Goal: Task Accomplishment & Management: Manage account settings

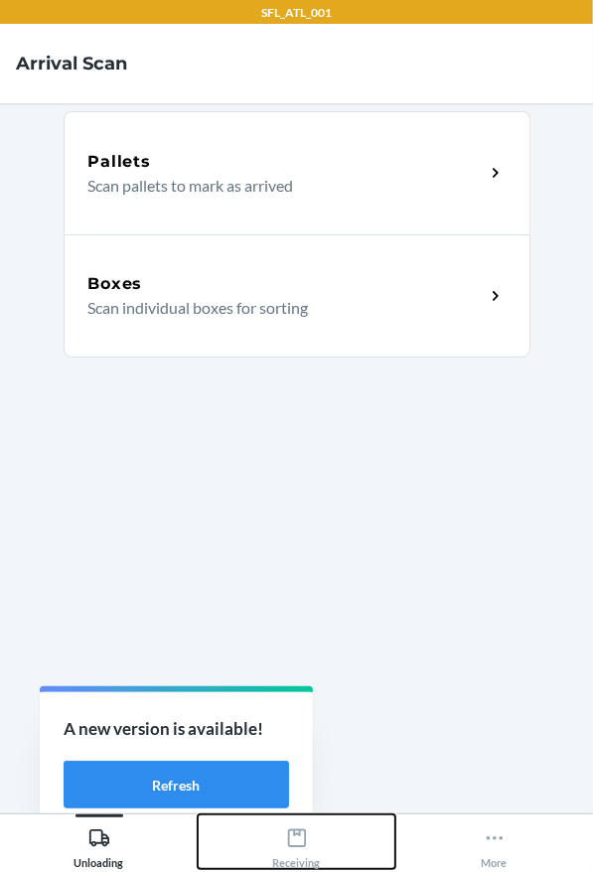
click at [287, 836] on icon at bounding box center [296, 838] width 18 height 18
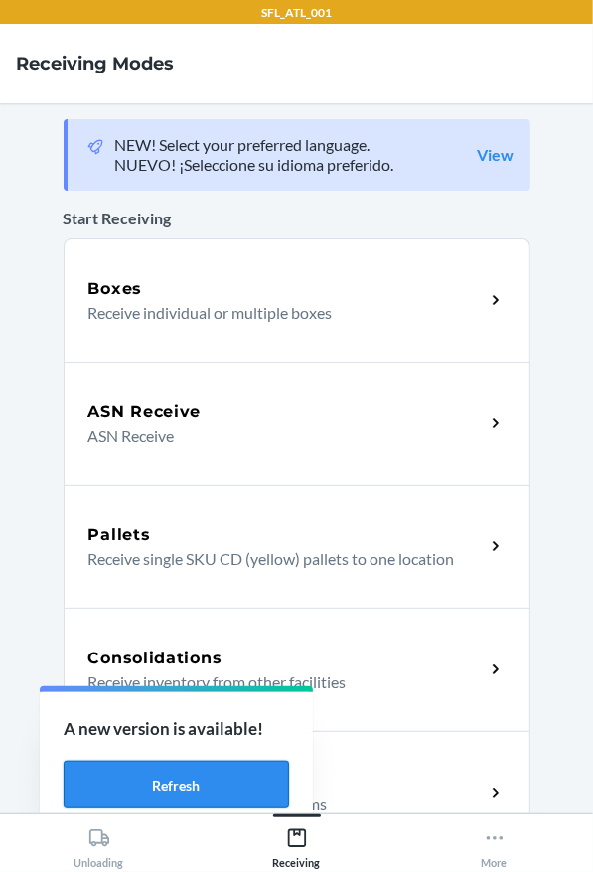
click at [226, 763] on button "Refresh" at bounding box center [176, 785] width 225 height 48
click at [170, 774] on button "Refresh" at bounding box center [176, 785] width 225 height 48
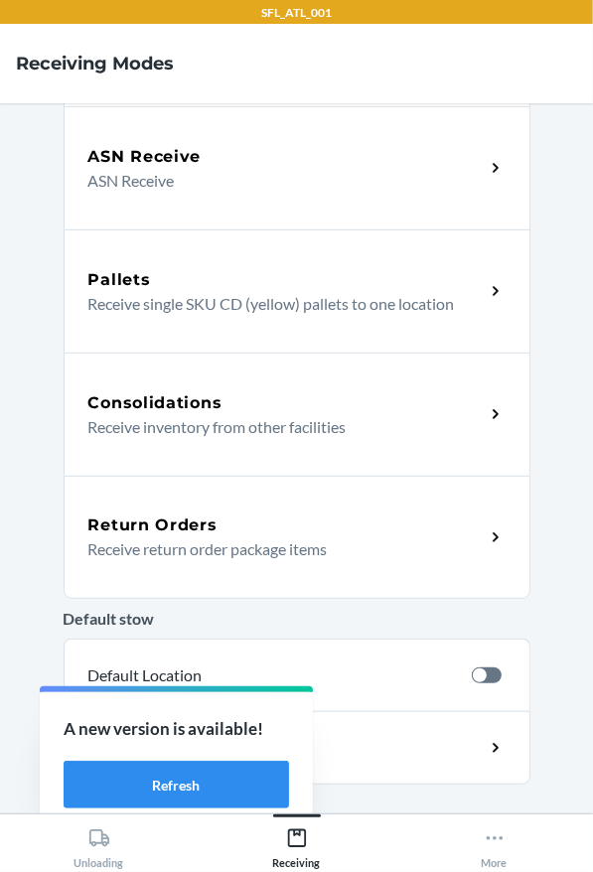
scroll to position [388, 0]
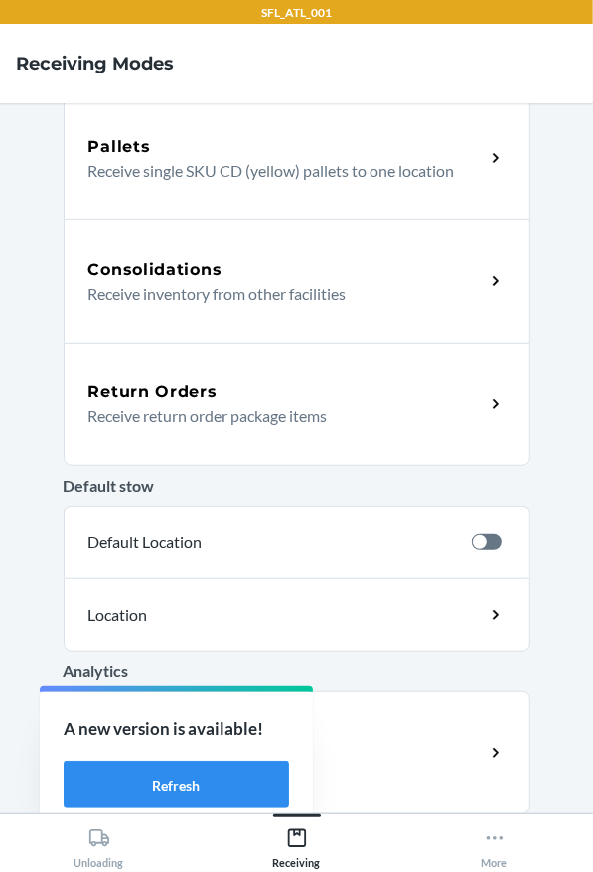
click at [170, 405] on p "Receive return order package items" at bounding box center [278, 416] width 380 height 24
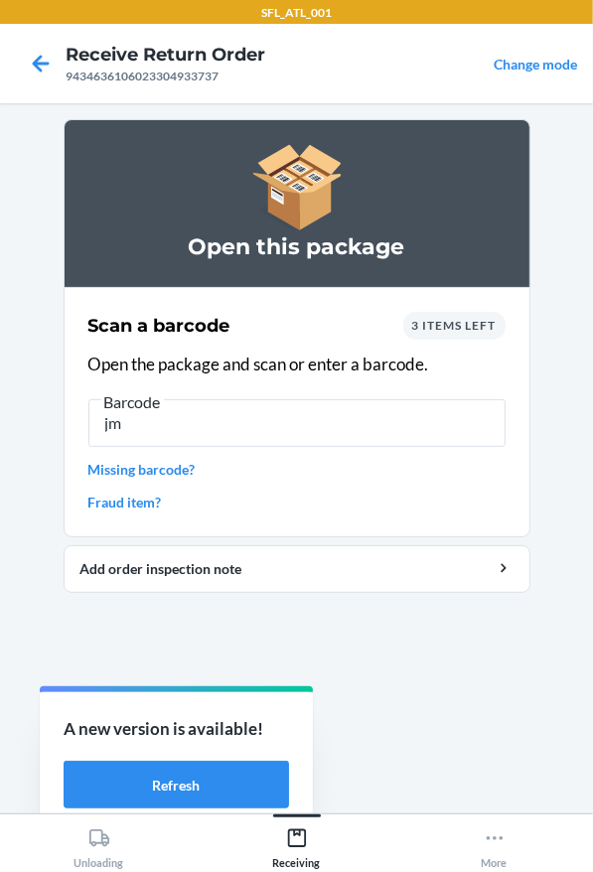
type input "j"
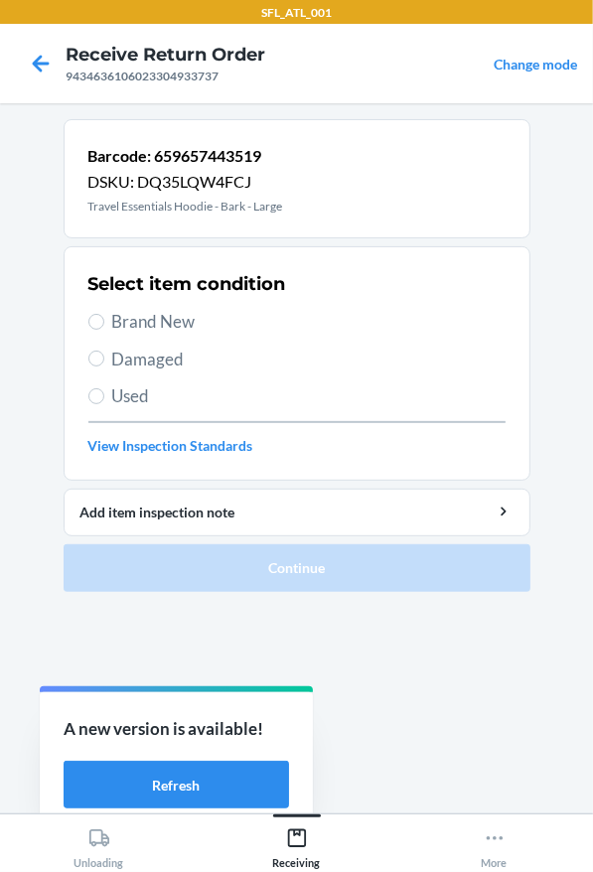
click at [141, 321] on span "Brand New" at bounding box center [308, 322] width 393 height 26
click at [104, 321] on input "Brand New" at bounding box center [96, 322] width 16 height 16
radio input "true"
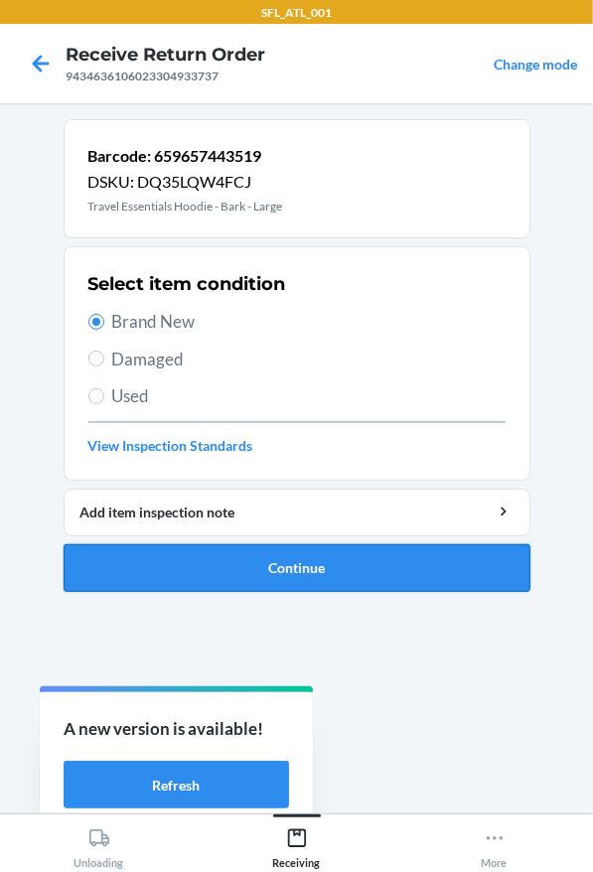
click at [301, 558] on button "Continue" at bounding box center [297, 568] width 467 height 48
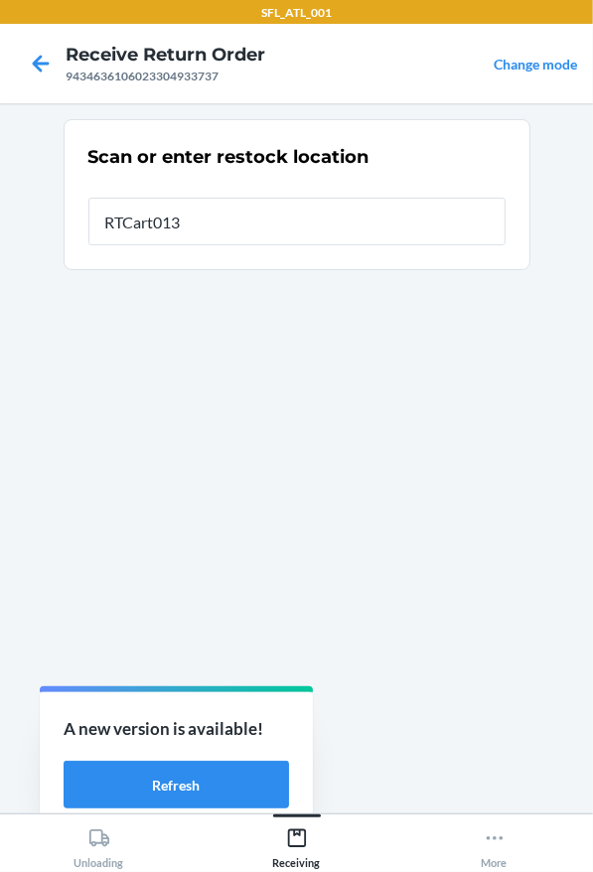
type input "RTCart013"
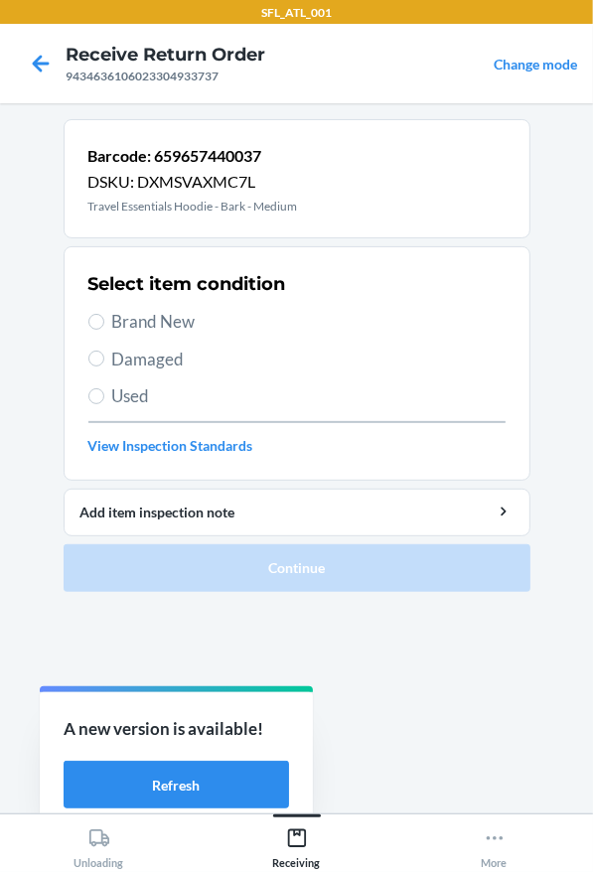
click at [146, 311] on span "Brand New" at bounding box center [308, 322] width 393 height 26
click at [104, 314] on input "Brand New" at bounding box center [96, 322] width 16 height 16
radio input "true"
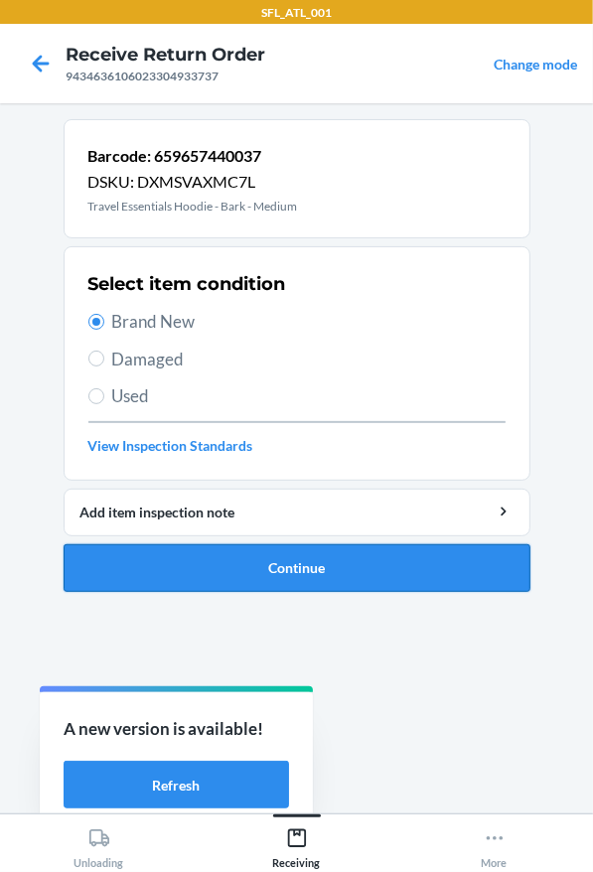
click at [243, 564] on button "Continue" at bounding box center [297, 568] width 467 height 48
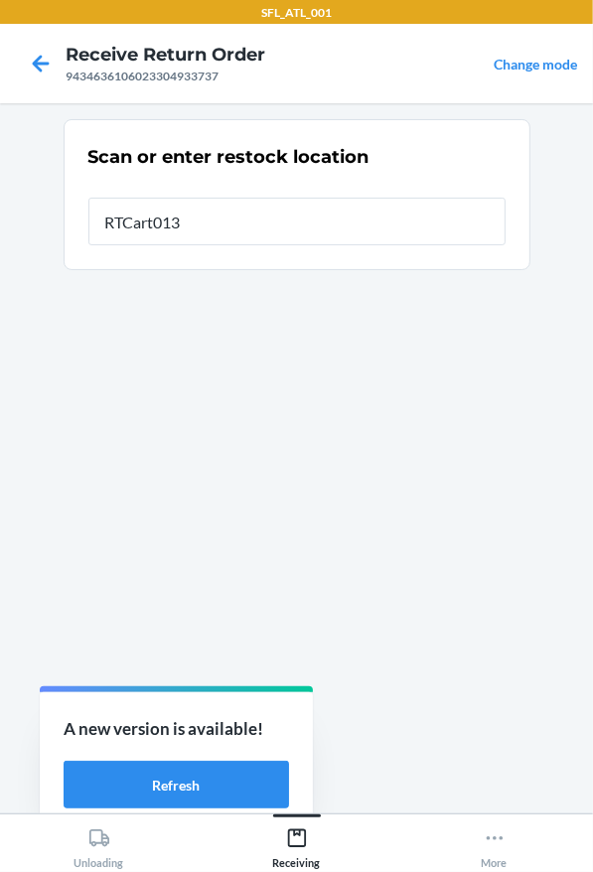
type input "RTCart013"
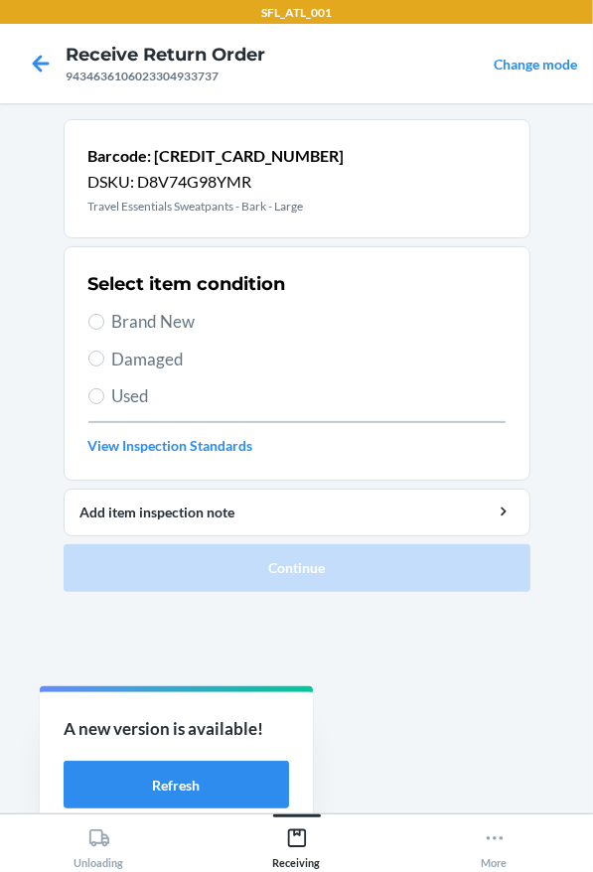
drag, startPoint x: 195, startPoint y: 314, endPoint x: 193, endPoint y: 327, distance: 13.1
click at [195, 318] on span "Brand New" at bounding box center [308, 322] width 393 height 26
click at [104, 318] on input "Brand New" at bounding box center [96, 322] width 16 height 16
radio input "true"
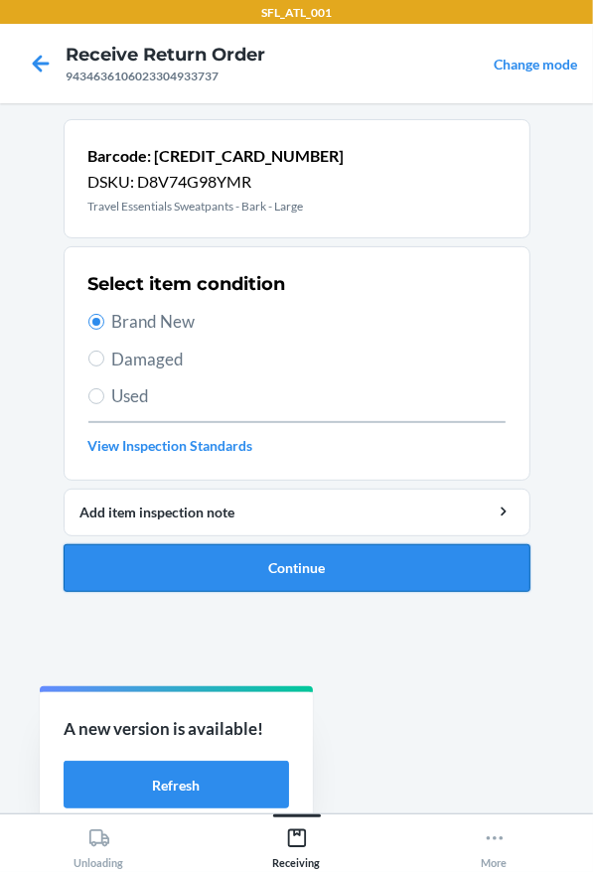
click at [295, 567] on button "Continue" at bounding box center [297, 568] width 467 height 48
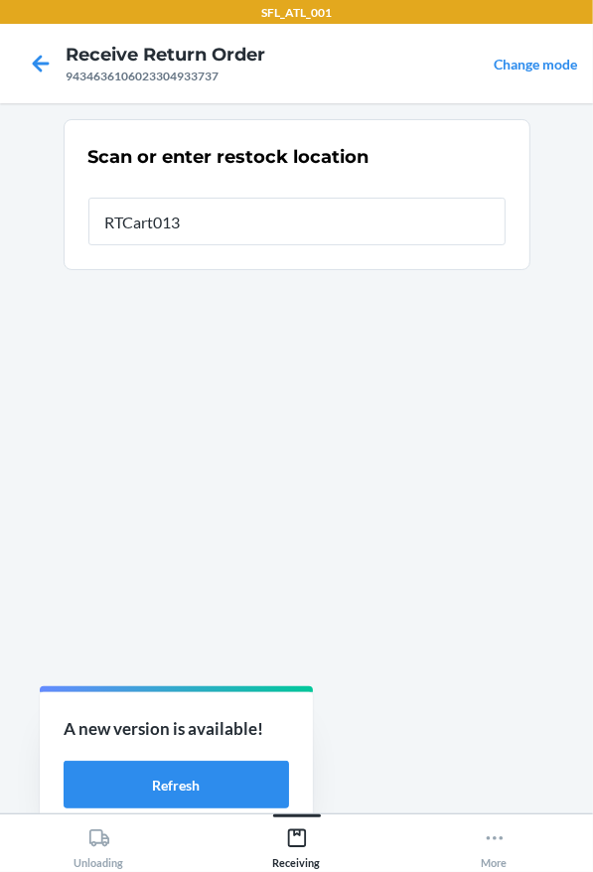
type input "RTCart013"
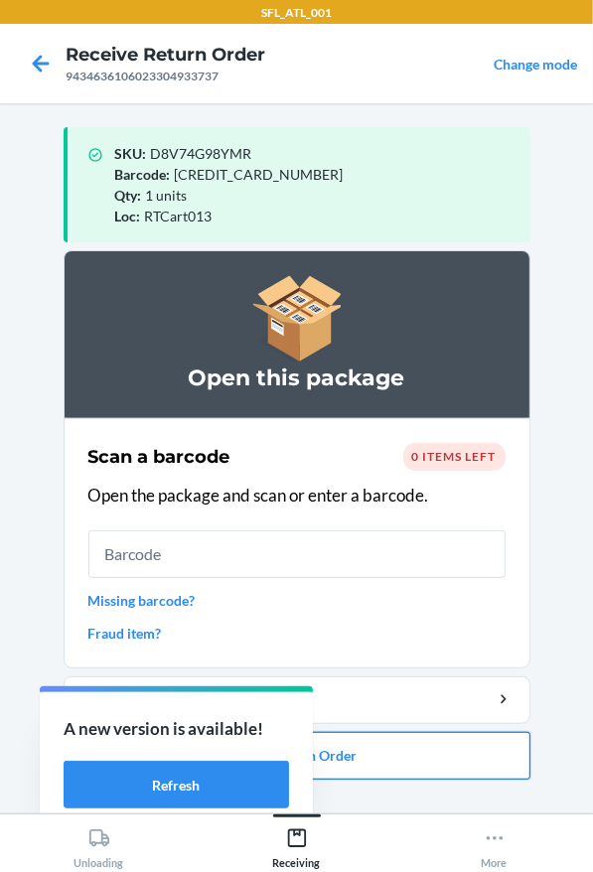
click at [377, 774] on button "Close Return Order" at bounding box center [297, 756] width 467 height 48
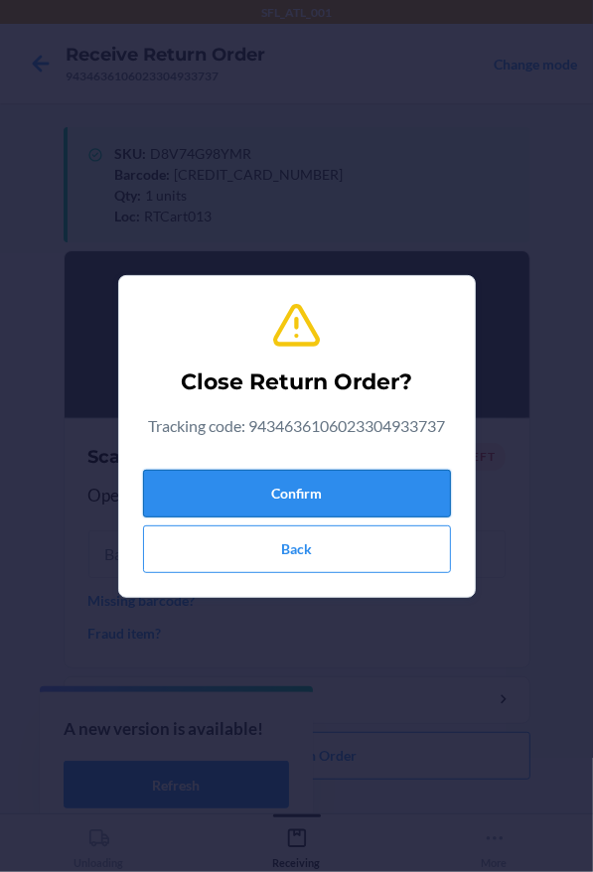
click at [275, 495] on button "Confirm" at bounding box center [297, 494] width 308 height 48
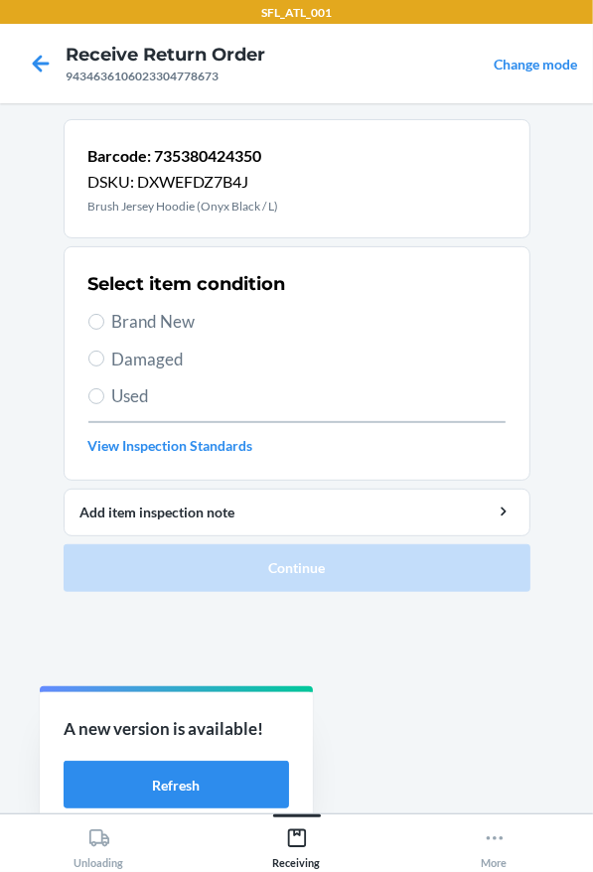
drag, startPoint x: 153, startPoint y: 325, endPoint x: 84, endPoint y: 653, distance: 334.8
click at [153, 327] on span "Brand New" at bounding box center [308, 322] width 393 height 26
click at [104, 327] on input "Brand New" at bounding box center [96, 322] width 16 height 16
radio input "true"
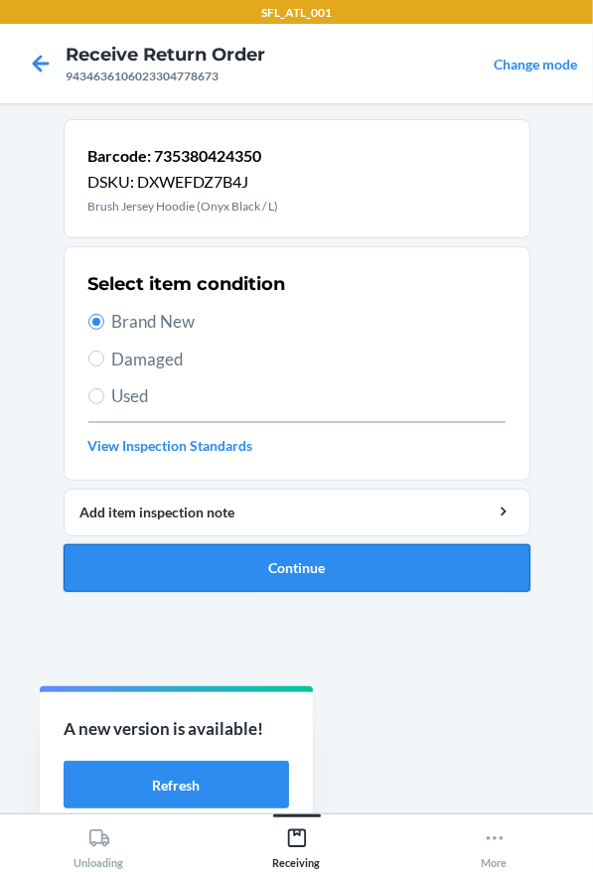
click at [155, 571] on button "Continue" at bounding box center [297, 568] width 467 height 48
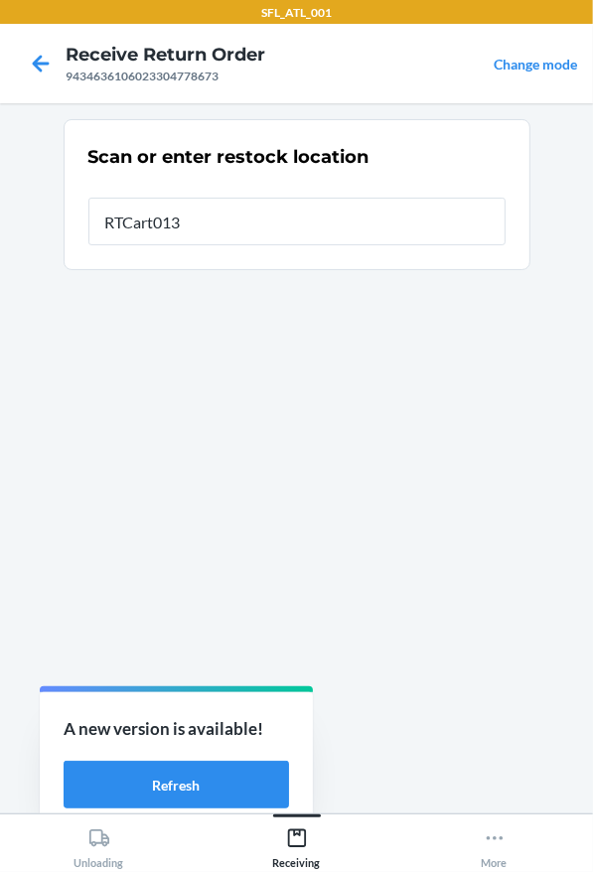
type input "RTCart013"
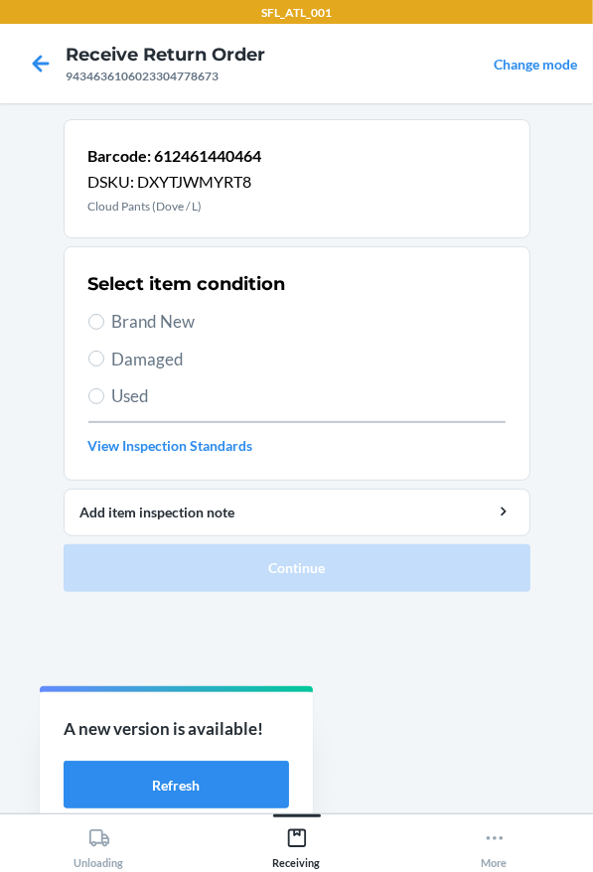
click at [138, 315] on span "Brand New" at bounding box center [308, 322] width 393 height 26
click at [104, 315] on input "Brand New" at bounding box center [96, 322] width 16 height 16
radio input "true"
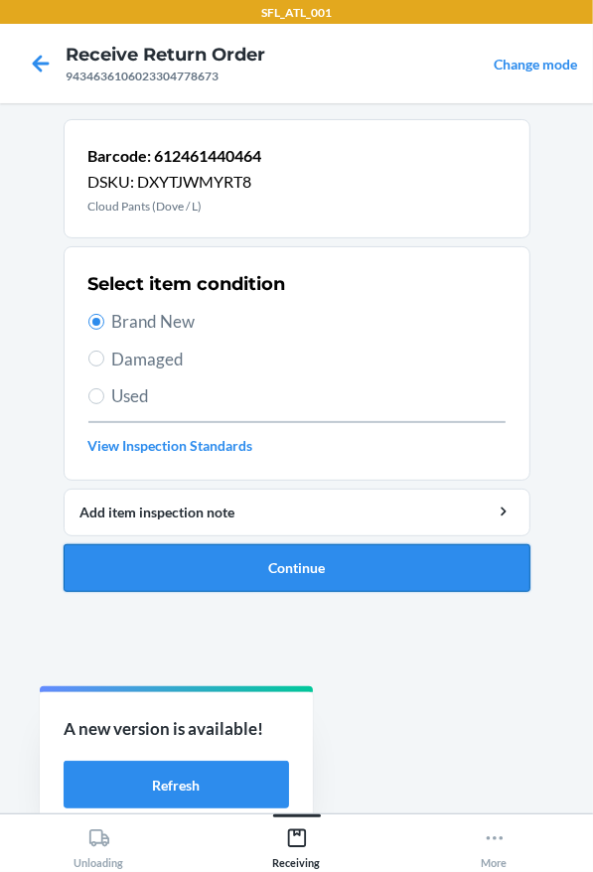
click at [247, 584] on button "Continue" at bounding box center [297, 568] width 467 height 48
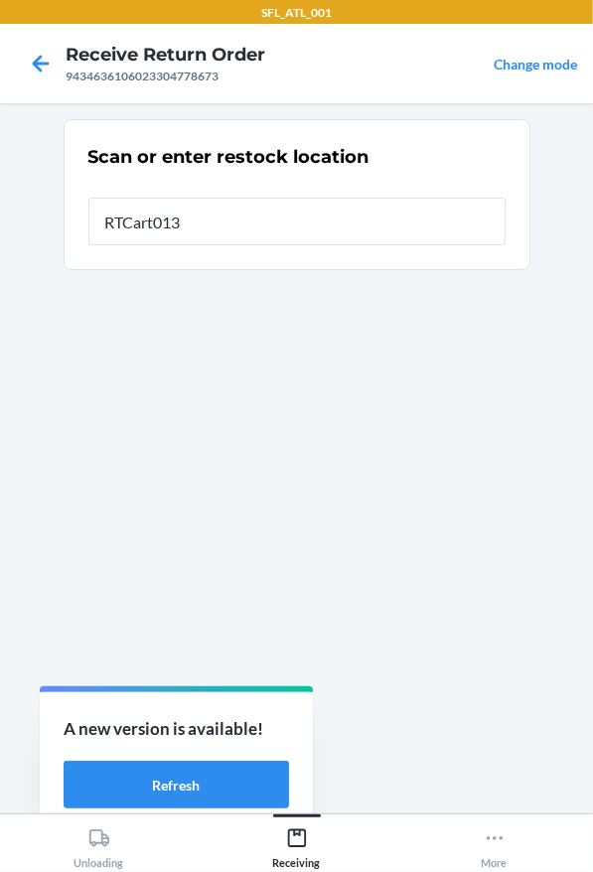
type input "RTCart013"
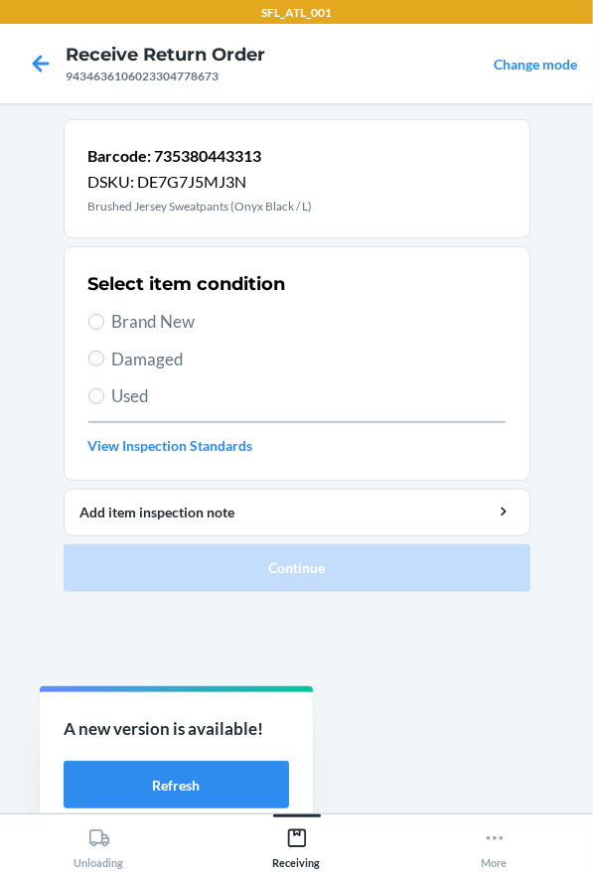
click at [134, 326] on span "Brand New" at bounding box center [308, 322] width 393 height 26
click at [104, 326] on input "Brand New" at bounding box center [96, 322] width 16 height 16
radio input "true"
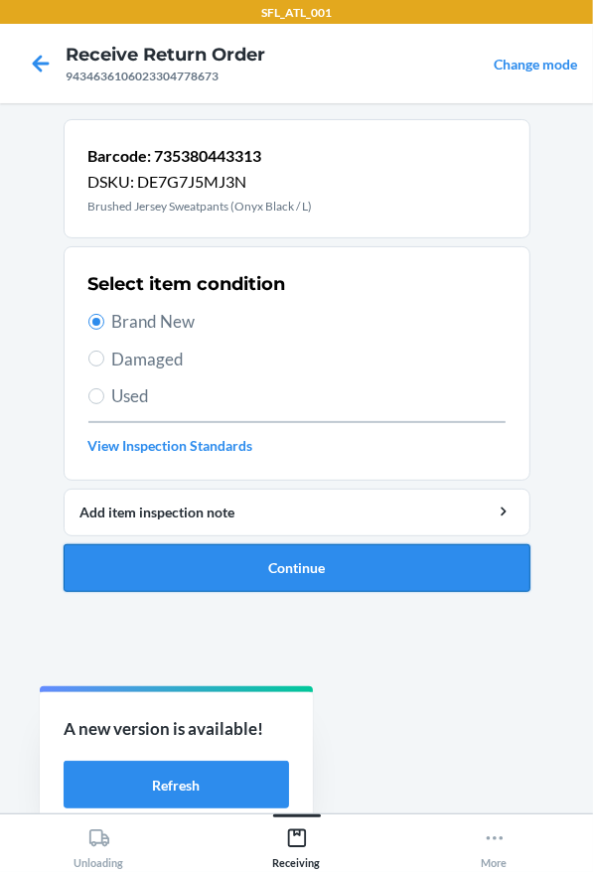
click at [294, 582] on button "Continue" at bounding box center [297, 568] width 467 height 48
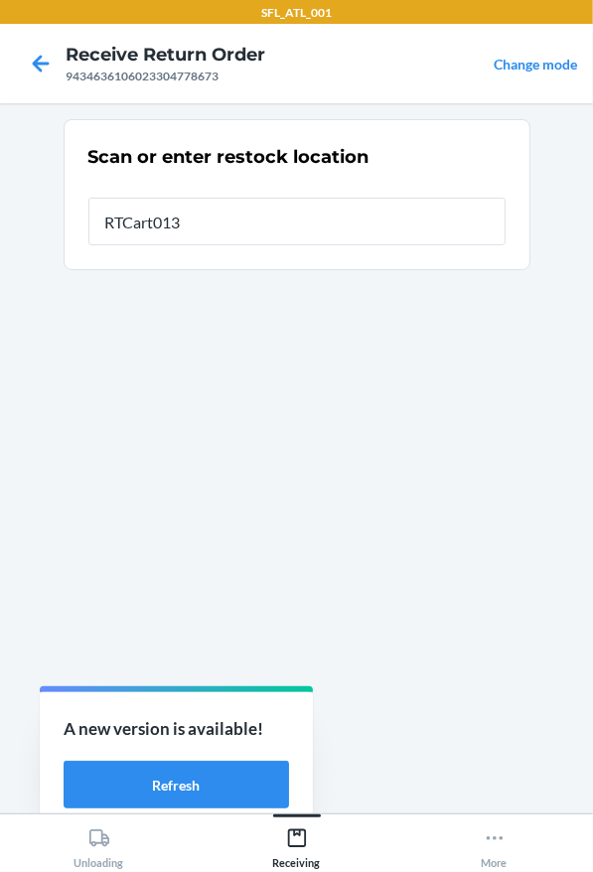
type input "RTCart013"
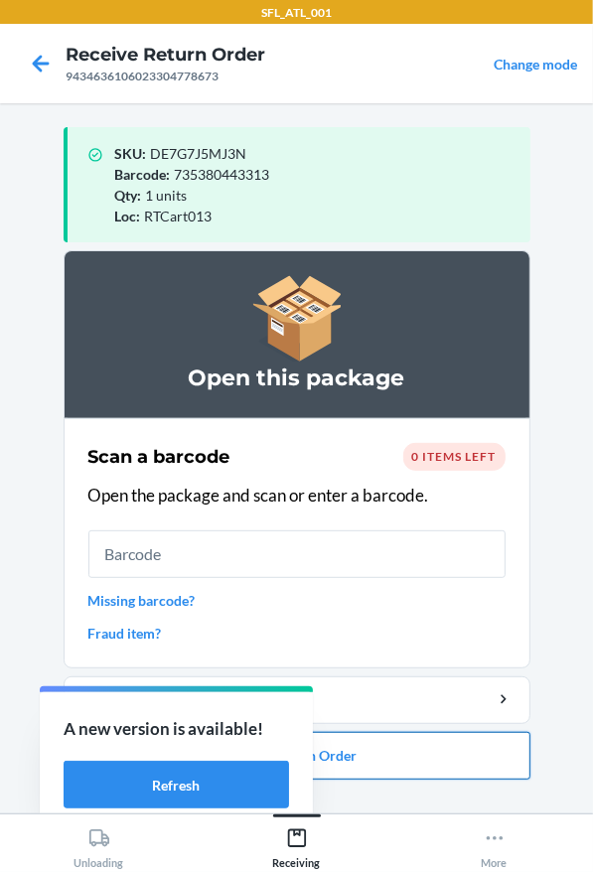
click at [459, 750] on button "Close Return Order" at bounding box center [297, 756] width 467 height 48
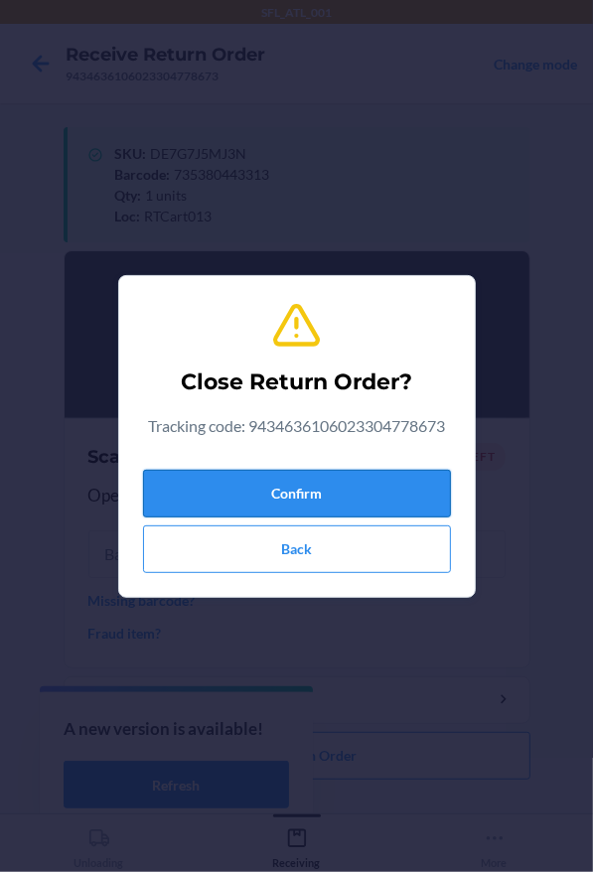
click at [235, 507] on button "Confirm" at bounding box center [297, 494] width 308 height 48
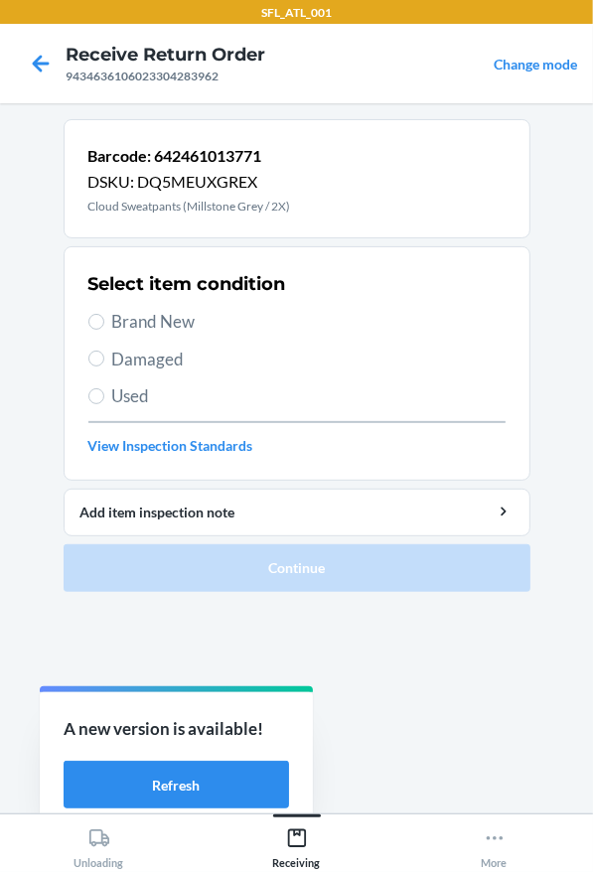
click at [223, 316] on span "Brand New" at bounding box center [308, 322] width 393 height 26
click at [104, 316] on input "Brand New" at bounding box center [96, 322] width 16 height 16
radio input "true"
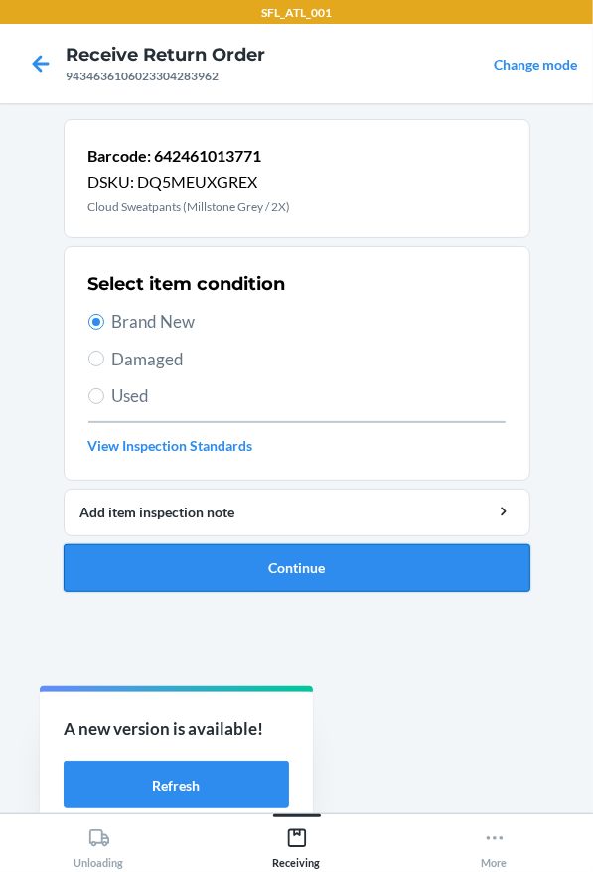
click at [331, 552] on button "Continue" at bounding box center [297, 568] width 467 height 48
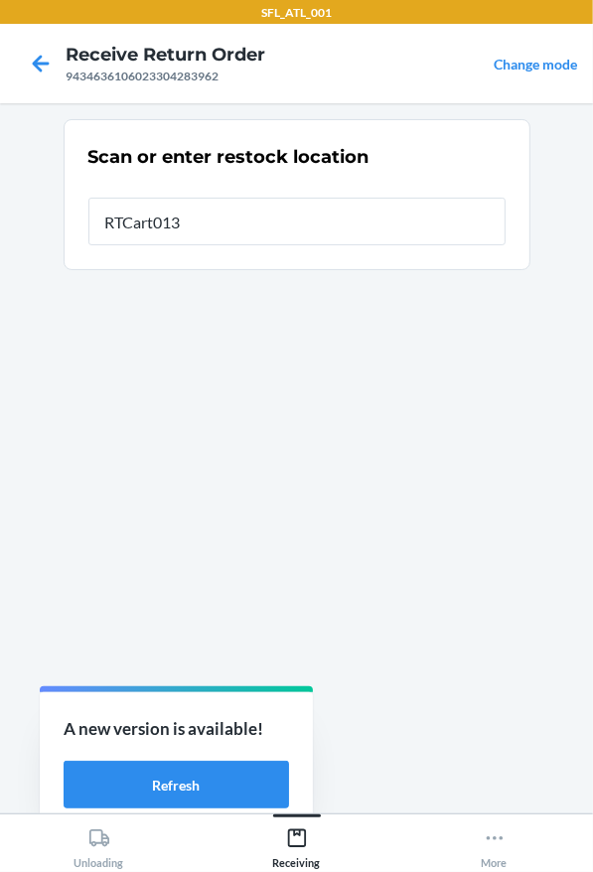
type input "RTCart013"
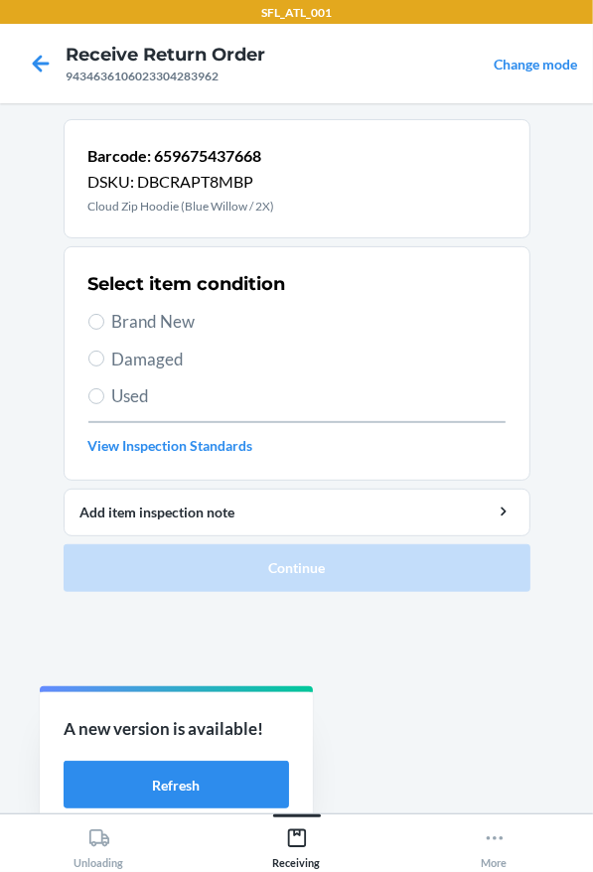
click at [118, 321] on span "Brand New" at bounding box center [308, 322] width 393 height 26
click at [104, 321] on input "Brand New" at bounding box center [96, 322] width 16 height 16
radio input "true"
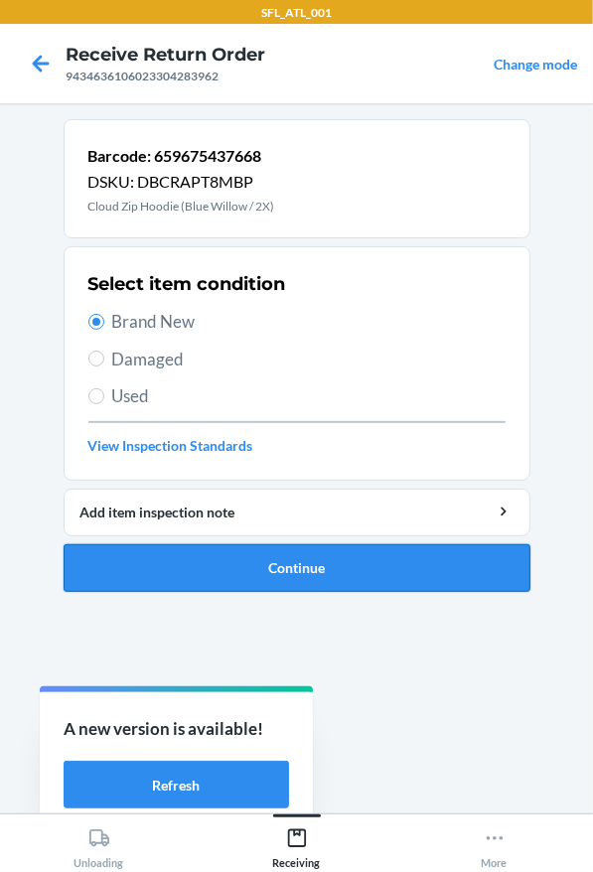
click at [206, 568] on button "Continue" at bounding box center [297, 568] width 467 height 48
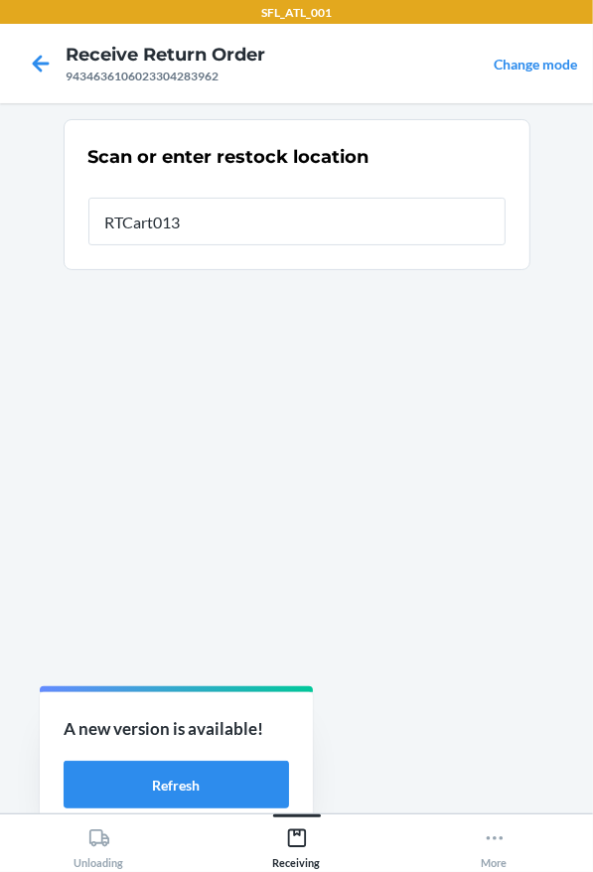
type input "RTCart013"
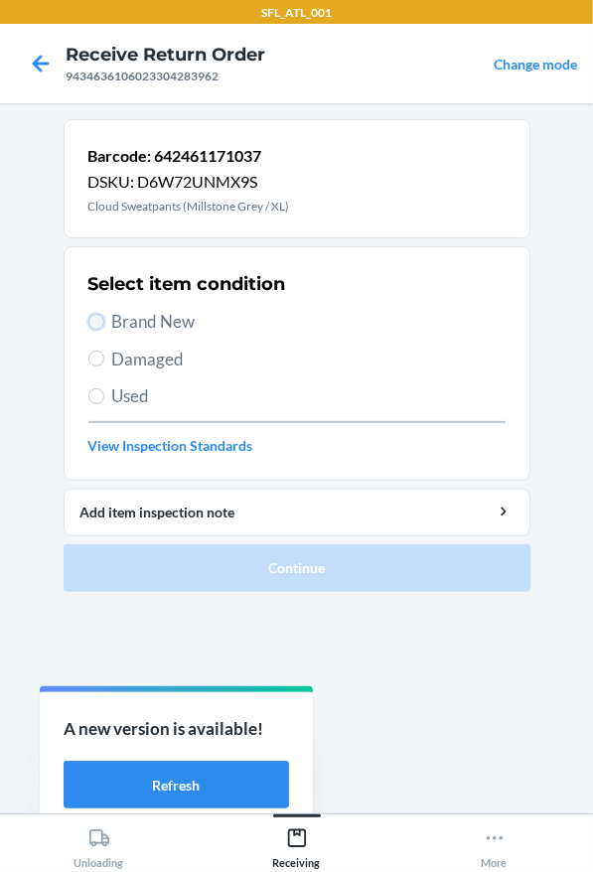
click at [97, 315] on input "Brand New" at bounding box center [96, 322] width 16 height 16
radio input "true"
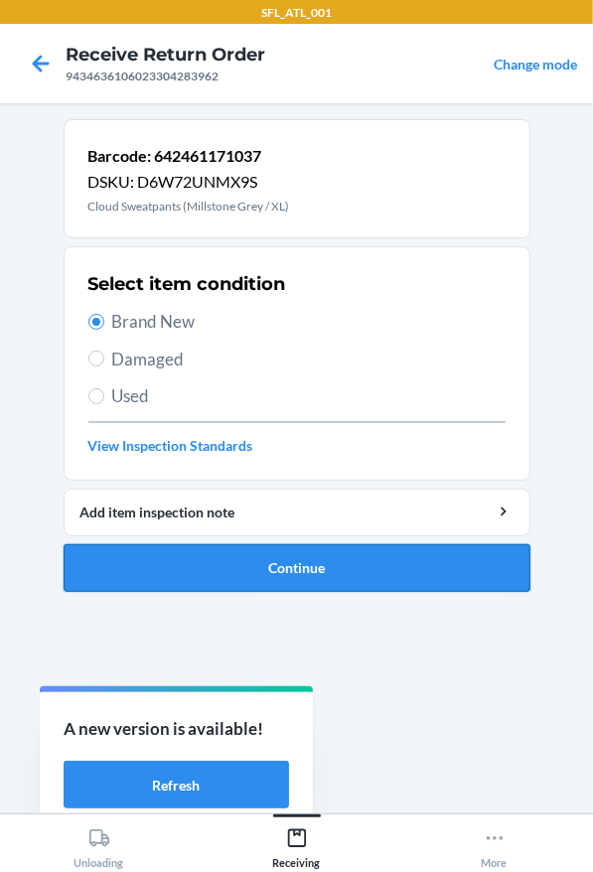
click at [384, 582] on button "Continue" at bounding box center [297, 568] width 467 height 48
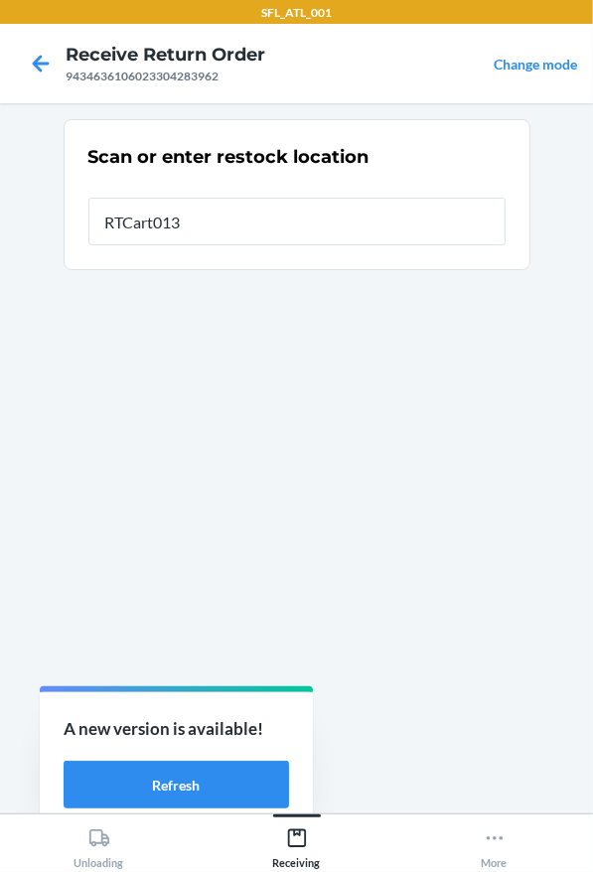
type input "RTCart013"
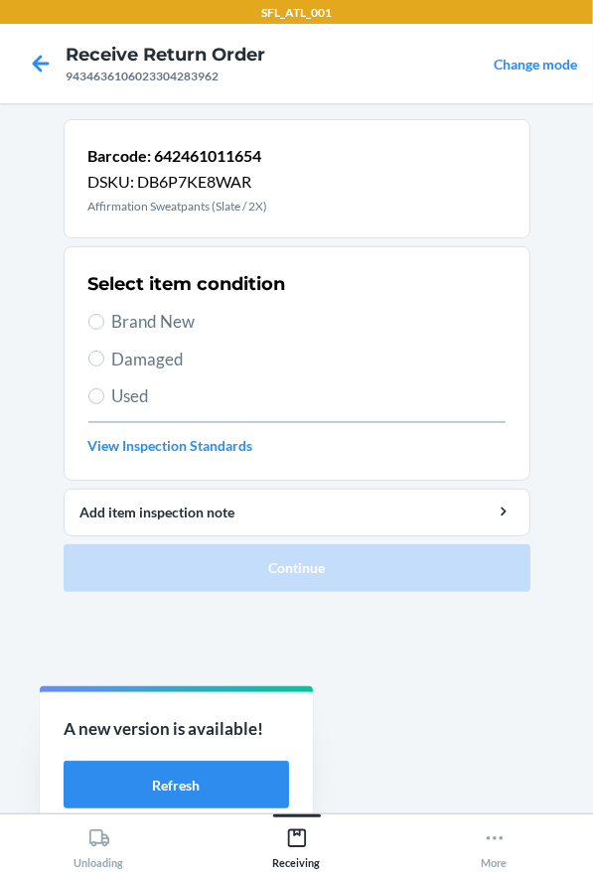
click at [204, 325] on span "Brand New" at bounding box center [308, 322] width 393 height 26
click at [104, 325] on input "Brand New" at bounding box center [96, 322] width 16 height 16
radio input "true"
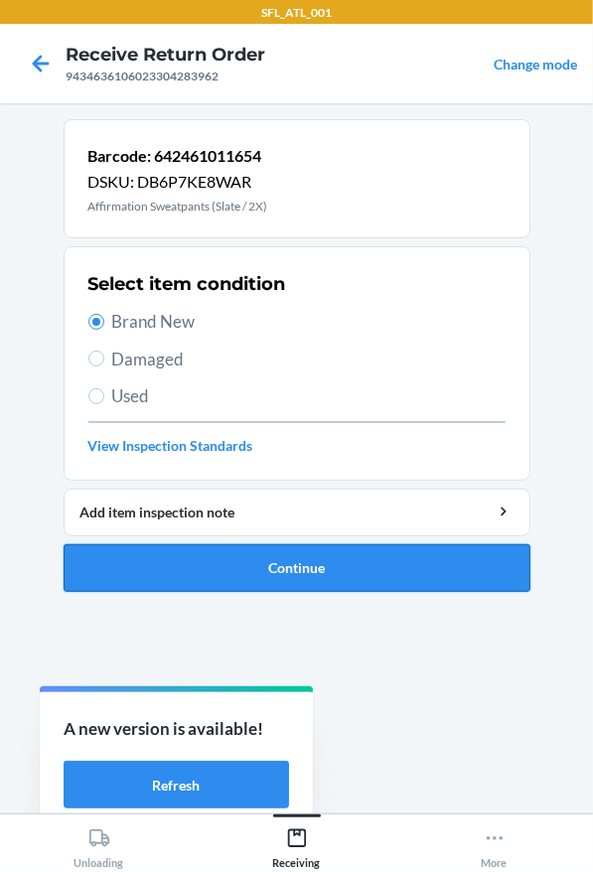
click at [358, 552] on button "Continue" at bounding box center [297, 568] width 467 height 48
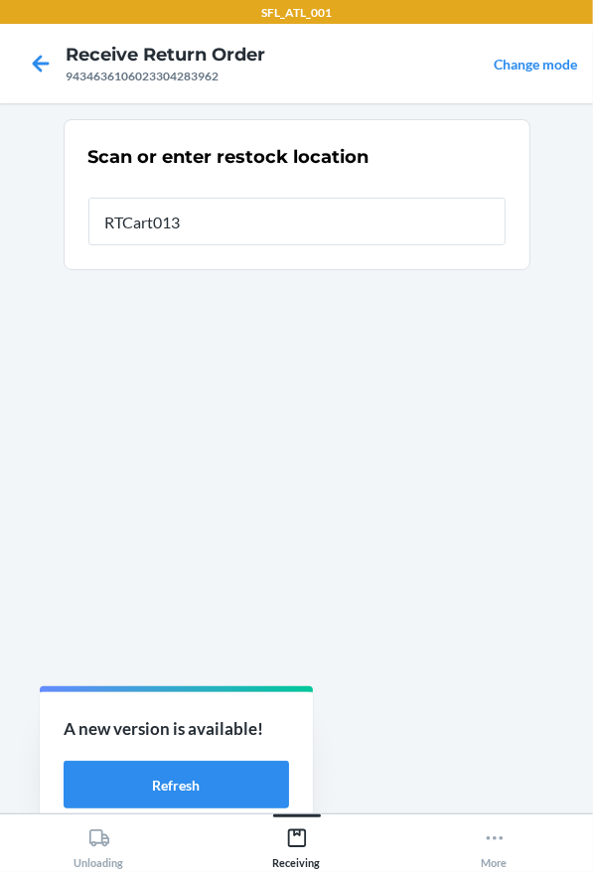
type input "RTCart013"
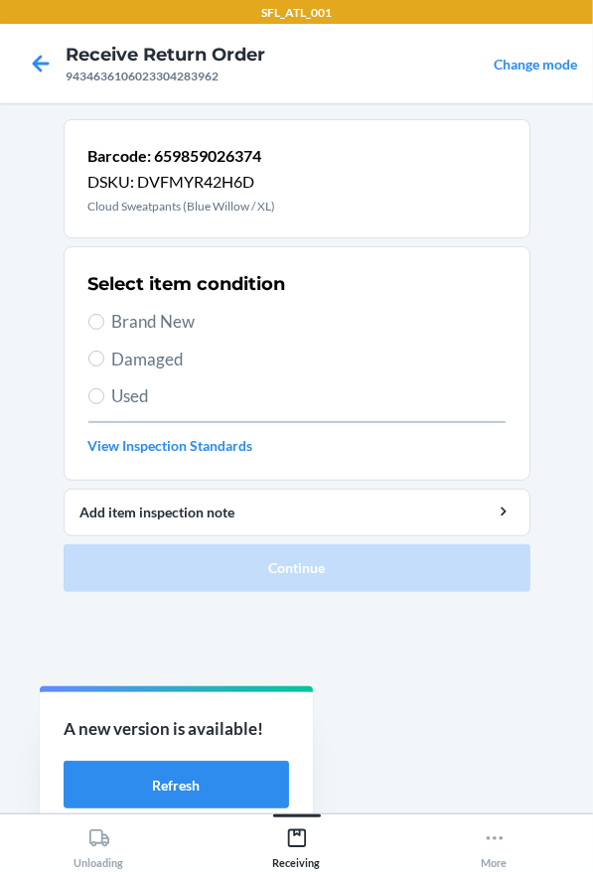
click at [213, 330] on span "Brand New" at bounding box center [308, 322] width 393 height 26
click at [104, 330] on input "Brand New" at bounding box center [96, 322] width 16 height 16
radio input "true"
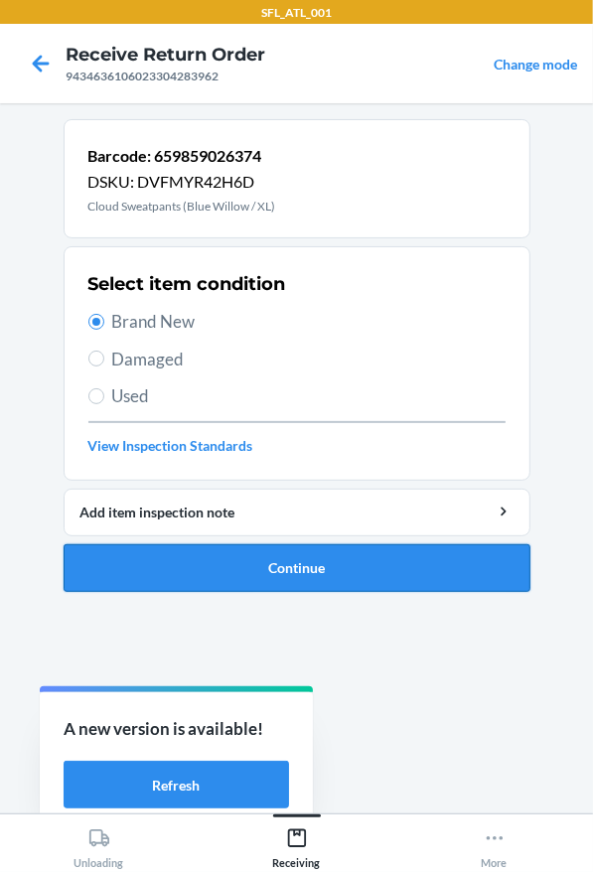
click at [306, 580] on button "Continue" at bounding box center [297, 568] width 467 height 48
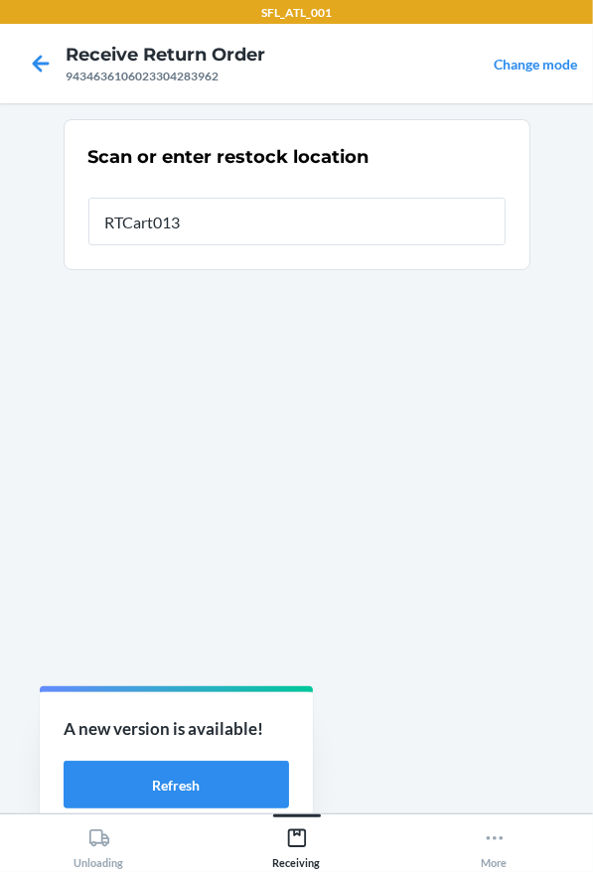
type input "RTCart013"
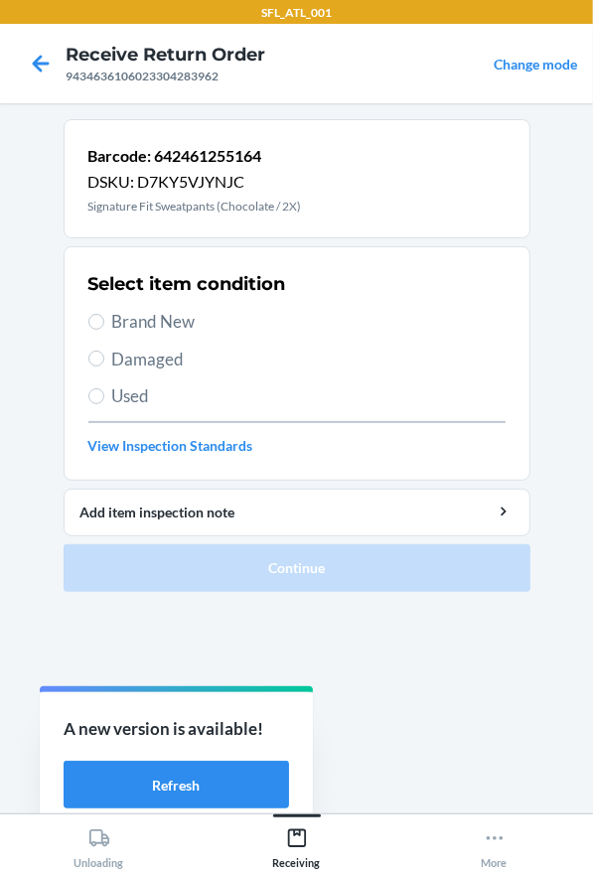
click at [171, 317] on span "Brand New" at bounding box center [308, 322] width 393 height 26
click at [104, 317] on input "Brand New" at bounding box center [96, 322] width 16 height 16
radio input "true"
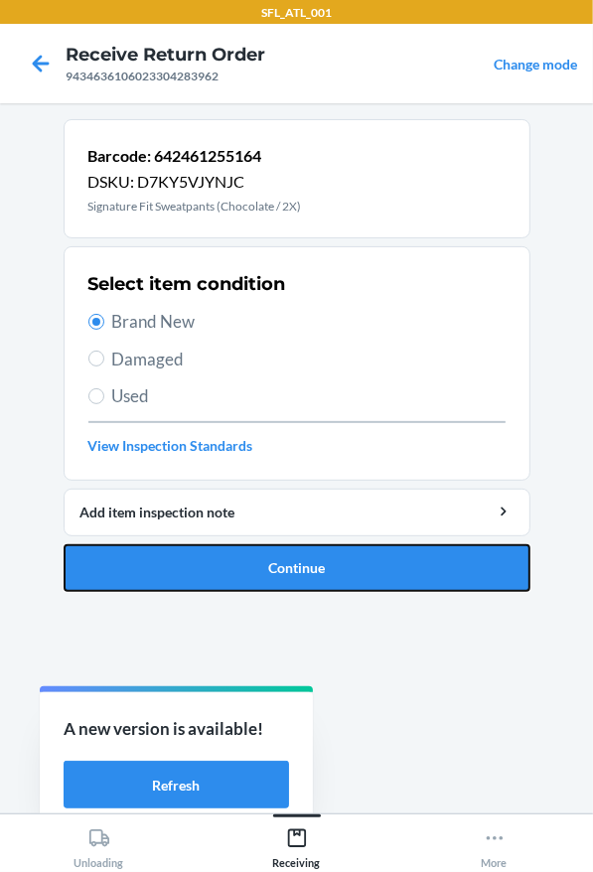
click at [227, 549] on button "Continue" at bounding box center [297, 568] width 467 height 48
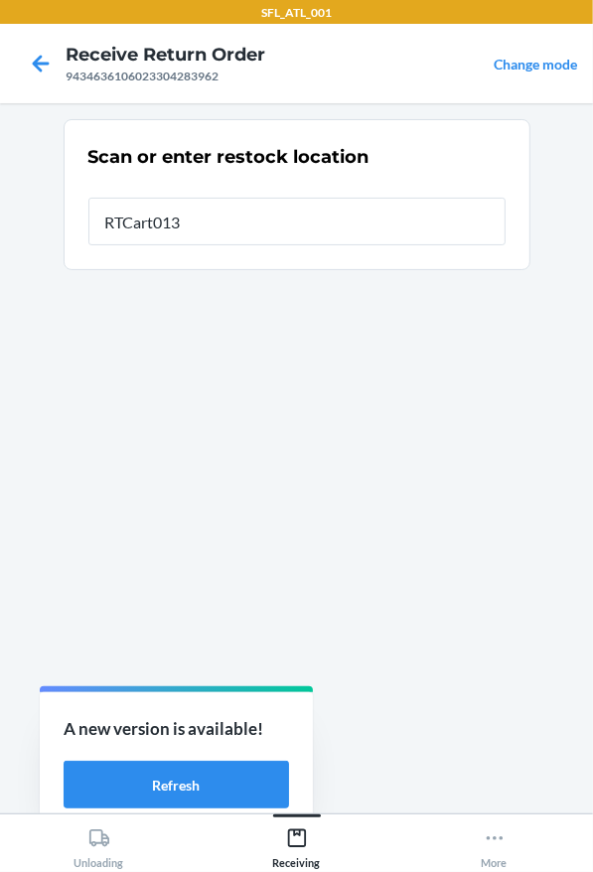
type input "RTCart013"
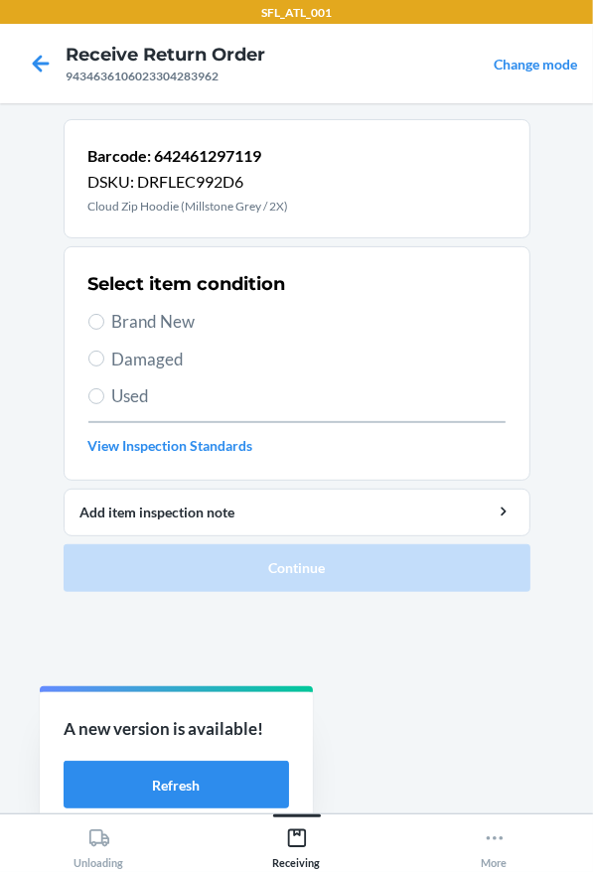
click at [234, 317] on span "Brand New" at bounding box center [308, 322] width 393 height 26
click at [104, 317] on input "Brand New" at bounding box center [96, 322] width 16 height 16
radio input "true"
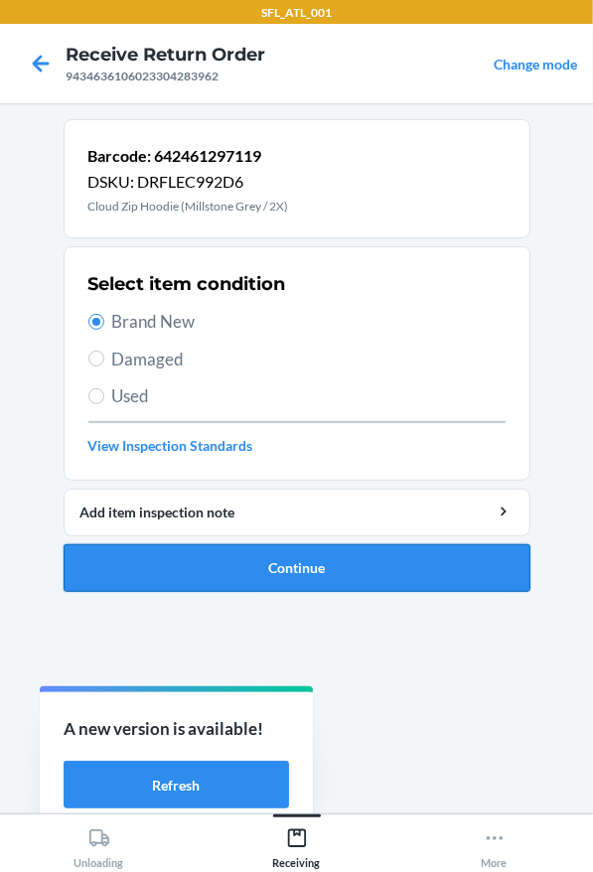
click at [340, 589] on button "Continue" at bounding box center [297, 568] width 467 height 48
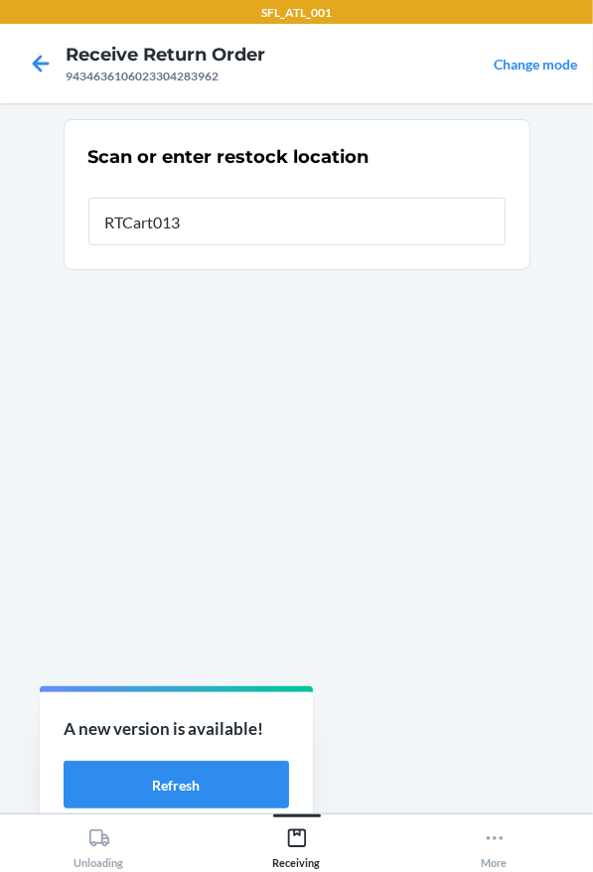
type input "RTCart013"
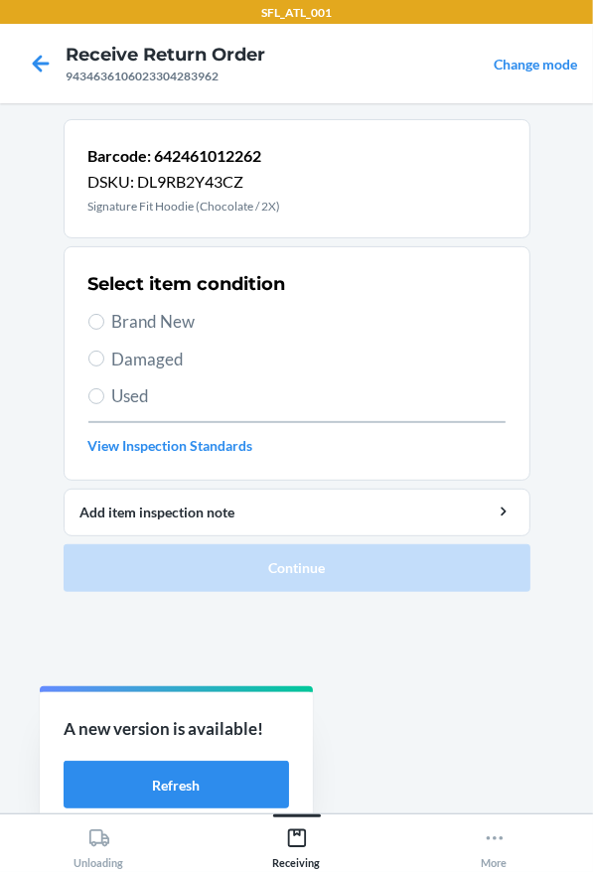
click at [183, 324] on span "Brand New" at bounding box center [308, 322] width 393 height 26
click at [104, 324] on input "Brand New" at bounding box center [96, 322] width 16 height 16
radio input "true"
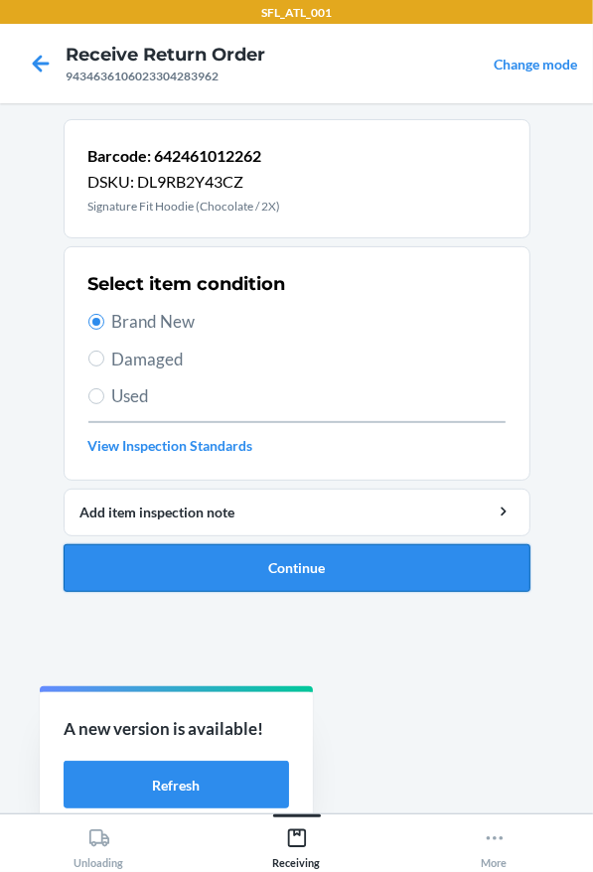
click at [358, 579] on button "Continue" at bounding box center [297, 568] width 467 height 48
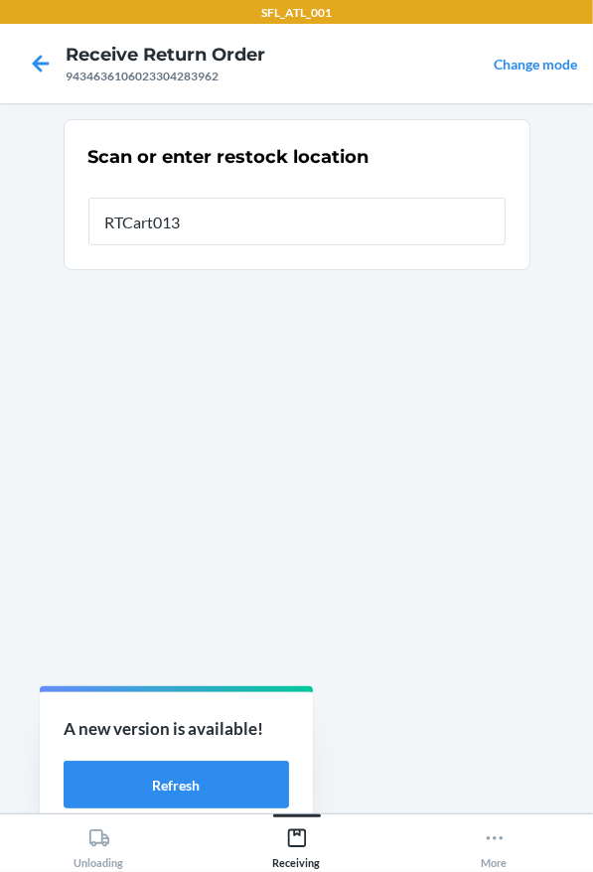
type input "RTCart013"
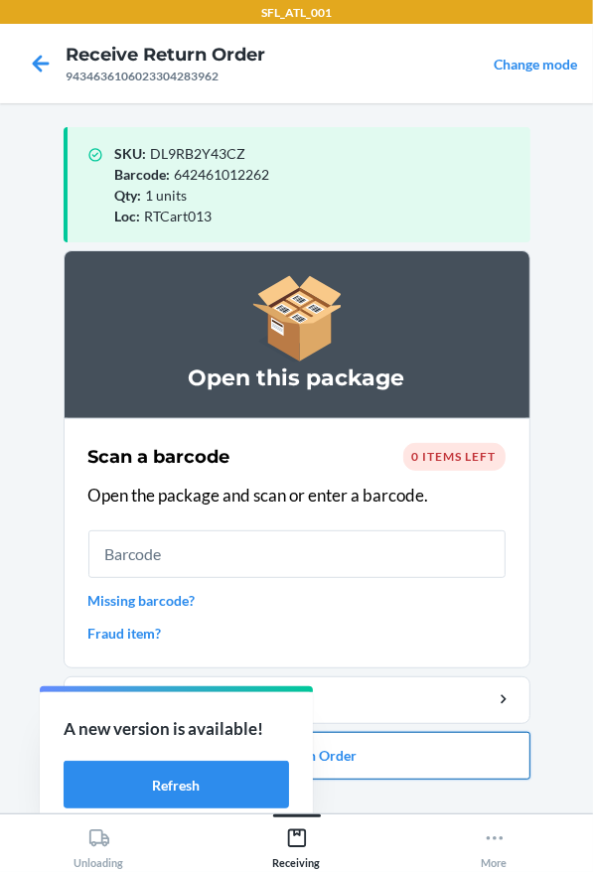
click at [378, 768] on button "Close Return Order" at bounding box center [297, 756] width 467 height 48
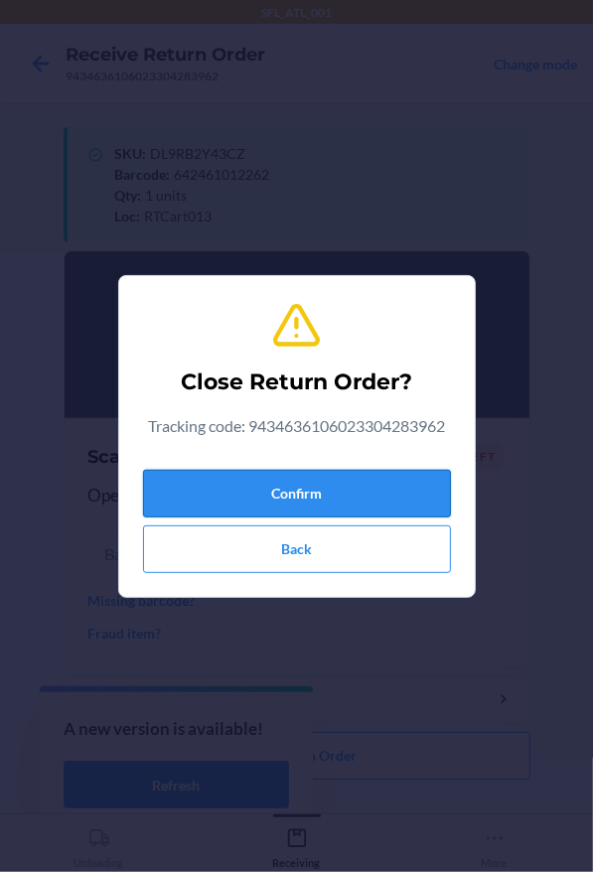
click at [363, 492] on button "Confirm" at bounding box center [297, 494] width 308 height 48
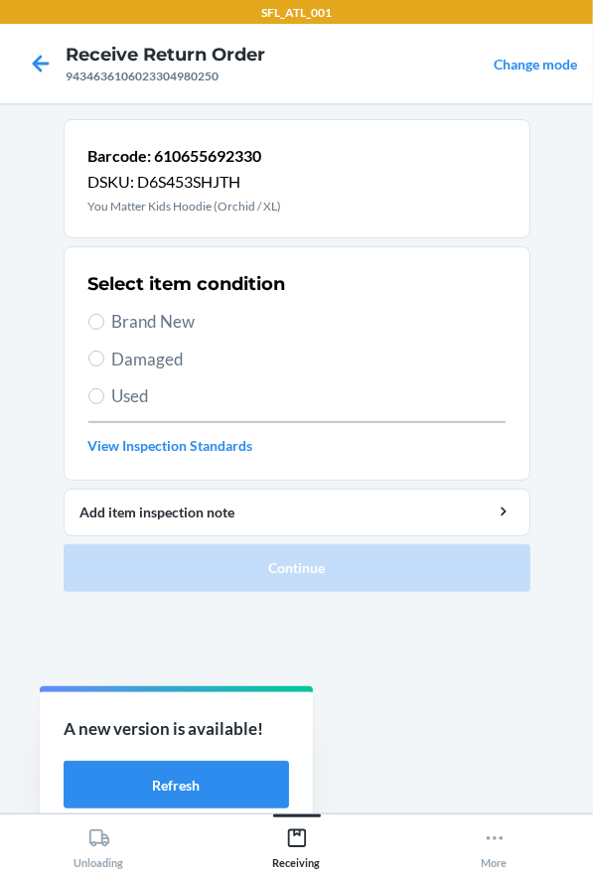
click at [240, 316] on span "Brand New" at bounding box center [308, 322] width 393 height 26
click at [104, 316] on input "Brand New" at bounding box center [96, 322] width 16 height 16
radio input "true"
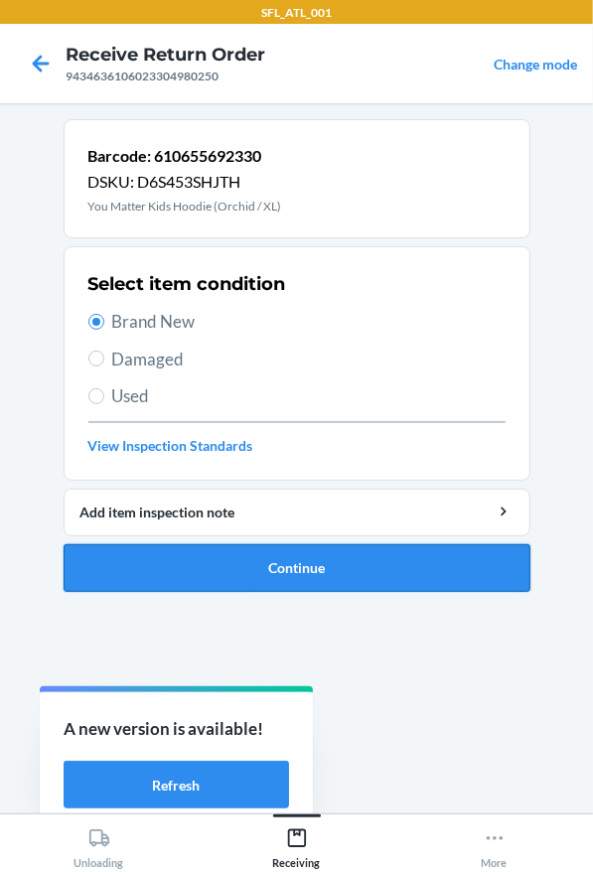
click at [326, 545] on button "Continue" at bounding box center [297, 568] width 467 height 48
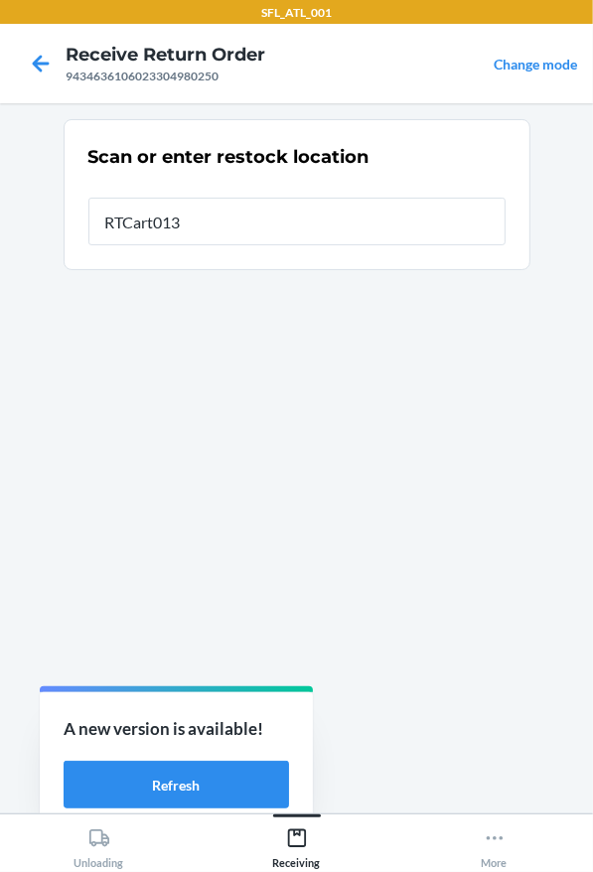
type input "RTCart013"
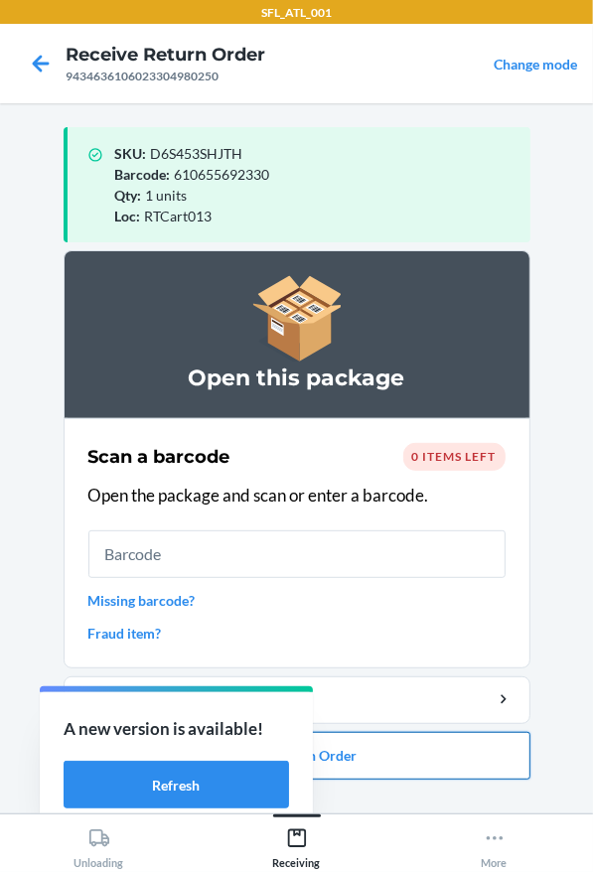
click at [360, 748] on button "Close Return Order" at bounding box center [297, 756] width 467 height 48
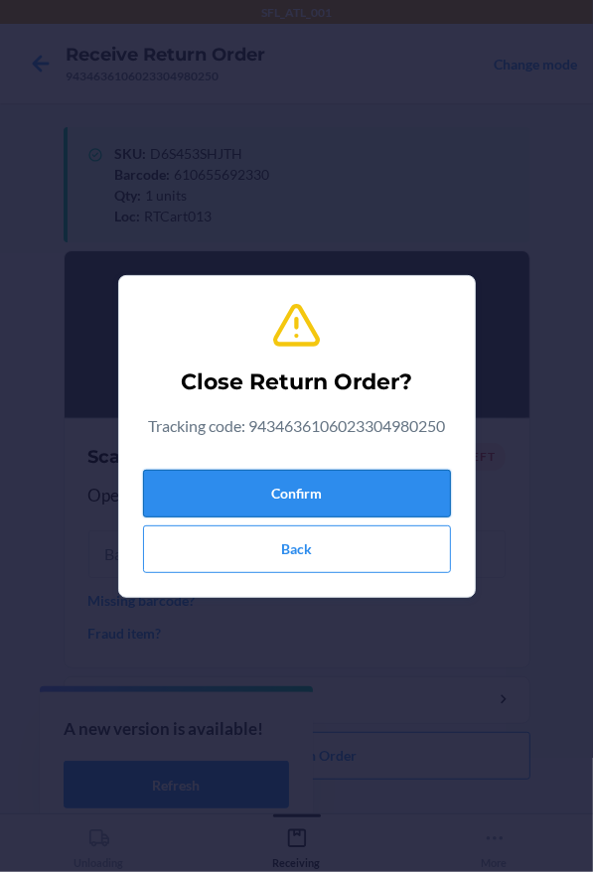
click at [327, 502] on button "Confirm" at bounding box center [297, 494] width 308 height 48
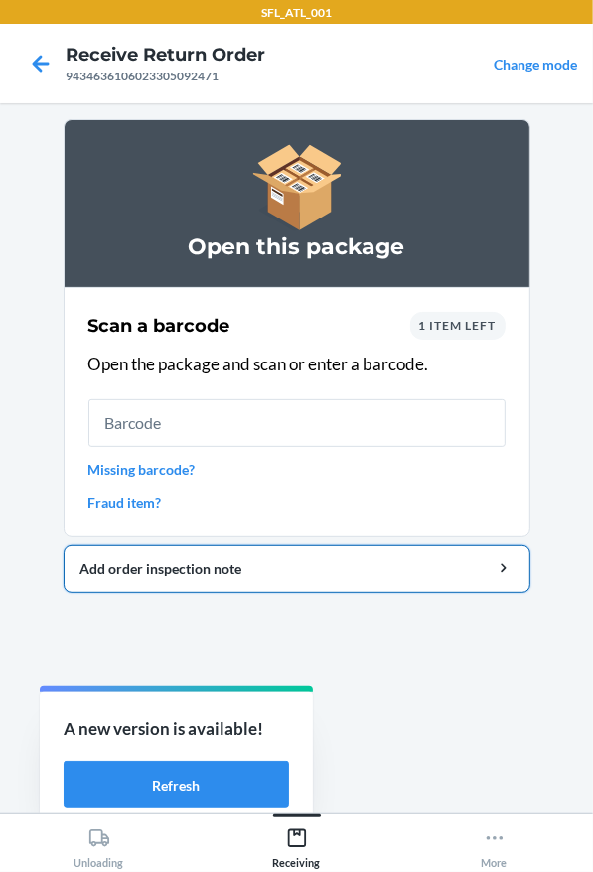
drag, startPoint x: 261, startPoint y: 535, endPoint x: 458, endPoint y: 590, distance: 204.1
click at [426, 578] on li "Open this package Scan a barcode 1 item left Open the package and scan or enter…" at bounding box center [297, 356] width 467 height 474
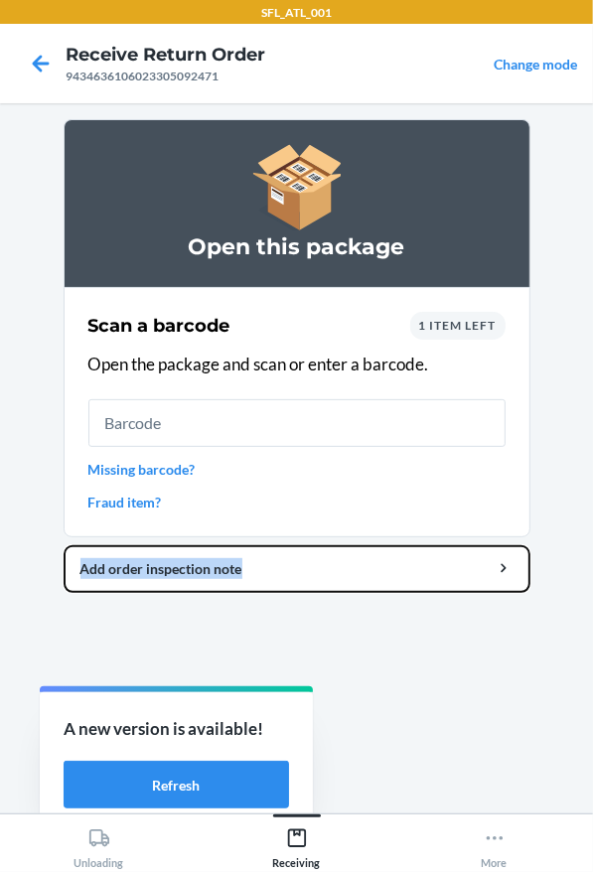
click at [459, 592] on ol "Open this package Scan a barcode 1 item left Open the package and scan or enter…" at bounding box center [297, 364] width 467 height 490
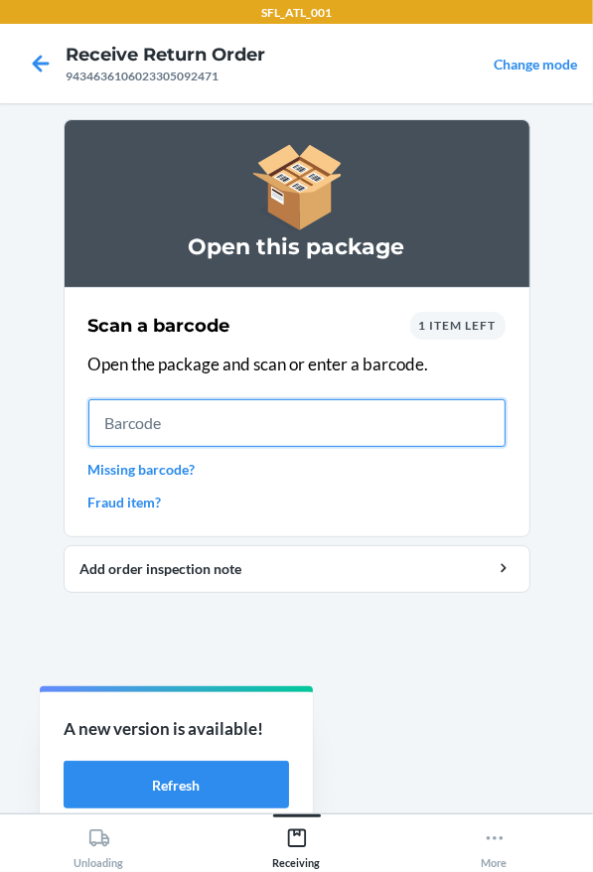
click at [317, 430] on input "text" at bounding box center [296, 423] width 417 height 48
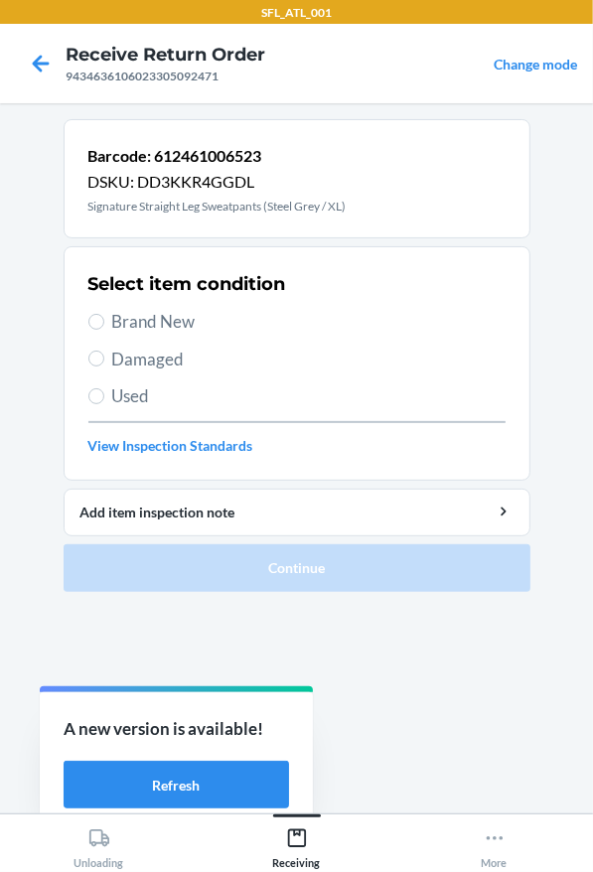
click at [223, 321] on span "Brand New" at bounding box center [308, 322] width 393 height 26
click at [104, 321] on input "Brand New" at bounding box center [96, 322] width 16 height 16
radio input "true"
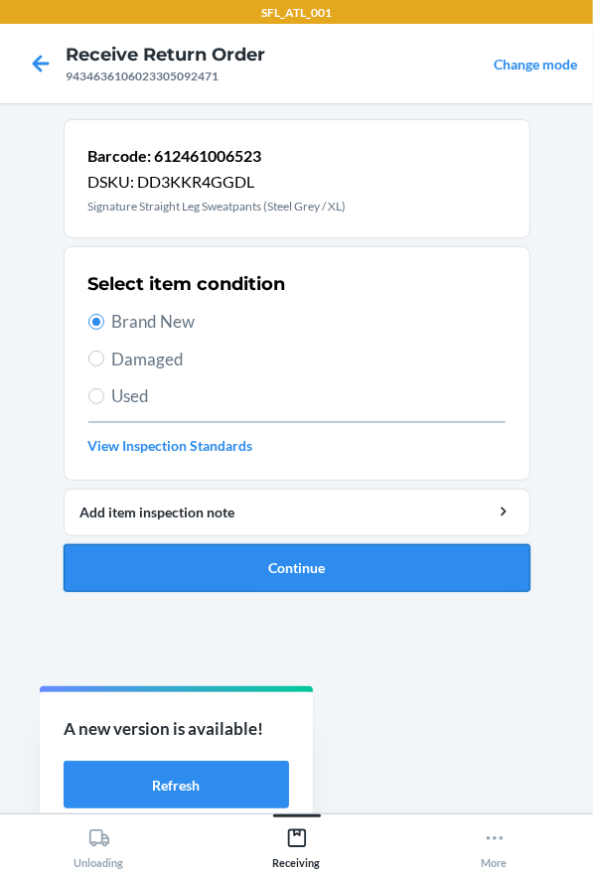
click at [344, 554] on button "Continue" at bounding box center [297, 568] width 467 height 48
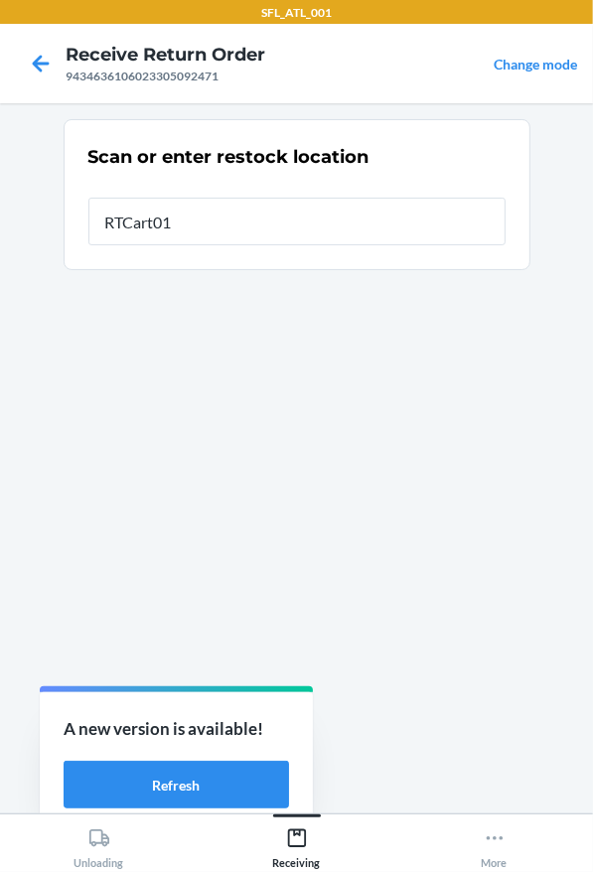
type input "RTCart013"
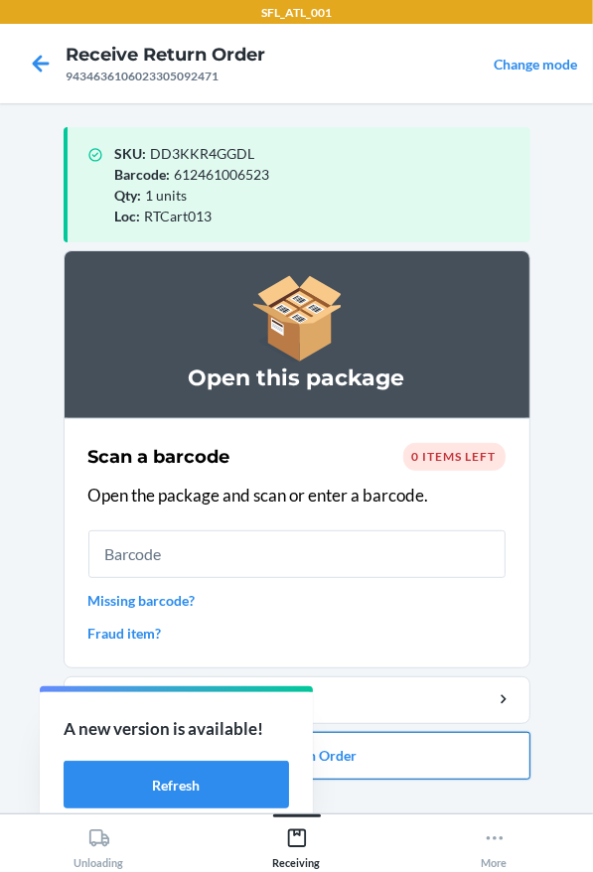
click at [418, 772] on button "Close Return Order" at bounding box center [297, 756] width 467 height 48
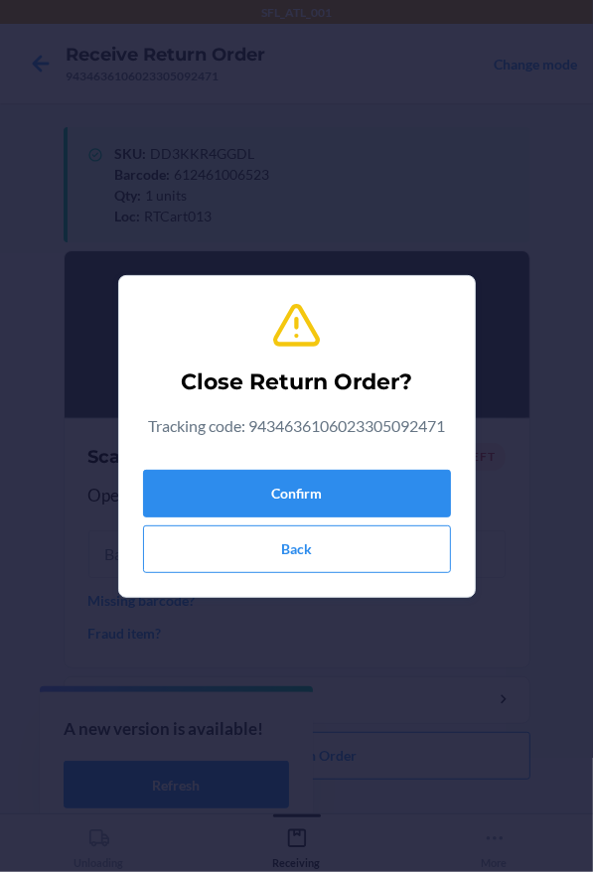
click at [382, 518] on div "Confirm Back" at bounding box center [297, 517] width 308 height 111
click at [378, 506] on button "Confirm" at bounding box center [297, 494] width 308 height 48
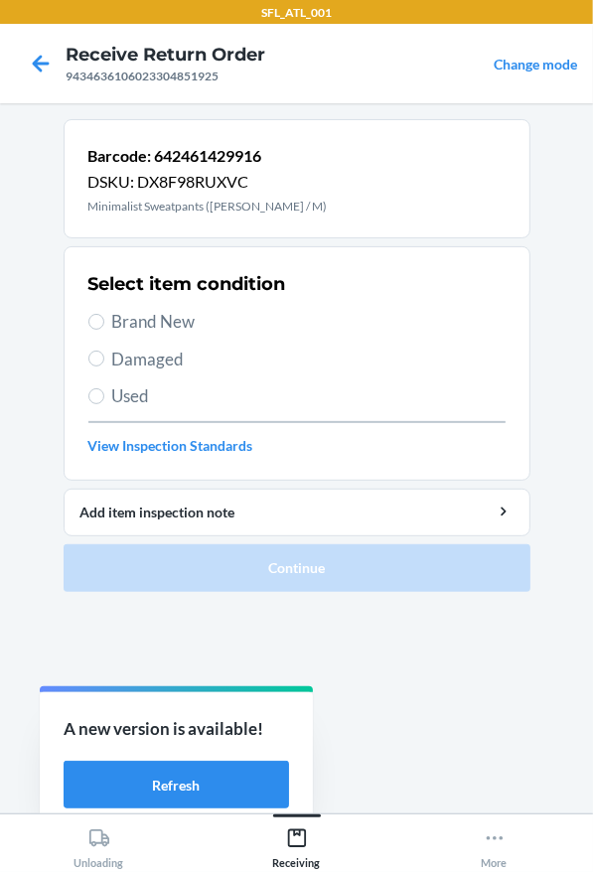
click at [271, 340] on div "Select item condition Brand New Damaged Used View Inspection Standards" at bounding box center [296, 363] width 417 height 197
click at [270, 338] on div "Select item condition Brand New Damaged Used View Inspection Standards" at bounding box center [296, 363] width 417 height 197
click at [269, 335] on div "Select item condition Brand New Damaged Used View Inspection Standards" at bounding box center [296, 363] width 417 height 197
click at [255, 329] on span "Brand New" at bounding box center [308, 322] width 393 height 26
click at [104, 329] on input "Brand New" at bounding box center [96, 322] width 16 height 16
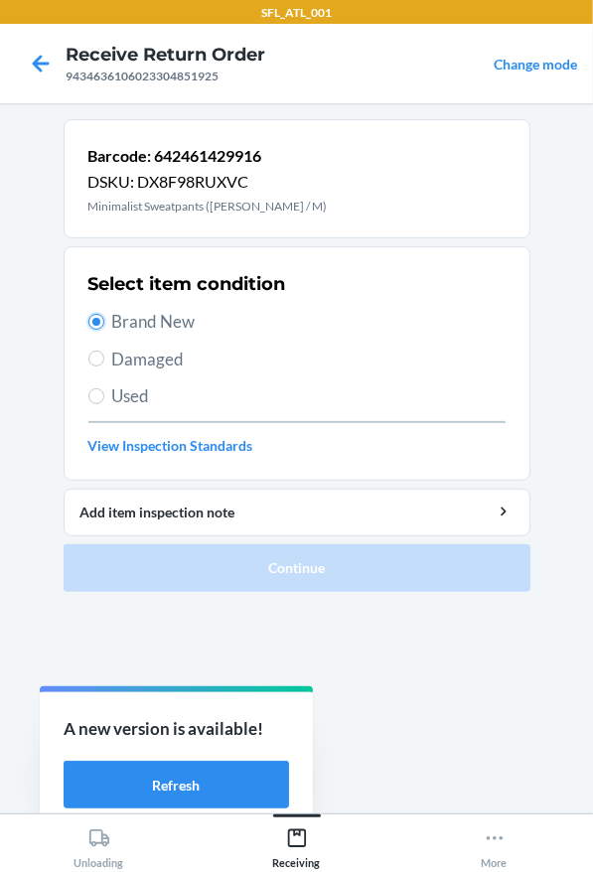
radio input "true"
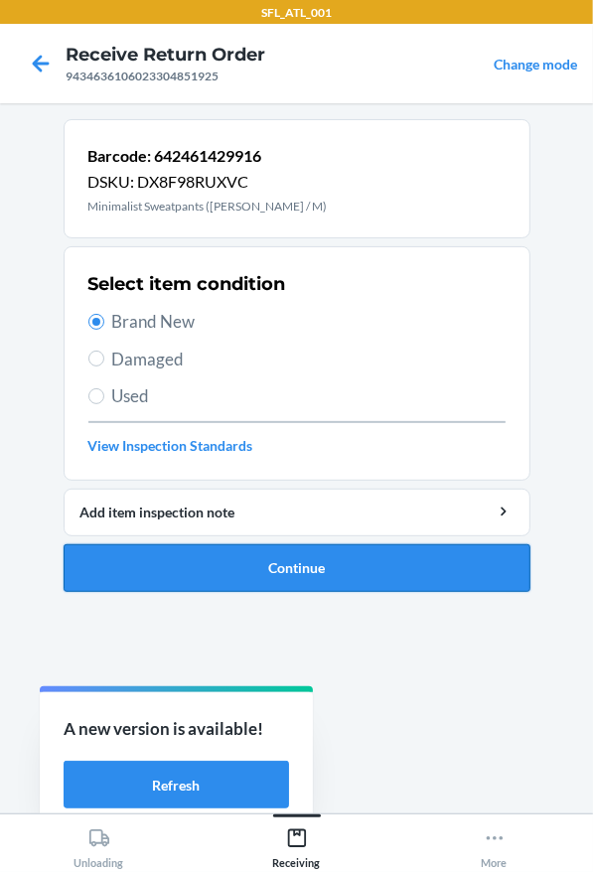
click at [335, 560] on button "Continue" at bounding box center [297, 568] width 467 height 48
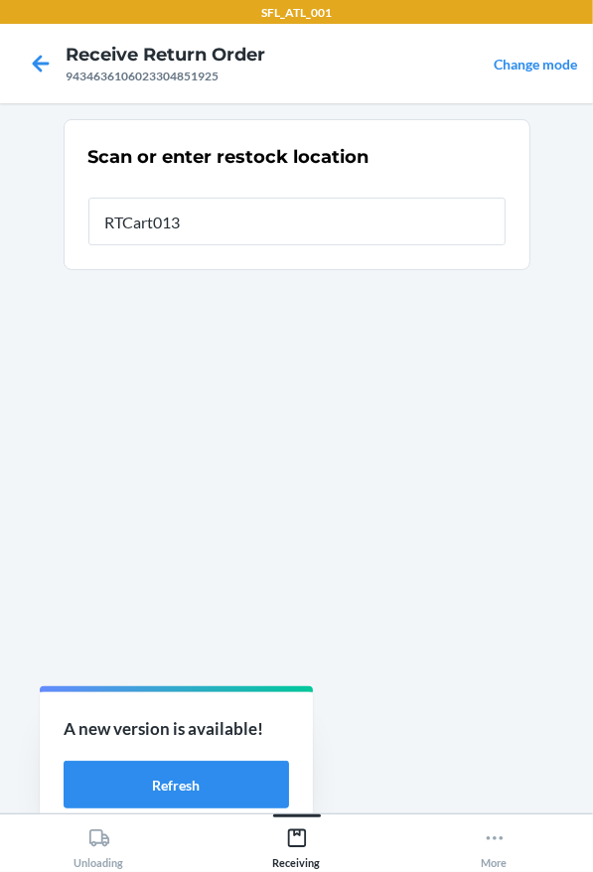
type input "RTCart013"
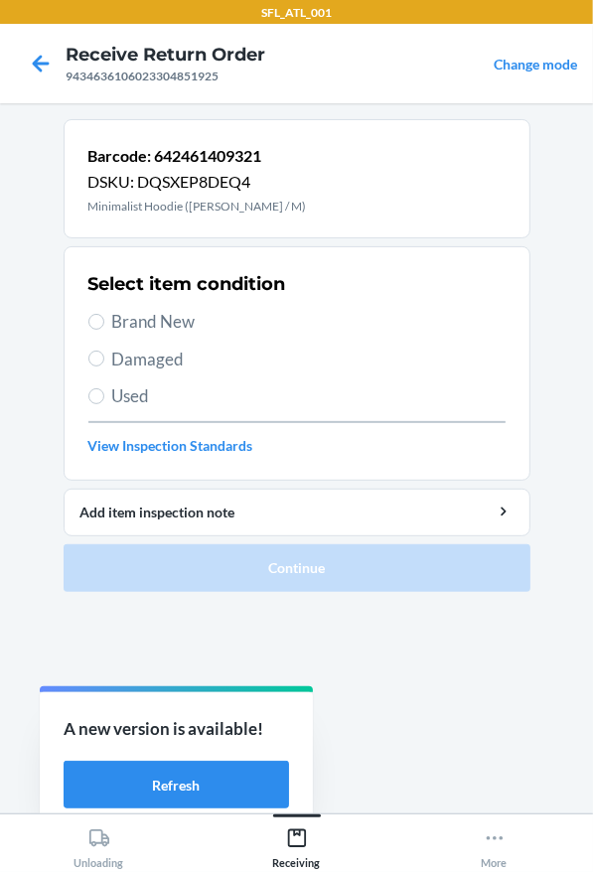
click at [119, 316] on span "Brand New" at bounding box center [308, 322] width 393 height 26
click at [104, 316] on input "Brand New" at bounding box center [96, 322] width 16 height 16
radio input "true"
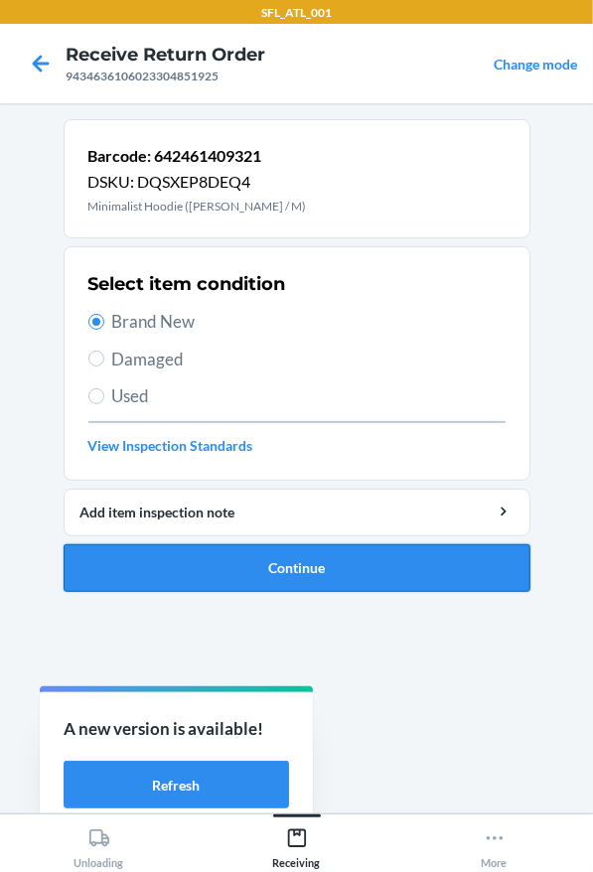
click at [363, 566] on button "Continue" at bounding box center [297, 568] width 467 height 48
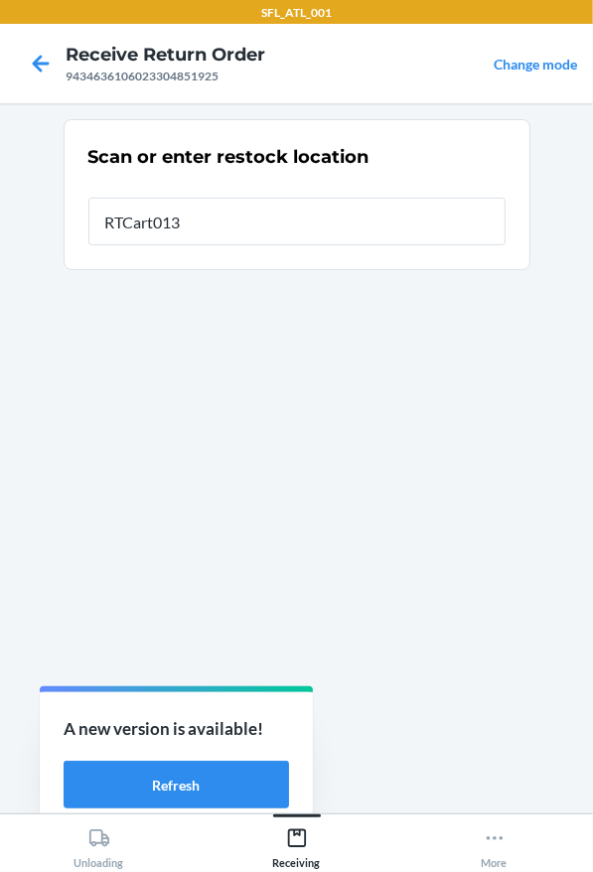
type input "RTCart013"
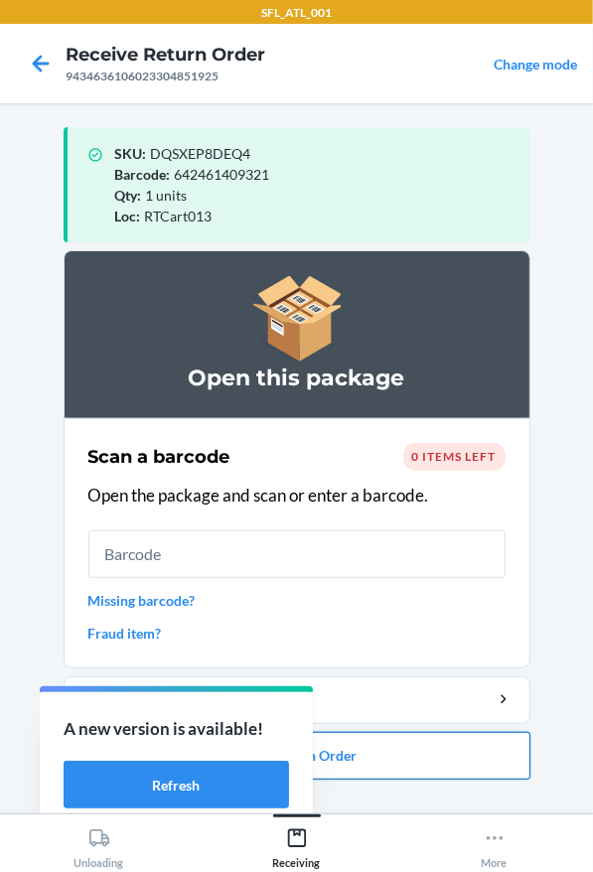
click at [337, 767] on button "Close Return Order" at bounding box center [297, 756] width 467 height 48
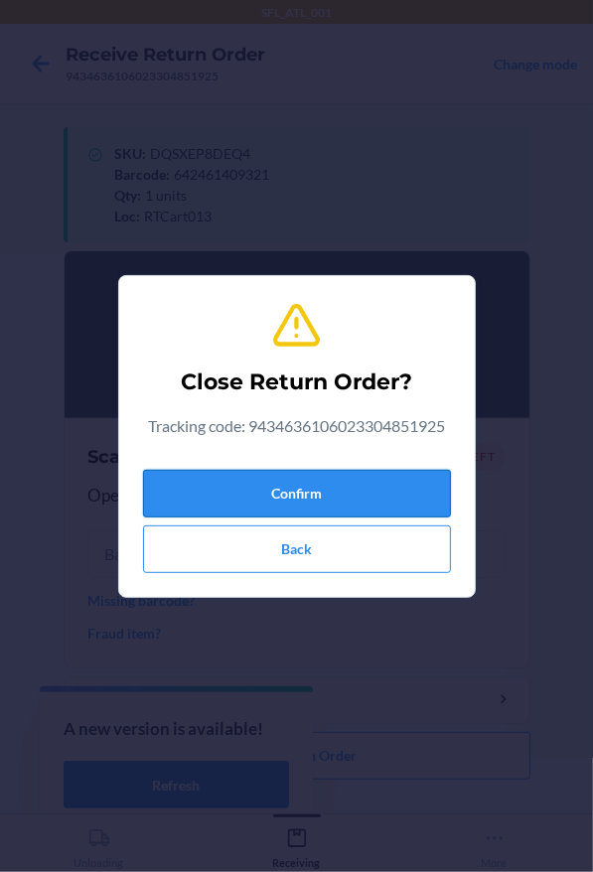
click at [405, 511] on button "Confirm" at bounding box center [297, 494] width 308 height 48
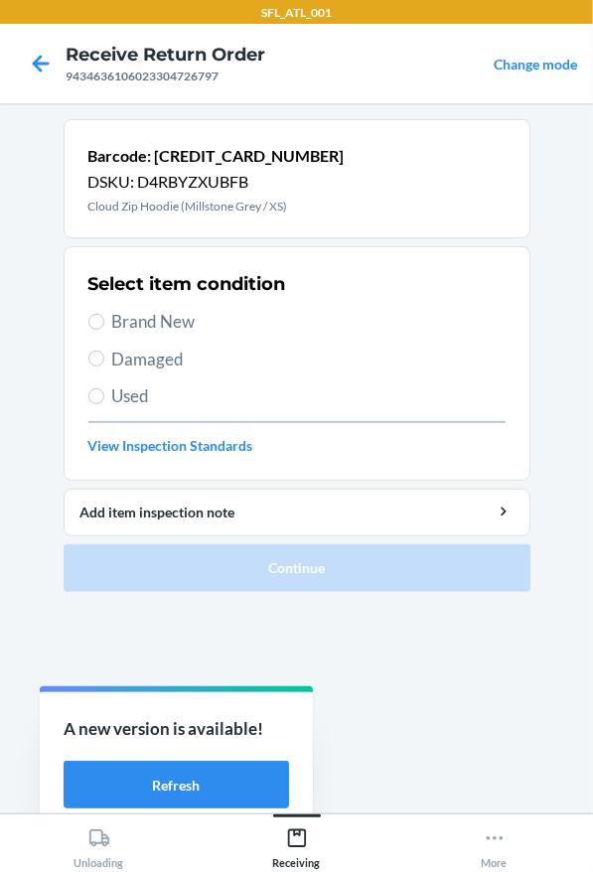
click at [282, 324] on span "Brand New" at bounding box center [308, 322] width 393 height 26
click at [104, 324] on input "Brand New" at bounding box center [96, 322] width 16 height 16
radio input "true"
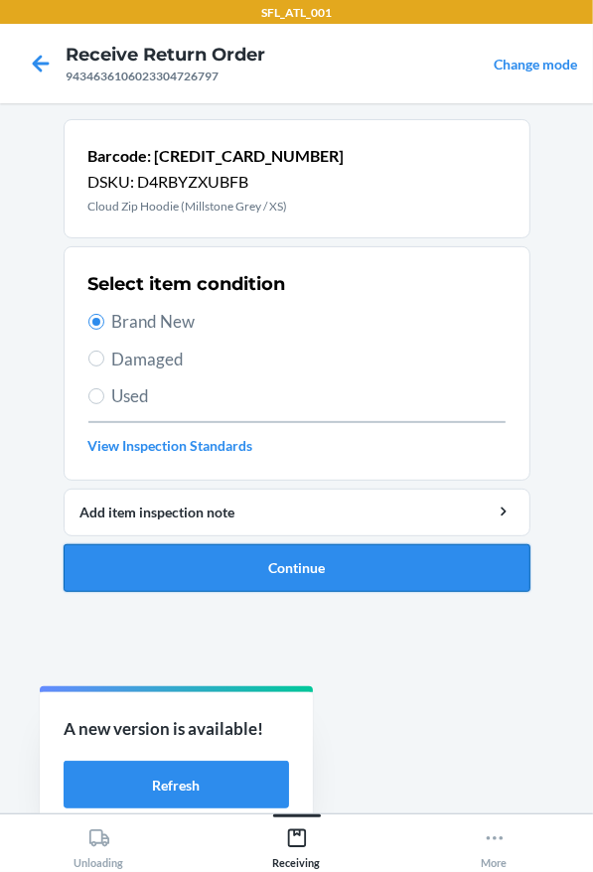
click at [269, 550] on button "Continue" at bounding box center [297, 568] width 467 height 48
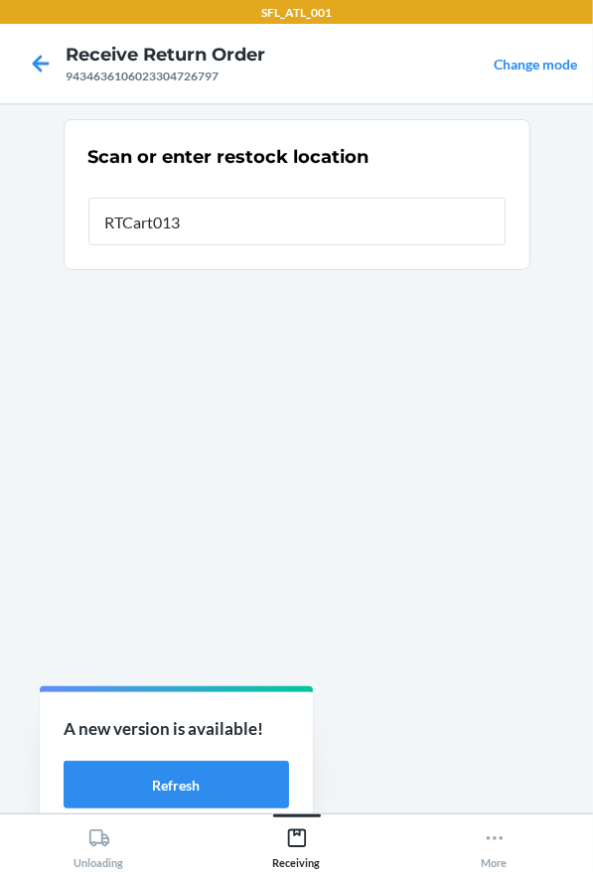
type input "RTCart013"
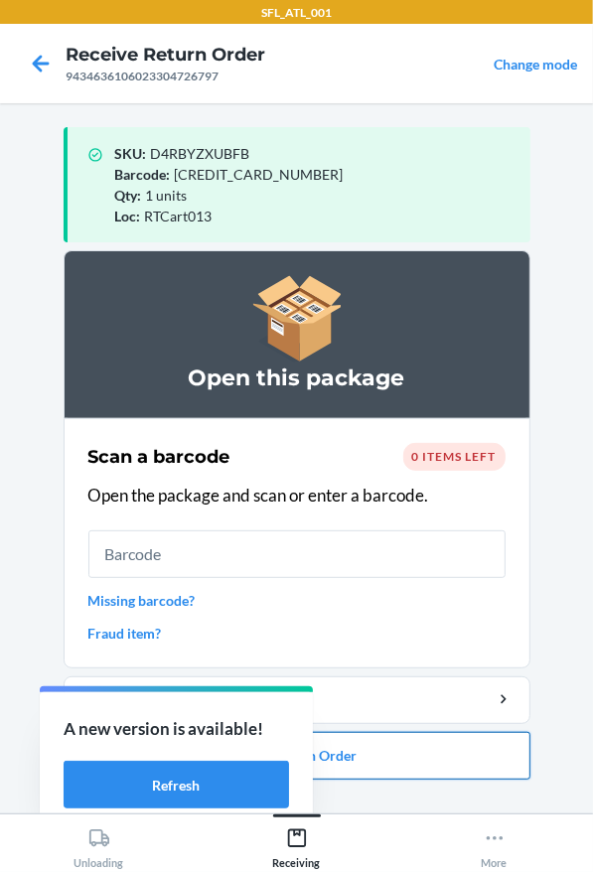
click at [355, 749] on button "Close Return Order" at bounding box center [297, 756] width 467 height 48
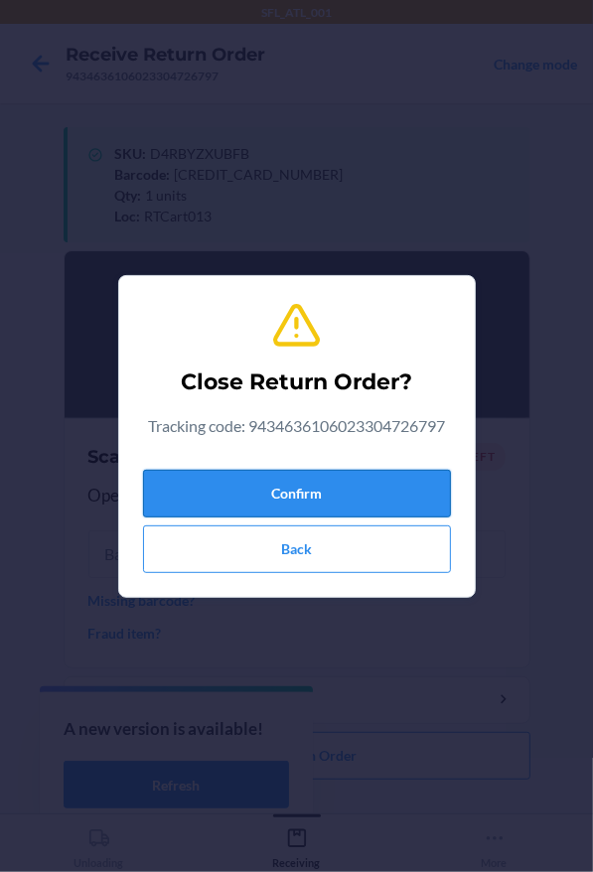
click at [330, 498] on button "Confirm" at bounding box center [297, 494] width 308 height 48
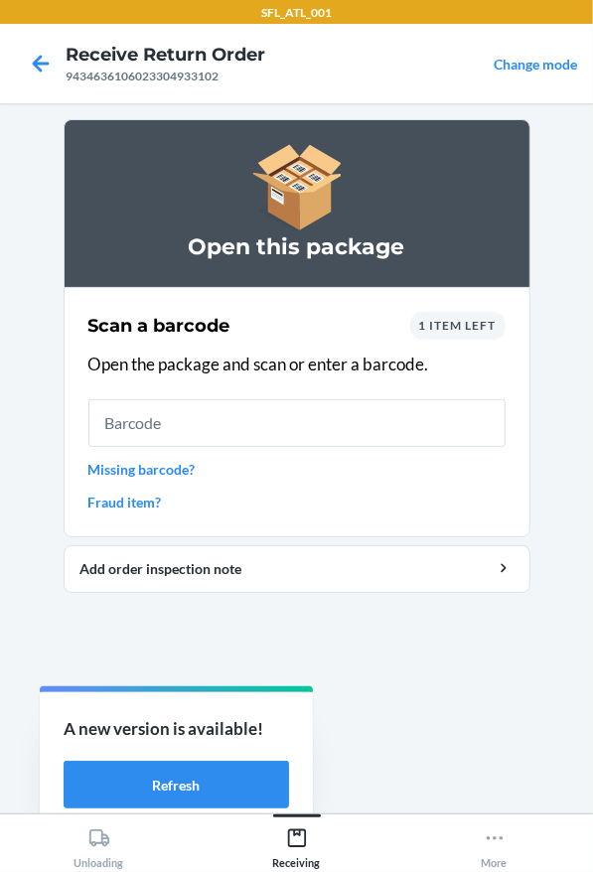
click at [98, 460] on link "Missing barcode?" at bounding box center [296, 469] width 417 height 21
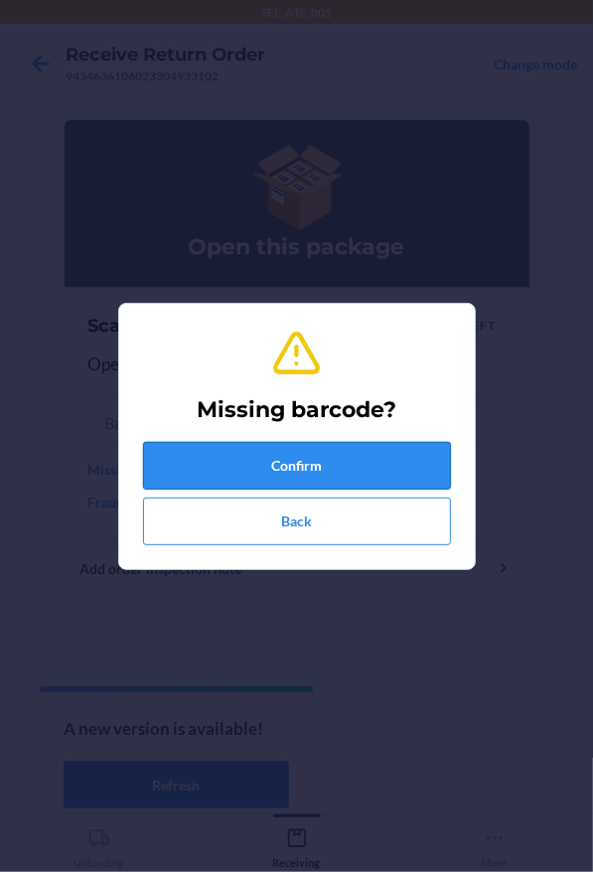
click at [204, 467] on button "Confirm" at bounding box center [297, 466] width 308 height 48
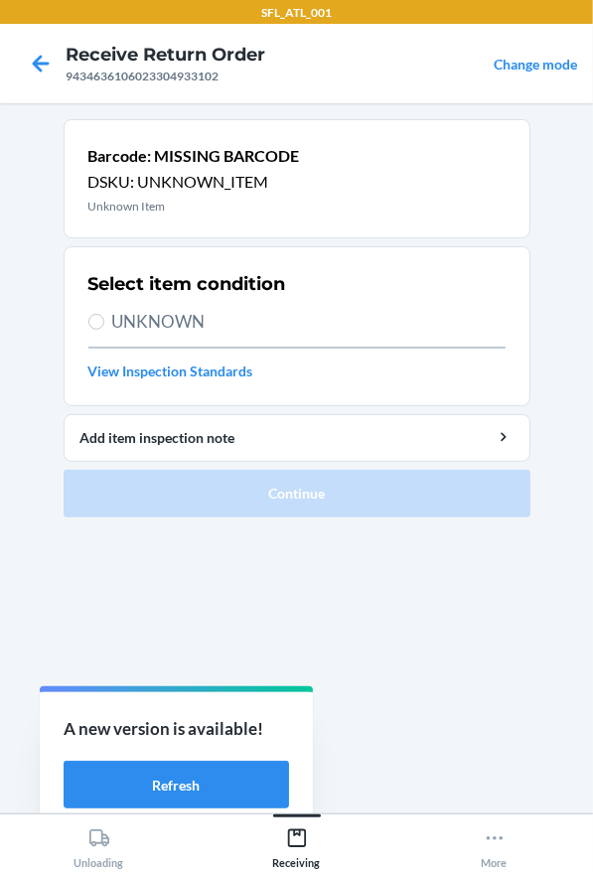
click at [115, 326] on span "UNKNOWN" at bounding box center [308, 322] width 393 height 26
click at [104, 326] on input "UNKNOWN" at bounding box center [96, 322] width 16 height 16
radio input "true"
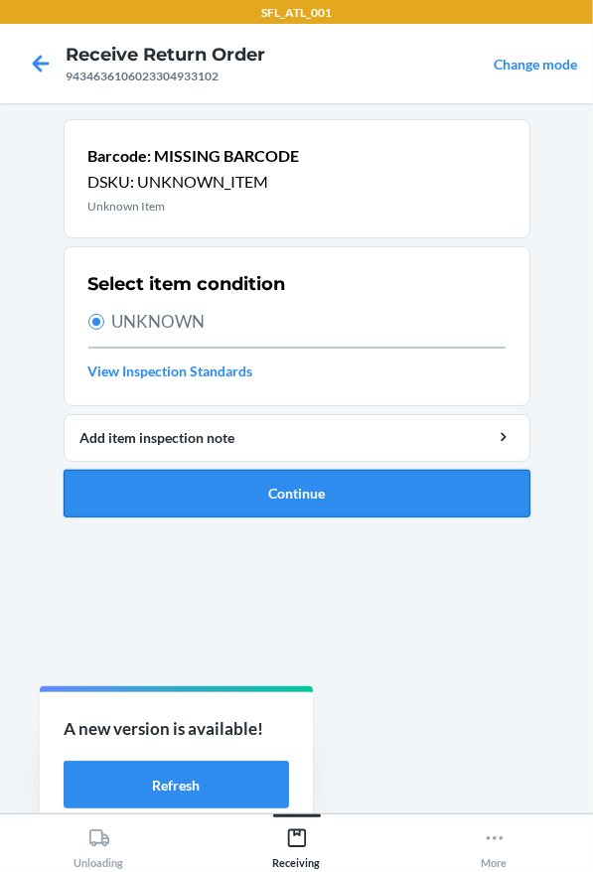
click at [114, 495] on button "Continue" at bounding box center [297, 494] width 467 height 48
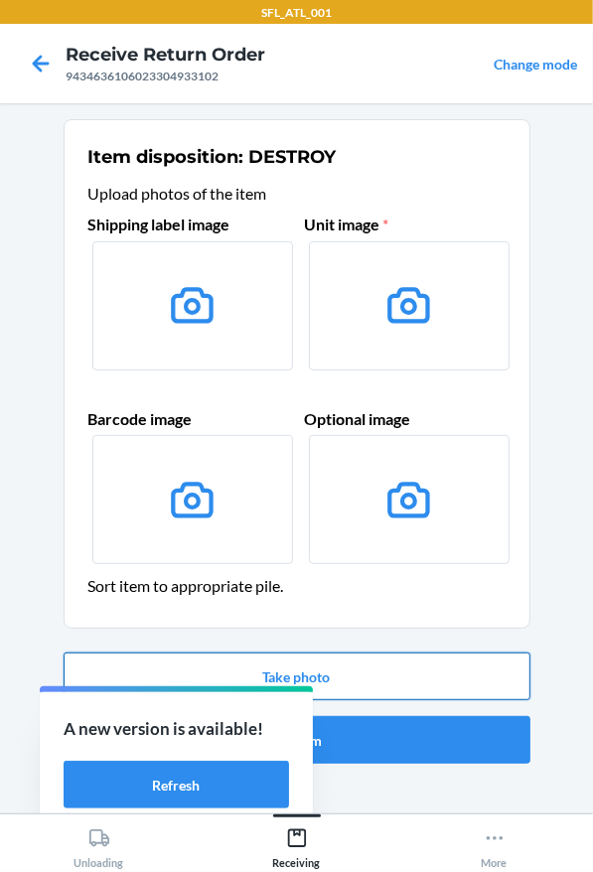
click at [395, 685] on button "Take photo" at bounding box center [297, 677] width 467 height 48
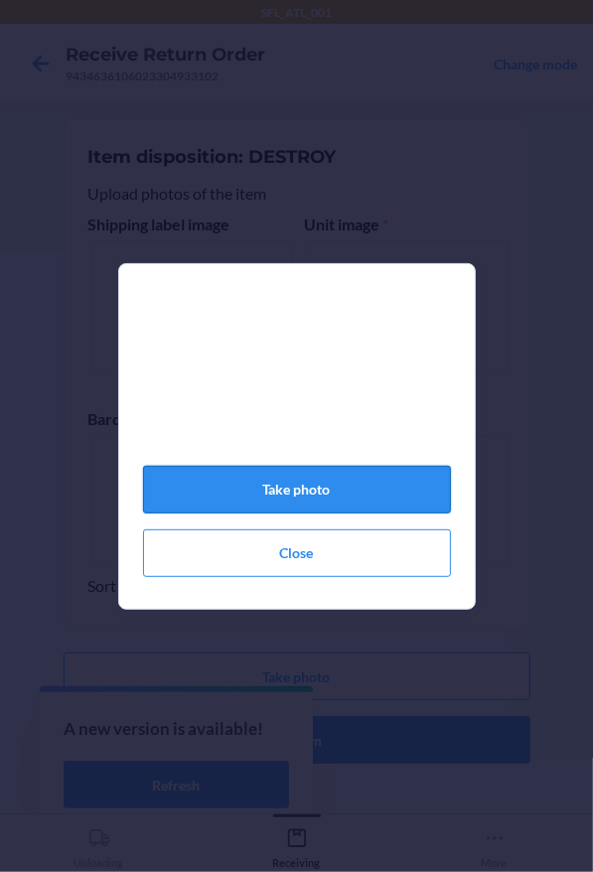
click at [311, 487] on button "Take photo" at bounding box center [297, 490] width 308 height 48
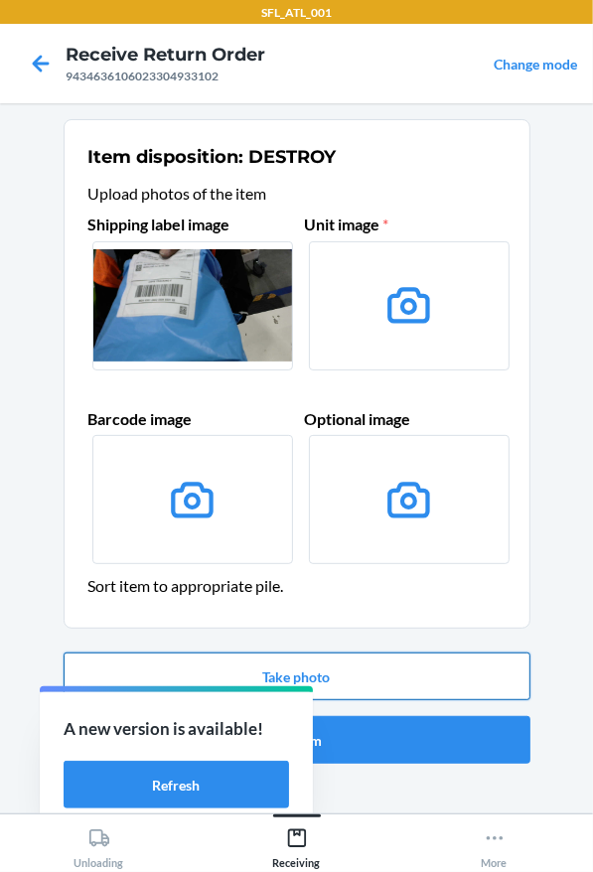
click at [391, 688] on button "Take photo" at bounding box center [297, 677] width 467 height 48
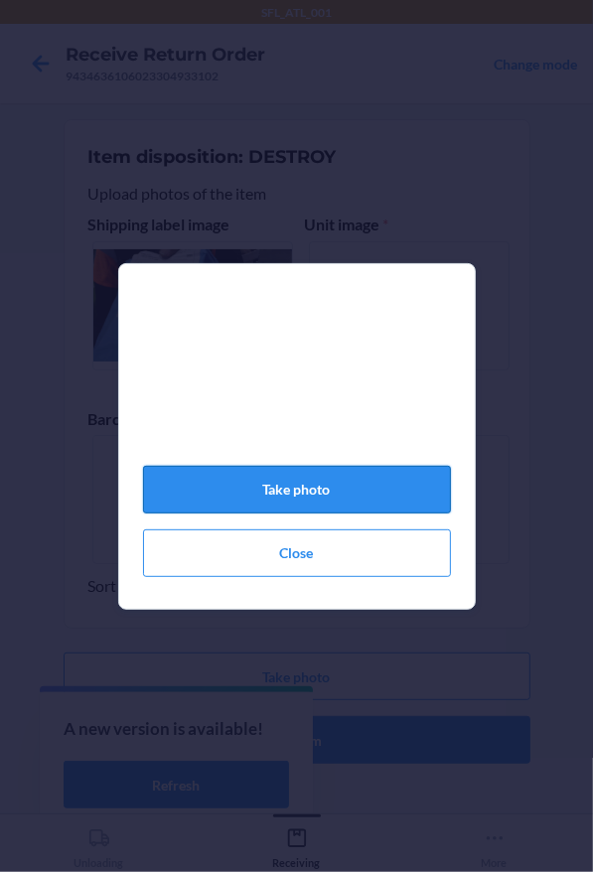
drag, startPoint x: 267, startPoint y: 504, endPoint x: 267, endPoint y: 514, distance: 10.9
click at [267, 507] on button "Take photo" at bounding box center [297, 490] width 308 height 48
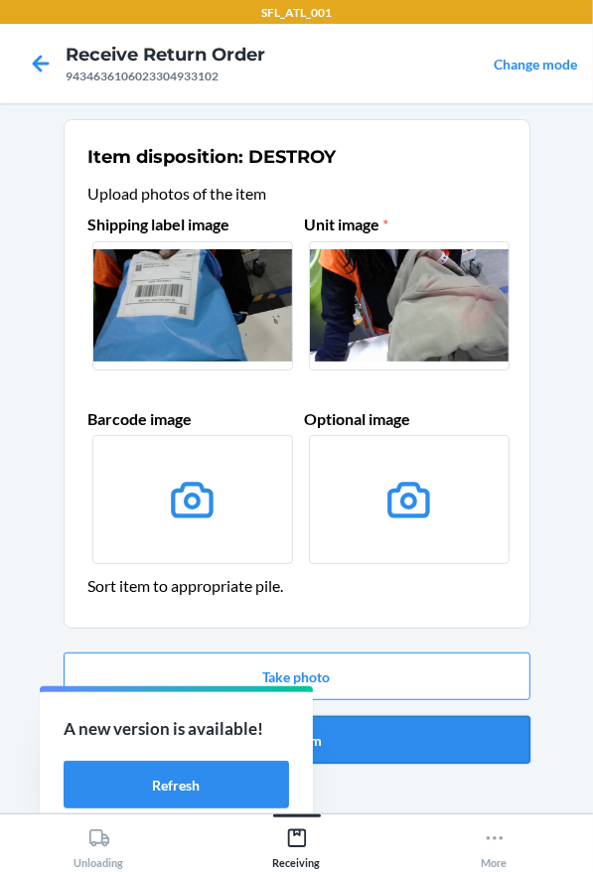
click at [439, 751] on button "Confirm" at bounding box center [297, 740] width 467 height 48
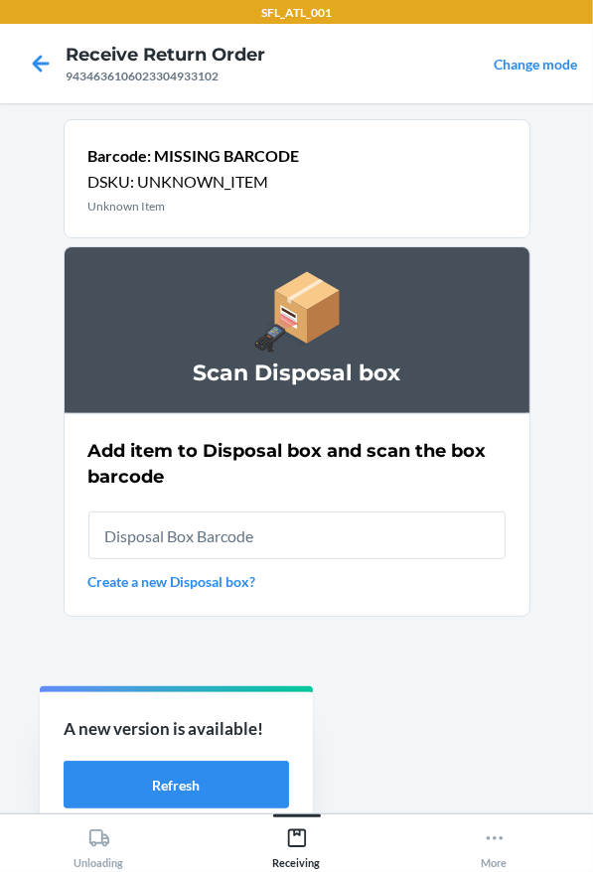
click at [361, 518] on input "text" at bounding box center [296, 535] width 417 height 48
type input "RB00000191O"
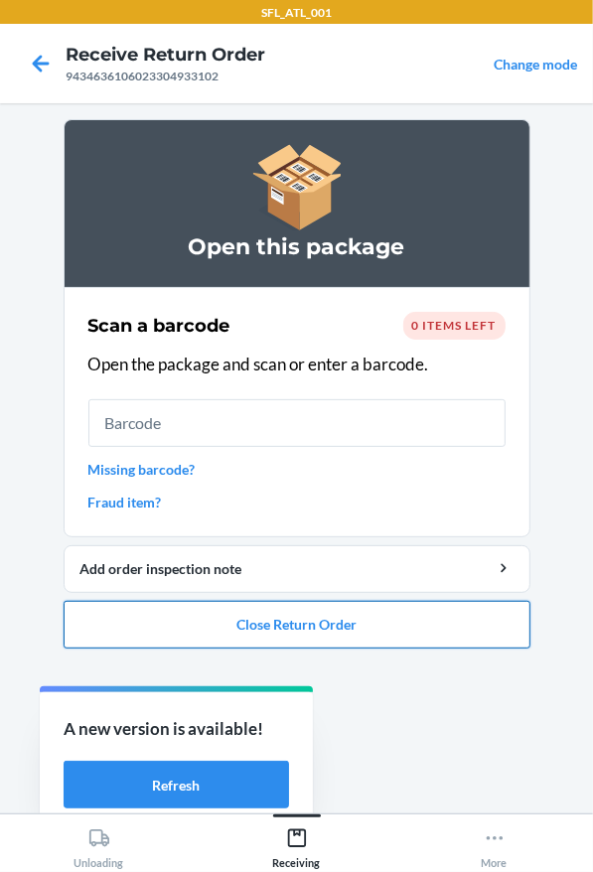
click at [370, 623] on button "Close Return Order" at bounding box center [297, 625] width 467 height 48
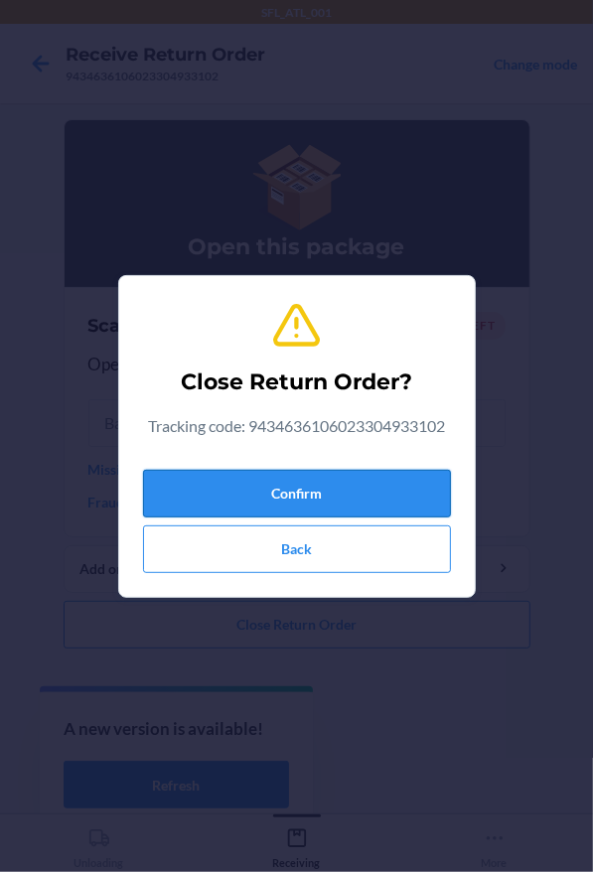
click at [311, 506] on button "Confirm" at bounding box center [297, 494] width 308 height 48
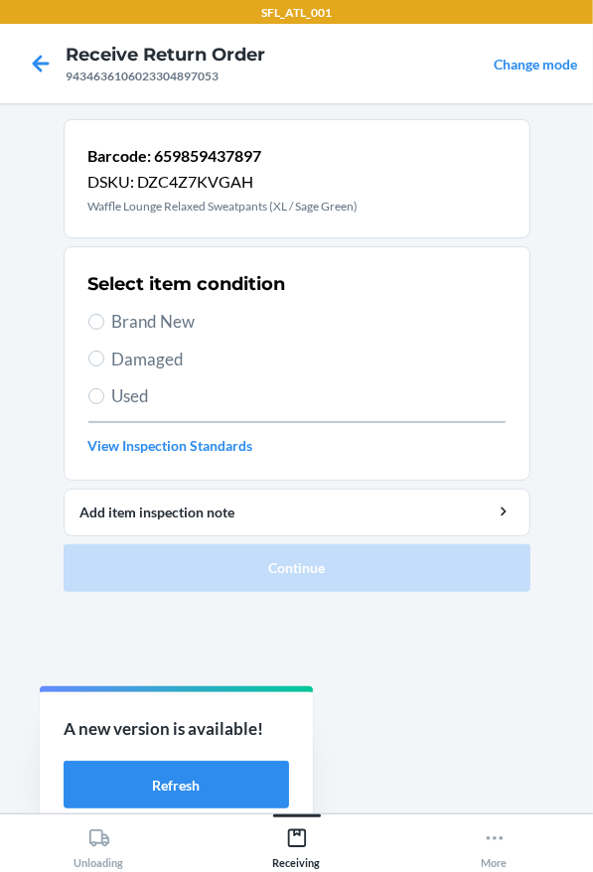
drag, startPoint x: 186, startPoint y: 312, endPoint x: 228, endPoint y: 367, distance: 70.1
click at [186, 315] on span "Brand New" at bounding box center [308, 322] width 393 height 26
click at [104, 315] on input "Brand New" at bounding box center [96, 322] width 16 height 16
radio input "true"
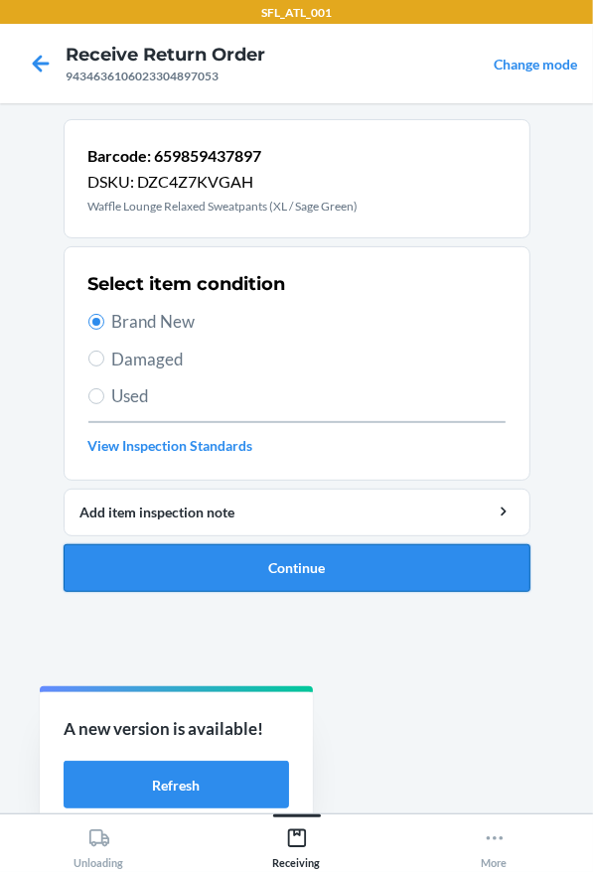
click at [284, 566] on button "Continue" at bounding box center [297, 568] width 467 height 48
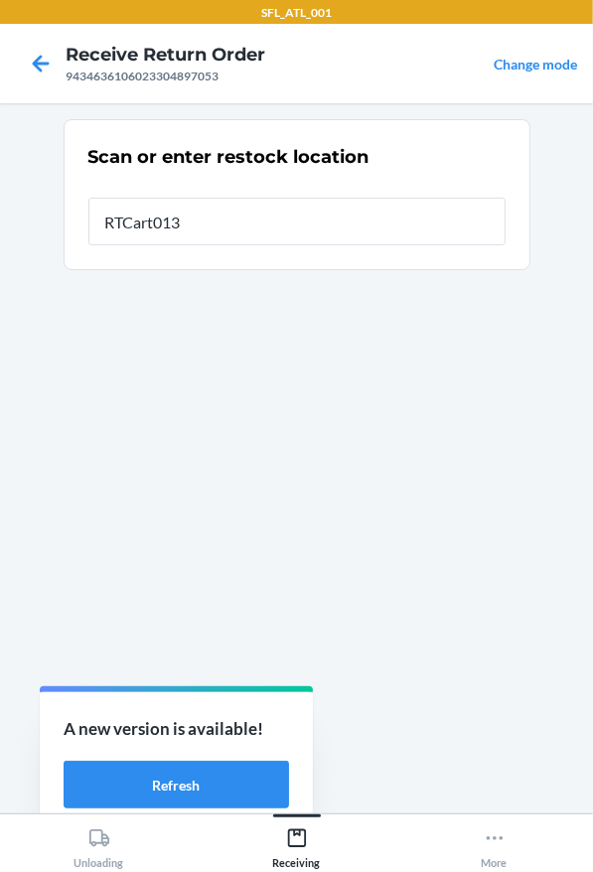
type input "RTCart013"
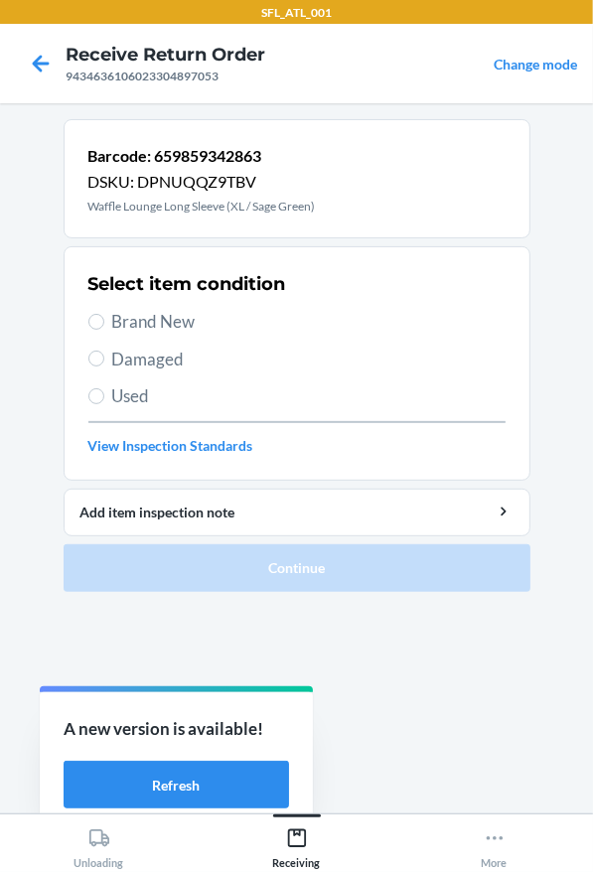
click at [113, 327] on span "Brand New" at bounding box center [308, 322] width 393 height 26
click at [104, 327] on input "Brand New" at bounding box center [96, 322] width 16 height 16
radio input "true"
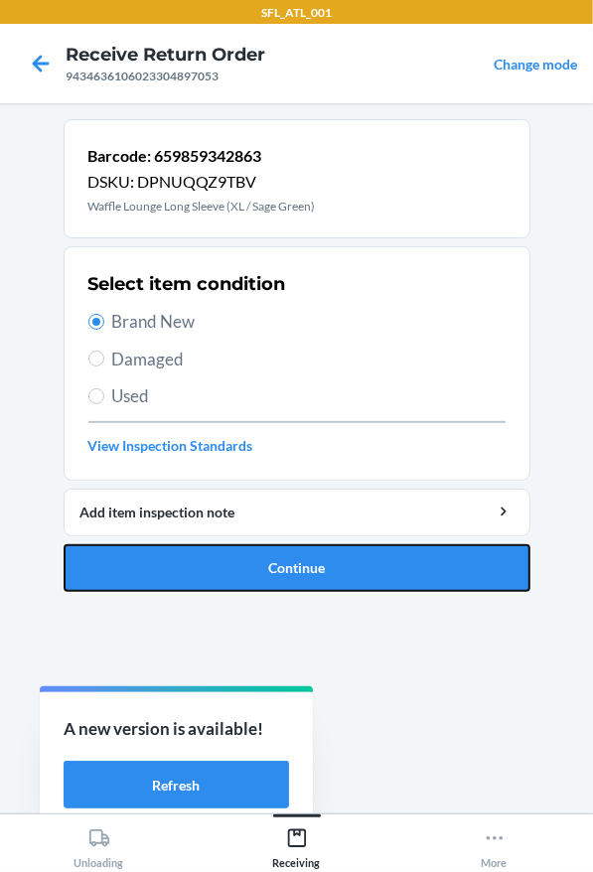
drag, startPoint x: 319, startPoint y: 559, endPoint x: 341, endPoint y: 528, distance: 37.8
click at [320, 560] on button "Continue" at bounding box center [297, 568] width 467 height 48
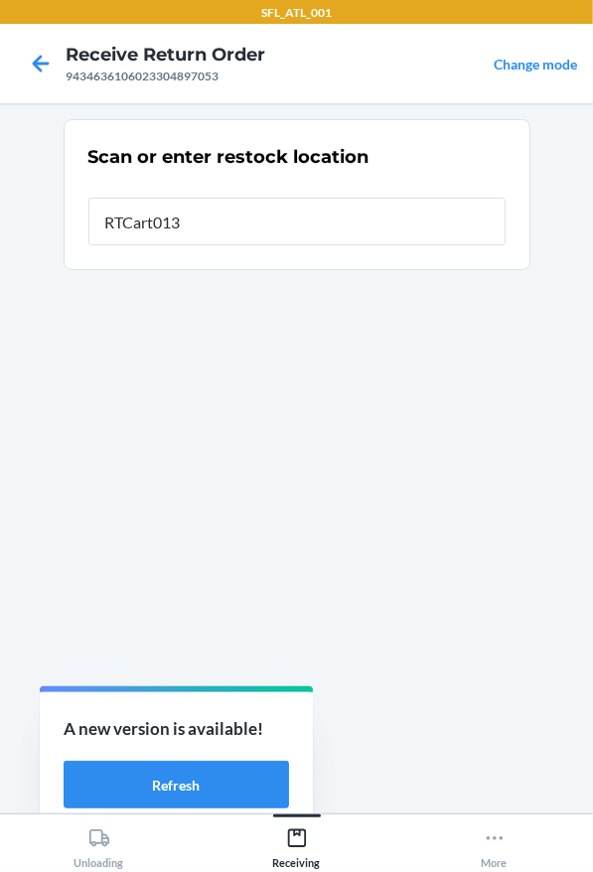
type input "RTCart013"
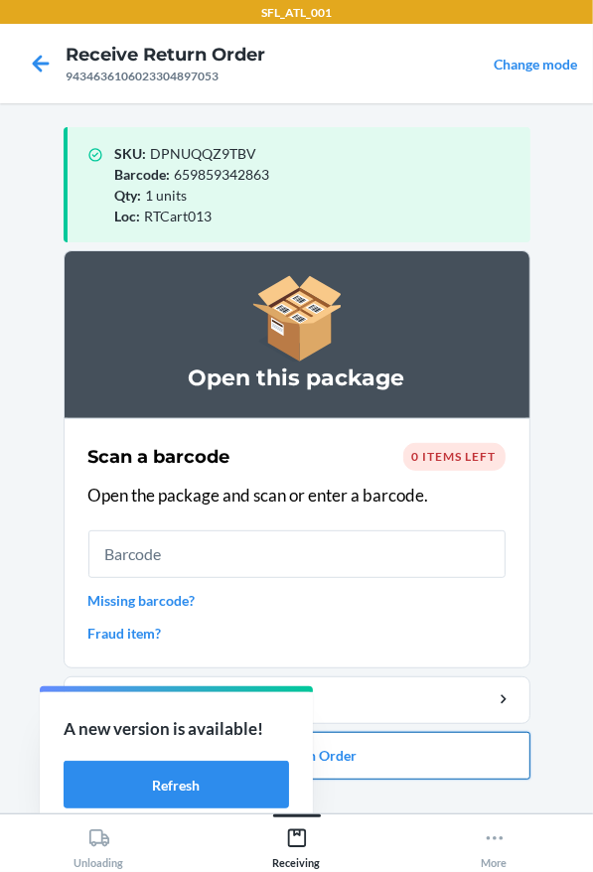
click at [473, 770] on button "Close Return Order" at bounding box center [297, 756] width 467 height 48
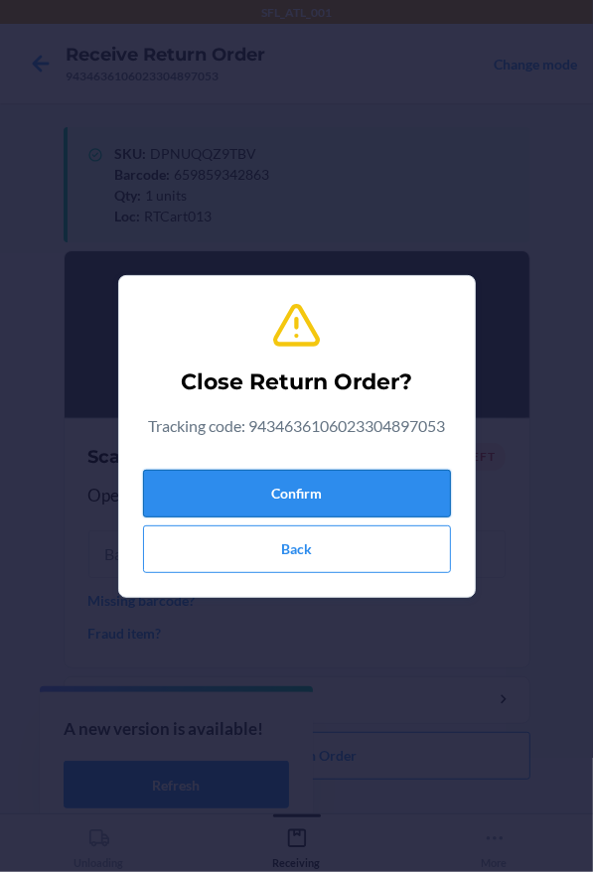
click at [354, 490] on button "Confirm" at bounding box center [297, 494] width 308 height 48
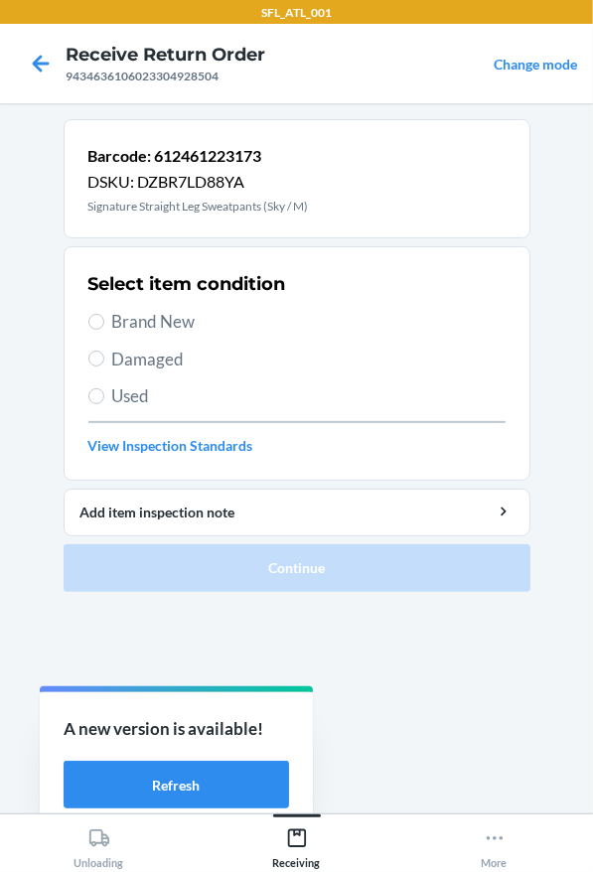
click at [286, 314] on span "Brand New" at bounding box center [308, 322] width 393 height 26
click at [104, 314] on input "Brand New" at bounding box center [96, 322] width 16 height 16
radio input "true"
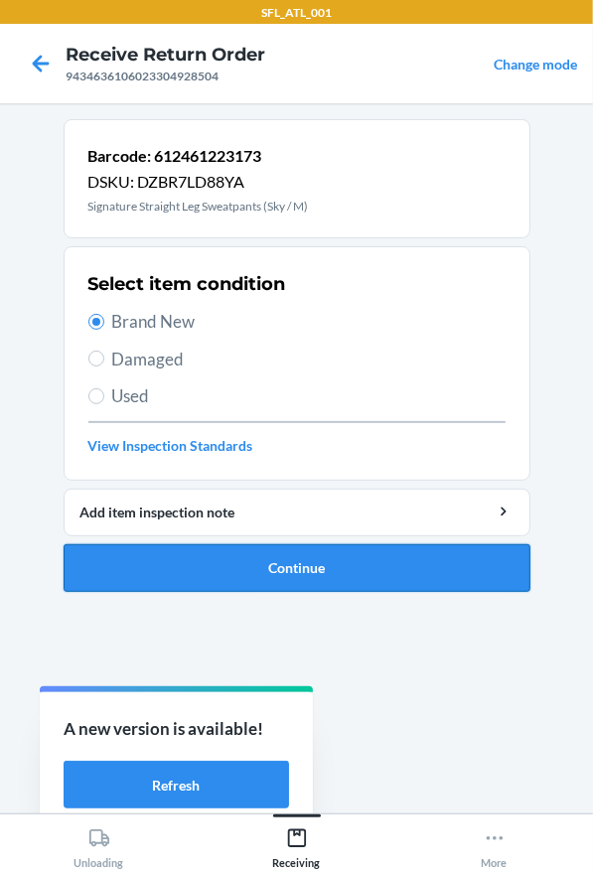
click at [357, 545] on button "Continue" at bounding box center [297, 568] width 467 height 48
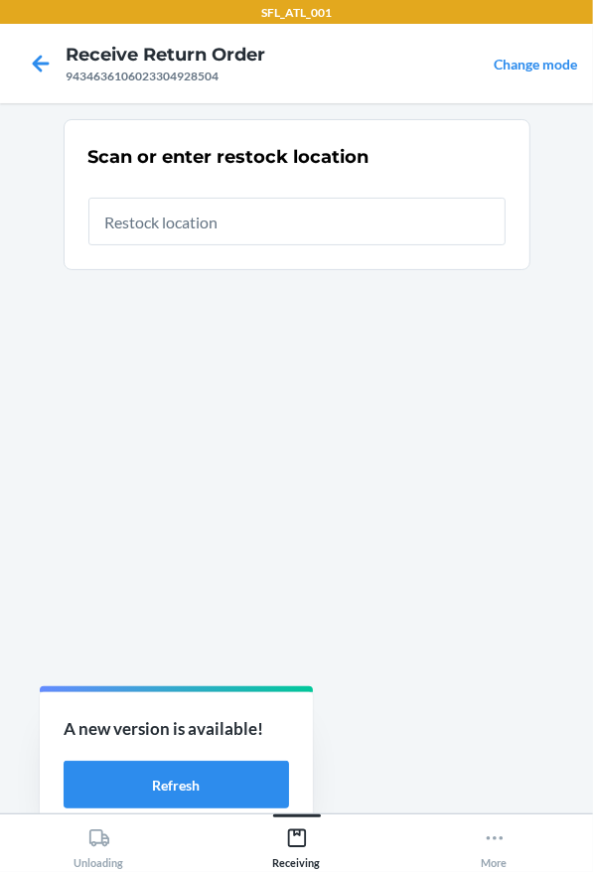
click at [220, 219] on input "text" at bounding box center [296, 222] width 417 height 48
type input "RTCart013"
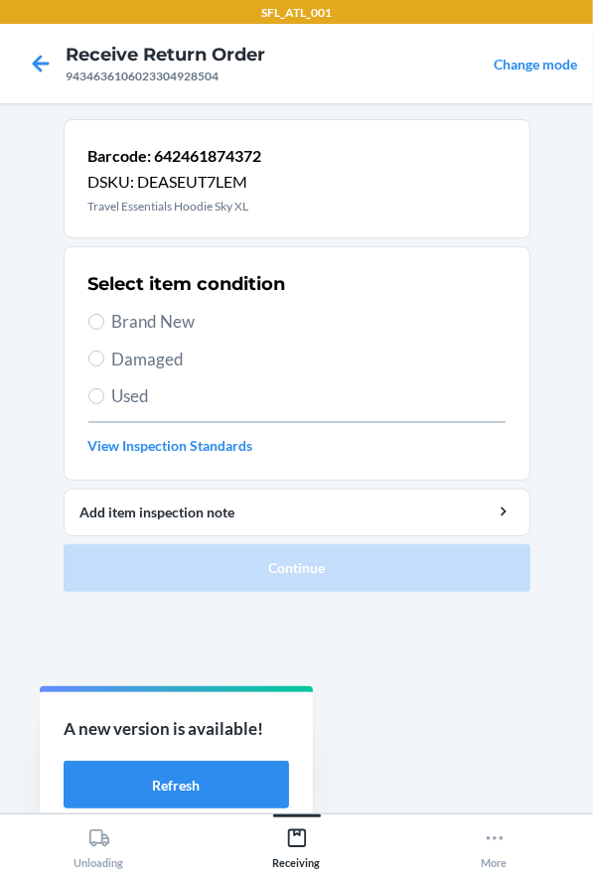
click at [233, 316] on span "Brand New" at bounding box center [308, 322] width 393 height 26
click at [104, 316] on input "Brand New" at bounding box center [96, 322] width 16 height 16
radio input "true"
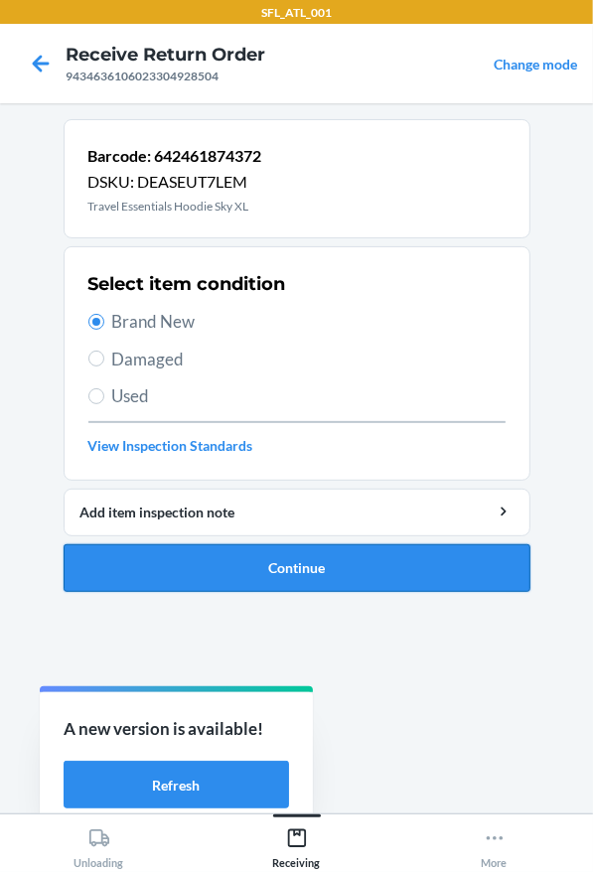
click at [289, 571] on button "Continue" at bounding box center [297, 568] width 467 height 48
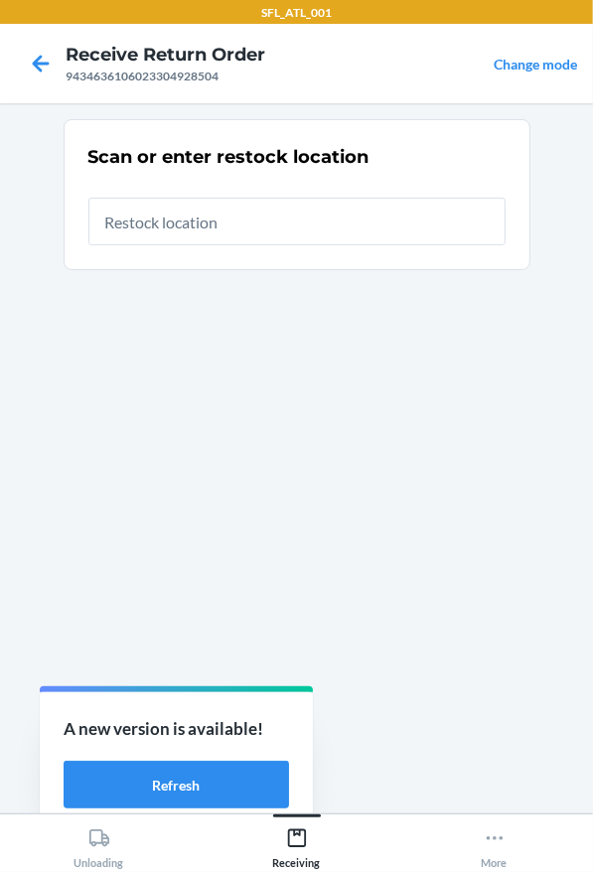
click at [210, 207] on input "text" at bounding box center [296, 222] width 417 height 48
type input "RTCart013"
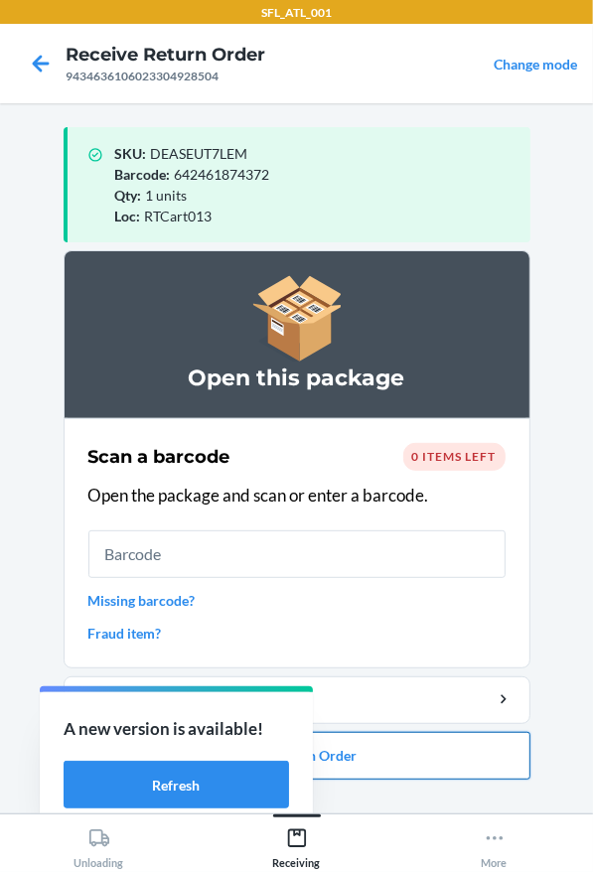
click at [496, 768] on button "Close Return Order" at bounding box center [297, 756] width 467 height 48
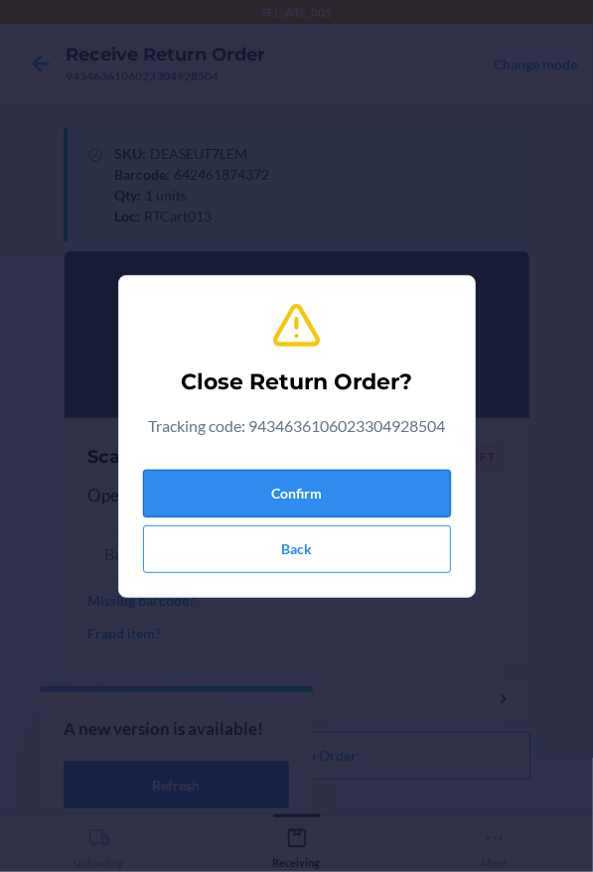
click at [351, 494] on button "Confirm" at bounding box center [297, 494] width 308 height 48
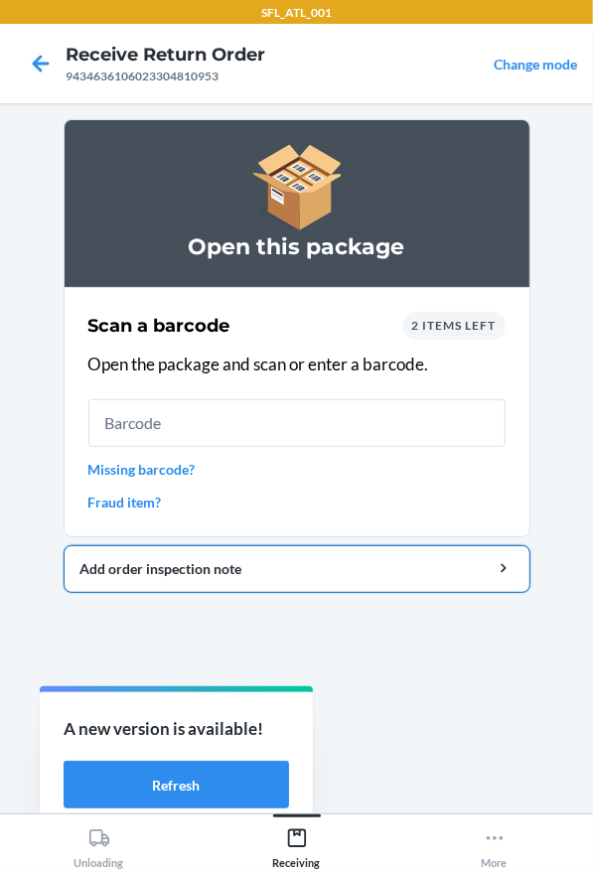
click at [237, 570] on div "Add order inspection note" at bounding box center [296, 568] width 433 height 21
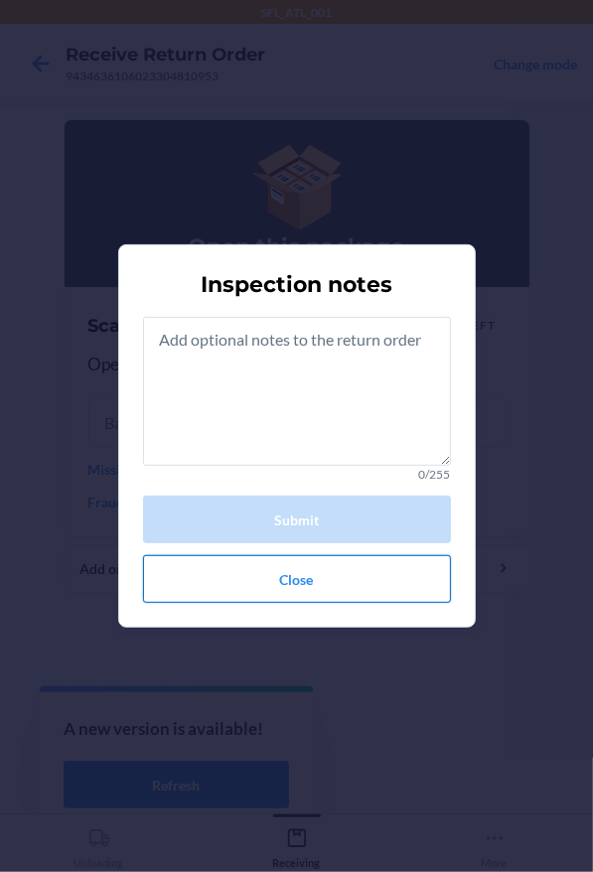
click at [279, 572] on button "Close" at bounding box center [297, 579] width 308 height 48
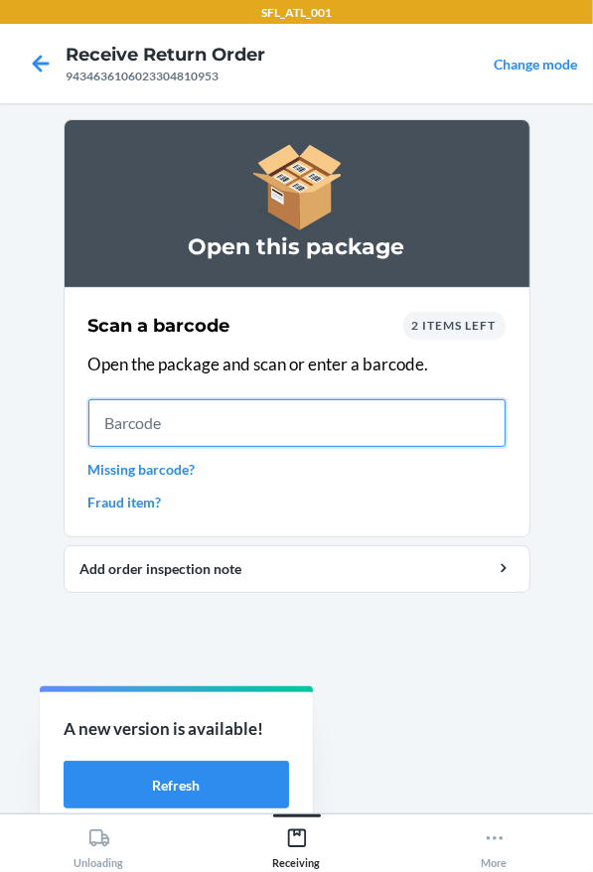
click at [208, 424] on input "text" at bounding box center [296, 423] width 417 height 48
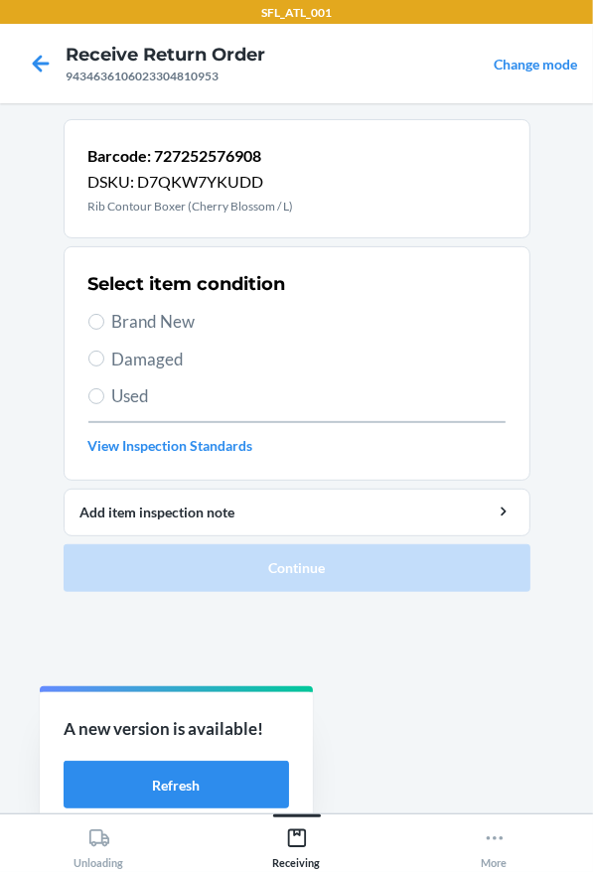
click at [131, 392] on span "Used" at bounding box center [308, 396] width 393 height 26
click at [104, 392] on input "Used" at bounding box center [96, 396] width 16 height 16
radio input "true"
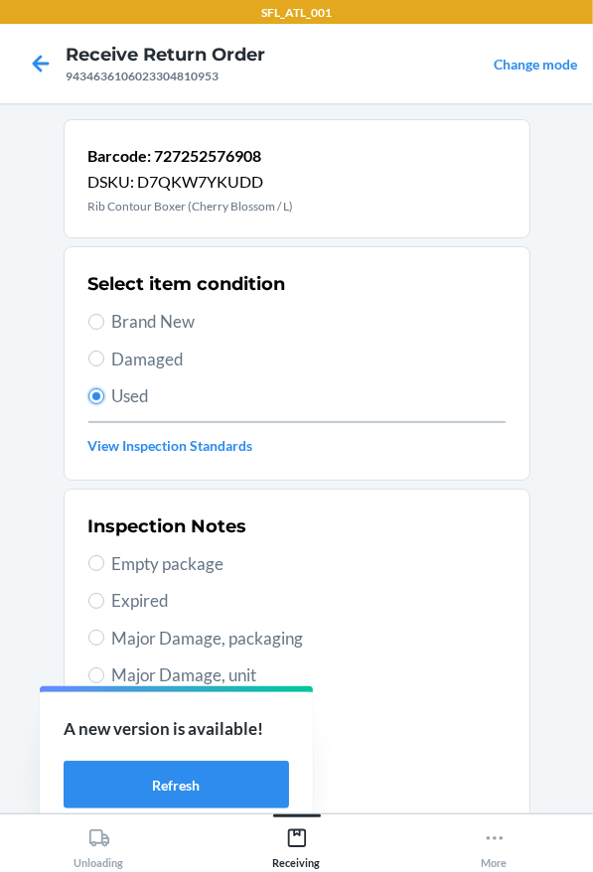
scroll to position [198, 0]
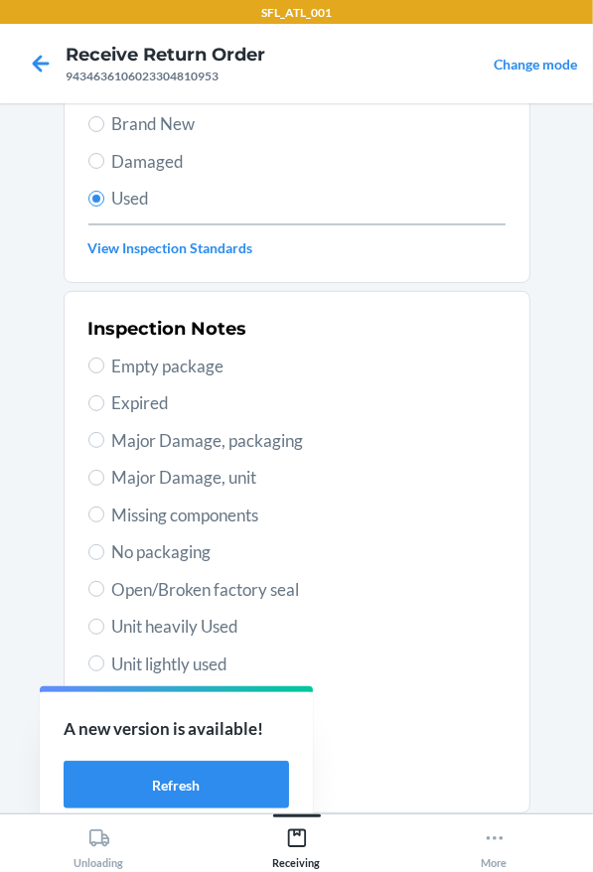
click at [141, 622] on span "Unit heavily Used" at bounding box center [308, 627] width 393 height 26
click at [104, 622] on input "Unit heavily Used" at bounding box center [96, 627] width 16 height 16
radio input "true"
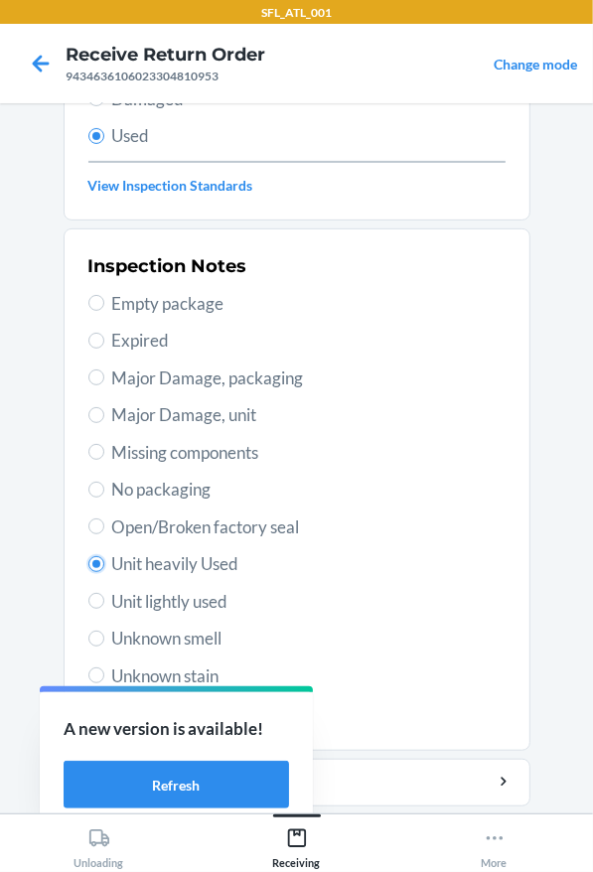
scroll to position [323, 0]
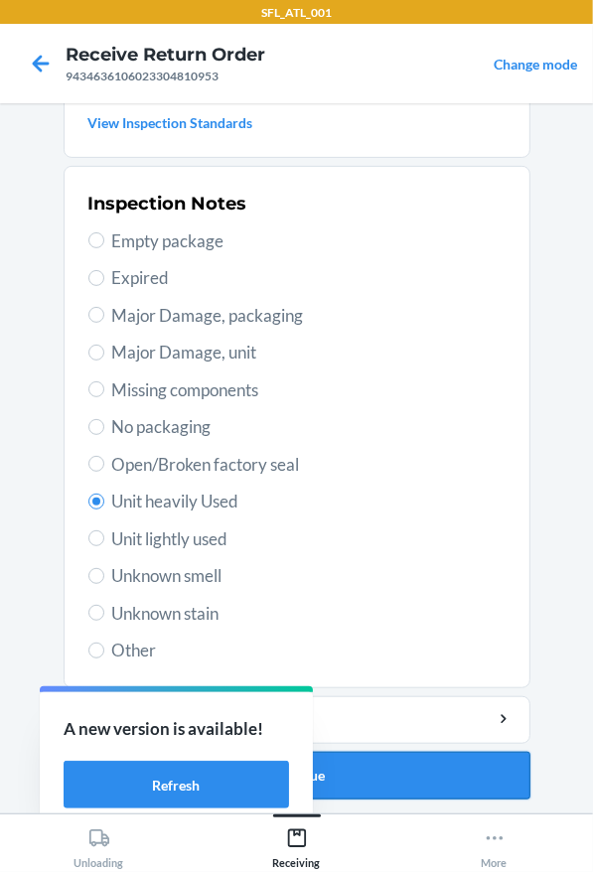
click at [415, 760] on button "Continue" at bounding box center [297, 776] width 467 height 48
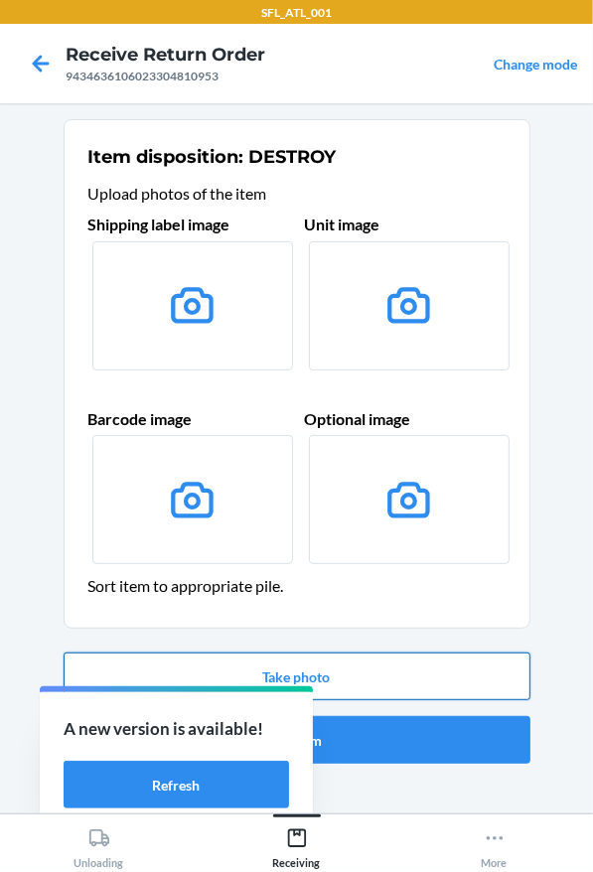
click at [335, 690] on button "Take photo" at bounding box center [297, 677] width 467 height 48
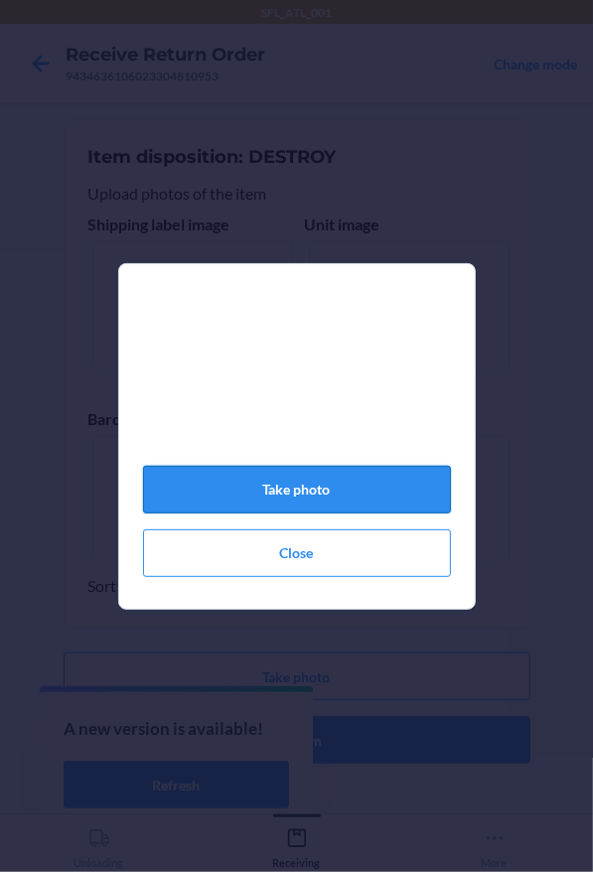
click at [322, 506] on button "Take photo" at bounding box center [297, 490] width 308 height 48
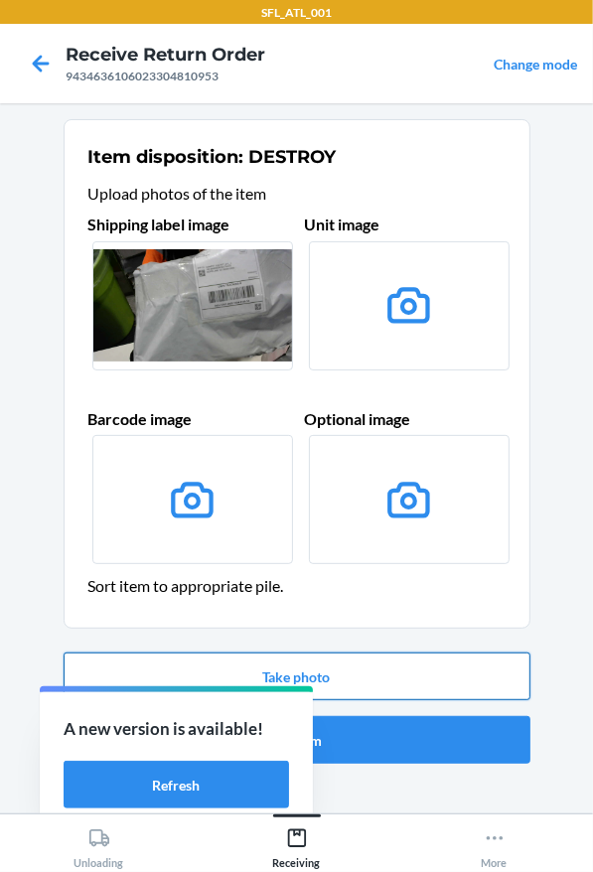
click at [356, 669] on button "Take photo" at bounding box center [297, 677] width 467 height 48
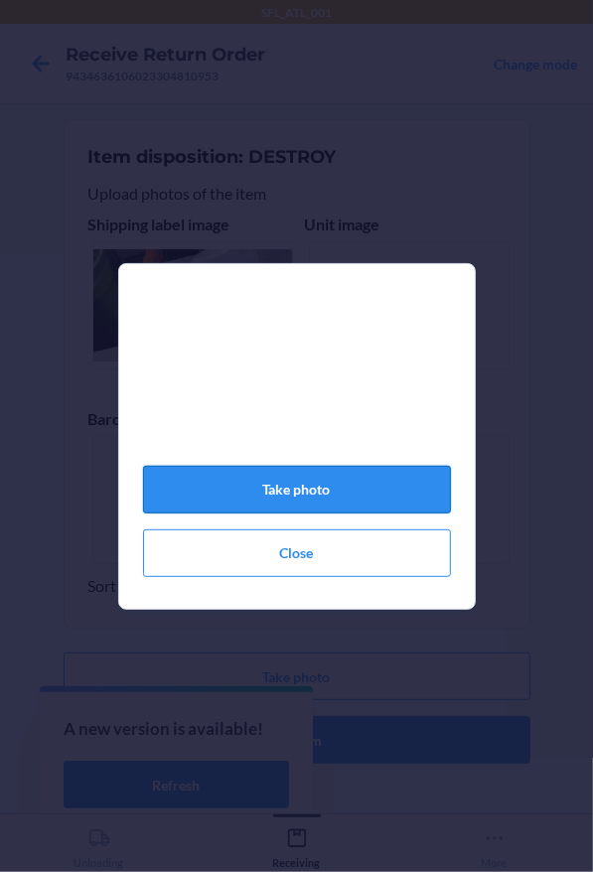
click at [320, 513] on button "Take photo" at bounding box center [297, 490] width 308 height 48
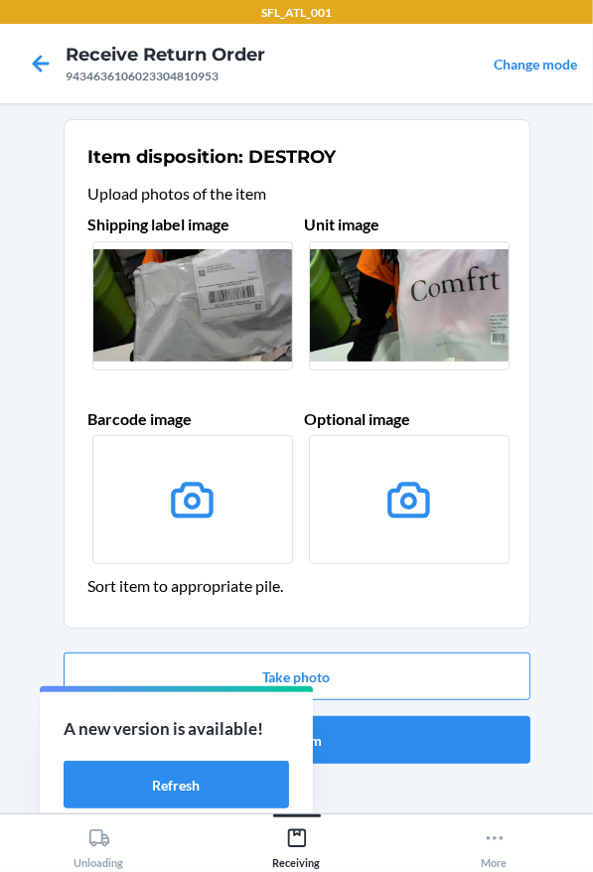
click at [349, 288] on label at bounding box center [409, 305] width 201 height 129
click at [0, 0] on input "file" at bounding box center [0, 0] width 0 height 0
click at [388, 750] on button "Confirm" at bounding box center [297, 740] width 467 height 48
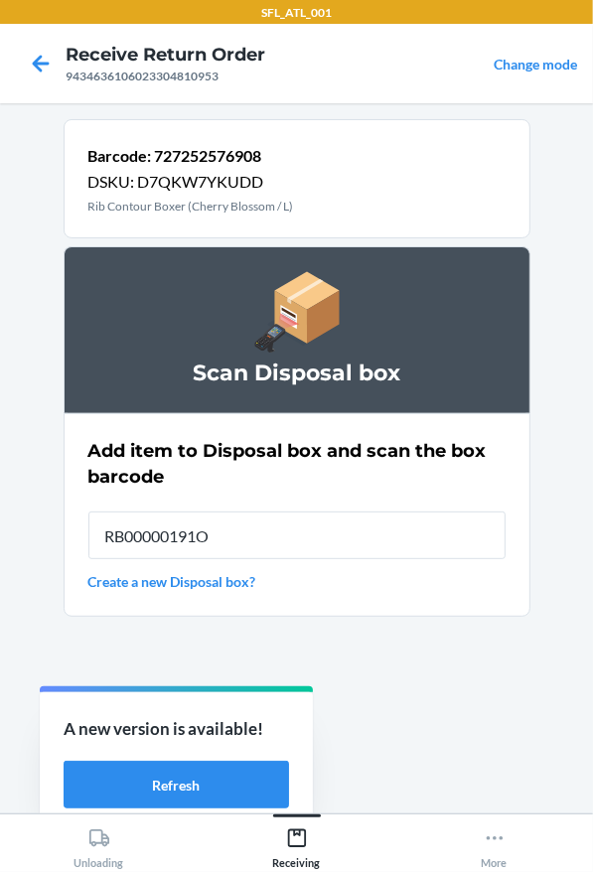
type input "RB00000191O"
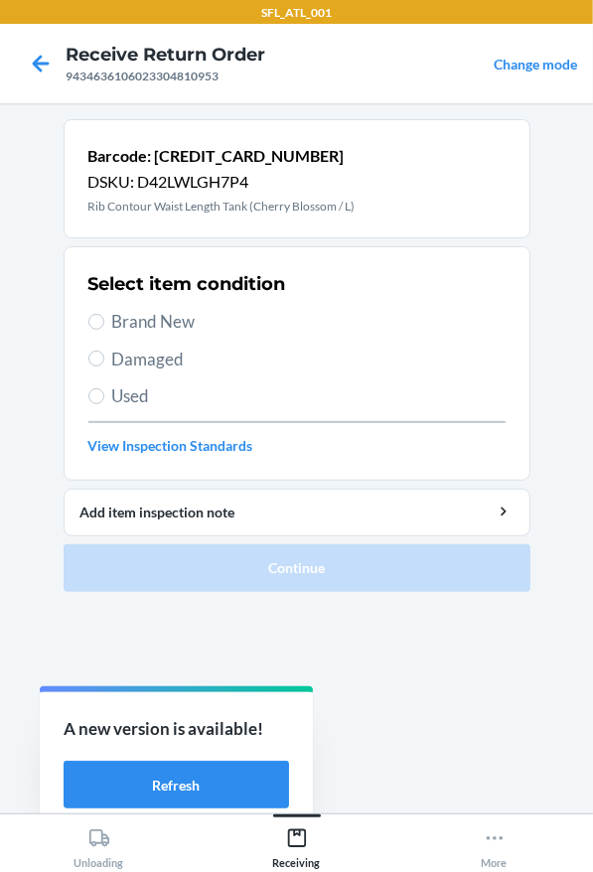
click at [108, 323] on label "Brand New" at bounding box center [296, 322] width 417 height 26
click at [104, 323] on input "Brand New" at bounding box center [96, 322] width 16 height 16
radio input "true"
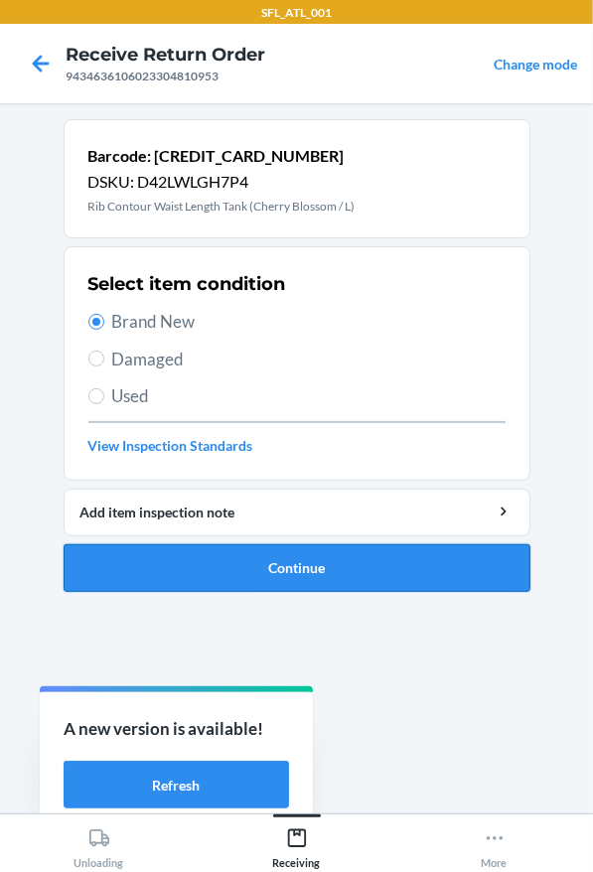
click at [257, 578] on button "Continue" at bounding box center [297, 568] width 467 height 48
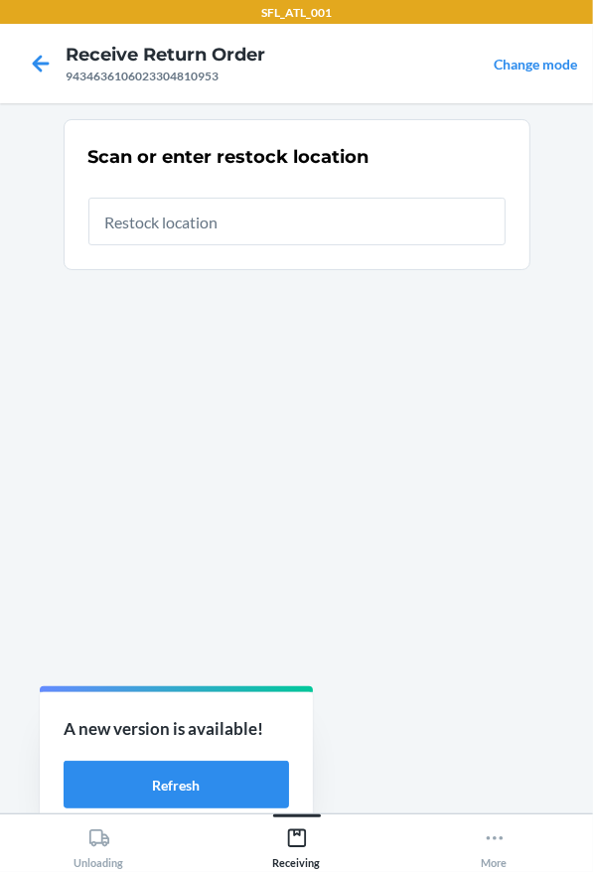
click at [204, 222] on input "text" at bounding box center [296, 222] width 417 height 48
type input "RTCart013"
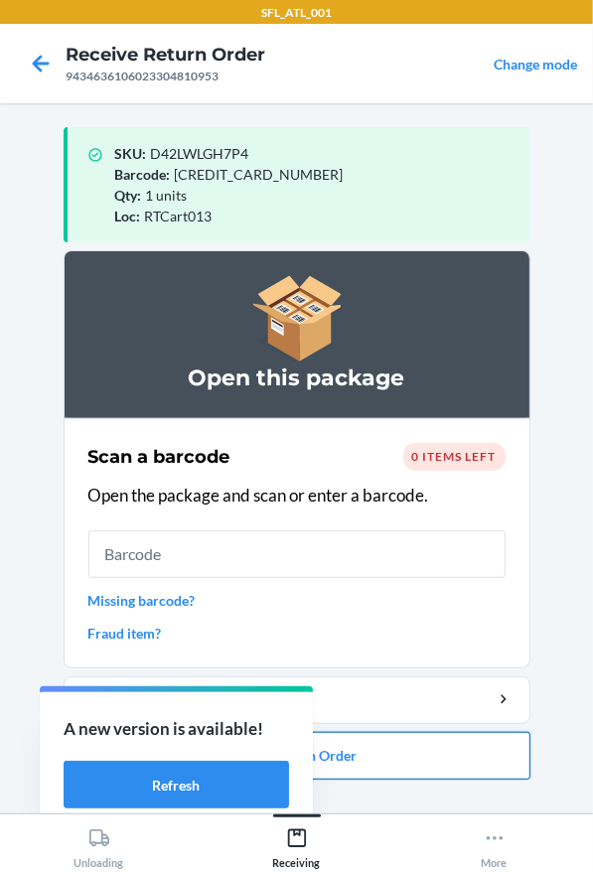
click at [462, 767] on button "Close Return Order" at bounding box center [297, 756] width 467 height 48
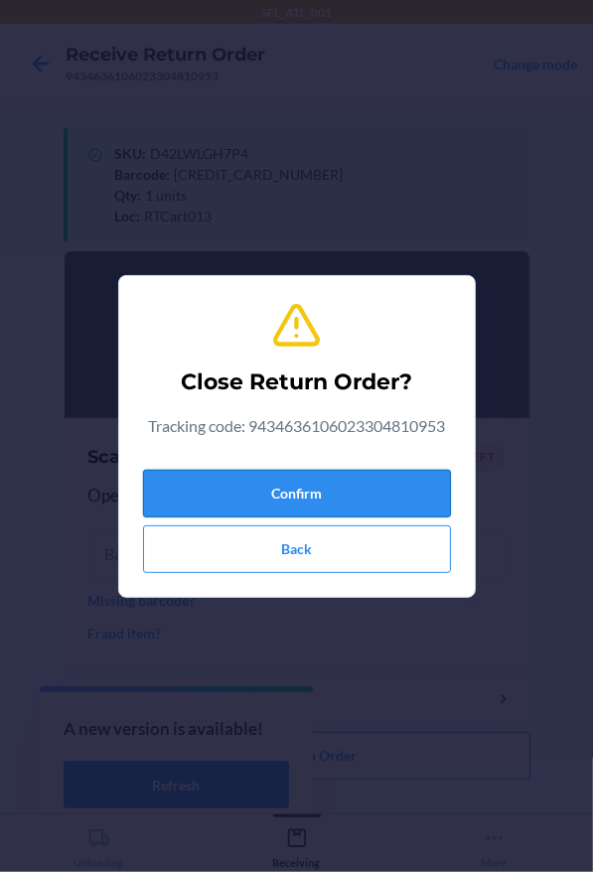
click at [334, 496] on button "Confirm" at bounding box center [297, 494] width 308 height 48
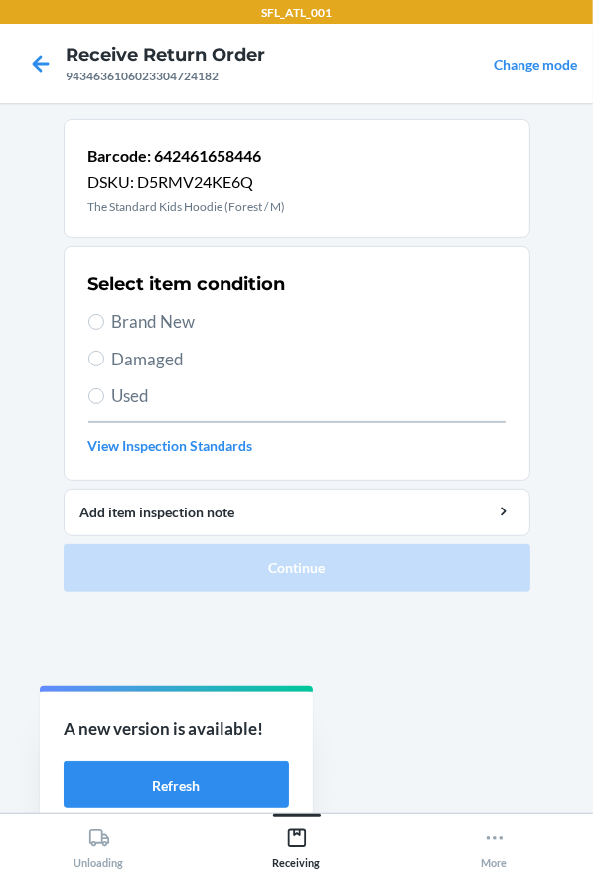
click at [160, 331] on span "Brand New" at bounding box center [308, 322] width 393 height 26
click at [104, 330] on input "Brand New" at bounding box center [96, 322] width 16 height 16
radio input "true"
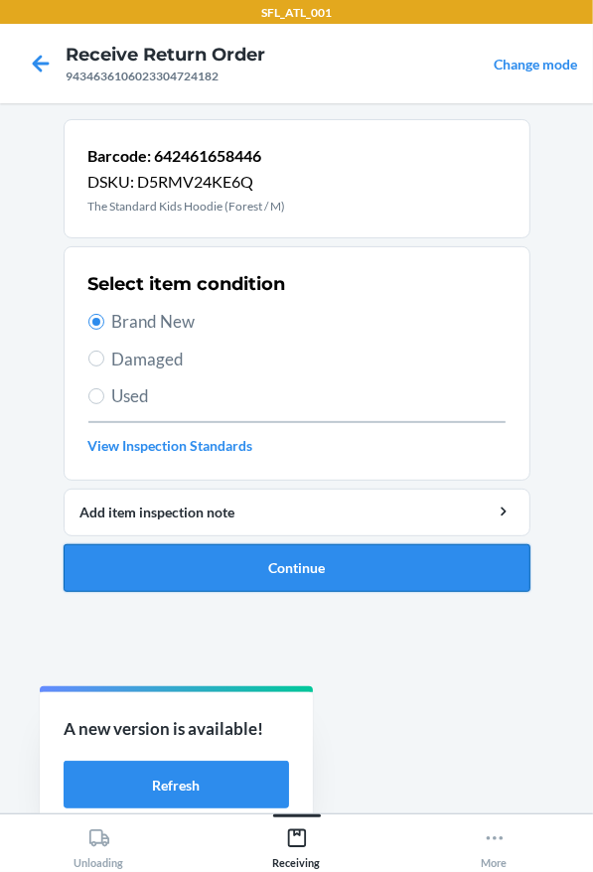
click at [247, 559] on button "Continue" at bounding box center [297, 568] width 467 height 48
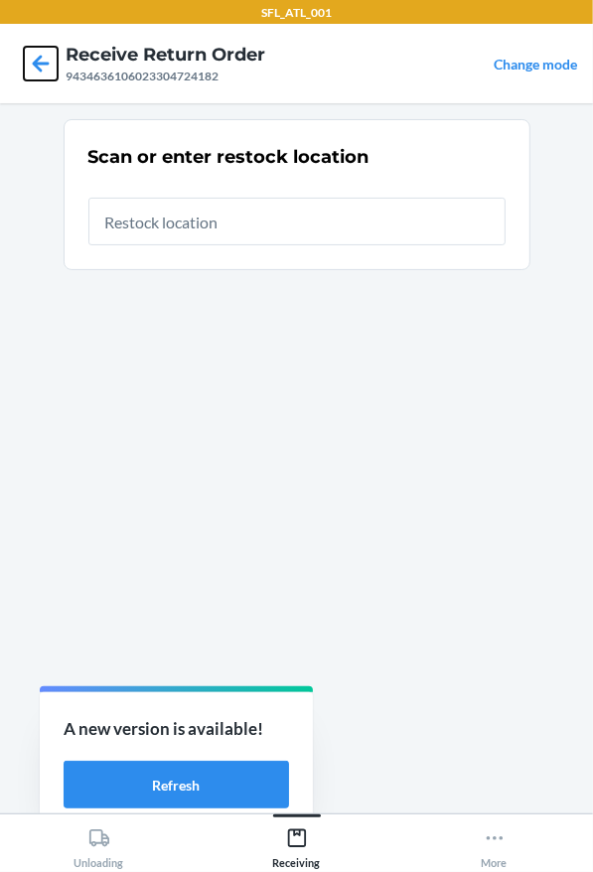
click at [54, 55] on icon at bounding box center [41, 64] width 34 height 34
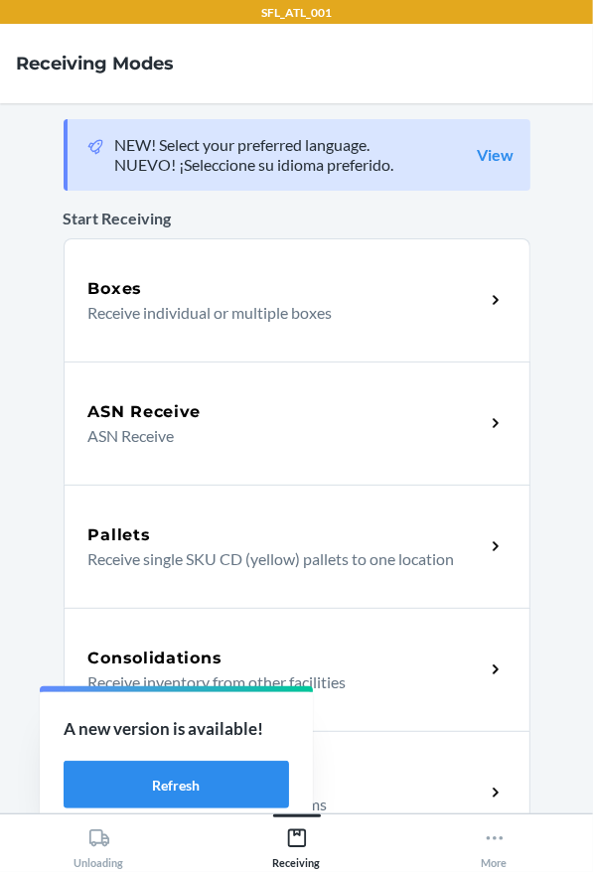
scroll to position [298, 0]
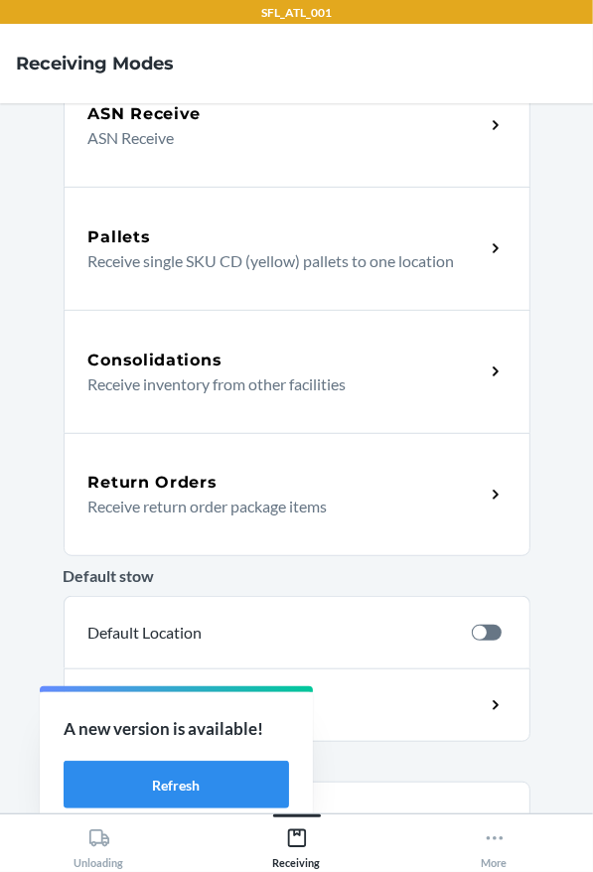
click at [222, 501] on p "Receive return order package items" at bounding box center [278, 507] width 380 height 24
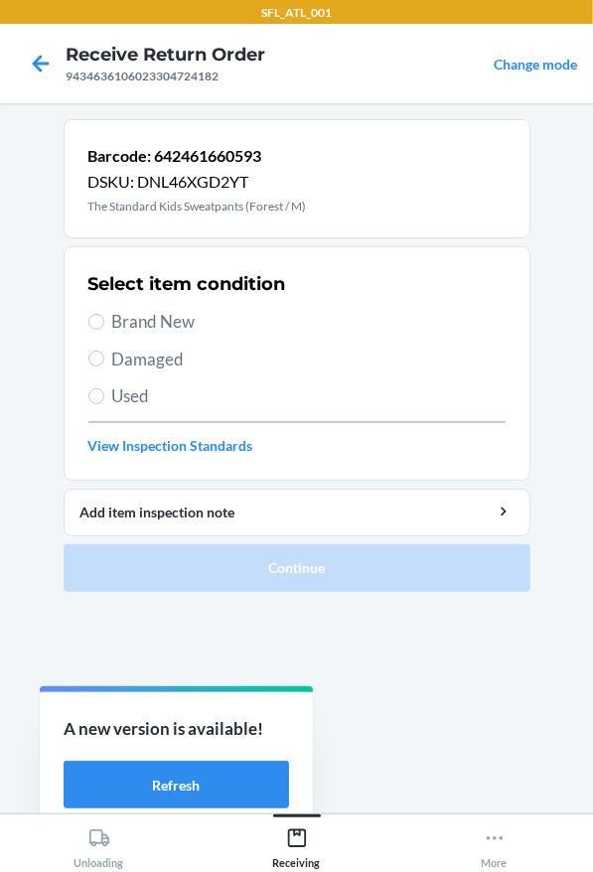
click at [206, 319] on span "Brand New" at bounding box center [308, 322] width 393 height 26
click at [104, 319] on input "Brand New" at bounding box center [96, 322] width 16 height 16
radio input "true"
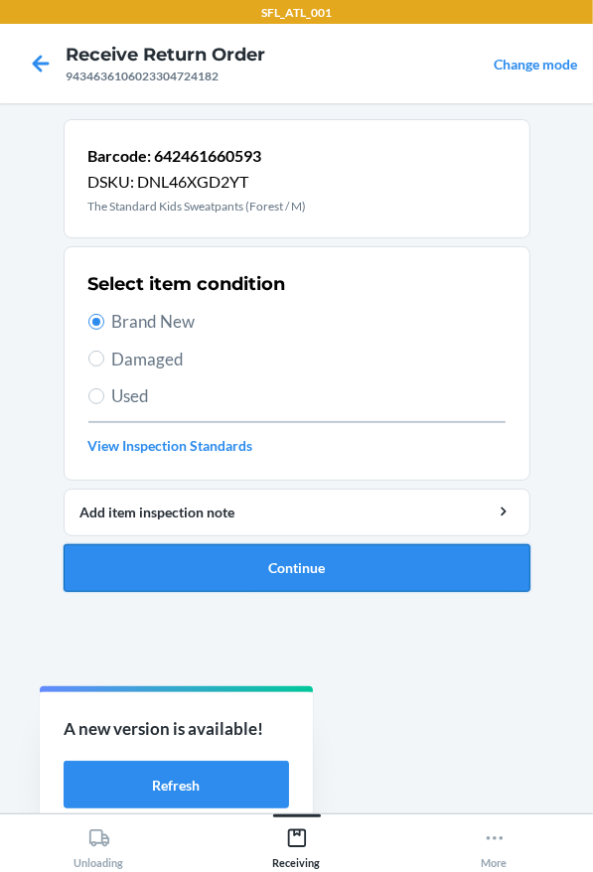
click at [467, 582] on button "Continue" at bounding box center [297, 568] width 467 height 48
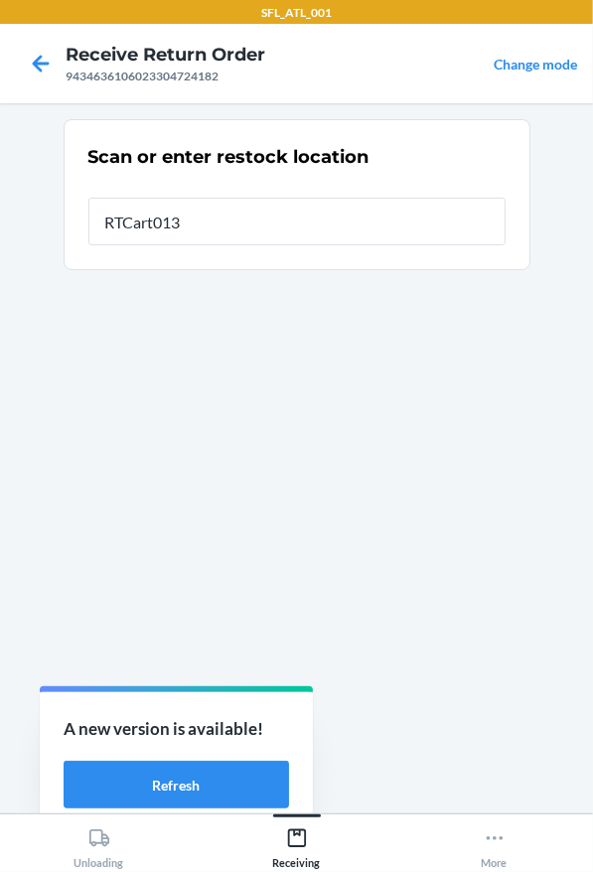
type input "RTCart013"
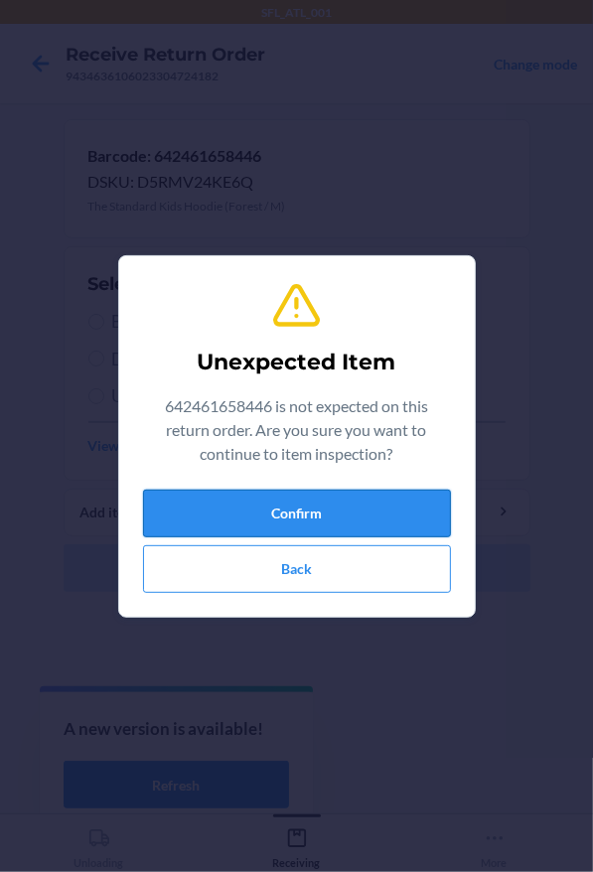
click at [350, 524] on button "Confirm" at bounding box center [297, 514] width 308 height 48
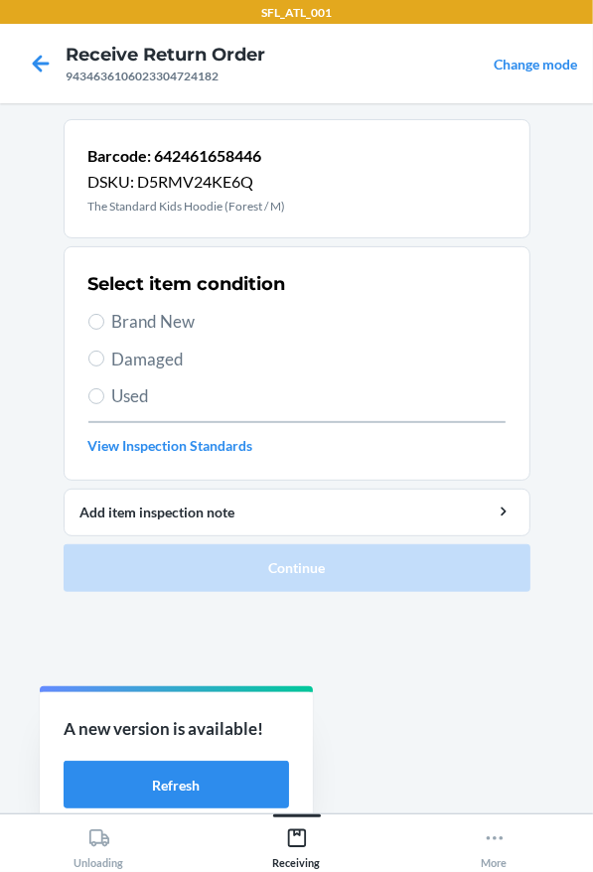
click at [206, 318] on span "Brand New" at bounding box center [308, 322] width 393 height 26
click at [104, 318] on input "Brand New" at bounding box center [96, 322] width 16 height 16
radio input "true"
click at [185, 314] on span "Brand New" at bounding box center [308, 322] width 393 height 26
click at [104, 314] on input "Brand New" at bounding box center [96, 322] width 16 height 16
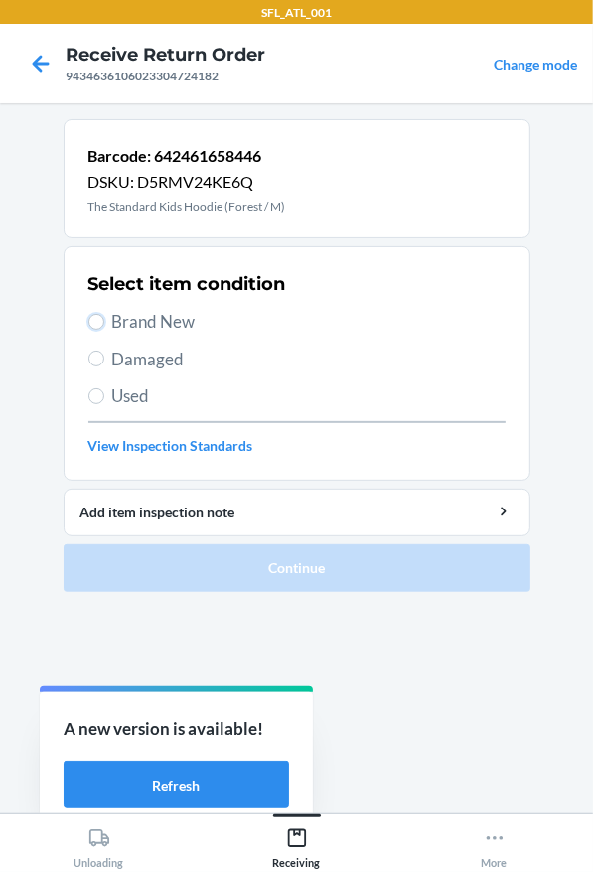
radio input "true"
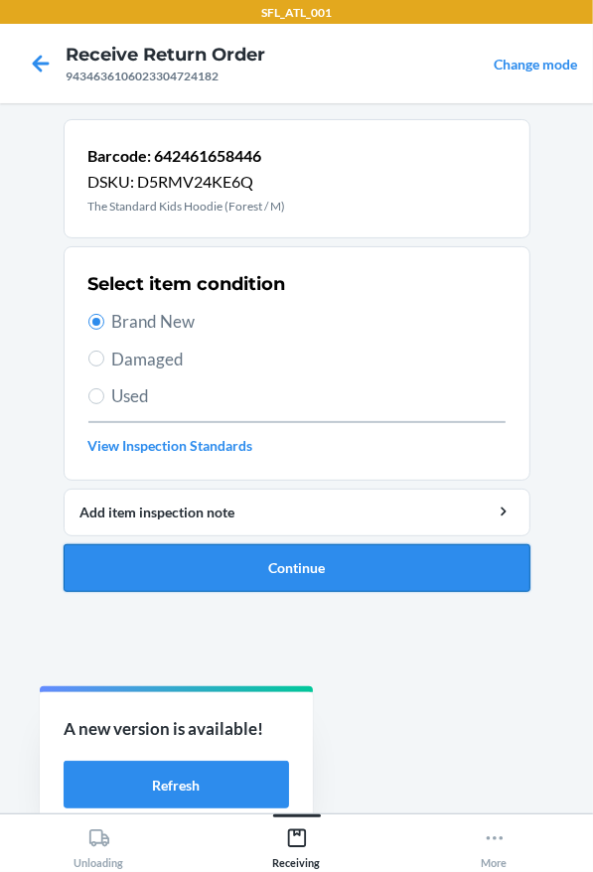
click at [328, 558] on button "Continue" at bounding box center [297, 568] width 467 height 48
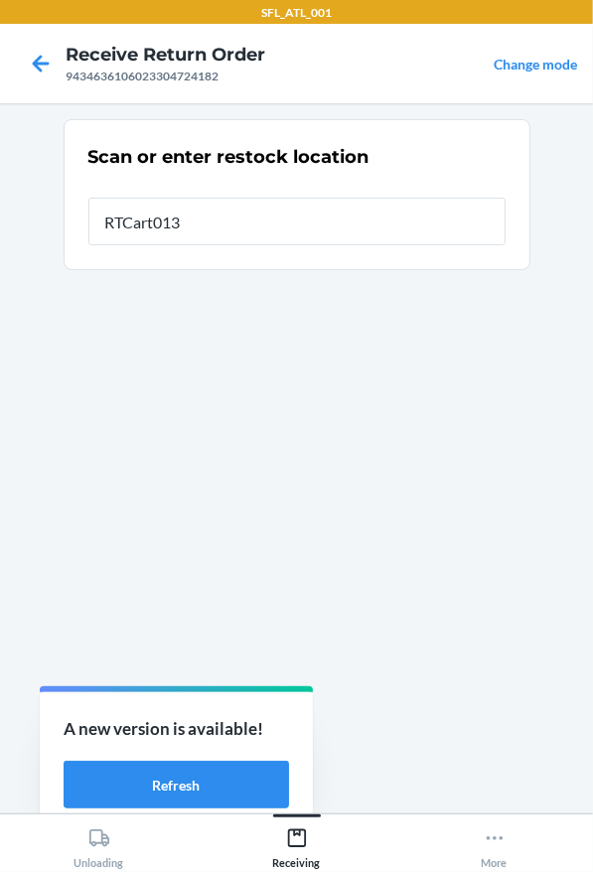
type input "RTCart013"
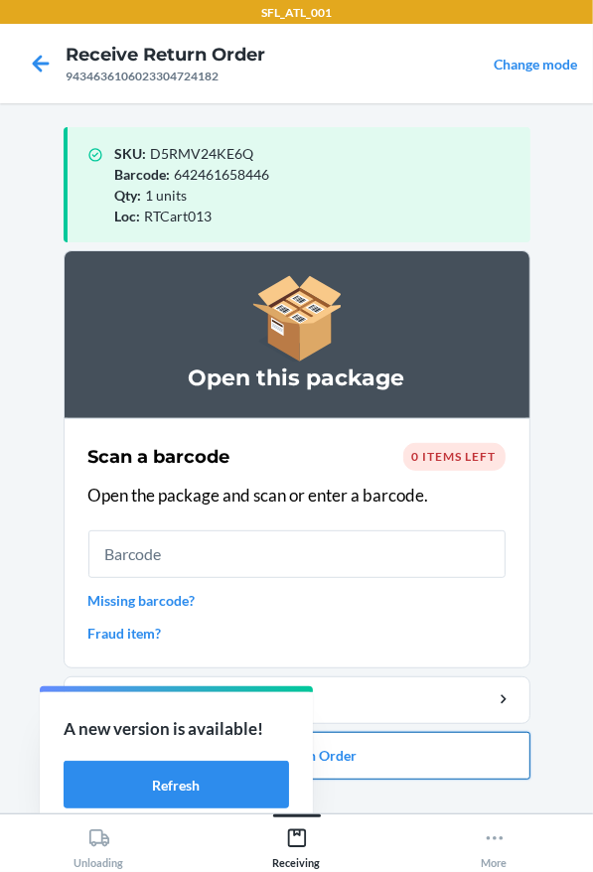
click at [482, 758] on button "Close Return Order" at bounding box center [297, 756] width 467 height 48
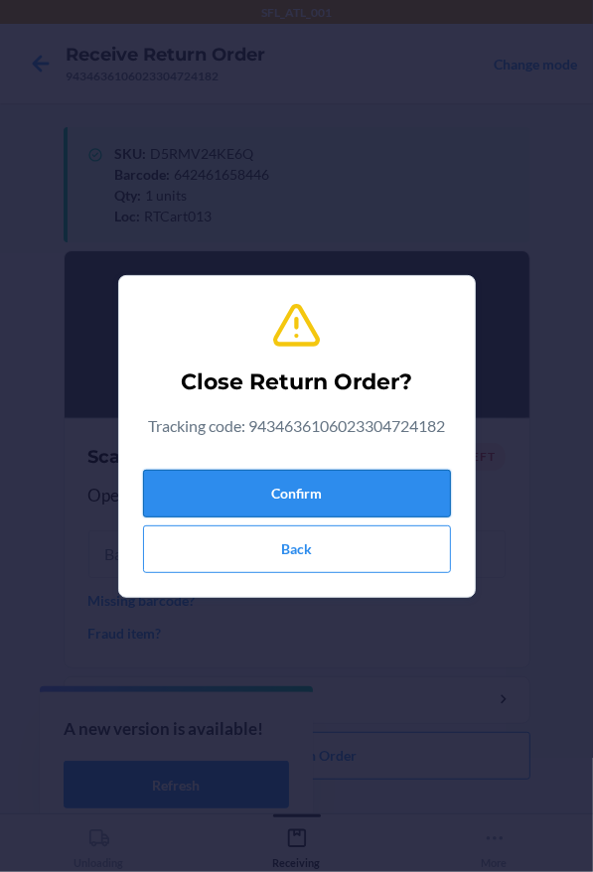
click at [348, 509] on button "Confirm" at bounding box center [297, 494] width 308 height 48
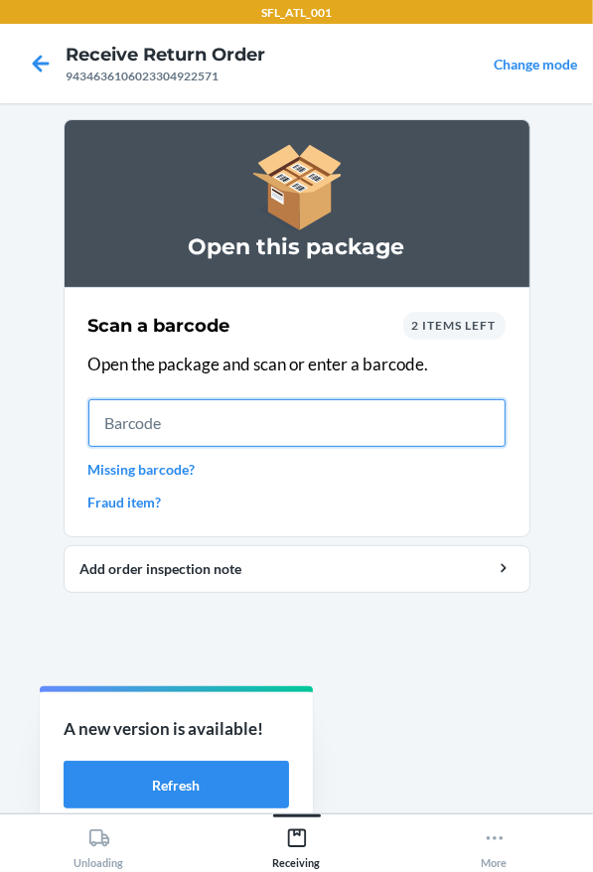
drag, startPoint x: 140, startPoint y: 409, endPoint x: 54, endPoint y: 381, distance: 90.8
click at [140, 409] on input "text" at bounding box center [296, 423] width 417 height 48
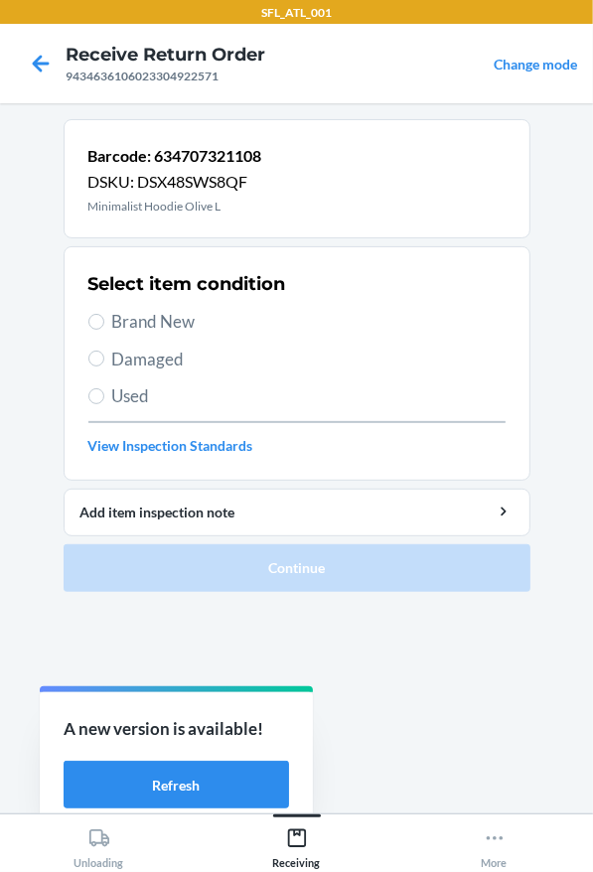
click at [136, 405] on span "Used" at bounding box center [308, 396] width 393 height 26
click at [104, 404] on input "Used" at bounding box center [96, 396] width 16 height 16
radio input "true"
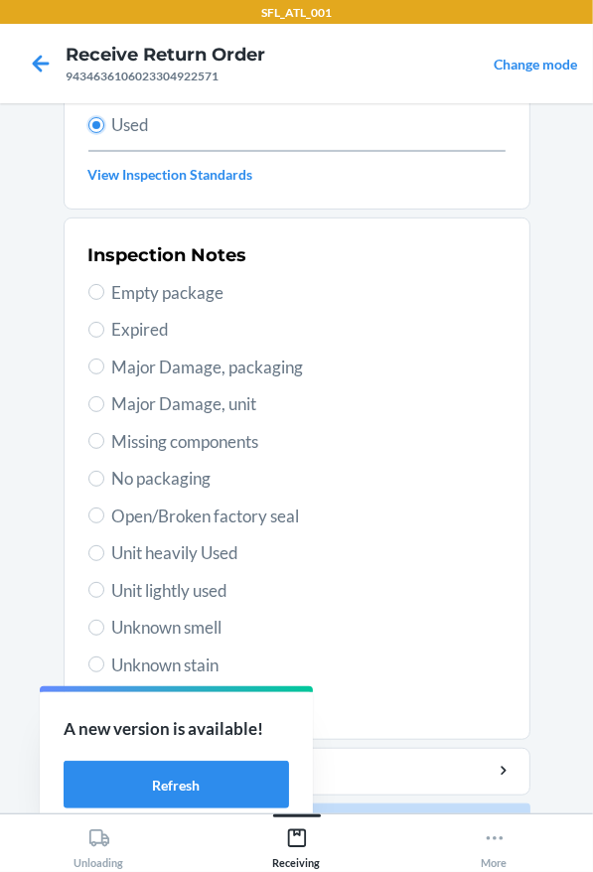
scroll to position [298, 0]
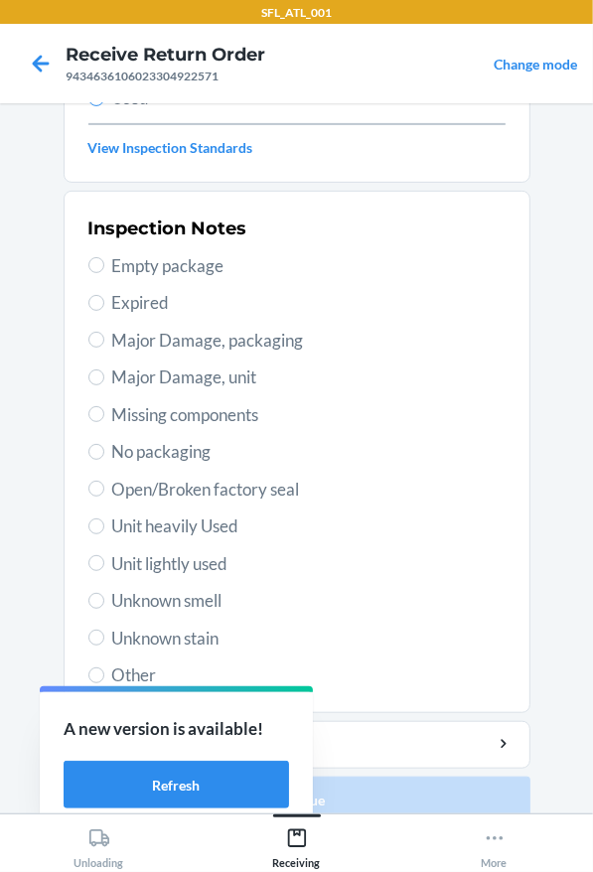
click at [224, 609] on span "Unknown smell" at bounding box center [308, 601] width 393 height 26
click at [104, 609] on input "Unknown smell" at bounding box center [96, 601] width 16 height 16
radio input "true"
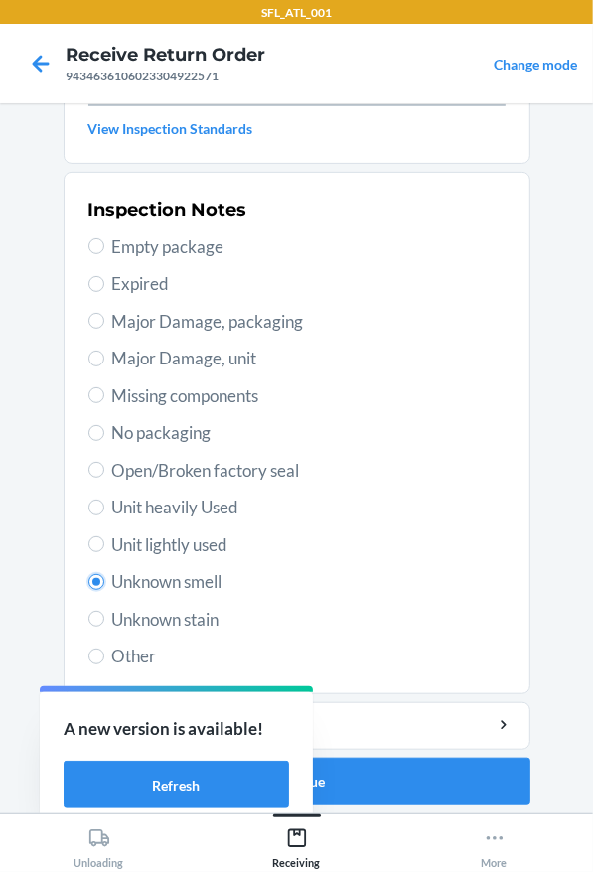
scroll to position [323, 0]
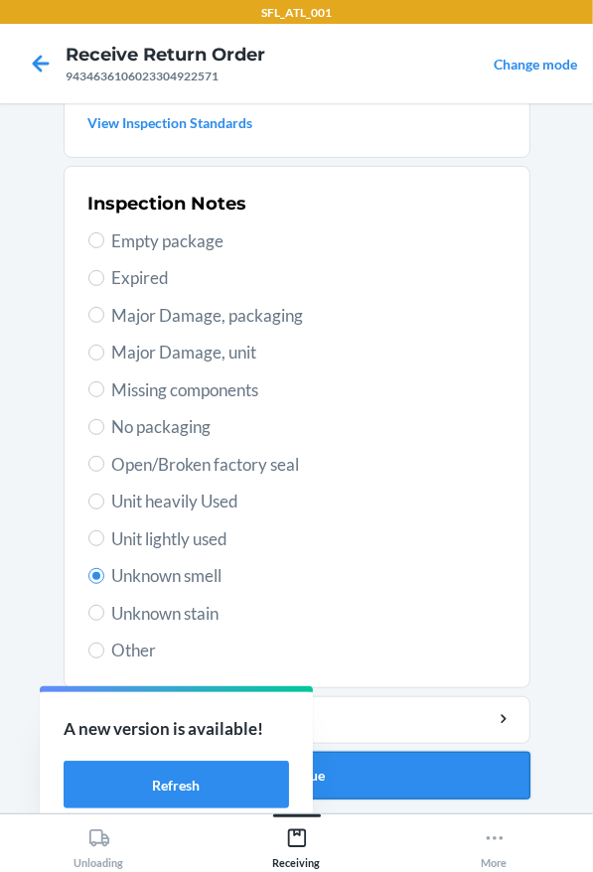
click at [383, 767] on button "Continue" at bounding box center [297, 776] width 467 height 48
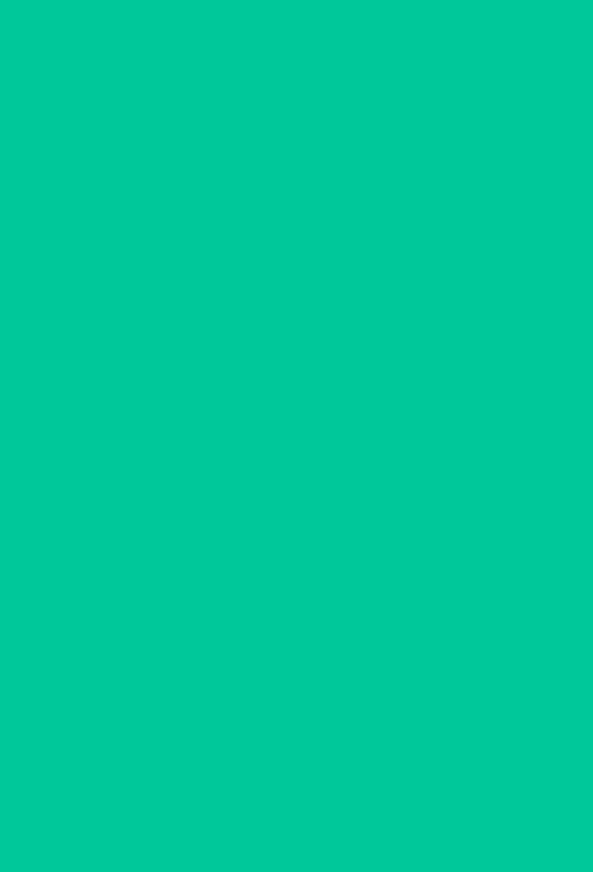
scroll to position [0, 0]
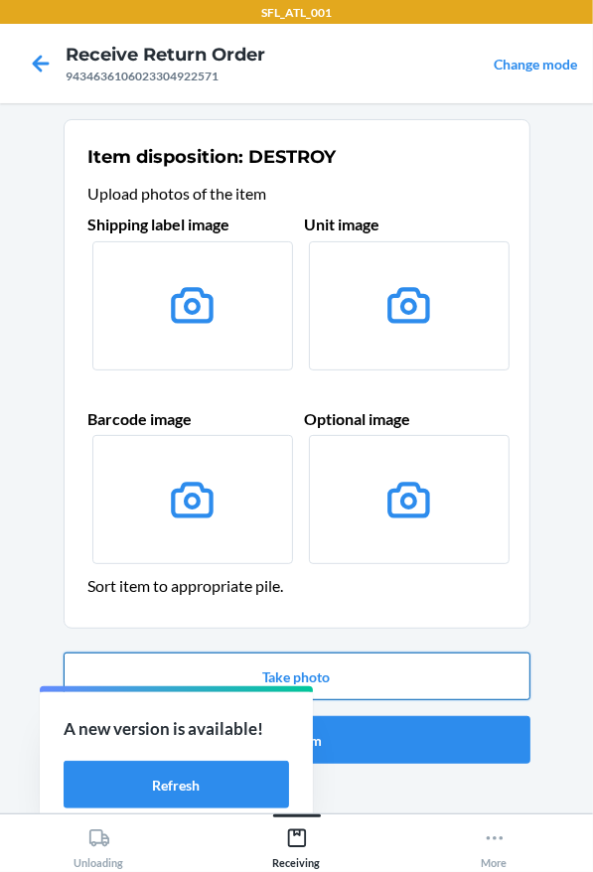
click at [356, 677] on button "Take photo" at bounding box center [297, 677] width 467 height 48
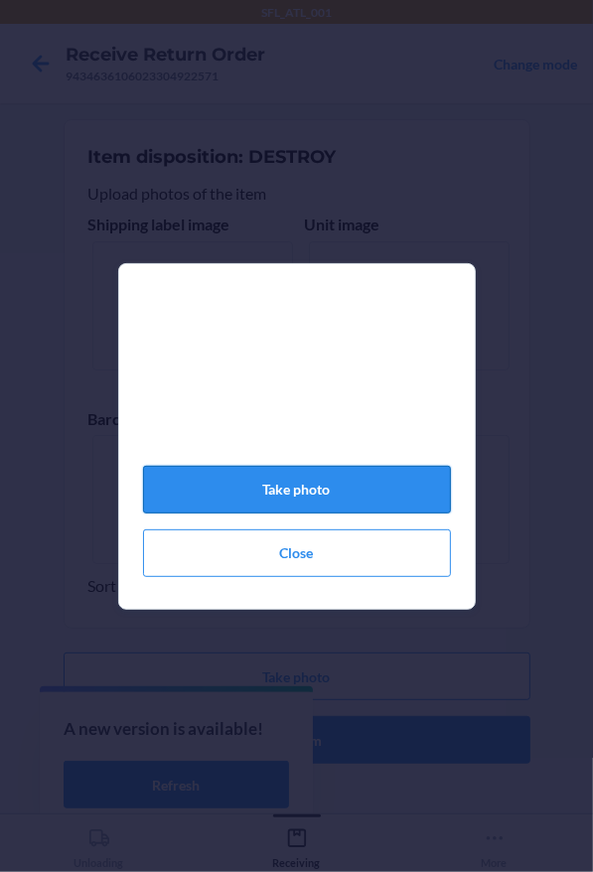
click at [346, 508] on button "Take photo" at bounding box center [297, 490] width 308 height 48
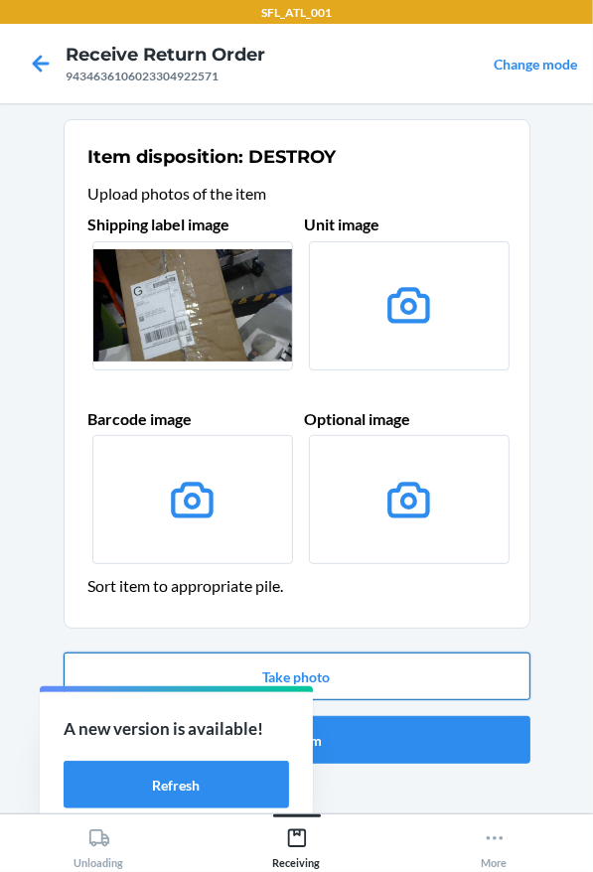
click at [324, 687] on button "Take photo" at bounding box center [297, 677] width 467 height 48
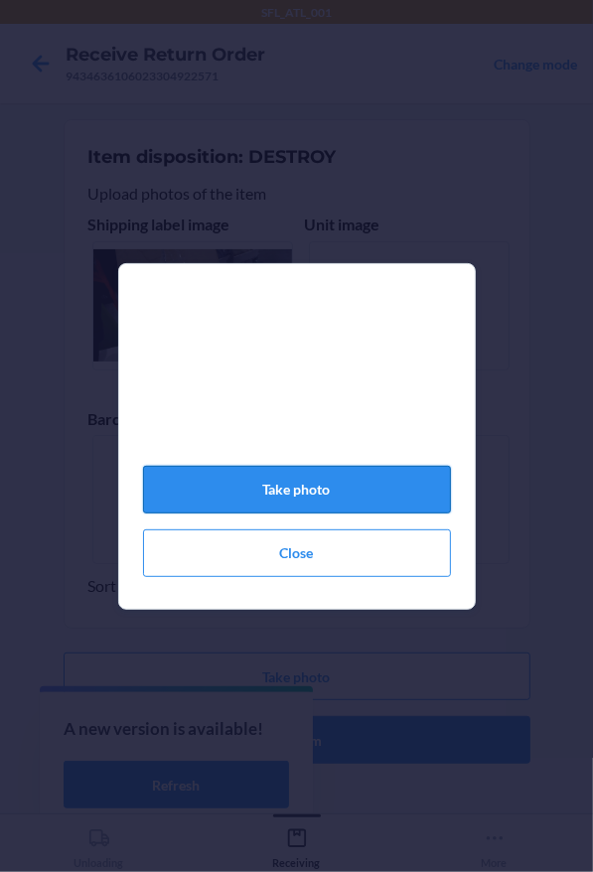
click at [314, 509] on button "Take photo" at bounding box center [297, 490] width 308 height 48
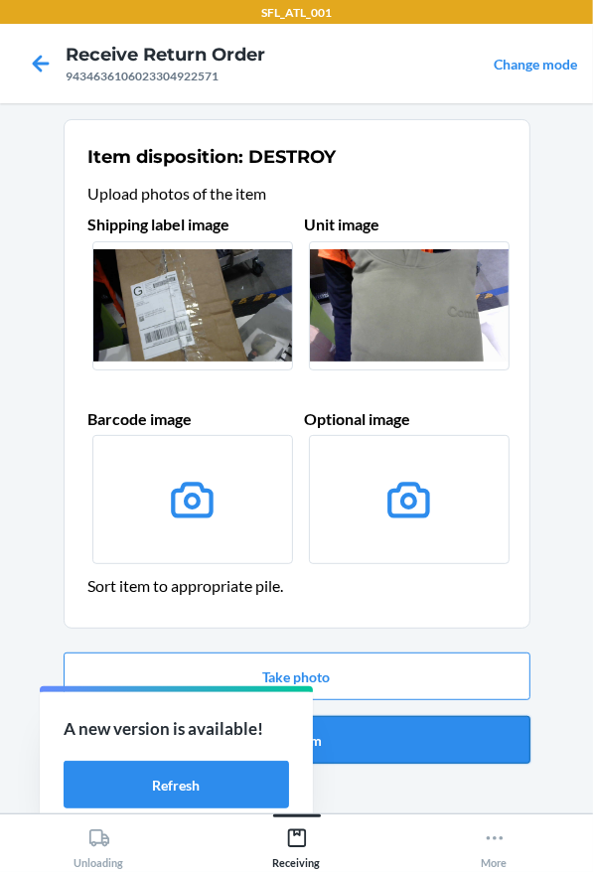
click at [344, 750] on button "Confirm" at bounding box center [297, 740] width 467 height 48
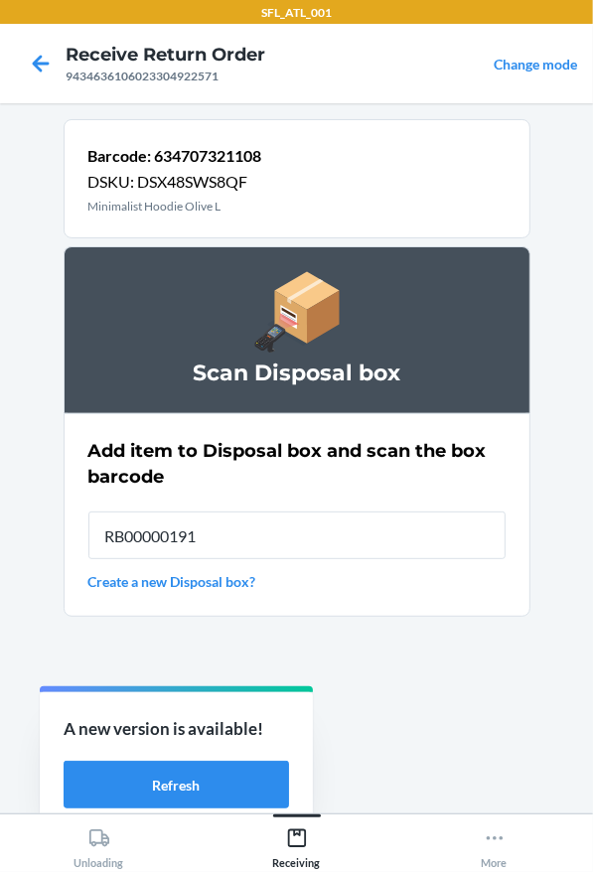
type input "RB00000191O"
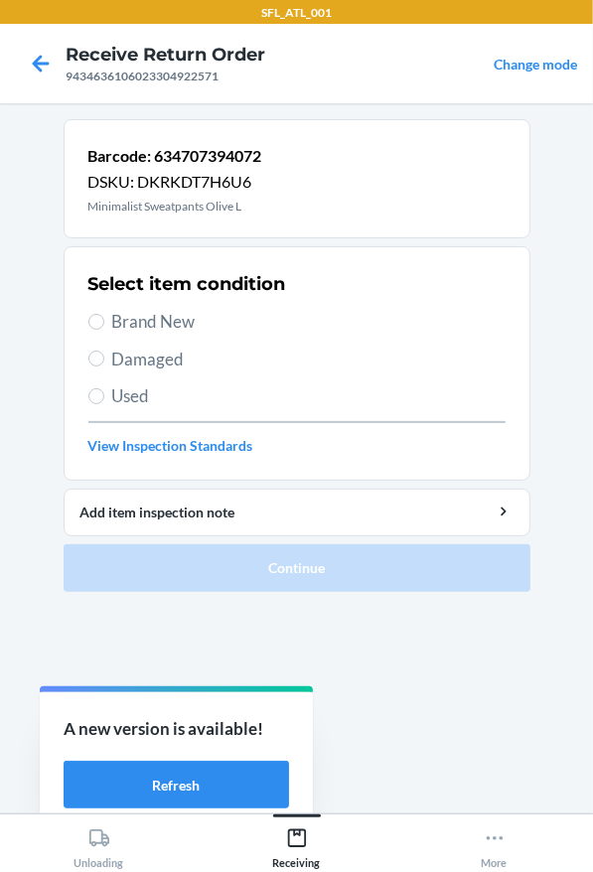
click at [126, 390] on span "Used" at bounding box center [308, 396] width 393 height 26
click at [104, 390] on input "Used" at bounding box center [96, 396] width 16 height 16
radio input "true"
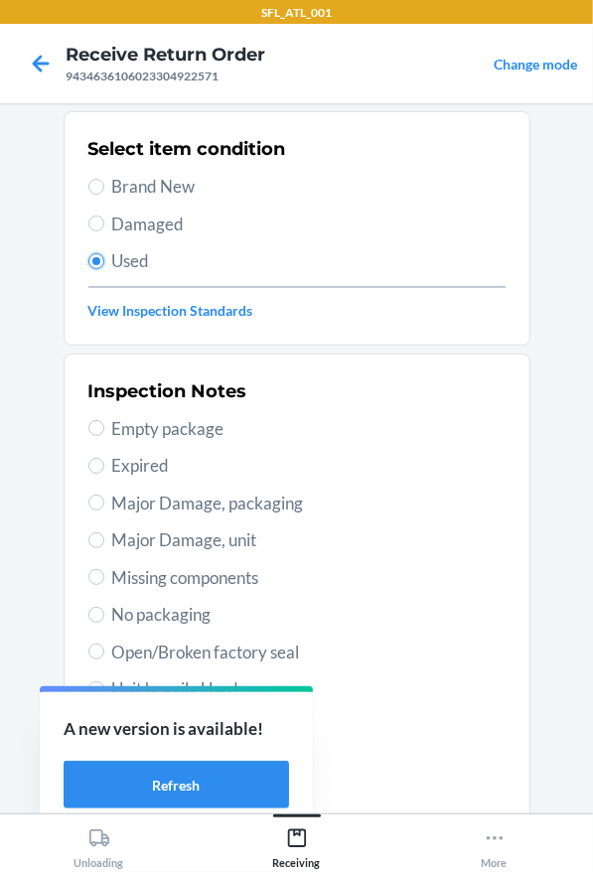
scroll to position [298, 0]
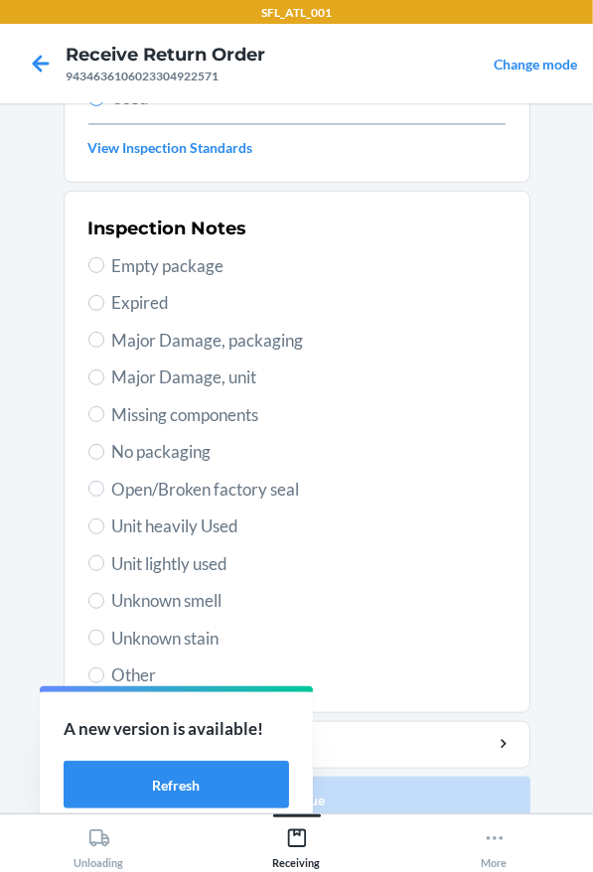
click at [184, 593] on span "Unknown smell" at bounding box center [308, 601] width 393 height 26
click at [104, 593] on input "Unknown smell" at bounding box center [96, 601] width 16 height 16
radio input "true"
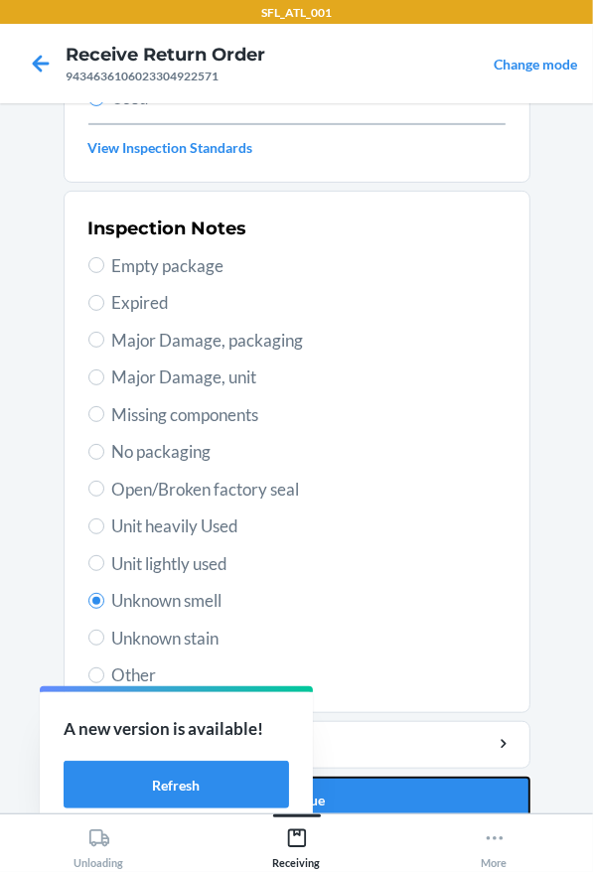
click at [393, 777] on button "Continue" at bounding box center [297, 801] width 467 height 48
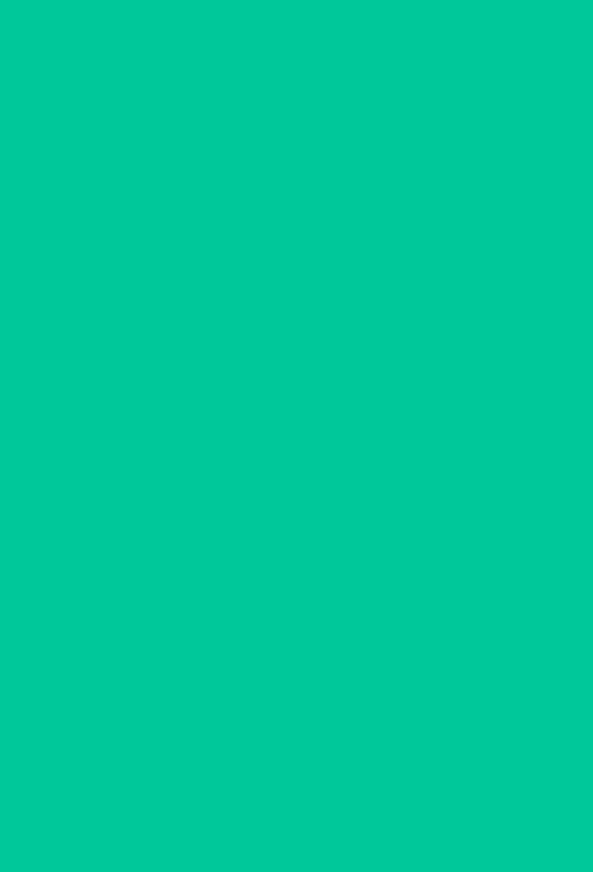
scroll to position [0, 0]
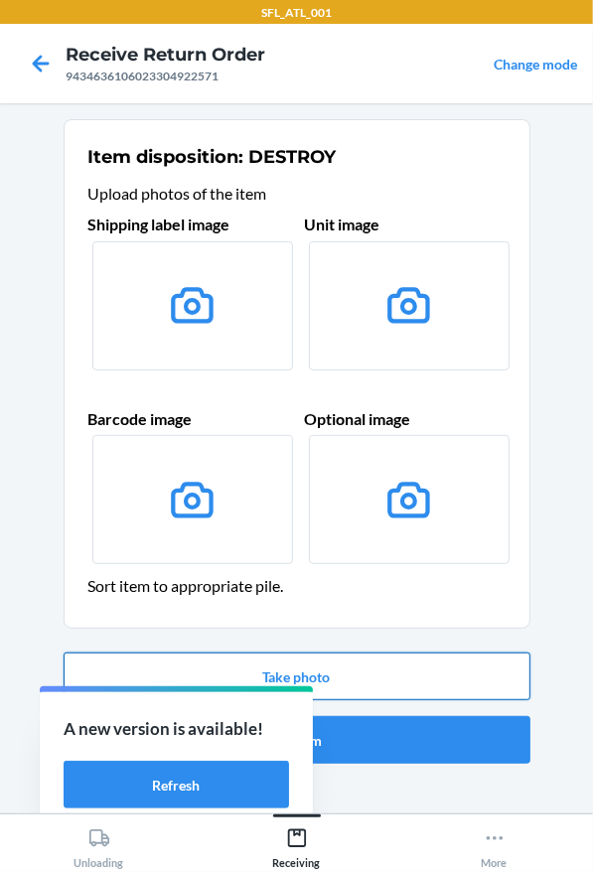
drag, startPoint x: 342, startPoint y: 658, endPoint x: 372, endPoint y: 668, distance: 32.4
click at [371, 668] on button "Take photo" at bounding box center [297, 677] width 467 height 48
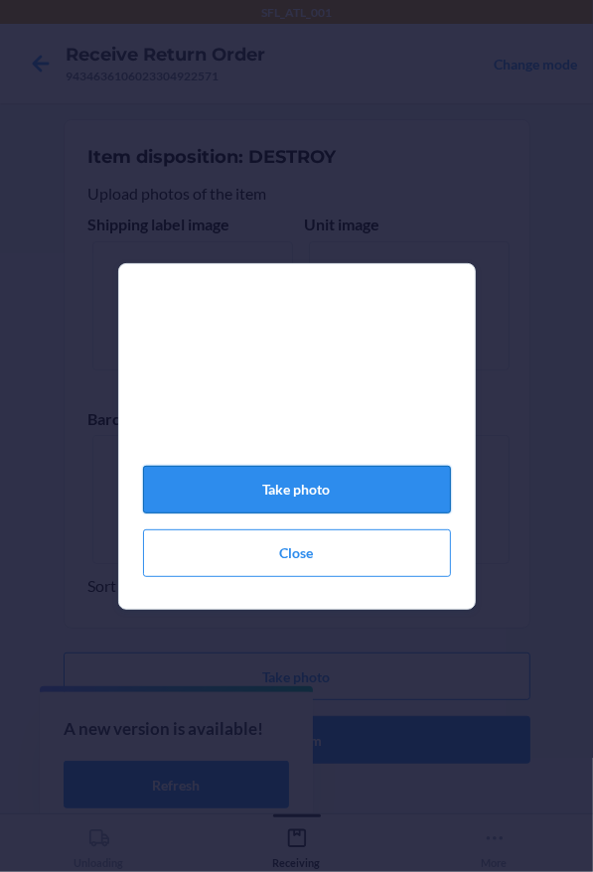
click at [320, 495] on button "Take photo" at bounding box center [297, 490] width 308 height 48
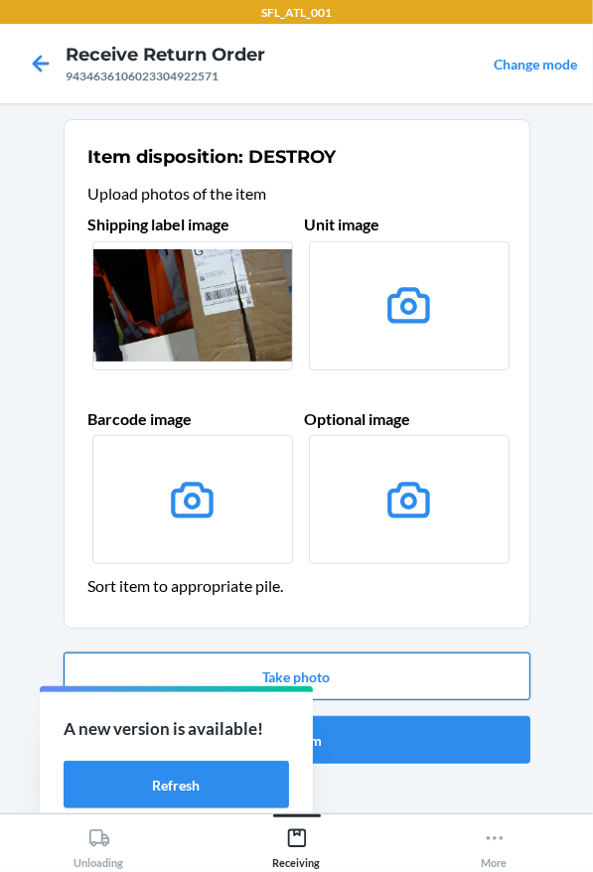
click at [317, 663] on button "Take photo" at bounding box center [297, 677] width 467 height 48
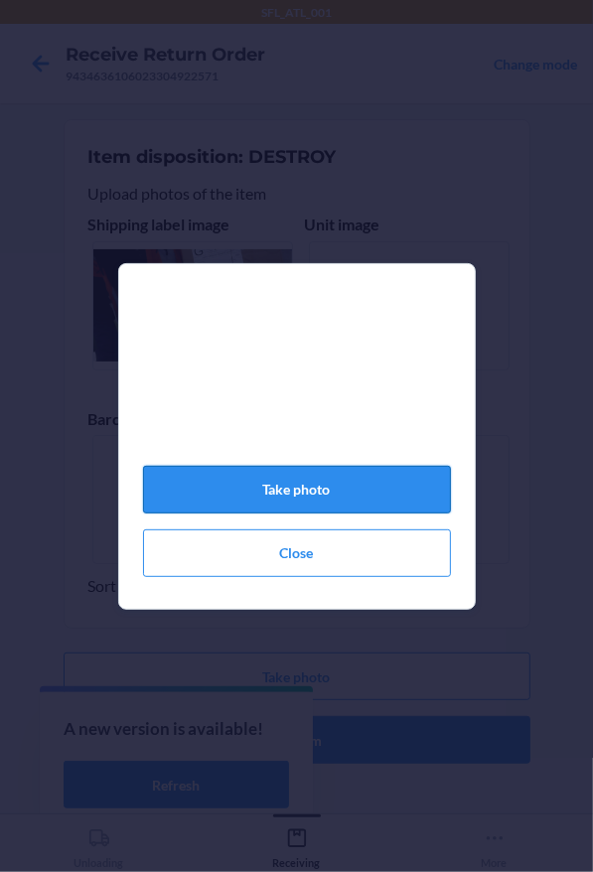
click at [312, 498] on button "Take photo" at bounding box center [297, 490] width 308 height 48
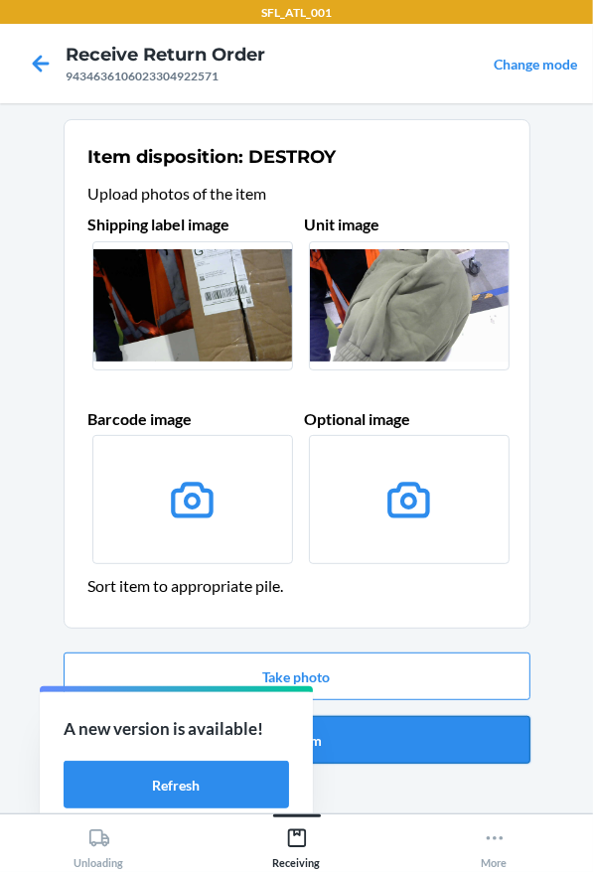
click at [478, 739] on button "Confirm" at bounding box center [297, 740] width 467 height 48
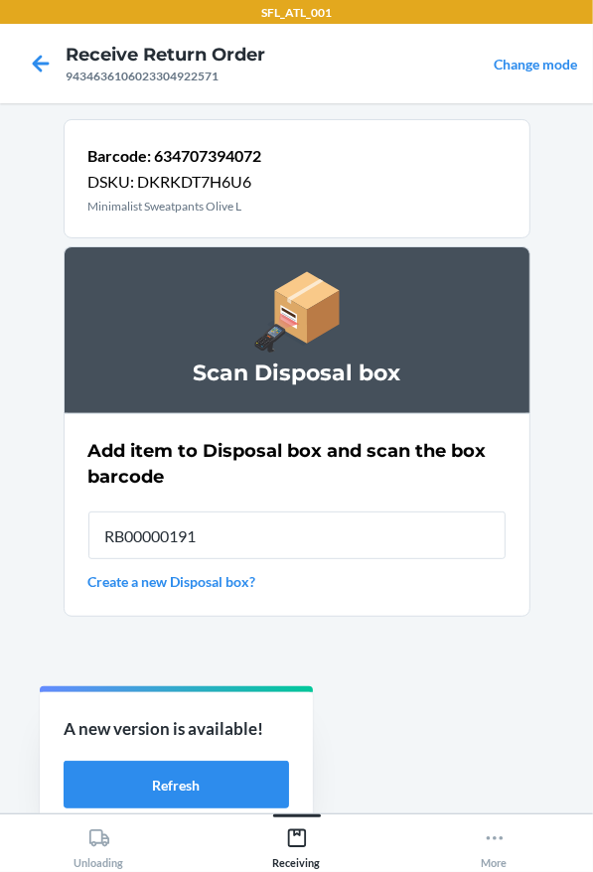
type input "RB00000191O"
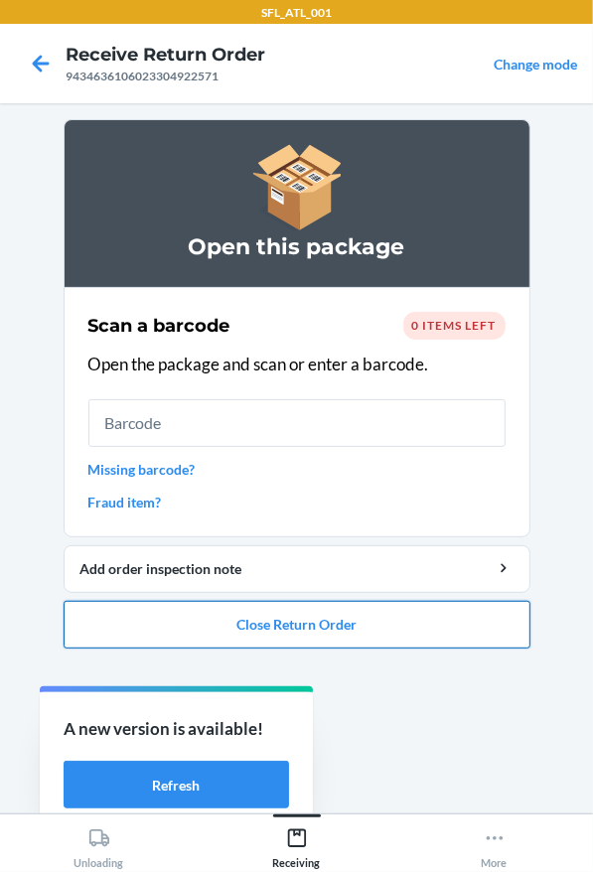
click at [222, 611] on button "Close Return Order" at bounding box center [297, 625] width 467 height 48
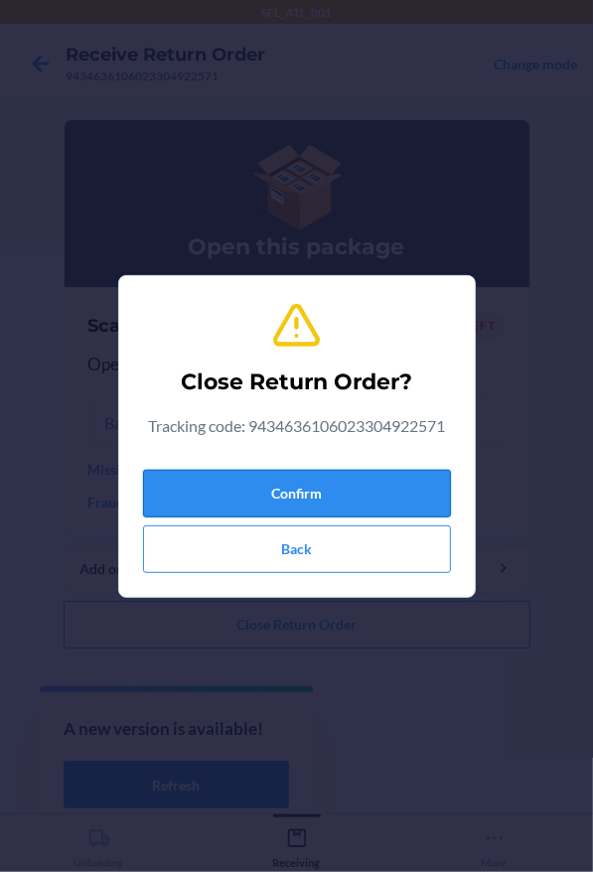
click at [242, 507] on button "Confirm" at bounding box center [297, 494] width 308 height 48
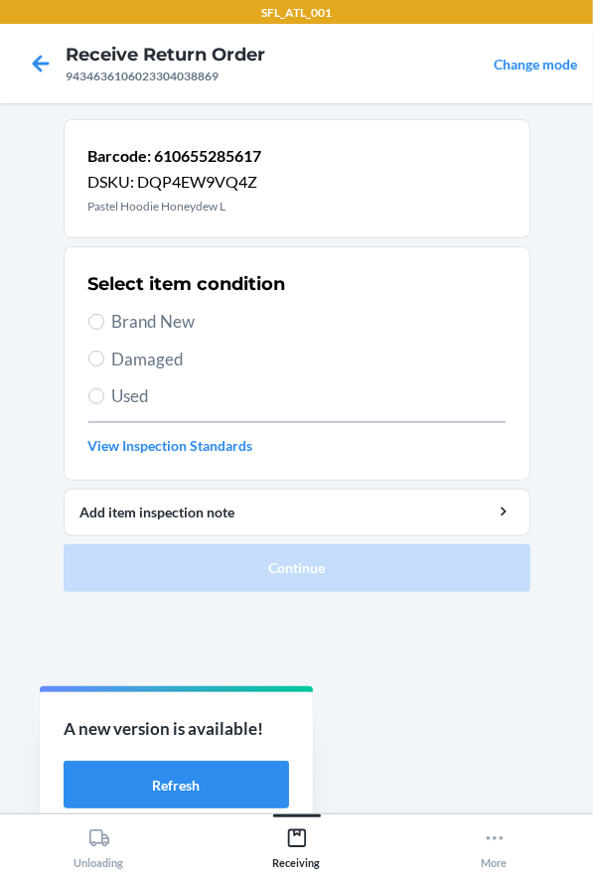
drag, startPoint x: 241, startPoint y: 321, endPoint x: 297, endPoint y: 471, distance: 159.9
click at [242, 321] on span "Brand New" at bounding box center [308, 322] width 393 height 26
click at [104, 321] on input "Brand New" at bounding box center [96, 322] width 16 height 16
radio input "true"
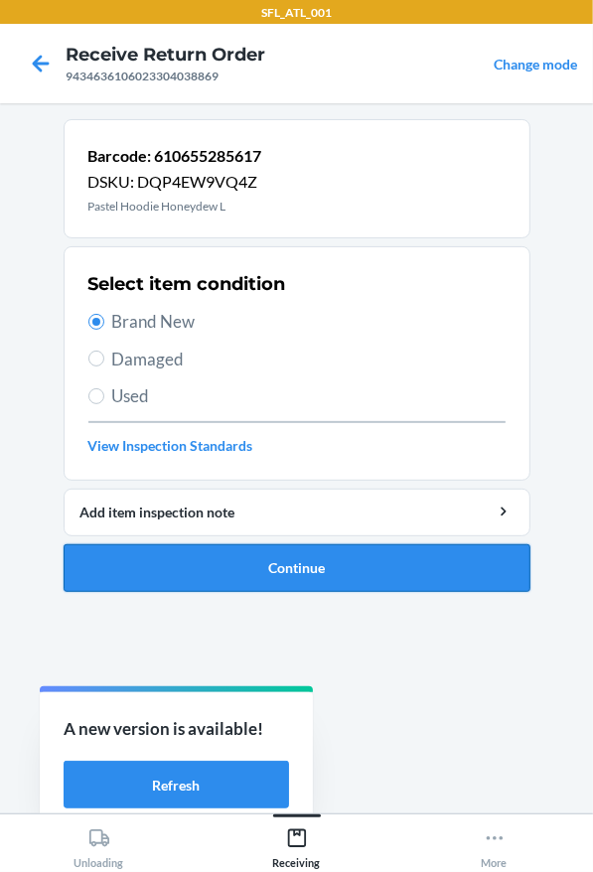
click at [307, 572] on button "Continue" at bounding box center [297, 568] width 467 height 48
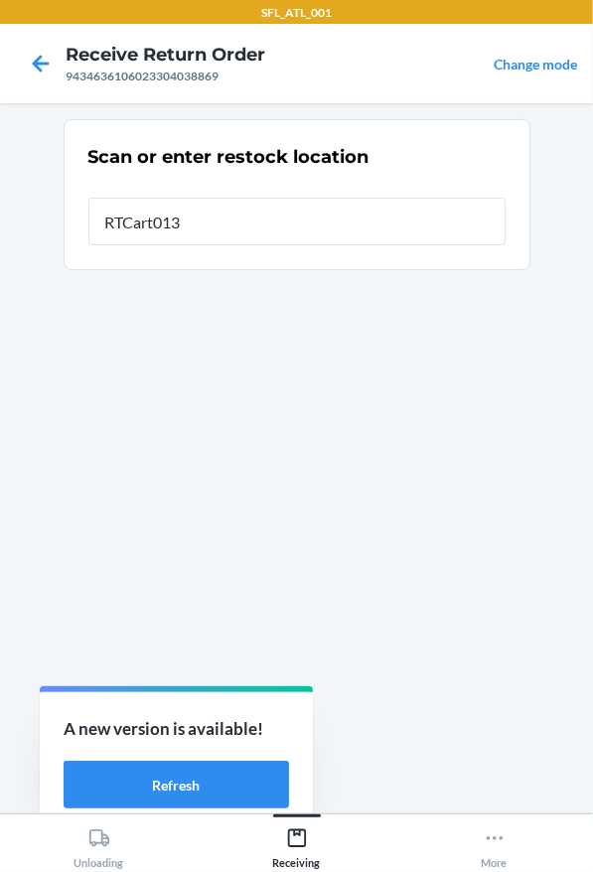
type input "RTCart013"
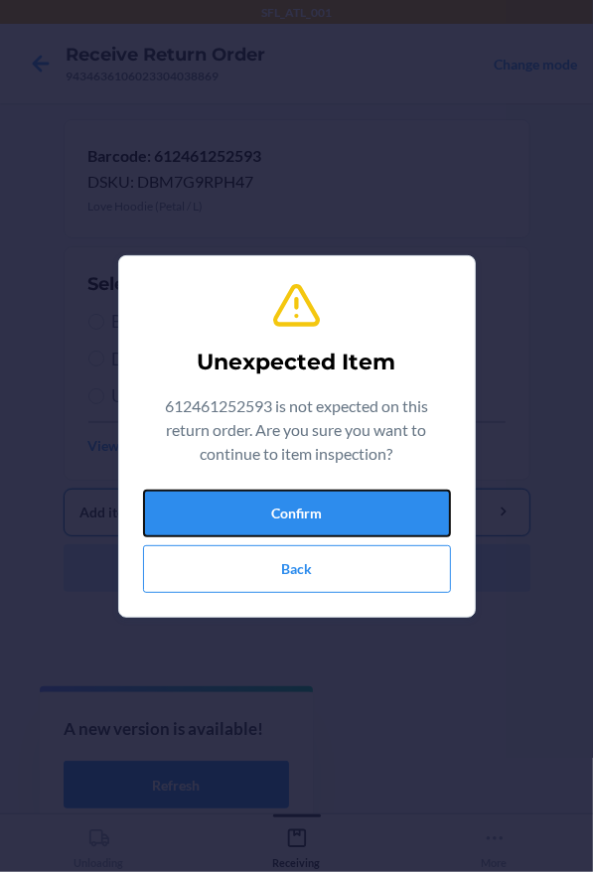
drag, startPoint x: 360, startPoint y: 508, endPoint x: 366, endPoint y: 490, distance: 19.2
click at [363, 508] on button "Confirm" at bounding box center [297, 514] width 308 height 48
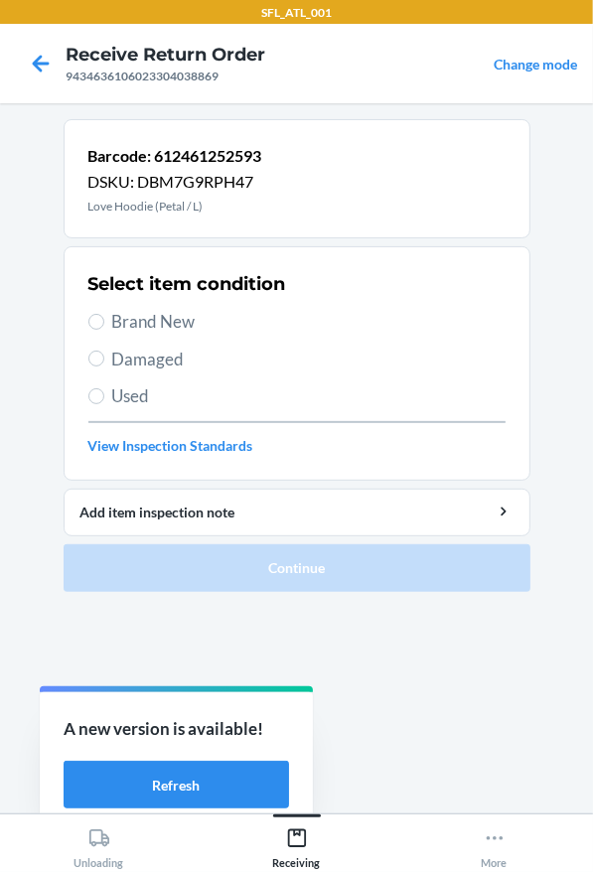
click at [187, 304] on div "Select item condition Brand New Damaged Used View Inspection Standards" at bounding box center [296, 363] width 417 height 197
click at [181, 312] on span "Brand New" at bounding box center [308, 322] width 393 height 26
click at [104, 314] on input "Brand New" at bounding box center [96, 322] width 16 height 16
radio input "true"
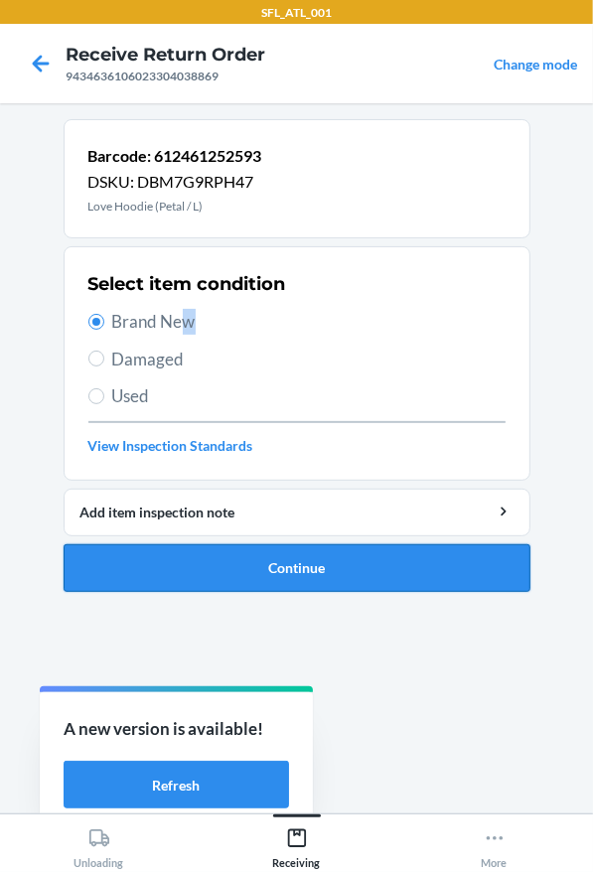
click at [254, 567] on button "Continue" at bounding box center [297, 568] width 467 height 48
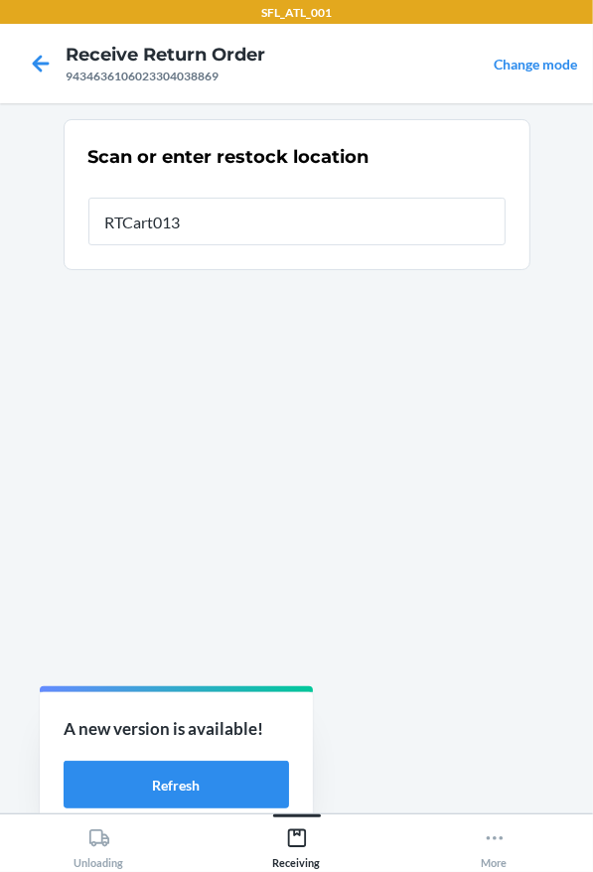
type input "RTCart013"
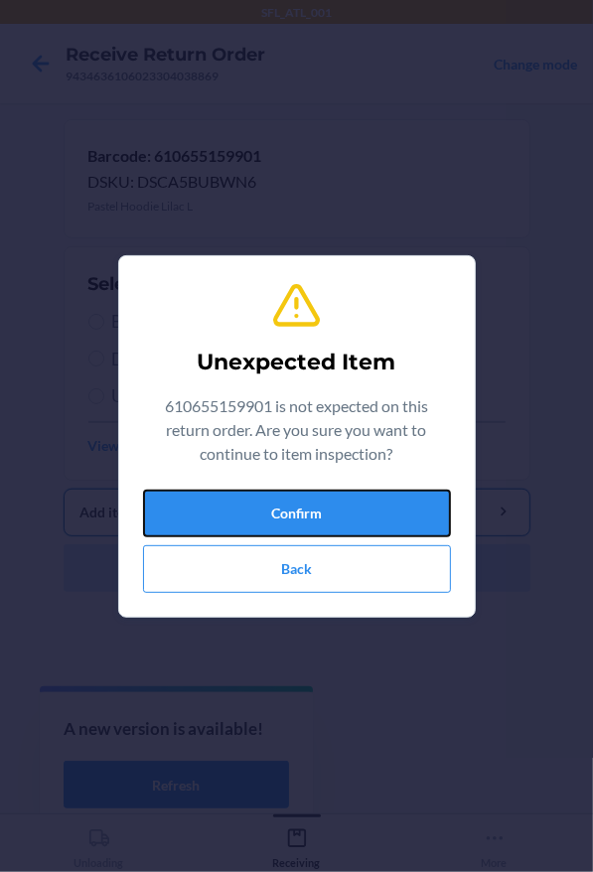
click at [302, 519] on button "Confirm" at bounding box center [297, 514] width 308 height 48
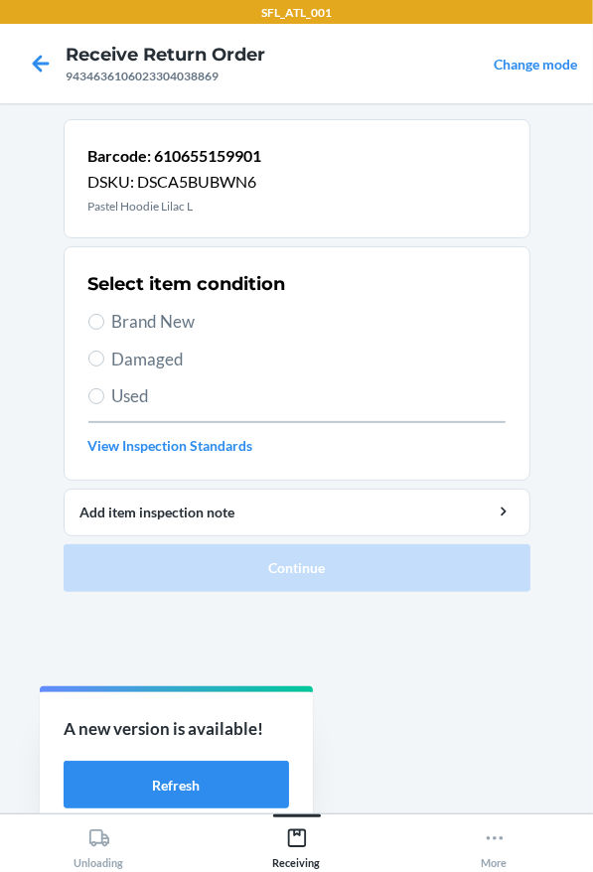
click at [312, 324] on span "Brand New" at bounding box center [308, 322] width 393 height 26
click at [104, 324] on input "Brand New" at bounding box center [96, 322] width 16 height 16
radio input "true"
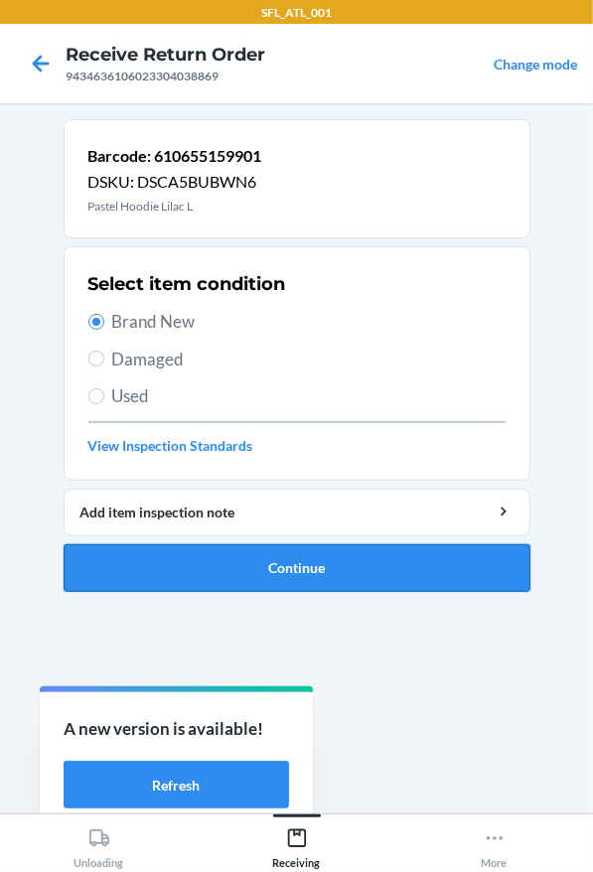
click at [330, 546] on button "Continue" at bounding box center [297, 568] width 467 height 48
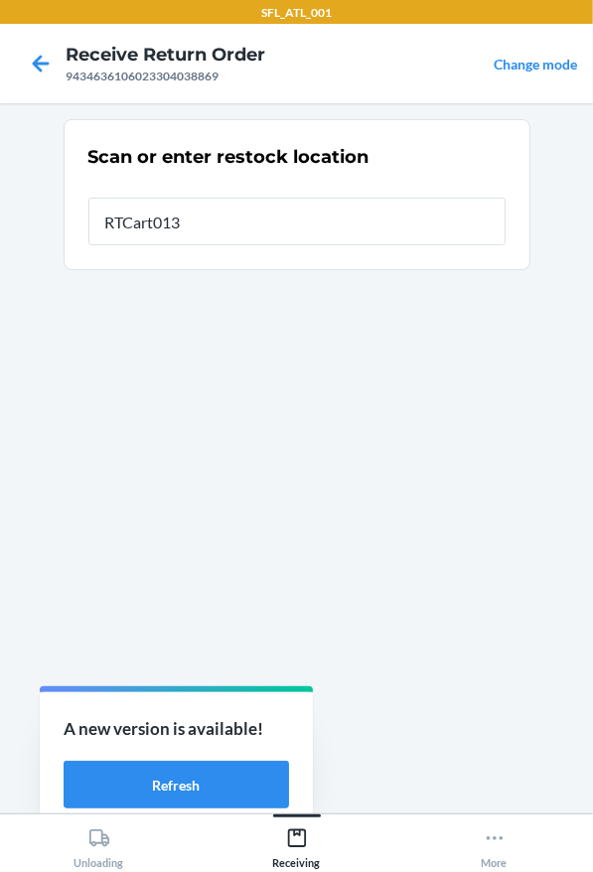
type input "RTCart013"
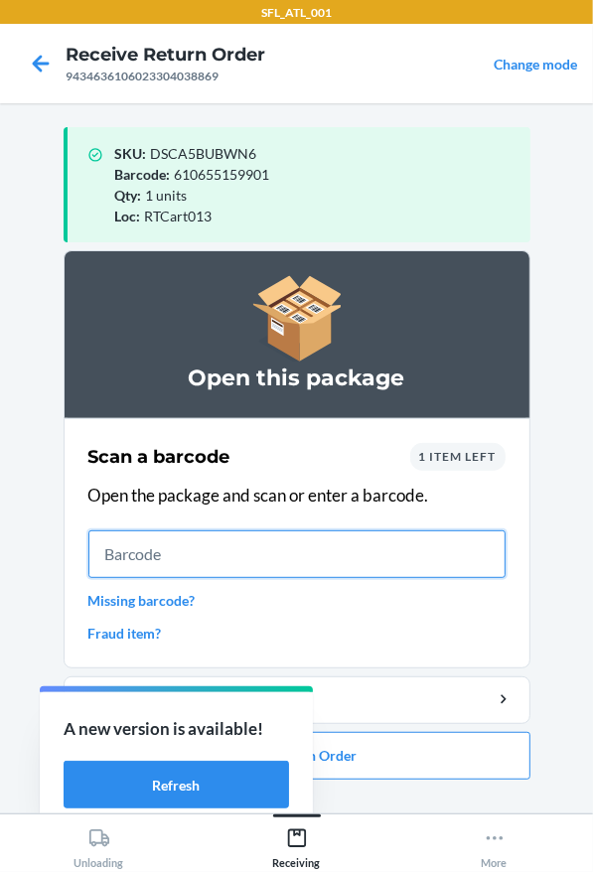
click at [297, 549] on input "text" at bounding box center [296, 554] width 417 height 48
click at [204, 557] on input "text" at bounding box center [296, 554] width 417 height 48
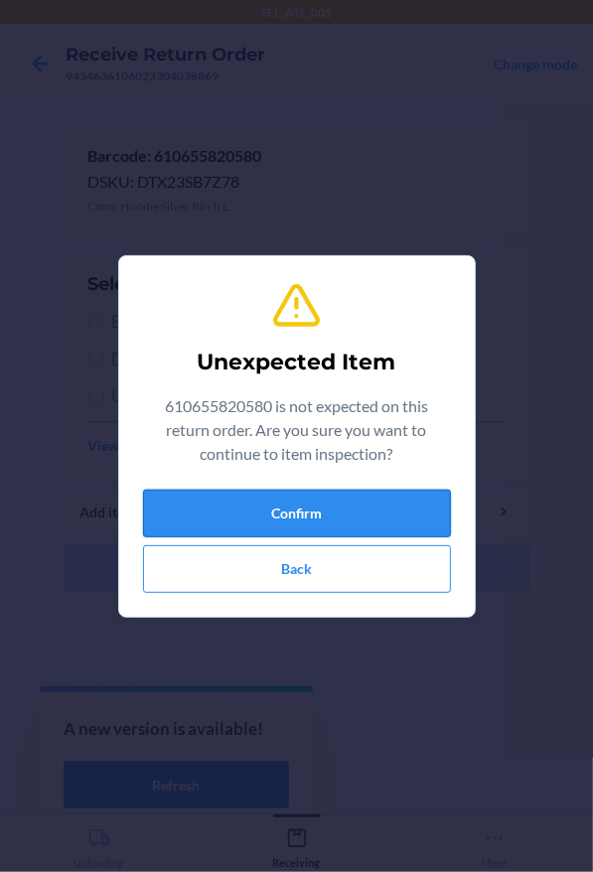
click at [206, 499] on button "Confirm" at bounding box center [297, 514] width 308 height 48
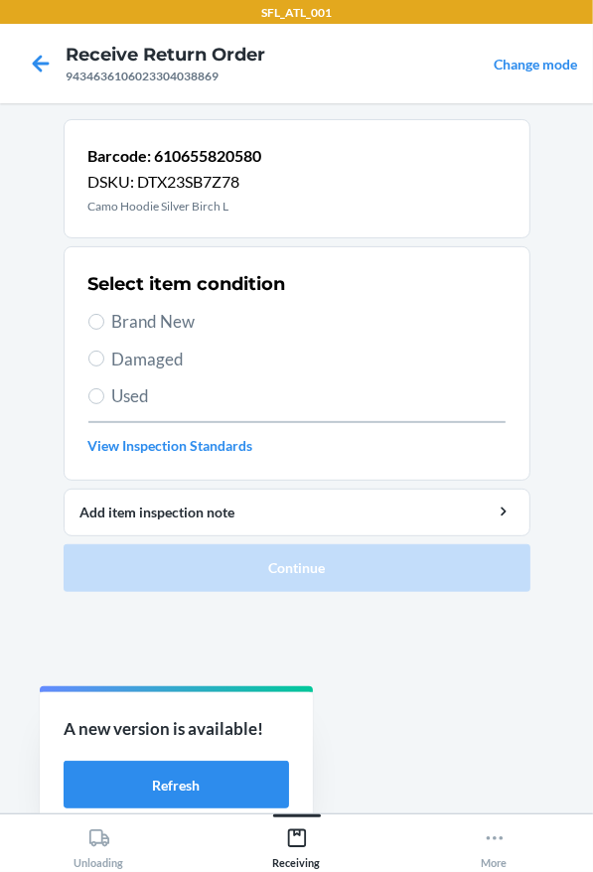
drag, startPoint x: 215, startPoint y: 313, endPoint x: 245, endPoint y: 445, distance: 135.6
click at [215, 321] on span "Brand New" at bounding box center [308, 322] width 393 height 26
click at [104, 321] on input "Brand New" at bounding box center [96, 322] width 16 height 16
radio input "true"
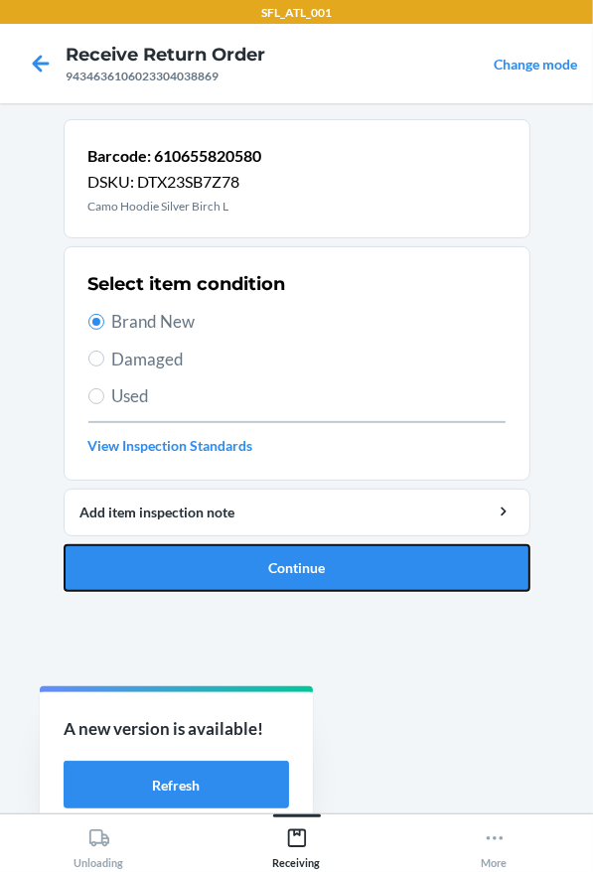
drag, startPoint x: 236, startPoint y: 577, endPoint x: 238, endPoint y: 347, distance: 230.4
click at [237, 575] on button "Continue" at bounding box center [297, 568] width 467 height 48
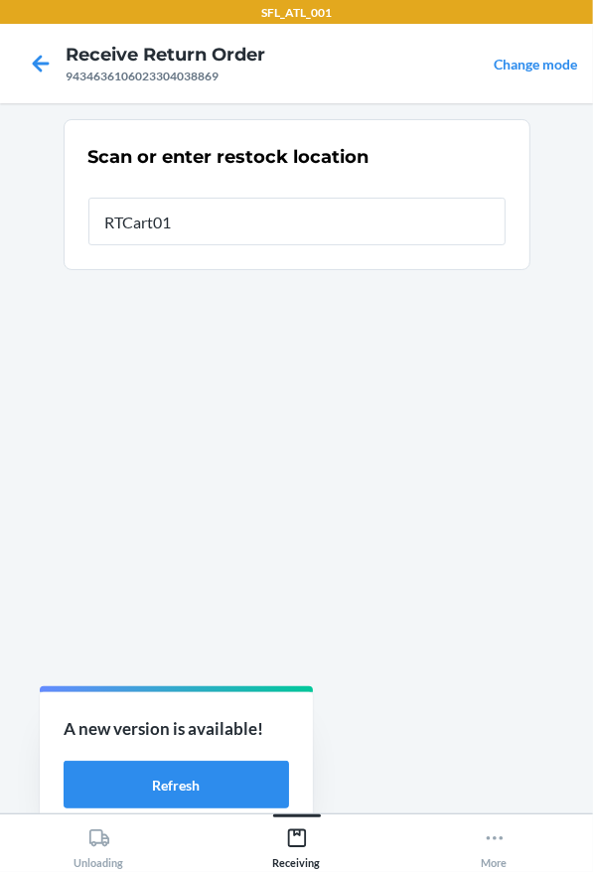
type input "RTCart013"
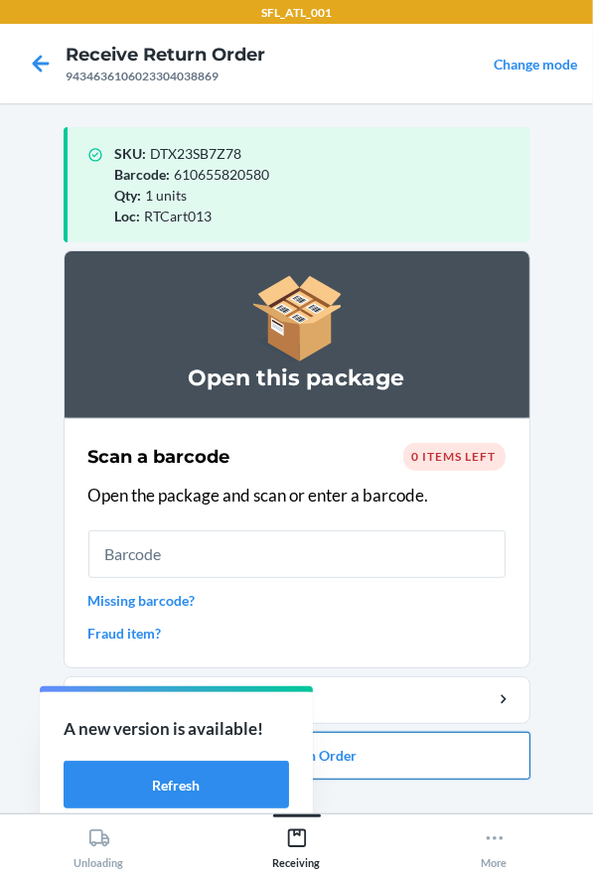
click at [354, 745] on button "Close Return Order" at bounding box center [297, 756] width 467 height 48
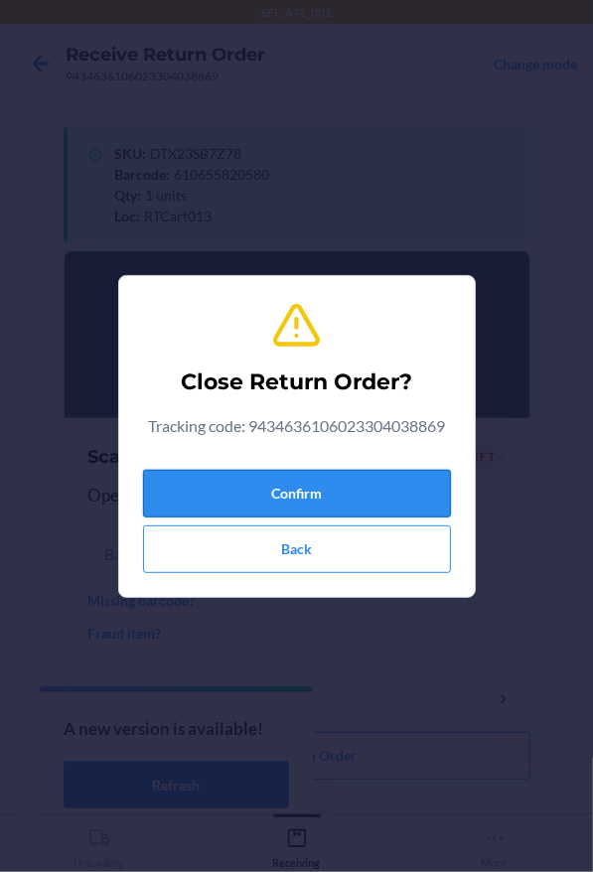
click at [268, 503] on button "Confirm" at bounding box center [297, 494] width 308 height 48
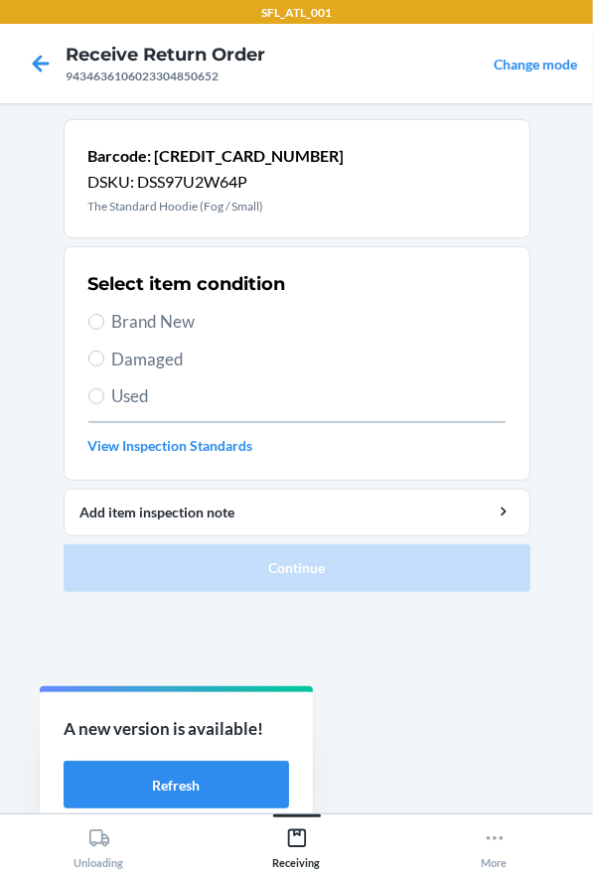
drag, startPoint x: 357, startPoint y: 3, endPoint x: 323, endPoint y: 595, distance: 592.9
click at [343, 661] on section "Barcode: [CREDIT_CARD_NUMBER] DSKU: DSS97U2W64P The Standard Hoodie (Fog / Smal…" at bounding box center [297, 458] width 467 height 678
click at [172, 313] on span "Brand New" at bounding box center [308, 322] width 393 height 26
click at [104, 314] on input "Brand New" at bounding box center [96, 322] width 16 height 16
radio input "true"
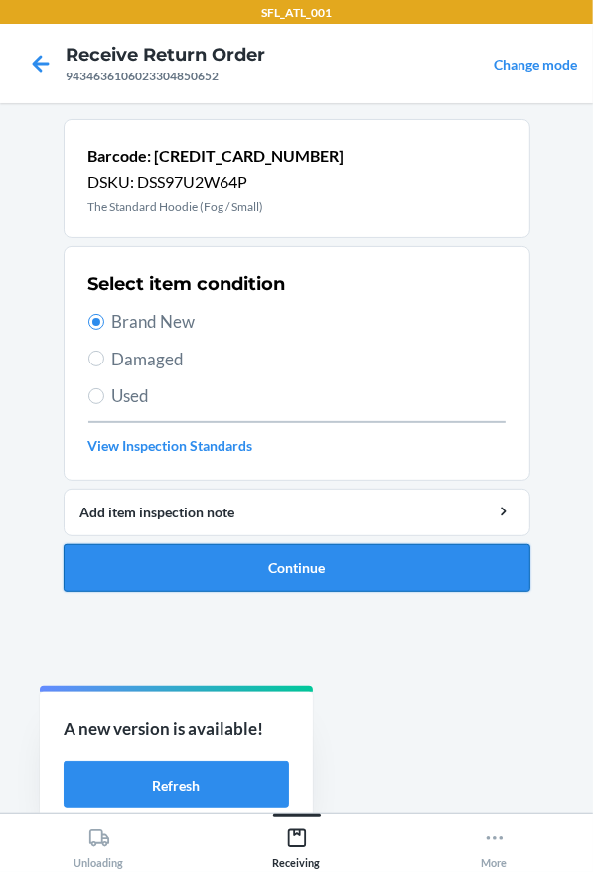
click at [214, 545] on button "Continue" at bounding box center [297, 568] width 467 height 48
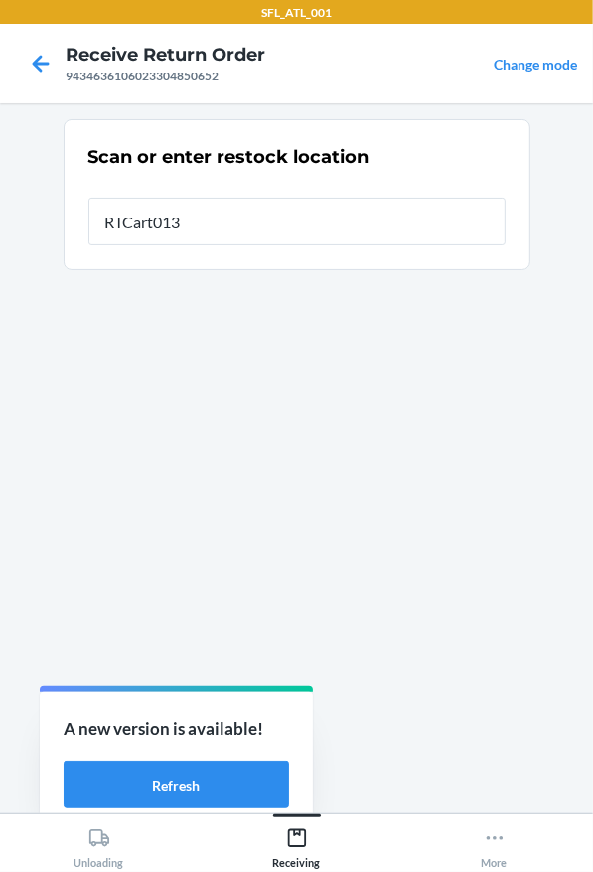
type input "RTCart013"
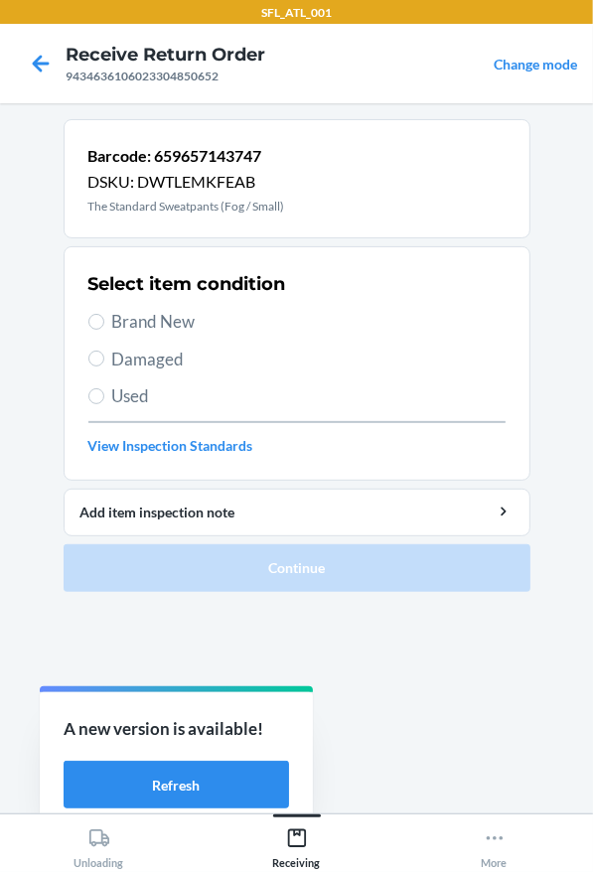
click at [105, 312] on label "Brand New" at bounding box center [296, 322] width 417 height 26
click at [104, 314] on input "Brand New" at bounding box center [96, 322] width 16 height 16
radio input "true"
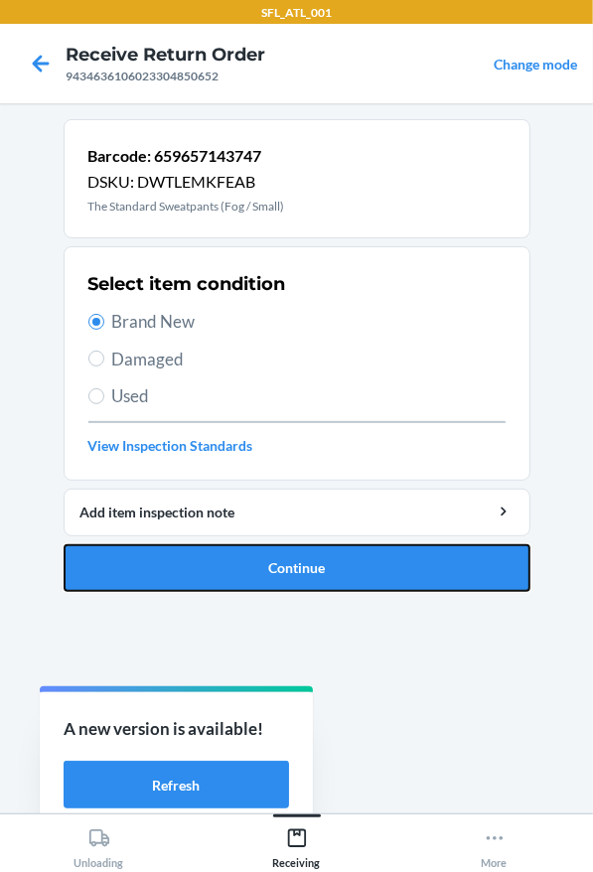
drag, startPoint x: 269, startPoint y: 587, endPoint x: 317, endPoint y: 519, distance: 82.7
click at [271, 587] on button "Continue" at bounding box center [297, 568] width 467 height 48
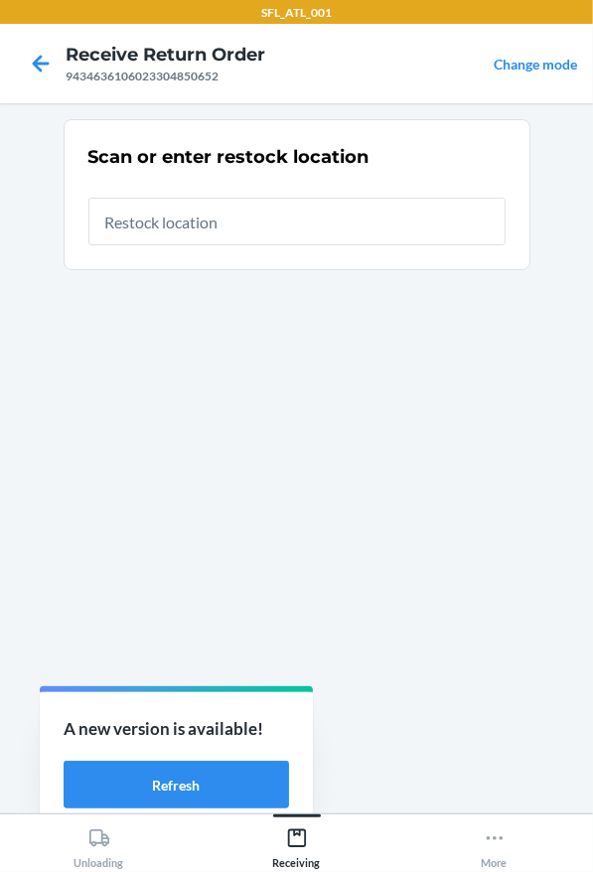
click at [291, 234] on input "text" at bounding box center [296, 222] width 417 height 48
type input "RTCart013"
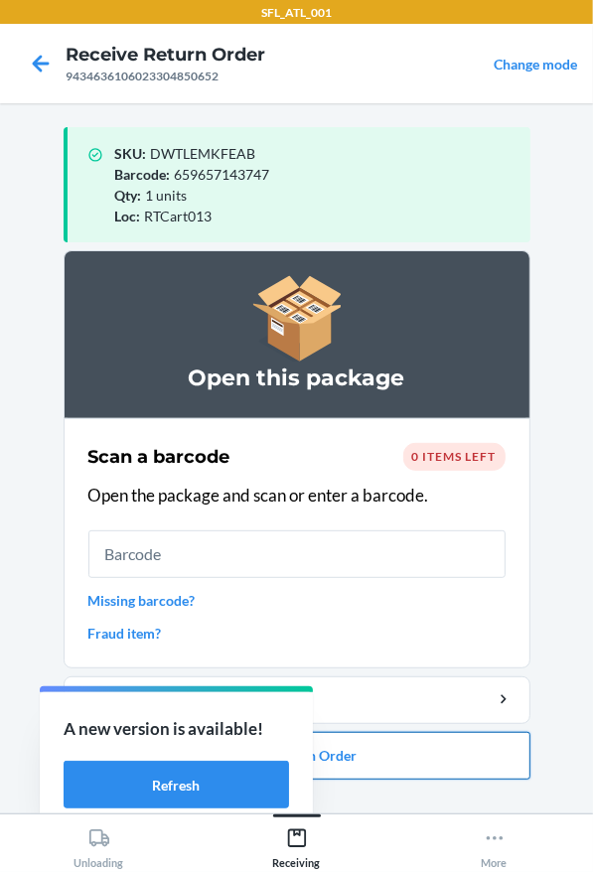
click at [386, 769] on button "Close Return Order" at bounding box center [297, 756] width 467 height 48
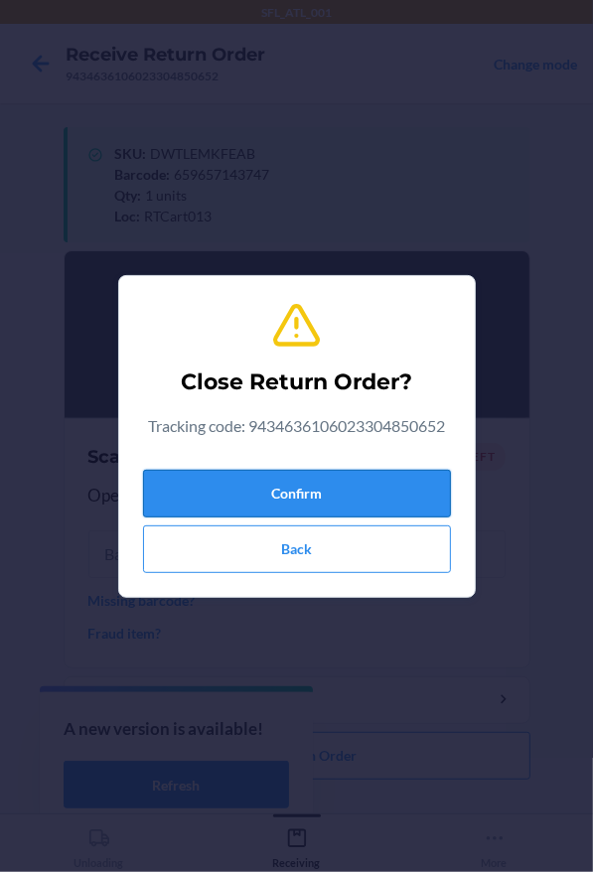
click at [314, 484] on button "Confirm" at bounding box center [297, 494] width 308 height 48
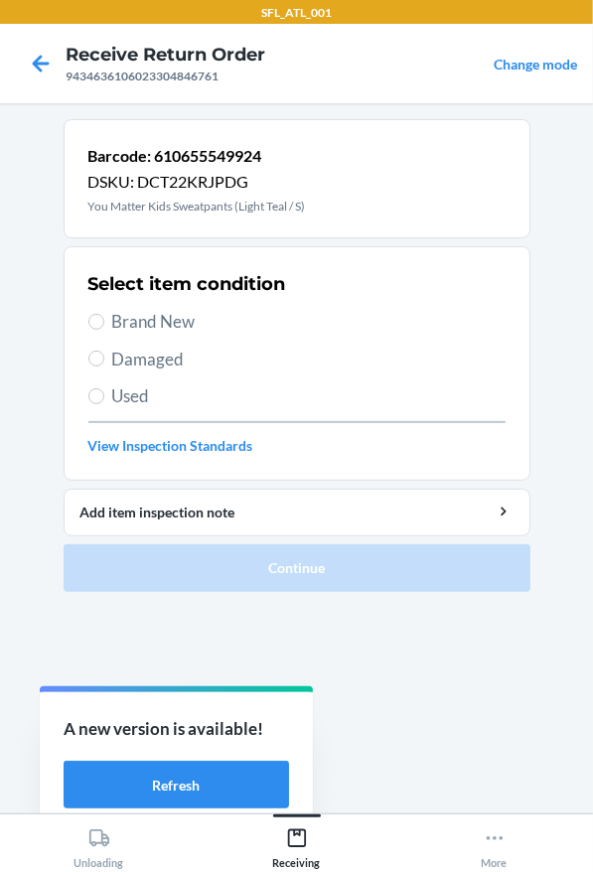
click at [228, 311] on span "Brand New" at bounding box center [308, 322] width 393 height 26
click at [104, 314] on input "Brand New" at bounding box center [96, 322] width 16 height 16
radio input "true"
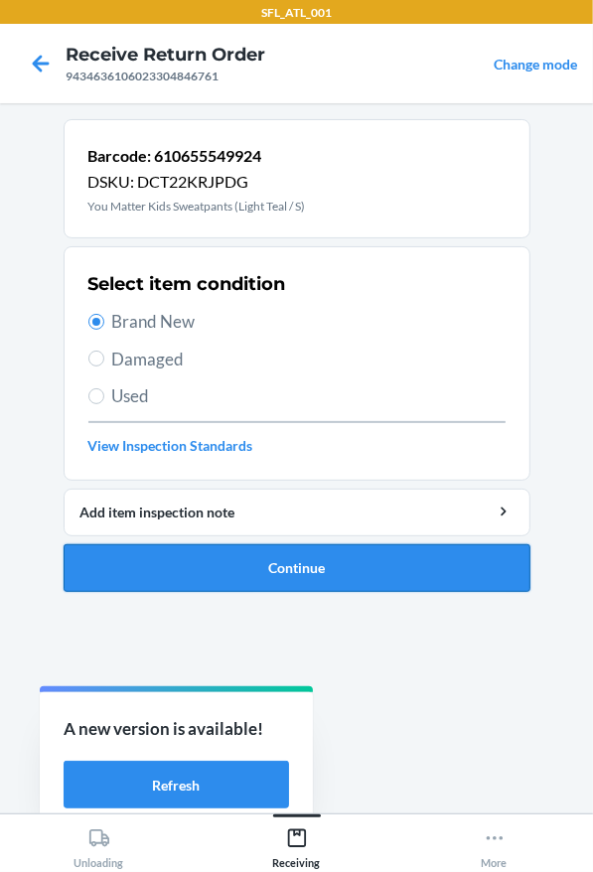
click at [349, 563] on button "Continue" at bounding box center [297, 568] width 467 height 48
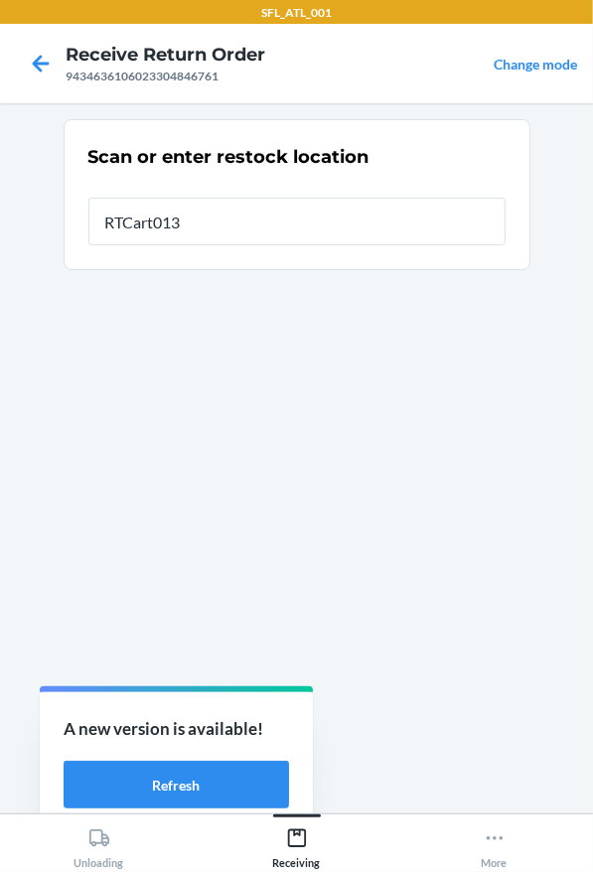
type input "RTCart013"
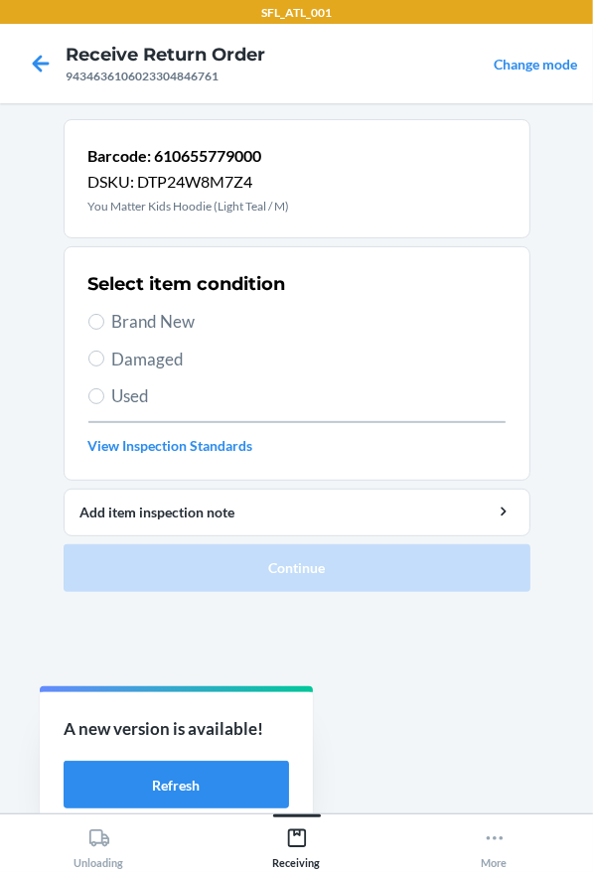
drag, startPoint x: 138, startPoint y: 316, endPoint x: 151, endPoint y: 324, distance: 15.2
click at [138, 317] on span "Brand New" at bounding box center [308, 322] width 393 height 26
click at [104, 317] on input "Brand New" at bounding box center [96, 322] width 16 height 16
radio input "true"
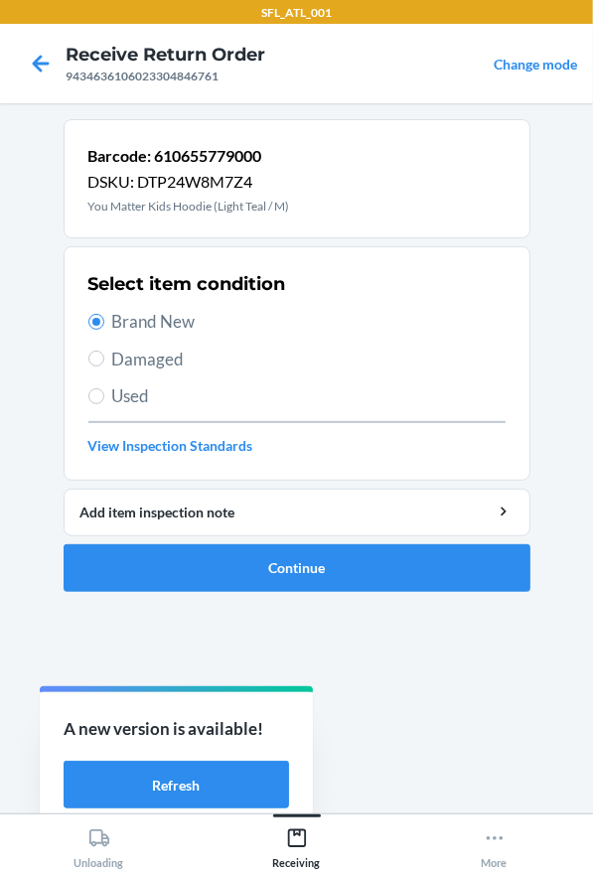
click at [267, 596] on ol "Barcode: 610655779000 DSKU: DTP24W8M7Z4 You Matter Kids Hoodie (Light Teal / M)…" at bounding box center [297, 363] width 467 height 489
click at [283, 566] on button "Continue" at bounding box center [297, 568] width 467 height 48
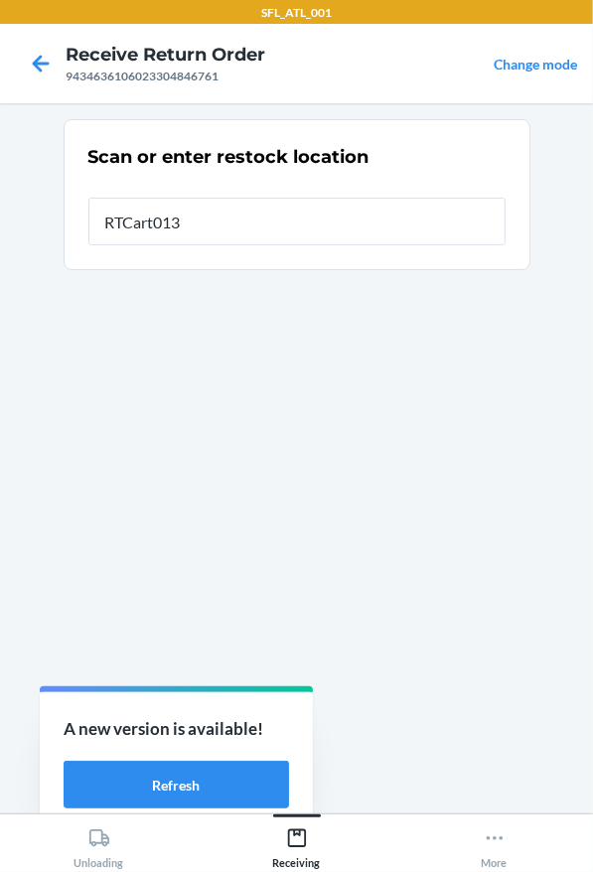
type input "RTCart013"
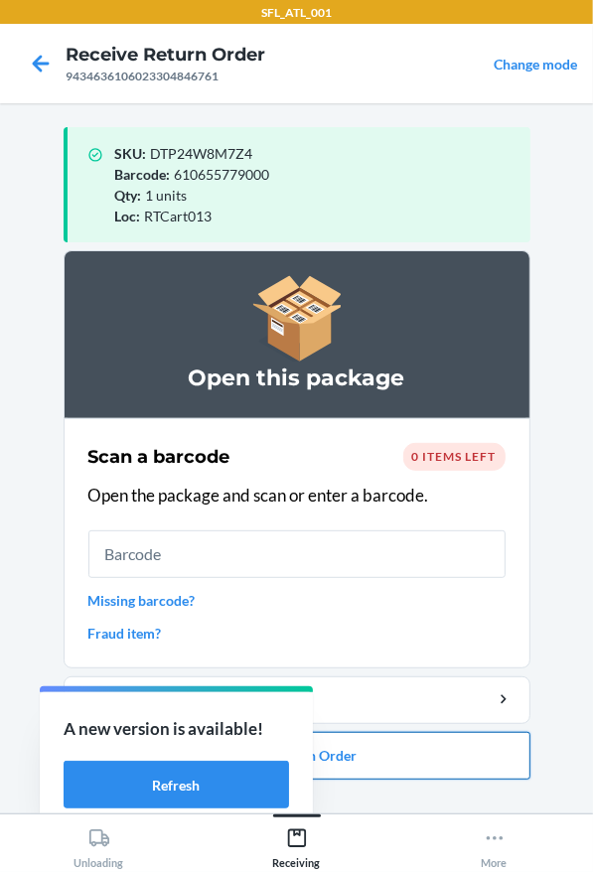
click at [355, 778] on button "Close Return Order" at bounding box center [297, 756] width 467 height 48
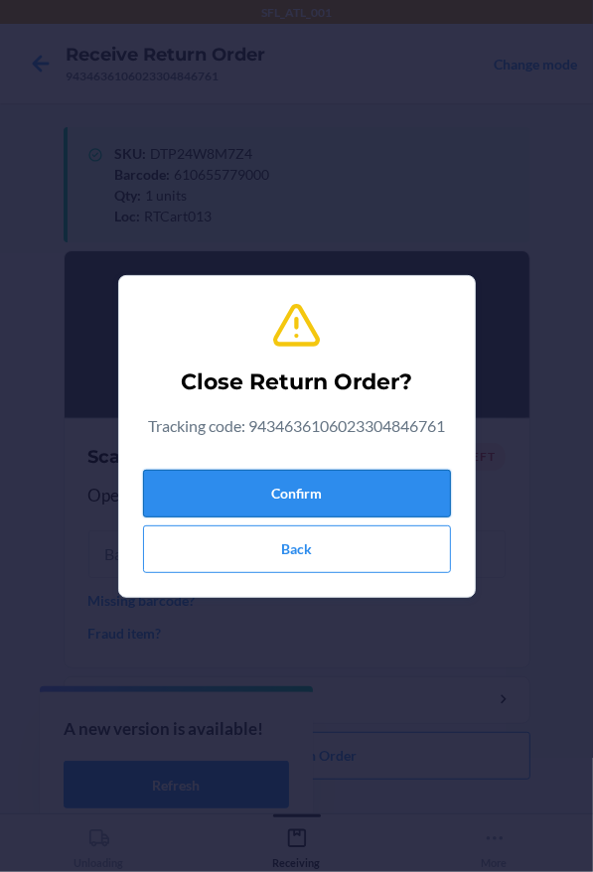
click at [362, 507] on button "Confirm" at bounding box center [297, 494] width 308 height 48
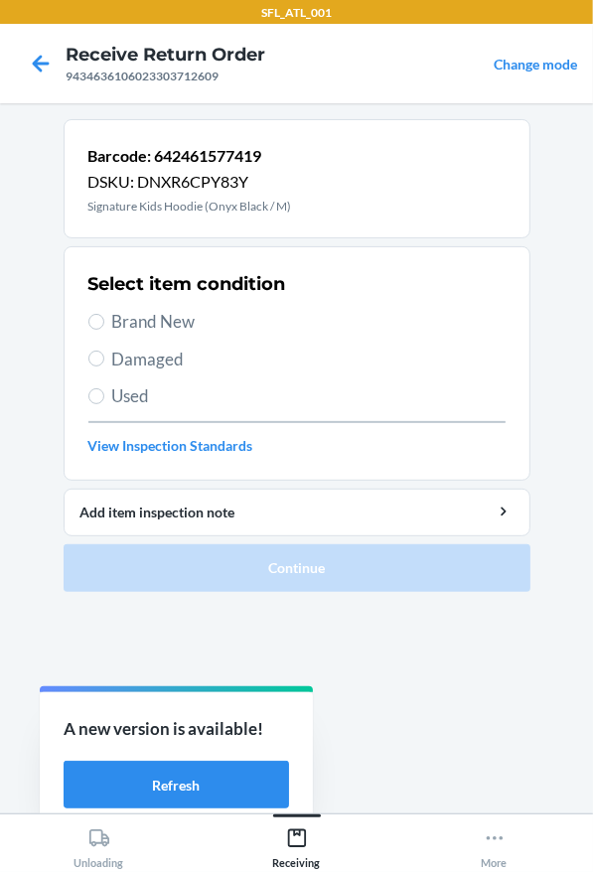
click at [244, 310] on span "Brand New" at bounding box center [308, 322] width 393 height 26
click at [104, 314] on input "Brand New" at bounding box center [96, 322] width 16 height 16
radio input "true"
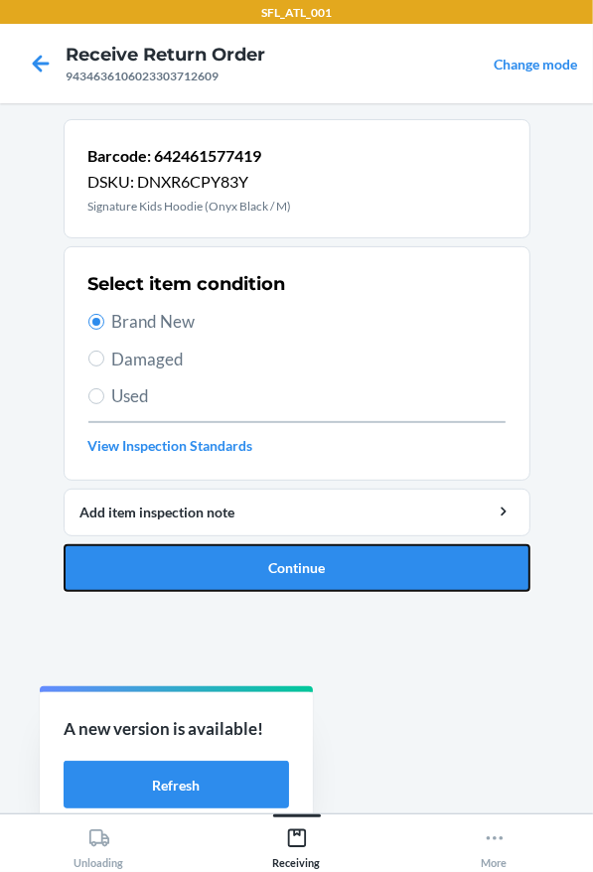
drag, startPoint x: 340, startPoint y: 587, endPoint x: 342, endPoint y: 538, distance: 48.7
click at [341, 585] on button "Continue" at bounding box center [297, 568] width 467 height 48
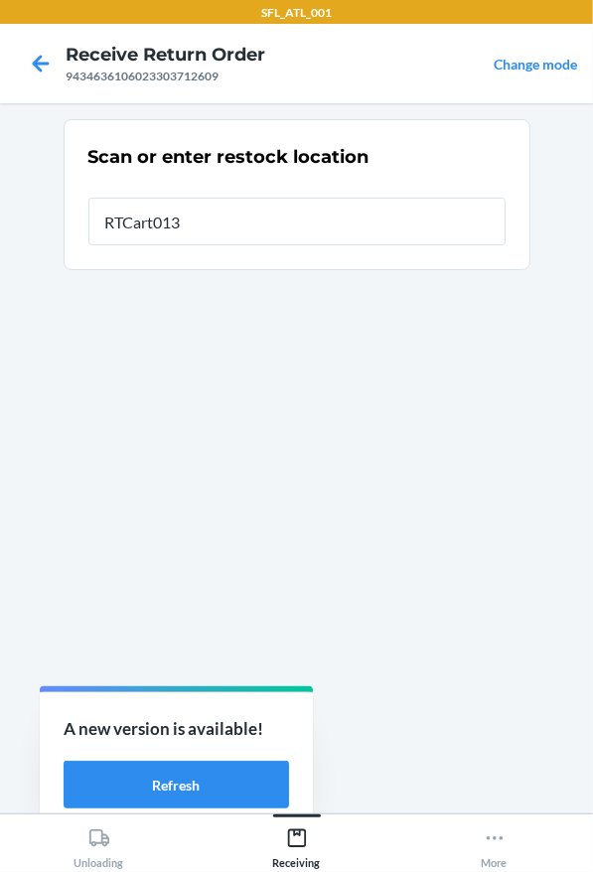
type input "RTCart013"
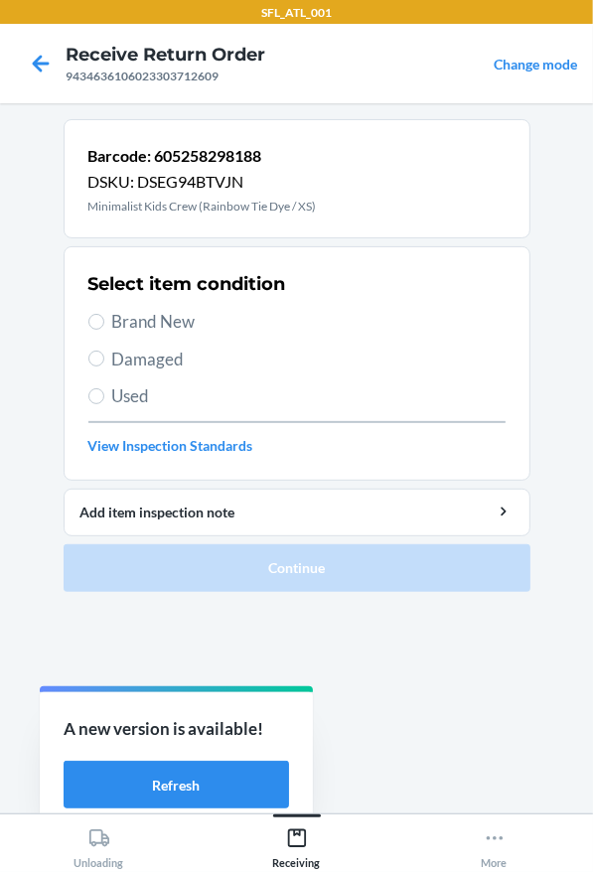
click at [155, 325] on span "Brand New" at bounding box center [308, 322] width 393 height 26
click at [104, 325] on input "Brand New" at bounding box center [96, 322] width 16 height 16
radio input "true"
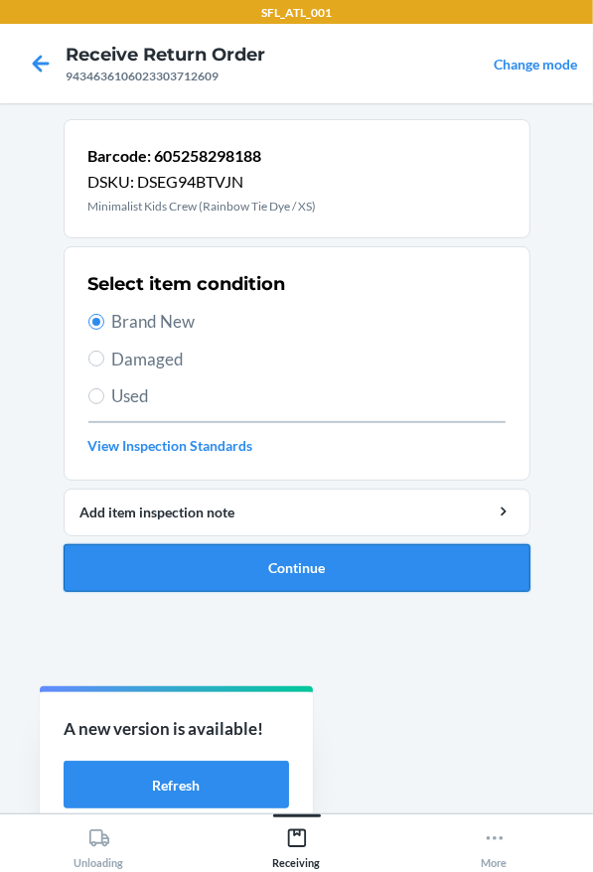
click at [297, 552] on button "Continue" at bounding box center [297, 568] width 467 height 48
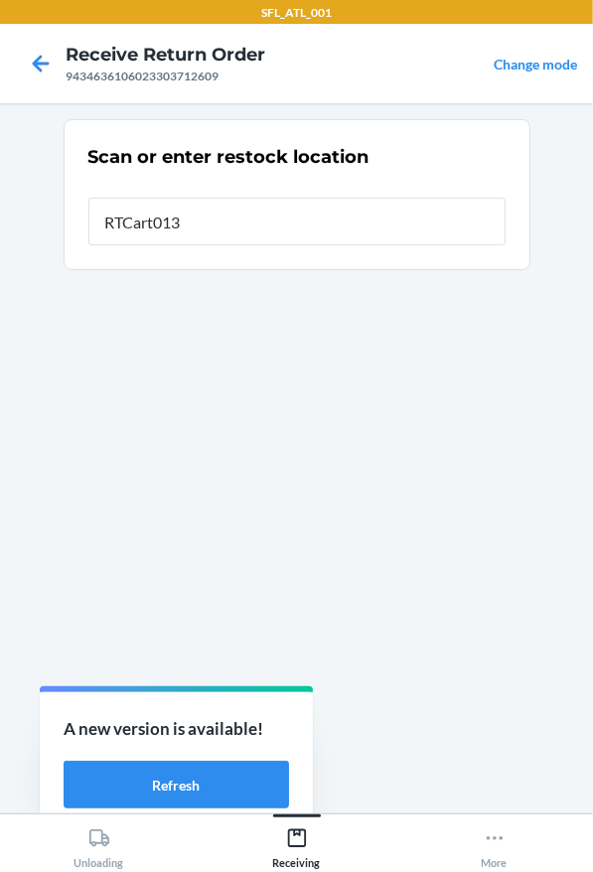
type input "RTCart013"
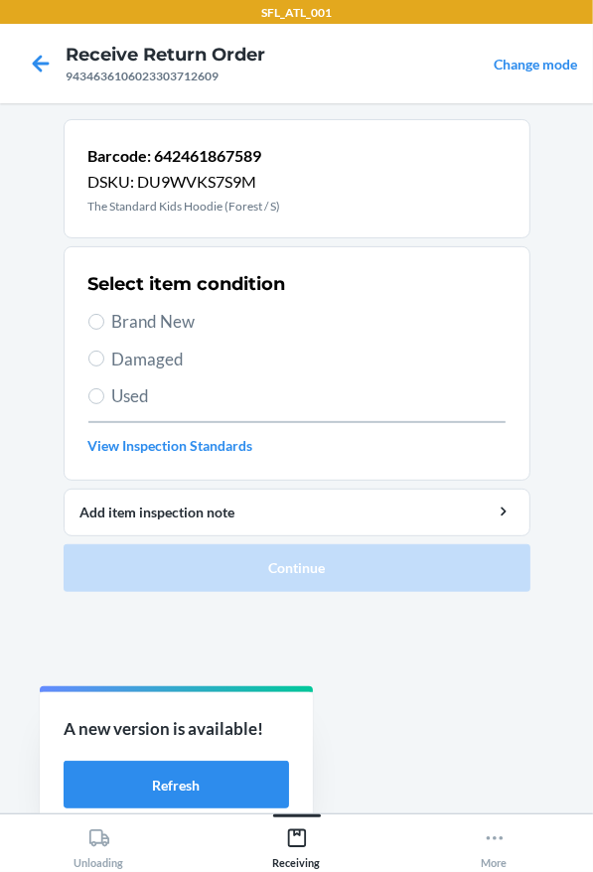
click at [157, 324] on span "Brand New" at bounding box center [308, 322] width 393 height 26
click at [104, 324] on input "Brand New" at bounding box center [96, 322] width 16 height 16
radio input "true"
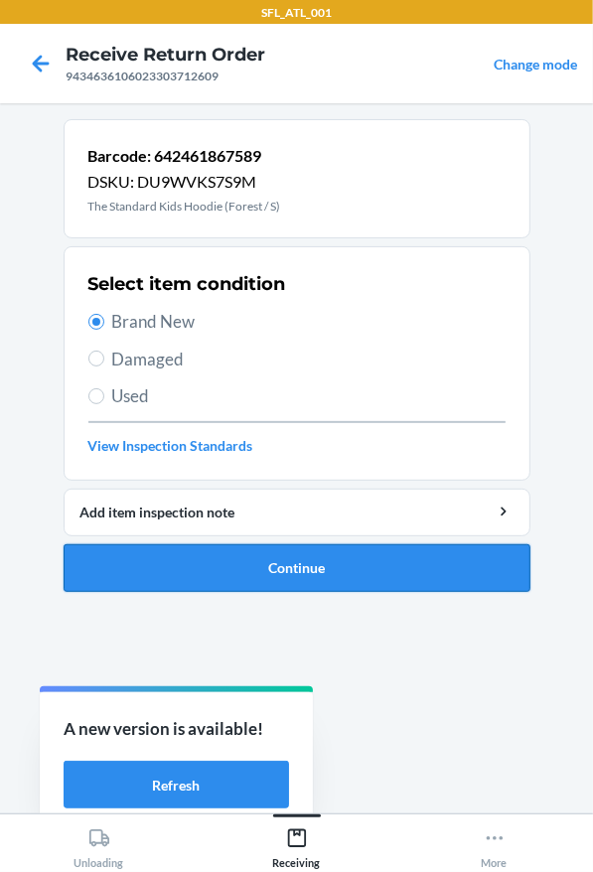
click at [237, 547] on button "Continue" at bounding box center [297, 568] width 467 height 48
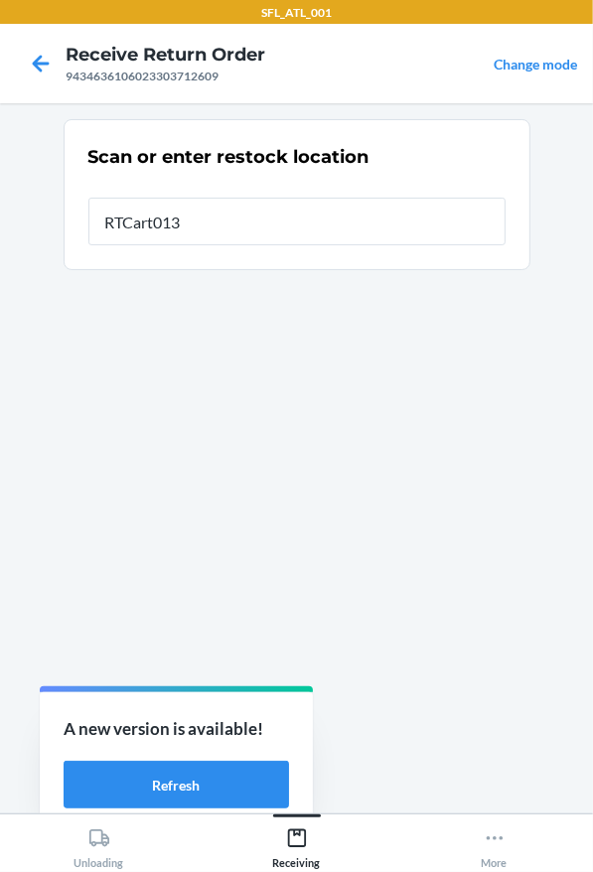
type input "RTCart013"
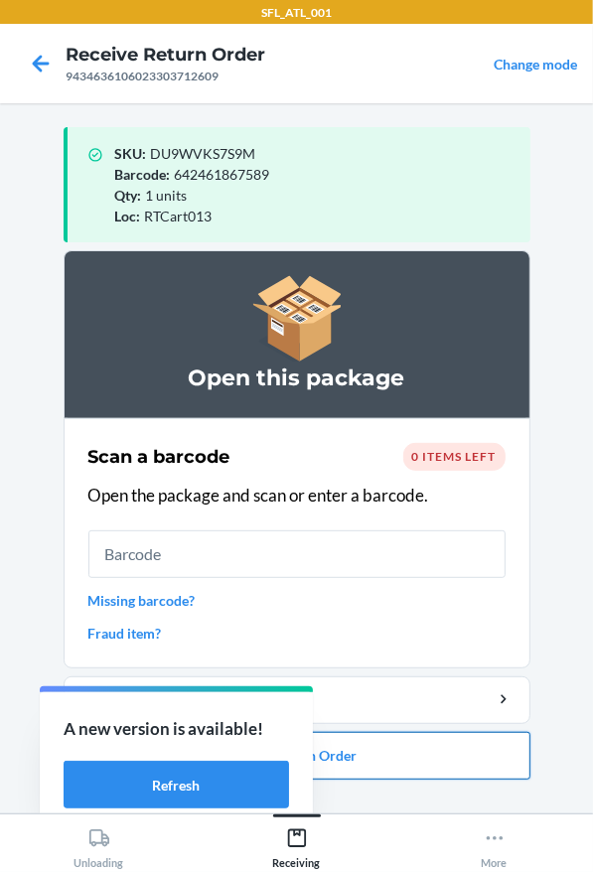
click at [390, 762] on button "Close Return Order" at bounding box center [297, 756] width 467 height 48
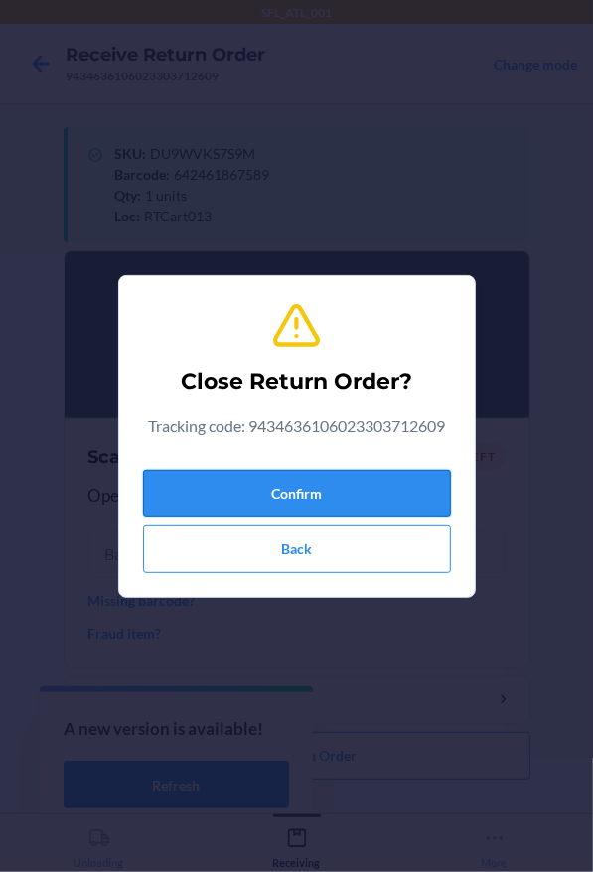
click at [378, 483] on button "Confirm" at bounding box center [297, 494] width 308 height 48
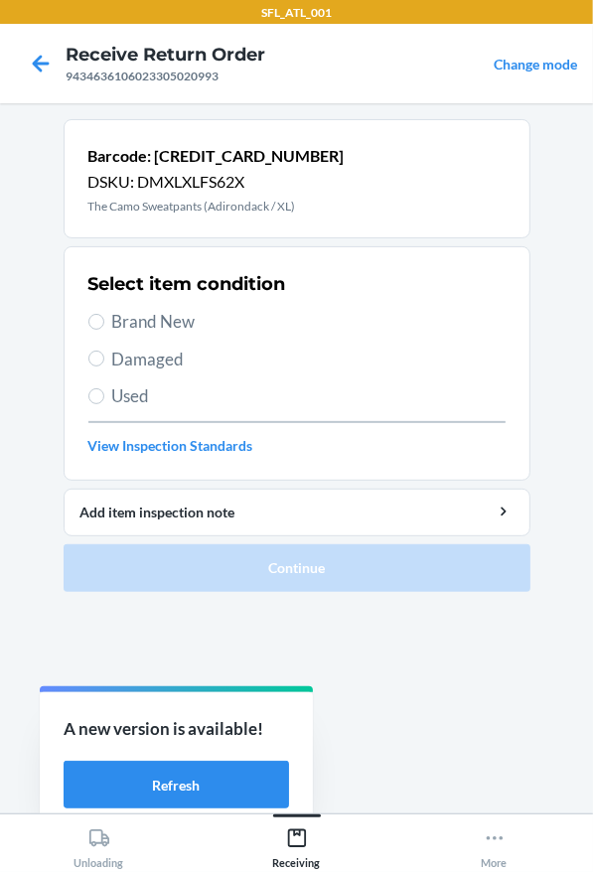
click at [376, 340] on div "Select item condition Brand New Damaged Used View Inspection Standards" at bounding box center [296, 363] width 417 height 197
click at [355, 325] on span "Brand New" at bounding box center [308, 322] width 393 height 26
click at [104, 325] on input "Brand New" at bounding box center [96, 322] width 16 height 16
radio input "true"
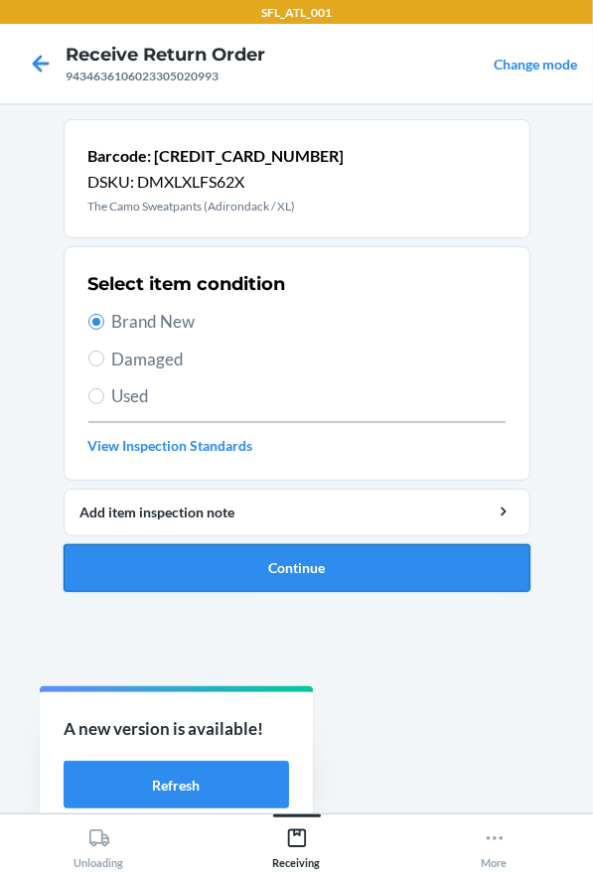
drag, startPoint x: 301, startPoint y: 540, endPoint x: 305, endPoint y: 556, distance: 16.4
click at [305, 551] on li "Barcode: [CREDIT_CARD_NUMBER] DSKU: DMXLXLFS62X The Camo Sweatpants (Adirondack…" at bounding box center [297, 355] width 467 height 473
click at [309, 558] on button "Continue" at bounding box center [297, 568] width 467 height 48
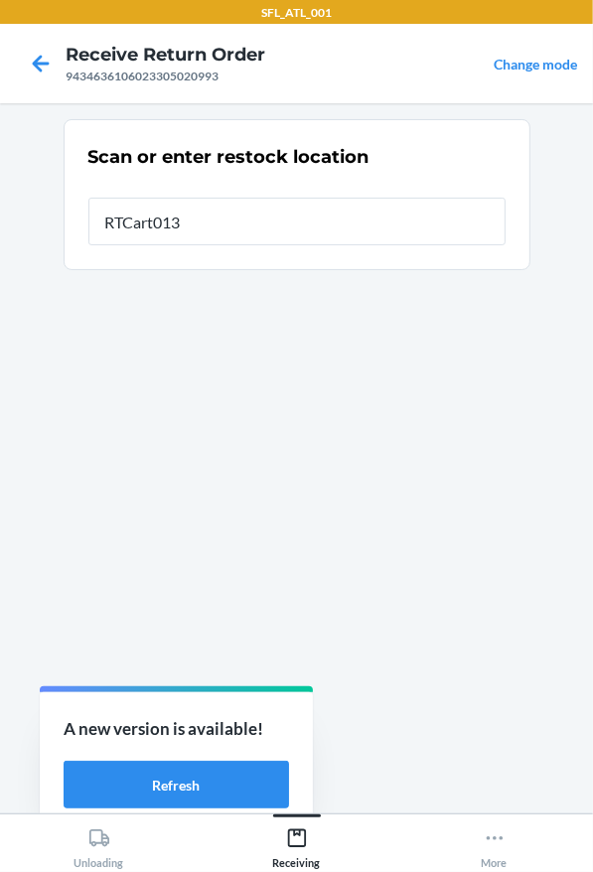
type input "RTCart013"
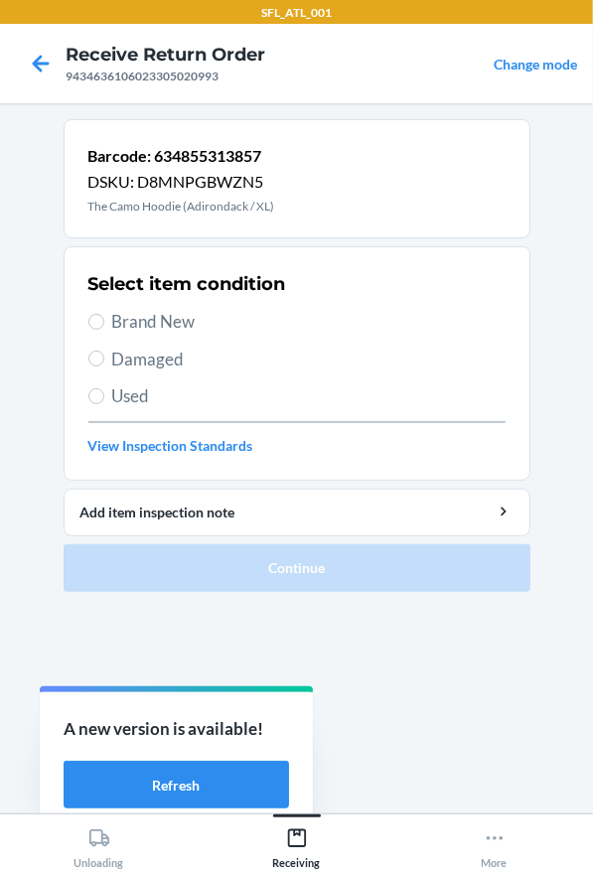
click at [277, 313] on span "Brand New" at bounding box center [308, 322] width 393 height 26
click at [104, 314] on input "Brand New" at bounding box center [96, 322] width 16 height 16
radio input "true"
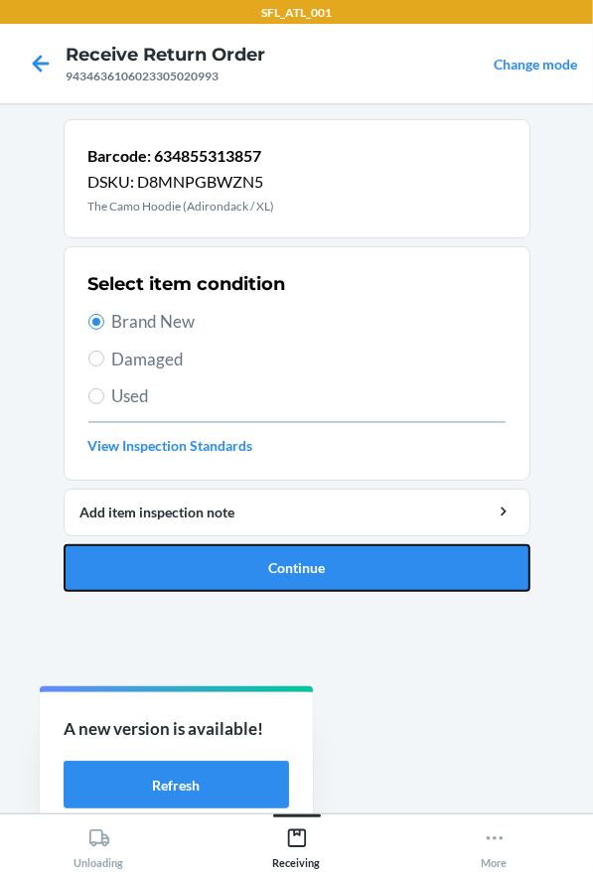
drag, startPoint x: 333, startPoint y: 579, endPoint x: 341, endPoint y: 421, distance: 158.1
click at [335, 572] on button "Continue" at bounding box center [297, 568] width 467 height 48
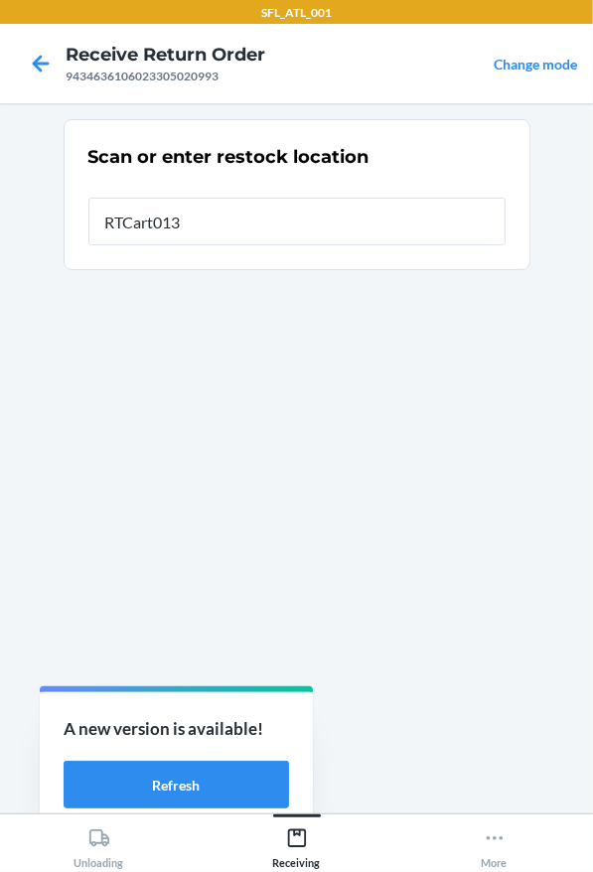
type input "RTCart013"
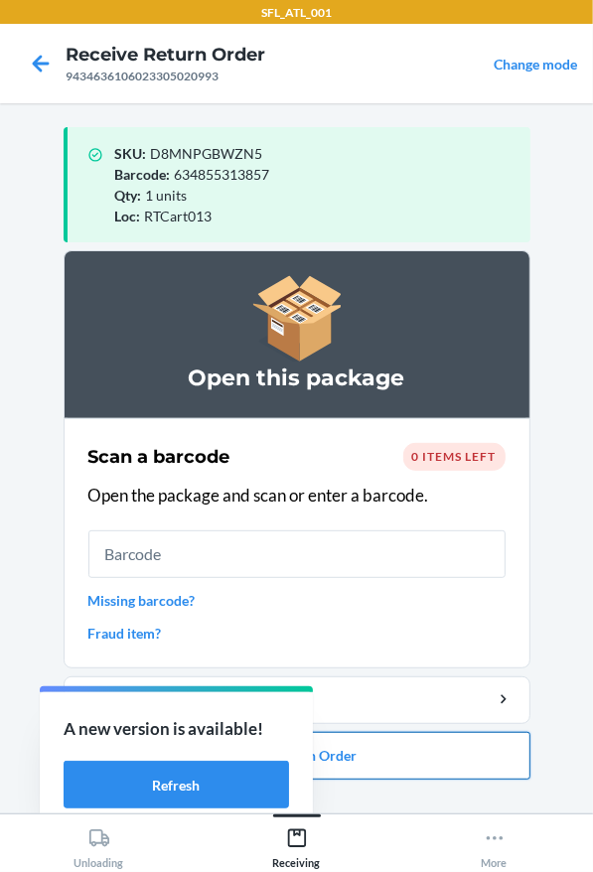
click at [395, 770] on button "Close Return Order" at bounding box center [297, 756] width 467 height 48
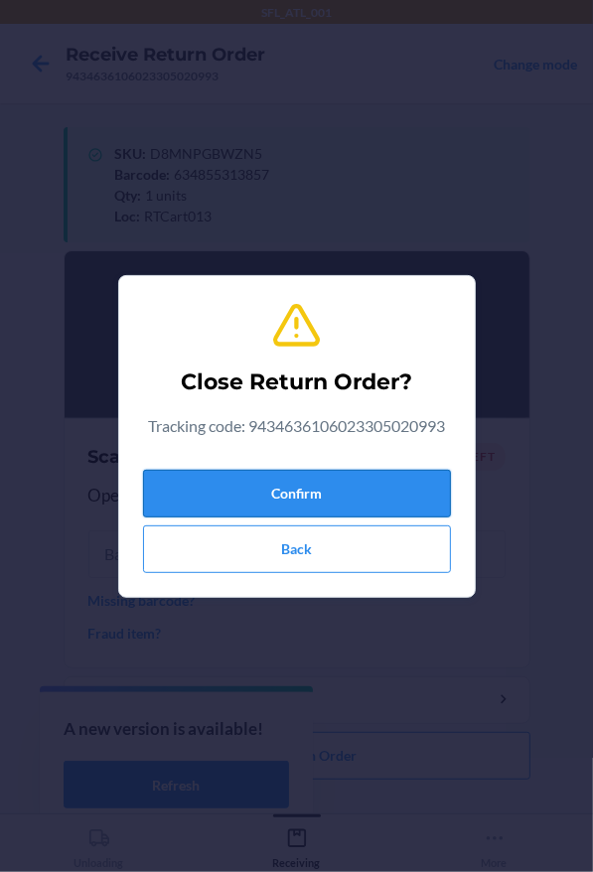
click at [283, 506] on button "Confirm" at bounding box center [297, 494] width 308 height 48
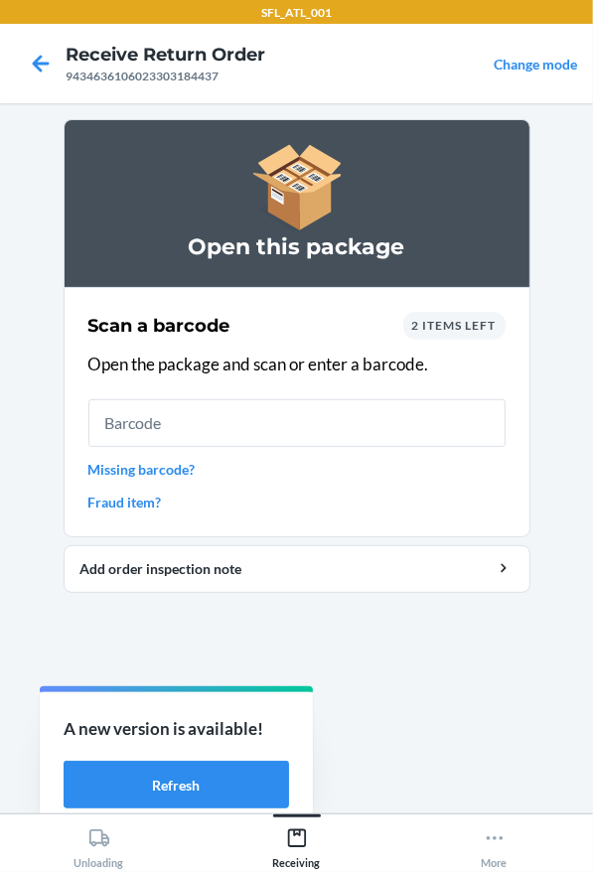
click at [123, 509] on link "Fraud item?" at bounding box center [296, 502] width 417 height 21
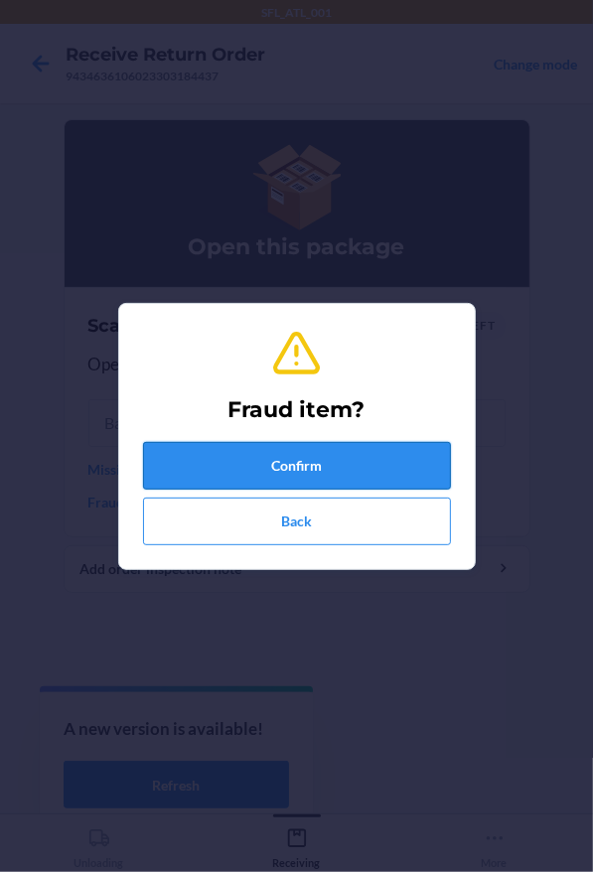
click at [202, 459] on button "Confirm" at bounding box center [297, 466] width 308 height 48
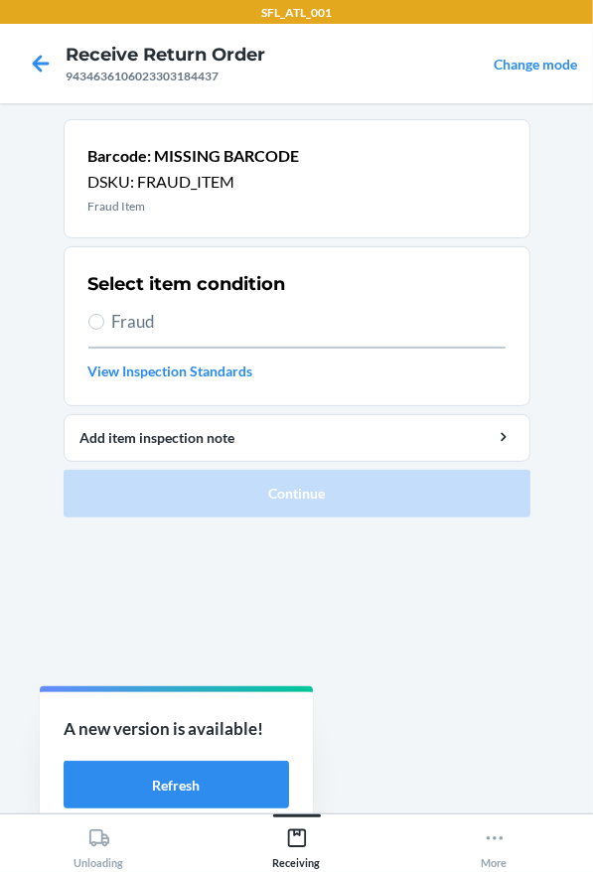
click at [110, 325] on label "Fraud" at bounding box center [296, 322] width 417 height 26
click at [104, 325] on input "Fraud" at bounding box center [96, 322] width 16 height 16
radio input "true"
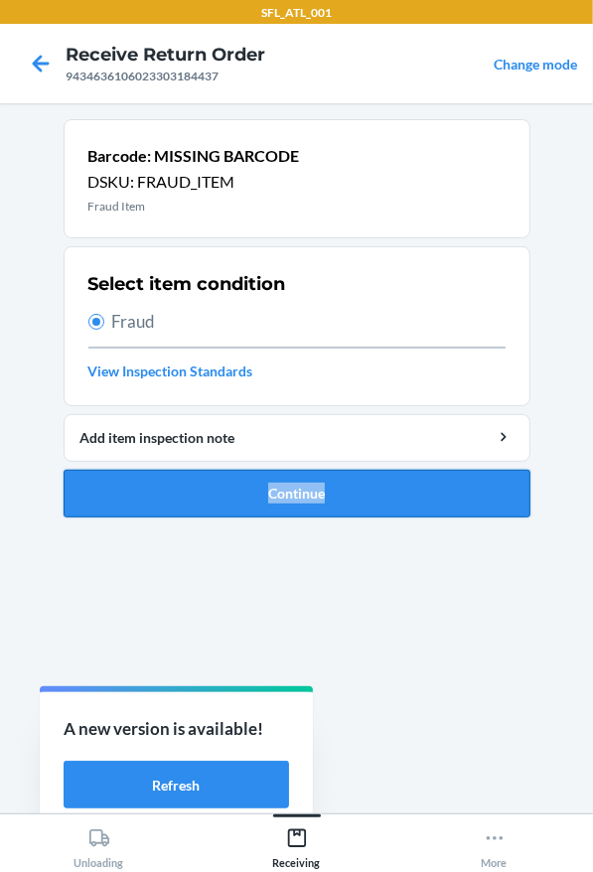
click at [238, 514] on ol "Barcode: MISSING BARCODE DSKU: FRAUD_ITEM Fraud Item Select item condition Frau…" at bounding box center [297, 326] width 467 height 414
click at [240, 509] on button "Continue" at bounding box center [297, 494] width 467 height 48
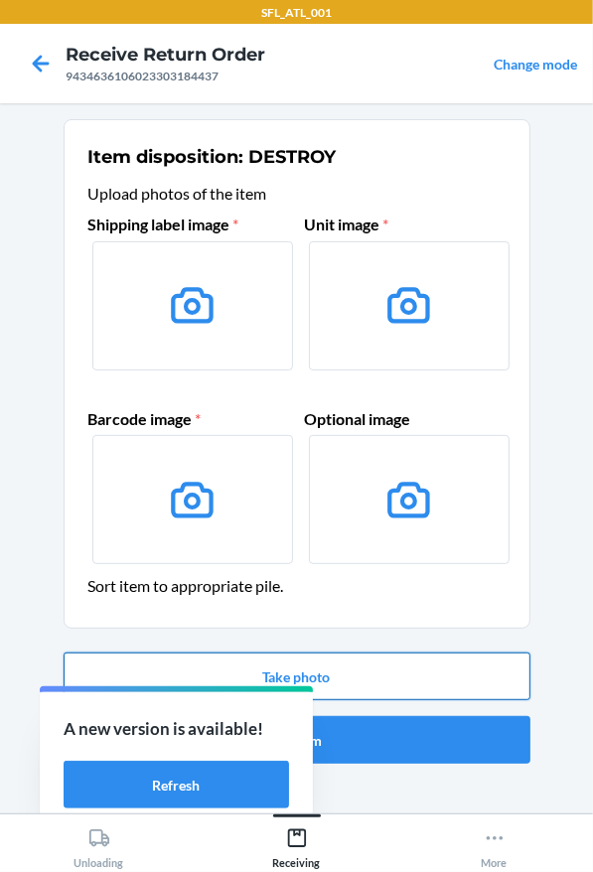
click at [297, 673] on button "Take photo" at bounding box center [297, 677] width 467 height 48
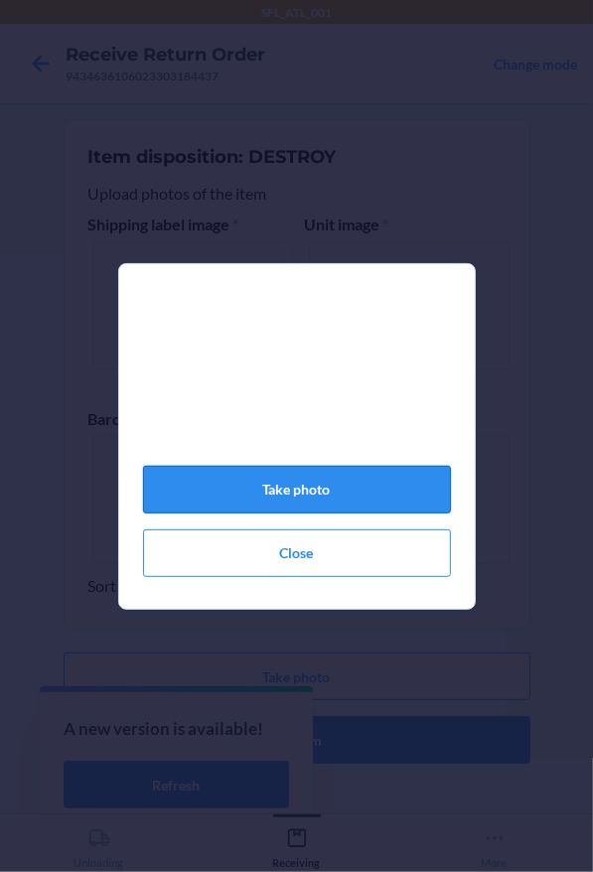
click at [205, 506] on button "Take photo" at bounding box center [297, 490] width 308 height 48
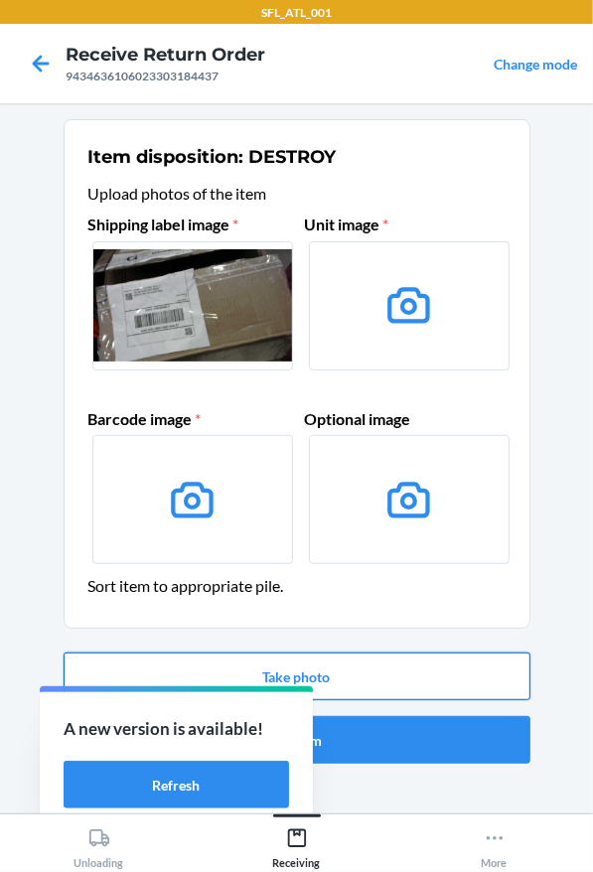
click at [344, 679] on button "Take photo" at bounding box center [297, 677] width 467 height 48
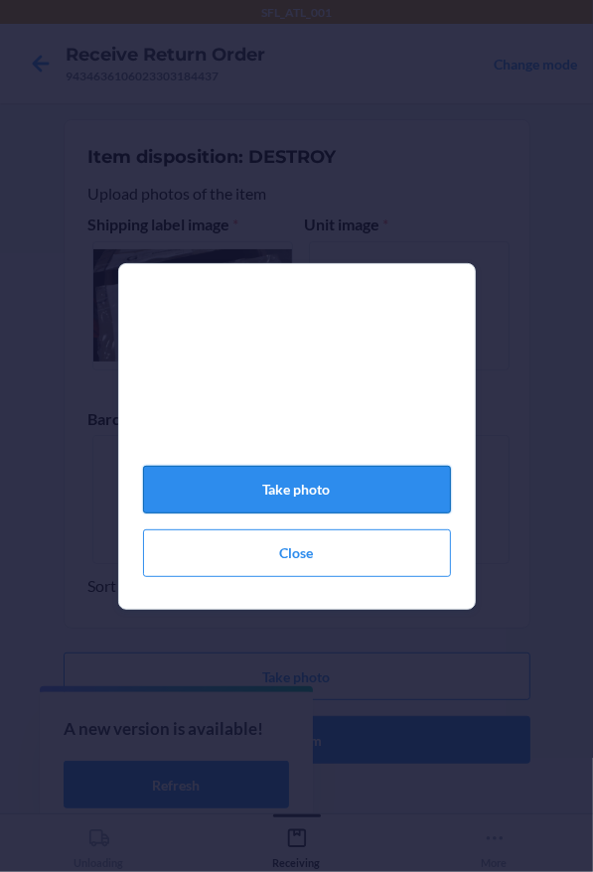
click at [355, 500] on button "Take photo" at bounding box center [297, 490] width 308 height 48
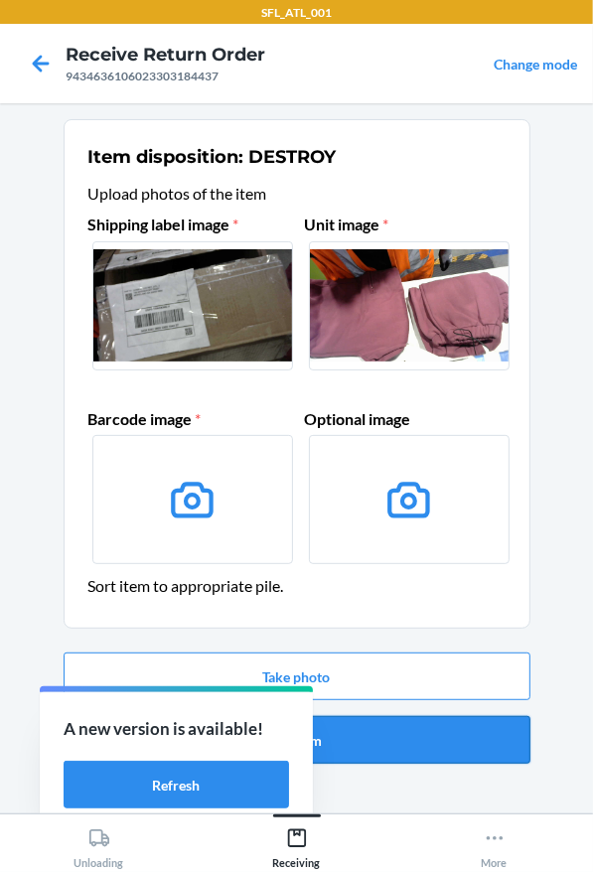
click at [506, 722] on button "Confirm" at bounding box center [297, 740] width 467 height 48
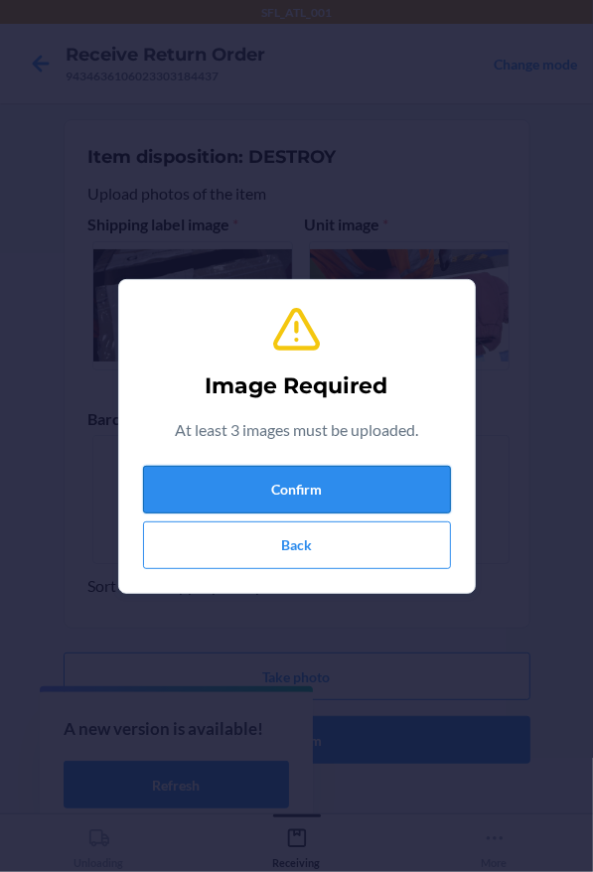
click at [425, 472] on button "Confirm" at bounding box center [297, 490] width 308 height 48
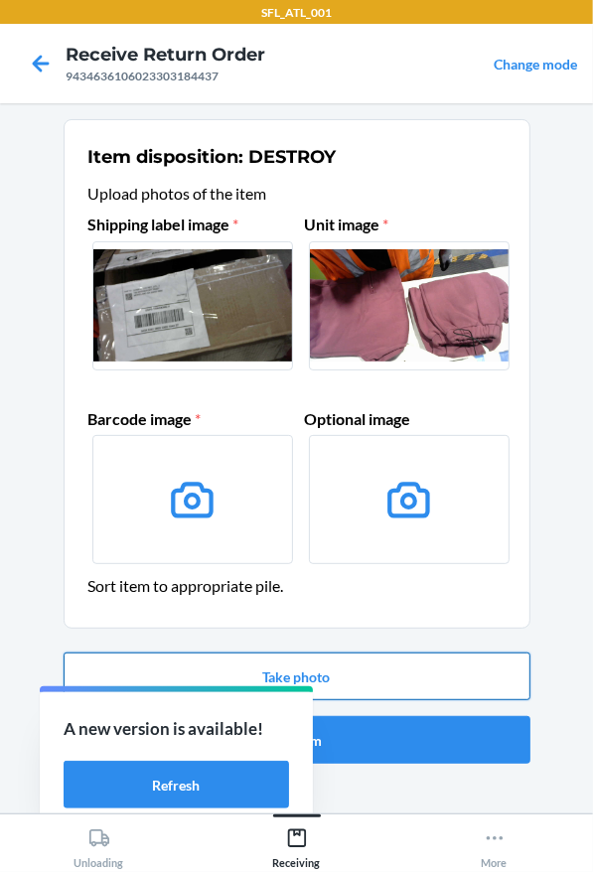
click at [409, 679] on button "Take photo" at bounding box center [297, 677] width 467 height 48
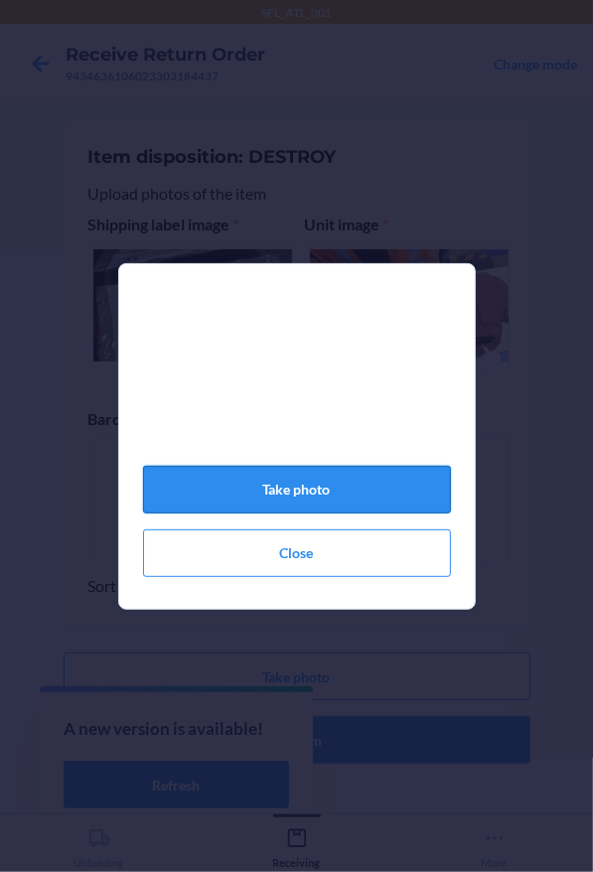
click at [279, 475] on button "Take photo" at bounding box center [297, 490] width 308 height 48
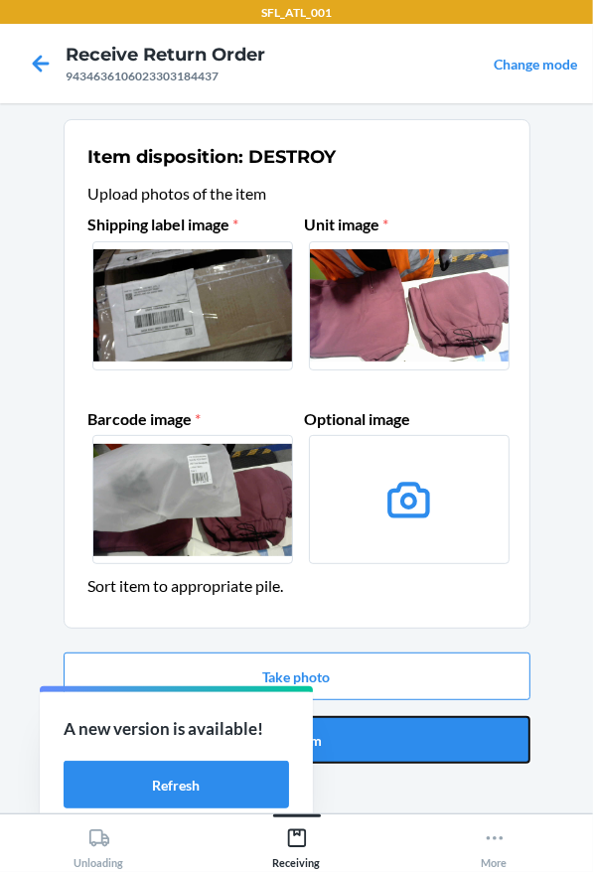
click at [457, 729] on button "Confirm" at bounding box center [297, 740] width 467 height 48
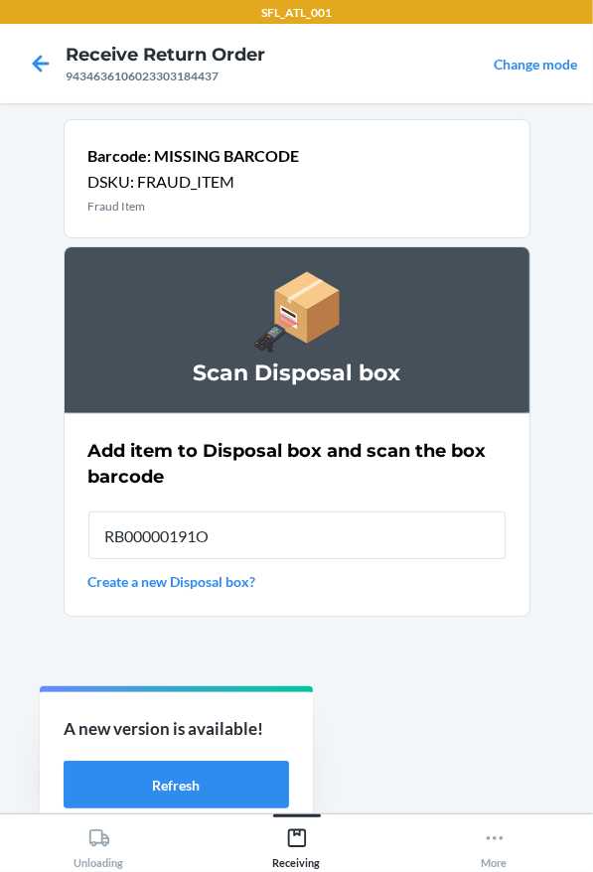
type input "RB00000191O"
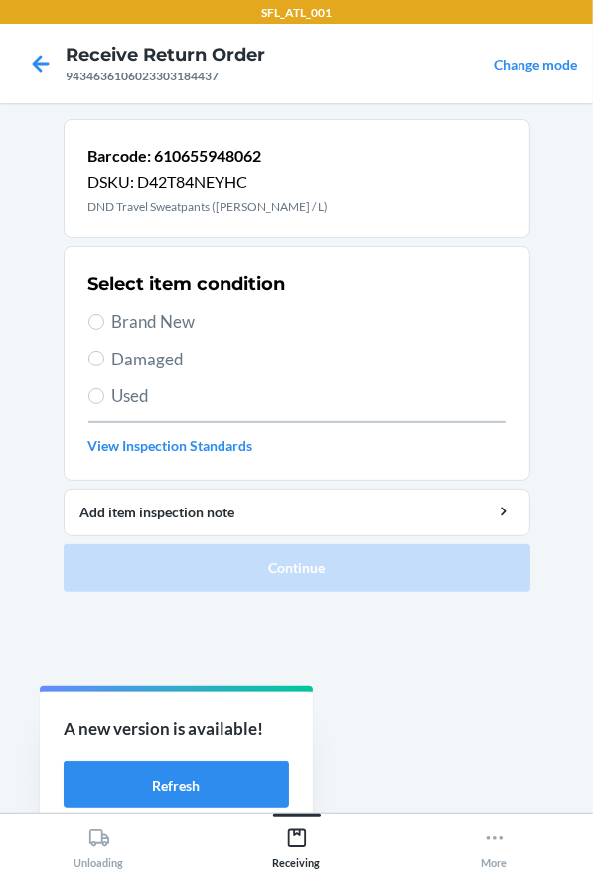
click at [322, 325] on span "Brand New" at bounding box center [308, 322] width 393 height 26
click at [104, 325] on input "Brand New" at bounding box center [96, 322] width 16 height 16
radio input "true"
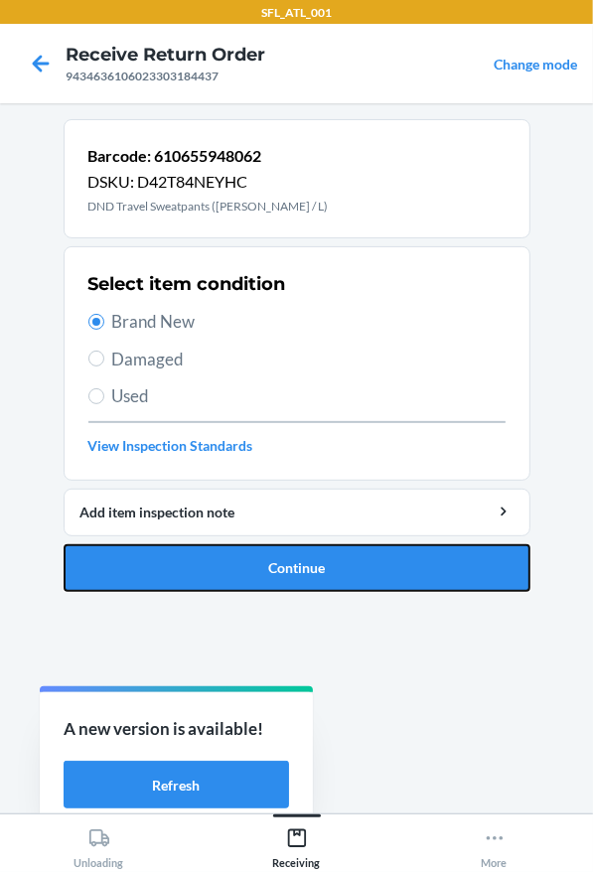
click at [396, 556] on button "Continue" at bounding box center [297, 568] width 467 height 48
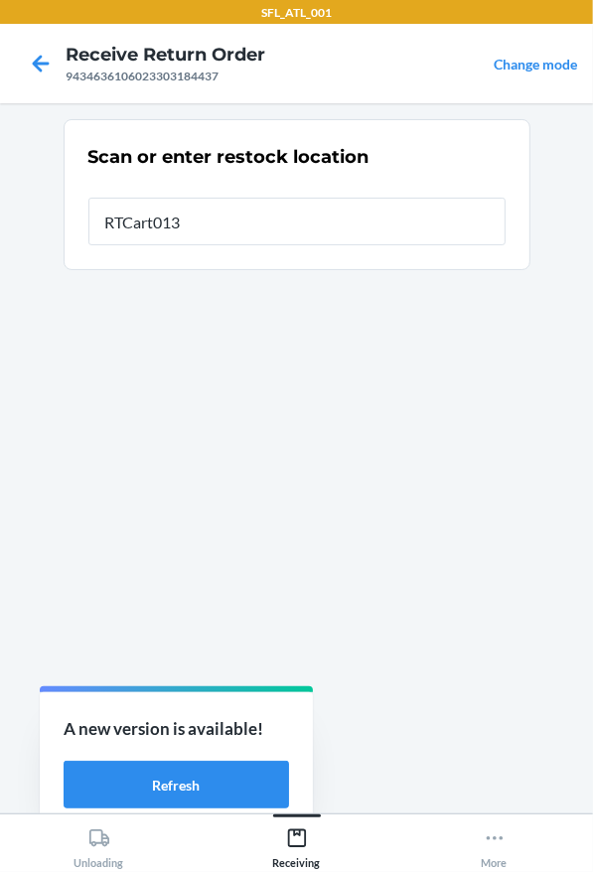
type input "RTCart013"
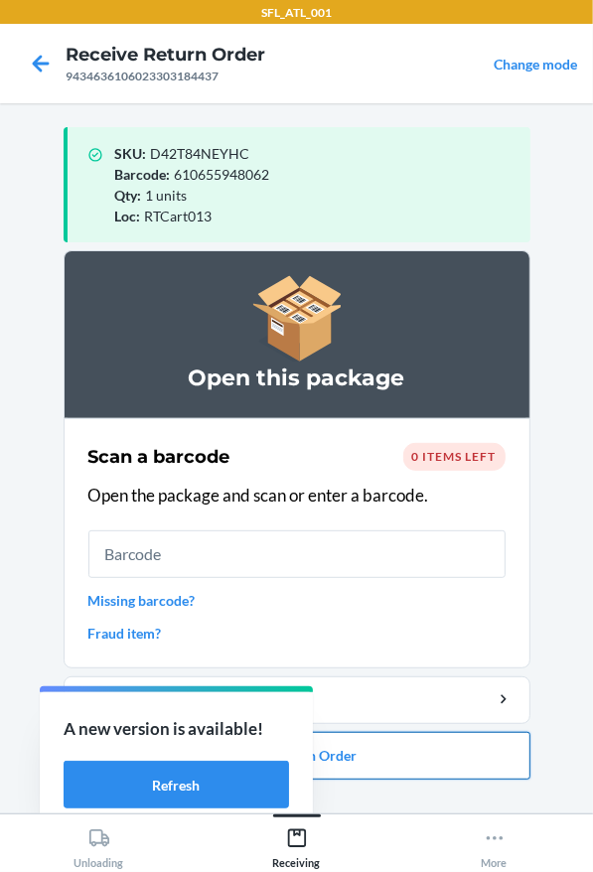
click at [378, 757] on button "Close Return Order" at bounding box center [297, 756] width 467 height 48
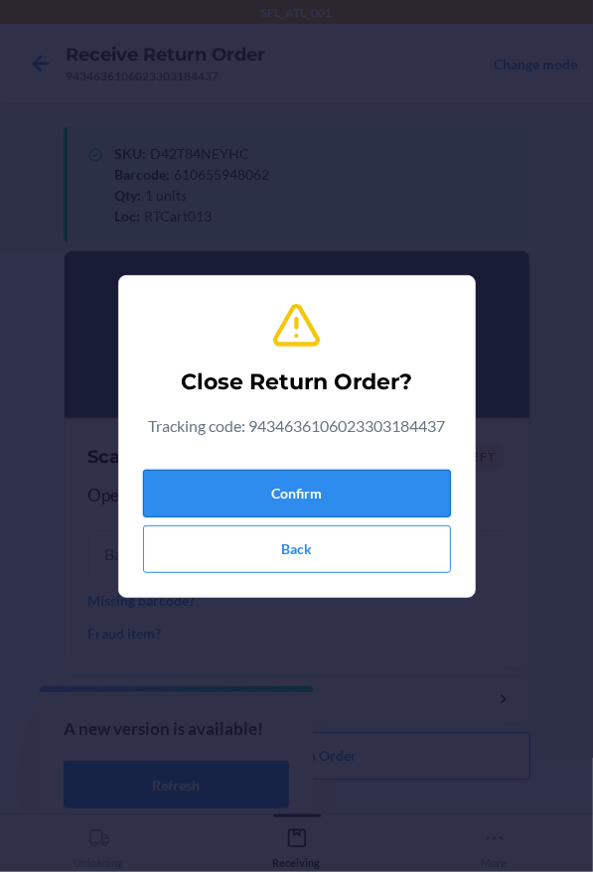
click at [304, 501] on button "Confirm" at bounding box center [297, 494] width 308 height 48
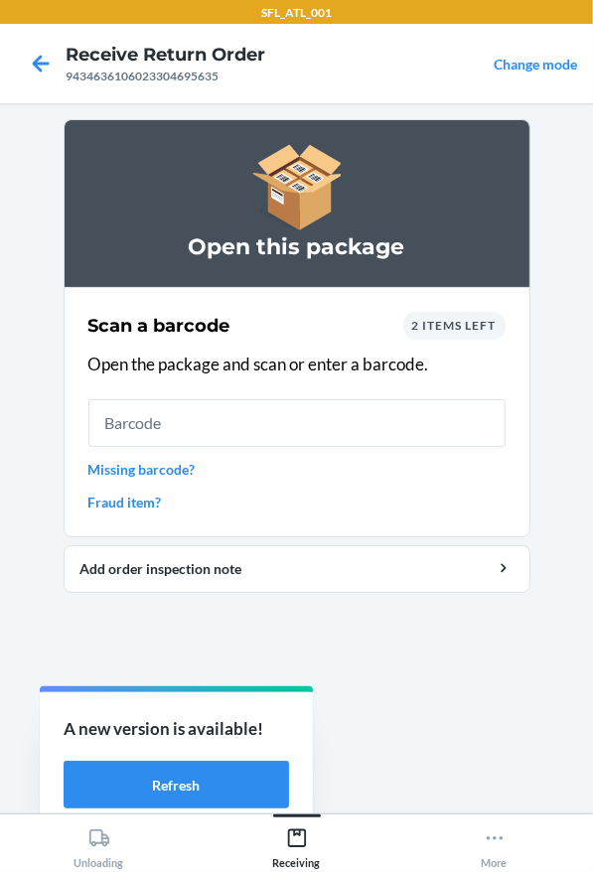
click at [170, 463] on link "Missing barcode?" at bounding box center [296, 469] width 417 height 21
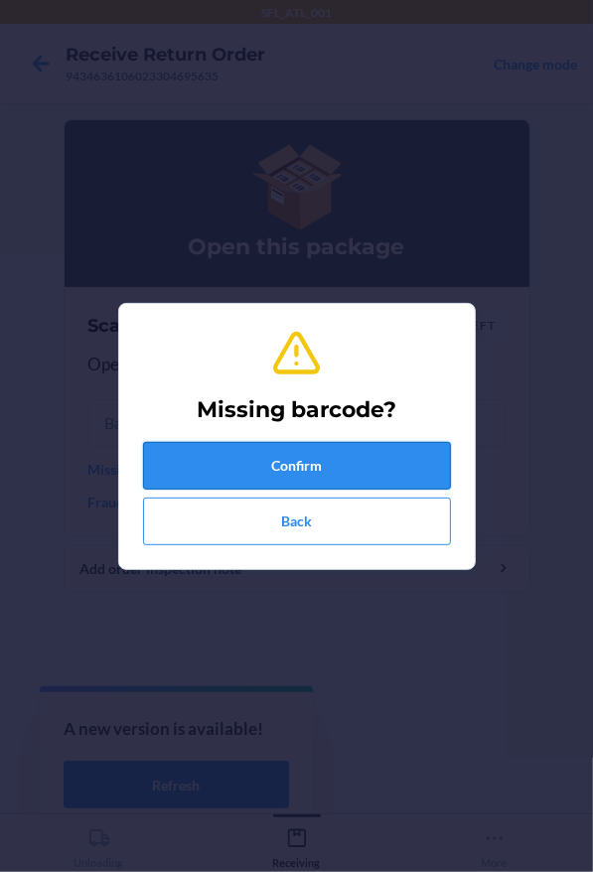
click at [212, 459] on button "Confirm" at bounding box center [297, 466] width 308 height 48
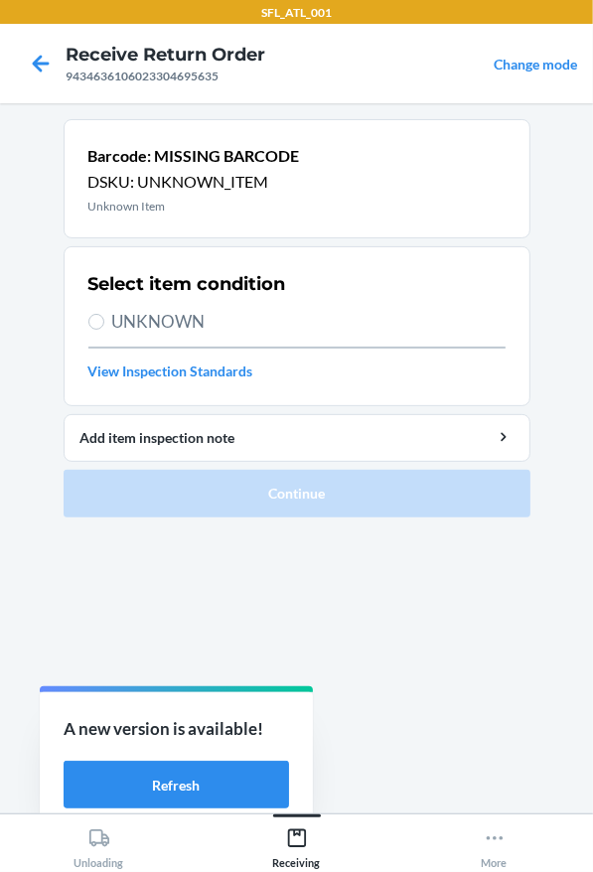
click at [206, 323] on span "UNKNOWN" at bounding box center [308, 322] width 393 height 26
click at [104, 323] on input "UNKNOWN" at bounding box center [96, 322] width 16 height 16
radio input "true"
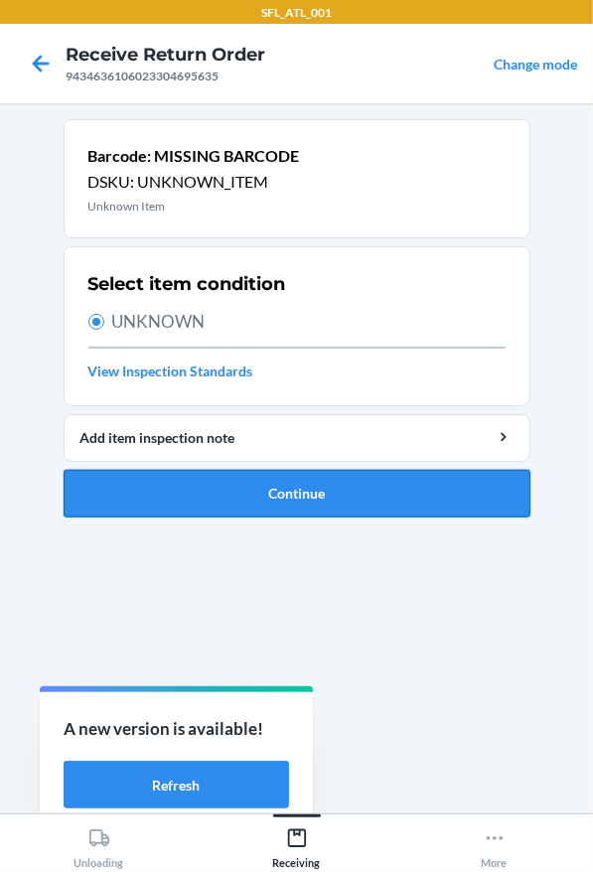
click at [244, 506] on button "Continue" at bounding box center [297, 494] width 467 height 48
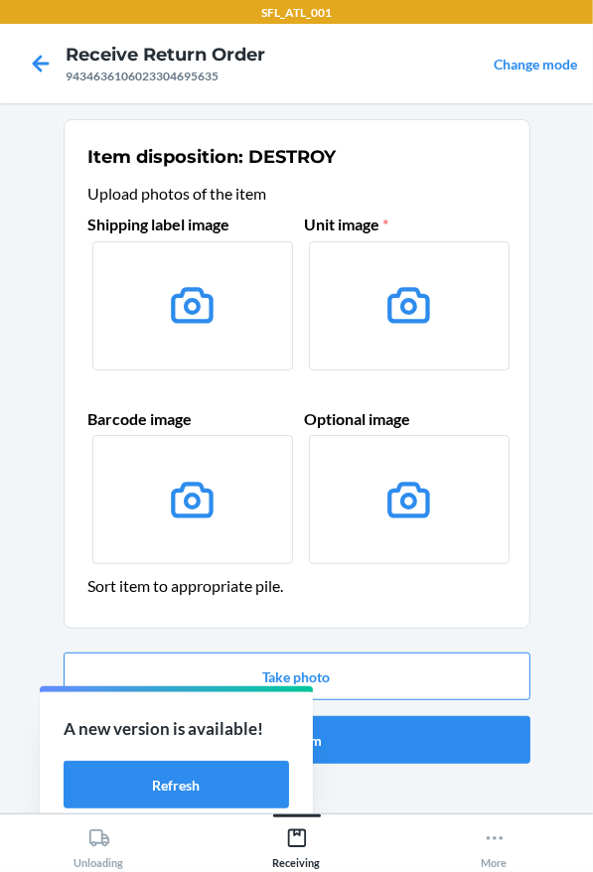
click at [305, 687] on div at bounding box center [176, 689] width 273 height 6
click at [313, 677] on button "Take photo" at bounding box center [297, 677] width 467 height 48
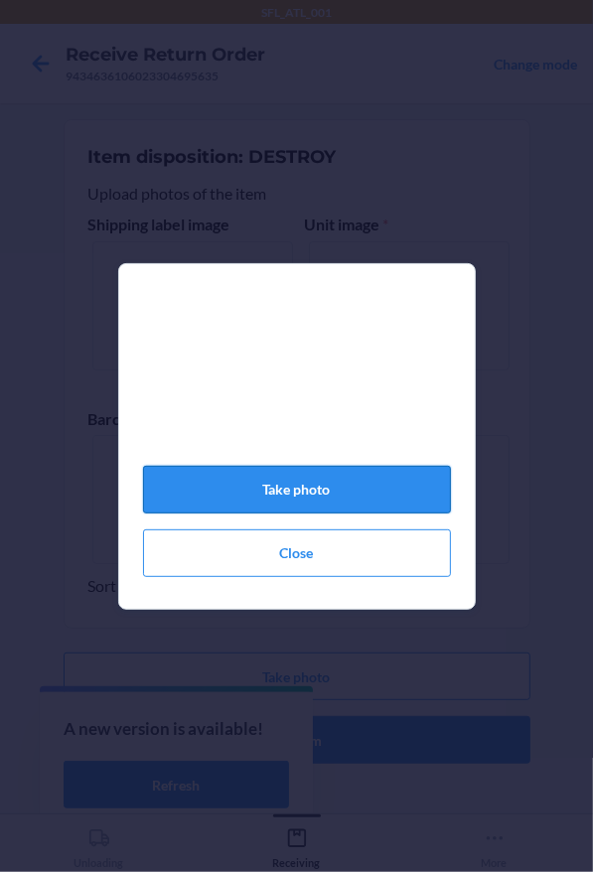
click at [401, 483] on button "Take photo" at bounding box center [297, 490] width 308 height 48
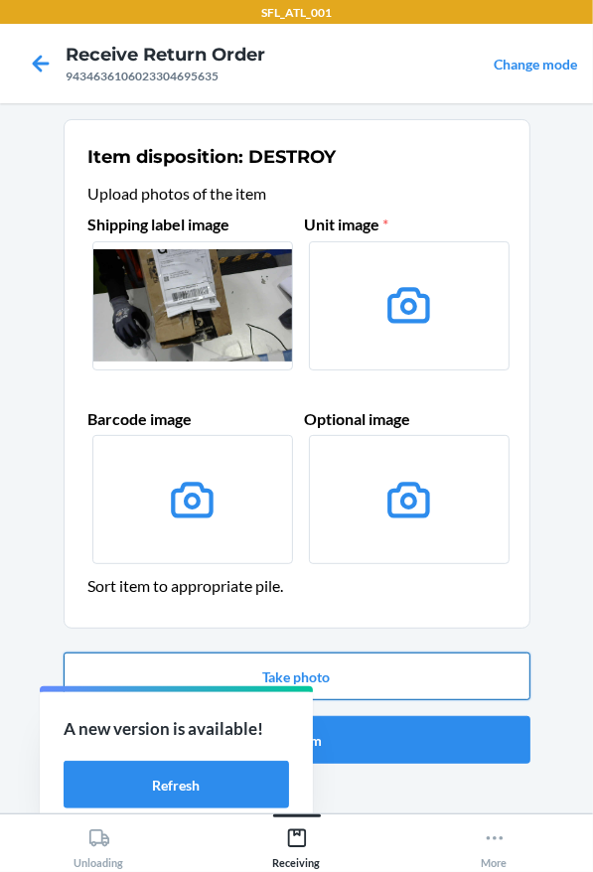
click at [428, 677] on button "Take photo" at bounding box center [297, 677] width 467 height 48
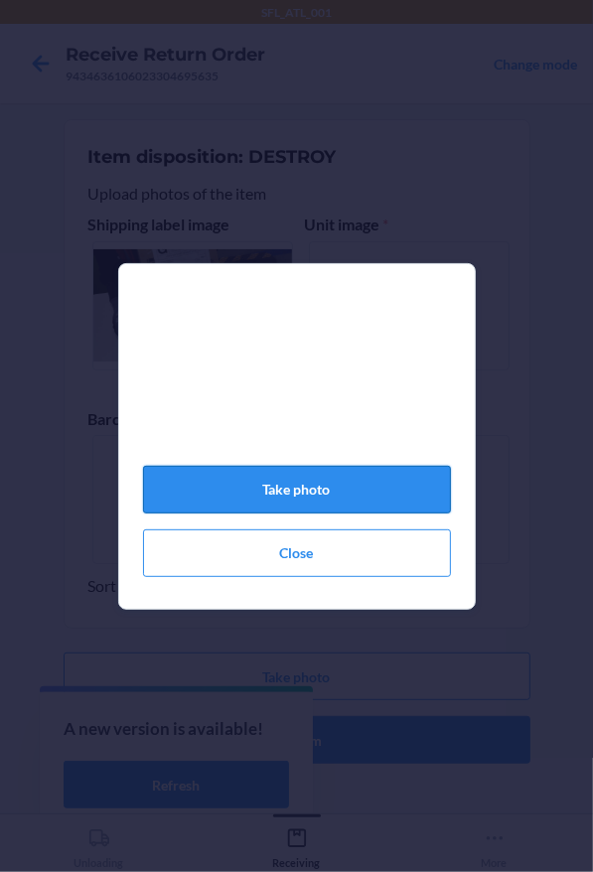
click at [236, 502] on button "Take photo" at bounding box center [297, 490] width 308 height 48
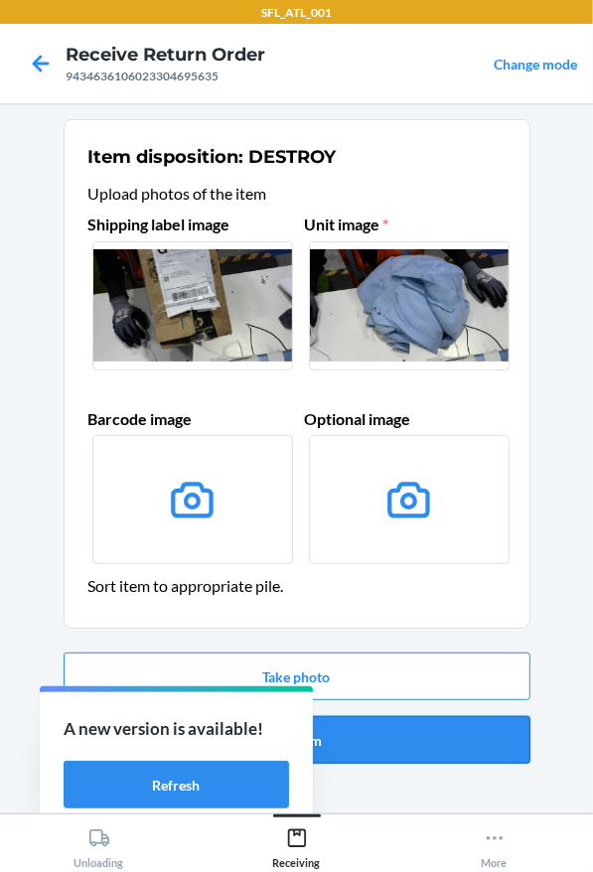
click at [364, 731] on button "Confirm" at bounding box center [297, 740] width 467 height 48
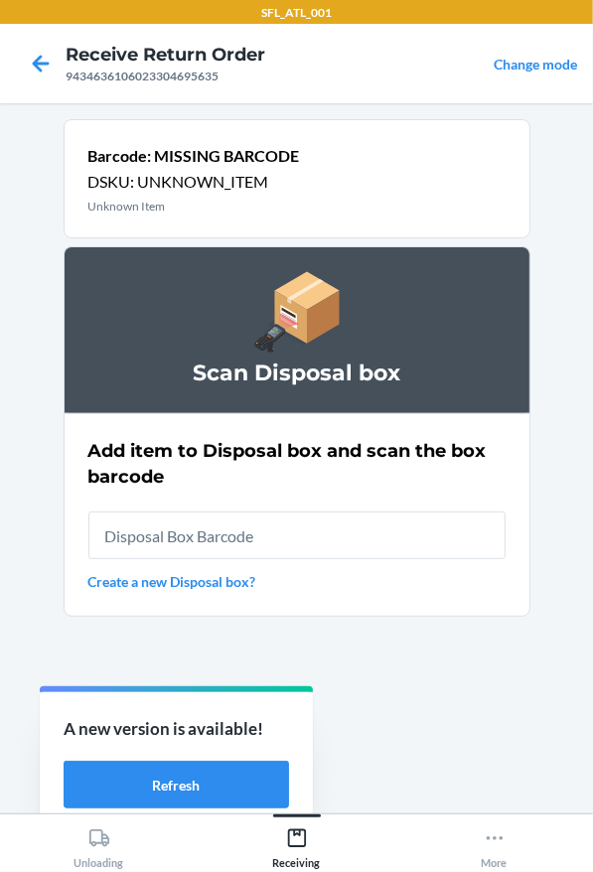
click at [251, 530] on input "text" at bounding box center [296, 535] width 417 height 48
type input "RB00000191O"
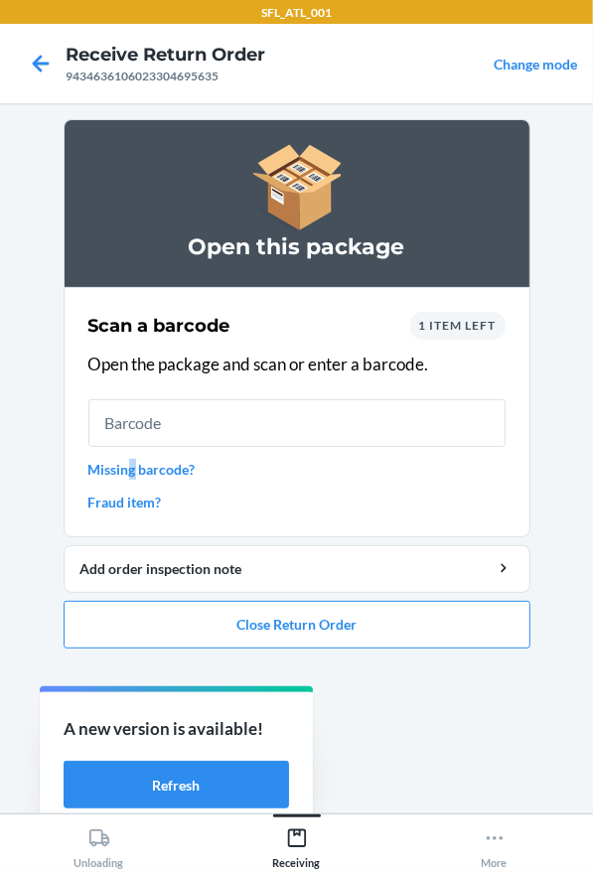
click at [132, 476] on link "Missing barcode?" at bounding box center [296, 469] width 417 height 21
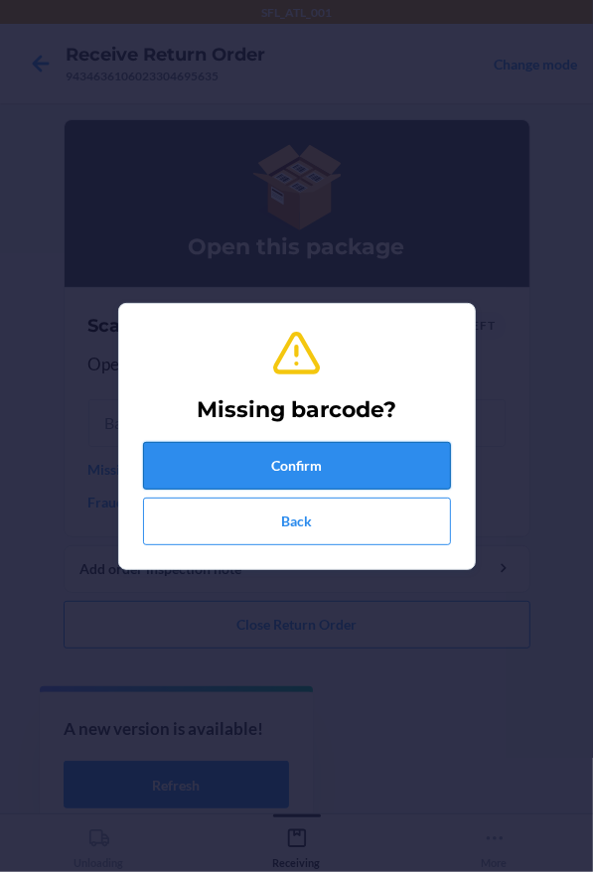
click at [226, 460] on button "Confirm" at bounding box center [297, 466] width 308 height 48
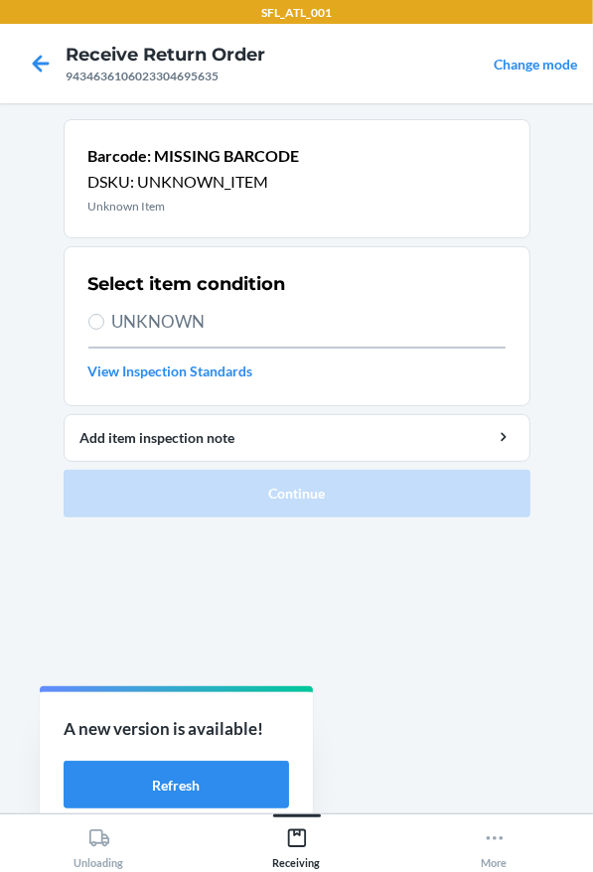
click at [153, 319] on span "UNKNOWN" at bounding box center [308, 322] width 393 height 26
click at [104, 319] on input "UNKNOWN" at bounding box center [96, 322] width 16 height 16
radio input "true"
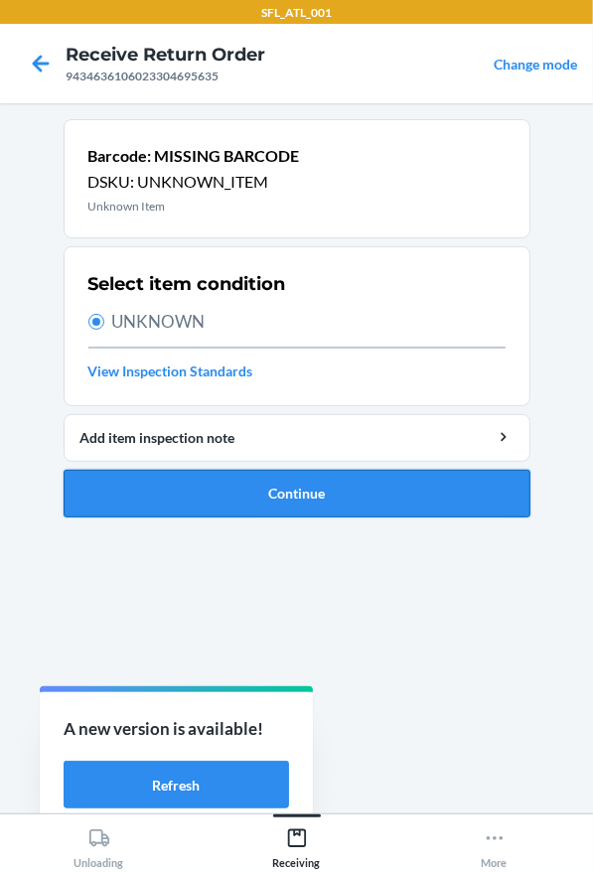
click at [236, 481] on button "Continue" at bounding box center [297, 494] width 467 height 48
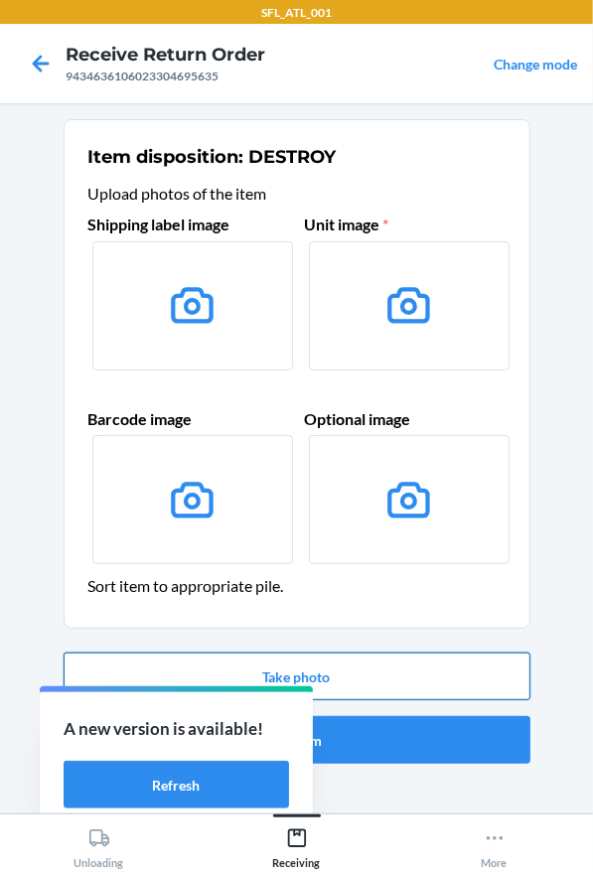
click at [447, 659] on button "Take photo" at bounding box center [297, 677] width 467 height 48
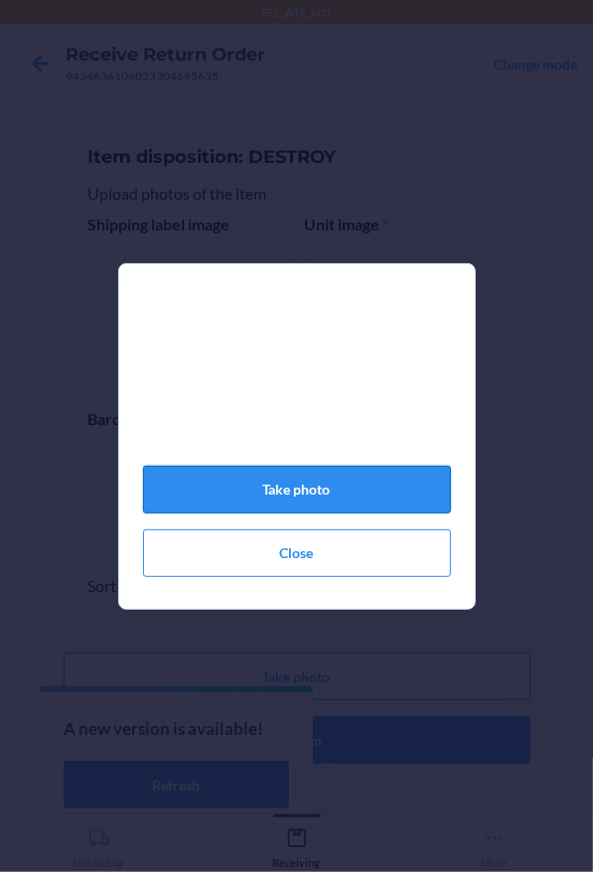
click at [285, 475] on button "Take photo" at bounding box center [297, 490] width 308 height 48
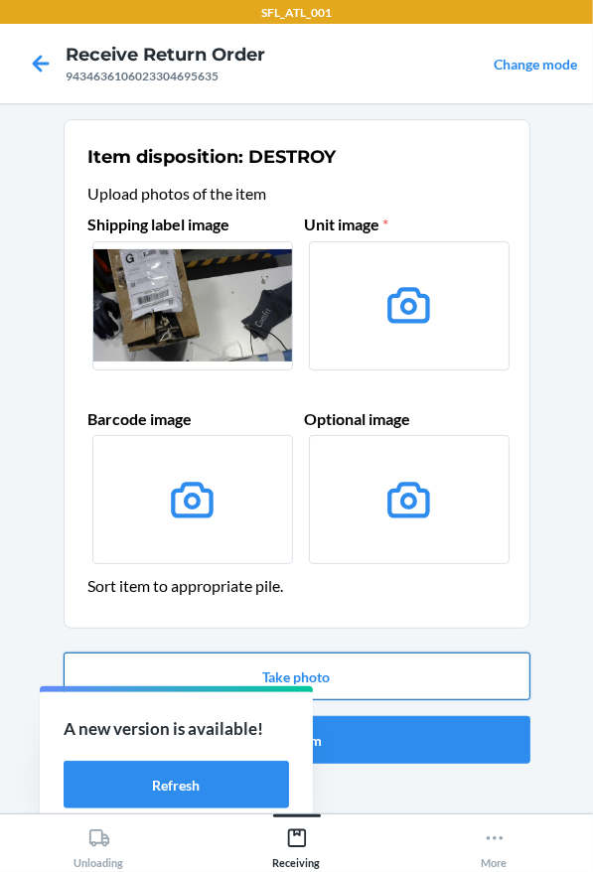
click at [425, 661] on button "Take photo" at bounding box center [297, 677] width 467 height 48
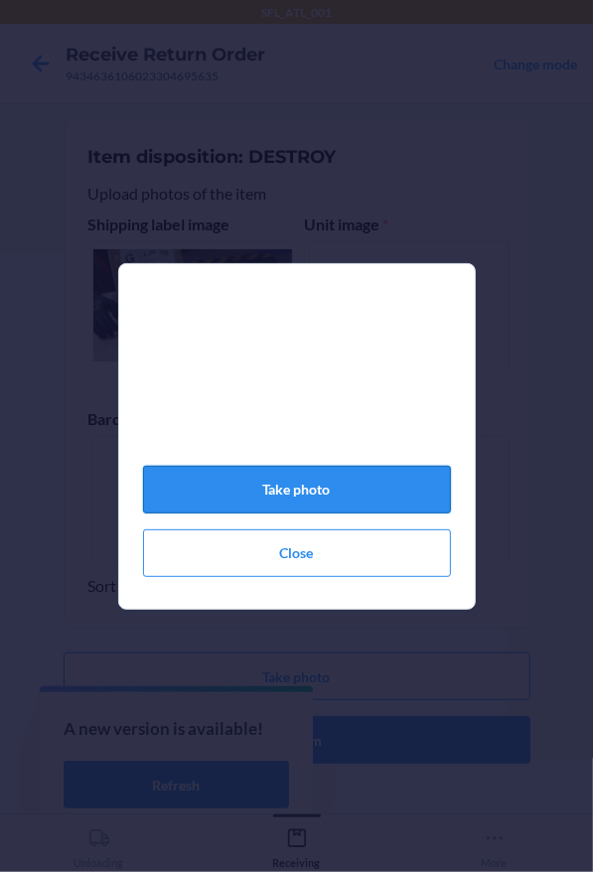
click at [313, 485] on button "Take photo" at bounding box center [297, 490] width 308 height 48
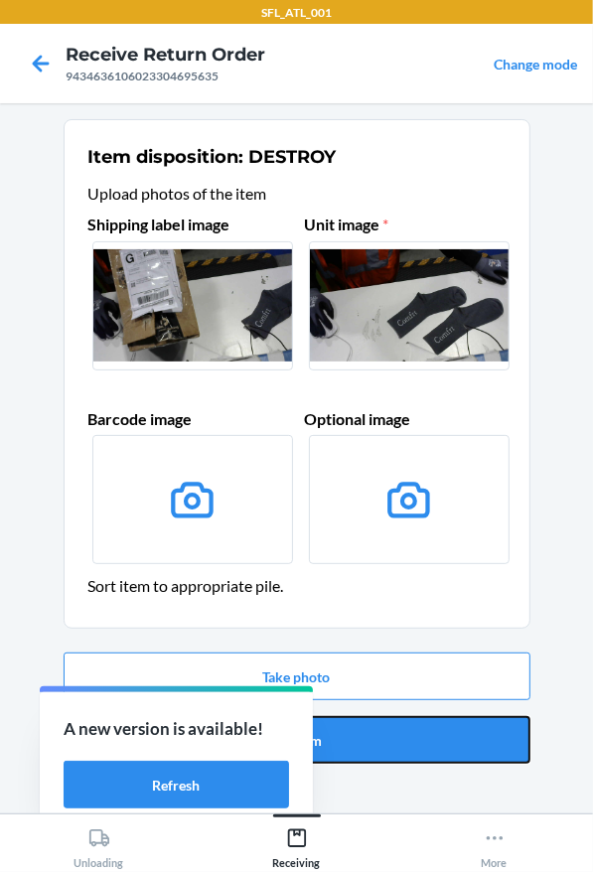
drag, startPoint x: 367, startPoint y: 737, endPoint x: 380, endPoint y: 723, distance: 19.0
click at [371, 738] on button "Confirm" at bounding box center [297, 740] width 467 height 48
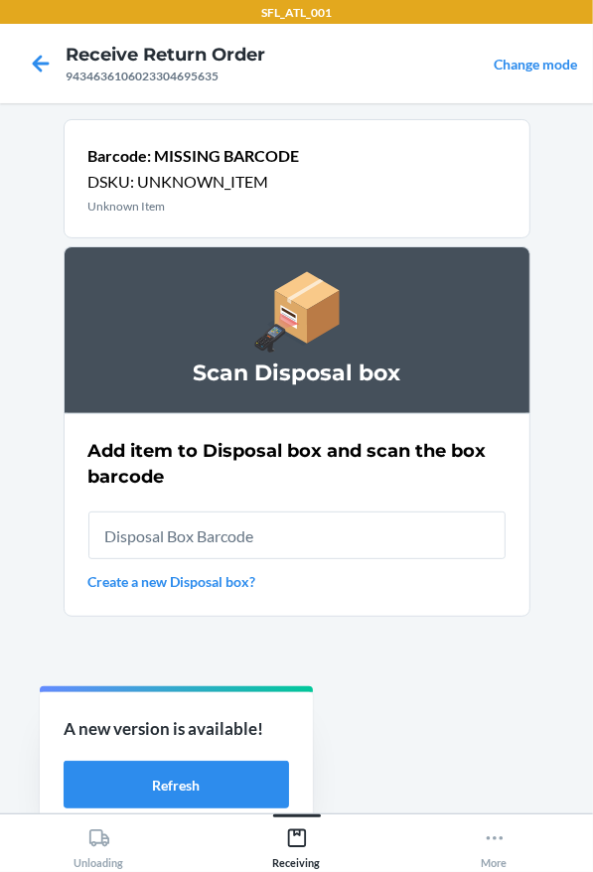
click at [349, 538] on input "text" at bounding box center [296, 535] width 417 height 48
type input "RB00000191O"
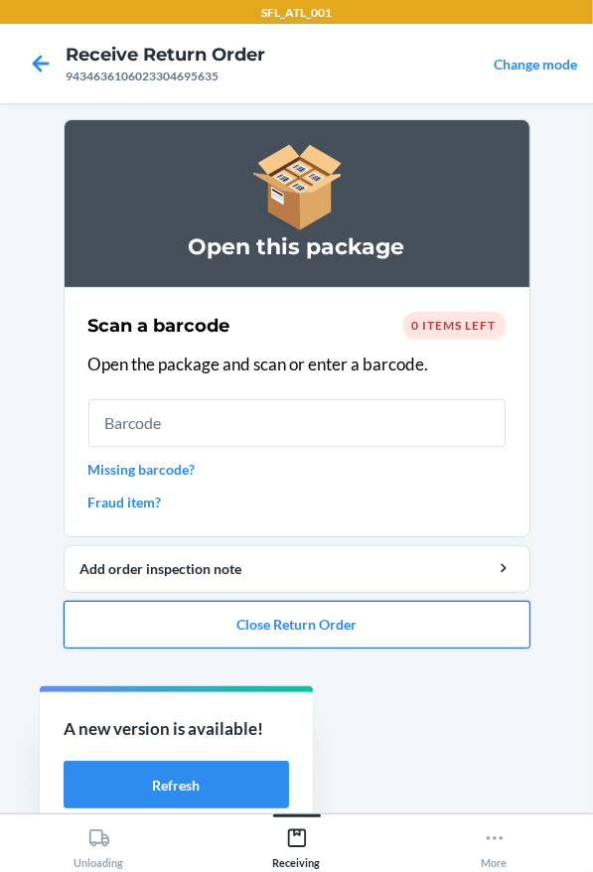
click at [220, 618] on button "Close Return Order" at bounding box center [297, 625] width 467 height 48
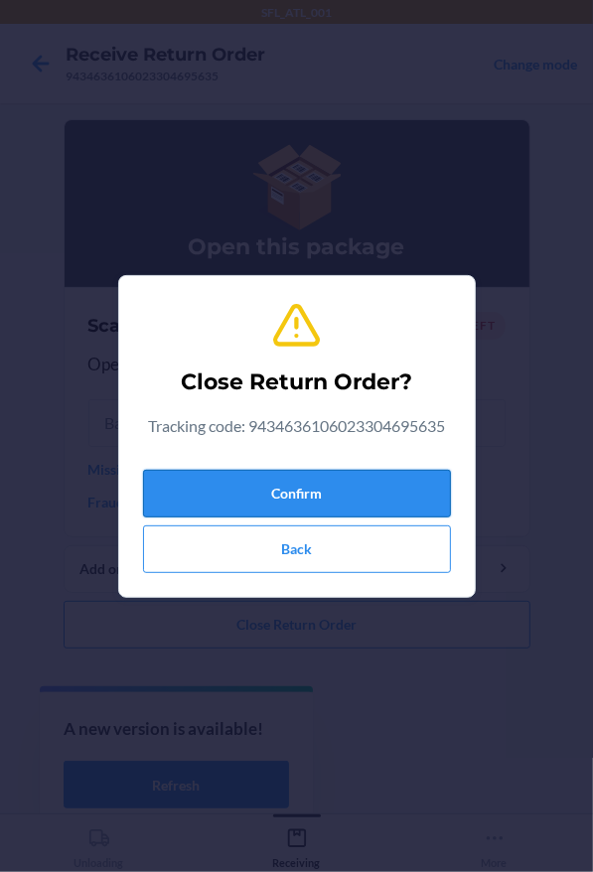
click at [240, 482] on button "Confirm" at bounding box center [297, 494] width 308 height 48
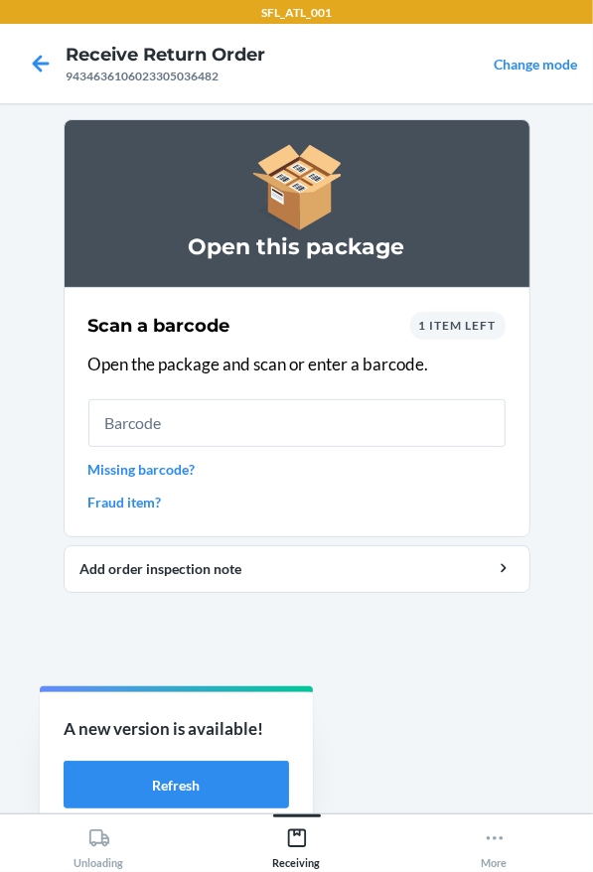
click at [226, 395] on div "Scan a barcode 1 item left Open the package and scan or enter a barcode. Missin…" at bounding box center [296, 412] width 417 height 213
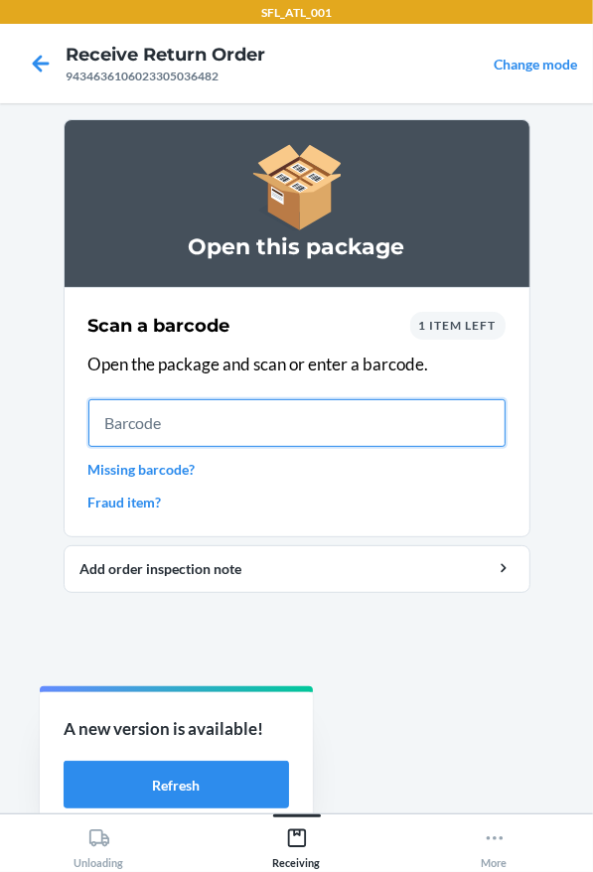
click at [234, 408] on input "text" at bounding box center [296, 423] width 417 height 48
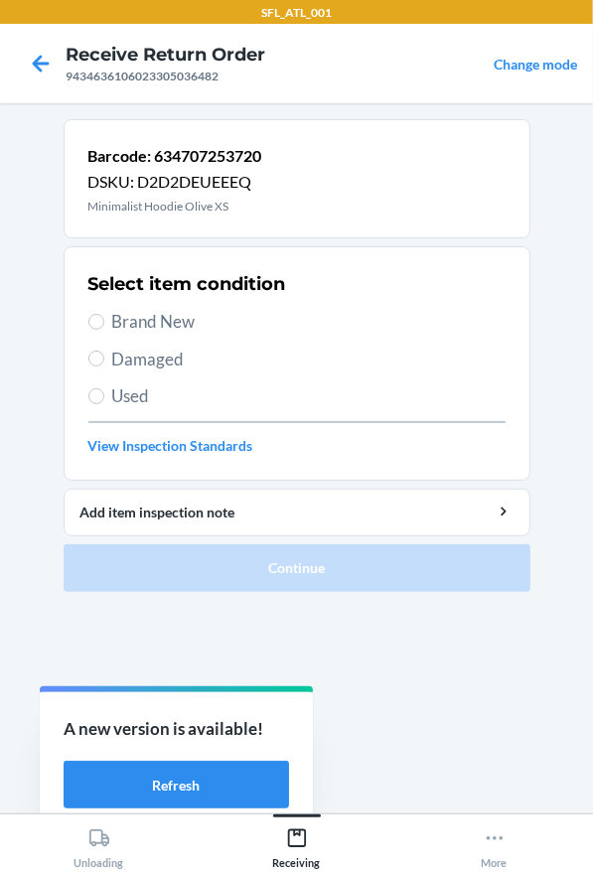
click at [194, 320] on span "Brand New" at bounding box center [308, 322] width 393 height 26
click at [104, 320] on input "Brand New" at bounding box center [96, 322] width 16 height 16
radio input "true"
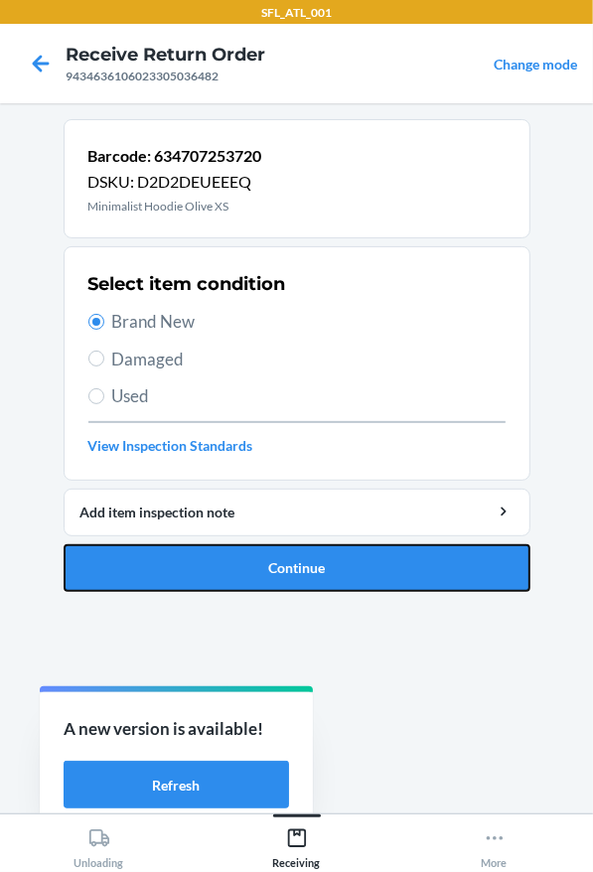
drag, startPoint x: 211, startPoint y: 561, endPoint x: 202, endPoint y: 322, distance: 239.5
click at [213, 558] on button "Continue" at bounding box center [297, 568] width 467 height 48
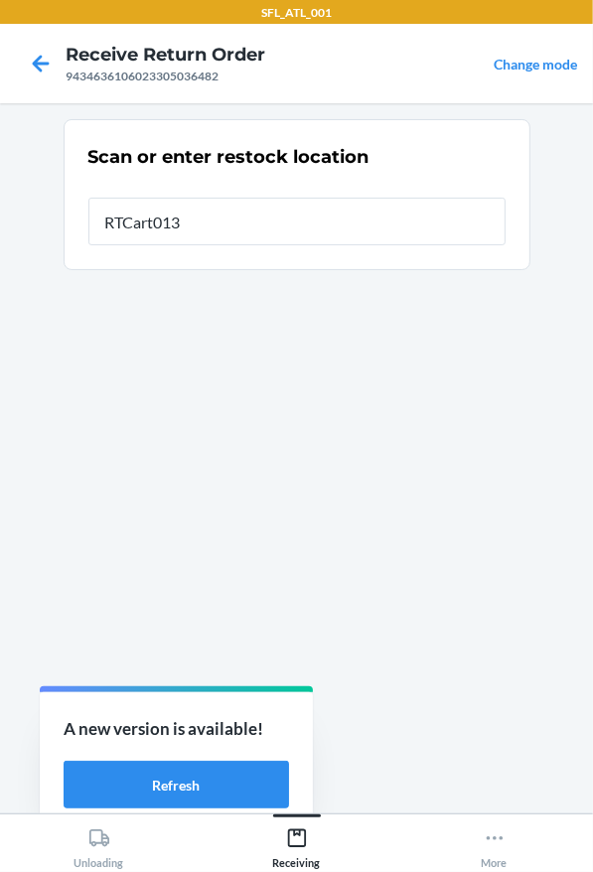
type input "RTCart013"
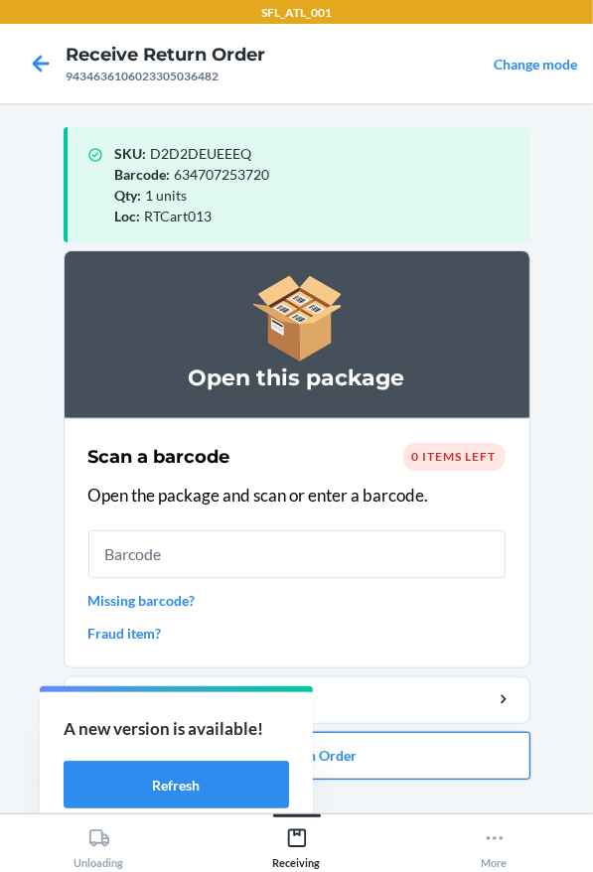
click at [421, 755] on button "Close Return Order" at bounding box center [297, 756] width 467 height 48
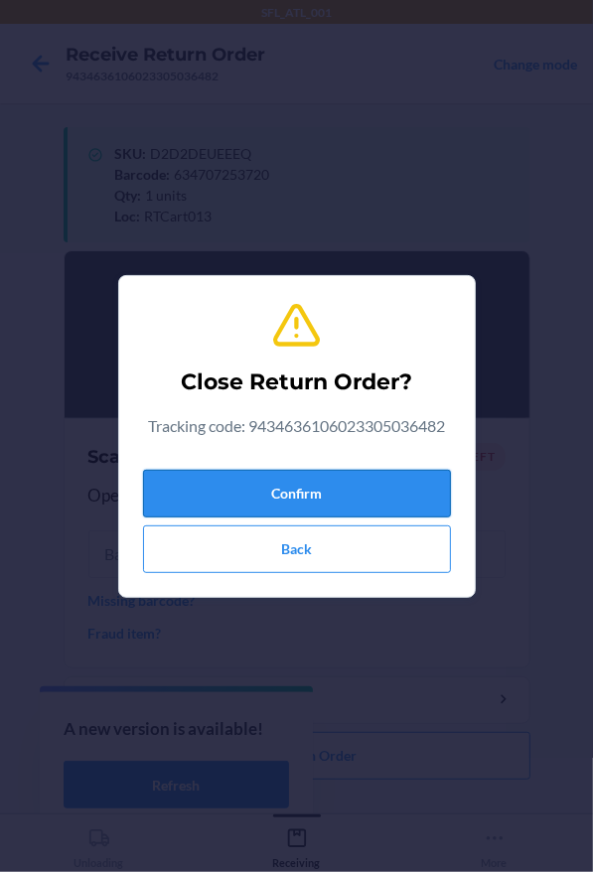
click at [310, 508] on button "Confirm" at bounding box center [297, 494] width 308 height 48
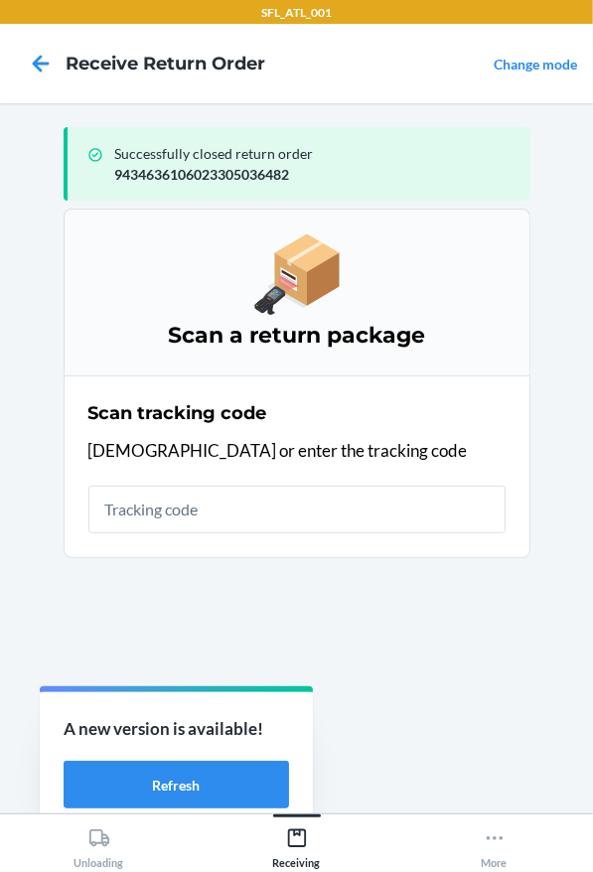
click at [308, 498] on input "text" at bounding box center [296, 510] width 417 height 48
drag, startPoint x: 307, startPoint y: 498, endPoint x: 313, endPoint y: 509, distance: 12.4
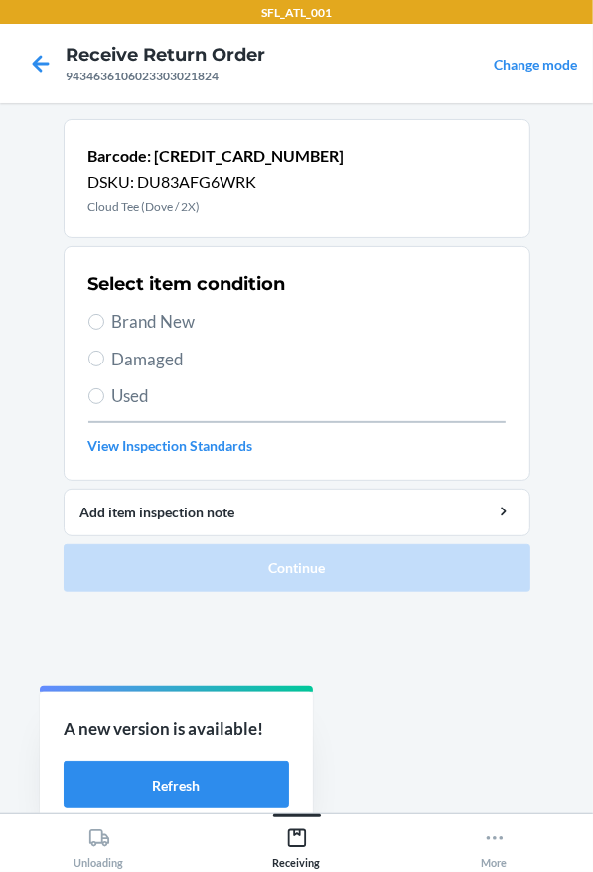
click at [163, 325] on span "Brand New" at bounding box center [308, 322] width 393 height 26
click at [104, 325] on input "Brand New" at bounding box center [96, 322] width 16 height 16
radio input "true"
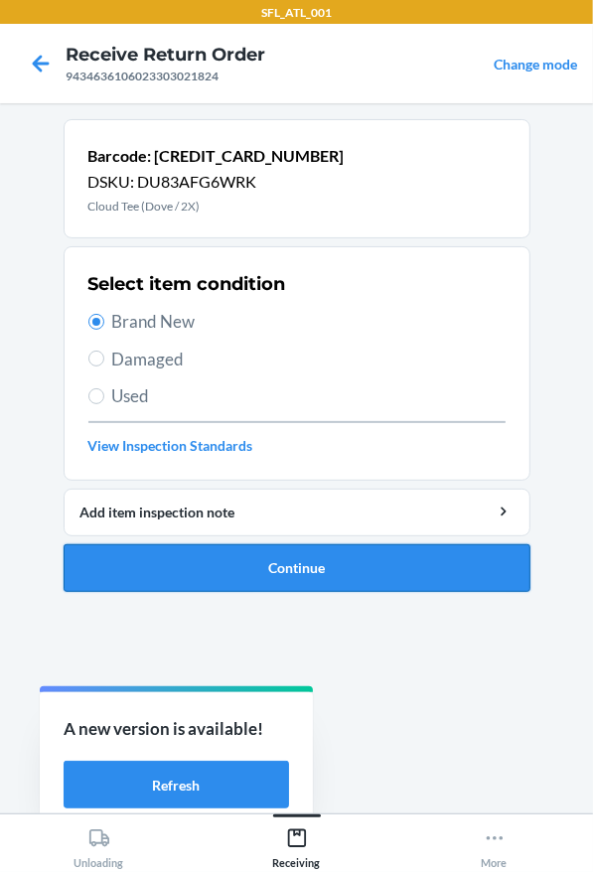
click at [251, 548] on button "Continue" at bounding box center [297, 568] width 467 height 48
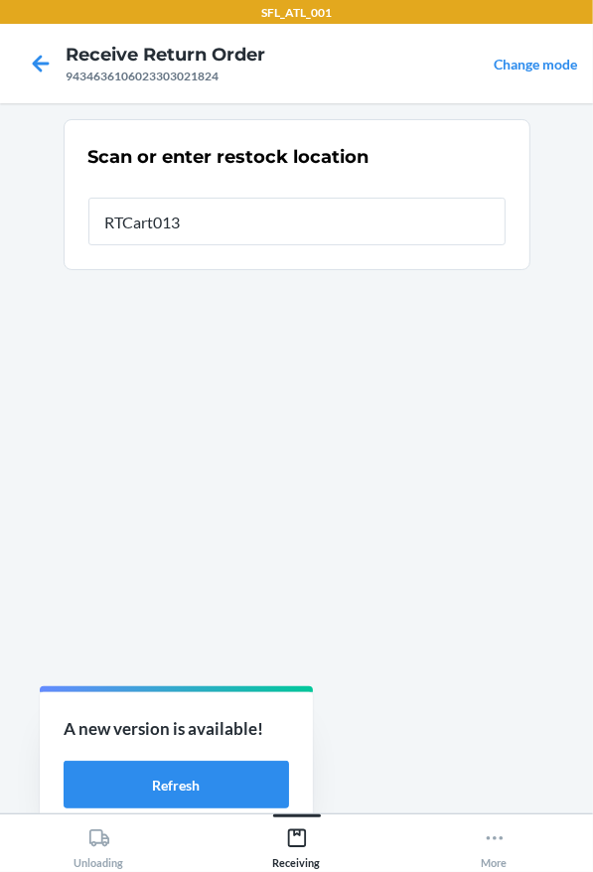
type input "RTCart013"
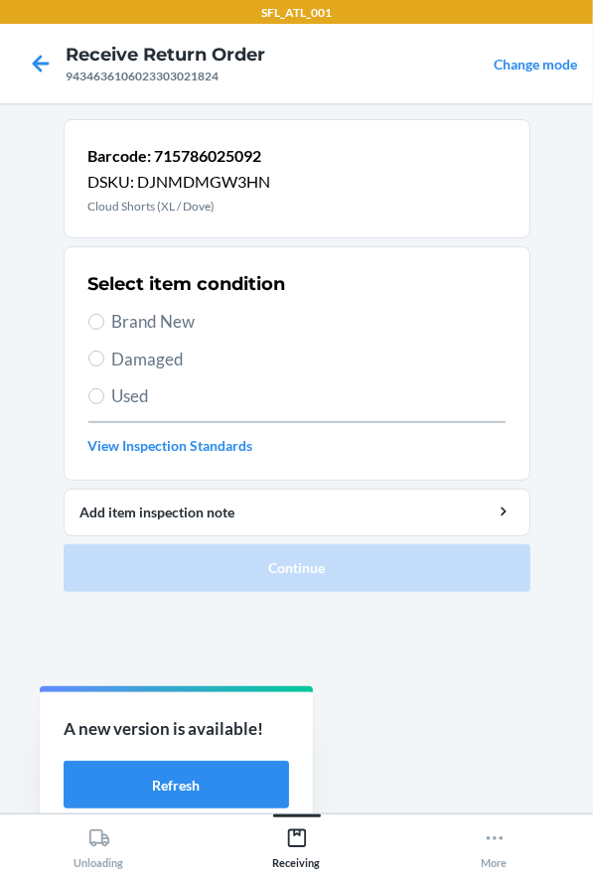
click at [110, 327] on label "Brand New" at bounding box center [296, 322] width 417 height 26
click at [104, 327] on input "Brand New" at bounding box center [96, 322] width 16 height 16
radio input "true"
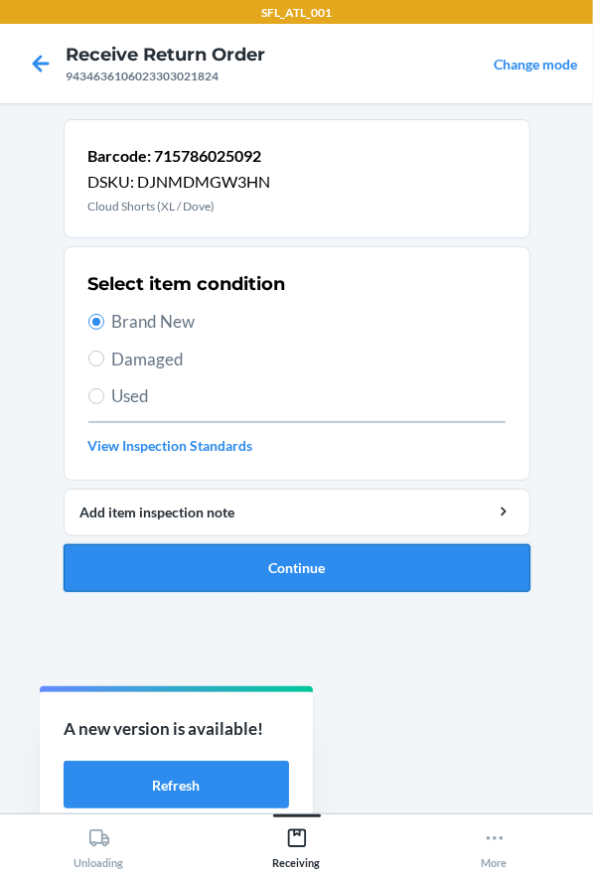
click at [266, 566] on button "Continue" at bounding box center [297, 568] width 467 height 48
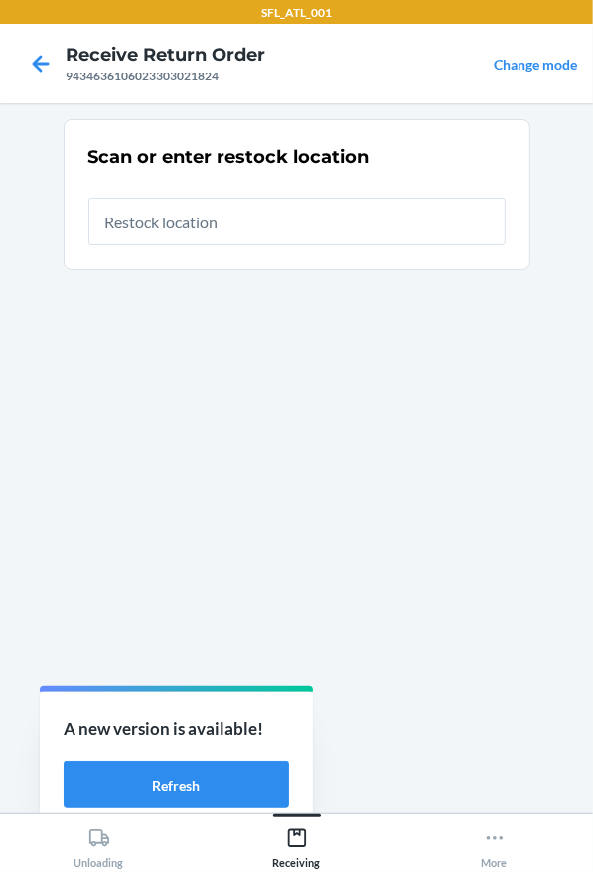
click at [132, 225] on input "text" at bounding box center [296, 222] width 417 height 48
type input "RTCart013"
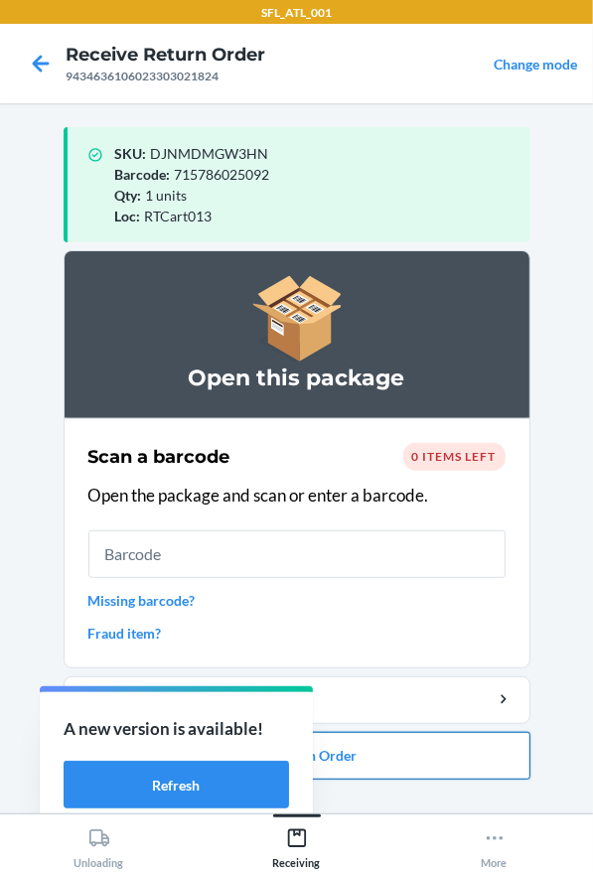
click at [345, 734] on button "Close Return Order" at bounding box center [297, 756] width 467 height 48
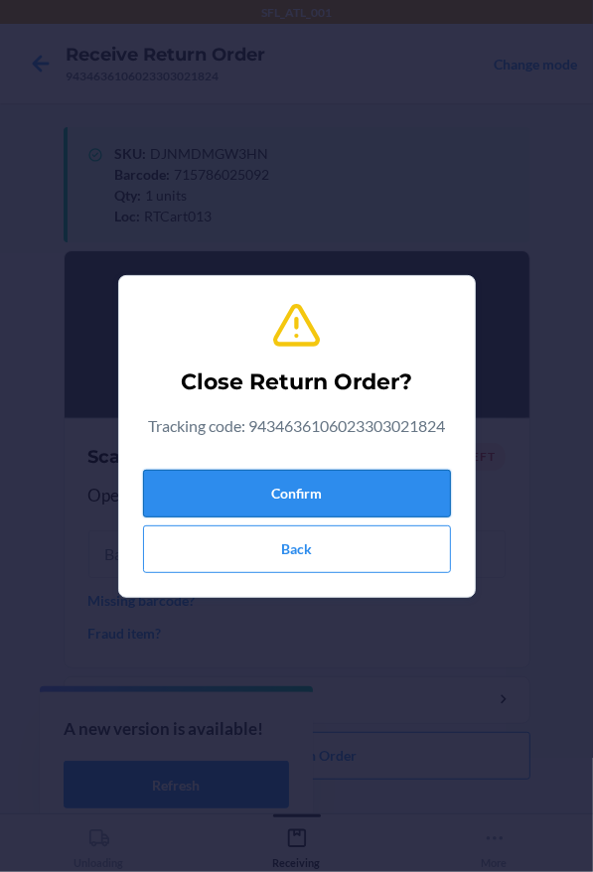
click at [356, 501] on button "Confirm" at bounding box center [297, 494] width 308 height 48
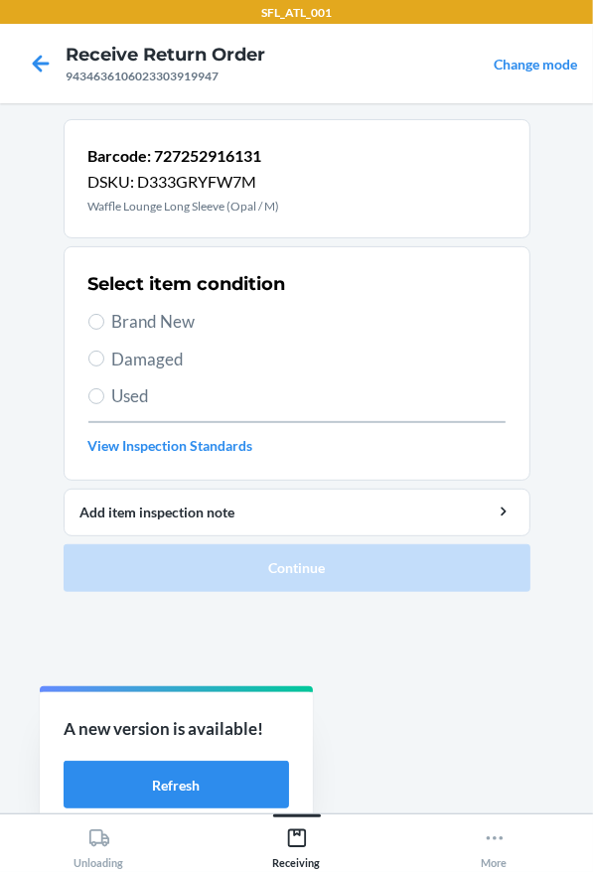
click at [195, 327] on span "Brand New" at bounding box center [308, 322] width 393 height 26
click at [104, 327] on input "Brand New" at bounding box center [96, 322] width 16 height 16
radio input "true"
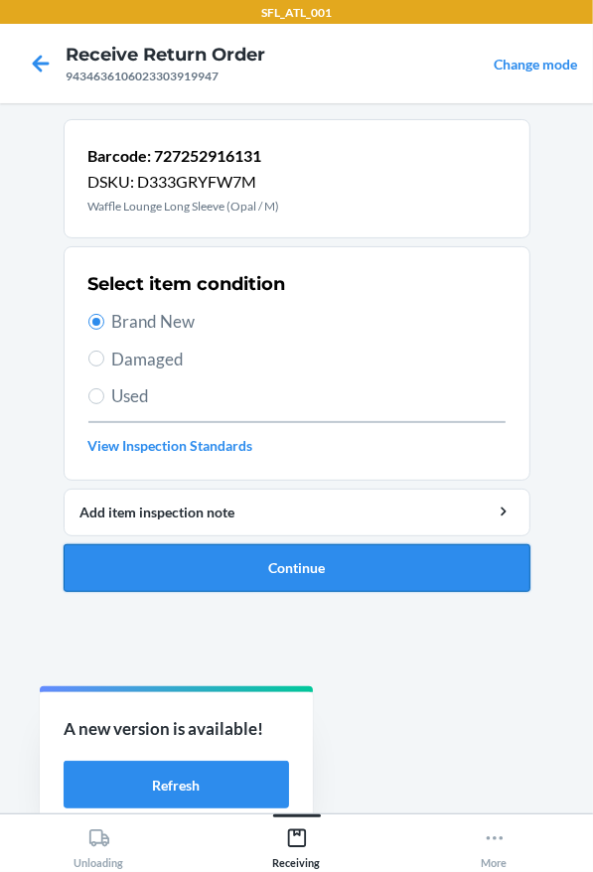
click at [286, 586] on button "Continue" at bounding box center [297, 568] width 467 height 48
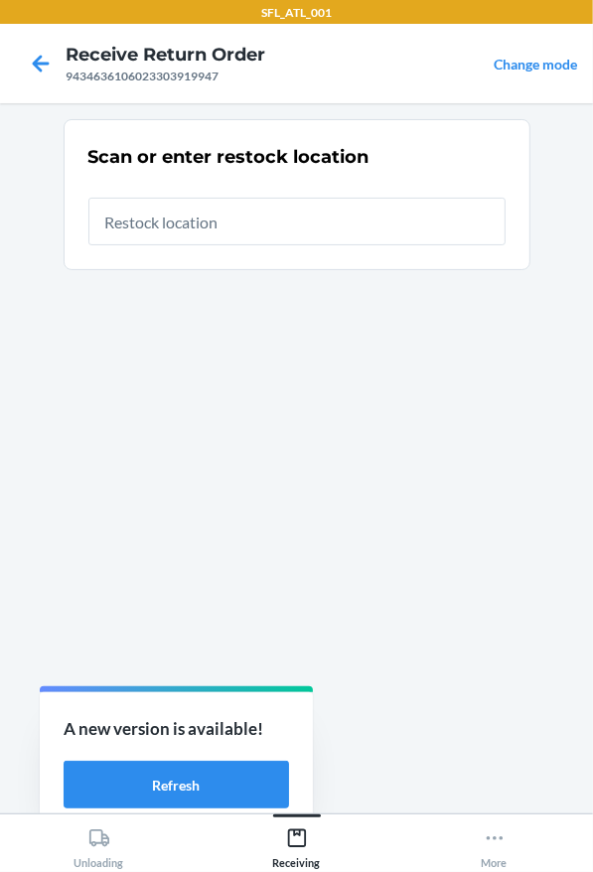
click at [171, 227] on input "text" at bounding box center [296, 222] width 417 height 48
type input "RTCart013"
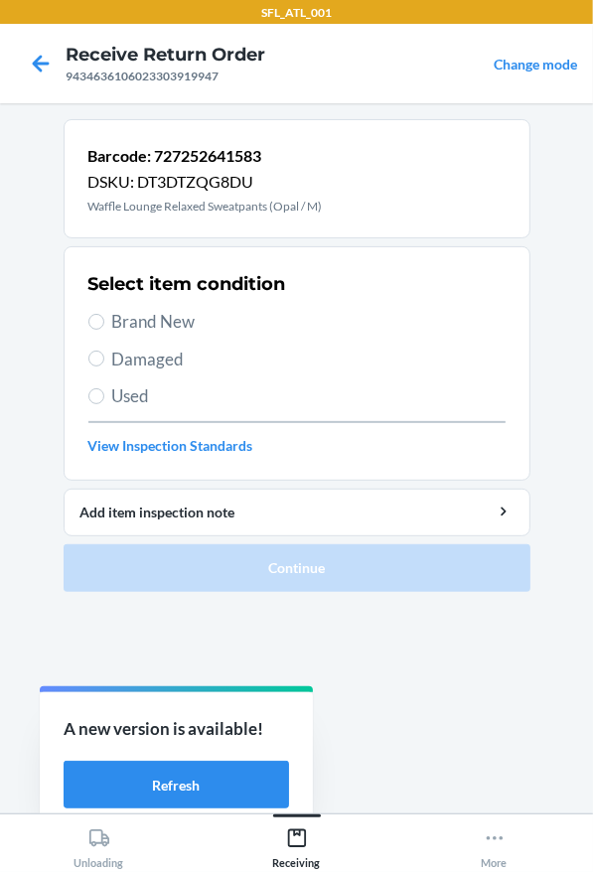
click at [150, 403] on span "Used" at bounding box center [308, 396] width 393 height 26
click at [104, 403] on input "Used" at bounding box center [96, 396] width 16 height 16
radio input "true"
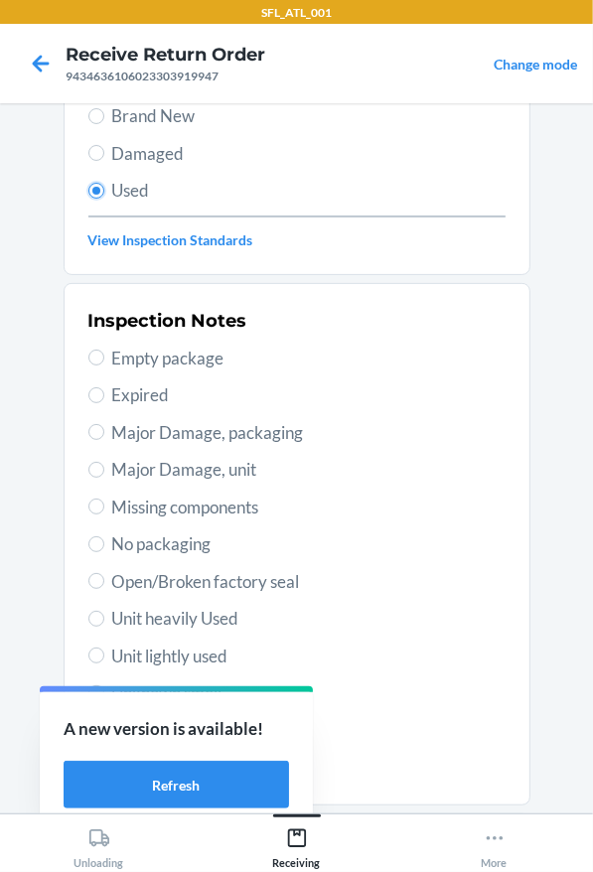
scroll to position [298, 0]
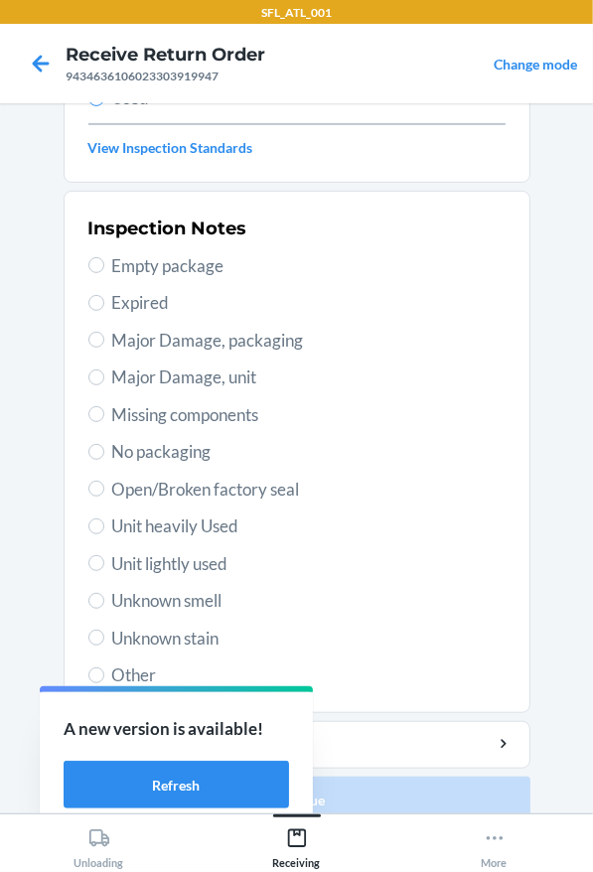
click at [128, 556] on span "Unit lightly used" at bounding box center [308, 564] width 393 height 26
click at [104, 556] on input "Unit lightly used" at bounding box center [96, 563] width 16 height 16
radio input "true"
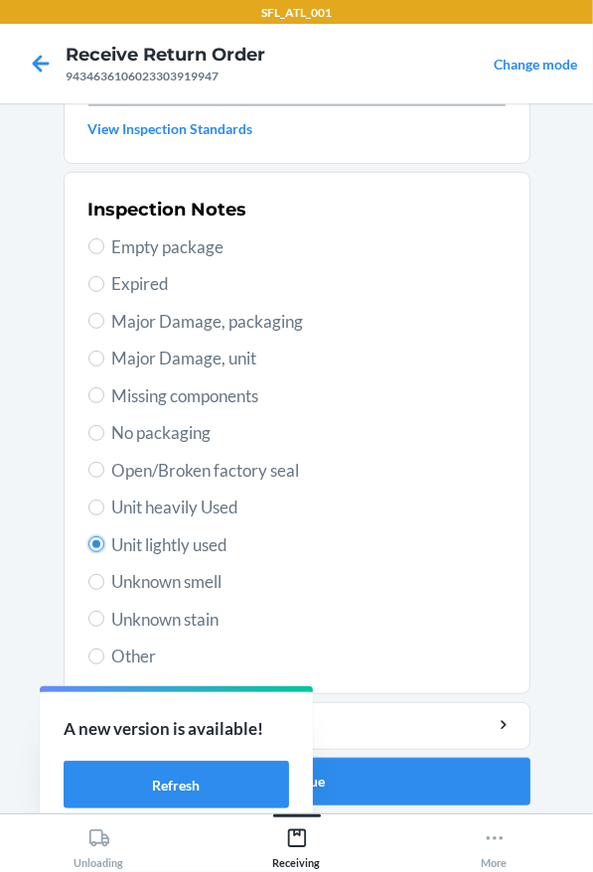
scroll to position [323, 0]
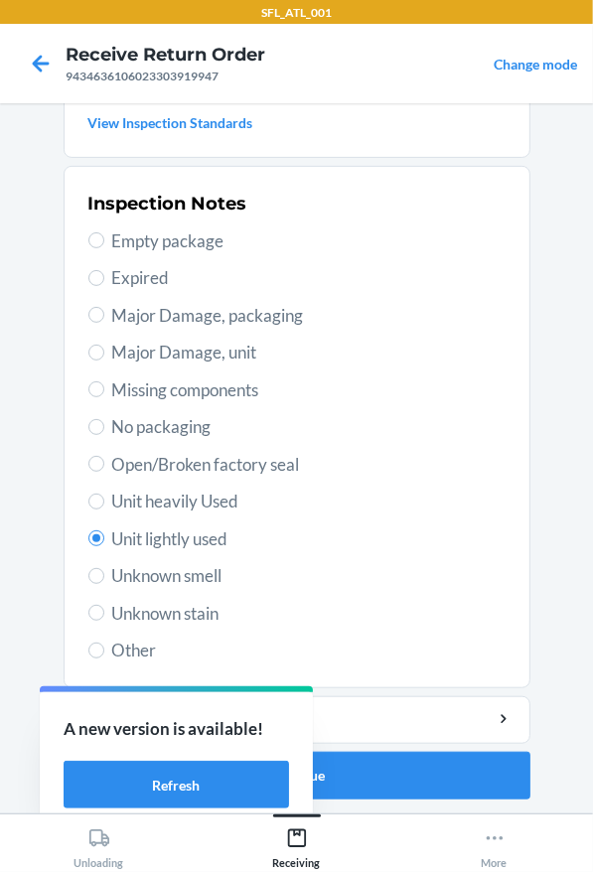
drag, startPoint x: 195, startPoint y: 604, endPoint x: 277, endPoint y: 669, distance: 105.3
click at [195, 608] on span "Unknown stain" at bounding box center [308, 614] width 393 height 26
click at [104, 608] on input "Unknown stain" at bounding box center [96, 613] width 16 height 16
radio input "true"
radio input "false"
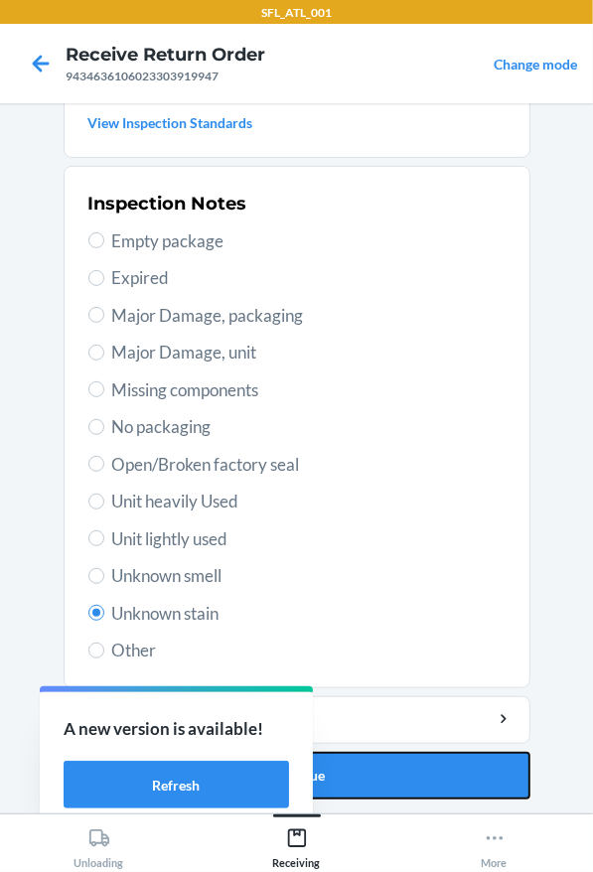
click at [371, 783] on button "Continue" at bounding box center [297, 776] width 467 height 48
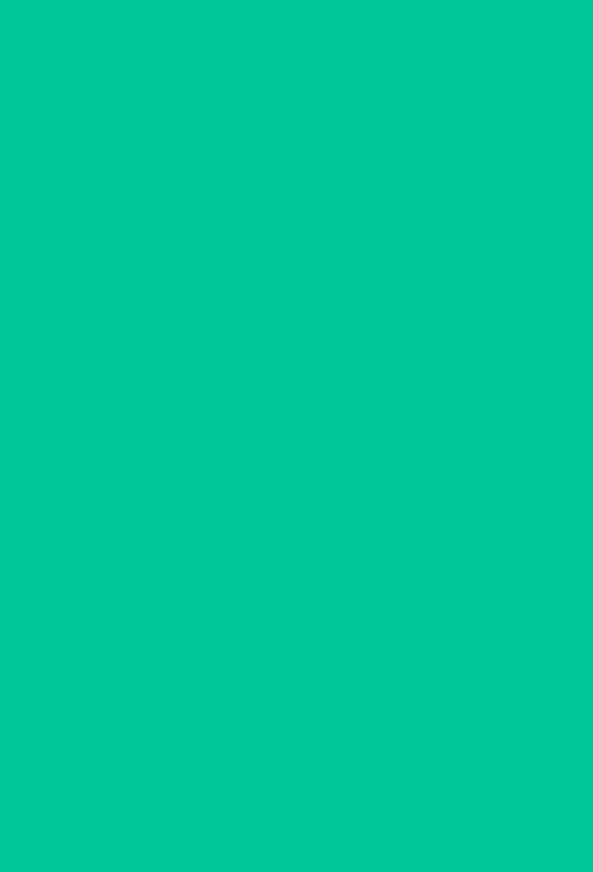
scroll to position [0, 0]
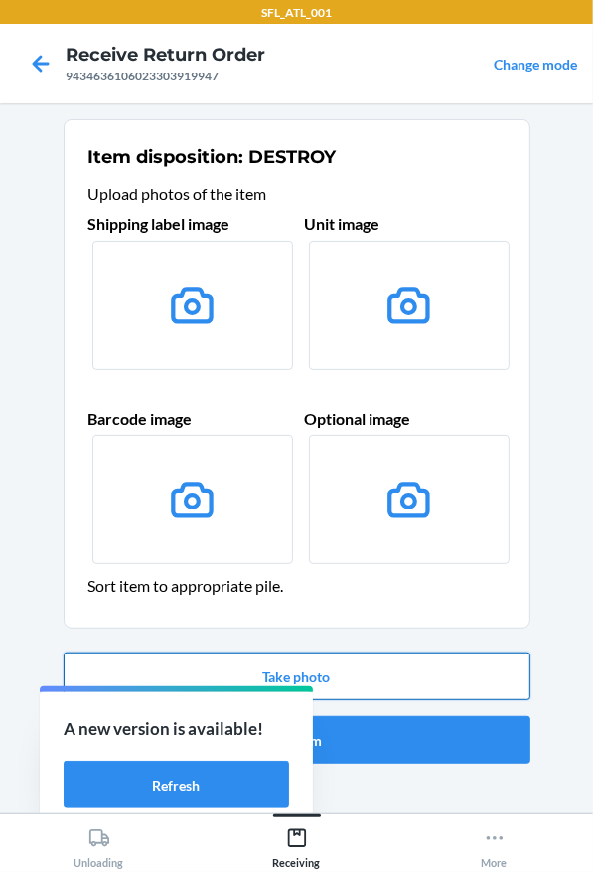
click at [373, 687] on button "Take photo" at bounding box center [297, 677] width 467 height 48
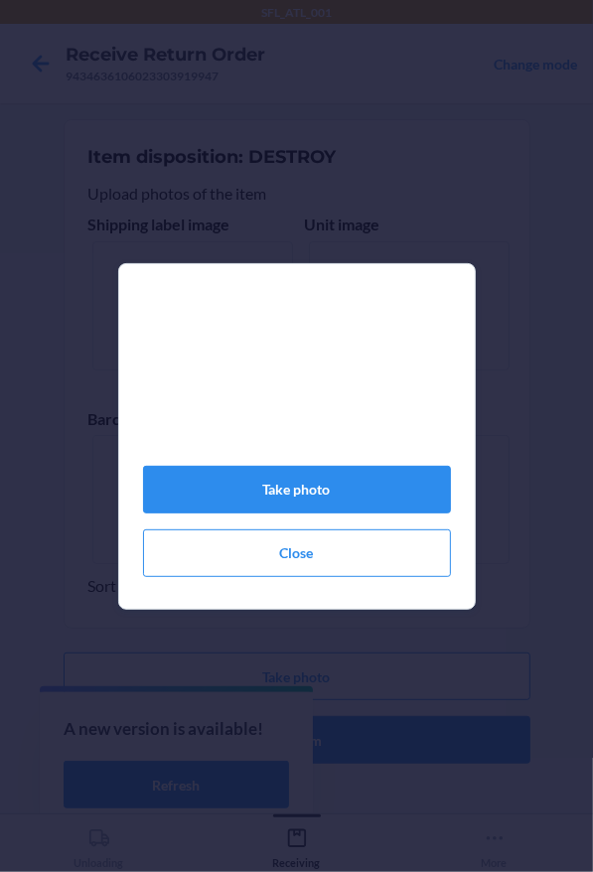
drag, startPoint x: 579, startPoint y: 458, endPoint x: 604, endPoint y: 454, distance: 25.1
drag, startPoint x: 604, startPoint y: 454, endPoint x: 381, endPoint y: 486, distance: 224.7
click at [381, 486] on button "Take photo" at bounding box center [297, 490] width 308 height 48
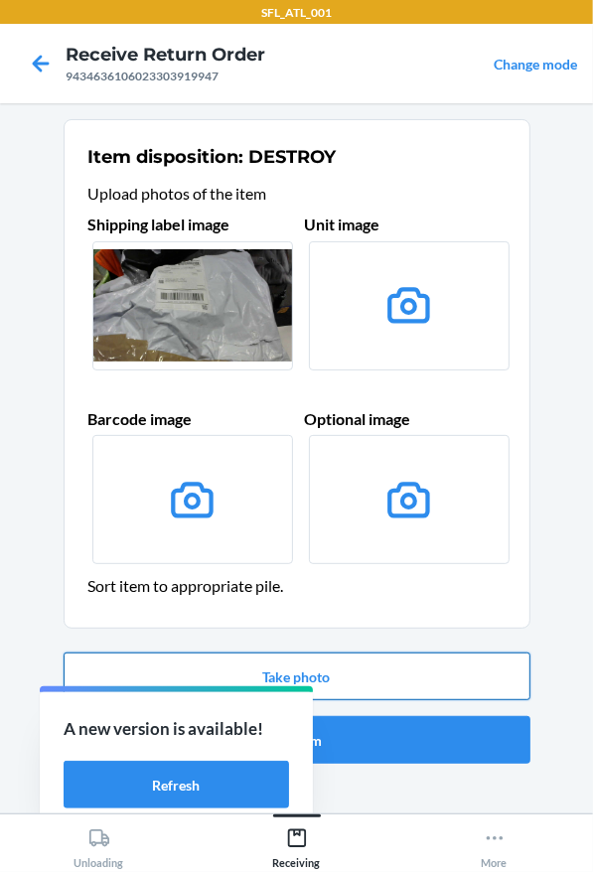
click at [427, 662] on button "Take photo" at bounding box center [297, 677] width 467 height 48
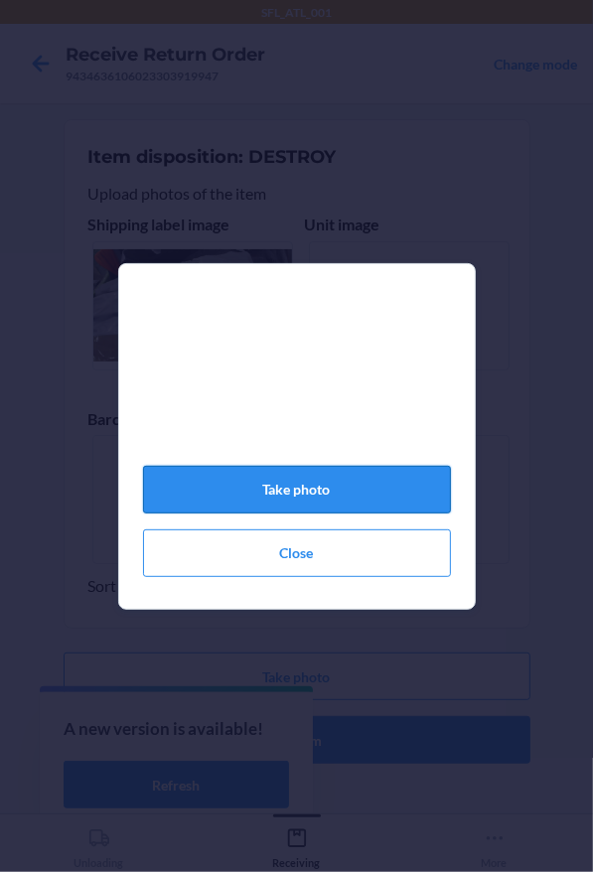
click at [377, 499] on button "Take photo" at bounding box center [297, 490] width 308 height 48
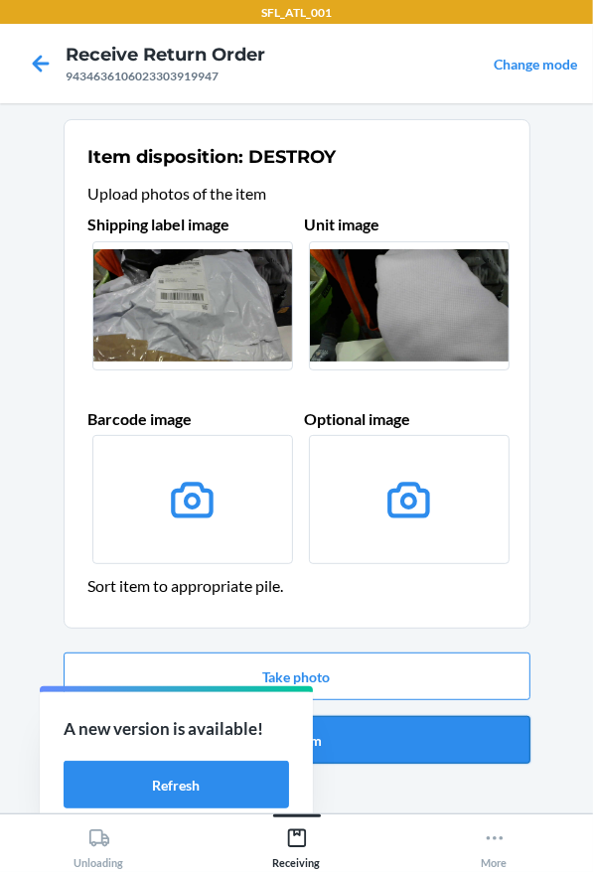
click at [426, 724] on button "Confirm" at bounding box center [297, 740] width 467 height 48
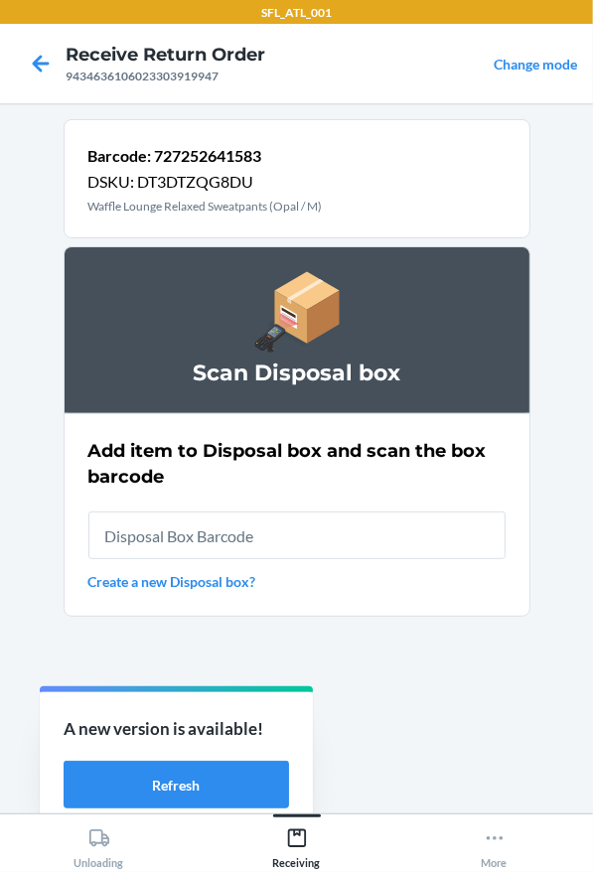
click at [373, 542] on input "text" at bounding box center [296, 535] width 417 height 48
type input "RB00000191O"
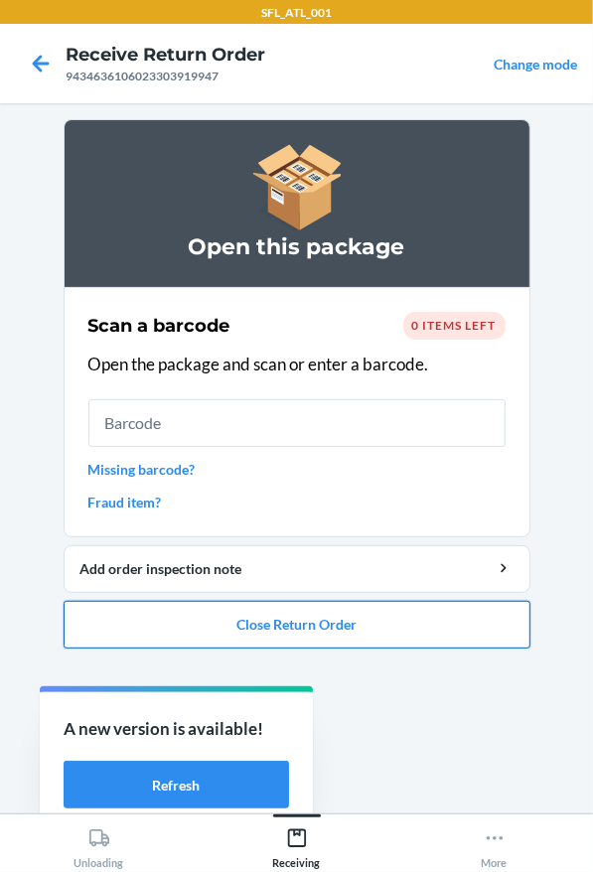
click at [363, 619] on button "Close Return Order" at bounding box center [297, 625] width 467 height 48
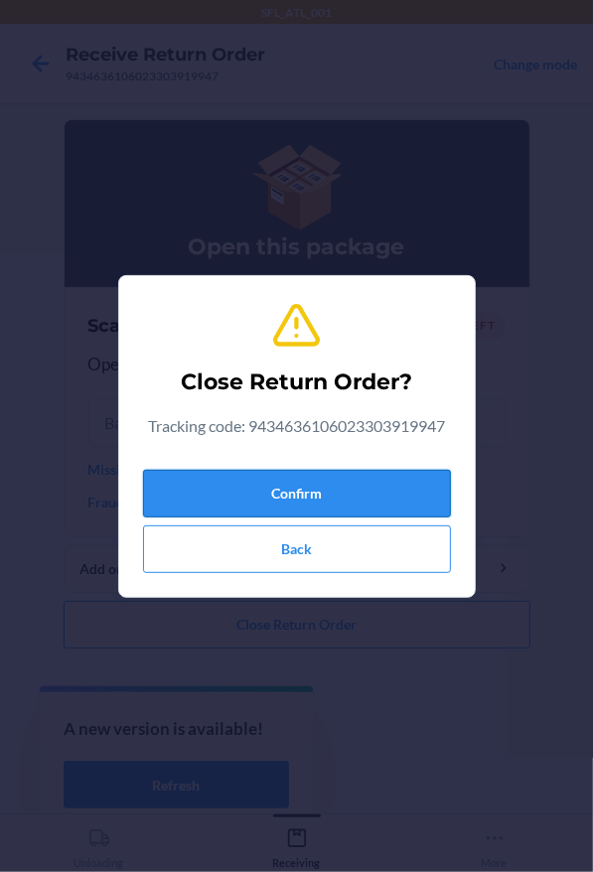
click at [282, 494] on button "Confirm" at bounding box center [297, 494] width 308 height 48
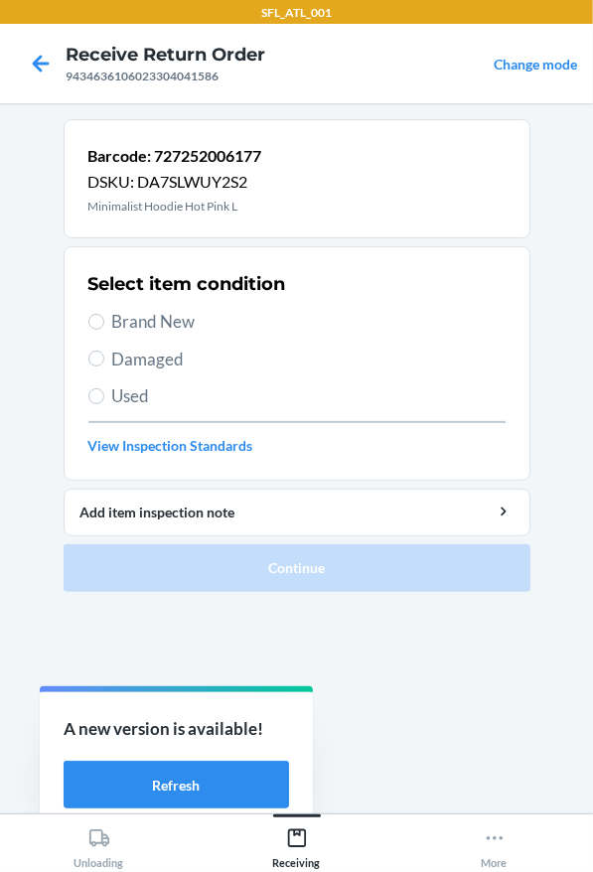
drag, startPoint x: 142, startPoint y: 325, endPoint x: 218, endPoint y: 436, distance: 135.0
click at [143, 324] on span "Brand New" at bounding box center [308, 322] width 393 height 26
click at [104, 324] on input "Brand New" at bounding box center [96, 322] width 16 height 16
radio input "true"
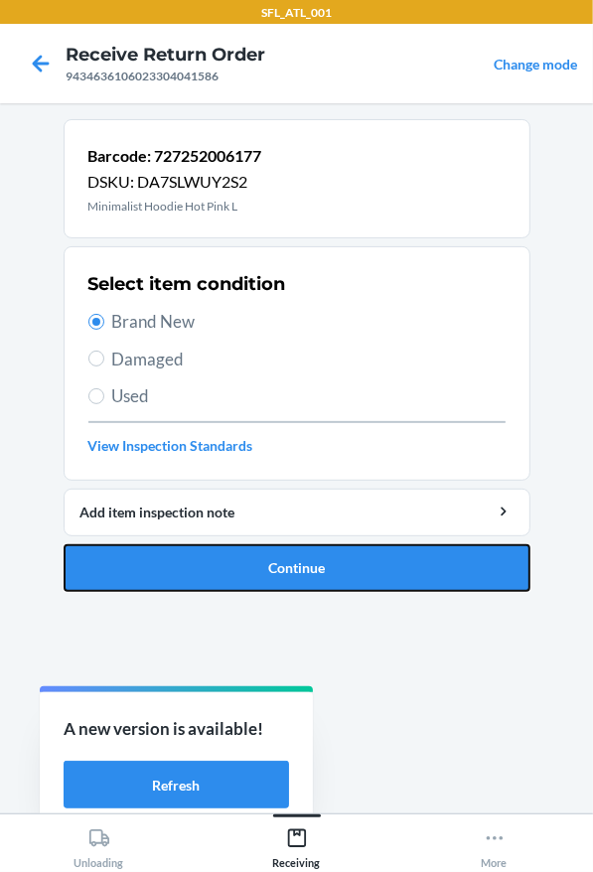
click at [318, 574] on button "Continue" at bounding box center [297, 568] width 467 height 48
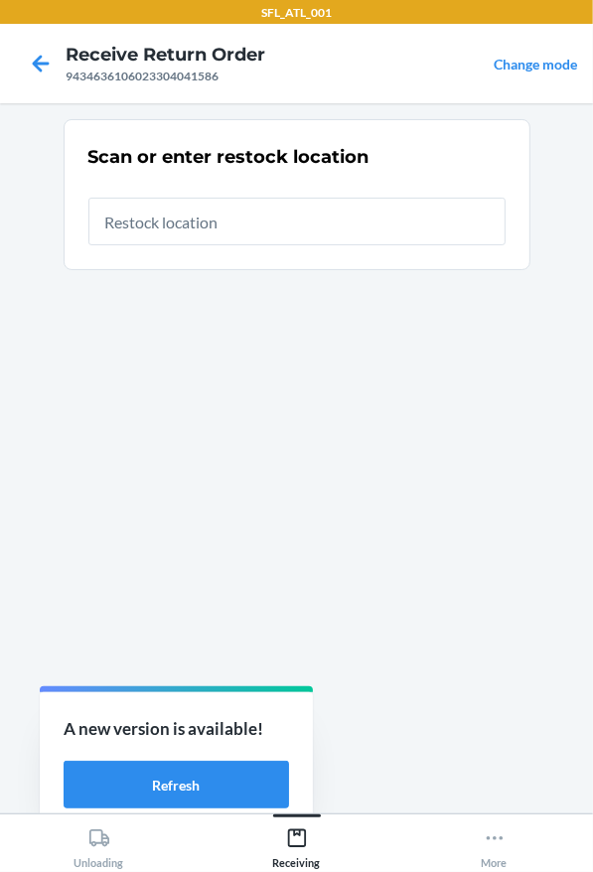
click at [184, 232] on input "text" at bounding box center [296, 222] width 417 height 48
type input "RTCart013"
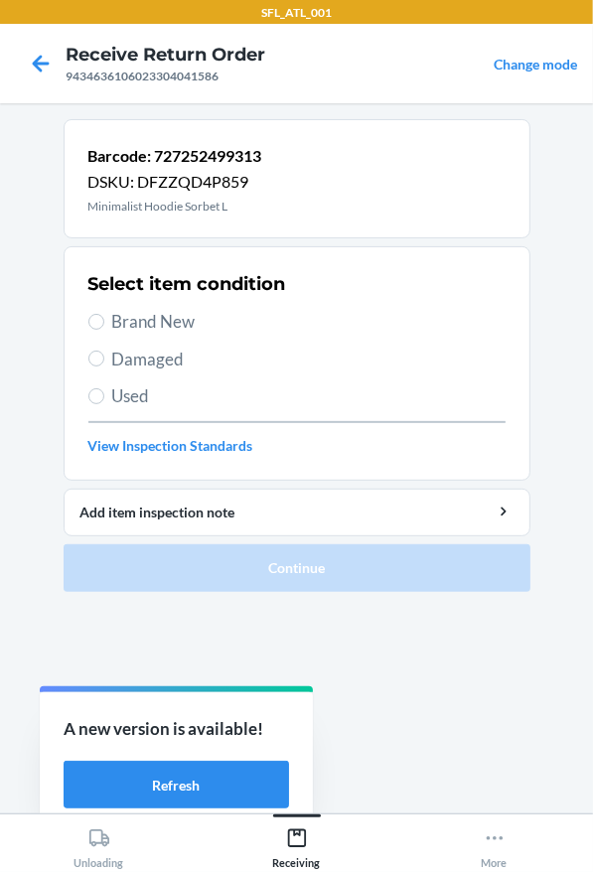
drag, startPoint x: 116, startPoint y: 327, endPoint x: 151, endPoint y: 326, distance: 34.8
click at [118, 326] on span "Brand New" at bounding box center [308, 322] width 393 height 26
click at [151, 325] on span "Brand New" at bounding box center [308, 322] width 393 height 26
click at [104, 325] on input "Brand New" at bounding box center [96, 322] width 16 height 16
radio input "true"
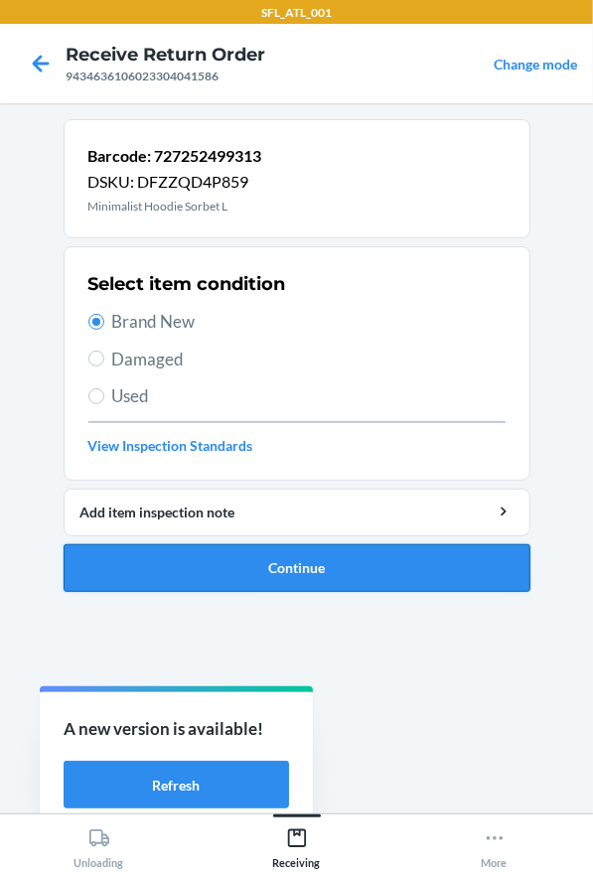
click at [297, 548] on button "Continue" at bounding box center [297, 568] width 467 height 48
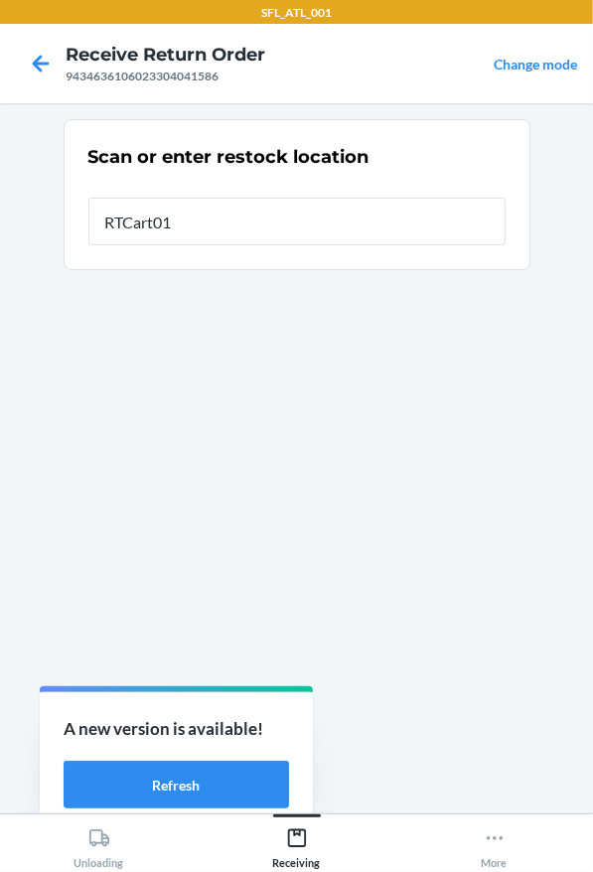
type input "RTCart013"
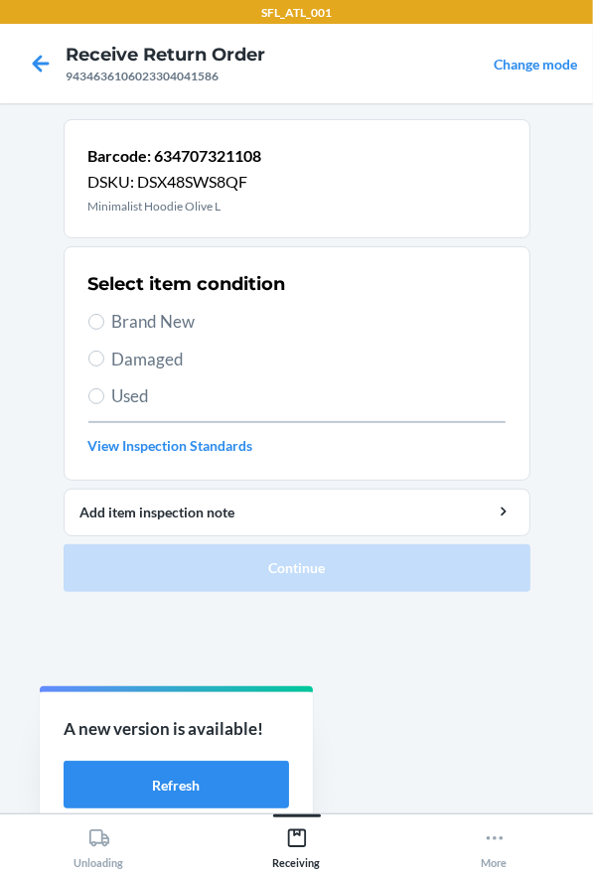
click at [210, 329] on span "Brand New" at bounding box center [308, 322] width 393 height 26
click at [104, 329] on input "Brand New" at bounding box center [96, 322] width 16 height 16
radio input "true"
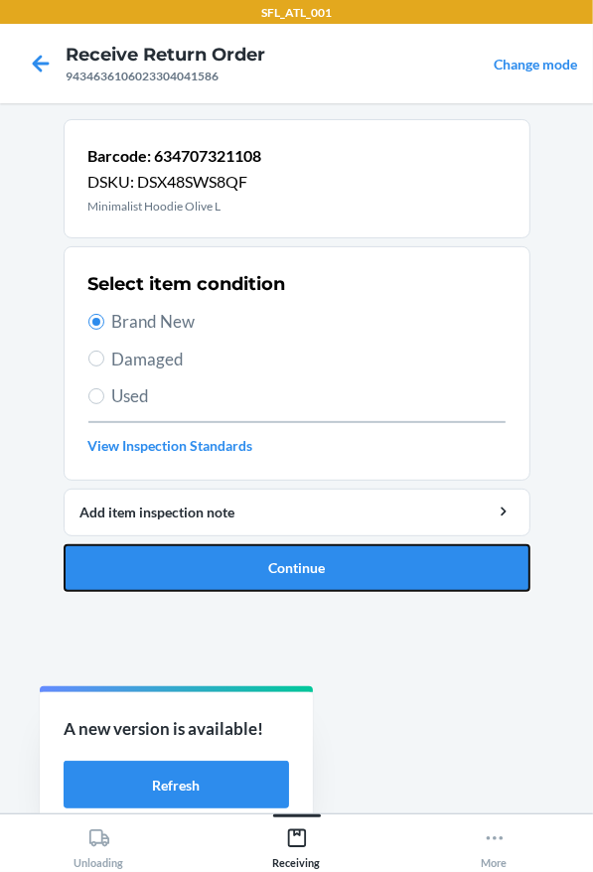
drag, startPoint x: 341, startPoint y: 573, endPoint x: 288, endPoint y: 373, distance: 206.4
click at [342, 573] on button "Continue" at bounding box center [297, 568] width 467 height 48
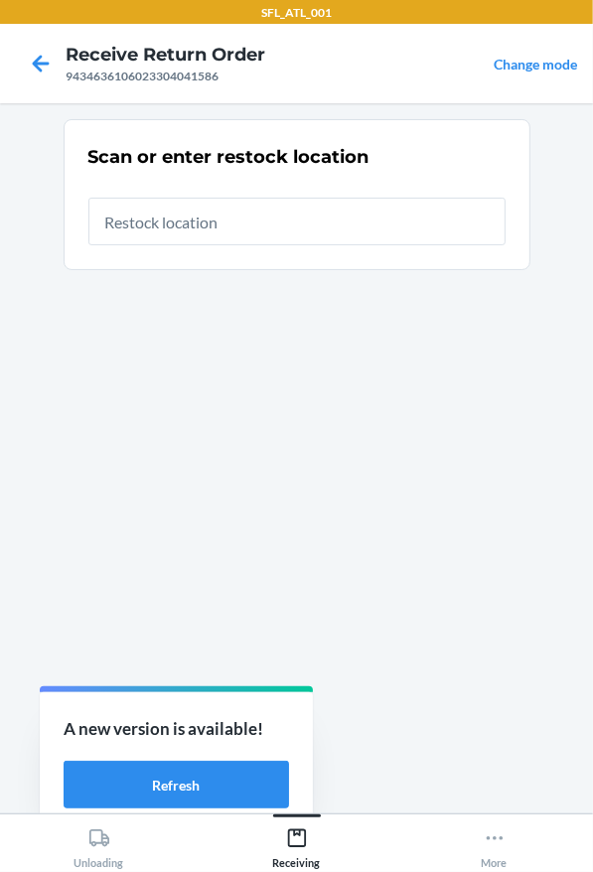
click at [228, 225] on input "text" at bounding box center [296, 222] width 417 height 48
type input "RTCart013"
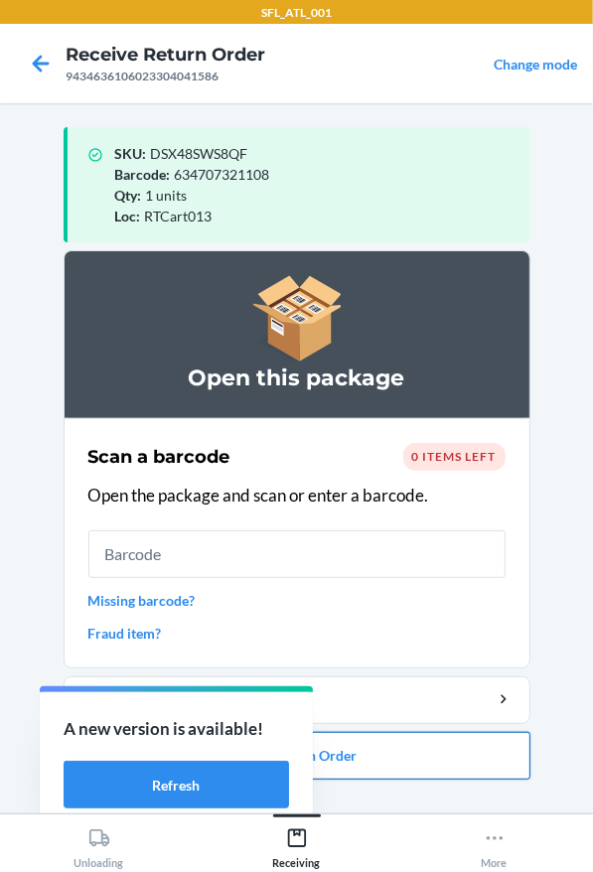
click at [334, 743] on button "Close Return Order" at bounding box center [297, 756] width 467 height 48
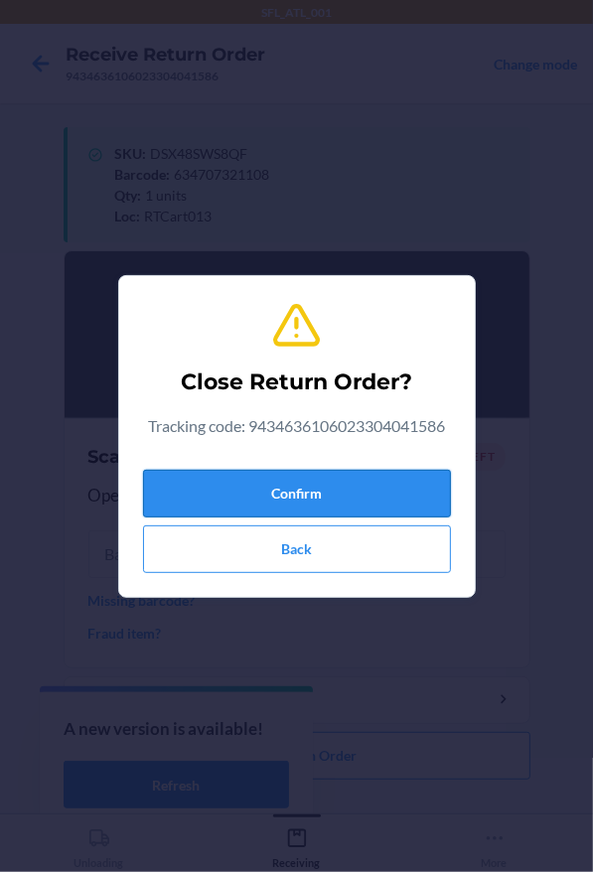
click at [314, 497] on button "Confirm" at bounding box center [297, 494] width 308 height 48
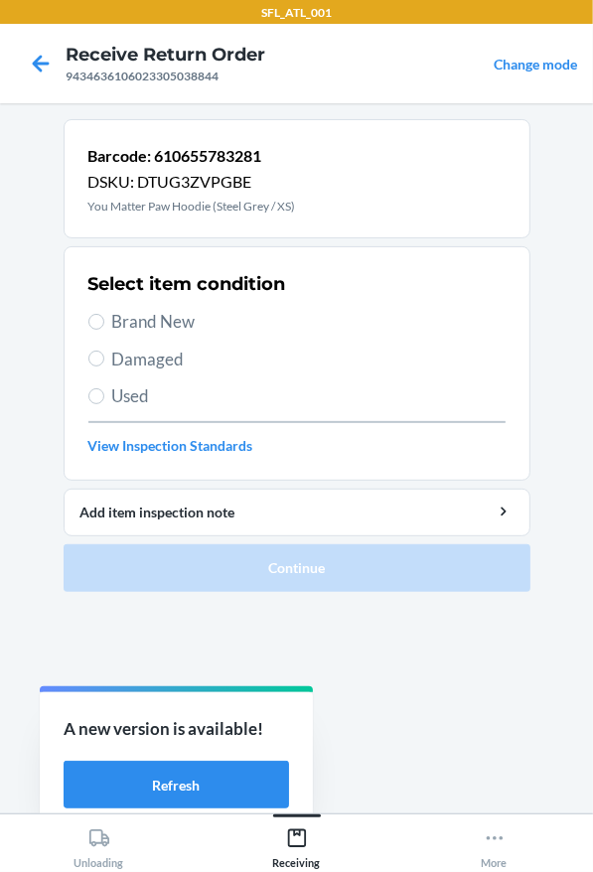
click at [160, 389] on span "Used" at bounding box center [308, 396] width 393 height 26
click at [104, 389] on input "Used" at bounding box center [96, 396] width 16 height 16
radio input "true"
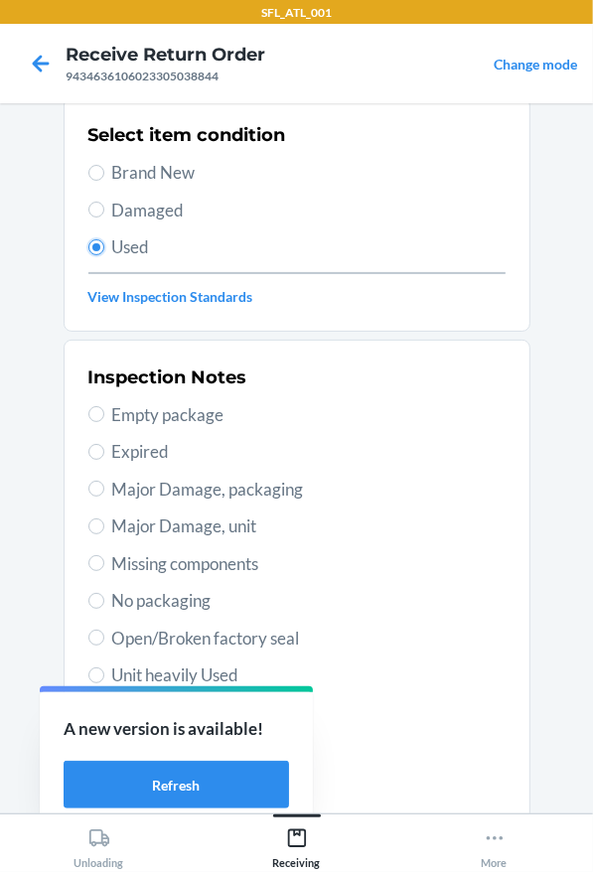
scroll to position [323, 0]
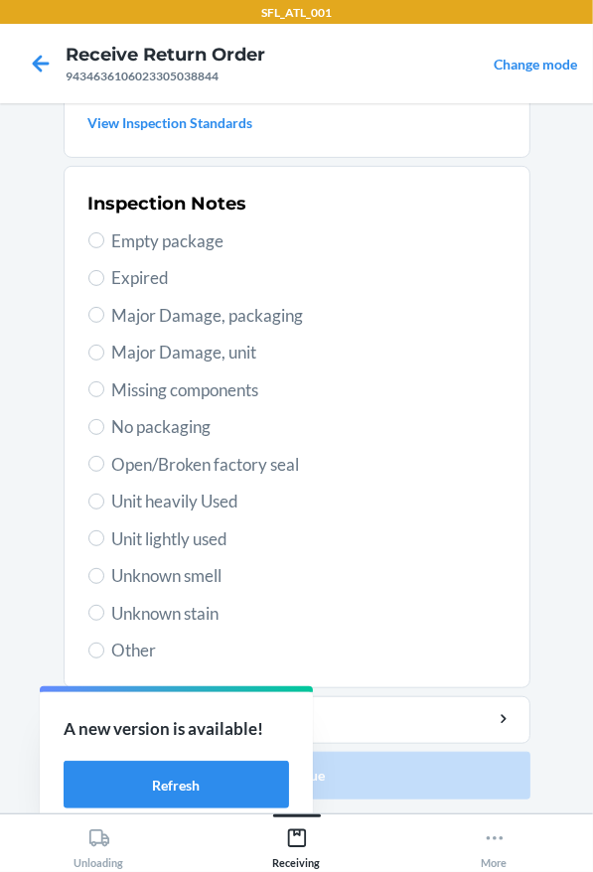
click at [197, 533] on span "Unit lightly used" at bounding box center [308, 539] width 393 height 26
click at [104, 533] on input "Unit lightly used" at bounding box center [96, 538] width 16 height 16
radio input "true"
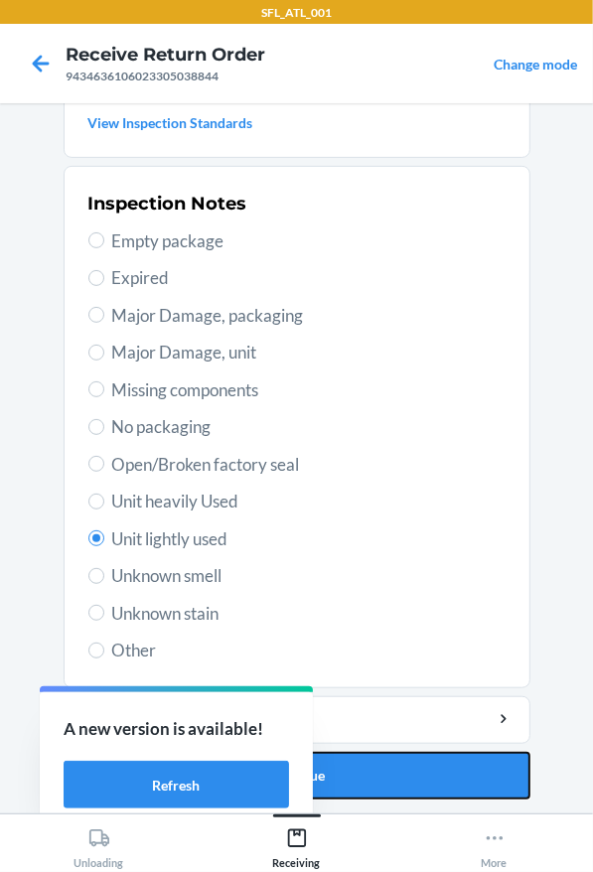
click at [418, 774] on button "Continue" at bounding box center [297, 776] width 467 height 48
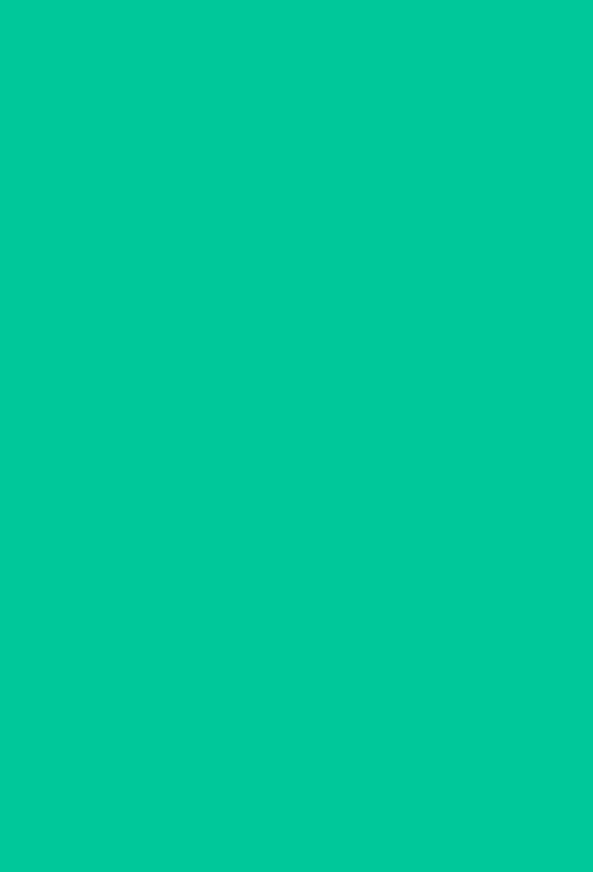
scroll to position [0, 0]
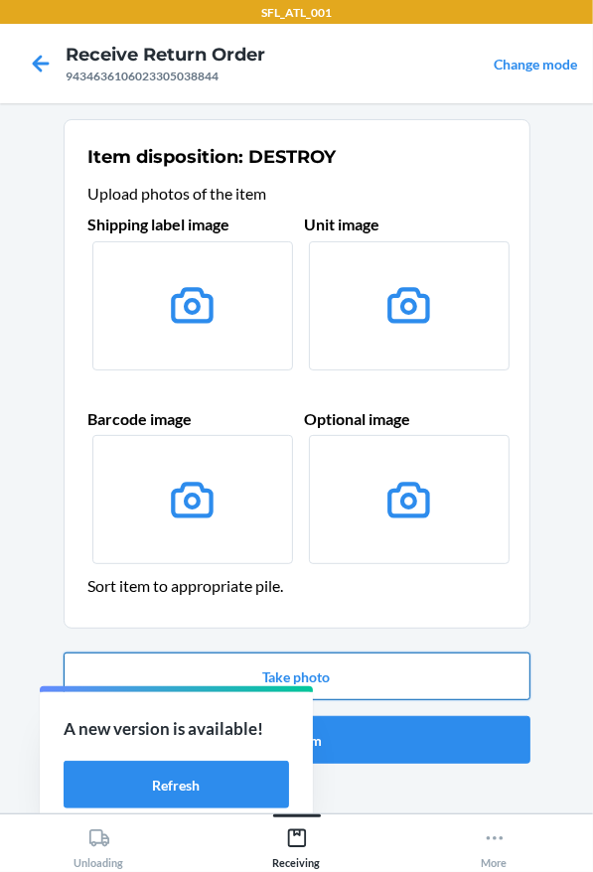
click at [305, 678] on button "Take photo" at bounding box center [297, 677] width 467 height 48
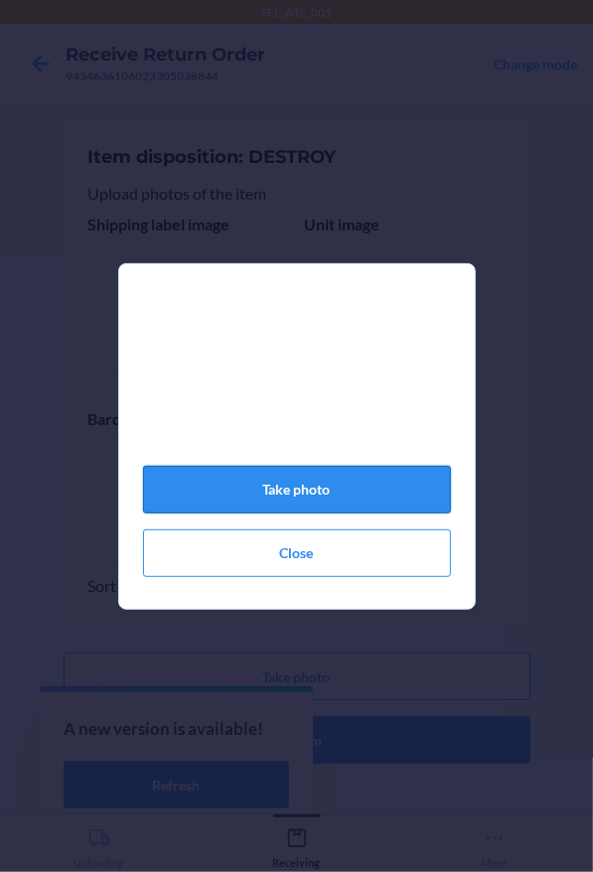
click at [297, 501] on button "Take photo" at bounding box center [297, 490] width 308 height 48
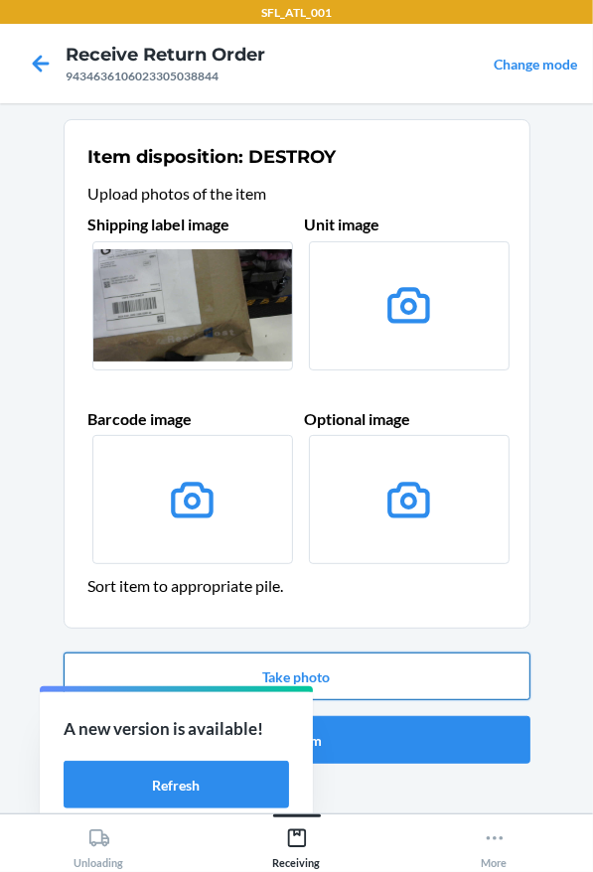
click at [373, 662] on button "Take photo" at bounding box center [297, 677] width 467 height 48
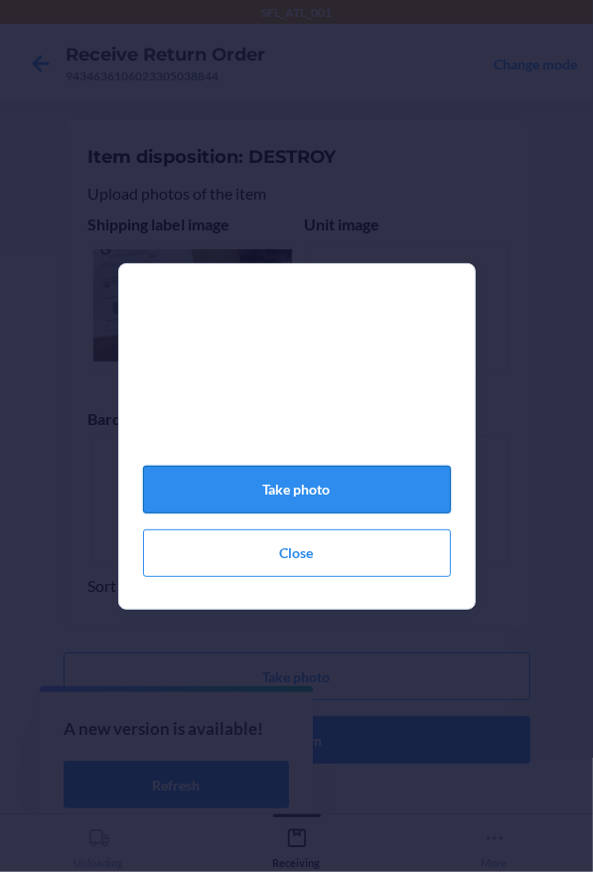
click at [314, 513] on button "Take photo" at bounding box center [297, 490] width 308 height 48
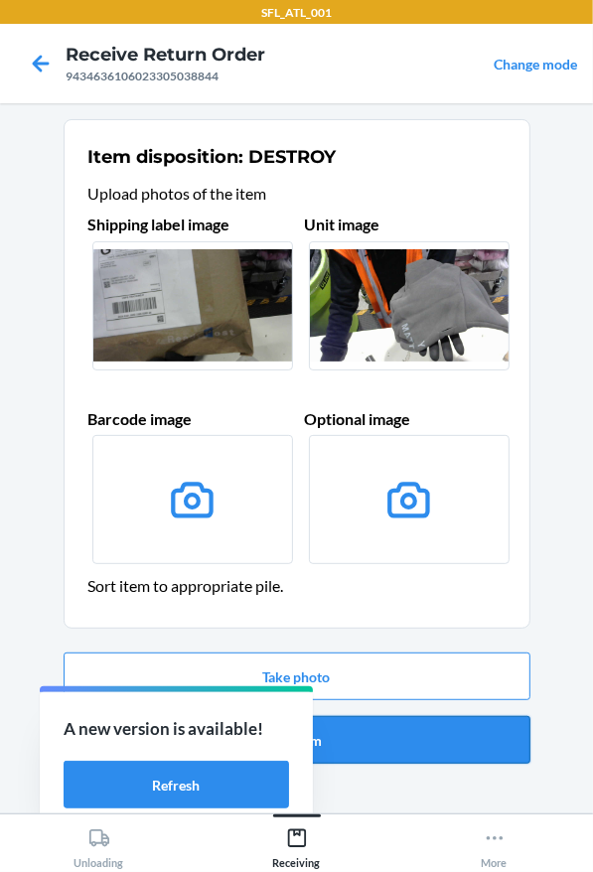
click at [411, 724] on button "Confirm" at bounding box center [297, 740] width 467 height 48
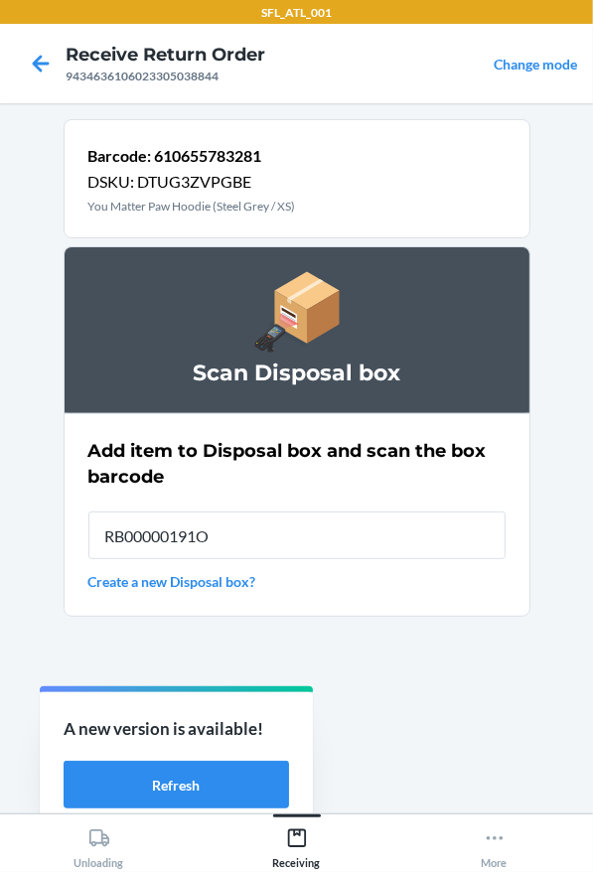
type input "RB00000191O"
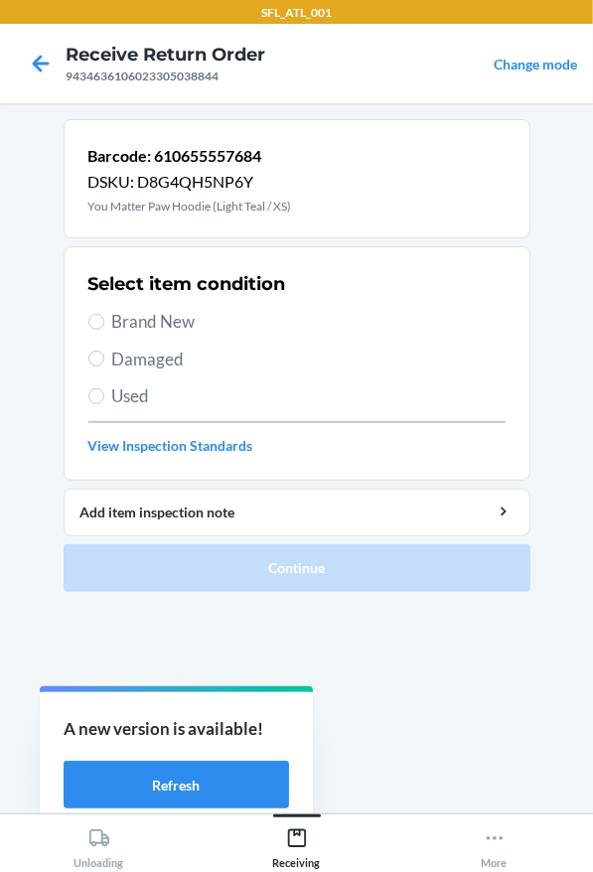
click at [170, 389] on span "Used" at bounding box center [308, 396] width 393 height 26
click at [104, 389] on input "Used" at bounding box center [96, 396] width 16 height 16
radio input "true"
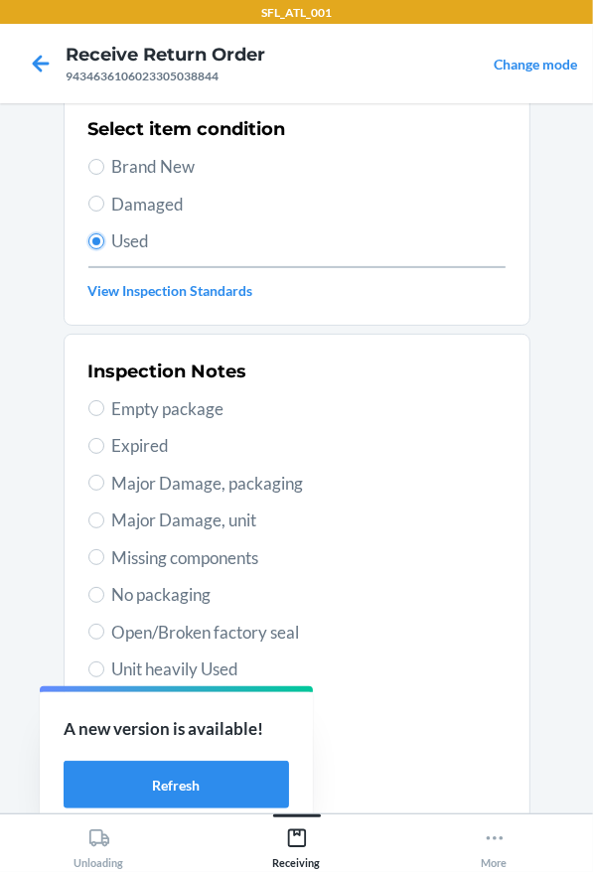
scroll to position [323, 0]
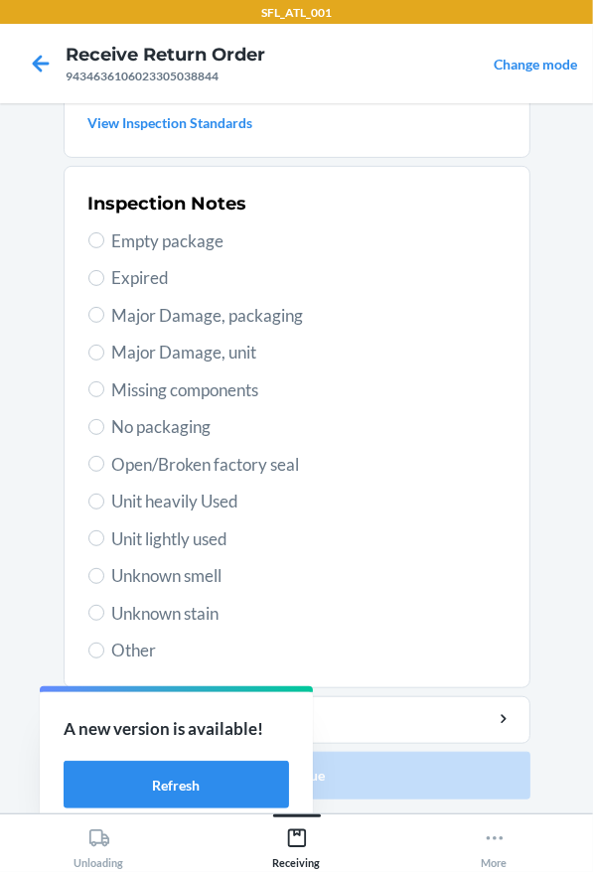
click at [185, 537] on span "Unit lightly used" at bounding box center [308, 539] width 393 height 26
click at [104, 537] on input "Unit lightly used" at bounding box center [96, 538] width 16 height 16
radio input "true"
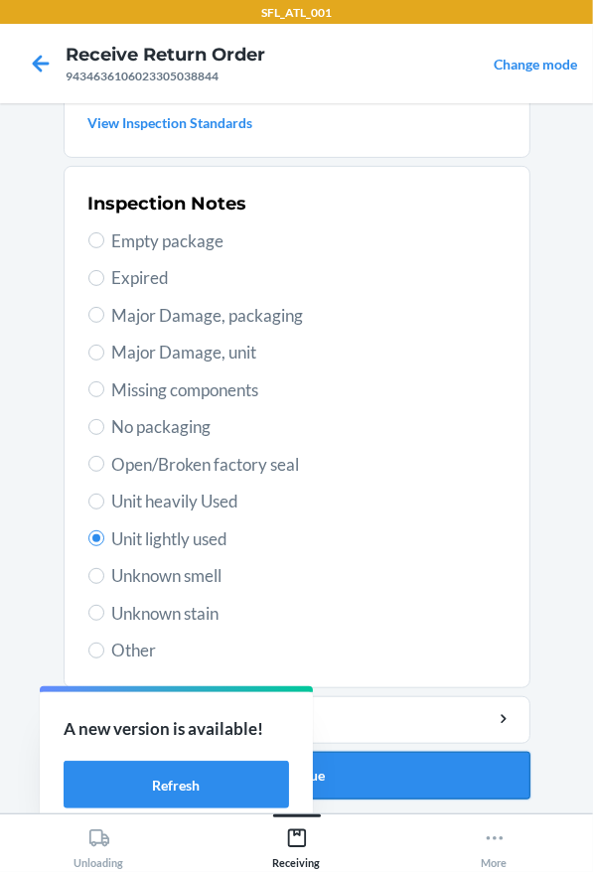
click at [436, 763] on button "Continue" at bounding box center [297, 776] width 467 height 48
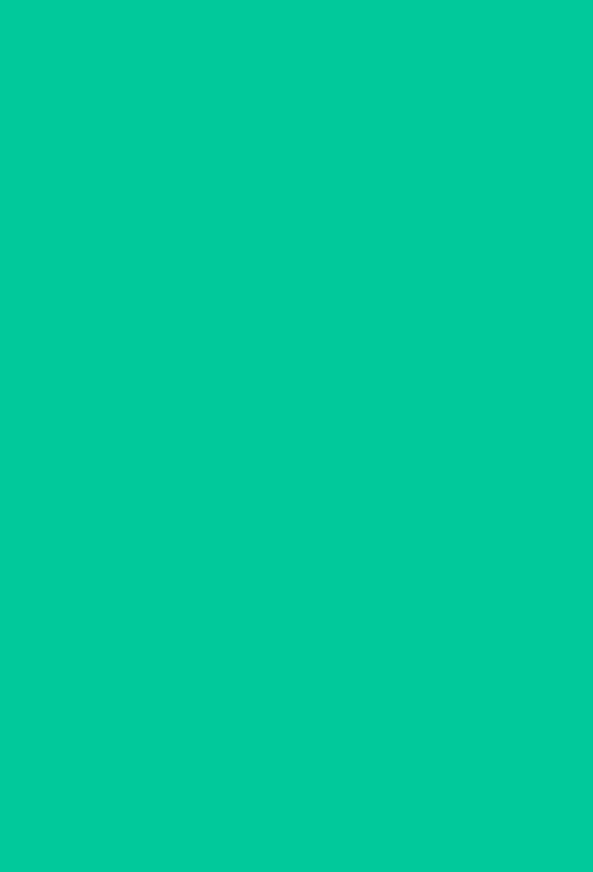
scroll to position [0, 0]
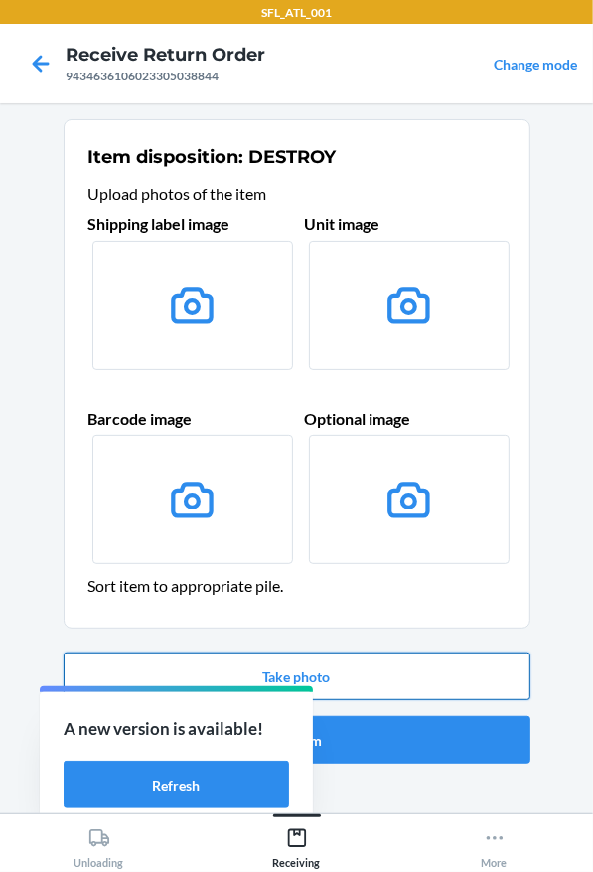
click at [372, 678] on button "Take photo" at bounding box center [297, 677] width 467 height 48
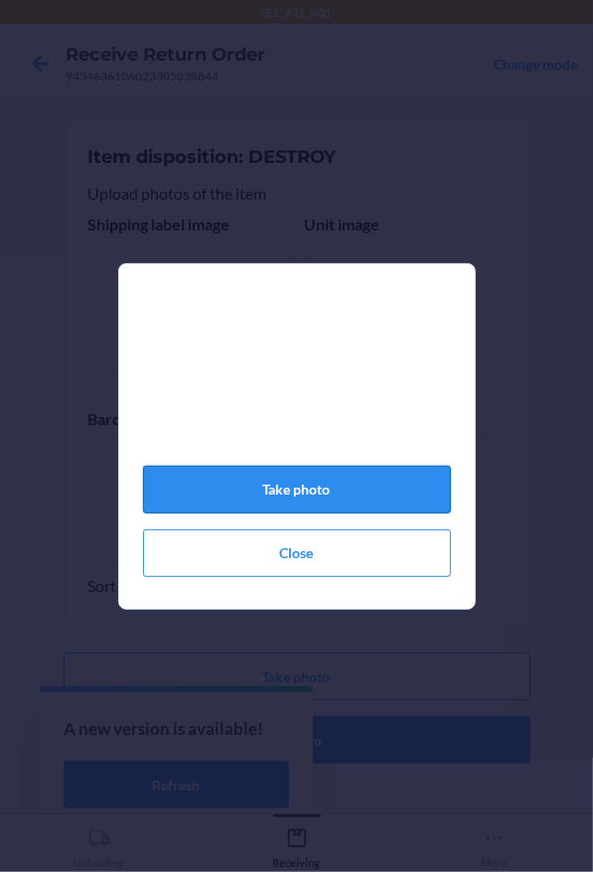
click at [382, 511] on button "Take photo" at bounding box center [297, 490] width 308 height 48
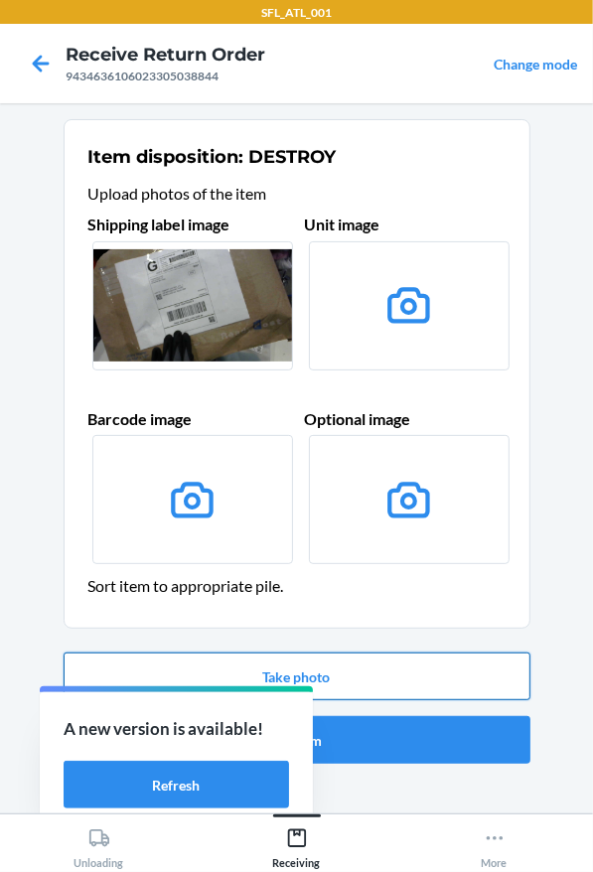
click at [468, 665] on button "Take photo" at bounding box center [297, 677] width 467 height 48
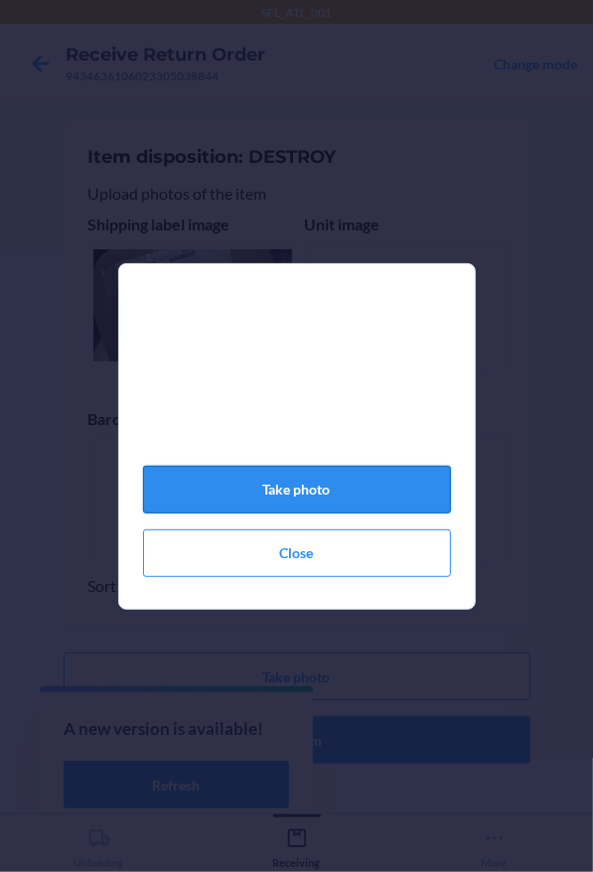
click at [316, 506] on button "Take photo" at bounding box center [297, 490] width 308 height 48
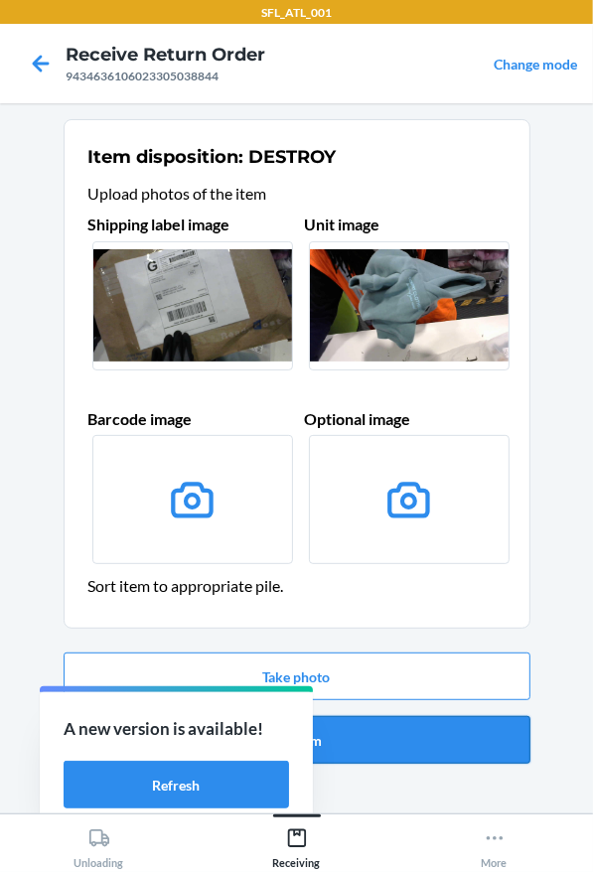
click at [451, 732] on button "Confirm" at bounding box center [297, 740] width 467 height 48
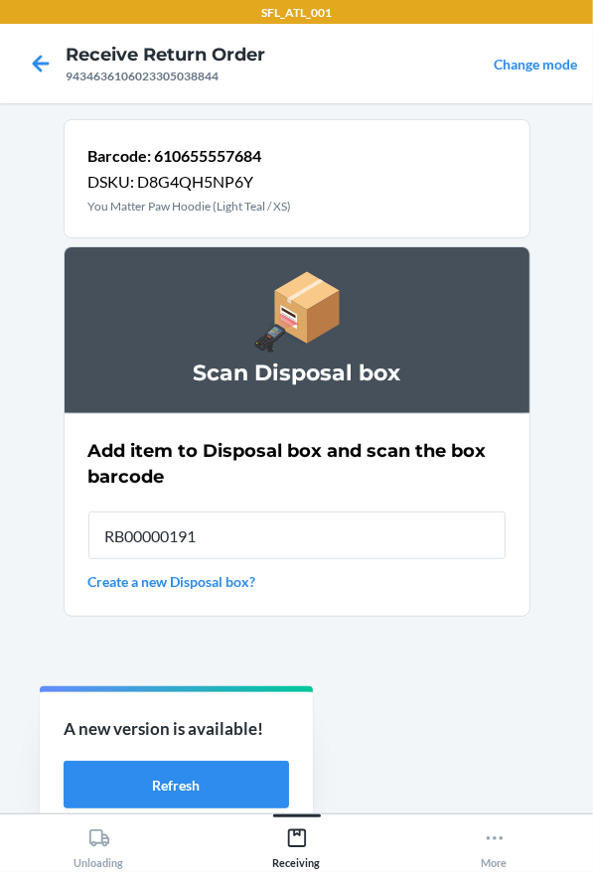
type input "RB00000191O"
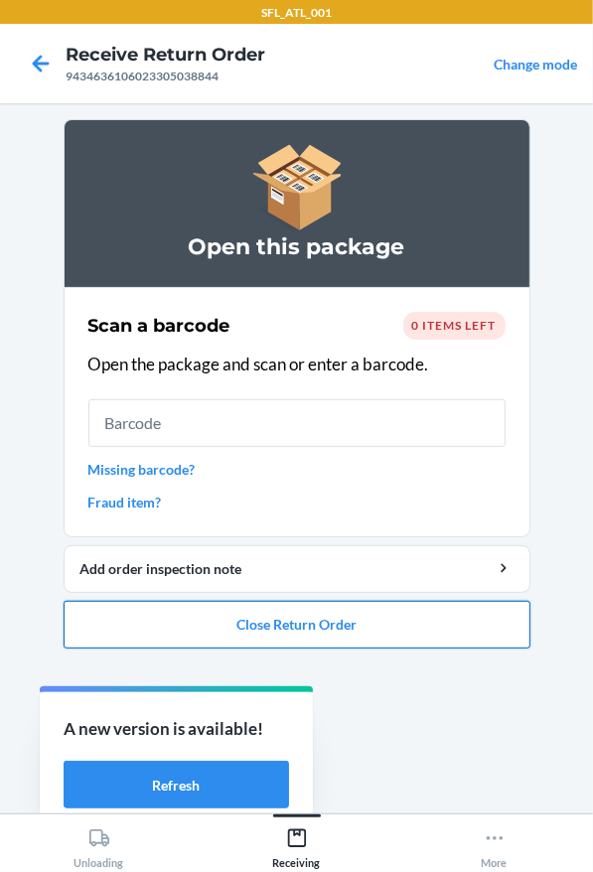
click at [312, 640] on button "Close Return Order" at bounding box center [297, 625] width 467 height 48
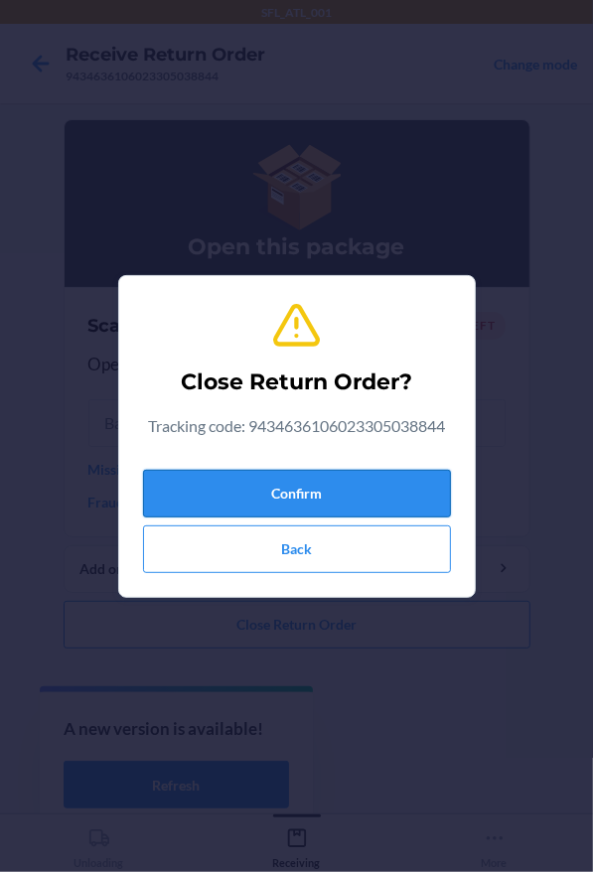
click at [272, 488] on button "Confirm" at bounding box center [297, 494] width 308 height 48
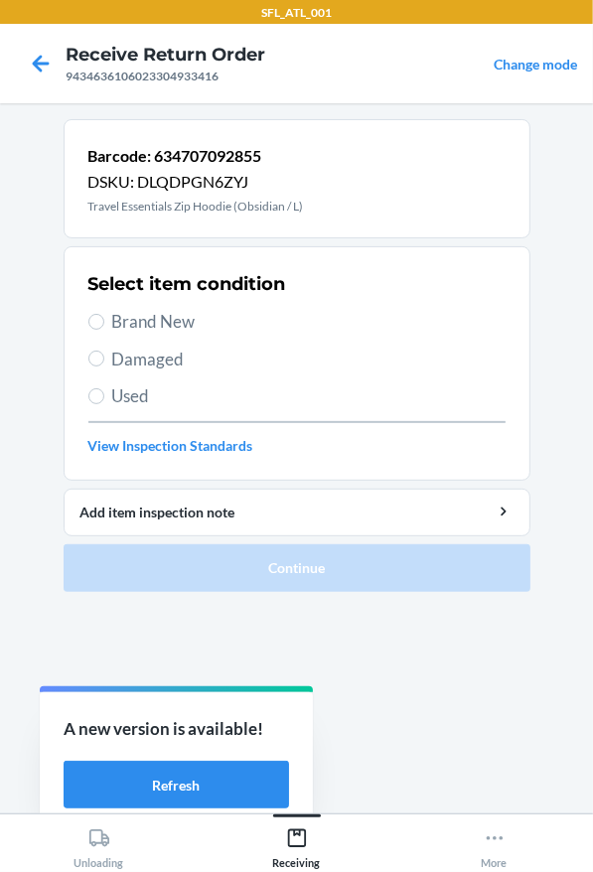
click at [267, 309] on span "Brand New" at bounding box center [308, 322] width 393 height 26
click at [104, 314] on input "Brand New" at bounding box center [96, 322] width 16 height 16
radio input "true"
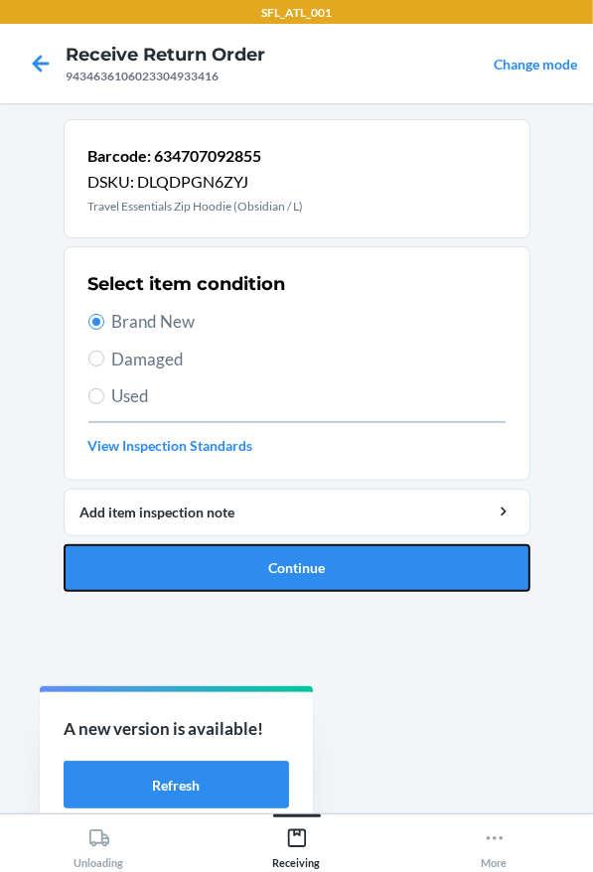
drag, startPoint x: 346, startPoint y: 570, endPoint x: 354, endPoint y: 546, distance: 25.1
click at [349, 569] on button "Continue" at bounding box center [297, 568] width 467 height 48
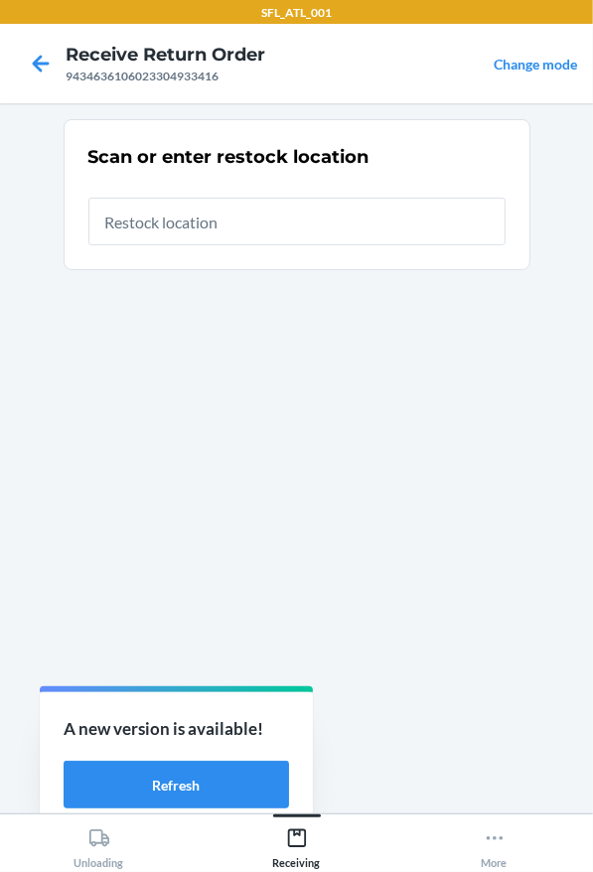
click at [270, 226] on input "text" at bounding box center [296, 222] width 417 height 48
type input "RTCart013"
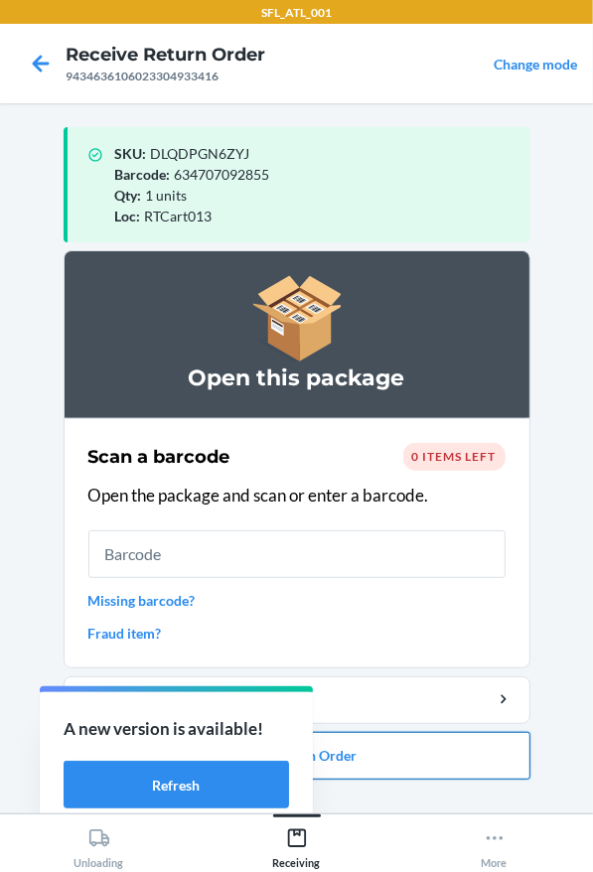
click at [421, 774] on button "Close Return Order" at bounding box center [297, 756] width 467 height 48
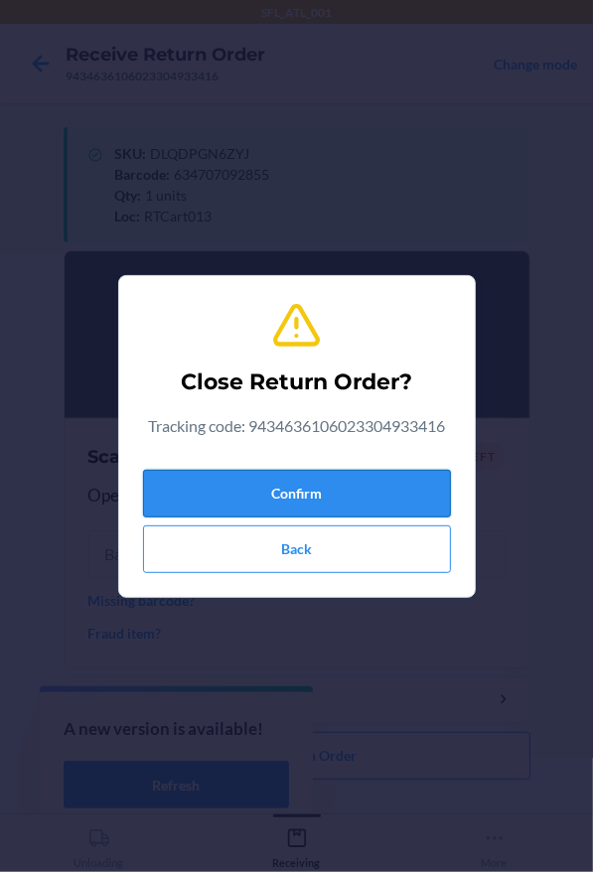
click at [316, 492] on button "Confirm" at bounding box center [297, 494] width 308 height 48
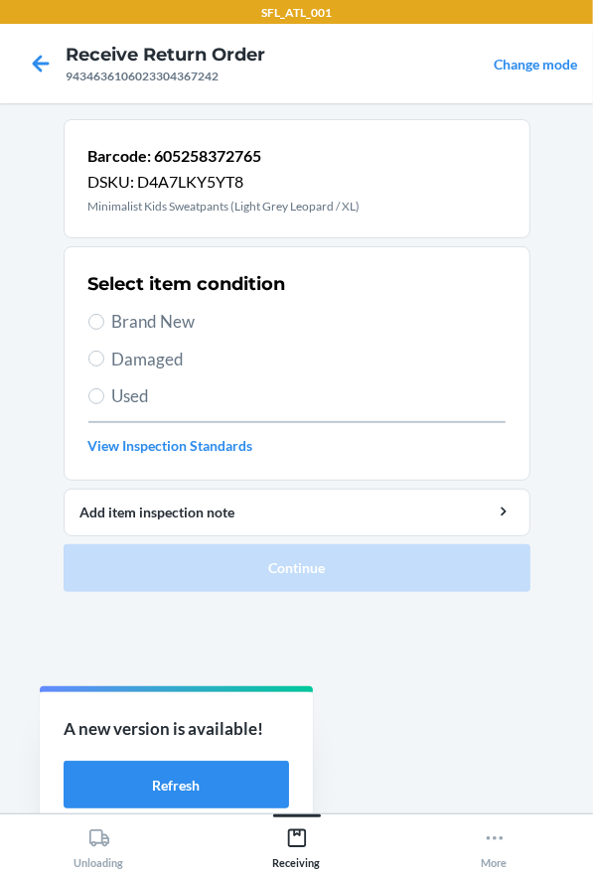
click at [119, 325] on span "Brand New" at bounding box center [308, 322] width 393 height 26
click at [104, 325] on input "Brand New" at bounding box center [96, 322] width 16 height 16
radio input "true"
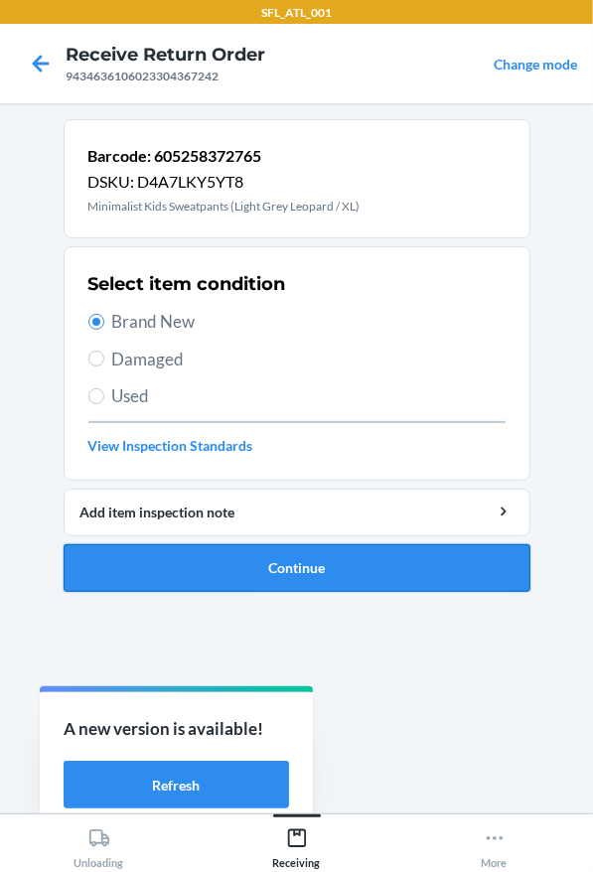
click at [326, 555] on button "Continue" at bounding box center [297, 568] width 467 height 48
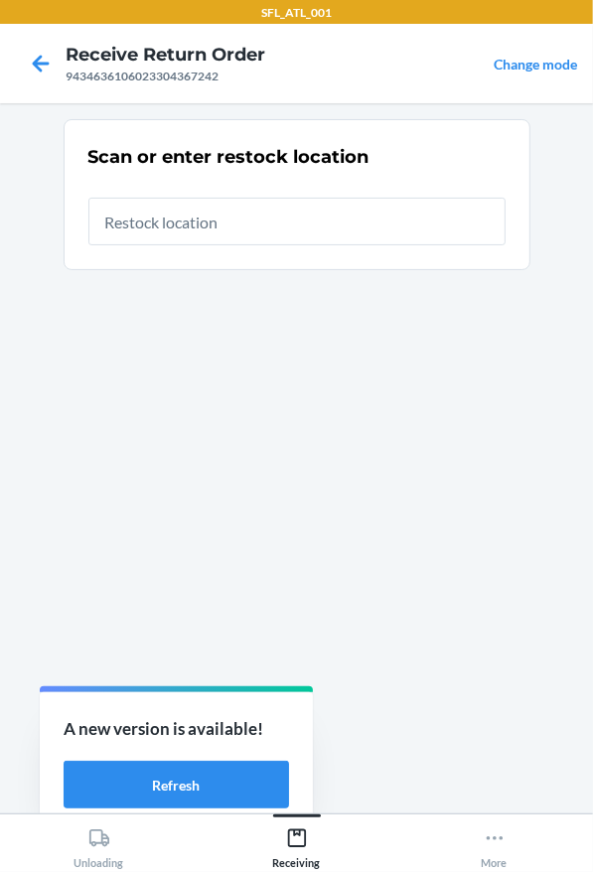
click at [253, 236] on input "text" at bounding box center [296, 222] width 417 height 48
type input "RTCart013"
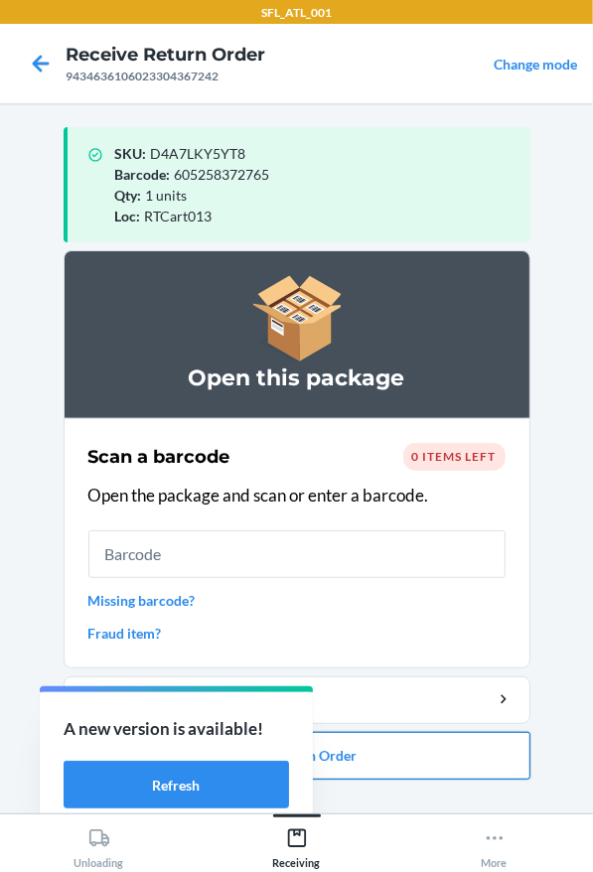
click at [399, 744] on button "Close Return Order" at bounding box center [297, 756] width 467 height 48
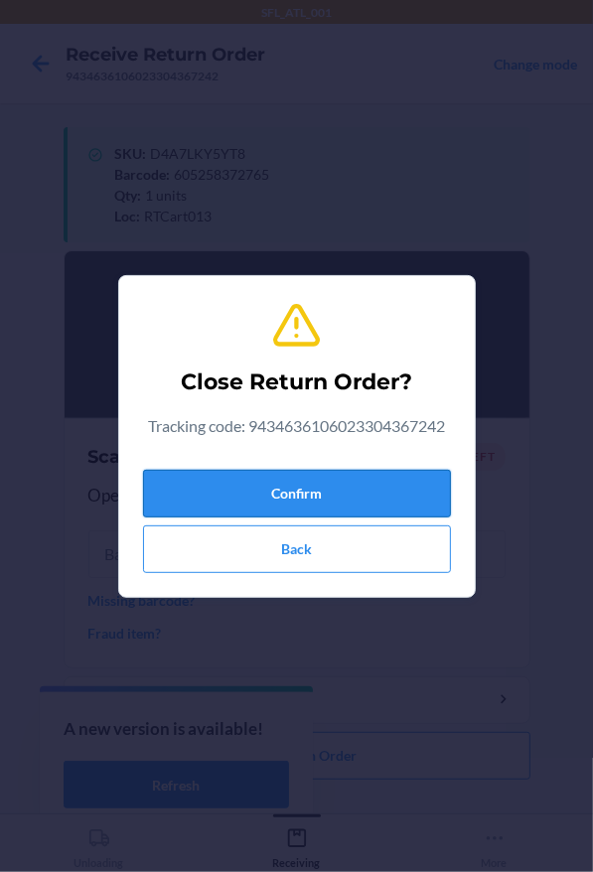
click at [336, 512] on button "Confirm" at bounding box center [297, 494] width 308 height 48
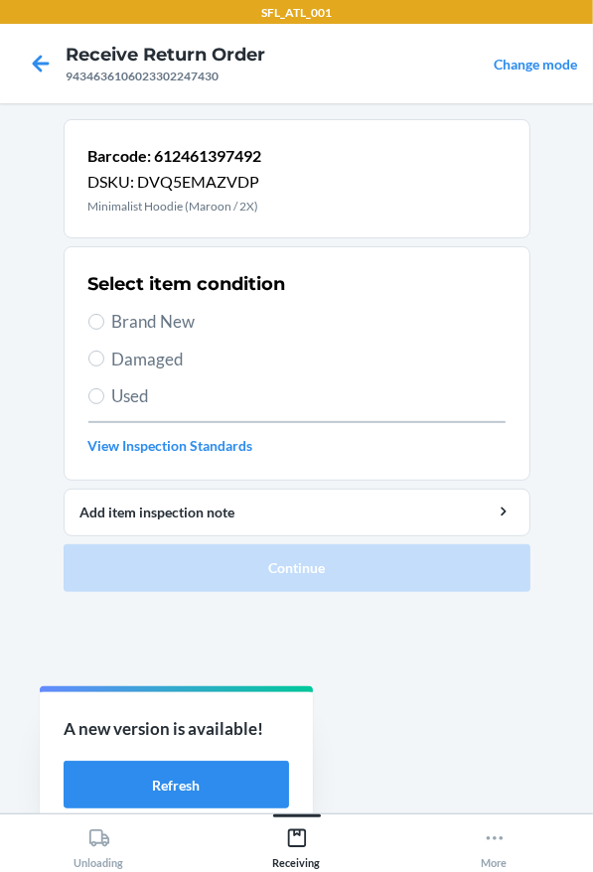
click at [122, 324] on span "Brand New" at bounding box center [308, 322] width 393 height 26
click at [104, 324] on input "Brand New" at bounding box center [96, 322] width 16 height 16
radio input "true"
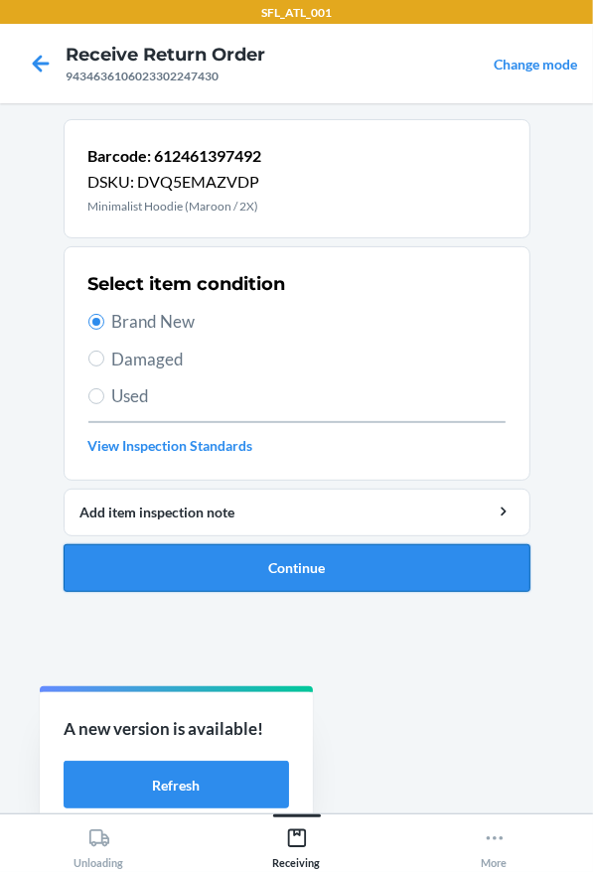
click at [215, 559] on button "Continue" at bounding box center [297, 568] width 467 height 48
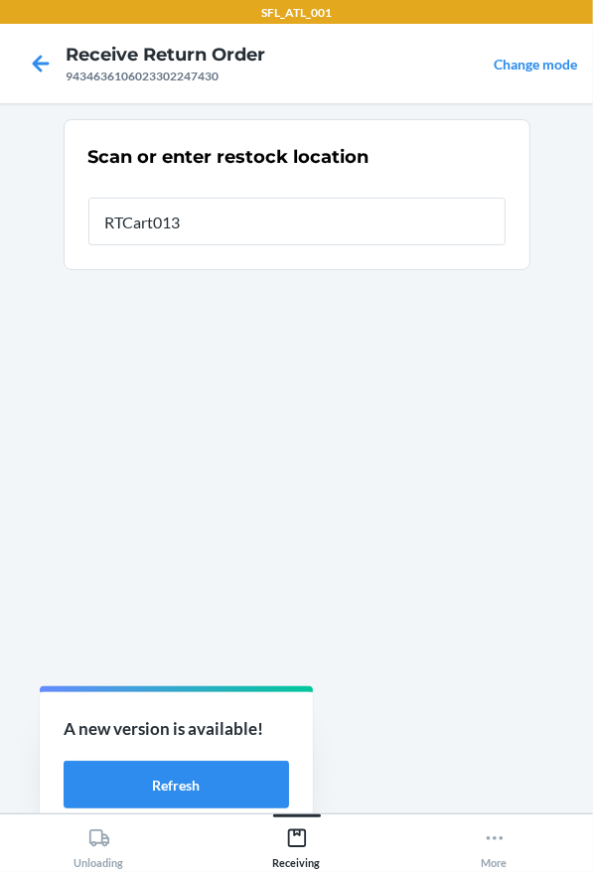
type input "RTCart013"
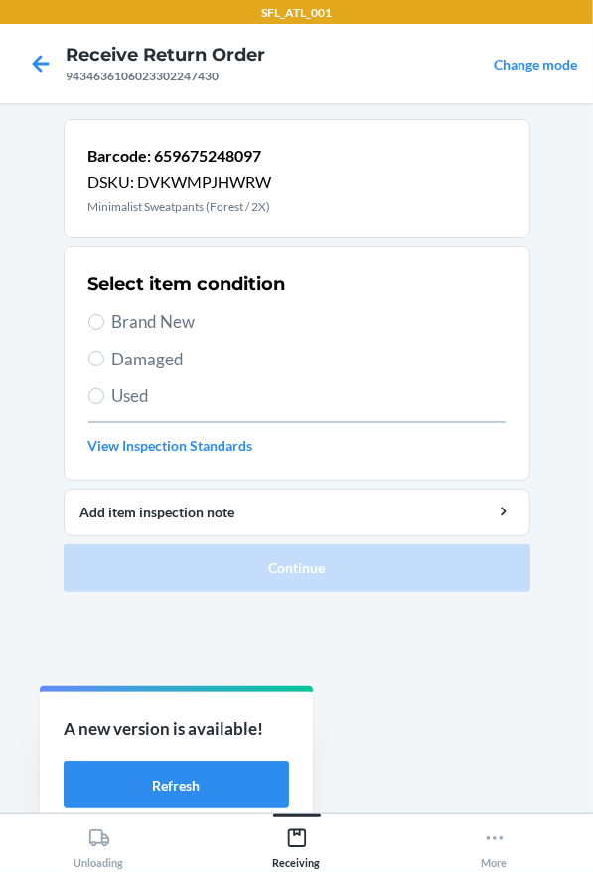
click at [191, 303] on div "Select item condition Brand New Damaged Used View Inspection Standards" at bounding box center [296, 363] width 417 height 197
click at [191, 310] on span "Brand New" at bounding box center [308, 322] width 393 height 26
click at [104, 314] on input "Brand New" at bounding box center [96, 322] width 16 height 16
radio input "true"
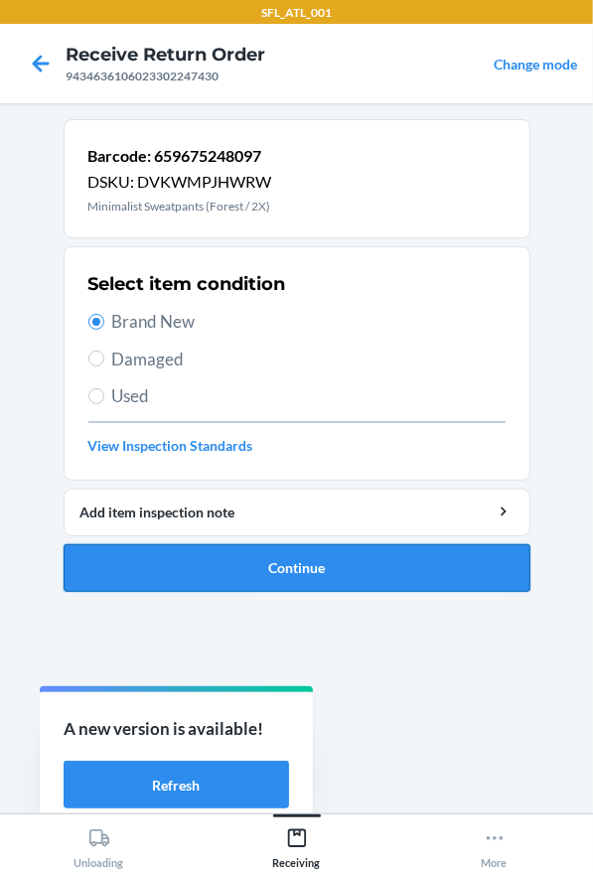
click at [396, 562] on button "Continue" at bounding box center [297, 568] width 467 height 48
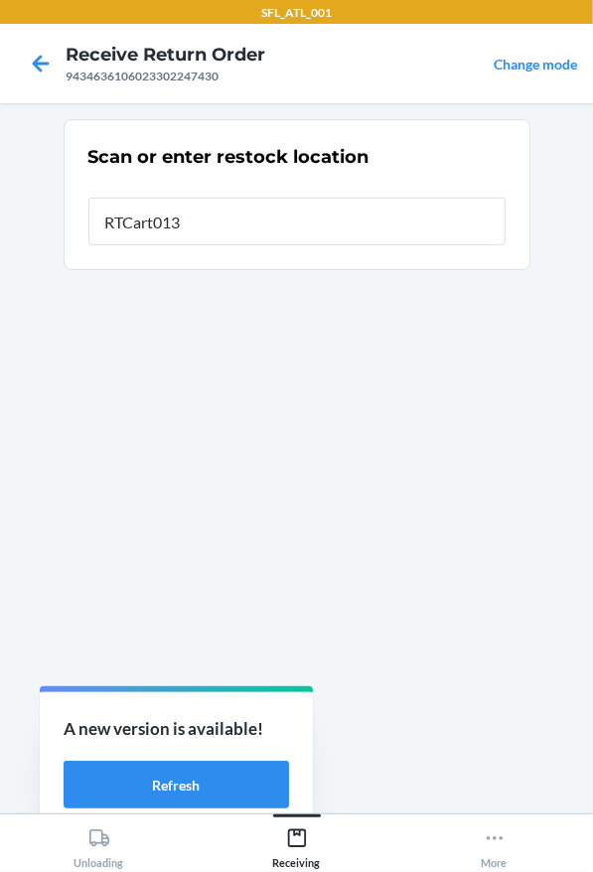
type input "RTCart013"
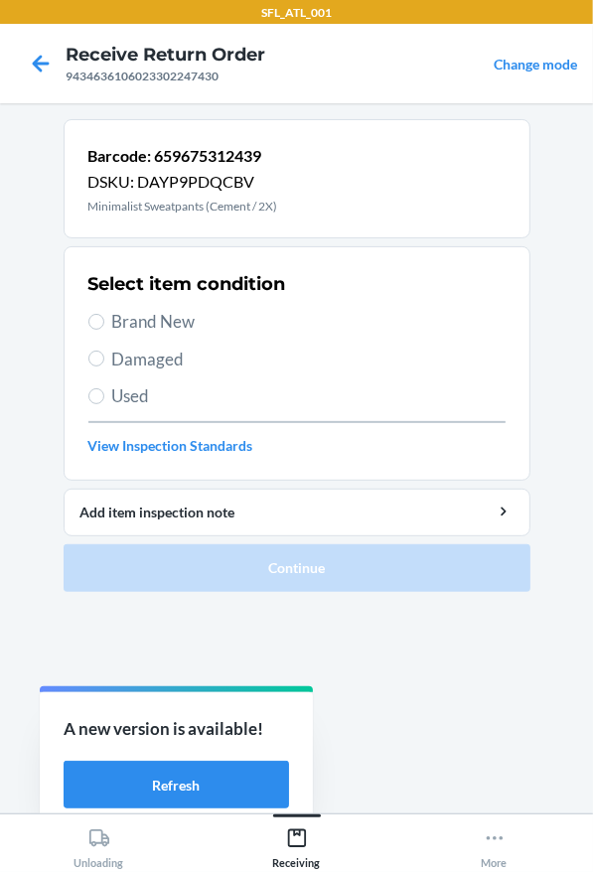
click at [174, 331] on span "Brand New" at bounding box center [308, 322] width 393 height 26
click at [104, 330] on input "Brand New" at bounding box center [96, 322] width 16 height 16
radio input "true"
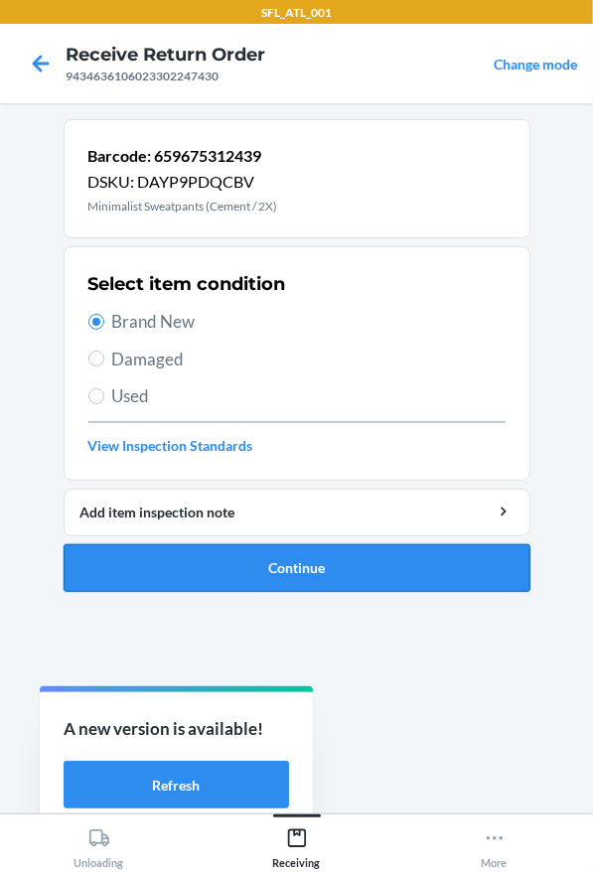
drag, startPoint x: 348, startPoint y: 566, endPoint x: 352, endPoint y: 533, distance: 33.0
click at [348, 568] on button "Continue" at bounding box center [297, 568] width 467 height 48
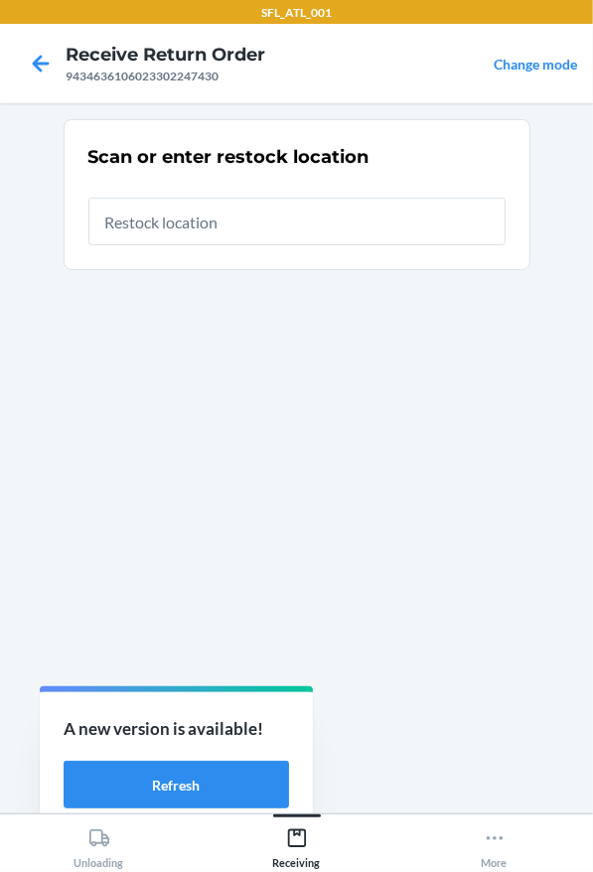
drag, startPoint x: 352, startPoint y: 533, endPoint x: 152, endPoint y: 262, distance: 336.7
click at [186, 297] on section "Scan or enter restock location" at bounding box center [297, 458] width 467 height 678
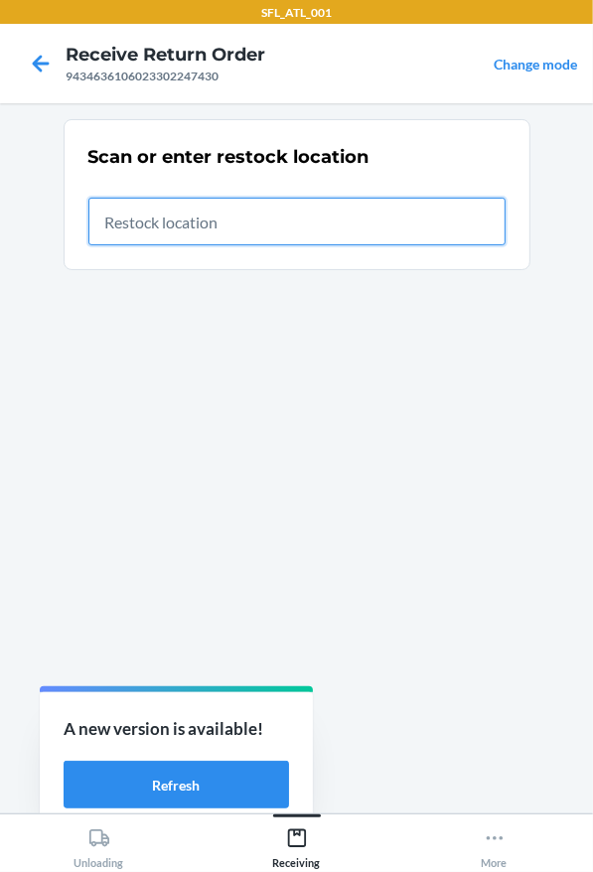
click at [153, 226] on input "text" at bounding box center [296, 222] width 417 height 48
type input "RTCart013"
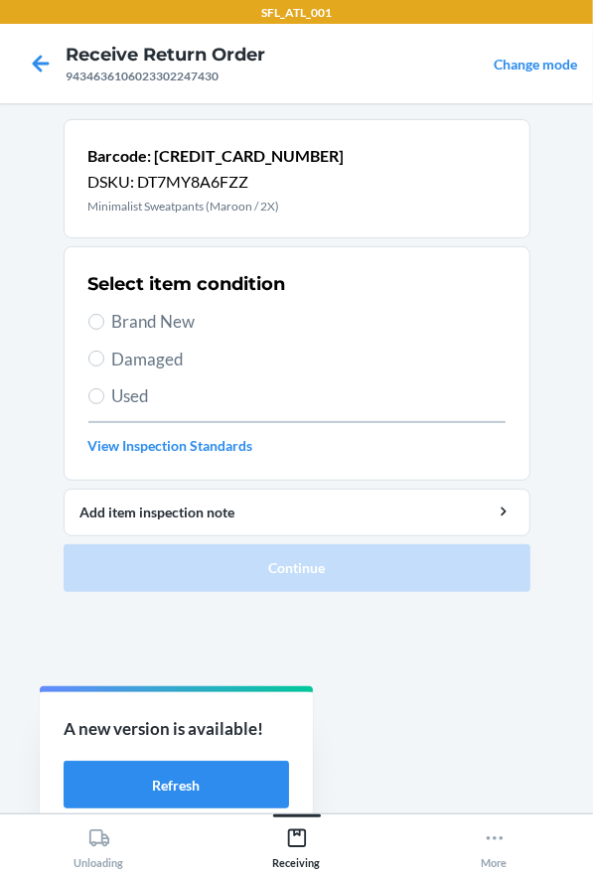
click at [139, 320] on span "Brand New" at bounding box center [308, 322] width 393 height 26
click at [104, 320] on input "Brand New" at bounding box center [96, 322] width 16 height 16
radio input "true"
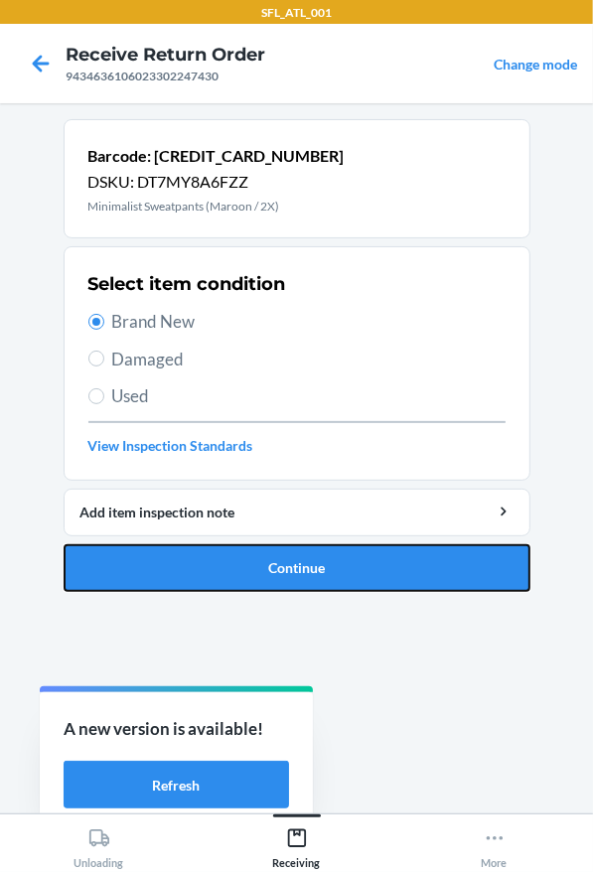
drag, startPoint x: 327, startPoint y: 581, endPoint x: 329, endPoint y: 554, distance: 26.9
click at [329, 576] on button "Continue" at bounding box center [297, 568] width 467 height 48
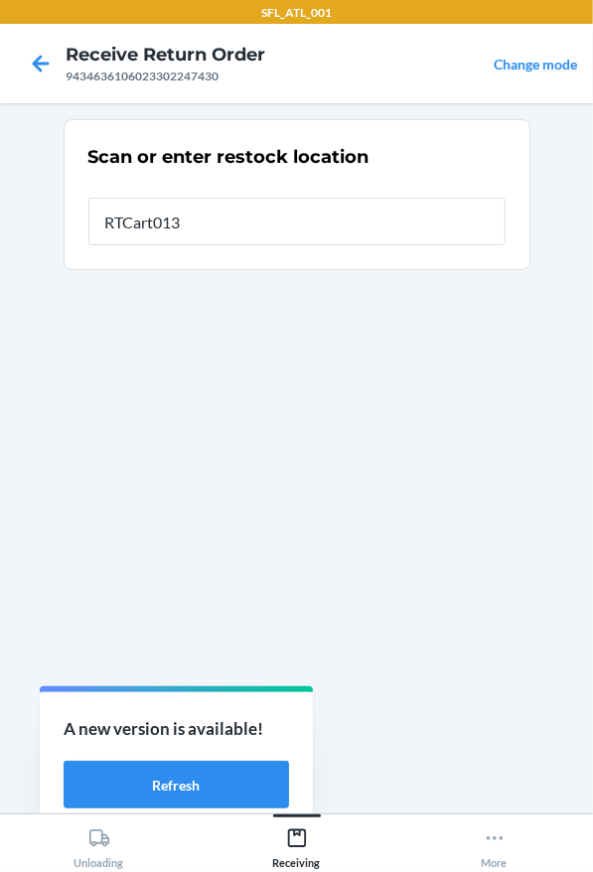
type input "RTCart013"
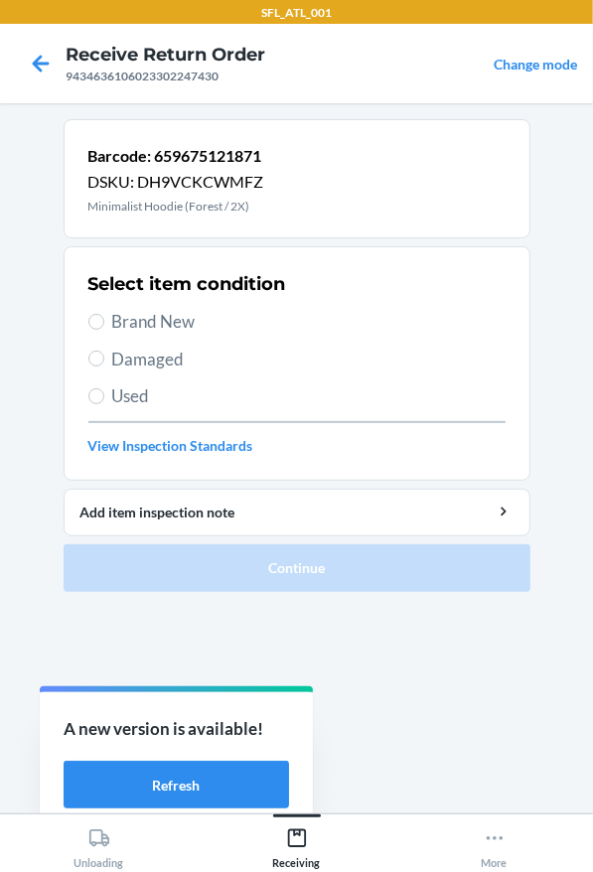
click at [126, 315] on span "Brand New" at bounding box center [308, 322] width 393 height 26
click at [98, 310] on label "Brand New" at bounding box center [296, 322] width 417 height 26
click at [98, 314] on input "Brand New" at bounding box center [96, 322] width 16 height 16
radio input "true"
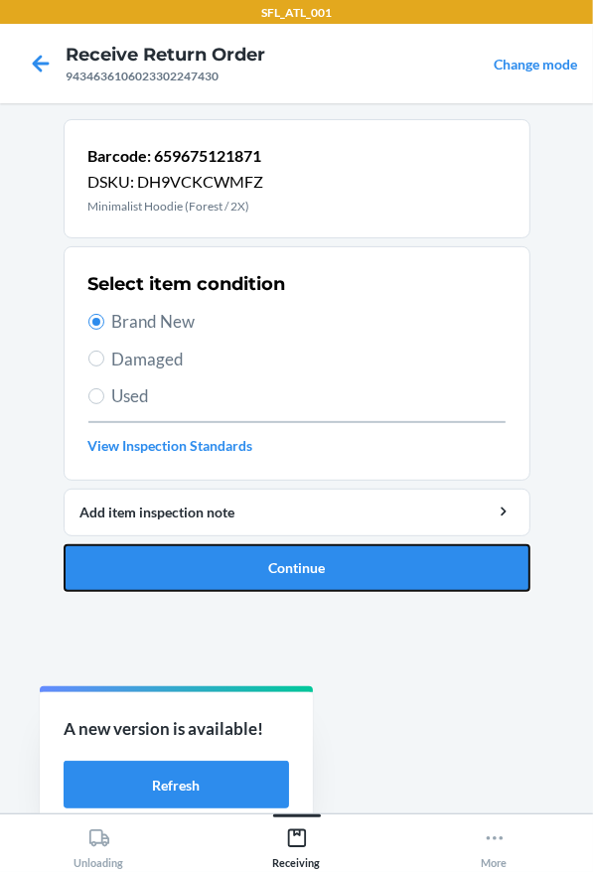
click at [368, 548] on button "Continue" at bounding box center [297, 568] width 467 height 48
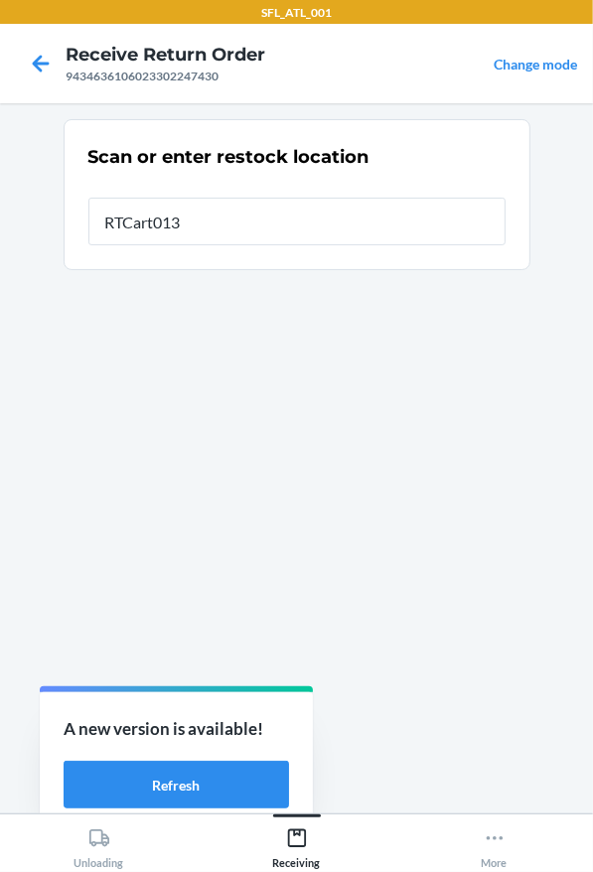
type input "RTCart013"
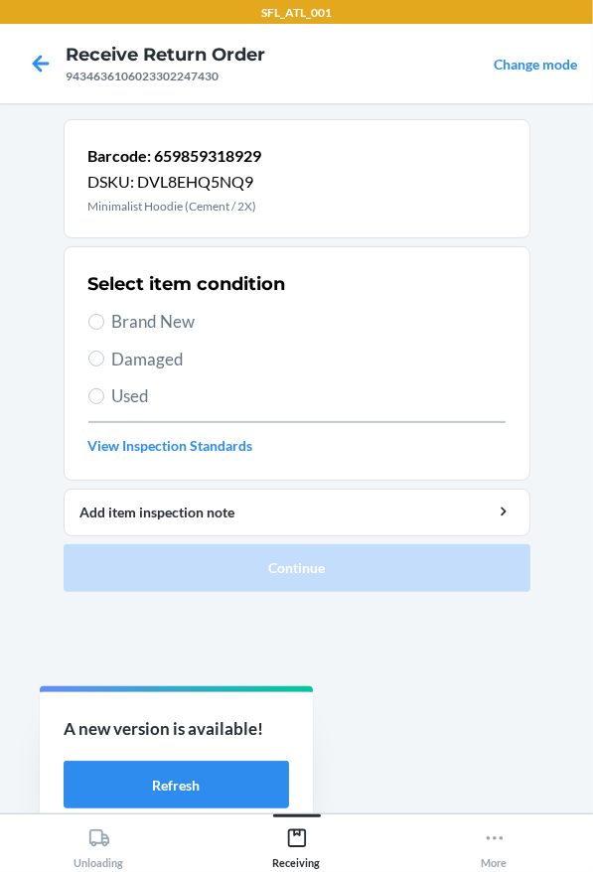
click at [142, 321] on span "Brand New" at bounding box center [308, 322] width 393 height 26
click at [104, 321] on input "Brand New" at bounding box center [96, 322] width 16 height 16
radio input "true"
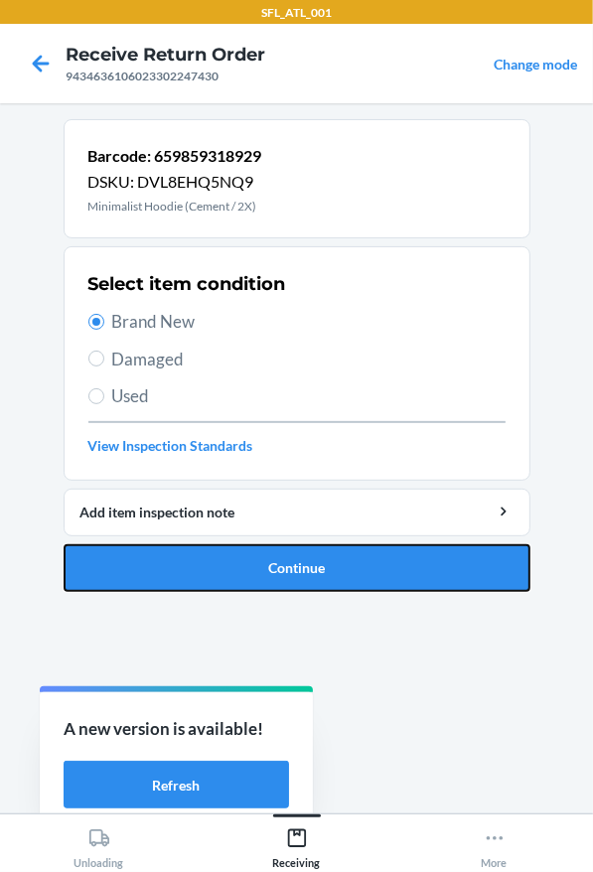
click at [419, 557] on button "Continue" at bounding box center [297, 568] width 467 height 48
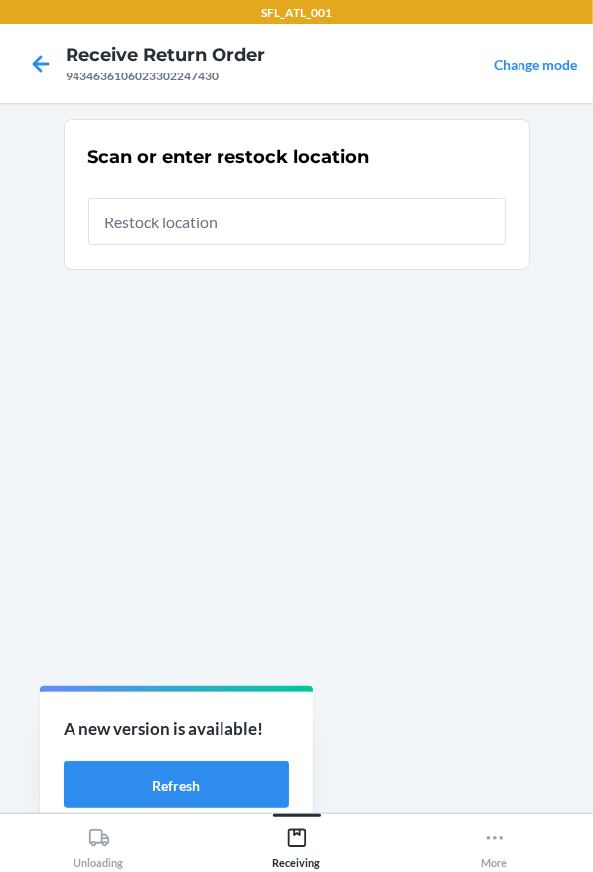
click at [197, 222] on input "text" at bounding box center [296, 222] width 417 height 48
type input "RTCart013"
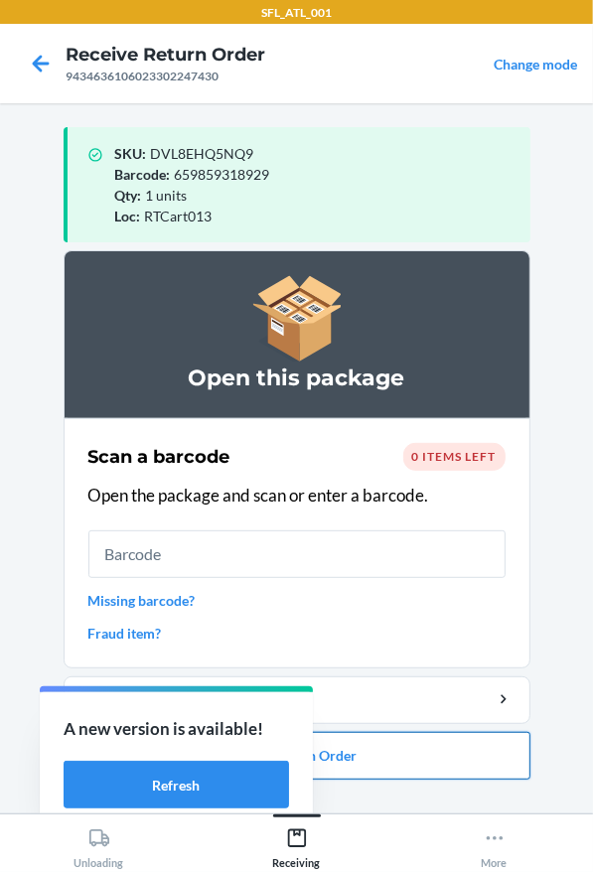
click at [441, 756] on button "Close Return Order" at bounding box center [297, 756] width 467 height 48
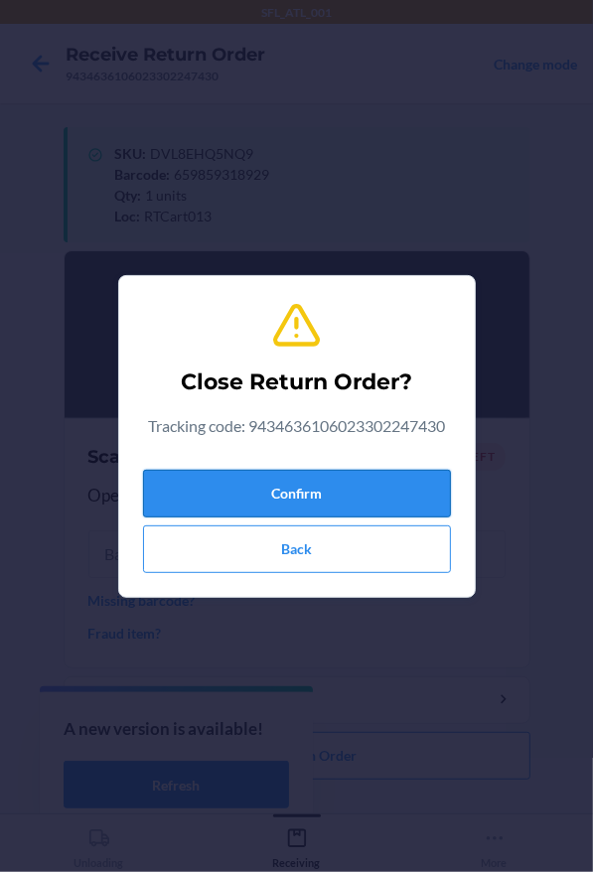
click at [382, 494] on button "Confirm" at bounding box center [297, 494] width 308 height 48
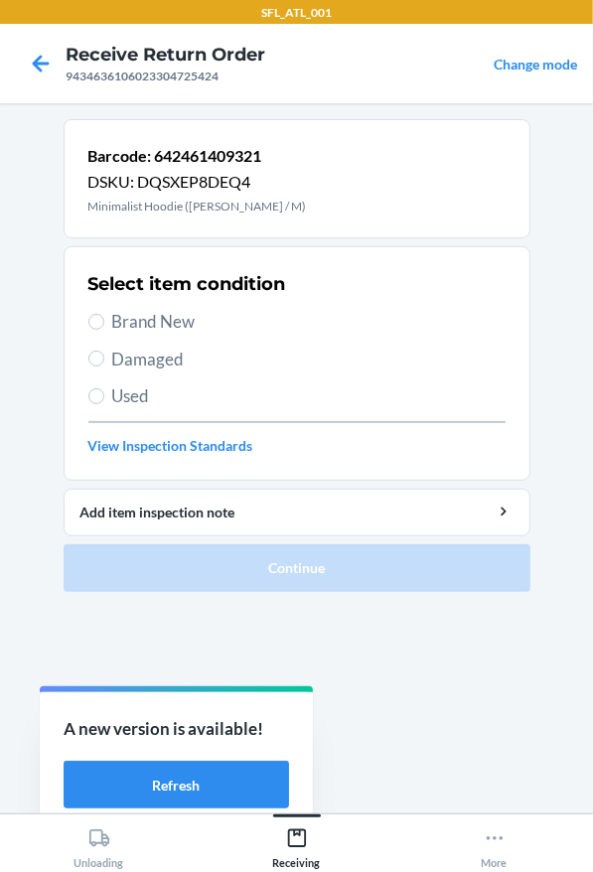
click at [115, 312] on span "Brand New" at bounding box center [308, 322] width 393 height 26
click at [104, 314] on input "Brand New" at bounding box center [96, 322] width 16 height 16
radio input "true"
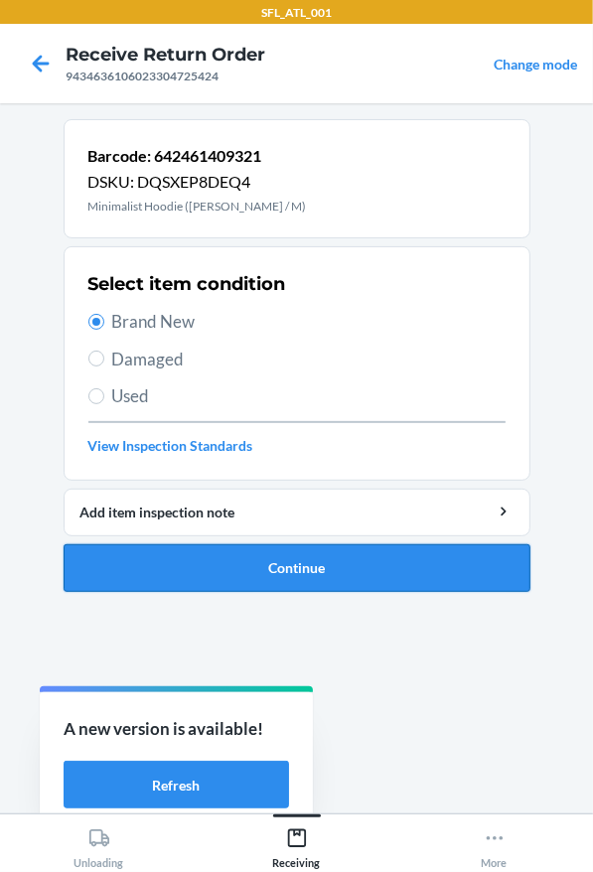
click at [304, 568] on button "Continue" at bounding box center [297, 568] width 467 height 48
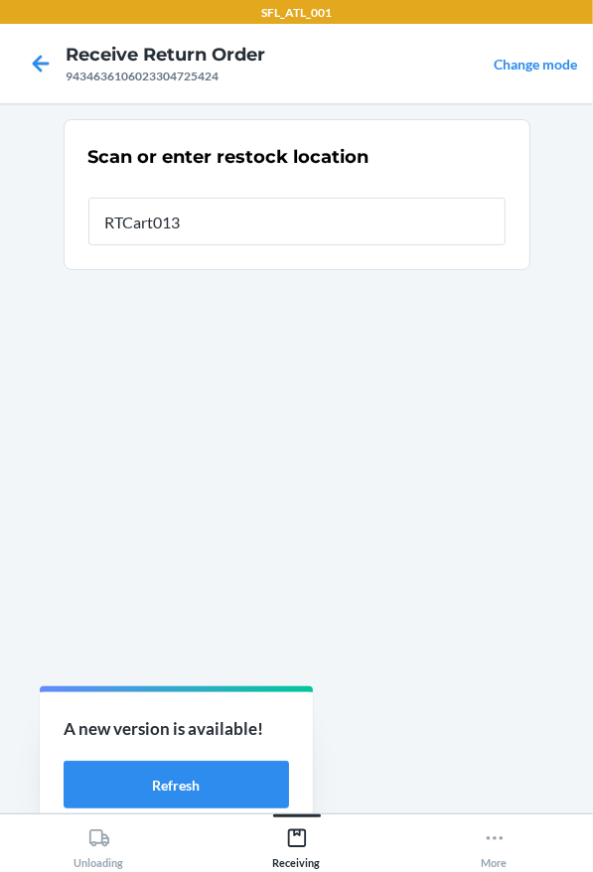
type input "RTCart013"
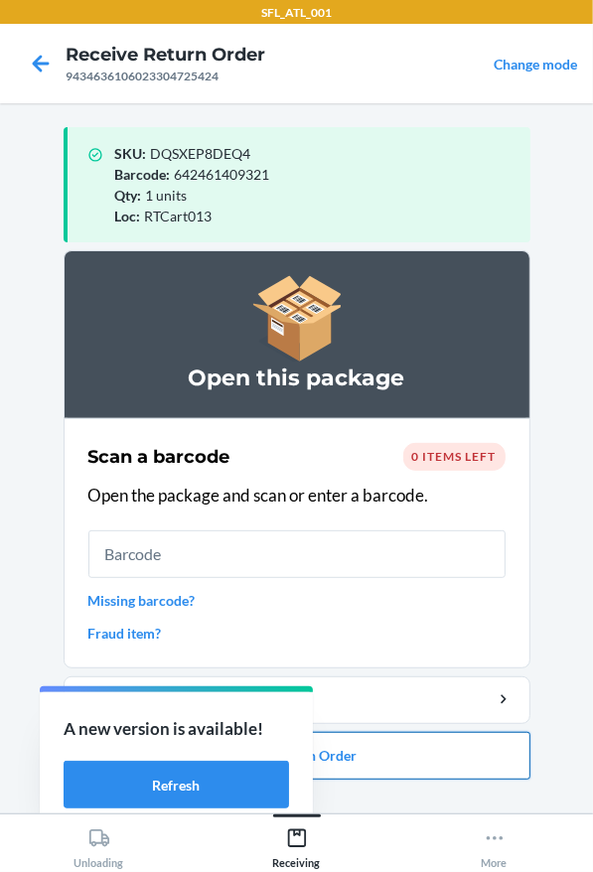
click at [393, 755] on button "Close Return Order" at bounding box center [297, 756] width 467 height 48
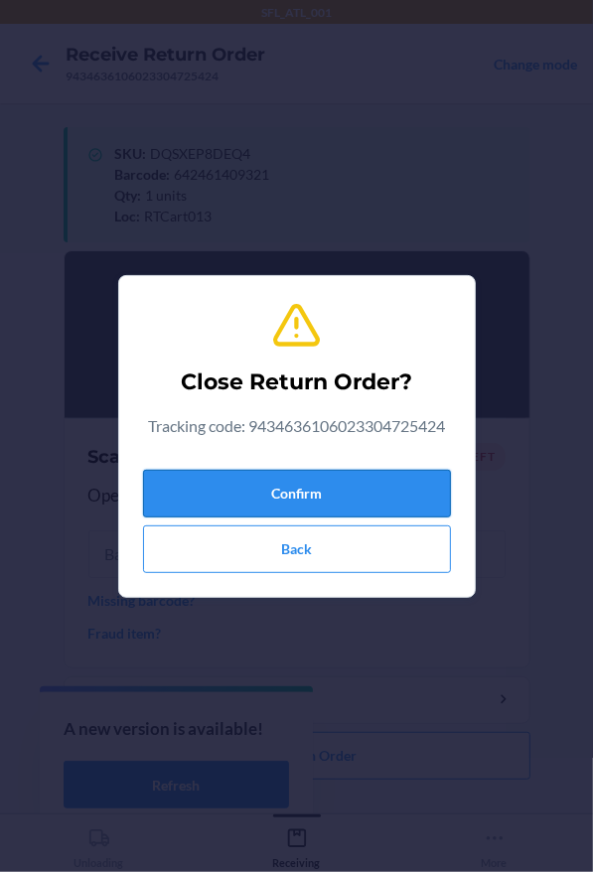
click at [312, 499] on button "Confirm" at bounding box center [297, 494] width 308 height 48
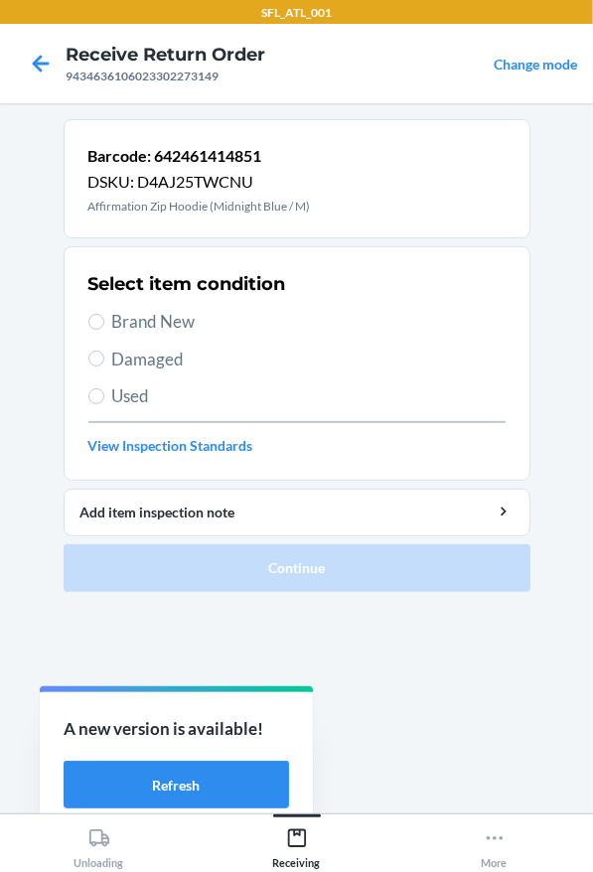
drag, startPoint x: 260, startPoint y: 310, endPoint x: 258, endPoint y: 324, distance: 14.0
click at [260, 317] on span "Brand New" at bounding box center [308, 322] width 393 height 26
click at [104, 317] on input "Brand New" at bounding box center [96, 322] width 16 height 16
radio input "true"
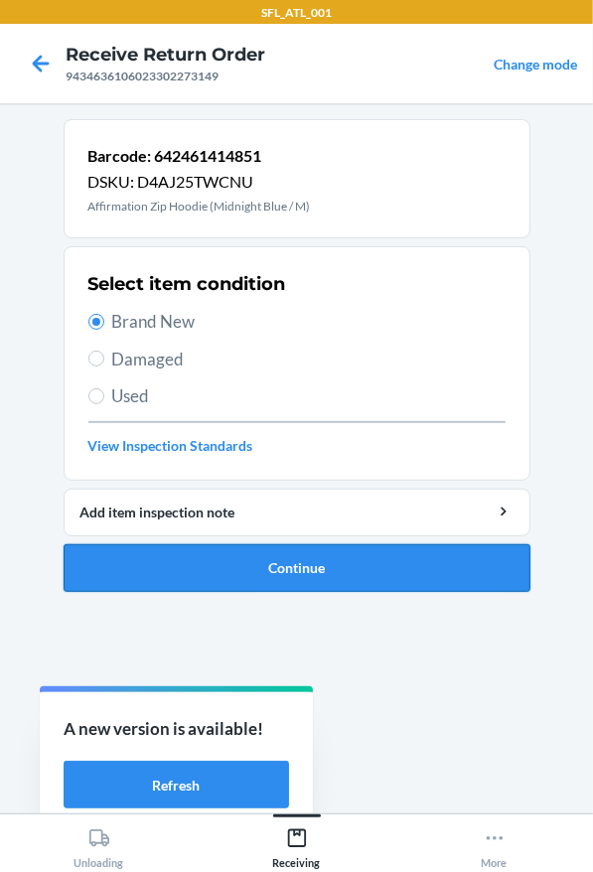
click at [399, 563] on button "Continue" at bounding box center [297, 568] width 467 height 48
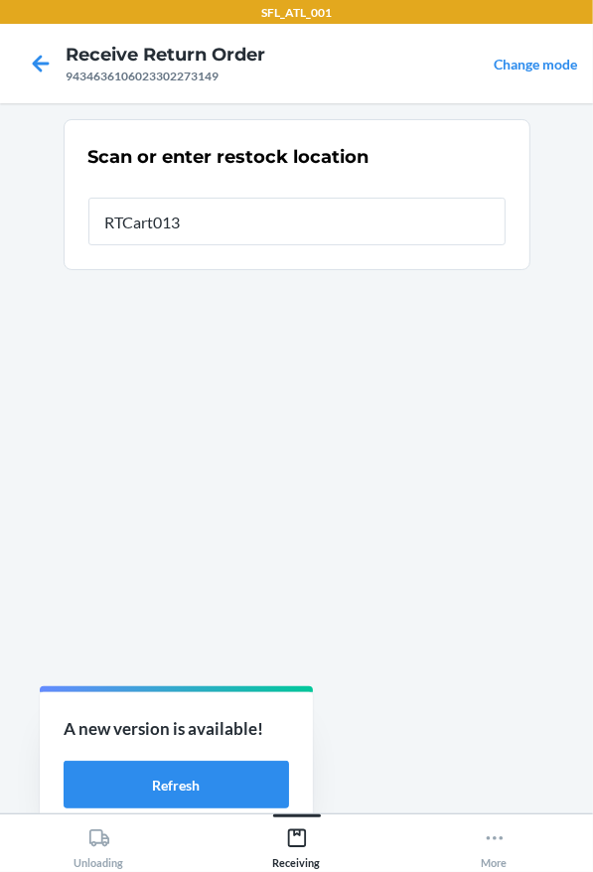
type input "RTCart013"
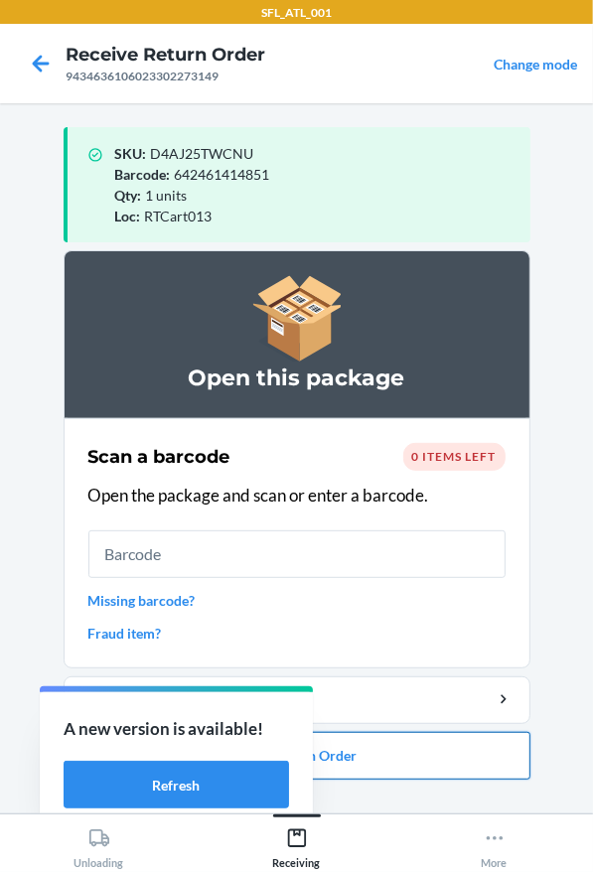
click at [383, 762] on button "Close Return Order" at bounding box center [297, 756] width 467 height 48
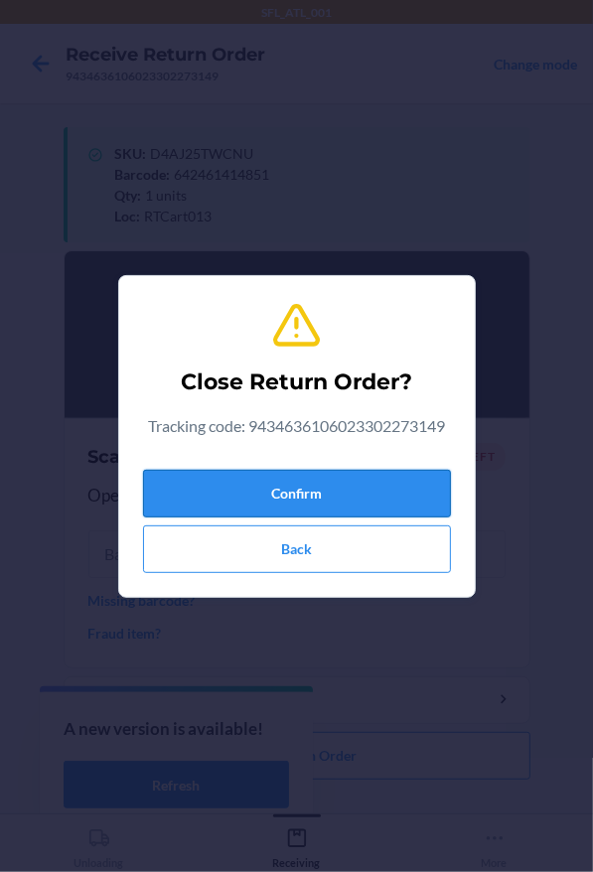
click at [322, 494] on button "Confirm" at bounding box center [297, 494] width 308 height 48
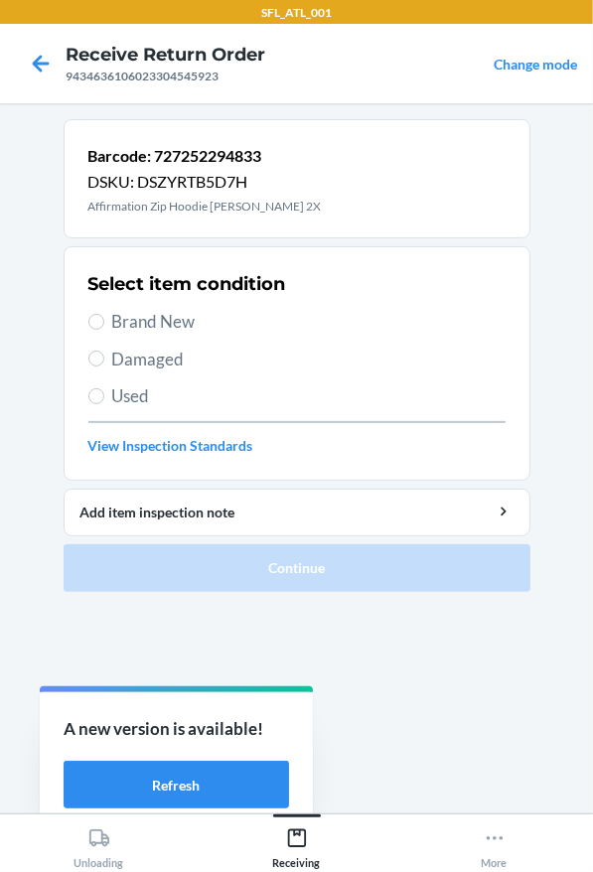
click at [131, 320] on span "Brand New" at bounding box center [308, 322] width 393 height 26
click at [104, 320] on input "Brand New" at bounding box center [96, 322] width 16 height 16
radio input "true"
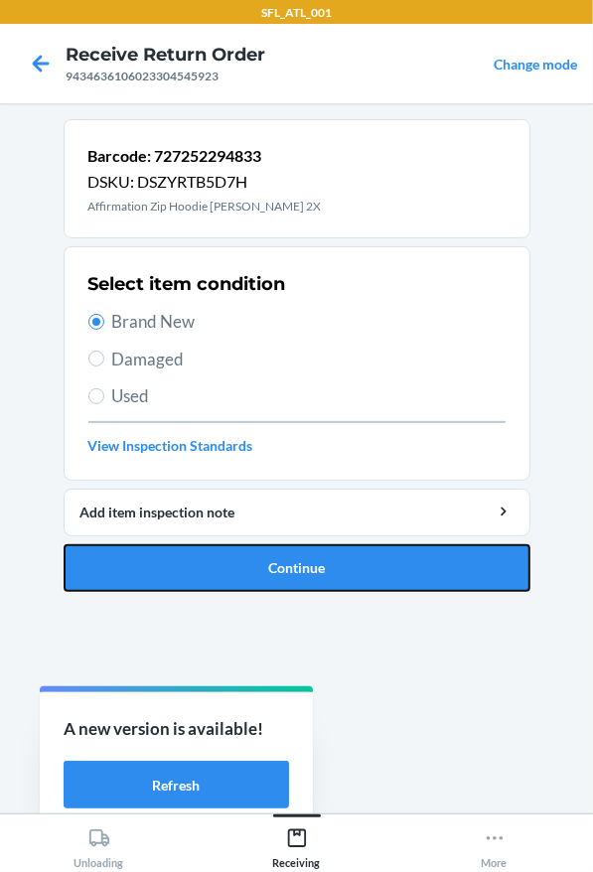
click at [285, 580] on button "Continue" at bounding box center [297, 568] width 467 height 48
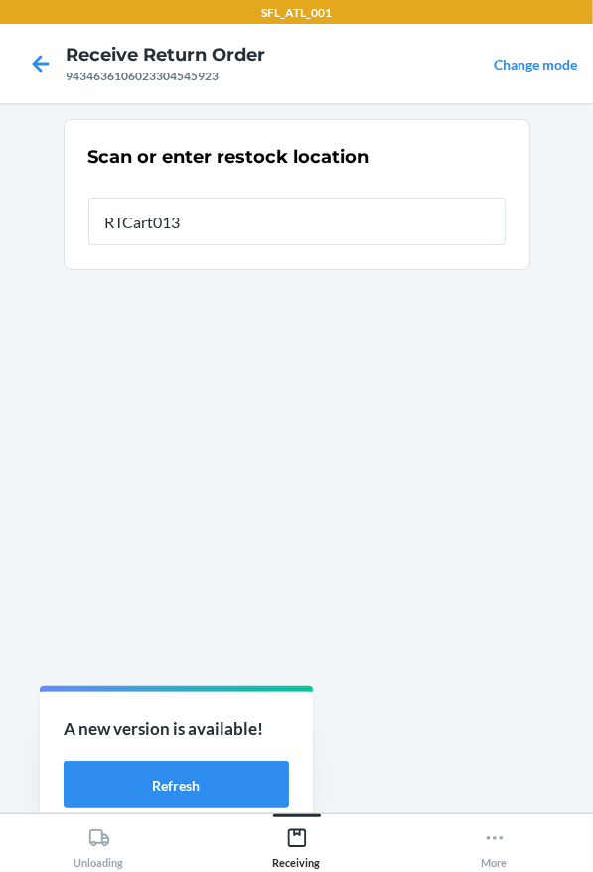
type input "RTCart013"
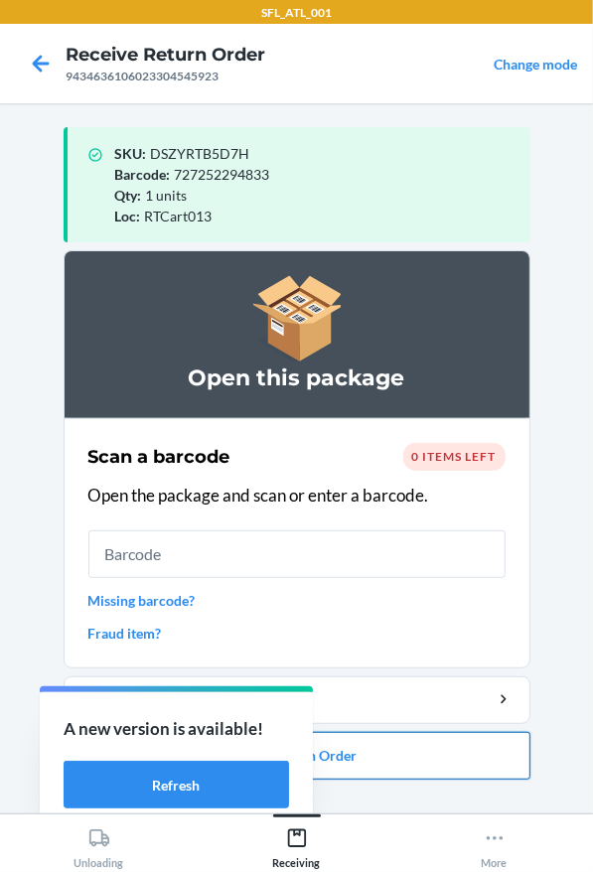
click at [452, 743] on button "Close Return Order" at bounding box center [297, 756] width 467 height 48
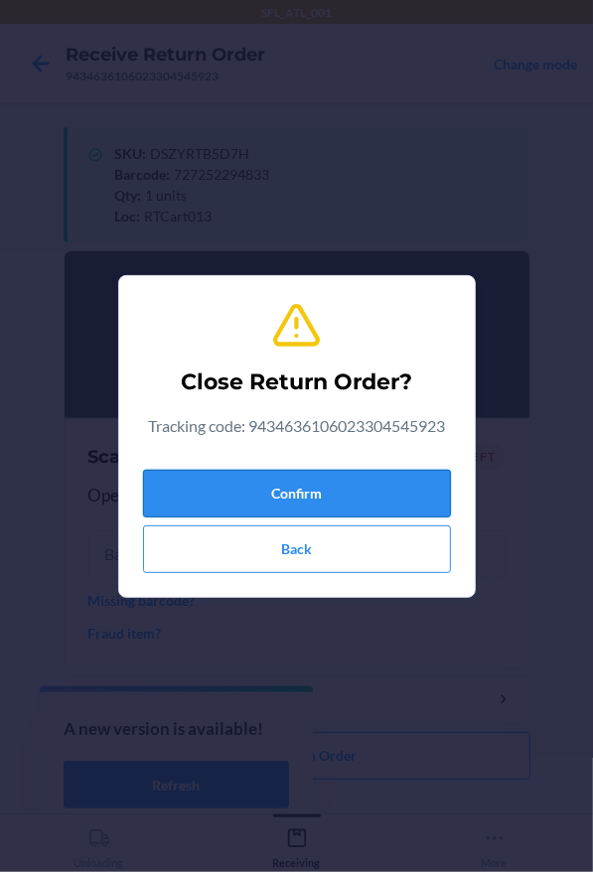
click at [292, 478] on button "Confirm" at bounding box center [297, 494] width 308 height 48
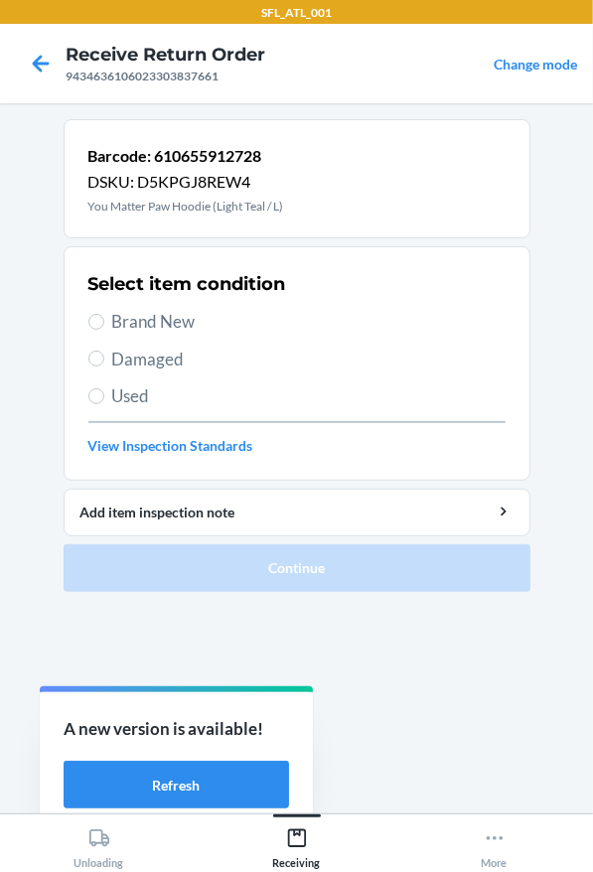
click at [148, 404] on span "Used" at bounding box center [308, 396] width 393 height 26
click at [104, 404] on input "Used" at bounding box center [96, 396] width 16 height 16
radio input "true"
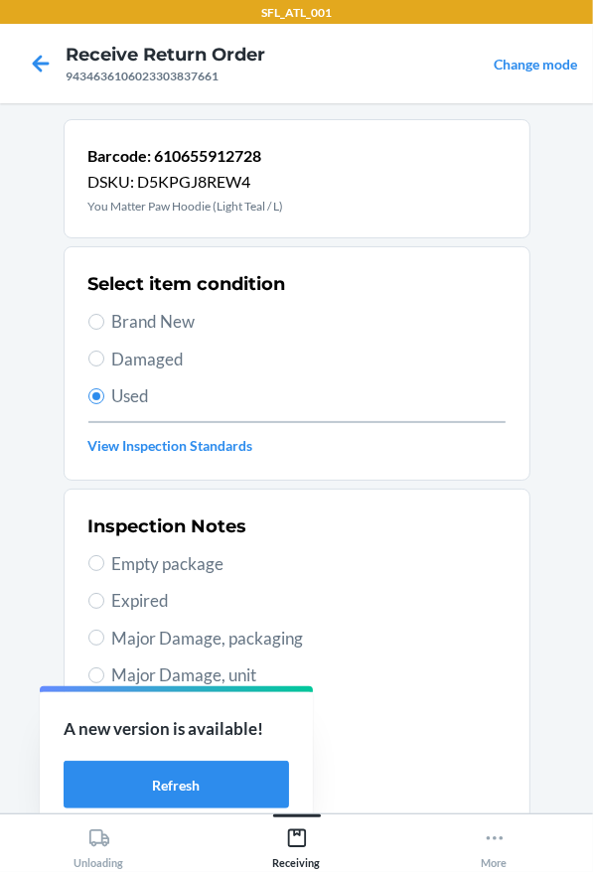
click at [121, 392] on span "Used" at bounding box center [308, 396] width 393 height 26
click at [104, 392] on input "Used" at bounding box center [96, 396] width 16 height 16
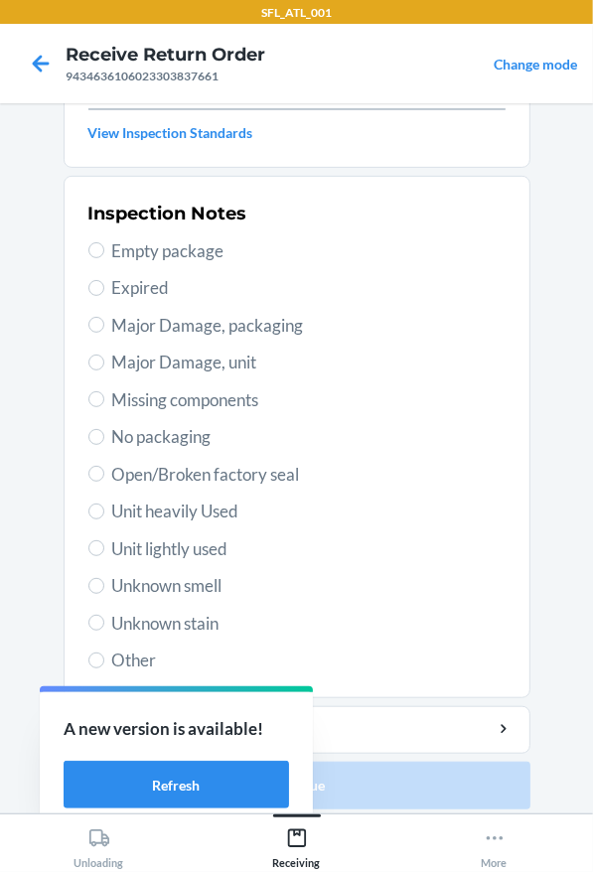
scroll to position [323, 0]
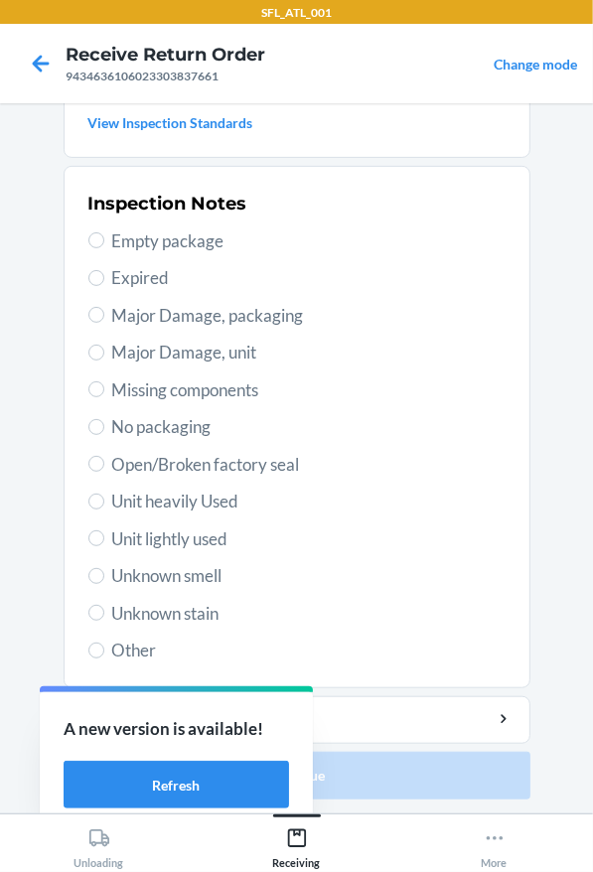
click at [145, 512] on div "Inspection Notes Empty package Expired Major Damage, packaging Major Damage, un…" at bounding box center [296, 427] width 417 height 485
click at [151, 535] on span "Unit lightly used" at bounding box center [308, 539] width 393 height 26
click at [104, 535] on input "Unit lightly used" at bounding box center [96, 538] width 16 height 16
radio input "true"
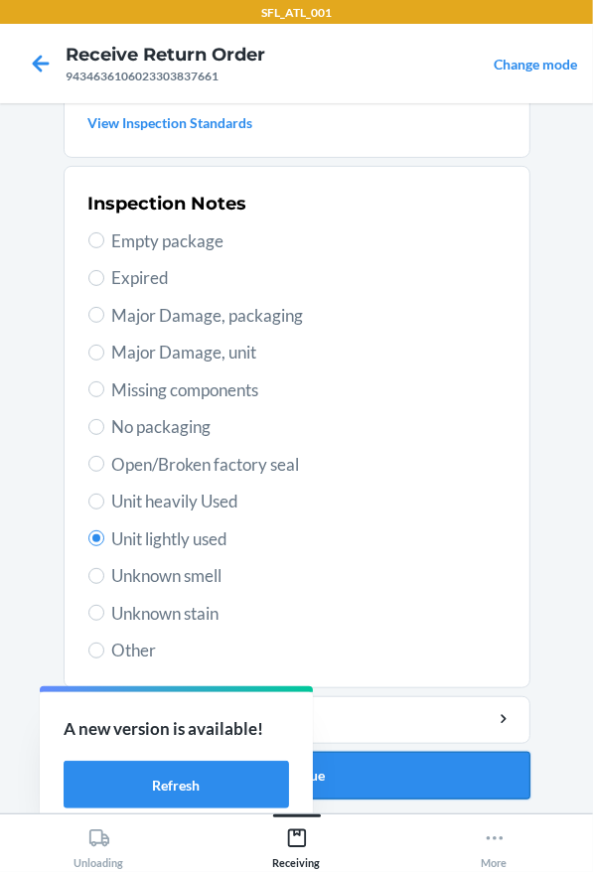
click at [362, 773] on button "Continue" at bounding box center [297, 776] width 467 height 48
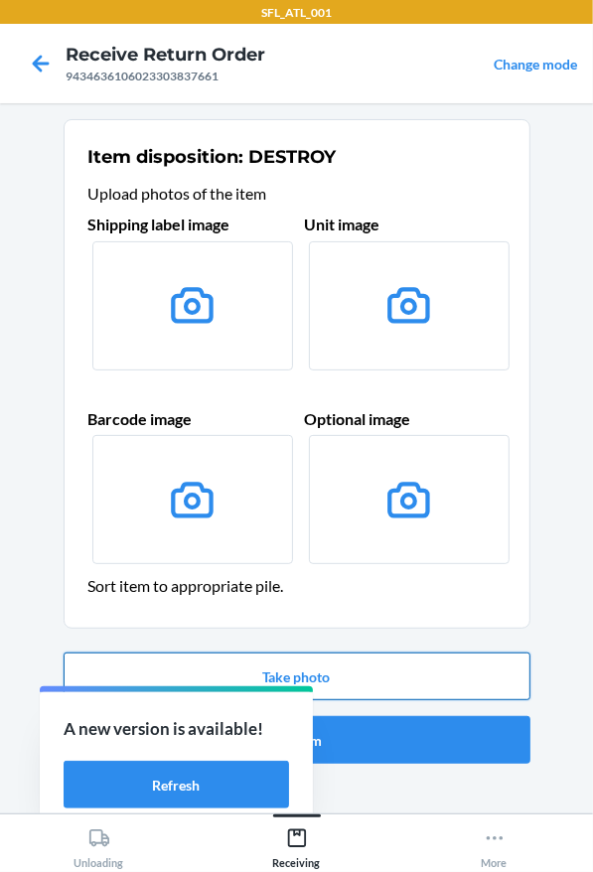
click at [362, 665] on button "Take photo" at bounding box center [297, 677] width 467 height 48
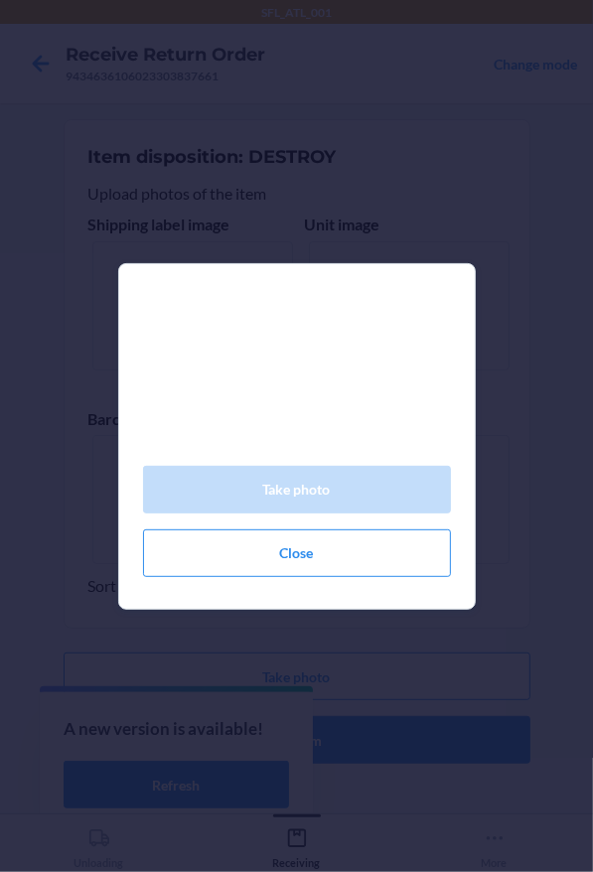
click at [592, 657] on html "SFL_ATL_001 Receive Return Order 9434636106023303837661 Change mode Item dispos…" at bounding box center [296, 436] width 593 height 872
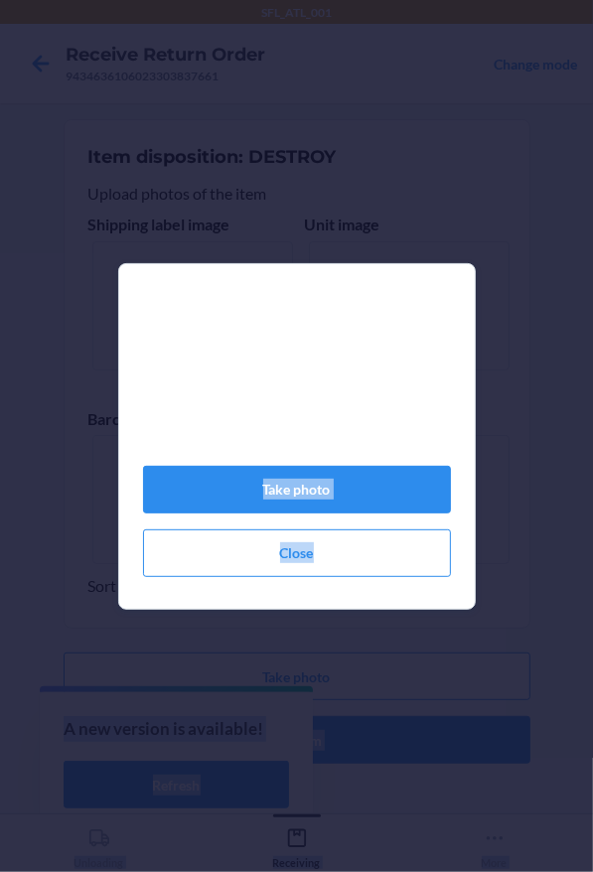
click at [458, 647] on div "Take photo Close" at bounding box center [296, 436] width 593 height 872
click at [366, 509] on button "Take photo" at bounding box center [297, 490] width 308 height 48
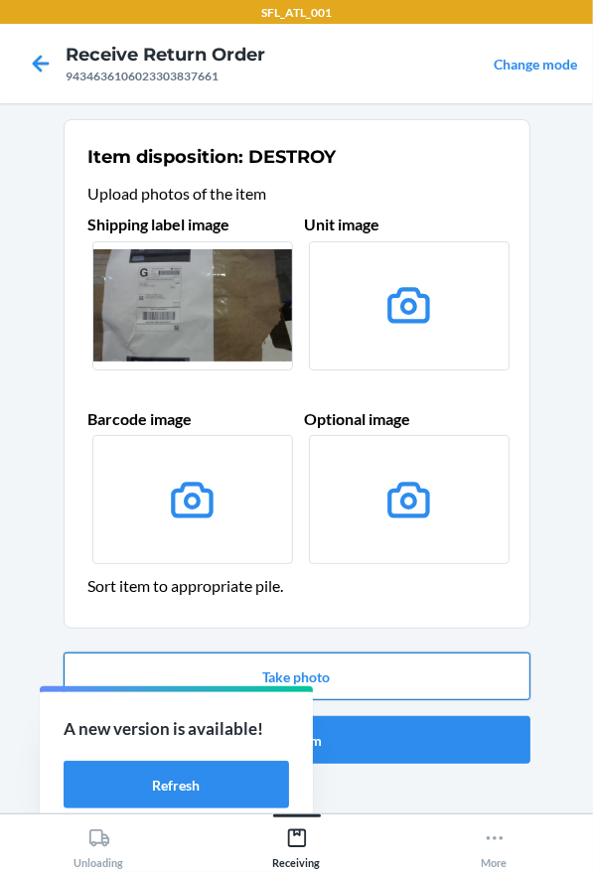
click at [374, 666] on button "Take photo" at bounding box center [297, 677] width 467 height 48
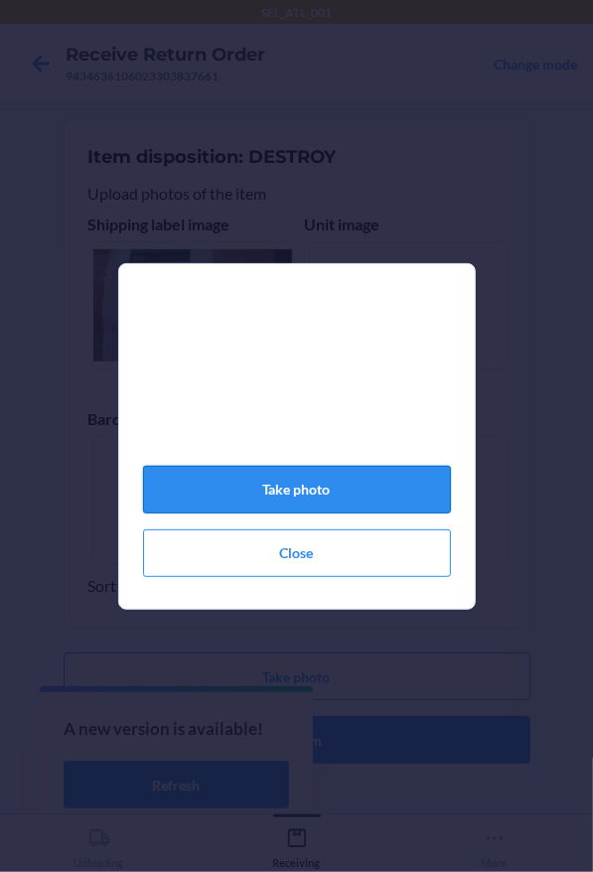
click at [345, 509] on button "Take photo" at bounding box center [297, 490] width 308 height 48
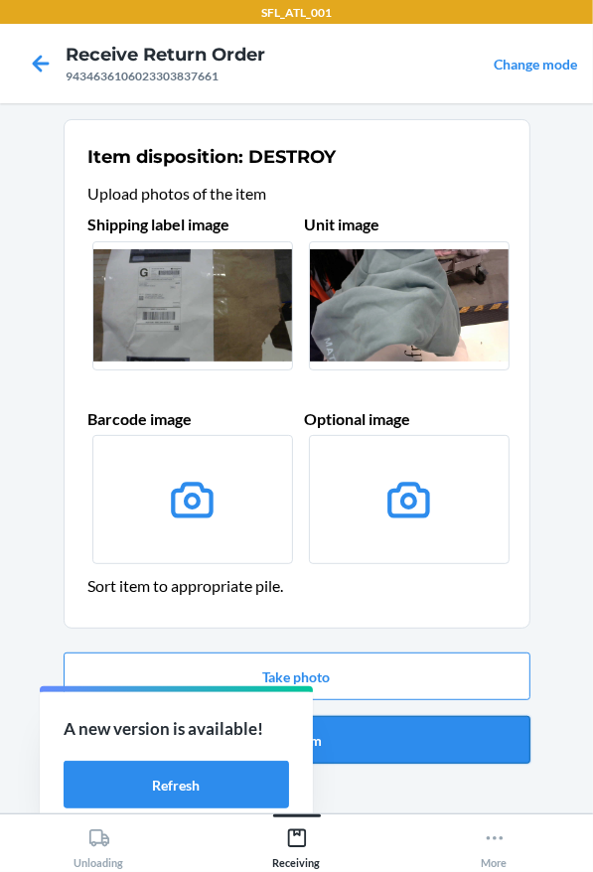
click at [381, 729] on button "Confirm" at bounding box center [297, 740] width 467 height 48
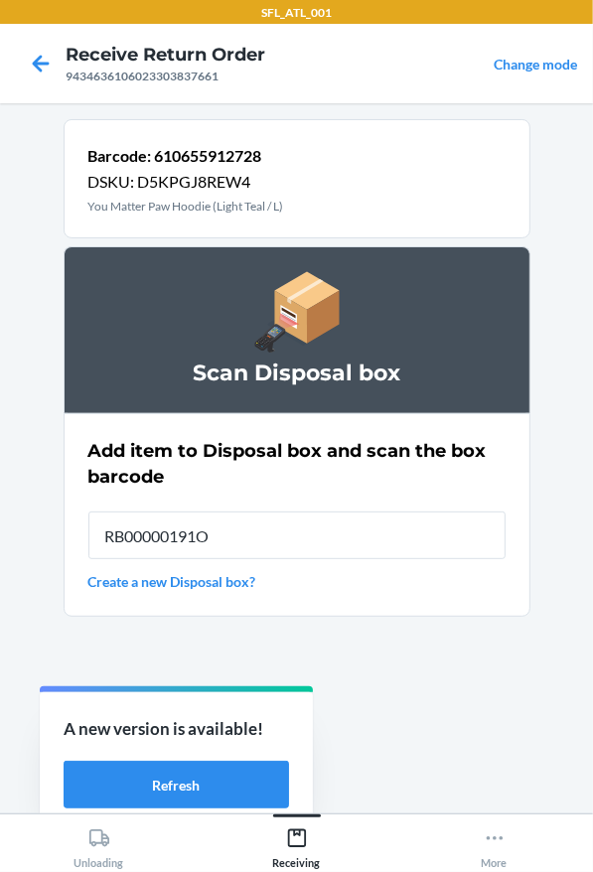
type input "RB00000191O"
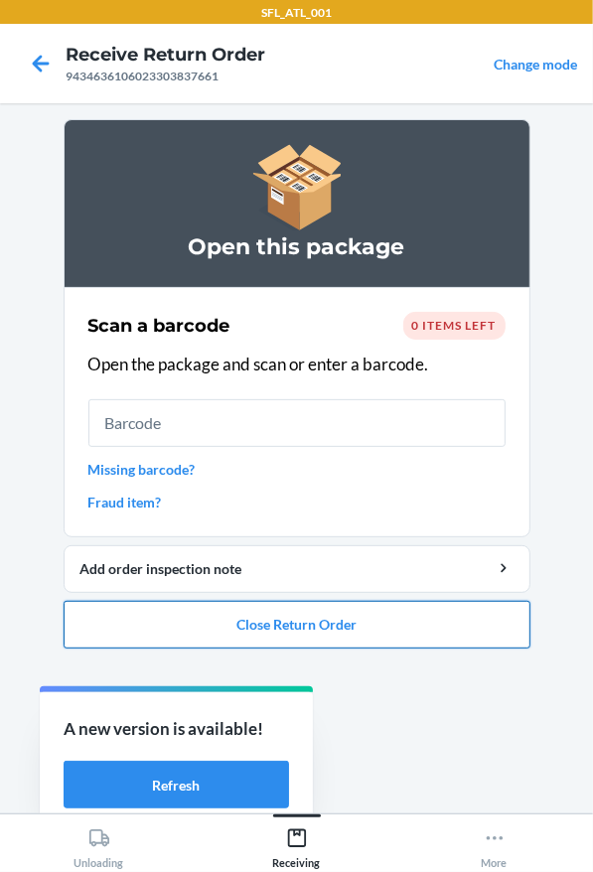
click at [449, 612] on button "Close Return Order" at bounding box center [297, 625] width 467 height 48
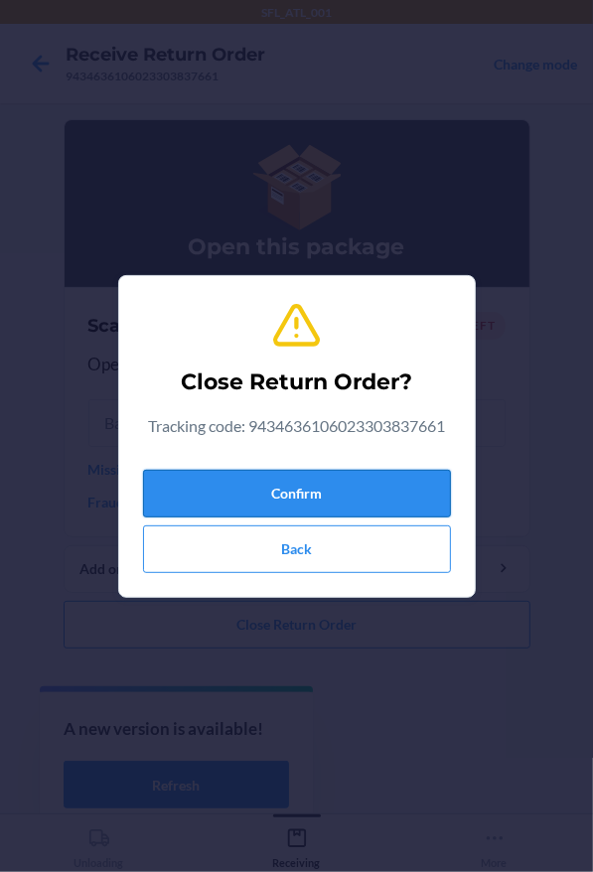
click at [363, 495] on button "Confirm" at bounding box center [297, 494] width 308 height 48
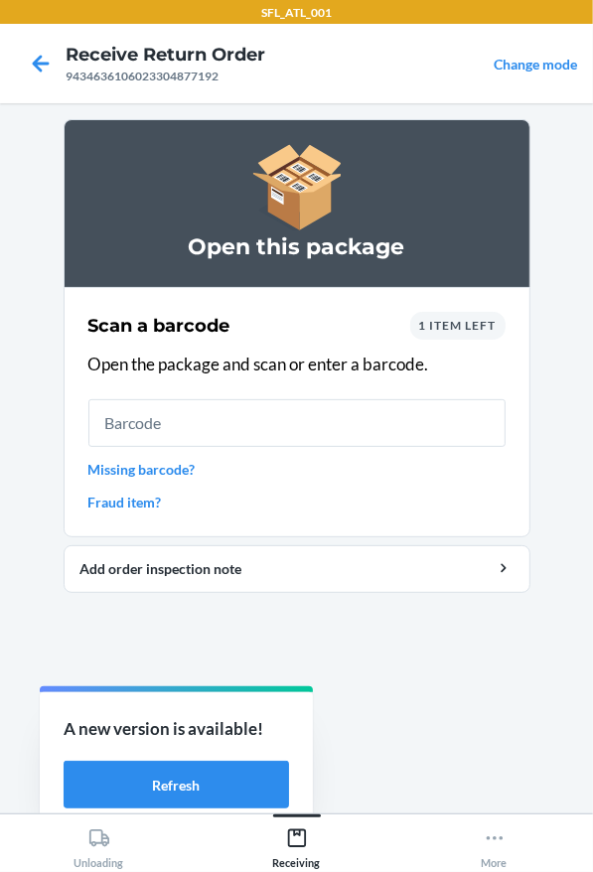
click at [129, 462] on link "Missing barcode?" at bounding box center [296, 469] width 417 height 21
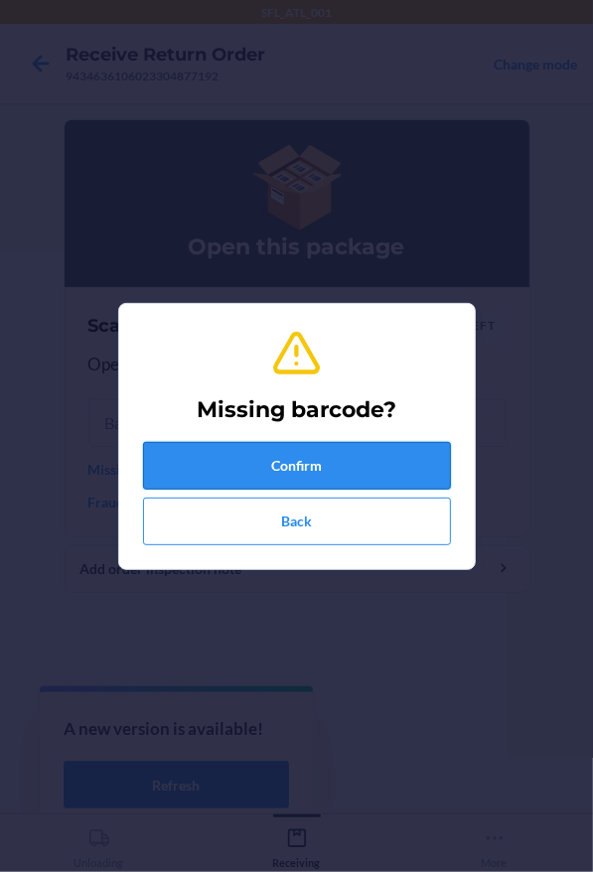
click at [206, 476] on button "Confirm" at bounding box center [297, 466] width 308 height 48
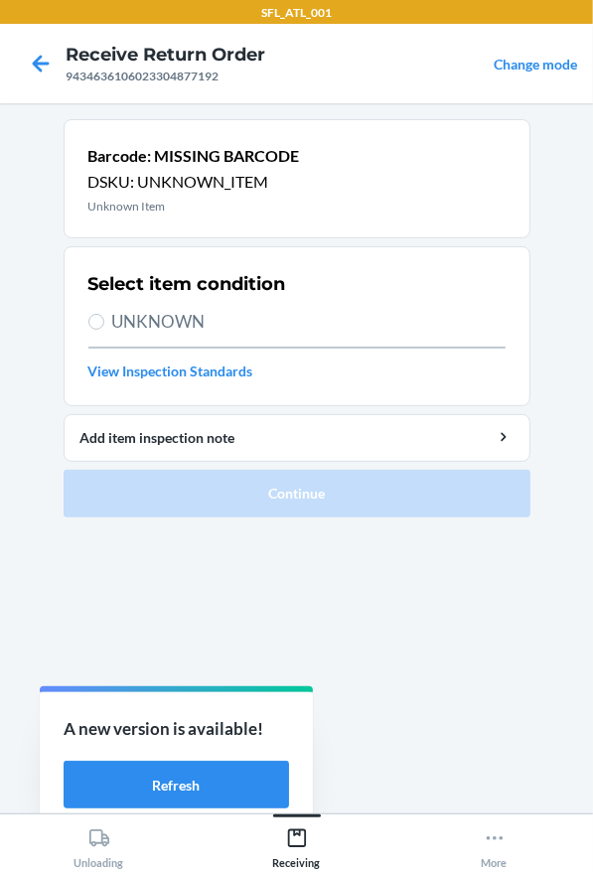
click at [176, 316] on span "UNKNOWN" at bounding box center [308, 322] width 393 height 26
click at [104, 316] on input "UNKNOWN" at bounding box center [96, 322] width 16 height 16
radio input "true"
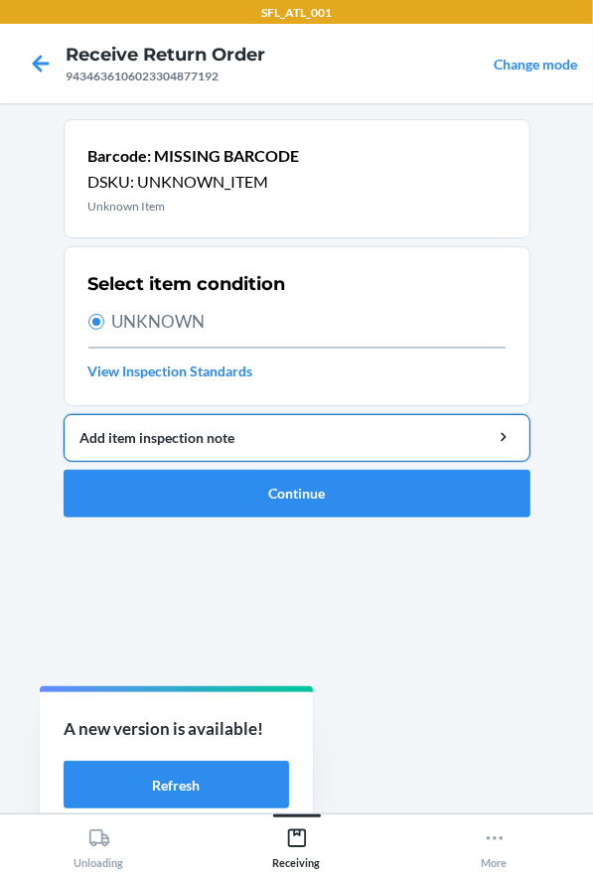
click at [208, 459] on button "Add item inspection note" at bounding box center [297, 438] width 467 height 48
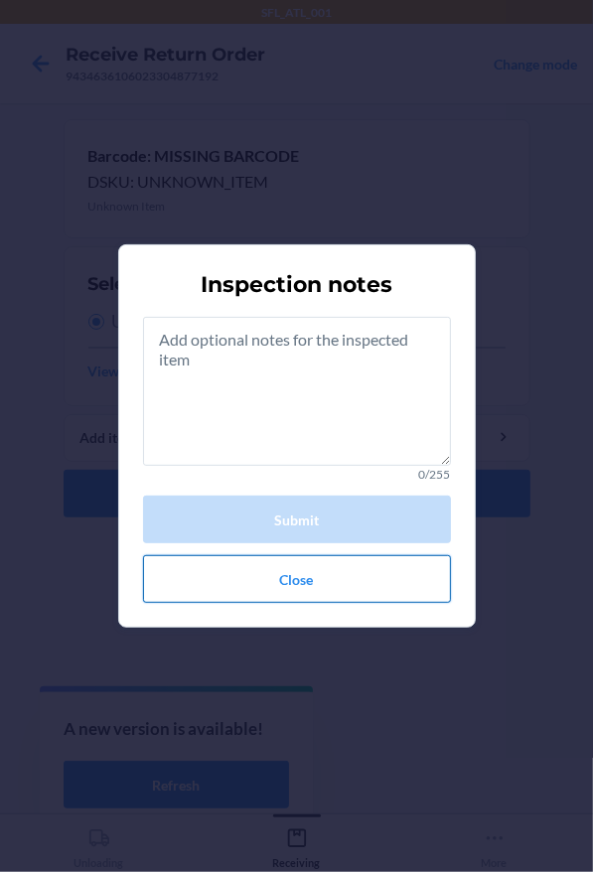
click at [259, 588] on button "Close" at bounding box center [297, 579] width 308 height 48
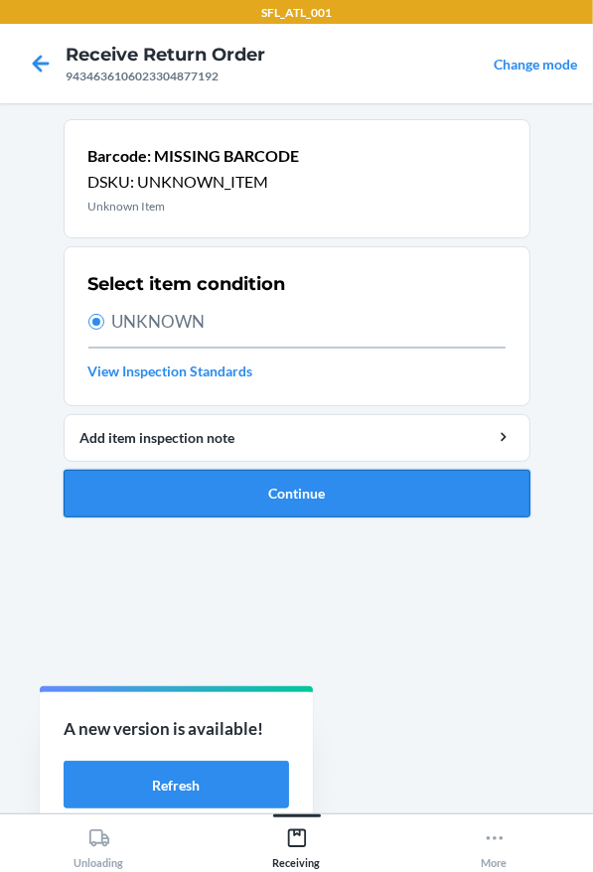
click at [242, 509] on button "Continue" at bounding box center [297, 494] width 467 height 48
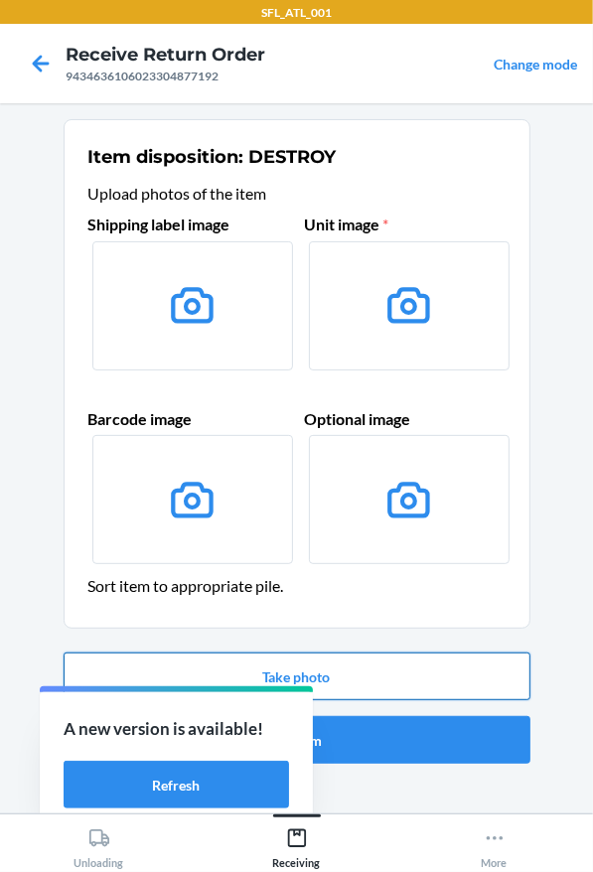
click at [402, 676] on button "Take photo" at bounding box center [297, 677] width 467 height 48
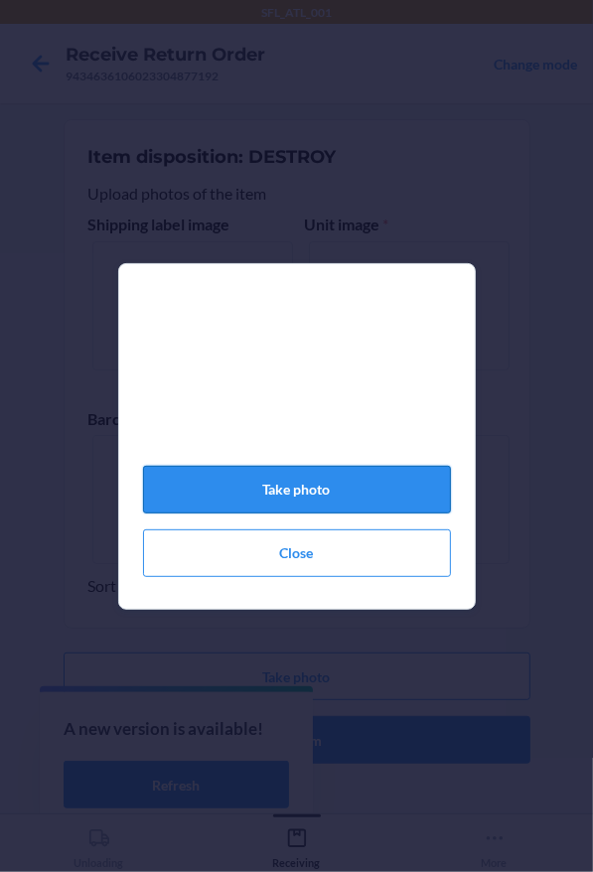
click at [213, 490] on button "Take photo" at bounding box center [297, 490] width 308 height 48
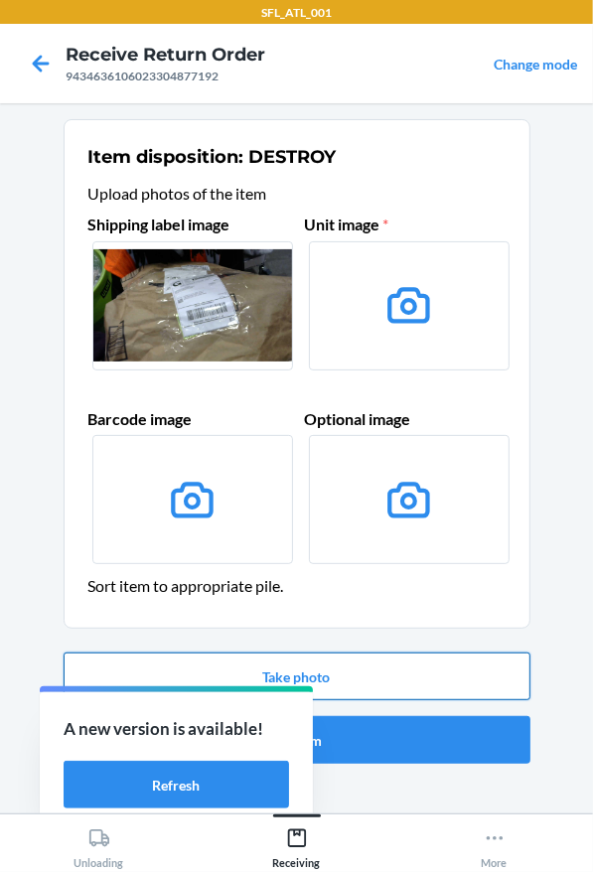
click at [460, 677] on button "Take photo" at bounding box center [297, 677] width 467 height 48
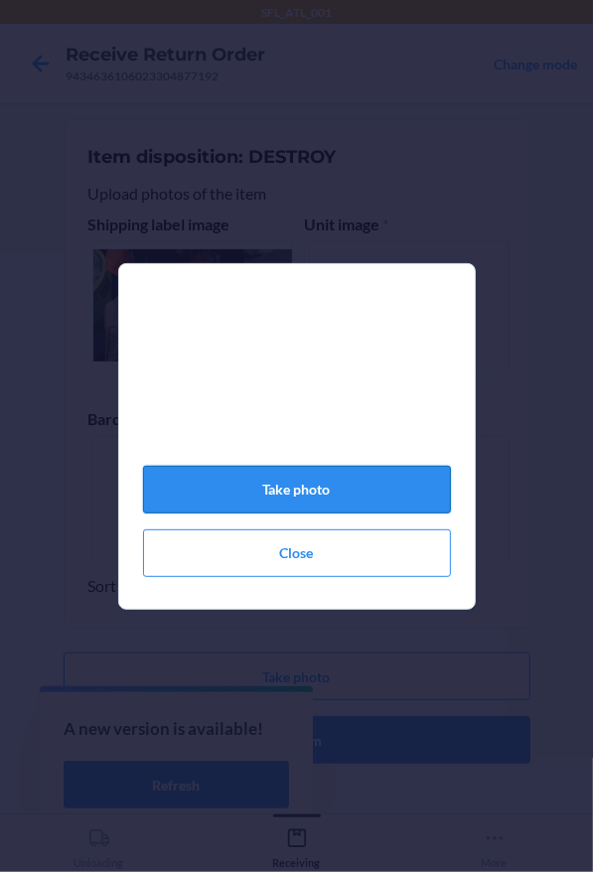
click at [350, 512] on button "Take photo" at bounding box center [297, 490] width 308 height 48
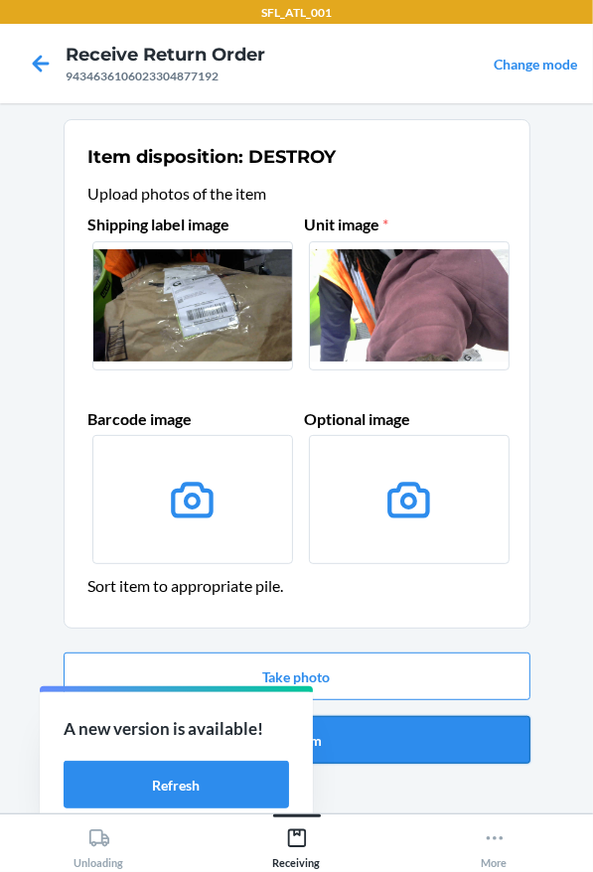
drag, startPoint x: 380, startPoint y: 714, endPoint x: 396, endPoint y: 736, distance: 27.0
click at [399, 731] on div "Take photo Confirm" at bounding box center [297, 708] width 467 height 127
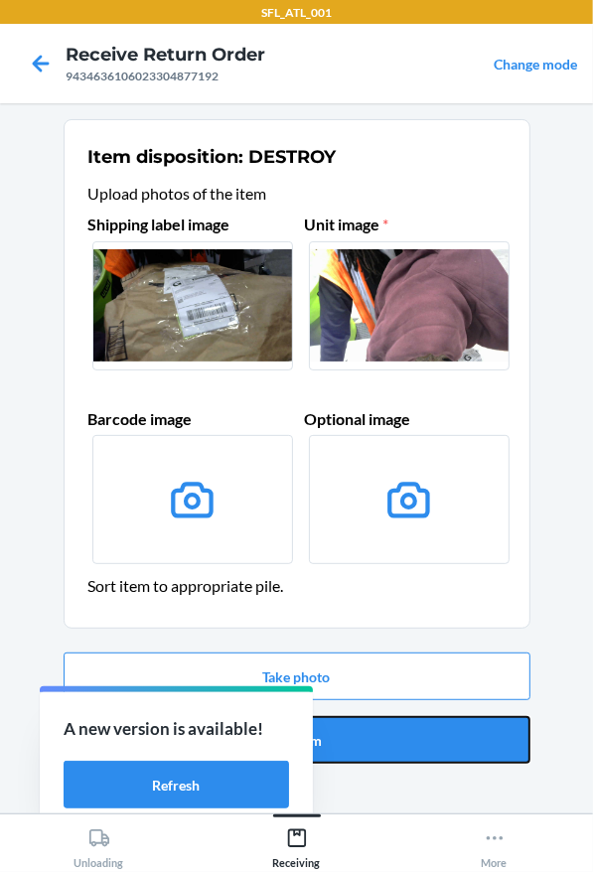
drag, startPoint x: 379, startPoint y: 737, endPoint x: 372, endPoint y: 714, distance: 23.9
click at [379, 736] on button "Confirm" at bounding box center [297, 740] width 467 height 48
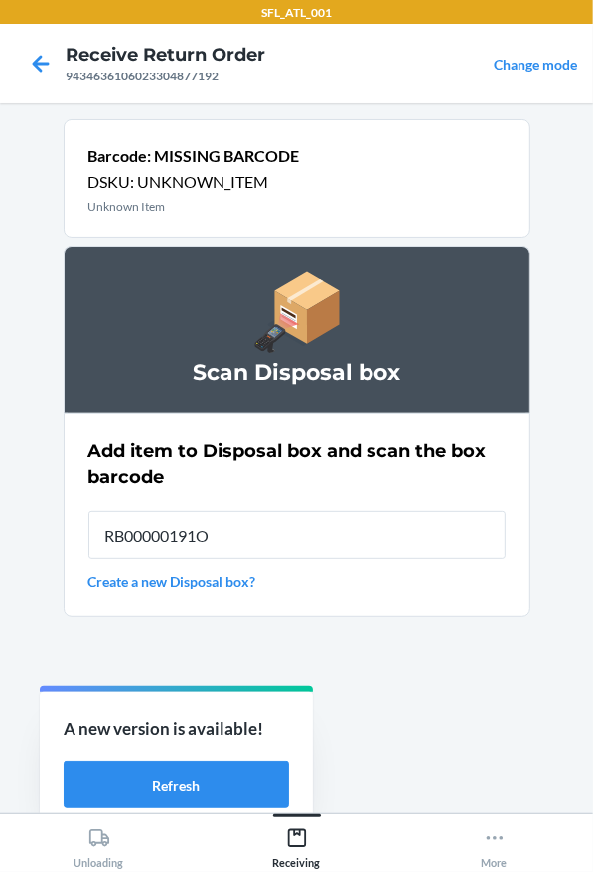
type input "RB00000191O"
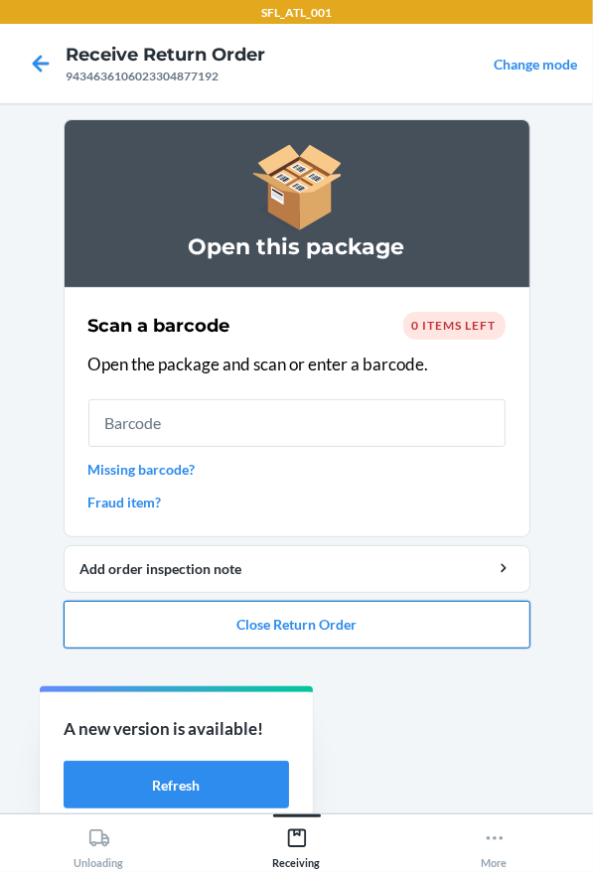
click at [253, 626] on button "Close Return Order" at bounding box center [297, 625] width 467 height 48
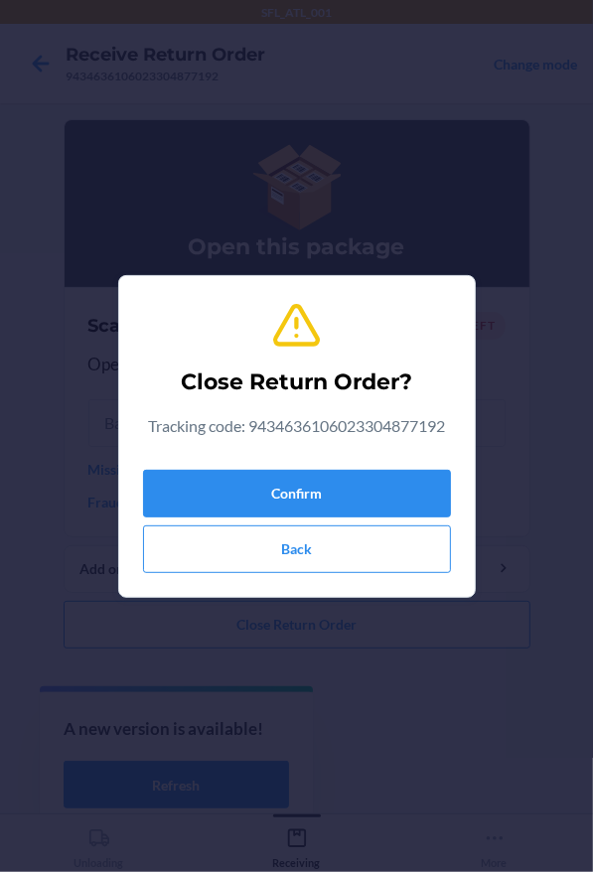
click at [210, 462] on div "Confirm Back" at bounding box center [297, 517] width 308 height 111
click at [226, 480] on button "Confirm" at bounding box center [297, 494] width 308 height 48
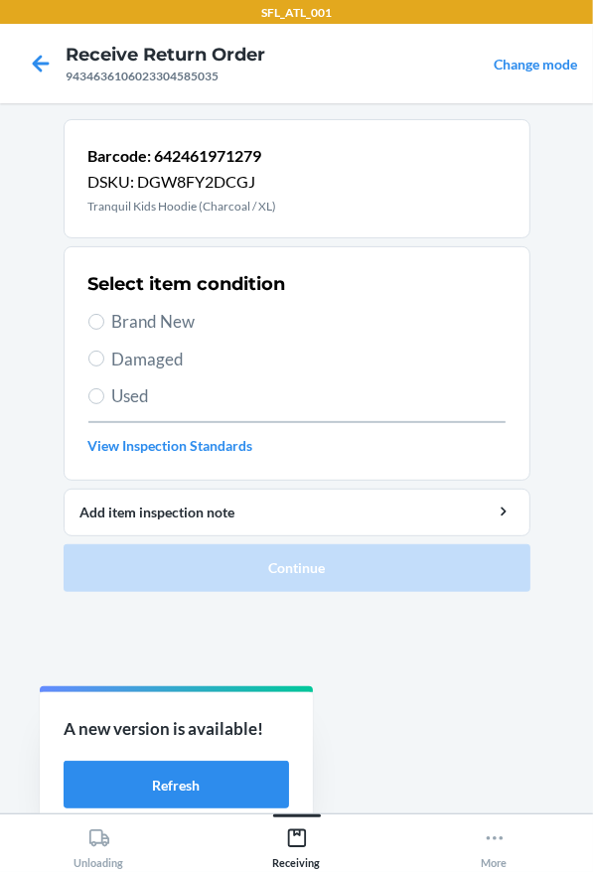
click at [146, 330] on span "Brand New" at bounding box center [308, 322] width 393 height 26
click at [104, 330] on input "Brand New" at bounding box center [96, 322] width 16 height 16
radio input "true"
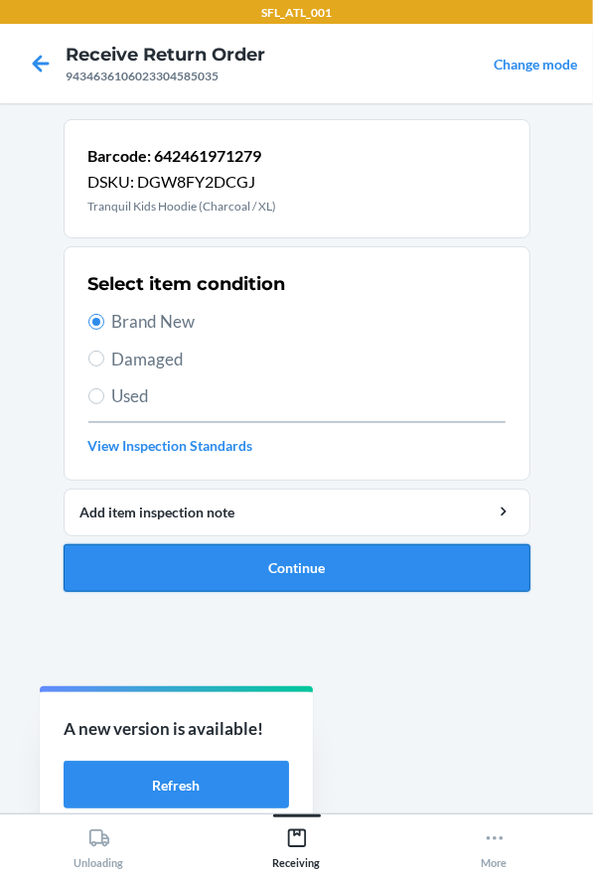
click at [290, 571] on button "Continue" at bounding box center [297, 568] width 467 height 48
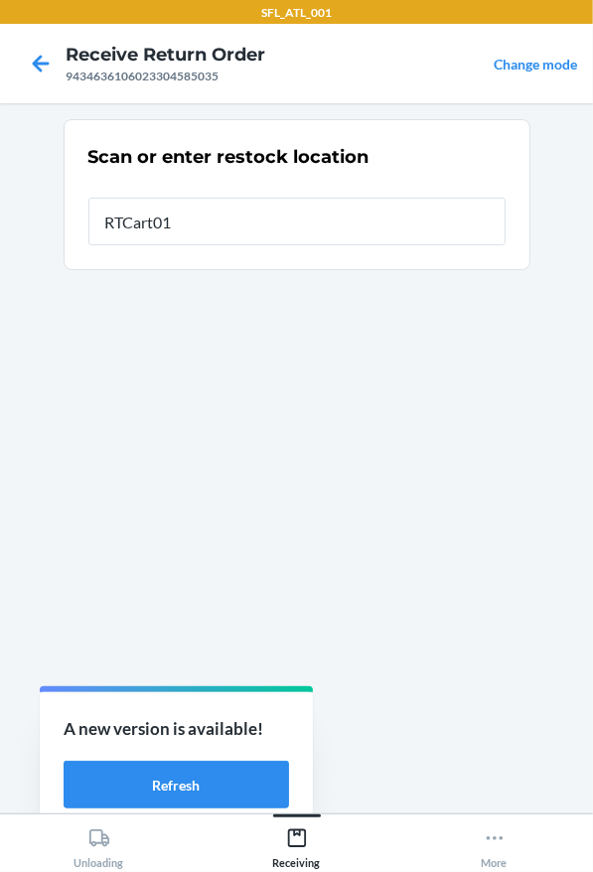
type input "RTCart013"
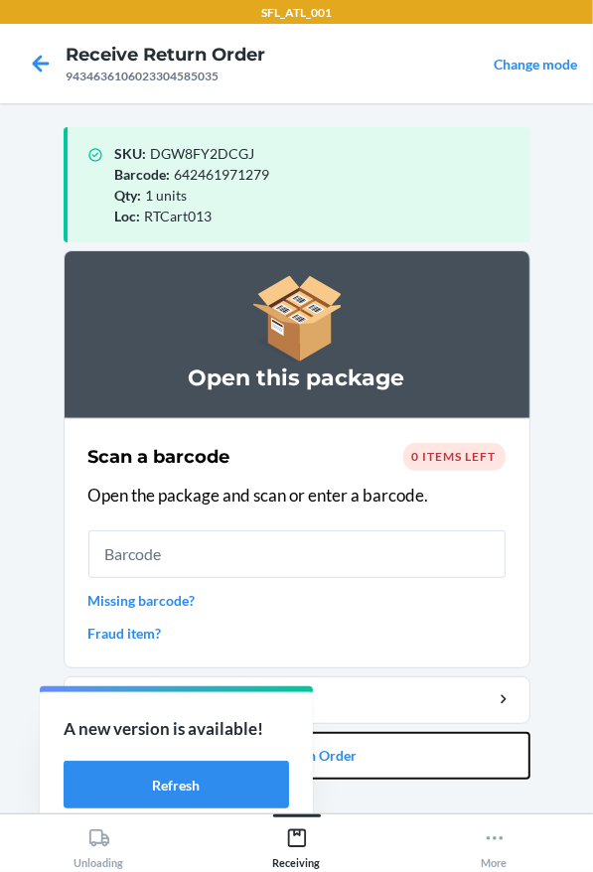
click at [404, 738] on button "Close Return Order" at bounding box center [297, 756] width 467 height 48
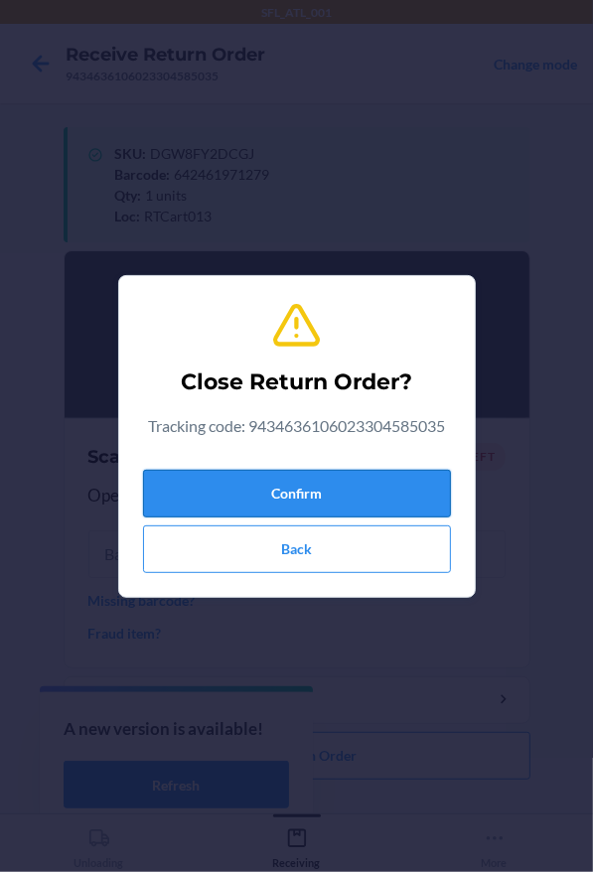
drag, startPoint x: 302, startPoint y: 481, endPoint x: 333, endPoint y: 481, distance: 30.8
click at [330, 481] on button "Confirm" at bounding box center [297, 494] width 308 height 48
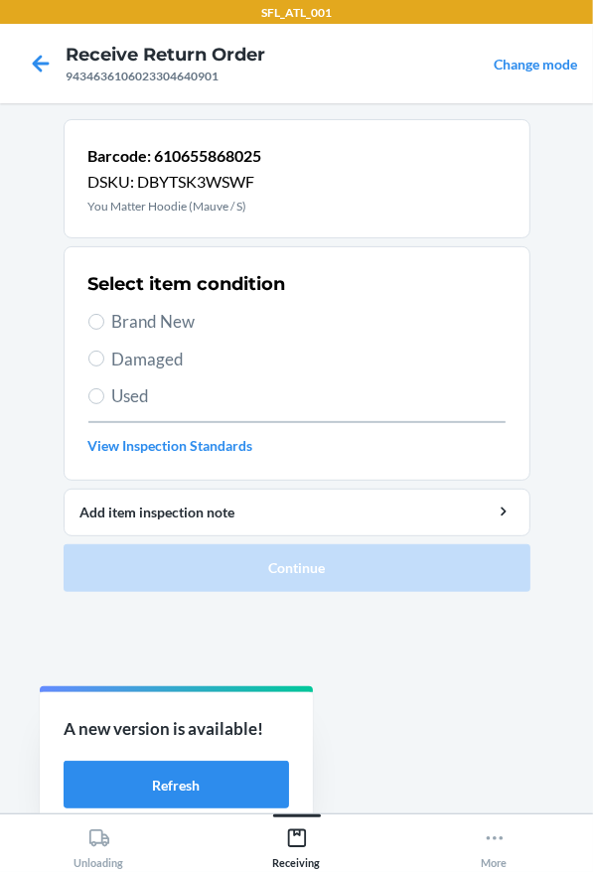
click at [131, 316] on span "Brand New" at bounding box center [308, 322] width 393 height 26
click at [104, 316] on input "Brand New" at bounding box center [96, 322] width 16 height 16
radio input "true"
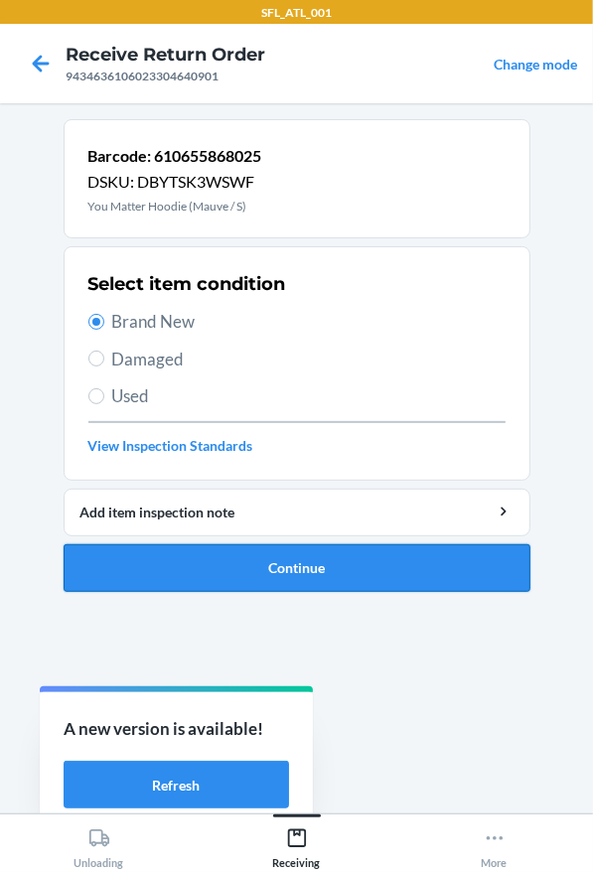
click at [294, 553] on button "Continue" at bounding box center [297, 568] width 467 height 48
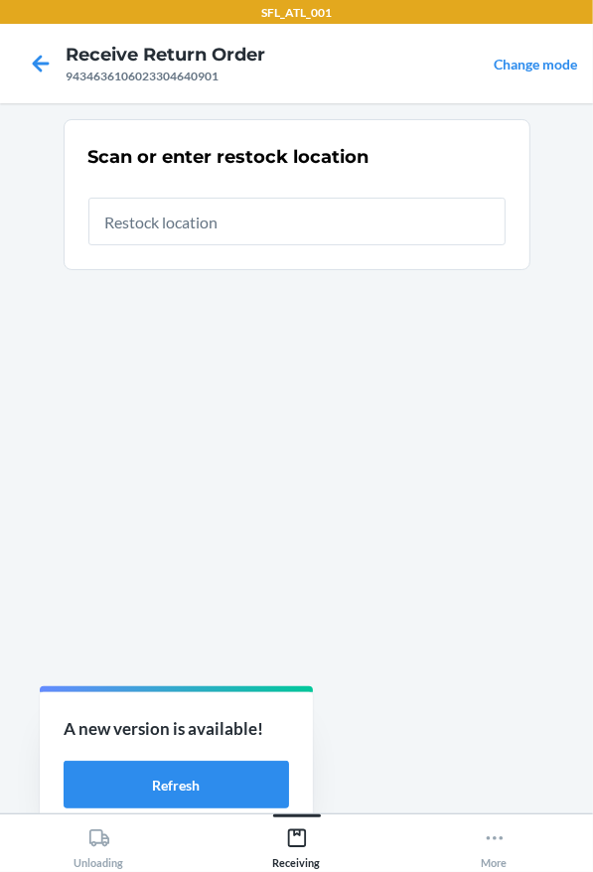
click at [175, 223] on input "text" at bounding box center [296, 222] width 417 height 48
type input "RTCart013"
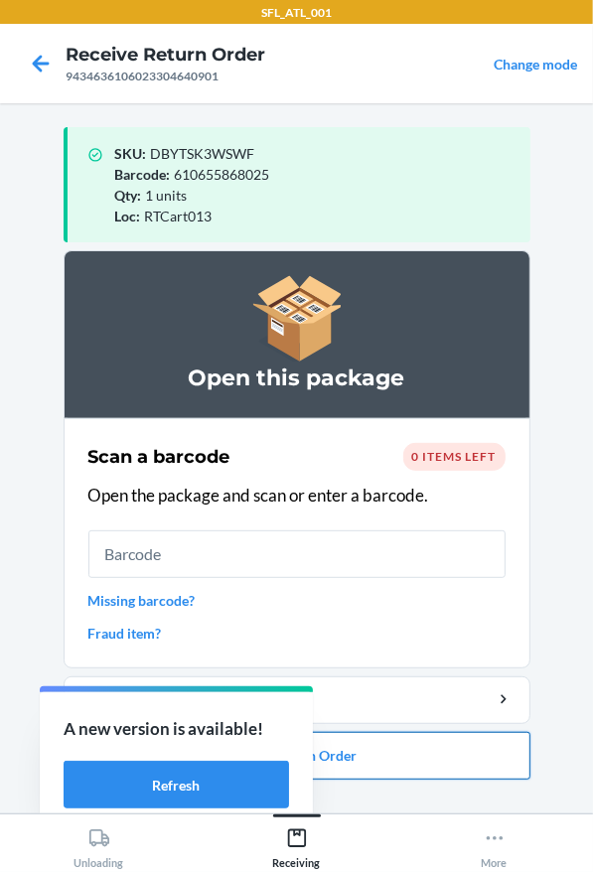
click at [489, 740] on button "Close Return Order" at bounding box center [297, 756] width 467 height 48
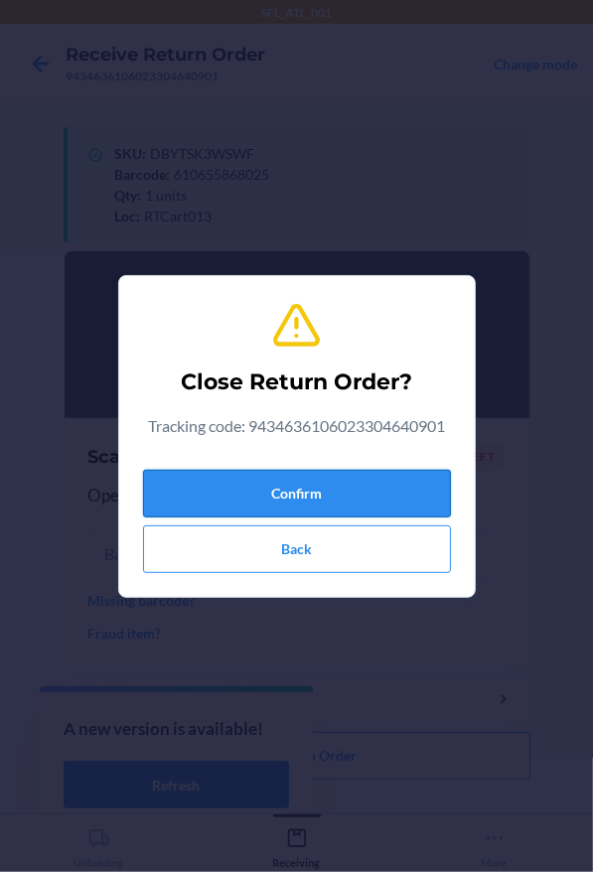
drag, startPoint x: 356, startPoint y: 495, endPoint x: 379, endPoint y: 495, distance: 23.8
click at [363, 495] on button "Confirm" at bounding box center [297, 494] width 308 height 48
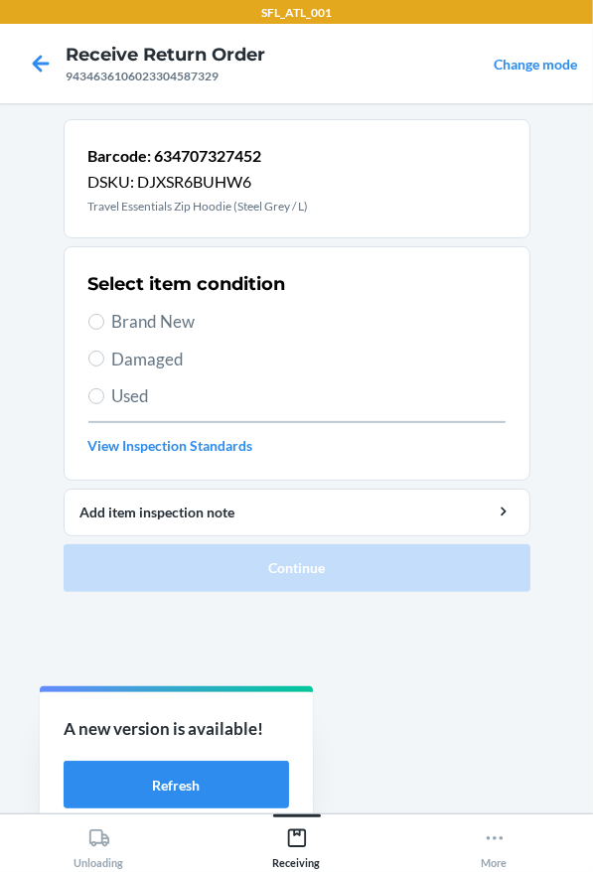
drag, startPoint x: 242, startPoint y: 286, endPoint x: 234, endPoint y: 297, distance: 13.5
click at [242, 289] on h2 "Select item condition" at bounding box center [187, 284] width 198 height 26
click at [232, 303] on div "Select item condition Brand New Damaged Used View Inspection Standards" at bounding box center [296, 363] width 417 height 197
drag, startPoint x: 232, startPoint y: 310, endPoint x: 233, endPoint y: 333, distance: 22.9
click at [232, 310] on span "Brand New" at bounding box center [308, 322] width 393 height 26
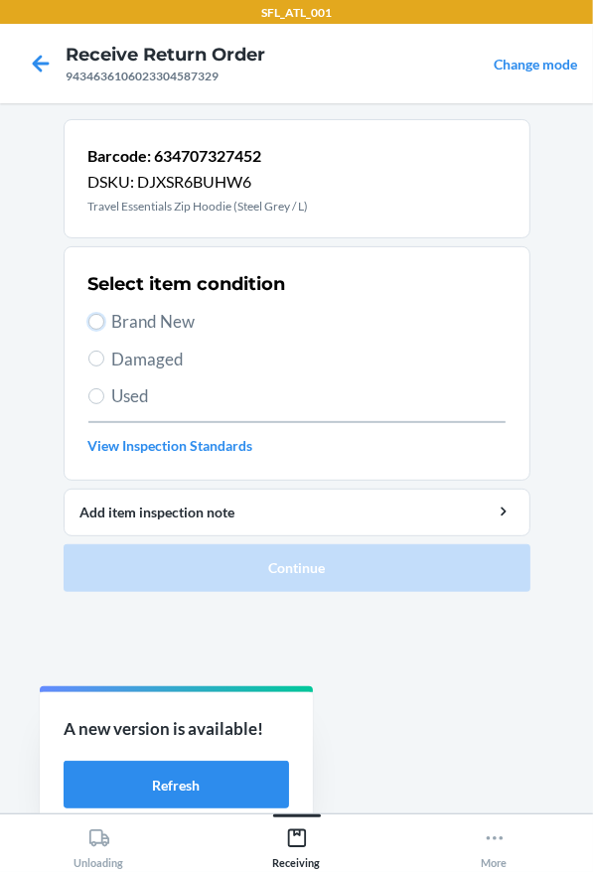
click at [104, 314] on input "Brand New" at bounding box center [96, 322] width 16 height 16
radio input "true"
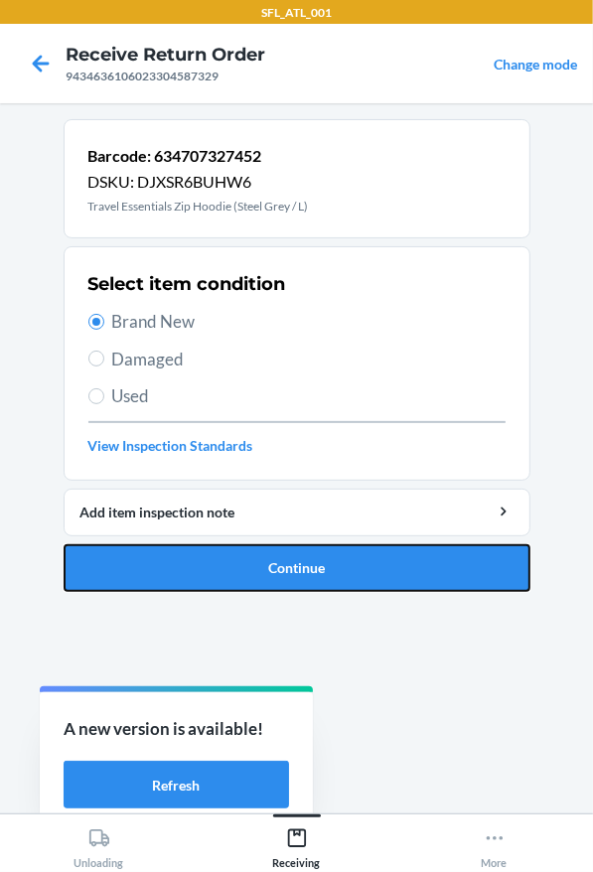
click at [312, 582] on button "Continue" at bounding box center [297, 568] width 467 height 48
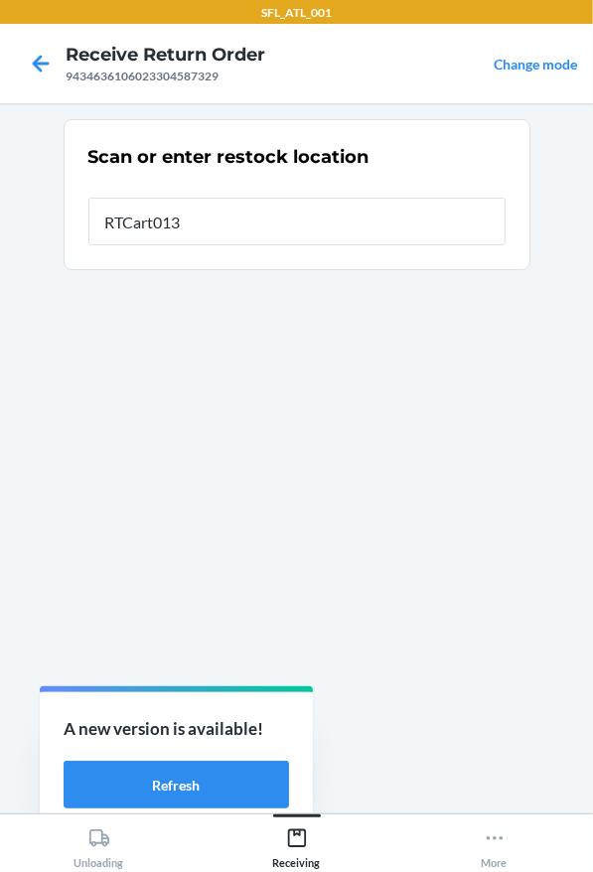
type input "RTCart013"
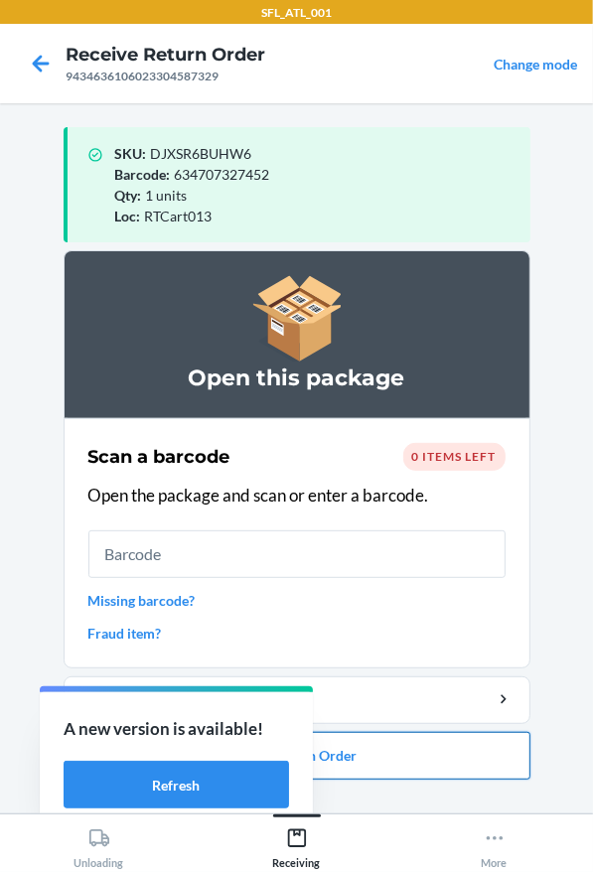
click at [363, 764] on button "Close Return Order" at bounding box center [297, 756] width 467 height 48
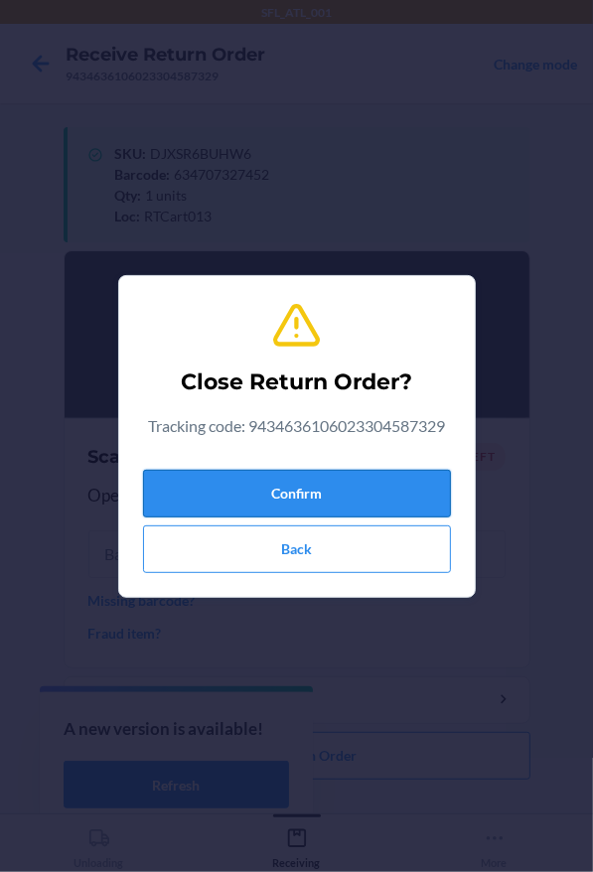
click at [277, 484] on button "Confirm" at bounding box center [297, 494] width 308 height 48
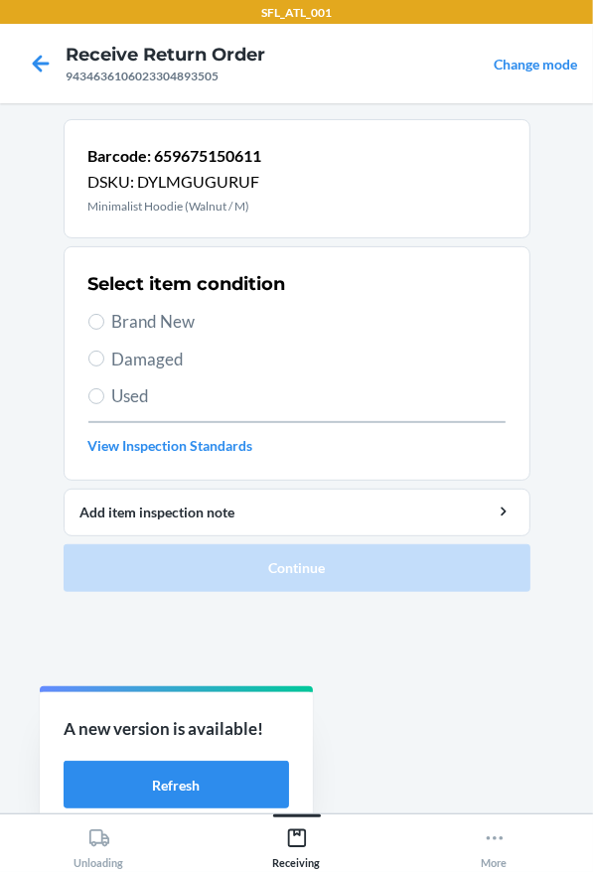
click at [112, 328] on label "Brand New" at bounding box center [296, 322] width 417 height 26
click at [104, 328] on input "Brand New" at bounding box center [96, 322] width 16 height 16
radio input "true"
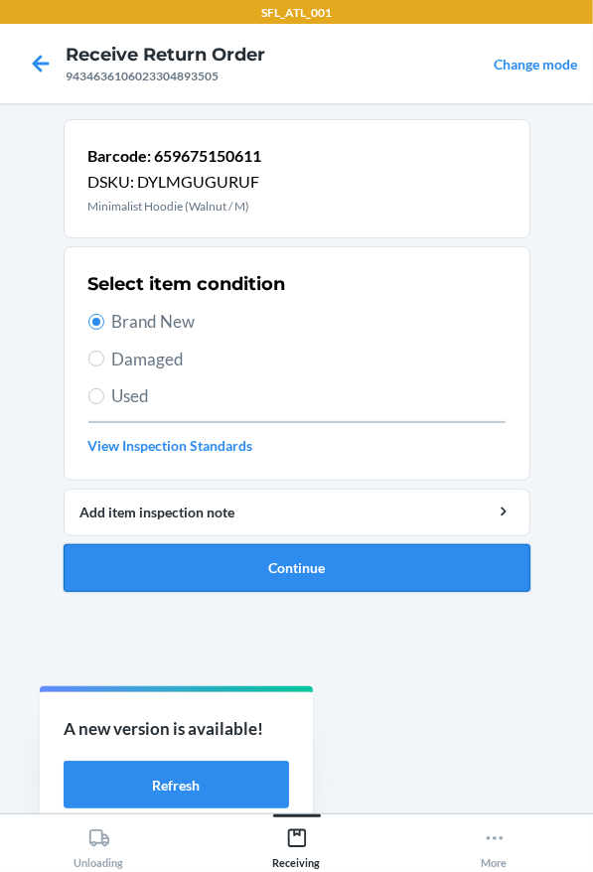
click at [290, 566] on button "Continue" at bounding box center [297, 568] width 467 height 48
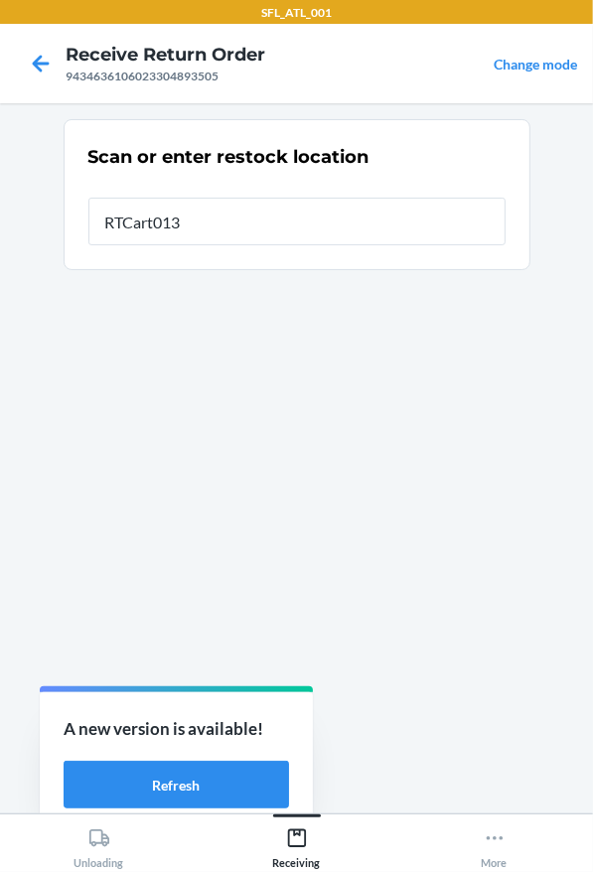
type input "RTCart013"
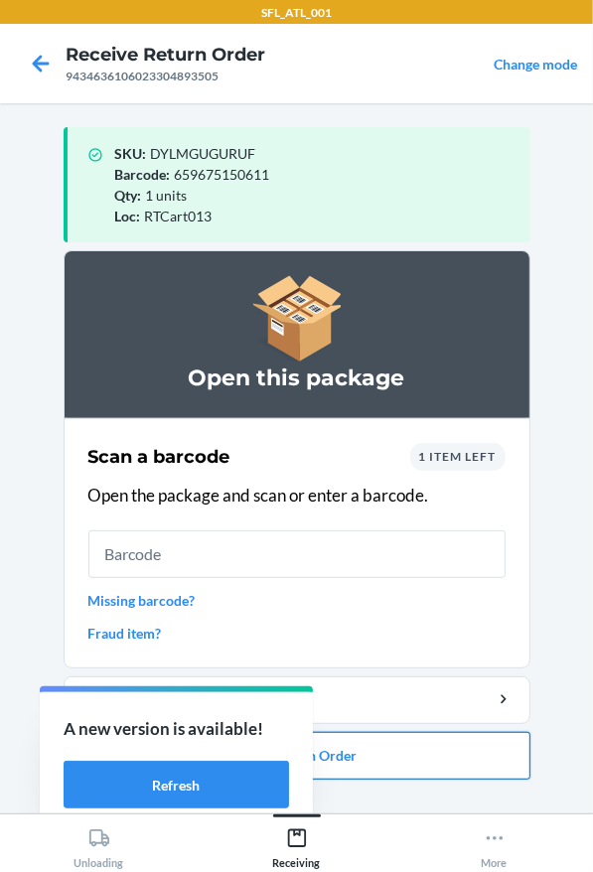
drag, startPoint x: 48, startPoint y: 622, endPoint x: 466, endPoint y: 765, distance: 441.9
click at [466, 765] on button "Close Return Order" at bounding box center [297, 756] width 467 height 48
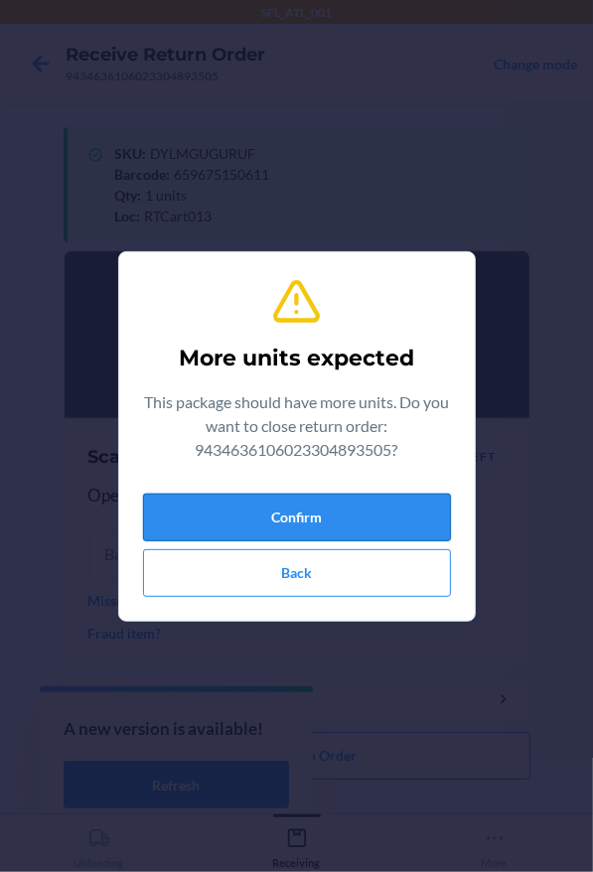
click at [328, 507] on button "Confirm" at bounding box center [297, 518] width 308 height 48
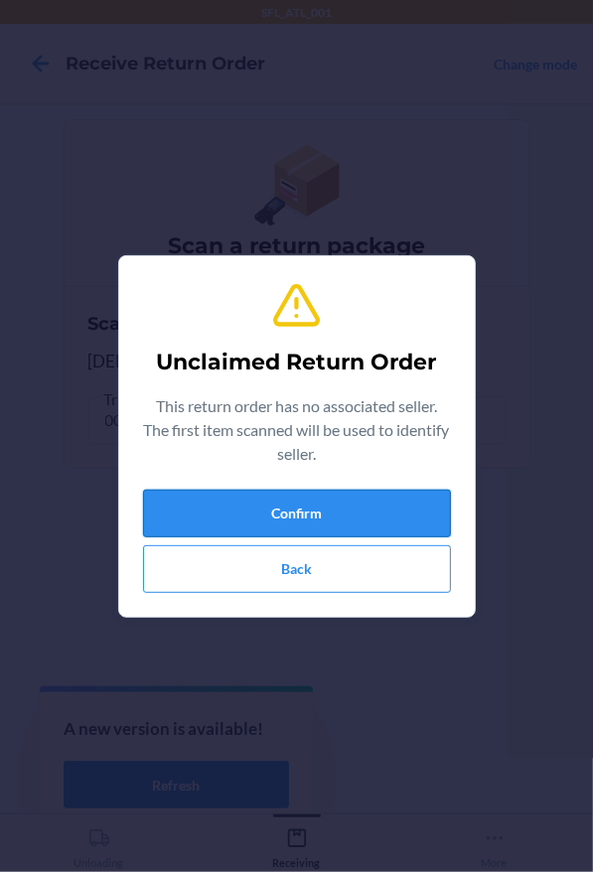
click at [254, 516] on button "Confirm" at bounding box center [297, 514] width 308 height 48
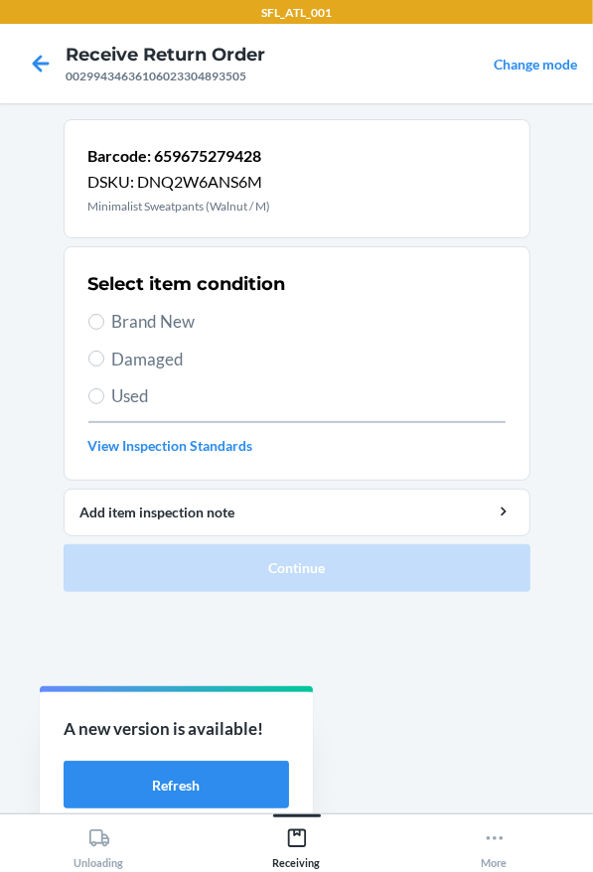
click at [103, 328] on label "Brand New" at bounding box center [296, 322] width 417 height 26
click at [103, 328] on input "Brand New" at bounding box center [96, 322] width 16 height 16
radio input "true"
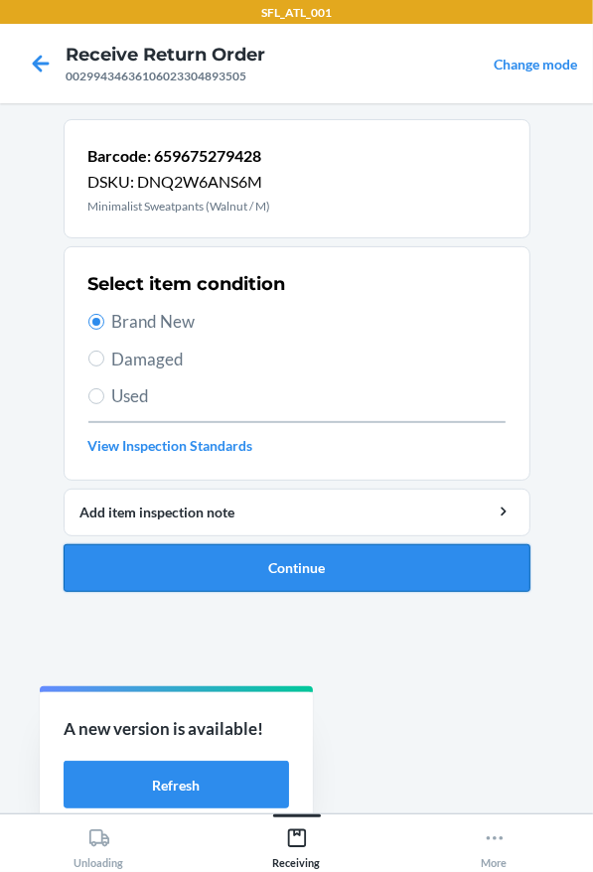
click at [202, 549] on button "Continue" at bounding box center [297, 568] width 467 height 48
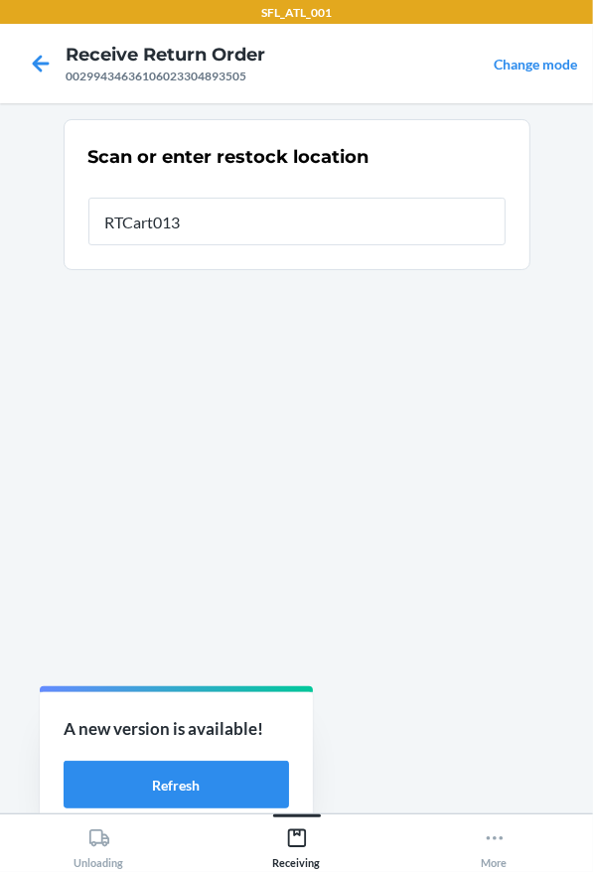
type input "RTCart013"
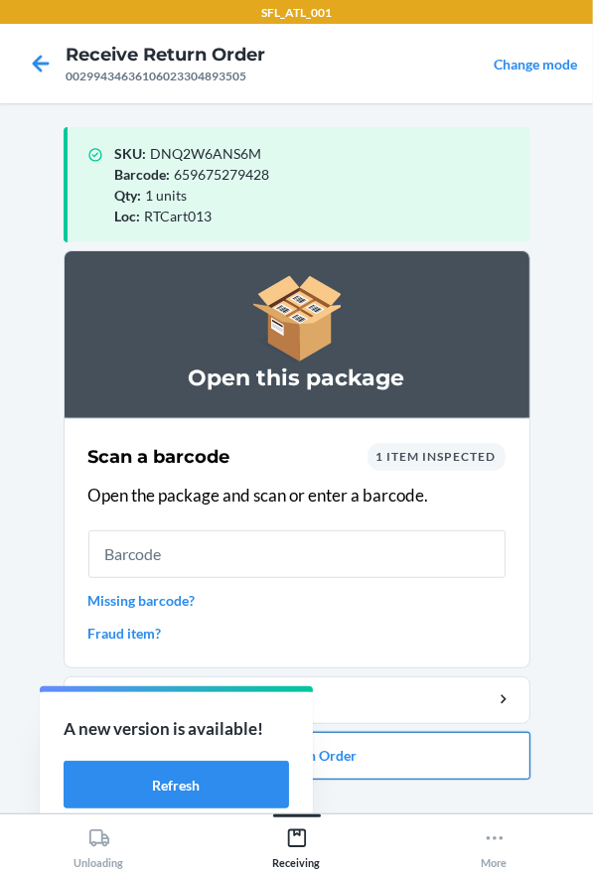
click at [448, 765] on button "Close Return Order" at bounding box center [297, 756] width 467 height 48
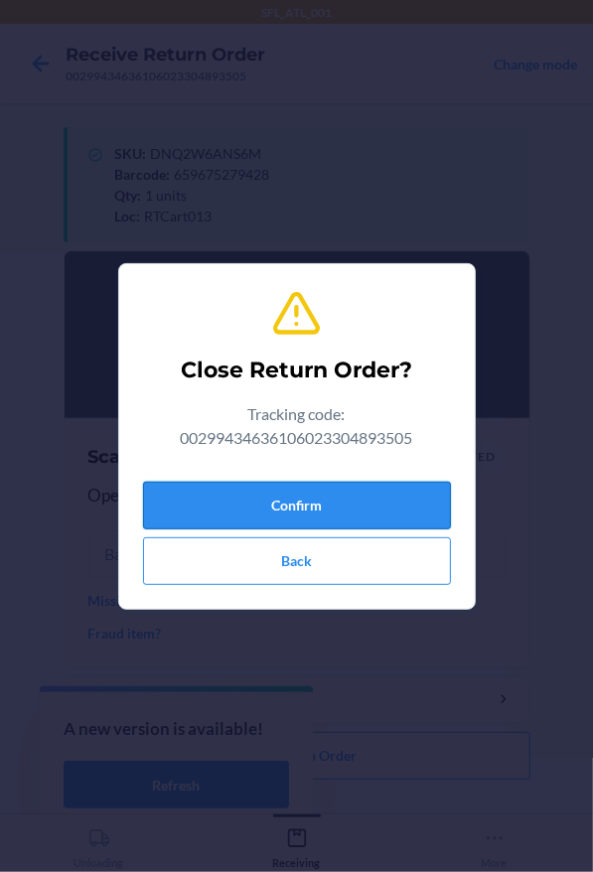
click at [341, 519] on button "Confirm" at bounding box center [297, 506] width 308 height 48
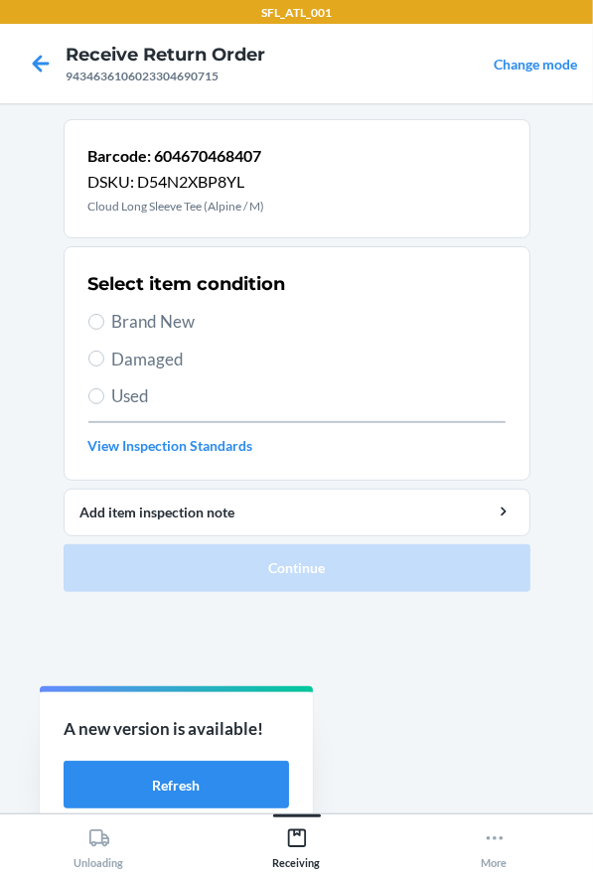
click at [203, 323] on span "Brand New" at bounding box center [308, 322] width 393 height 26
click at [104, 323] on input "Brand New" at bounding box center [96, 322] width 16 height 16
radio input "true"
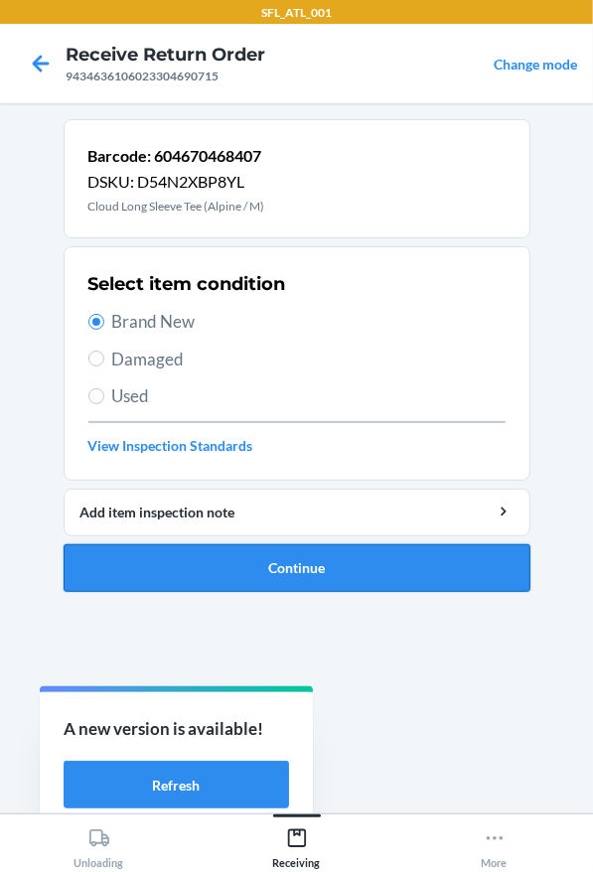
click at [310, 576] on button "Continue" at bounding box center [297, 568] width 467 height 48
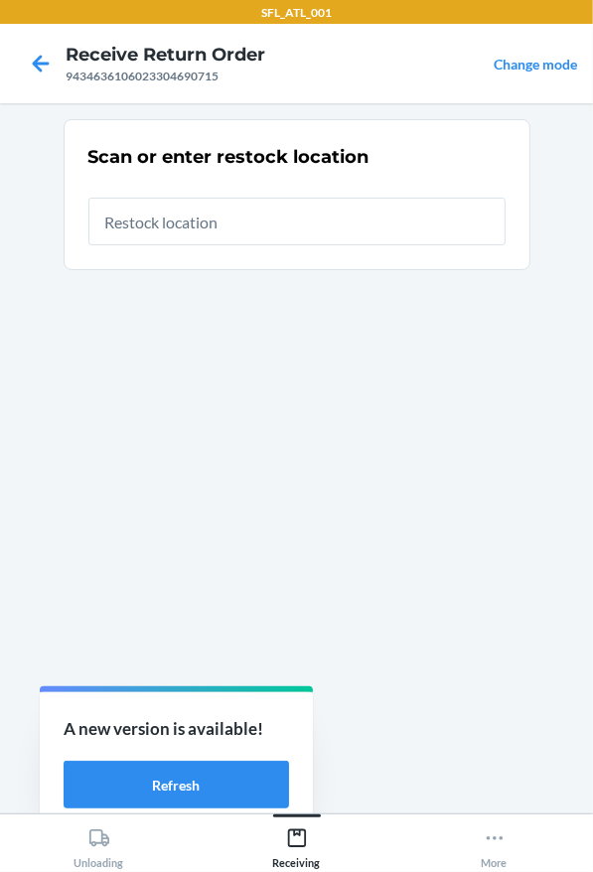
click at [191, 218] on input "text" at bounding box center [296, 222] width 417 height 48
type input "RTCart013"
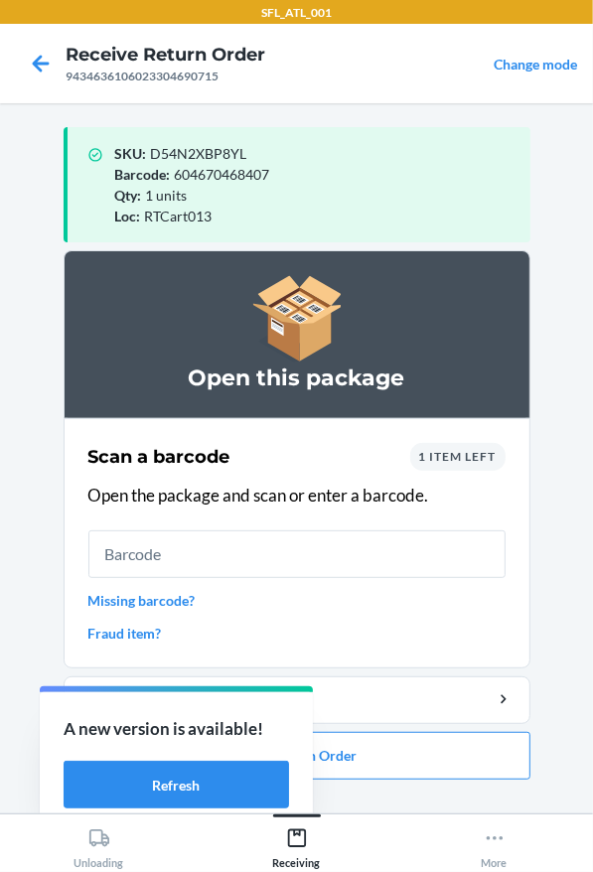
click at [465, 453] on span "1 item left" at bounding box center [457, 456] width 77 height 15
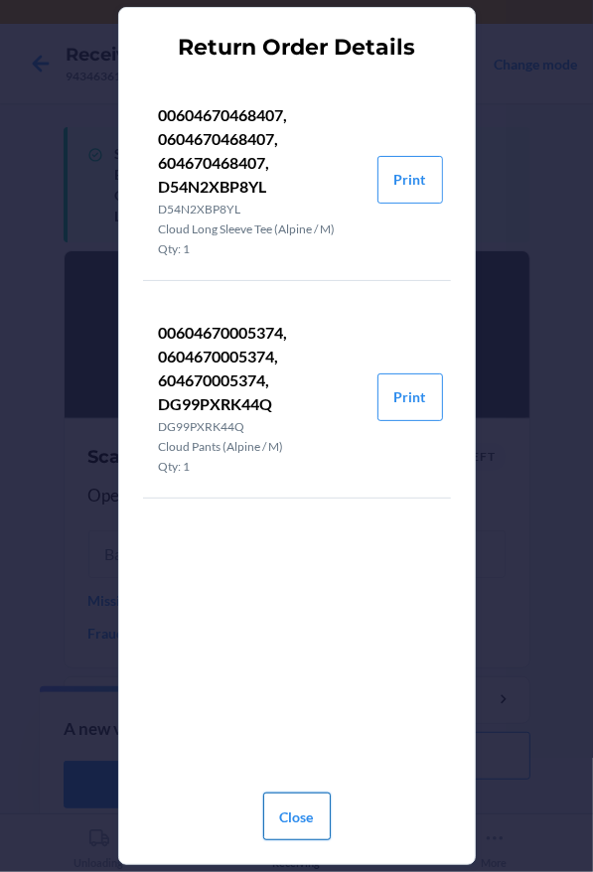
click at [290, 800] on button "Close" at bounding box center [297, 817] width 68 height 48
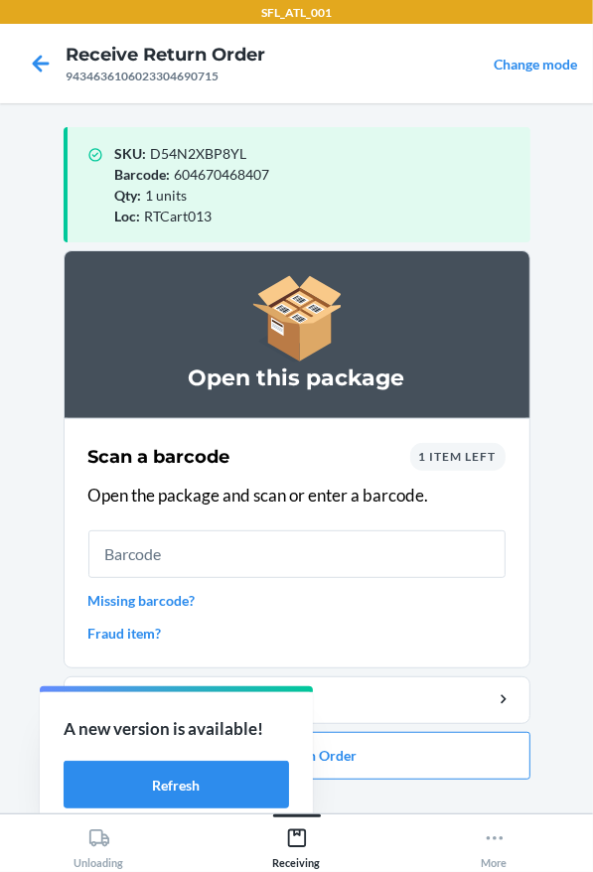
click at [455, 454] on span "1 item left" at bounding box center [457, 456] width 77 height 15
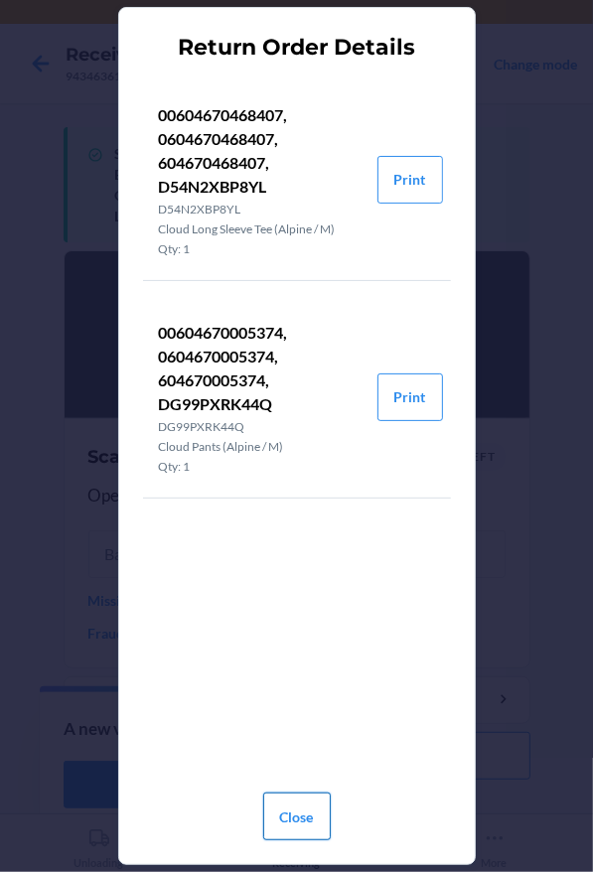
click at [282, 803] on button "Close" at bounding box center [297, 817] width 68 height 48
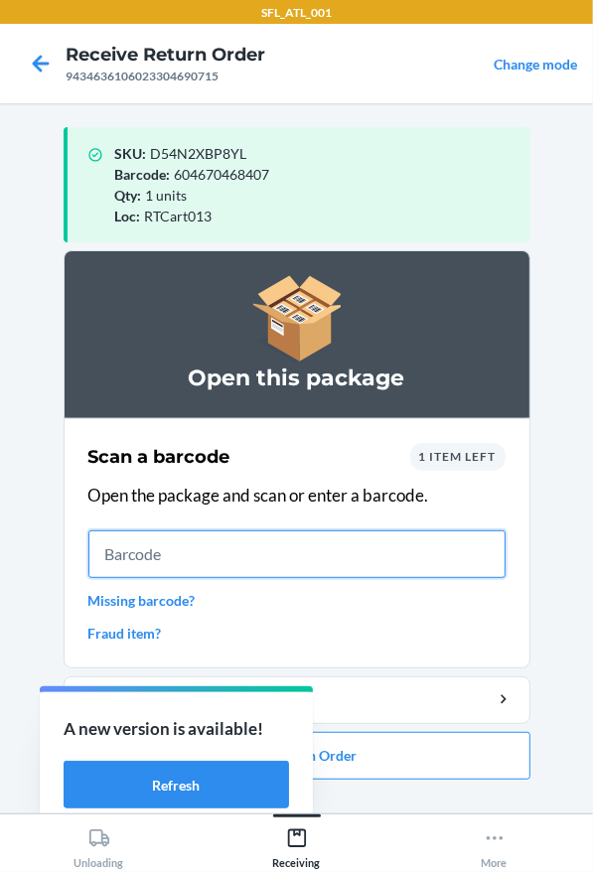
drag, startPoint x: -1, startPoint y: -86, endPoint x: 187, endPoint y: 549, distance: 662.8
click at [184, 550] on input "text" at bounding box center [296, 554] width 417 height 48
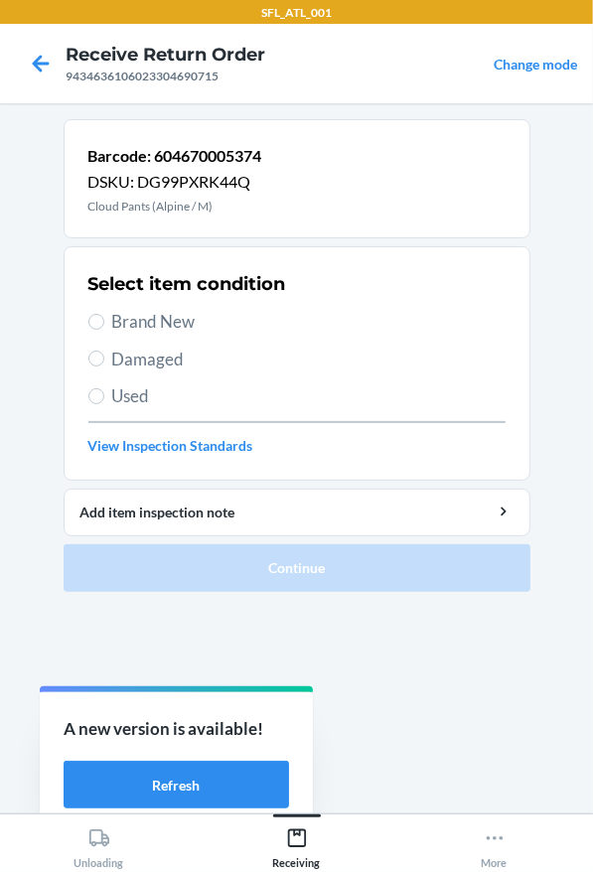
drag, startPoint x: 121, startPoint y: 316, endPoint x: 173, endPoint y: 400, distance: 99.0
click at [120, 318] on span "Brand New" at bounding box center [308, 322] width 393 height 26
click at [104, 318] on input "Brand New" at bounding box center [96, 322] width 16 height 16
radio input "true"
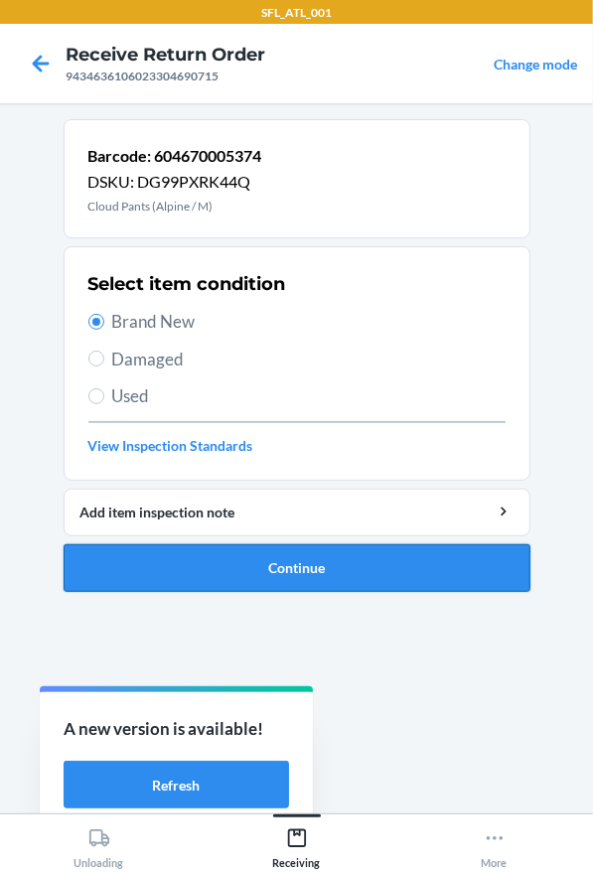
click at [265, 556] on button "Continue" at bounding box center [297, 568] width 467 height 48
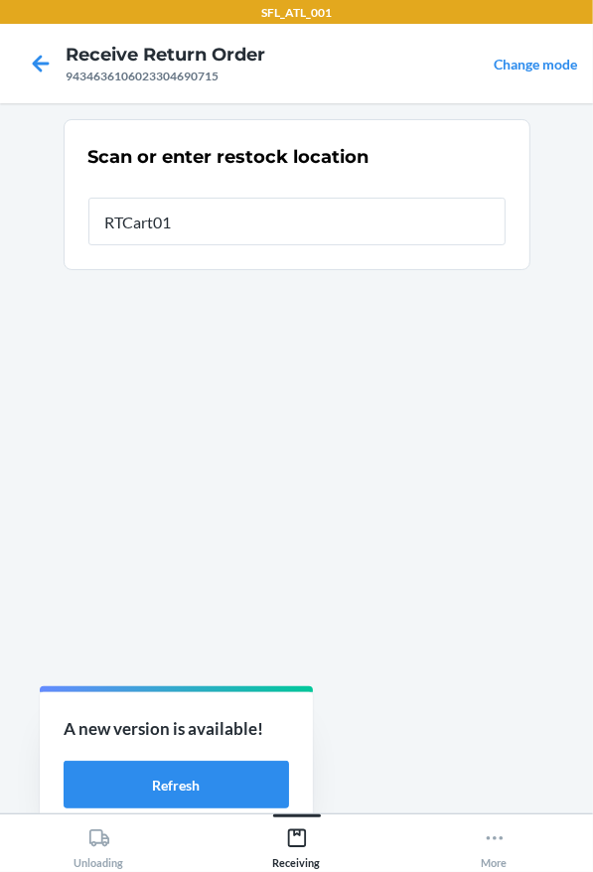
type input "RTCart013"
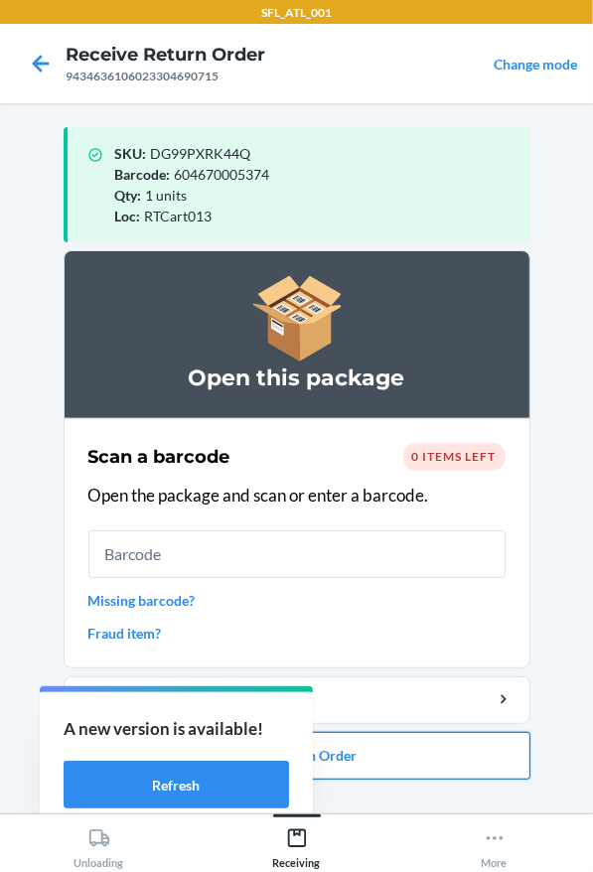
click at [388, 736] on button "Close Return Order" at bounding box center [297, 756] width 467 height 48
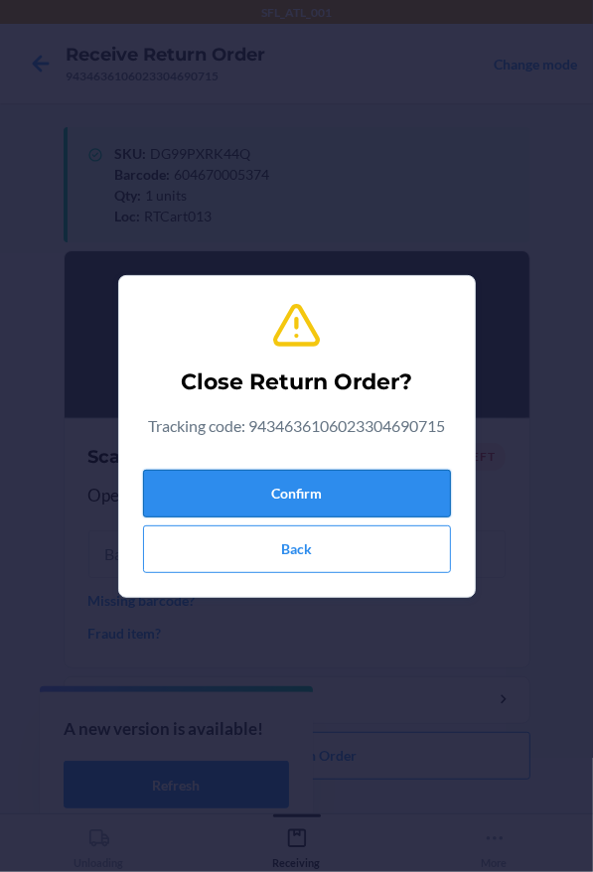
click at [251, 473] on button "Confirm" at bounding box center [297, 494] width 308 height 48
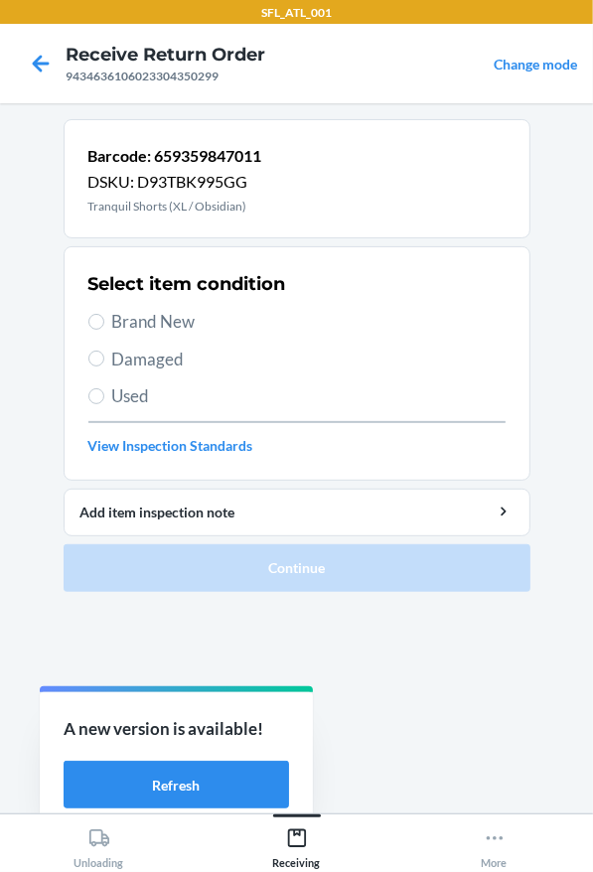
click at [321, 313] on span "Brand New" at bounding box center [308, 322] width 393 height 26
click at [104, 314] on input "Brand New" at bounding box center [96, 322] width 16 height 16
radio input "true"
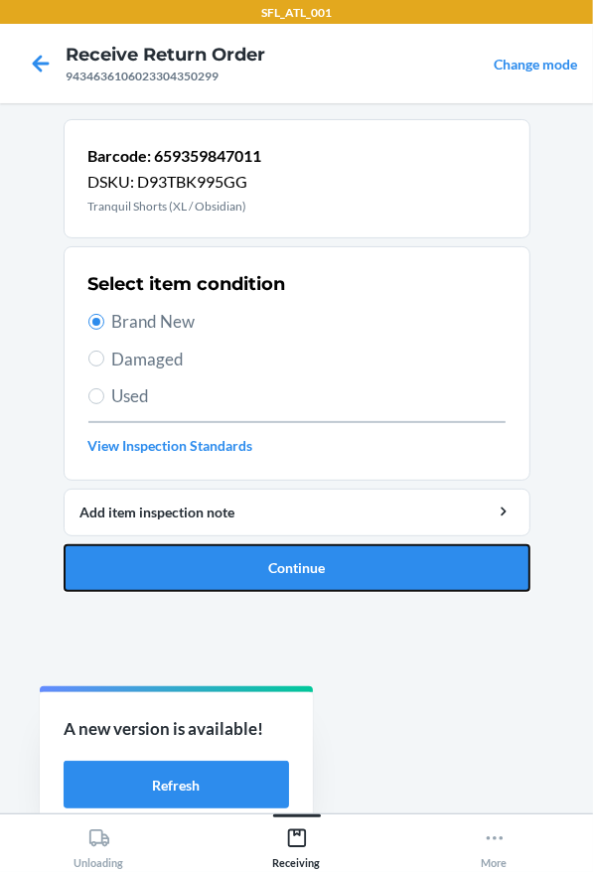
drag, startPoint x: 479, startPoint y: 578, endPoint x: 456, endPoint y: 553, distance: 33.7
click at [479, 574] on button "Continue" at bounding box center [297, 568] width 467 height 48
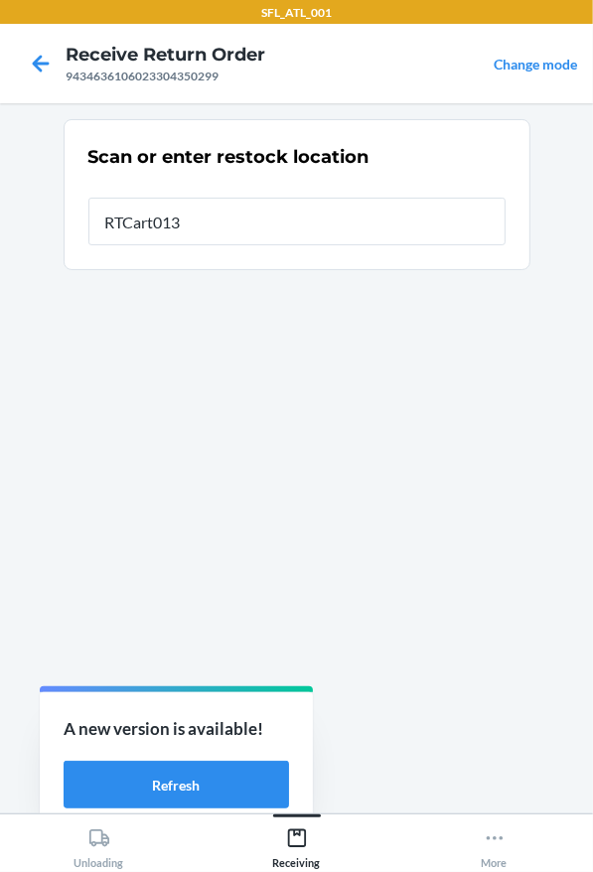
type input "RTCart013"
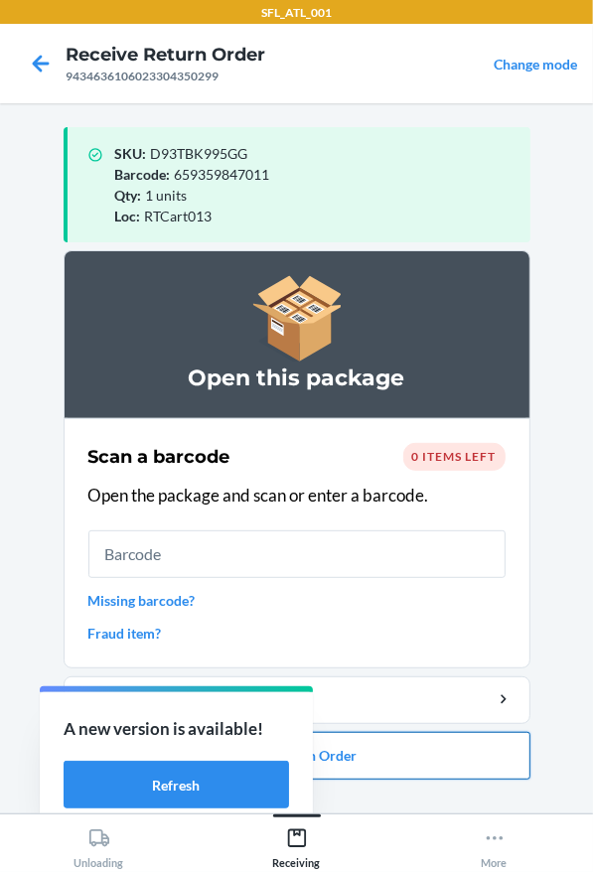
click at [510, 767] on button "Close Return Order" at bounding box center [297, 756] width 467 height 48
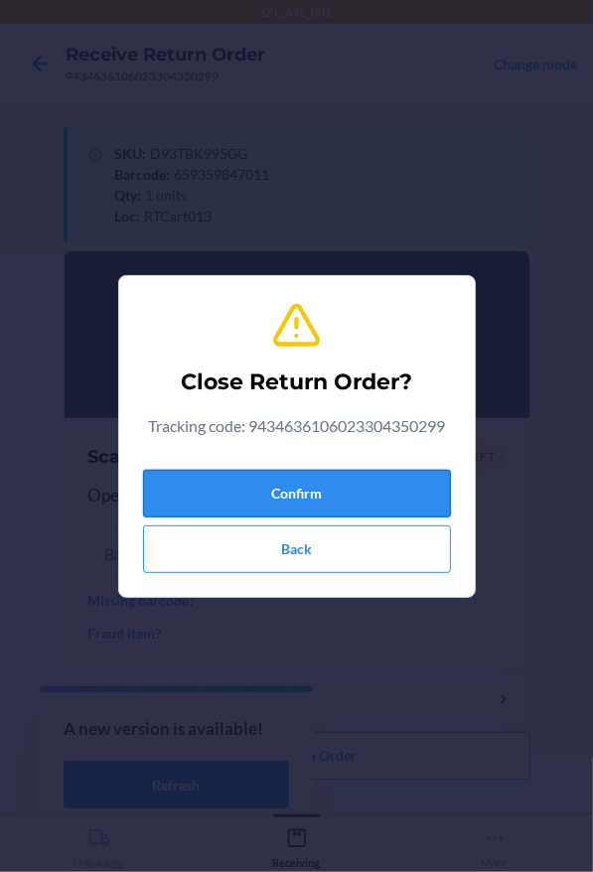
click at [367, 500] on button "Confirm" at bounding box center [297, 494] width 308 height 48
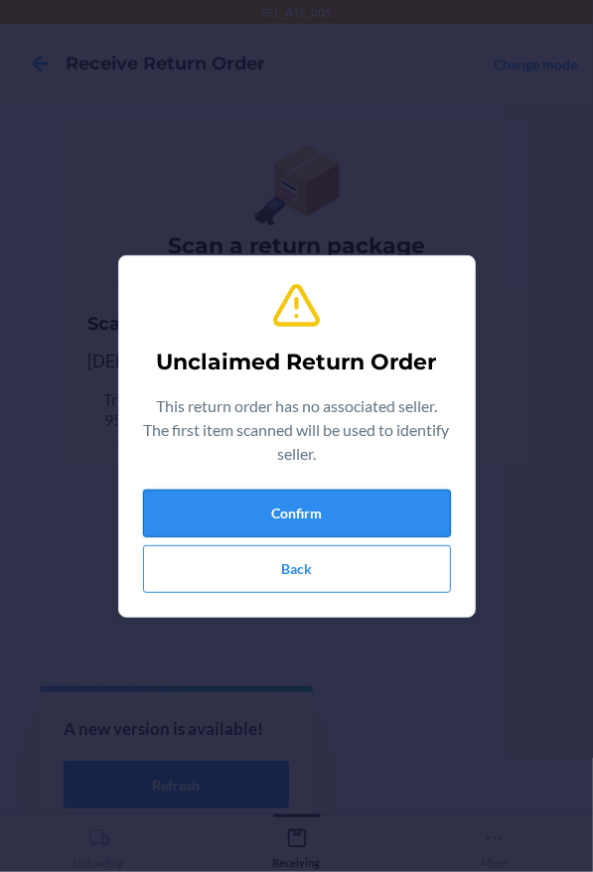
click at [294, 521] on button "Confirm" at bounding box center [297, 514] width 308 height 48
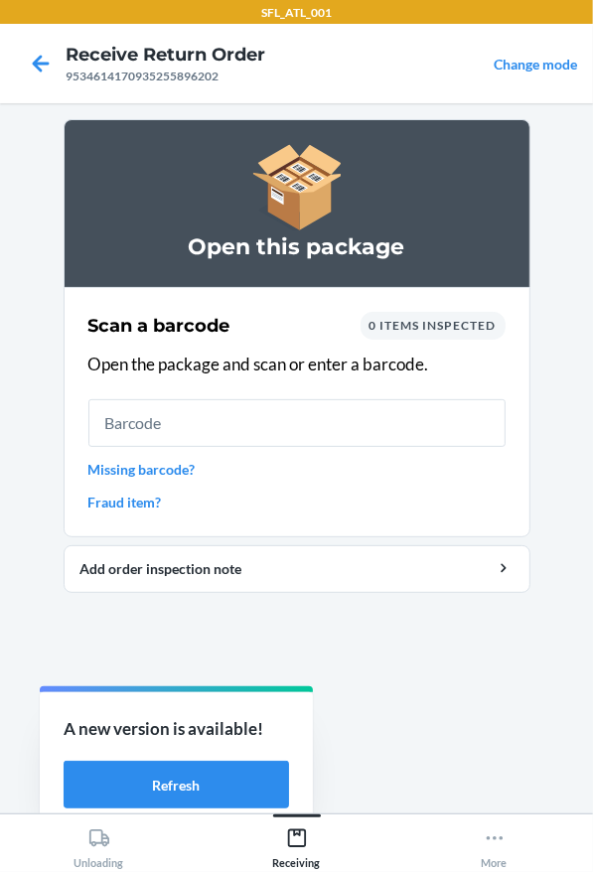
click at [124, 459] on link "Missing barcode?" at bounding box center [296, 469] width 417 height 21
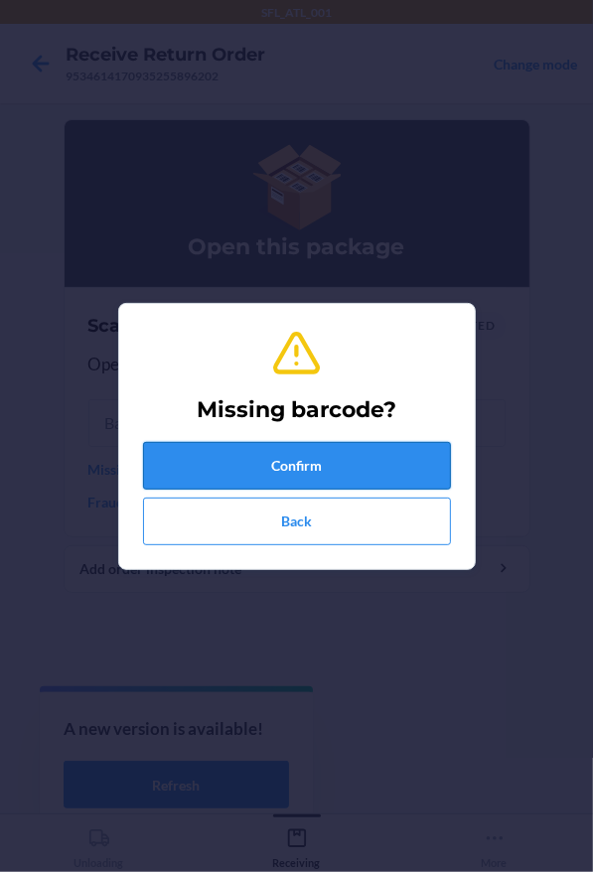
click at [231, 466] on button "Confirm" at bounding box center [297, 466] width 308 height 48
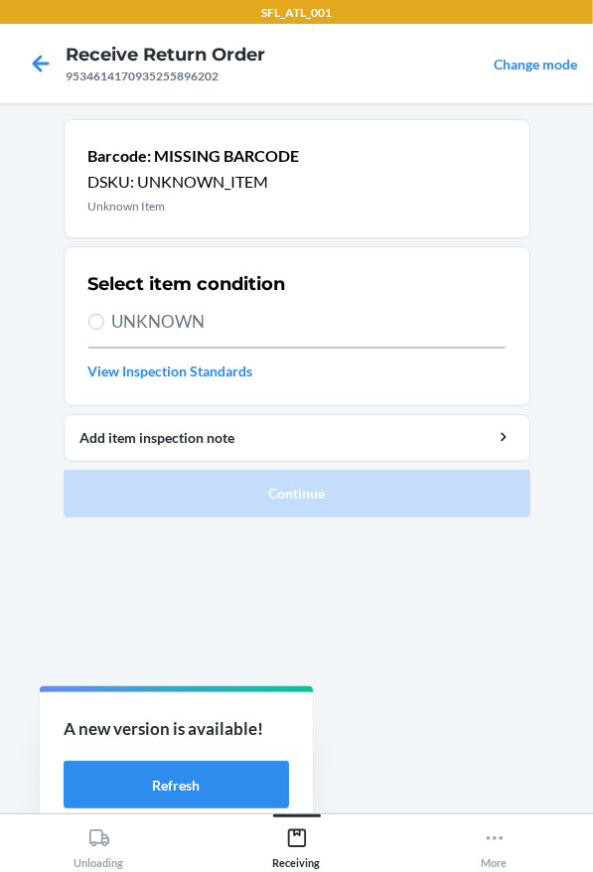
click at [197, 323] on span "UNKNOWN" at bounding box center [308, 322] width 393 height 26
click at [104, 323] on input "UNKNOWN" at bounding box center [96, 322] width 16 height 16
radio input "true"
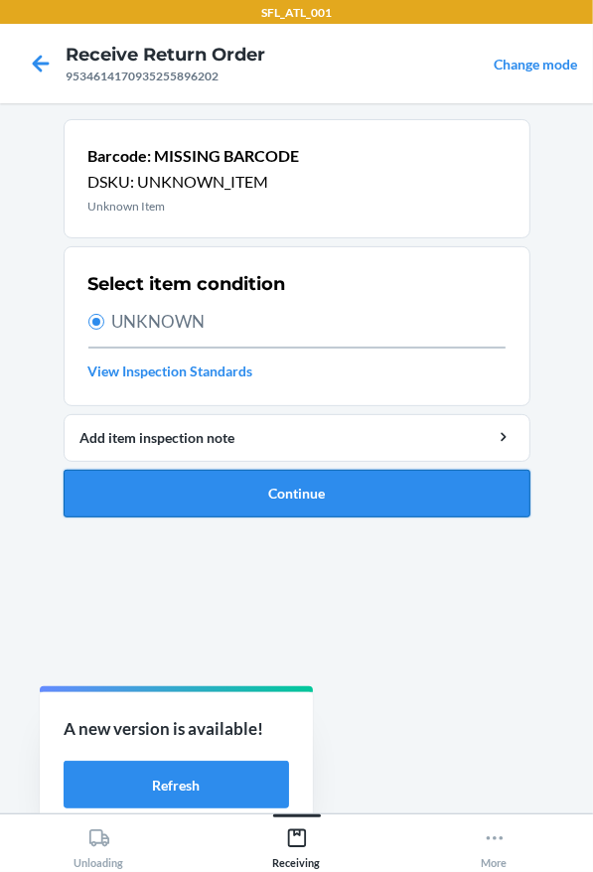
click at [273, 481] on button "Continue" at bounding box center [297, 494] width 467 height 48
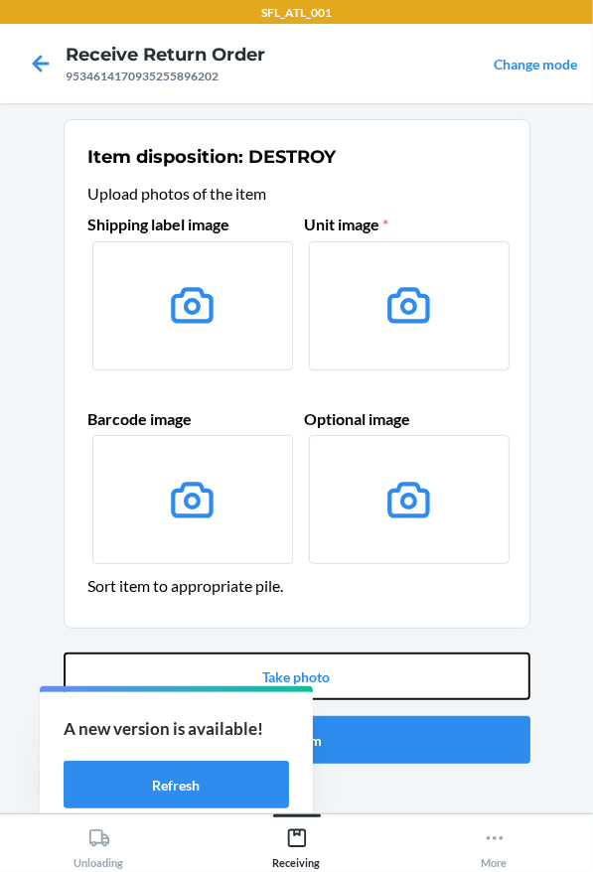
drag, startPoint x: 289, startPoint y: 653, endPoint x: 300, endPoint y: 650, distance: 11.3
click at [292, 651] on div "Take photo Confirm" at bounding box center [297, 708] width 467 height 127
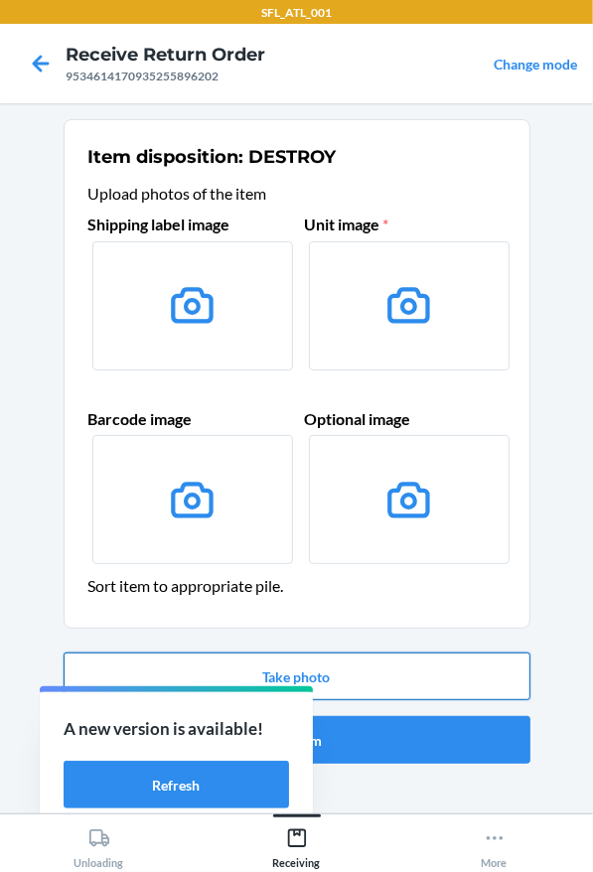
click at [353, 671] on button "Take photo" at bounding box center [297, 677] width 467 height 48
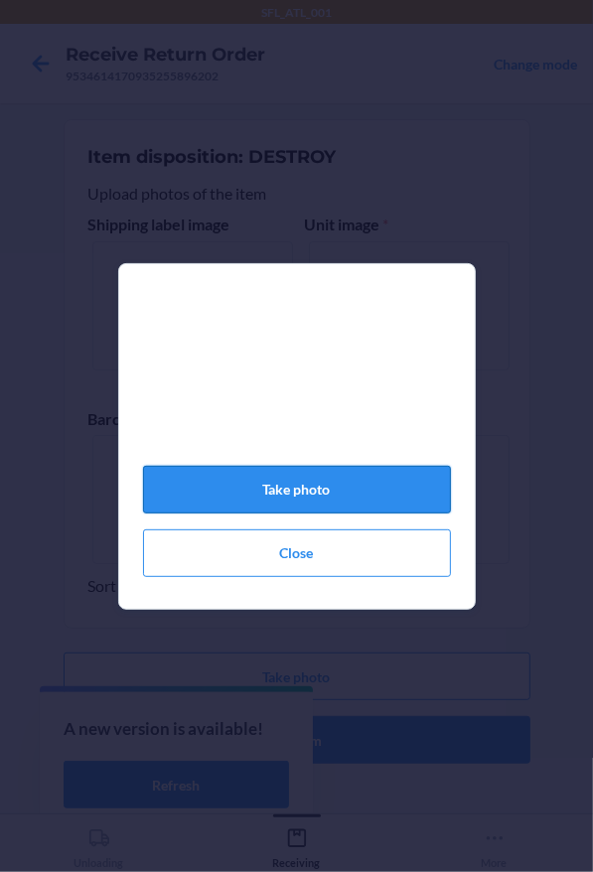
click at [282, 509] on button "Take photo" at bounding box center [297, 490] width 308 height 48
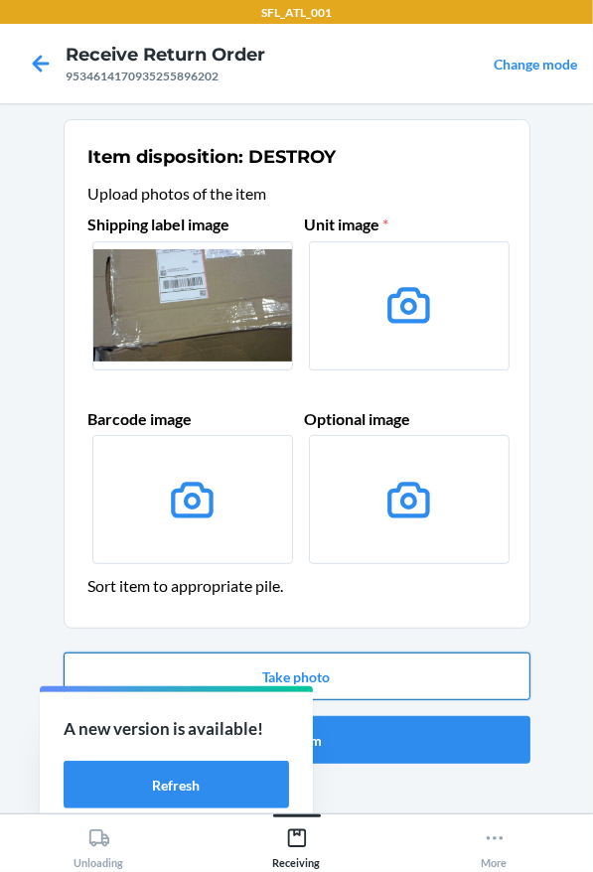
click at [326, 669] on button "Take photo" at bounding box center [297, 677] width 467 height 48
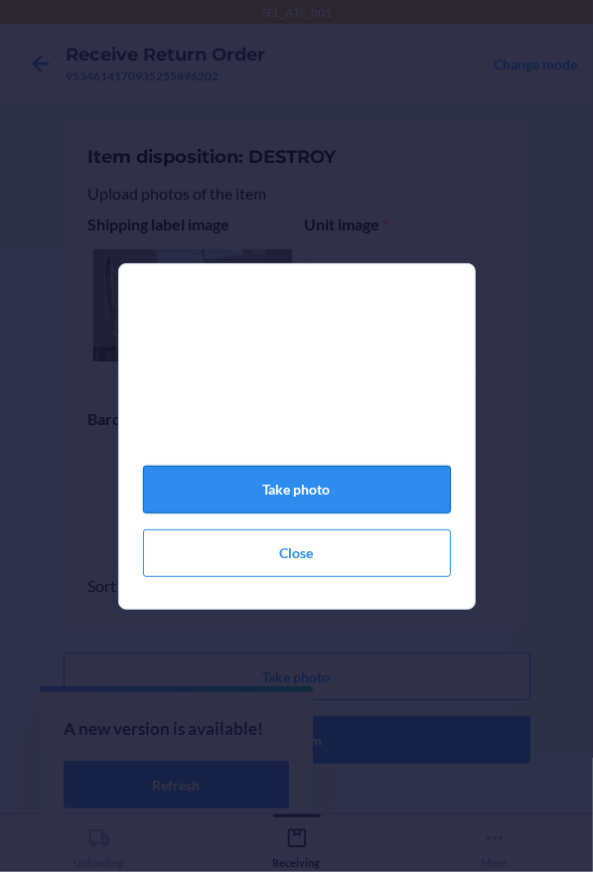
click at [345, 509] on button "Take photo" at bounding box center [297, 490] width 308 height 48
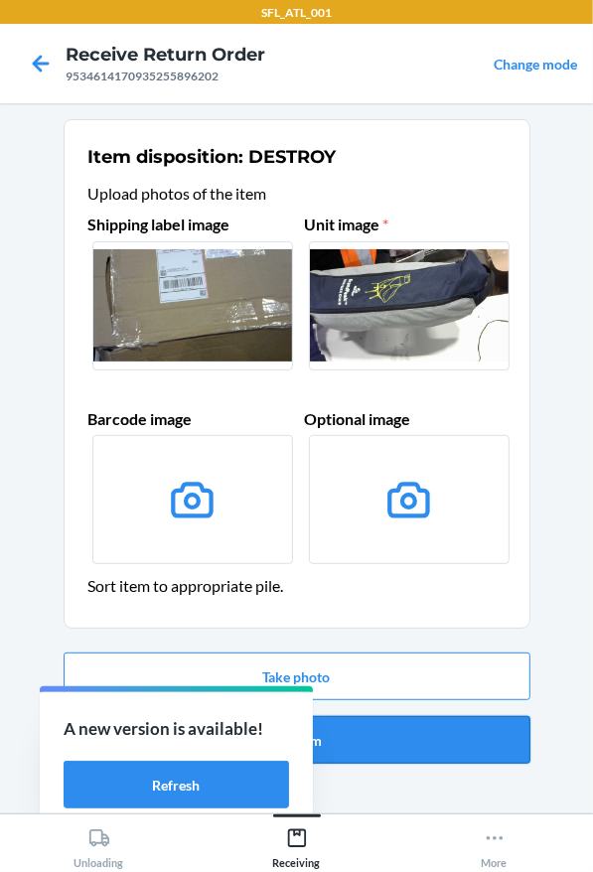
click at [389, 743] on button "Confirm" at bounding box center [297, 740] width 467 height 48
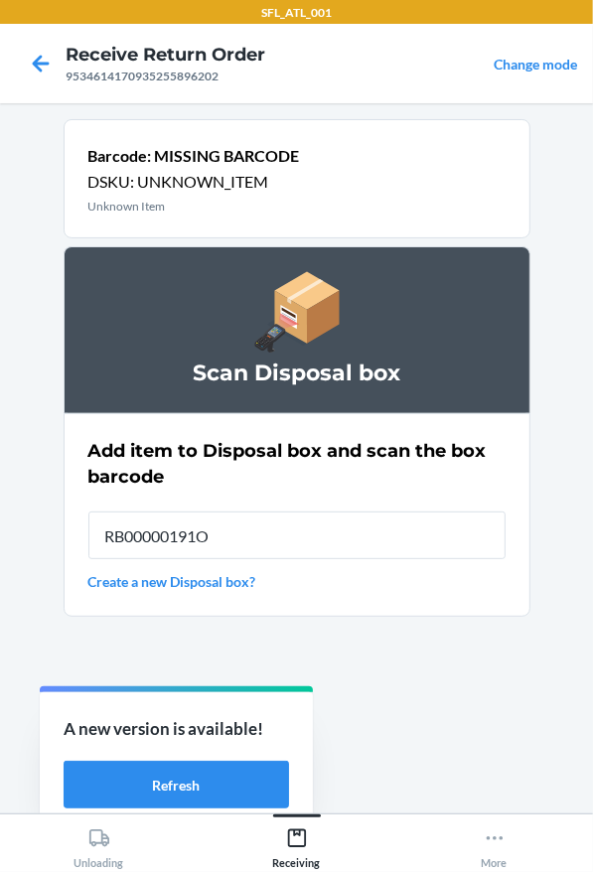
type input "RB00000191O"
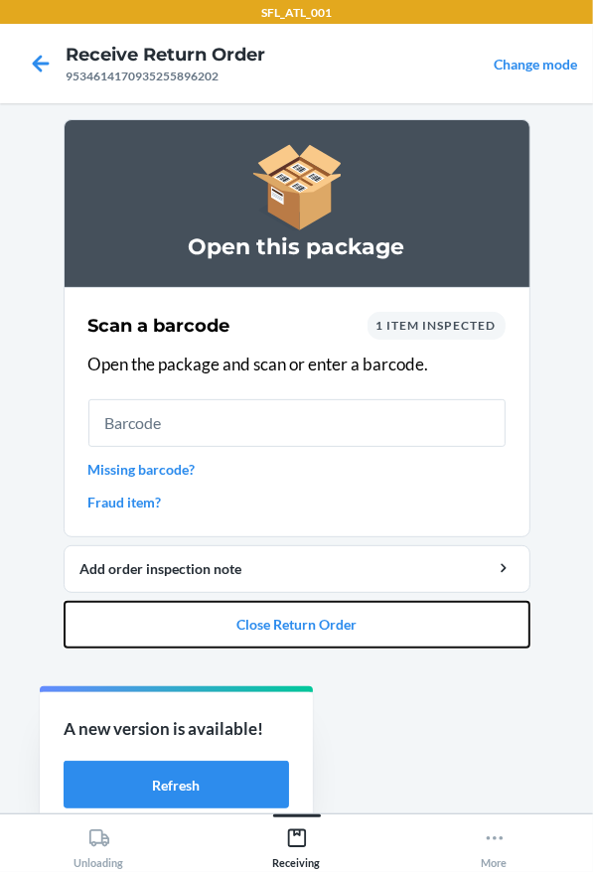
drag, startPoint x: 449, startPoint y: 622, endPoint x: 488, endPoint y: 322, distance: 302.4
click at [489, 322] on li "Open this package Scan a barcode 1 item inspected Open the package and scan or …" at bounding box center [297, 383] width 467 height 529
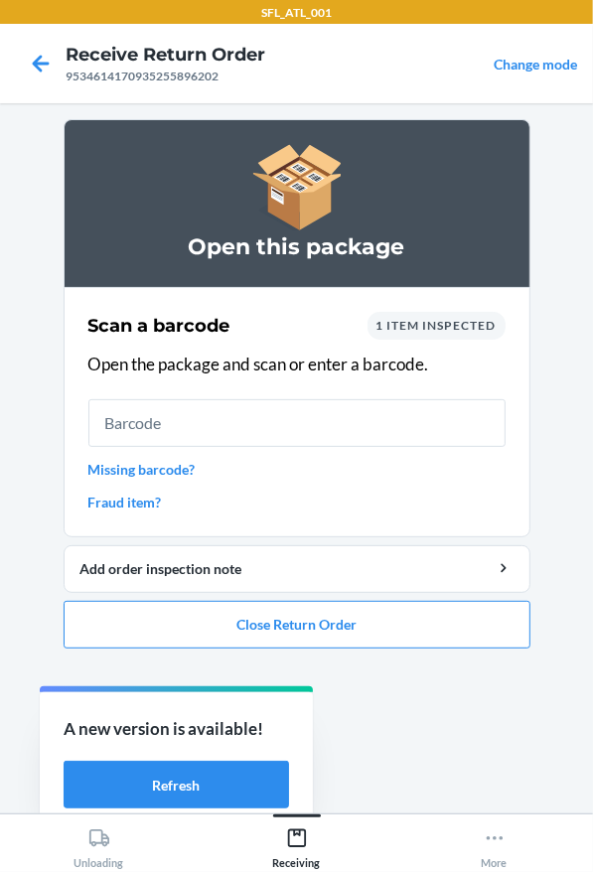
click at [481, 322] on span "1 item inspected" at bounding box center [436, 325] width 120 height 15
click at [475, 321] on span "1 item inspected" at bounding box center [436, 325] width 120 height 15
click at [464, 324] on span "1 item inspected" at bounding box center [436, 325] width 120 height 15
drag, startPoint x: 464, startPoint y: 323, endPoint x: 364, endPoint y: 625, distance: 317.8
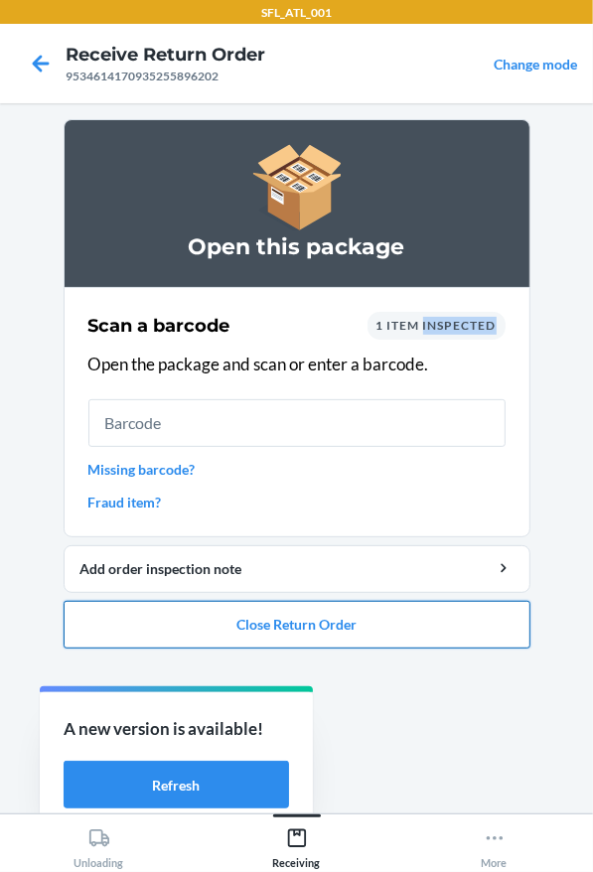
click at [364, 625] on button "Close Return Order" at bounding box center [297, 625] width 467 height 48
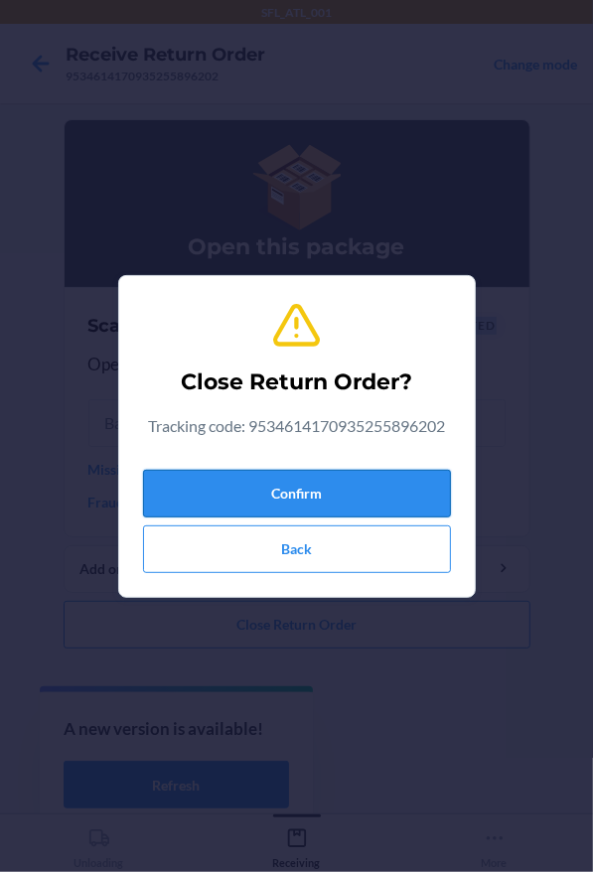
click at [329, 480] on button "Confirm" at bounding box center [297, 494] width 308 height 48
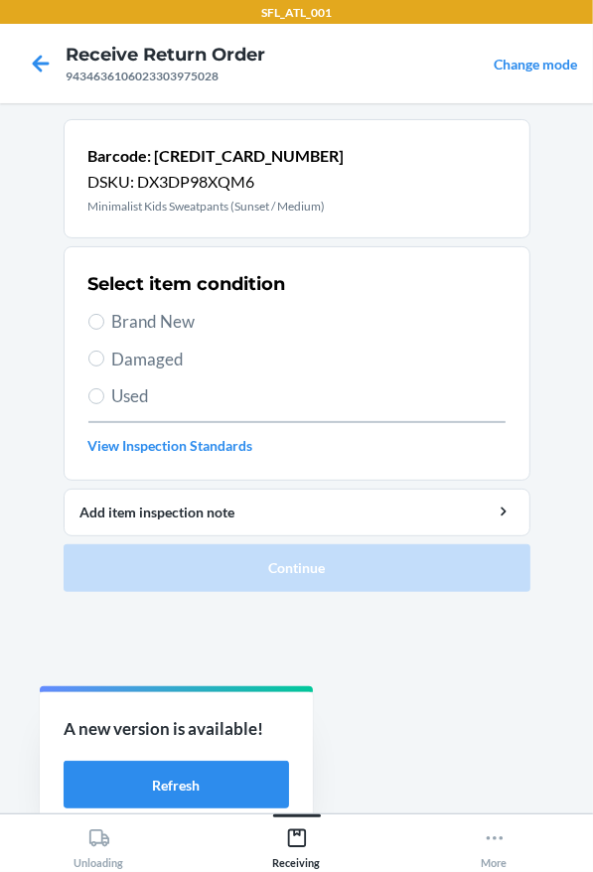
click at [390, 325] on span "Brand New" at bounding box center [308, 322] width 393 height 26
click at [104, 325] on input "Brand New" at bounding box center [96, 322] width 16 height 16
radio input "true"
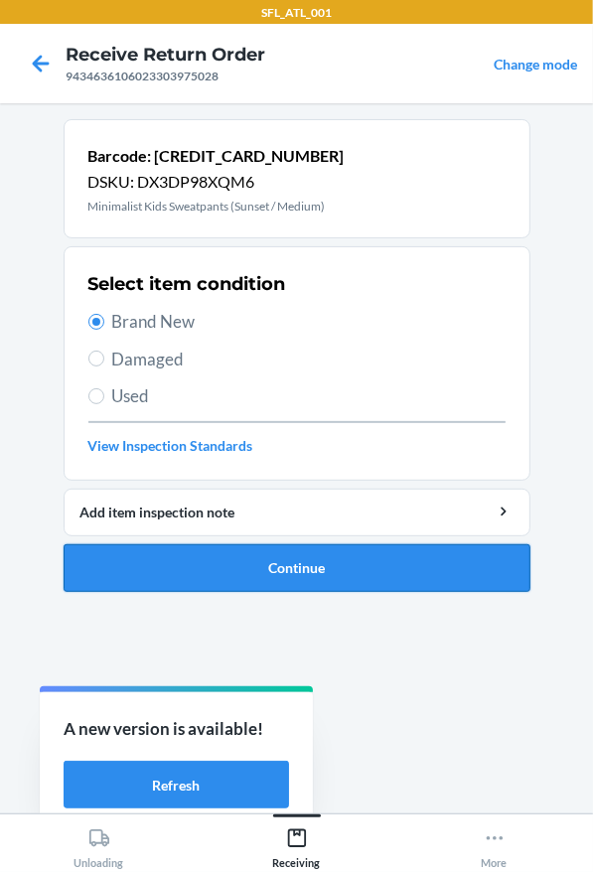
click at [493, 563] on button "Continue" at bounding box center [297, 568] width 467 height 48
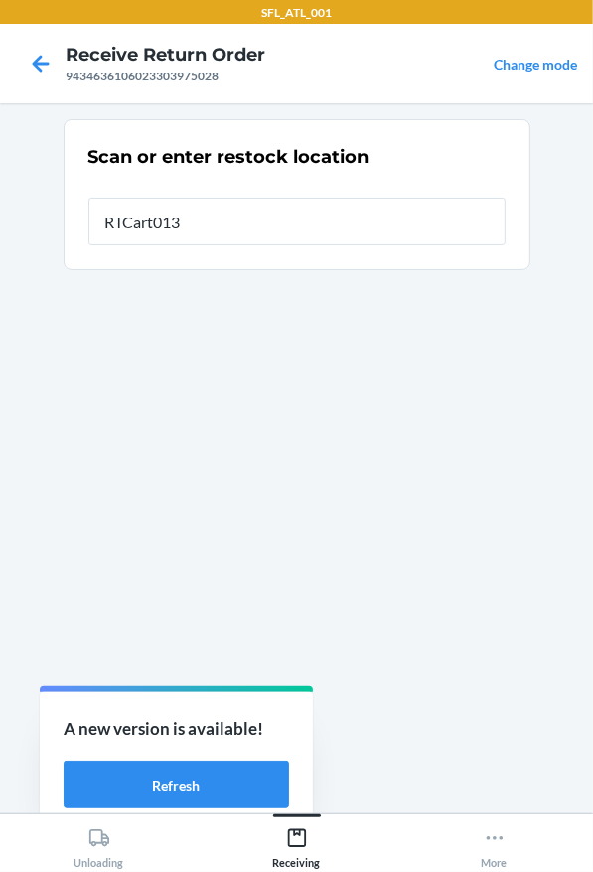
type input "RTCart013"
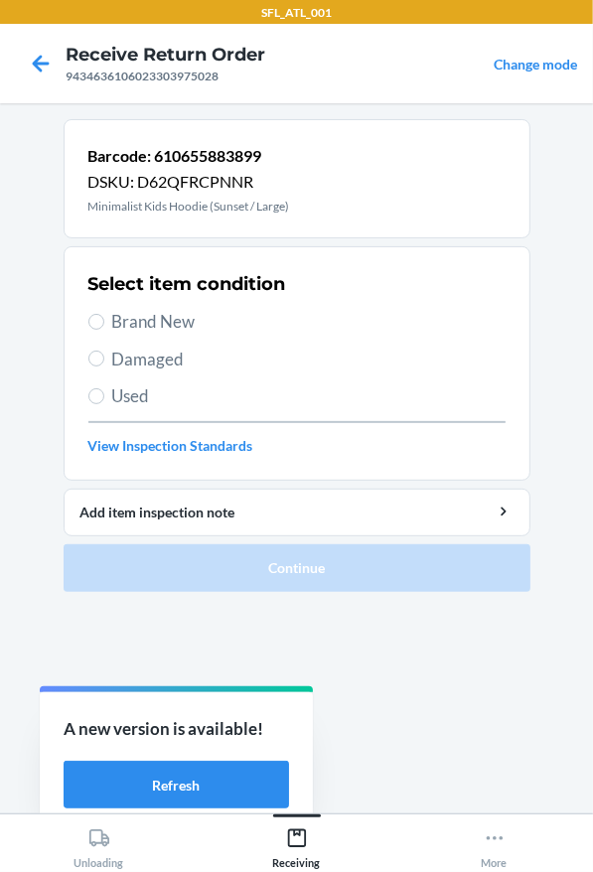
click at [313, 327] on span "Brand New" at bounding box center [308, 322] width 393 height 26
click at [104, 327] on input "Brand New" at bounding box center [96, 322] width 16 height 16
radio input "true"
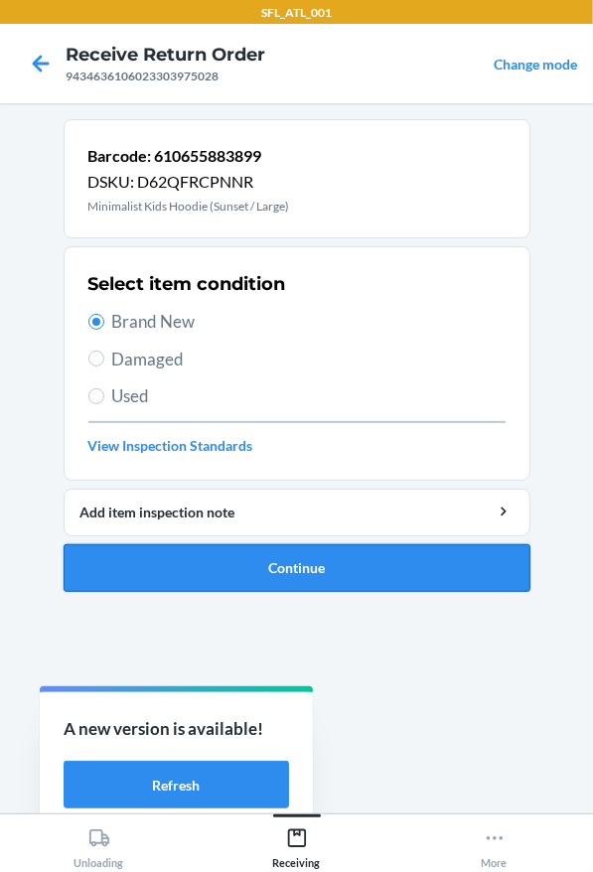
click at [445, 589] on button "Continue" at bounding box center [297, 568] width 467 height 48
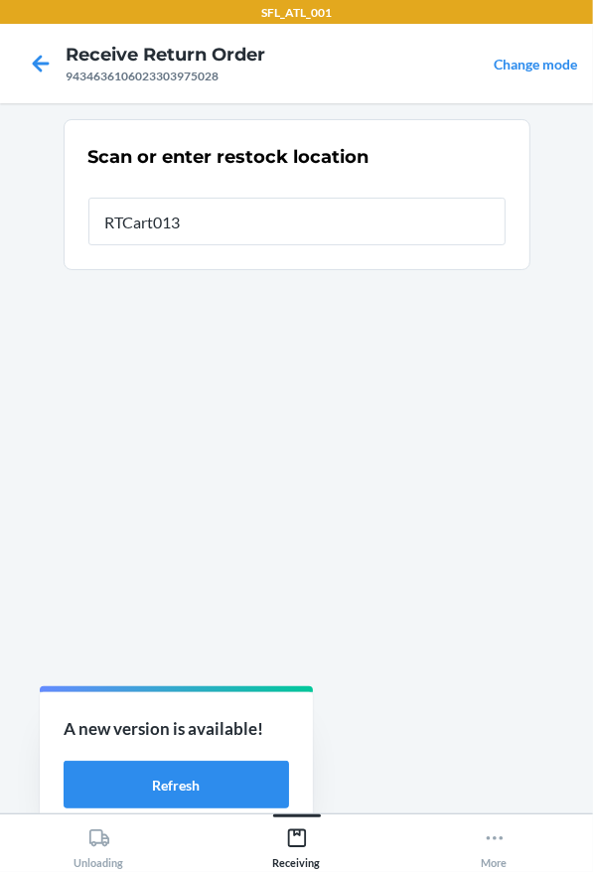
type input "RTCart013"
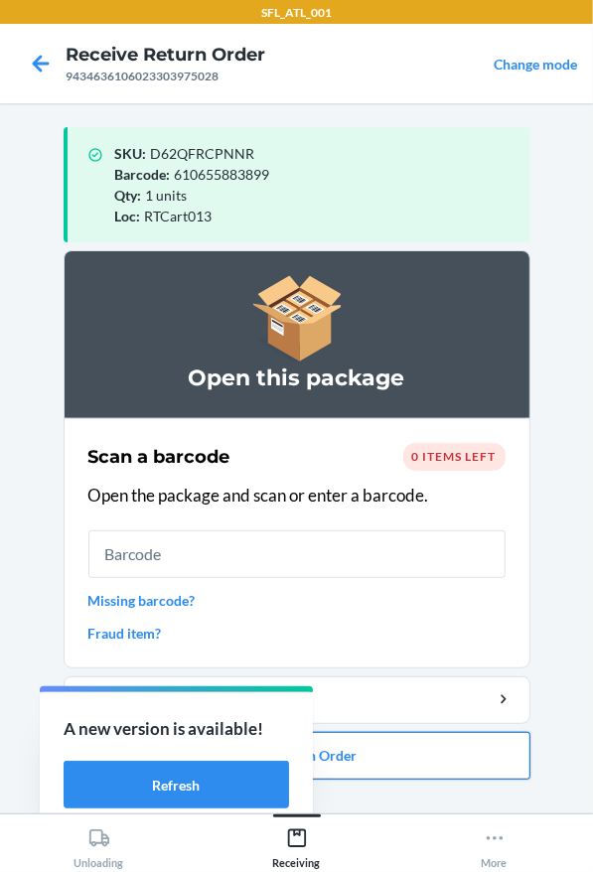
click at [462, 765] on button "Close Return Order" at bounding box center [297, 756] width 467 height 48
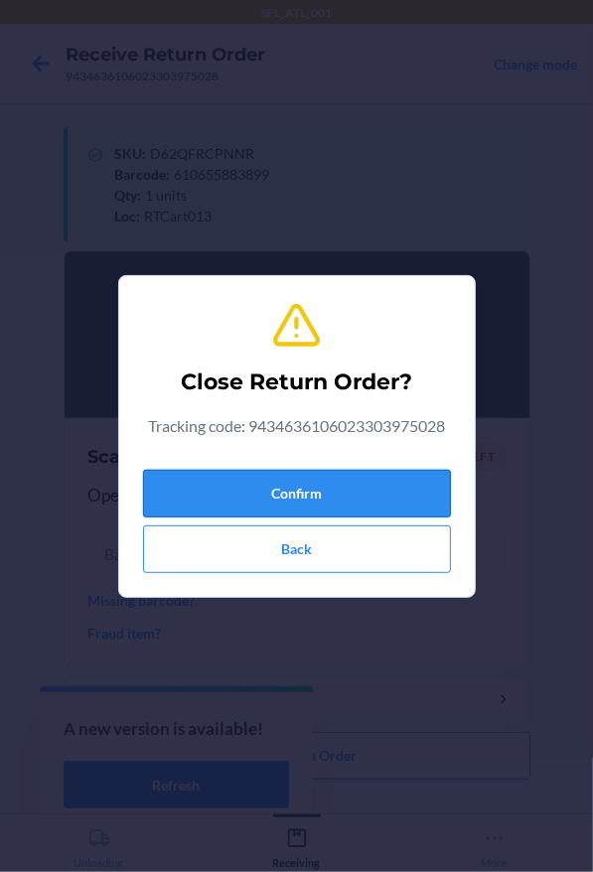
click at [408, 485] on button "Confirm" at bounding box center [297, 494] width 308 height 48
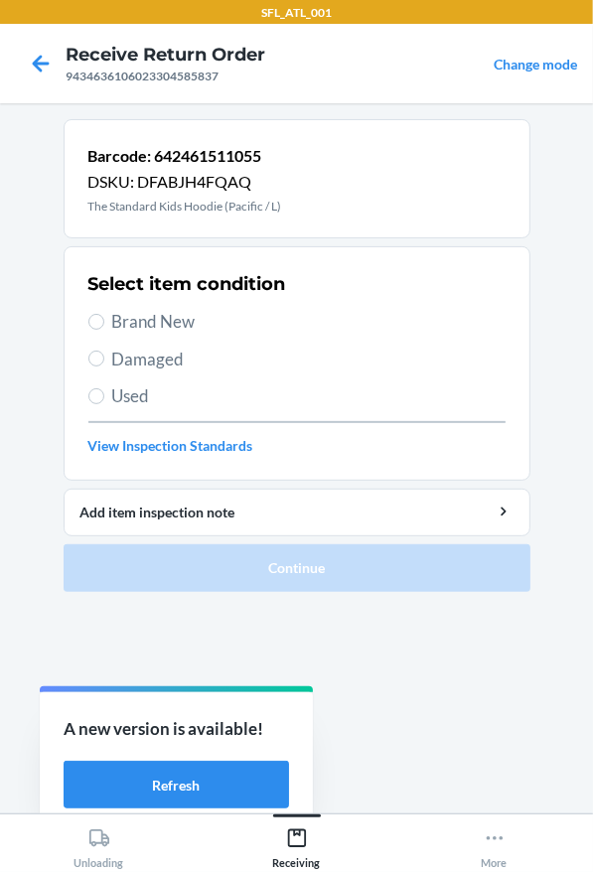
click at [183, 305] on div "Select item condition Brand New Damaged Used View Inspection Standards" at bounding box center [296, 363] width 417 height 197
click at [186, 310] on span "Brand New" at bounding box center [308, 322] width 393 height 26
click at [104, 314] on input "Brand New" at bounding box center [96, 322] width 16 height 16
radio input "true"
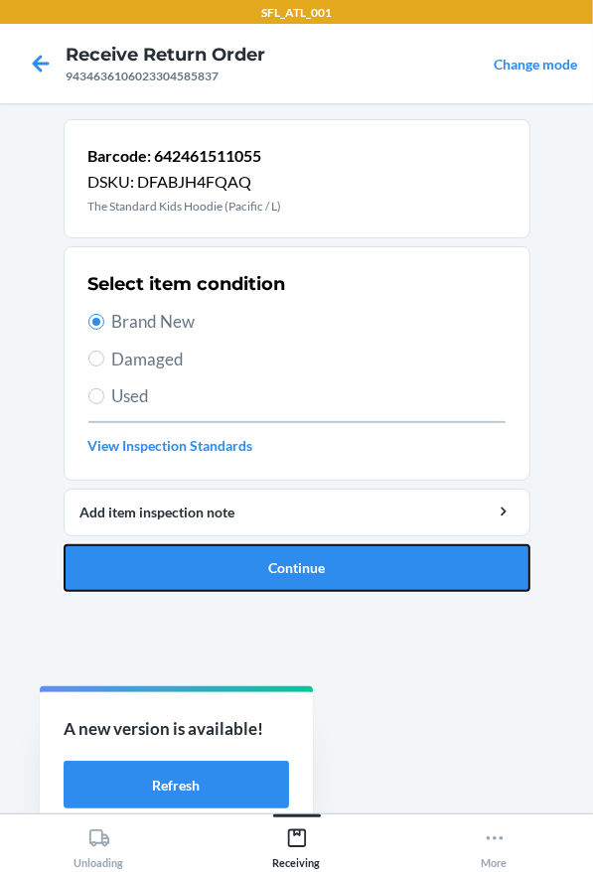
drag, startPoint x: 341, startPoint y: 570, endPoint x: 361, endPoint y: 505, distance: 68.5
click at [343, 569] on button "Continue" at bounding box center [297, 568] width 467 height 48
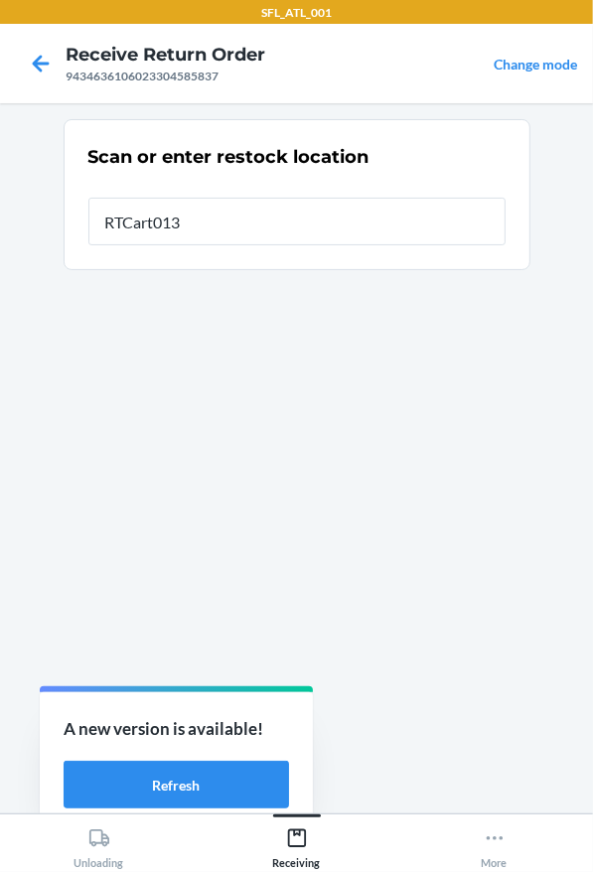
type input "RTCart013"
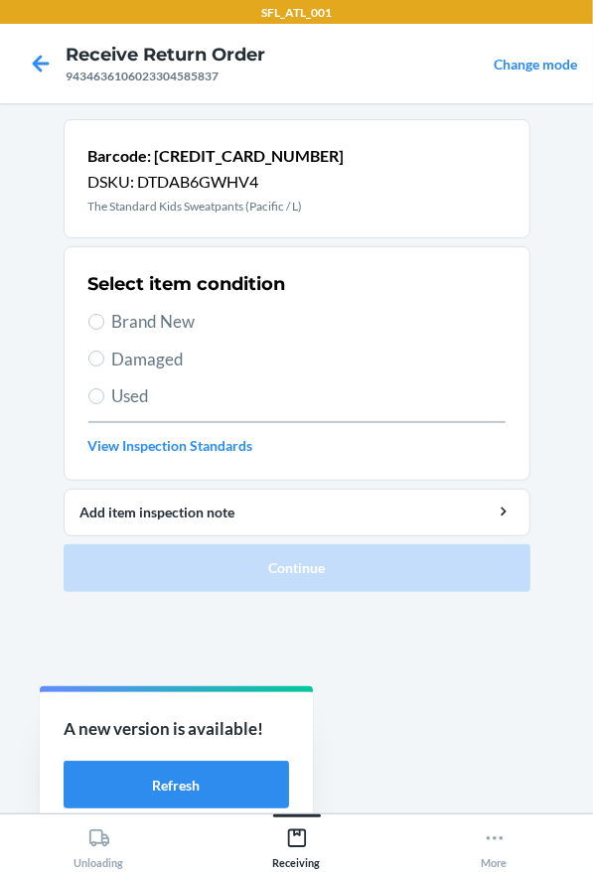
click at [168, 314] on span "Brand New" at bounding box center [308, 322] width 393 height 26
click at [104, 314] on input "Brand New" at bounding box center [96, 322] width 16 height 16
radio input "true"
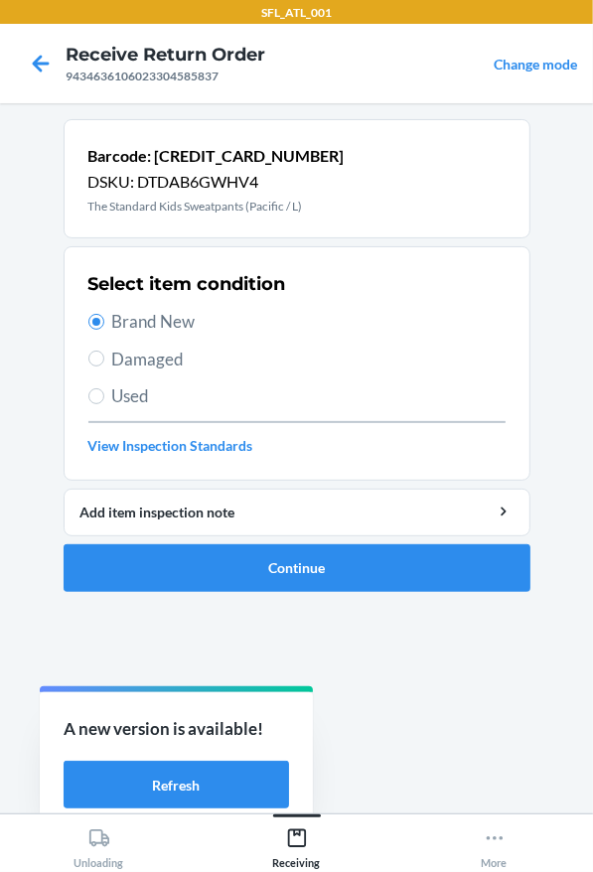
click at [514, 606] on ol "Barcode: [CREDIT_CARD_NUMBER] DSKU: DTDAB6GWHV4 The Standard Kids Sweatpants (P…" at bounding box center [297, 363] width 467 height 489
click at [509, 594] on ol "Barcode: [CREDIT_CARD_NUMBER] DSKU: DTDAB6GWHV4 The Standard Kids Sweatpants (P…" at bounding box center [297, 363] width 467 height 489
click at [504, 577] on button "Continue" at bounding box center [297, 568] width 467 height 48
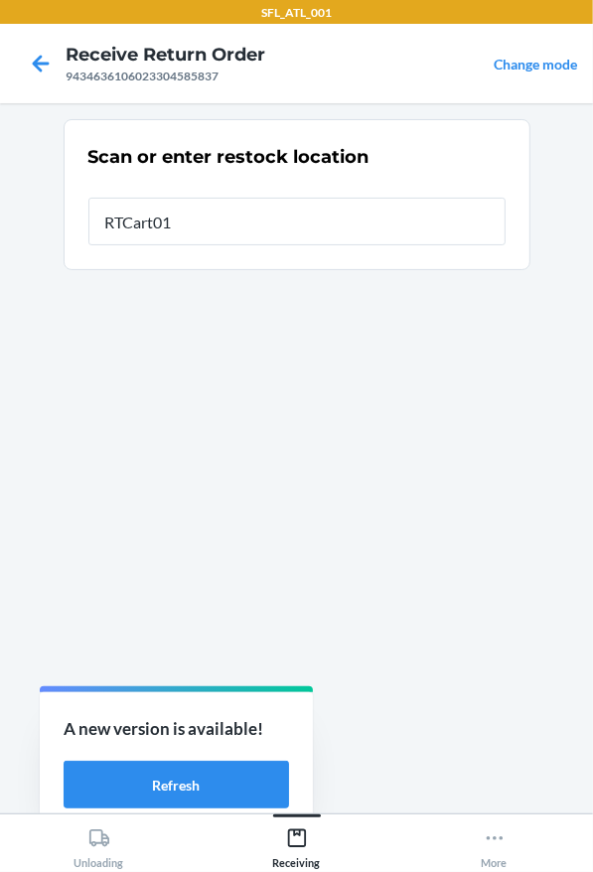
type input "RTCart013"
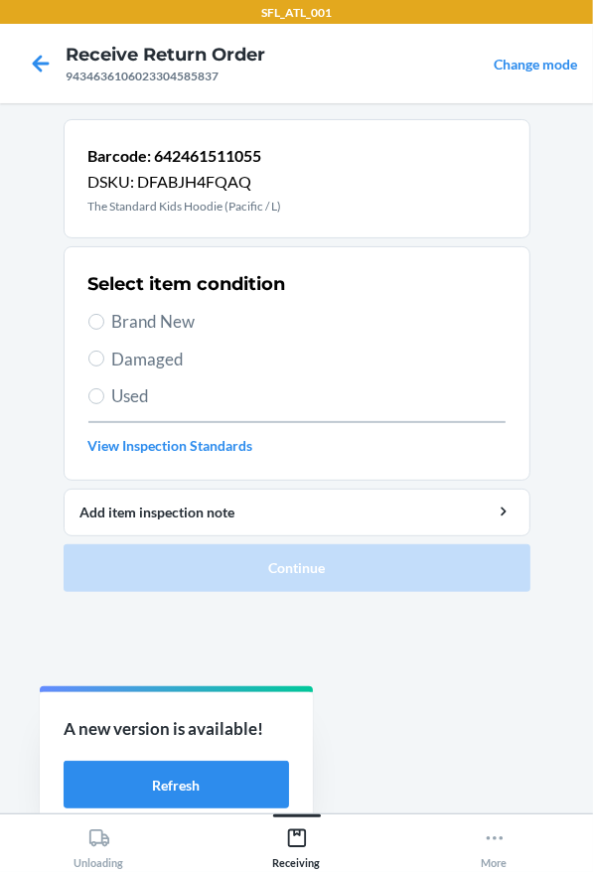
drag, startPoint x: 108, startPoint y: 311, endPoint x: 256, endPoint y: 436, distance: 193.8
click at [108, 311] on label "Brand New" at bounding box center [296, 322] width 417 height 26
click at [104, 314] on input "Brand New" at bounding box center [96, 322] width 16 height 16
radio input "true"
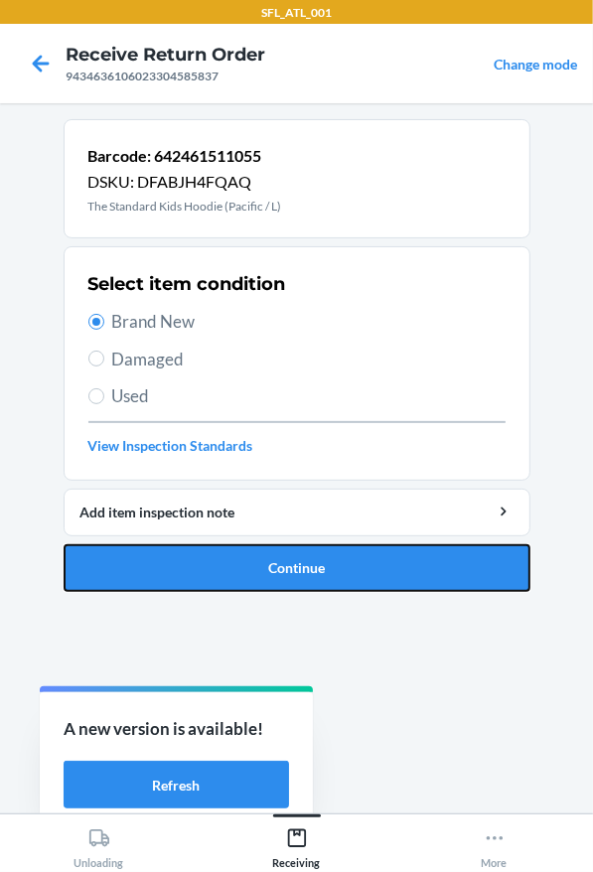
click at [270, 559] on button "Continue" at bounding box center [297, 568] width 467 height 48
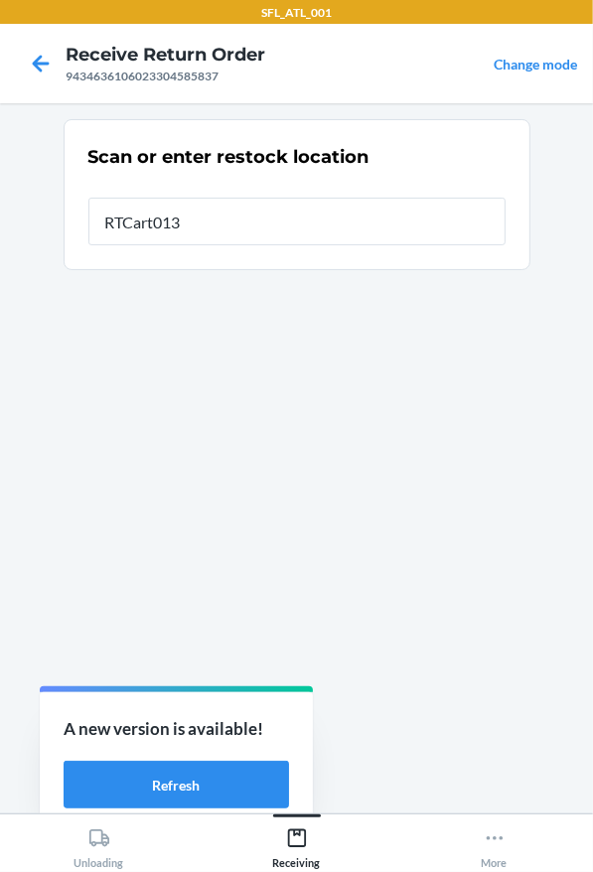
type input "RTCart013"
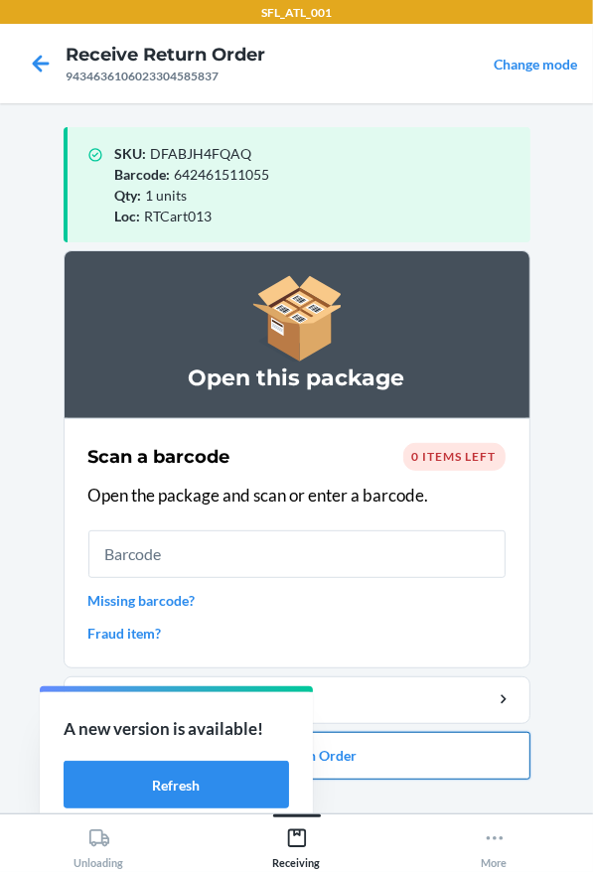
click at [367, 752] on button "Close Return Order" at bounding box center [297, 756] width 467 height 48
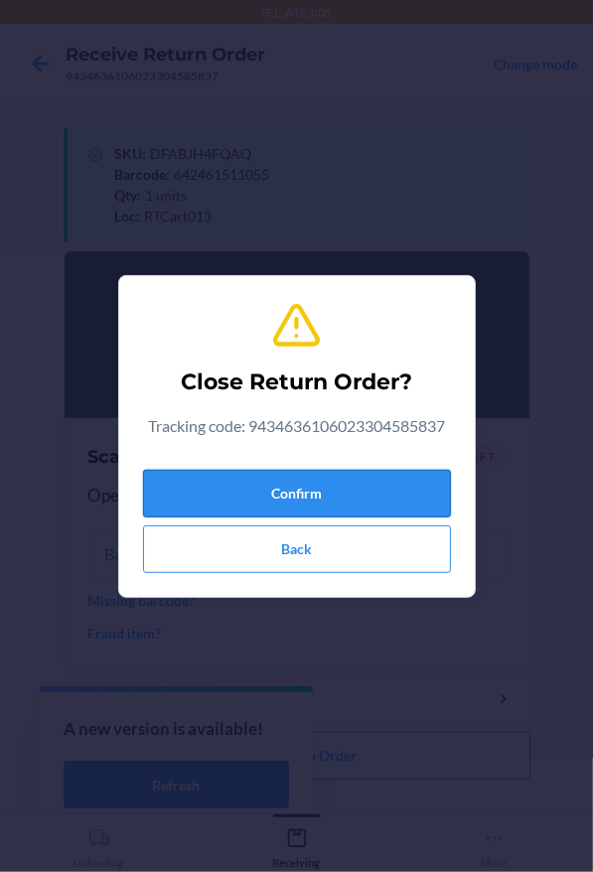
click at [404, 507] on button "Confirm" at bounding box center [297, 494] width 308 height 48
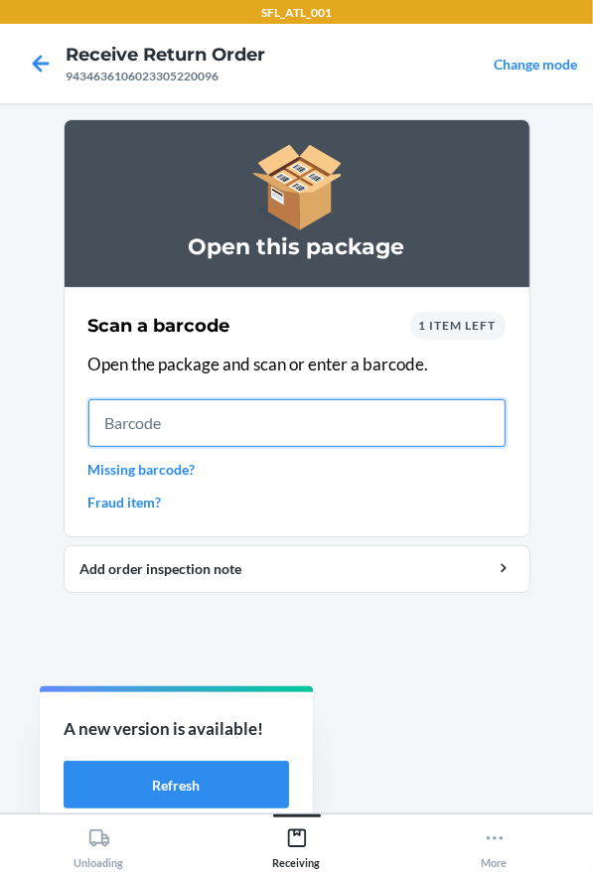
drag, startPoint x: 399, startPoint y: 505, endPoint x: 288, endPoint y: 425, distance: 136.7
click at [288, 425] on input "text" at bounding box center [296, 423] width 417 height 48
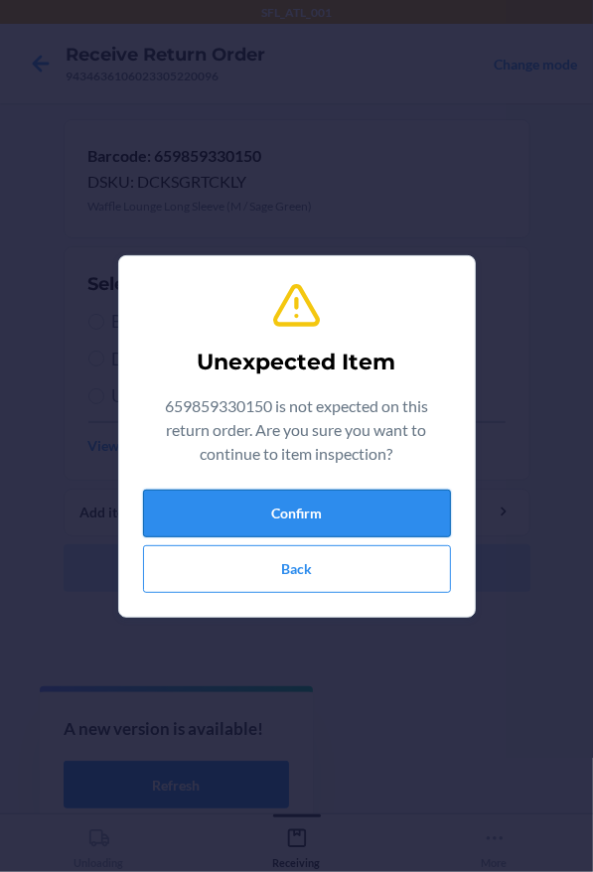
click at [224, 512] on button "Confirm" at bounding box center [297, 514] width 308 height 48
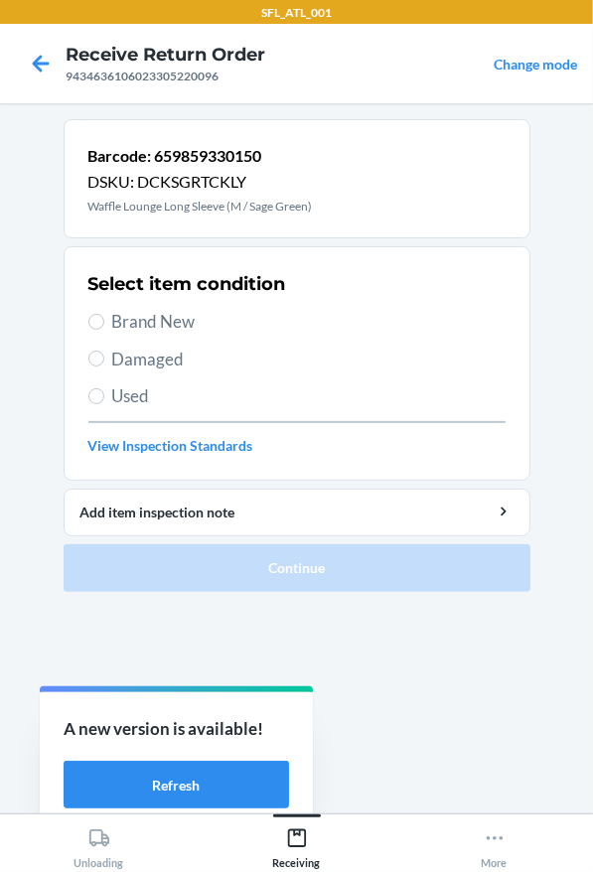
click at [119, 321] on span "Brand New" at bounding box center [308, 322] width 393 height 26
click at [104, 321] on input "Brand New" at bounding box center [96, 322] width 16 height 16
radio input "true"
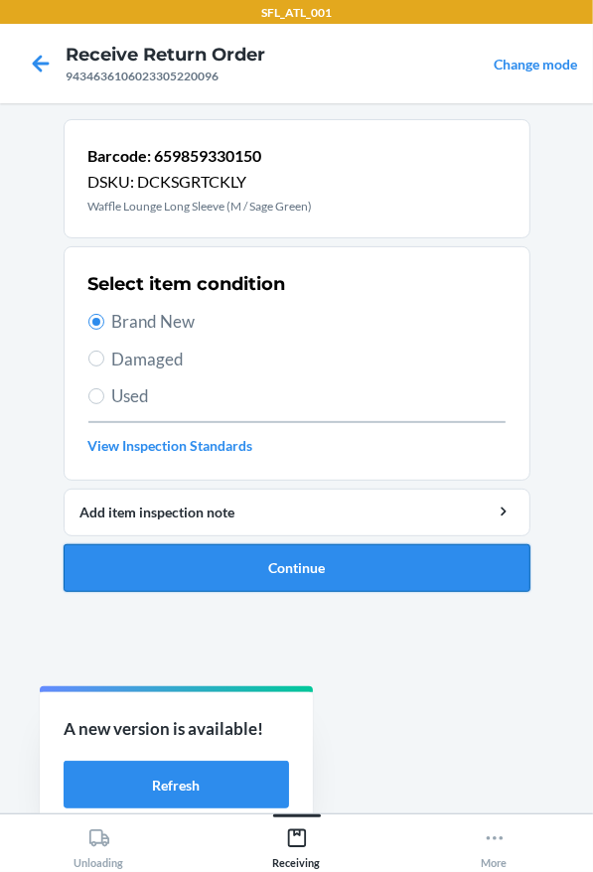
click at [170, 574] on button "Continue" at bounding box center [297, 568] width 467 height 48
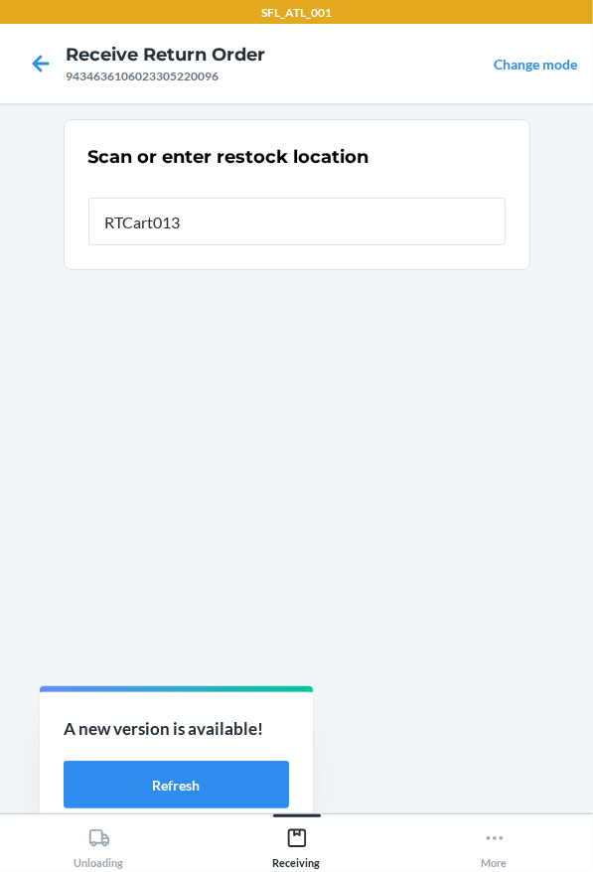
type input "RTCart013"
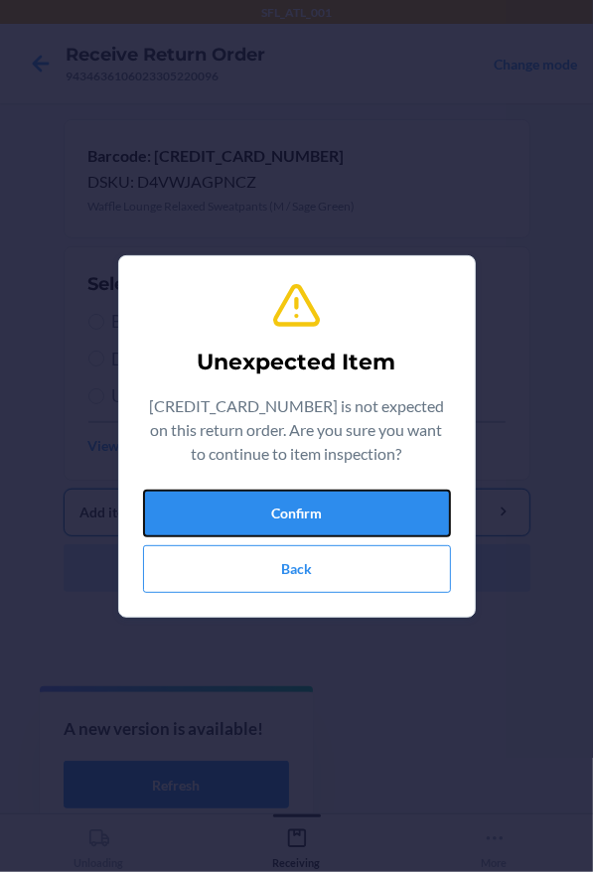
drag, startPoint x: 242, startPoint y: 502, endPoint x: 246, endPoint y: 489, distance: 13.5
click at [242, 502] on button "Confirm" at bounding box center [297, 514] width 308 height 48
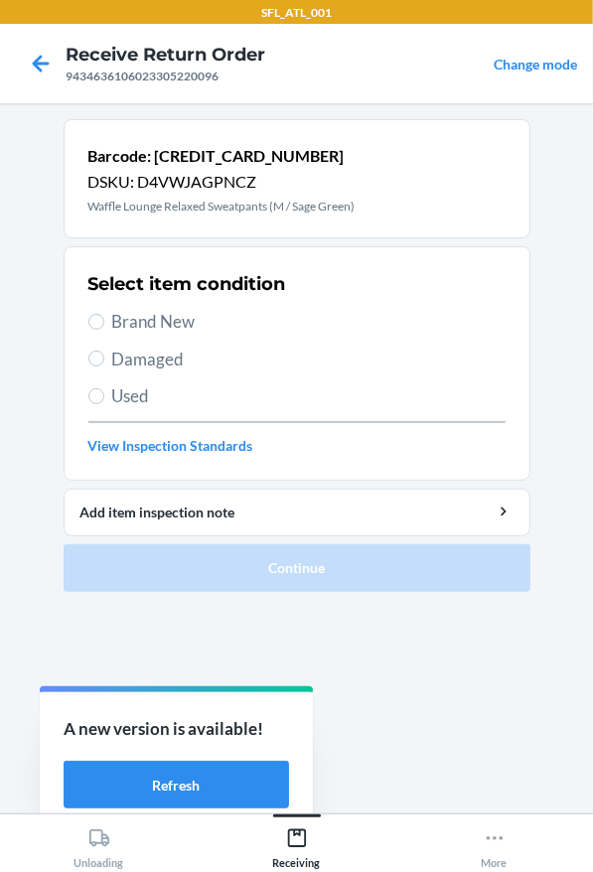
click at [144, 321] on span "Brand New" at bounding box center [308, 322] width 393 height 26
click at [104, 321] on input "Brand New" at bounding box center [96, 322] width 16 height 16
radio input "true"
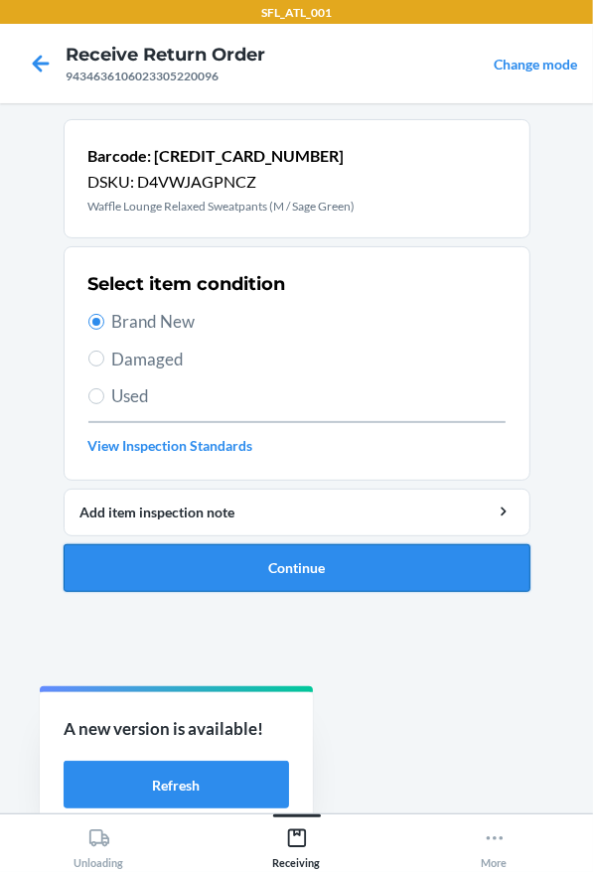
click at [190, 576] on button "Continue" at bounding box center [297, 568] width 467 height 48
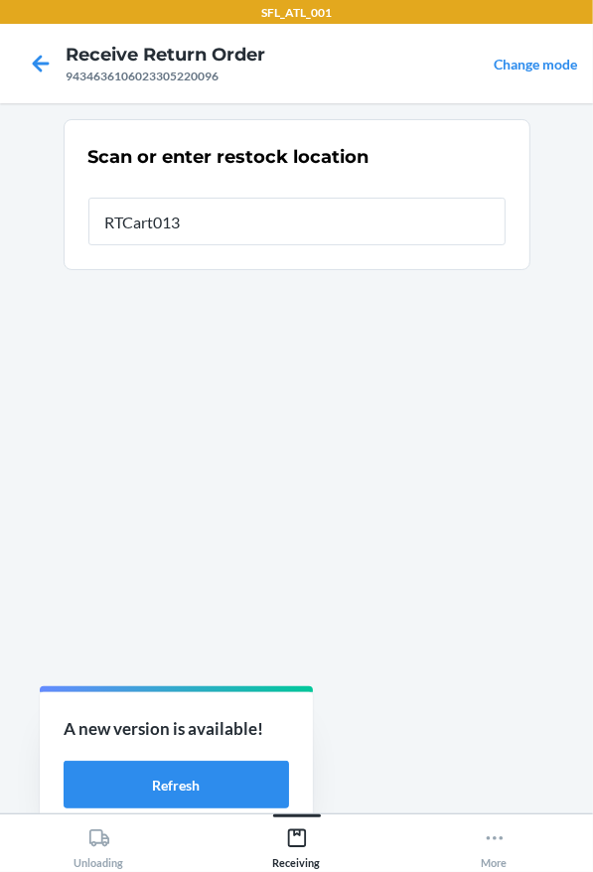
type input "RTCart013"
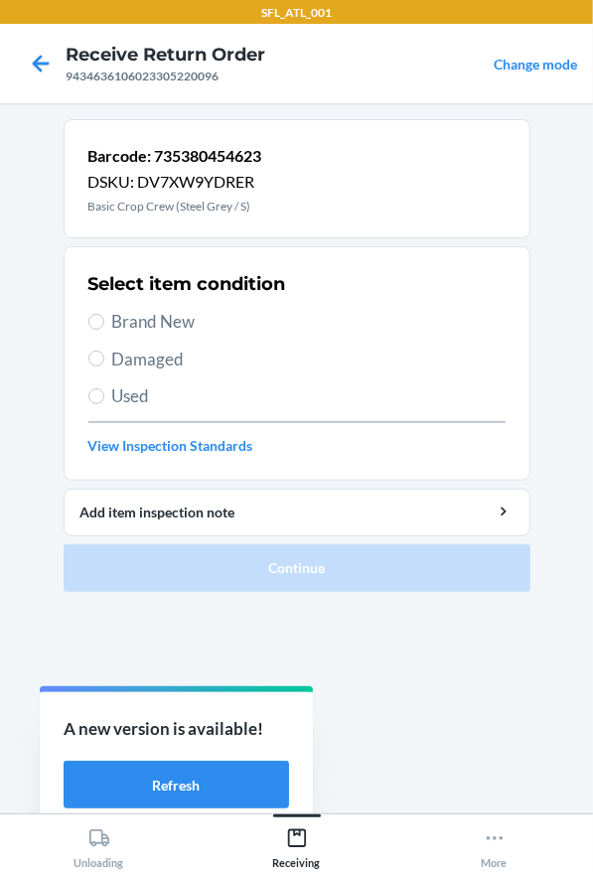
drag, startPoint x: 163, startPoint y: 325, endPoint x: 164, endPoint y: 370, distance: 45.7
click at [163, 325] on span "Brand New" at bounding box center [308, 322] width 393 height 26
click at [104, 325] on input "Brand New" at bounding box center [96, 322] width 16 height 16
radio input "true"
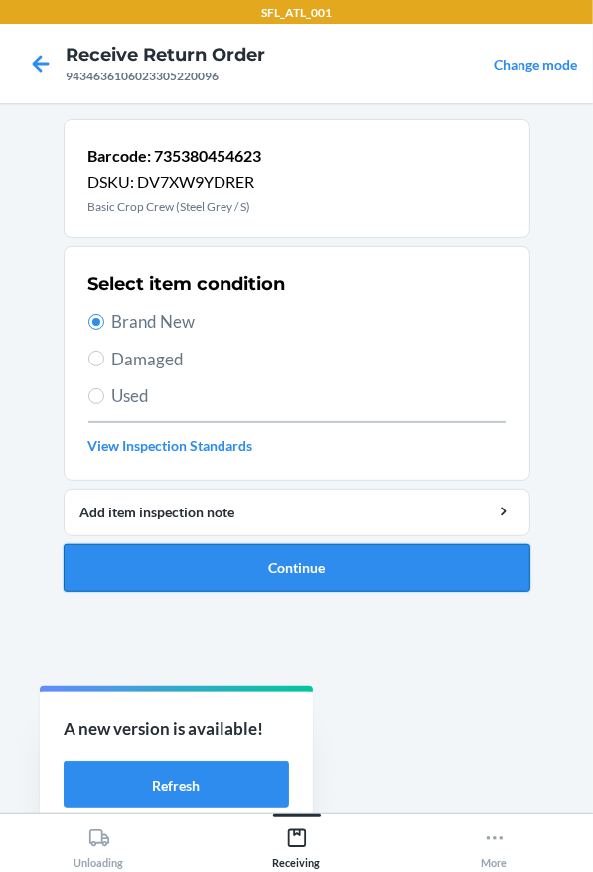
drag, startPoint x: 168, startPoint y: 553, endPoint x: 208, endPoint y: 418, distance: 140.8
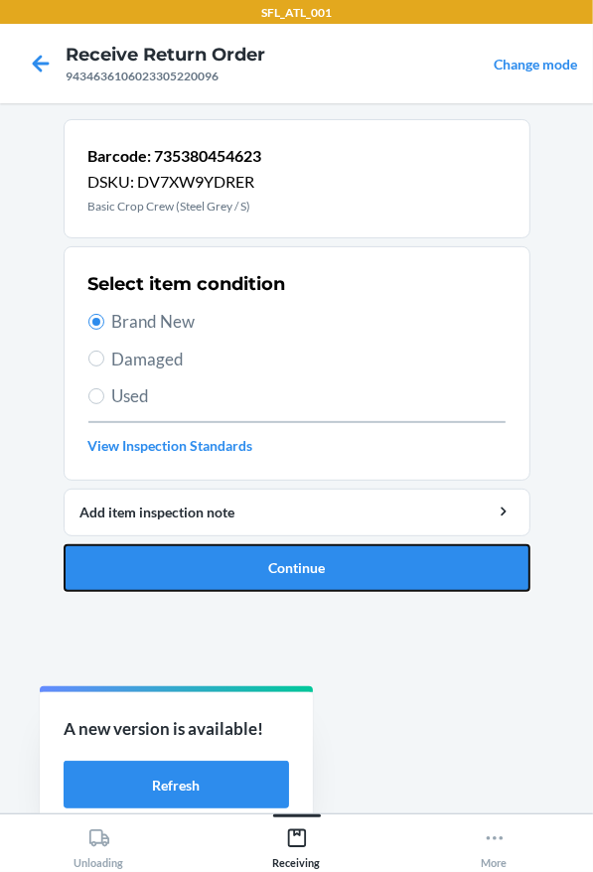
click at [165, 553] on button "Continue" at bounding box center [297, 568] width 467 height 48
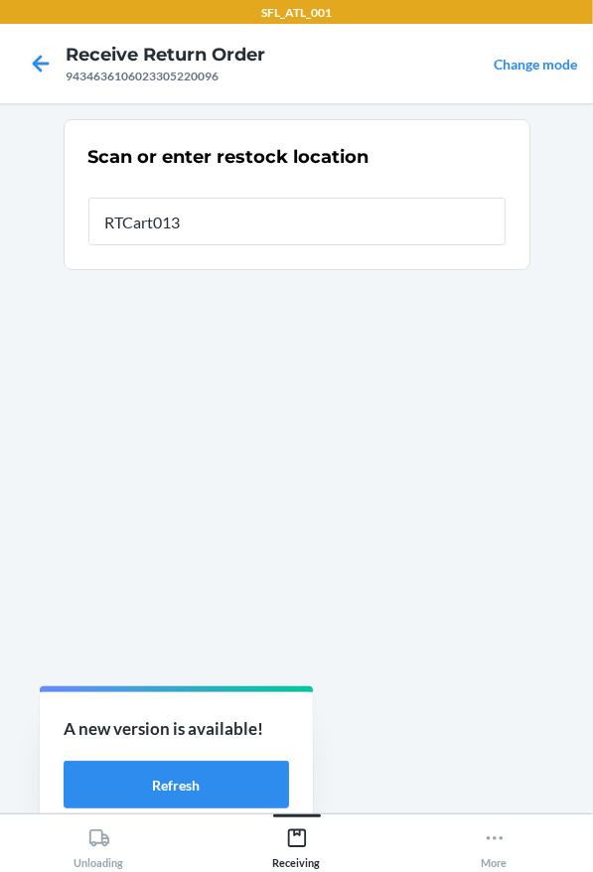
type input "RTCart013"
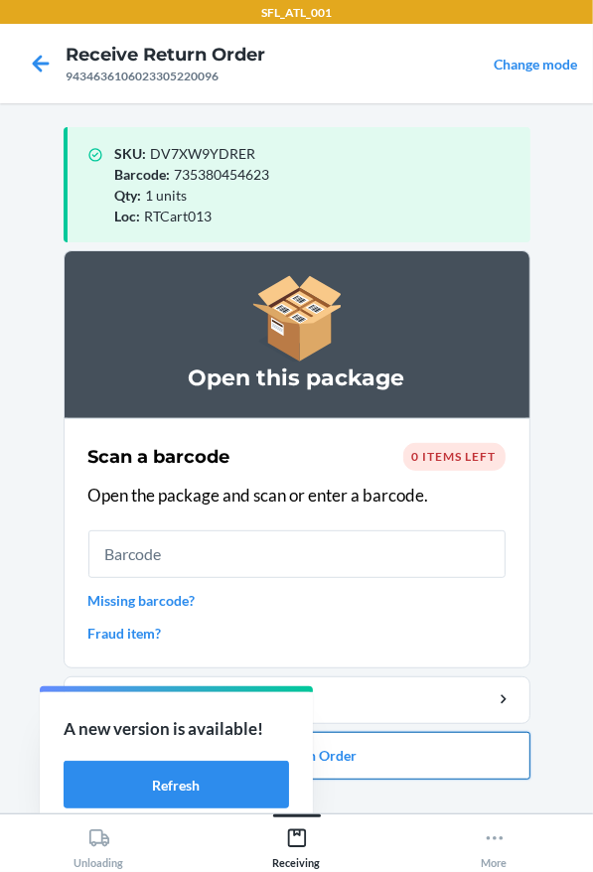
click at [415, 755] on button "Close Return Order" at bounding box center [297, 756] width 467 height 48
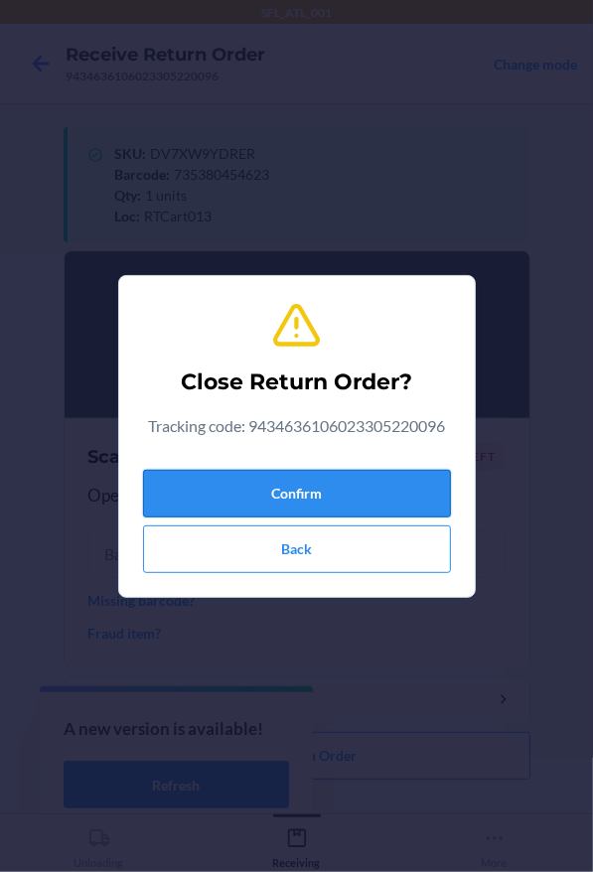
click at [296, 485] on button "Confirm" at bounding box center [297, 494] width 308 height 48
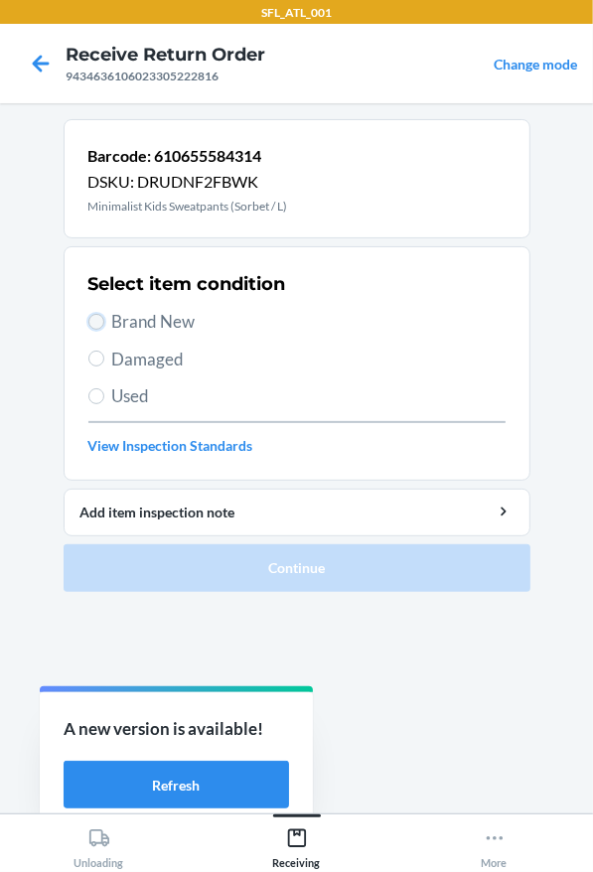
click at [97, 317] on input "Brand New" at bounding box center [96, 322] width 16 height 16
radio input "true"
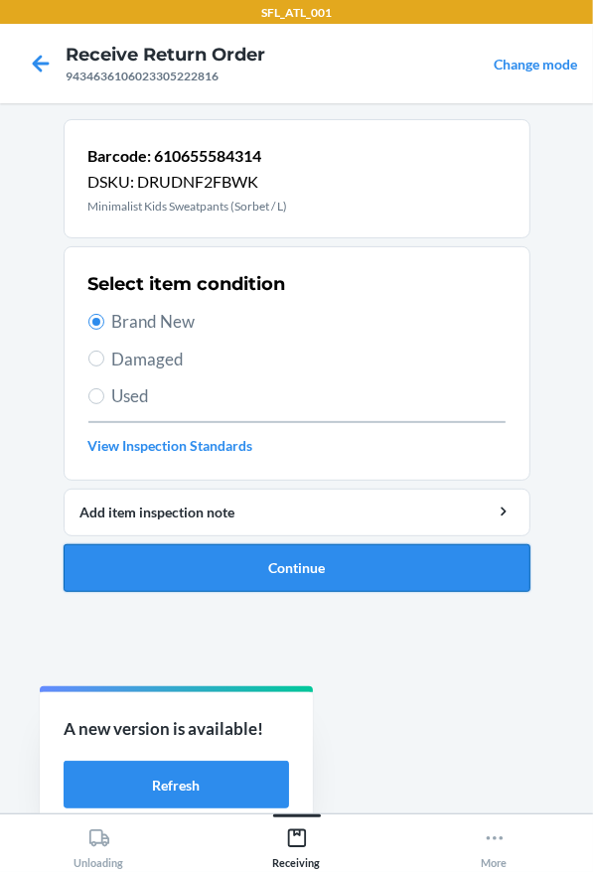
click at [222, 577] on button "Continue" at bounding box center [297, 568] width 467 height 48
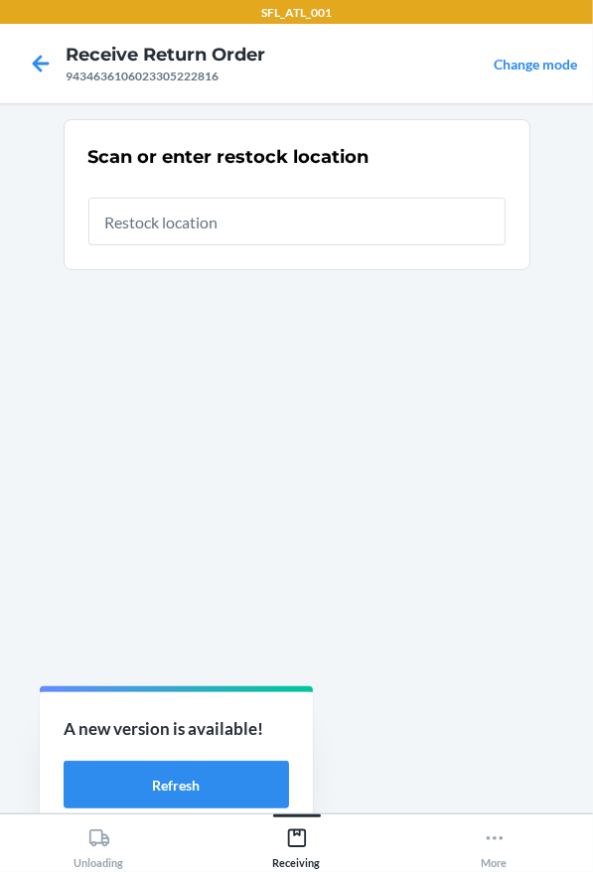
click at [190, 231] on input "text" at bounding box center [296, 222] width 417 height 48
type input "RTCart013"
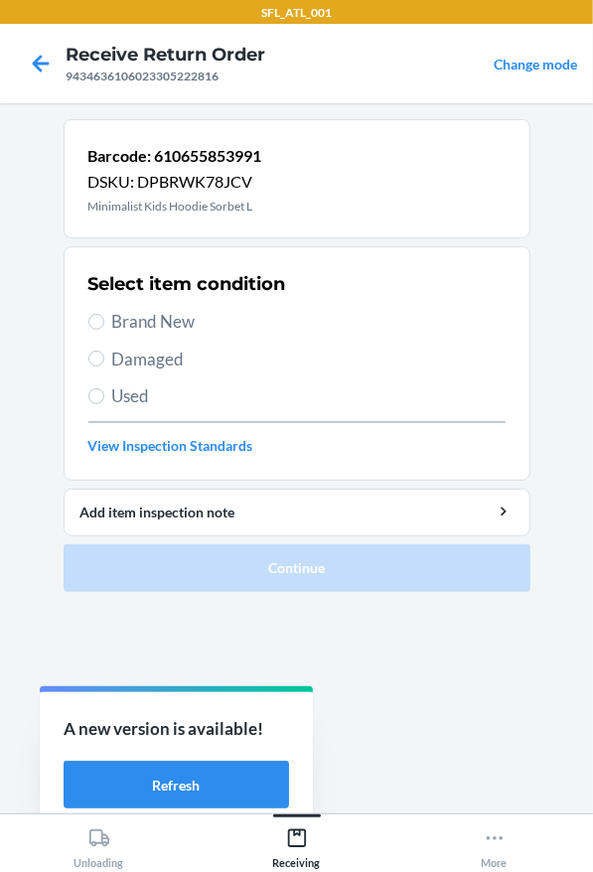
click at [109, 321] on label "Brand New" at bounding box center [296, 322] width 417 height 26
click at [104, 321] on input "Brand New" at bounding box center [96, 322] width 16 height 16
radio input "true"
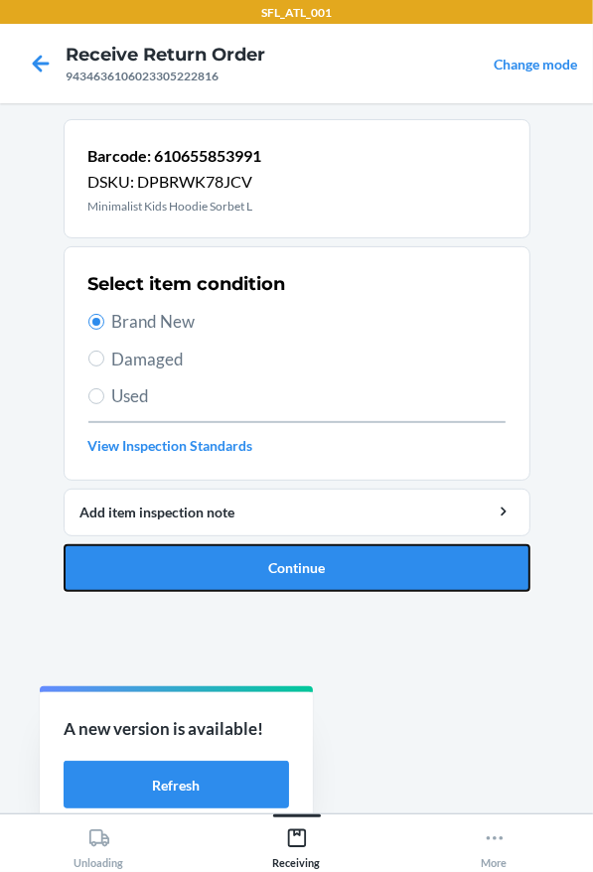
click at [165, 556] on button "Continue" at bounding box center [297, 568] width 467 height 48
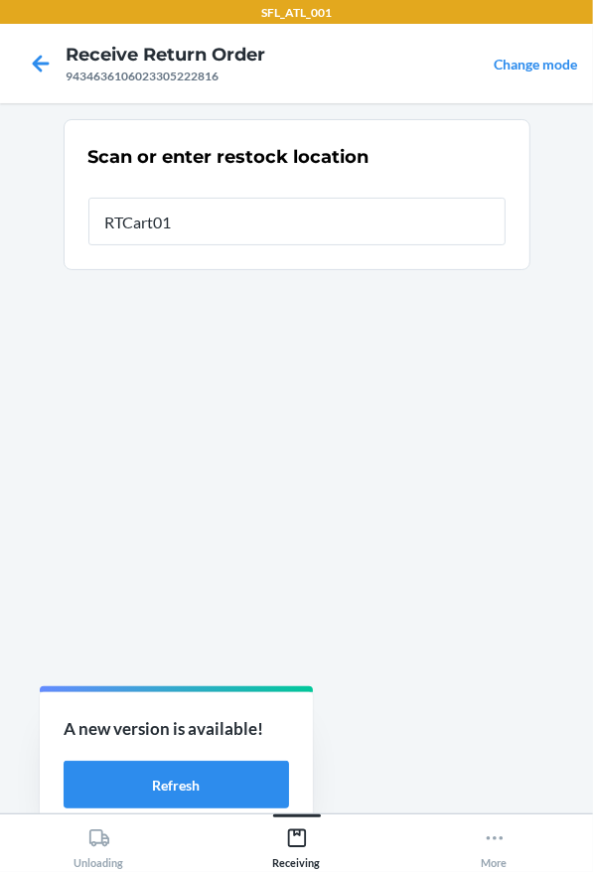
type input "RTCart013"
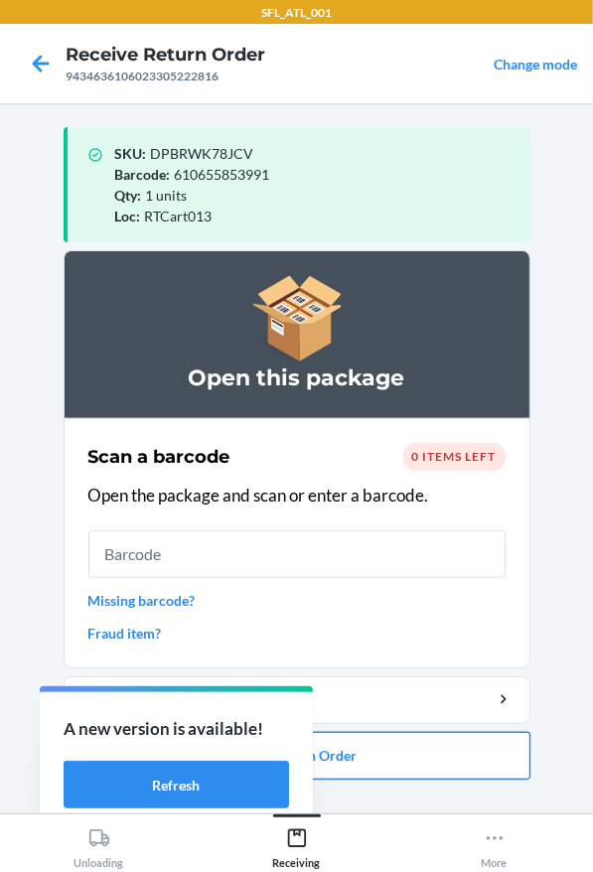
click at [375, 751] on button "Close Return Order" at bounding box center [297, 756] width 467 height 48
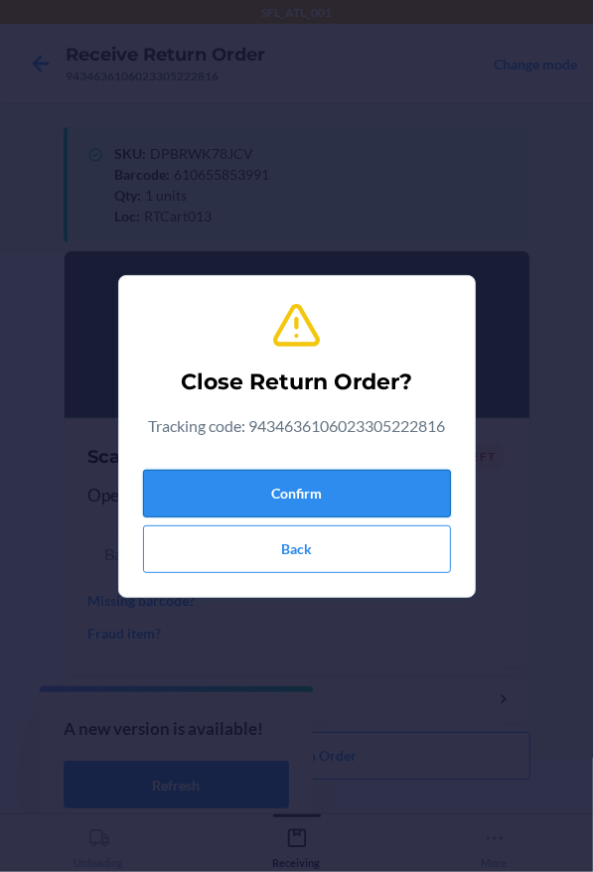
click at [285, 505] on button "Confirm" at bounding box center [297, 494] width 308 height 48
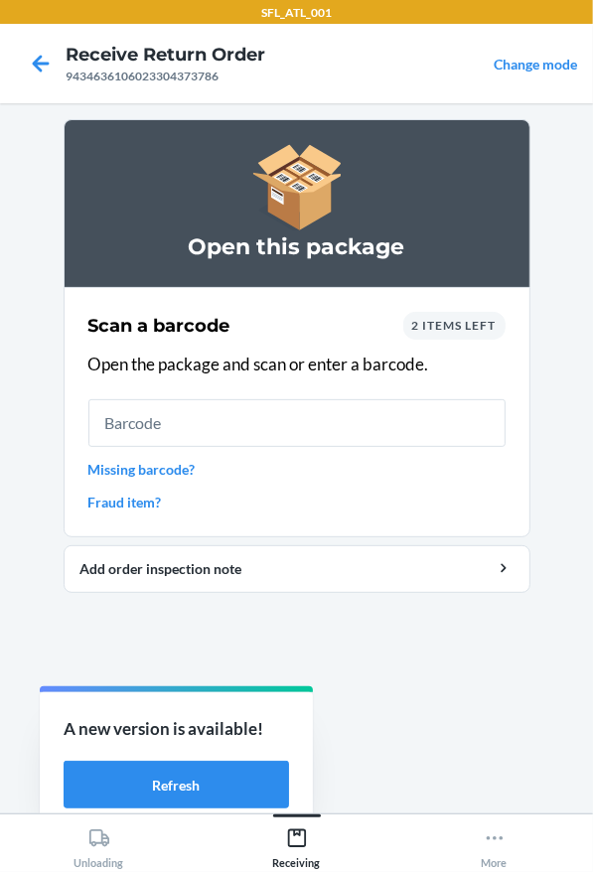
click at [112, 468] on link "Missing barcode?" at bounding box center [296, 469] width 417 height 21
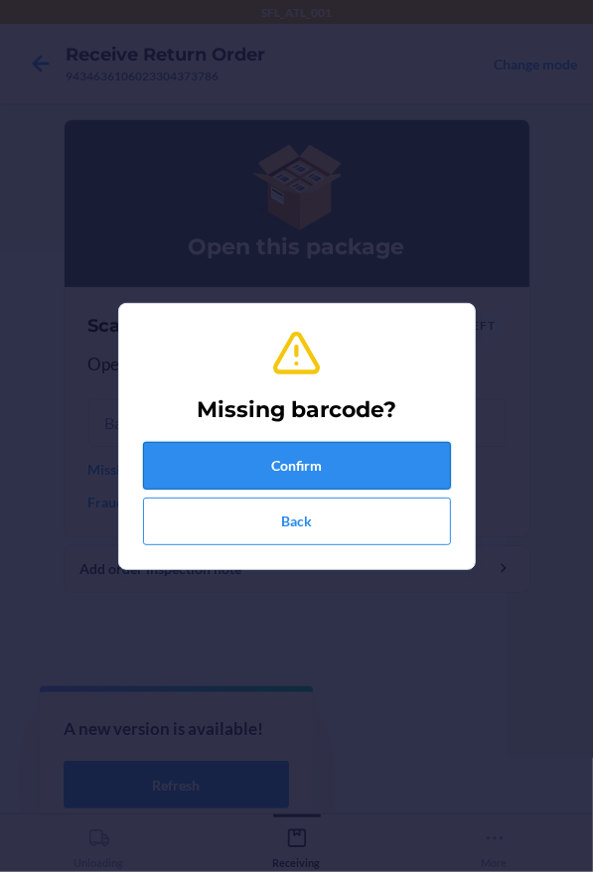
click at [246, 474] on button "Confirm" at bounding box center [297, 466] width 308 height 48
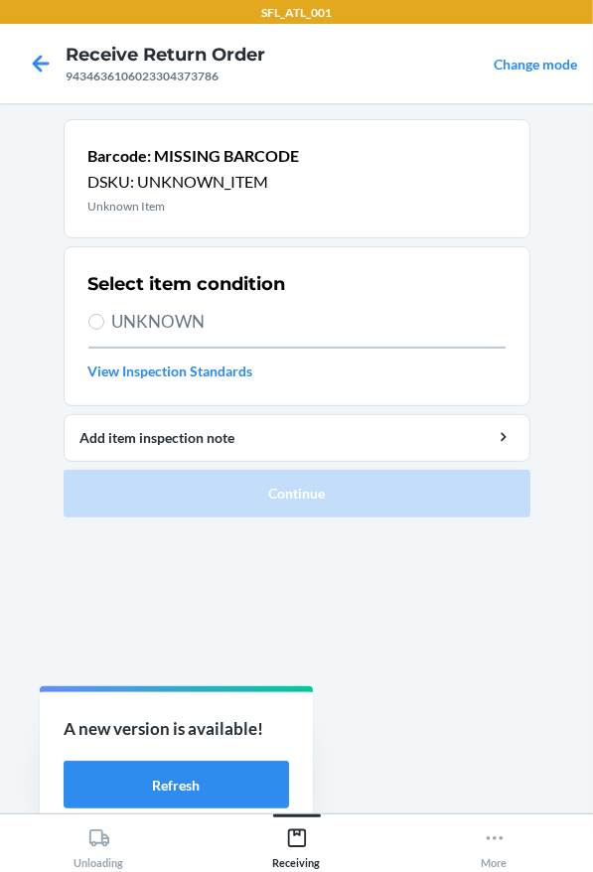
click at [213, 322] on span "UNKNOWN" at bounding box center [308, 322] width 393 height 26
click at [104, 322] on input "UNKNOWN" at bounding box center [96, 322] width 16 height 16
radio input "true"
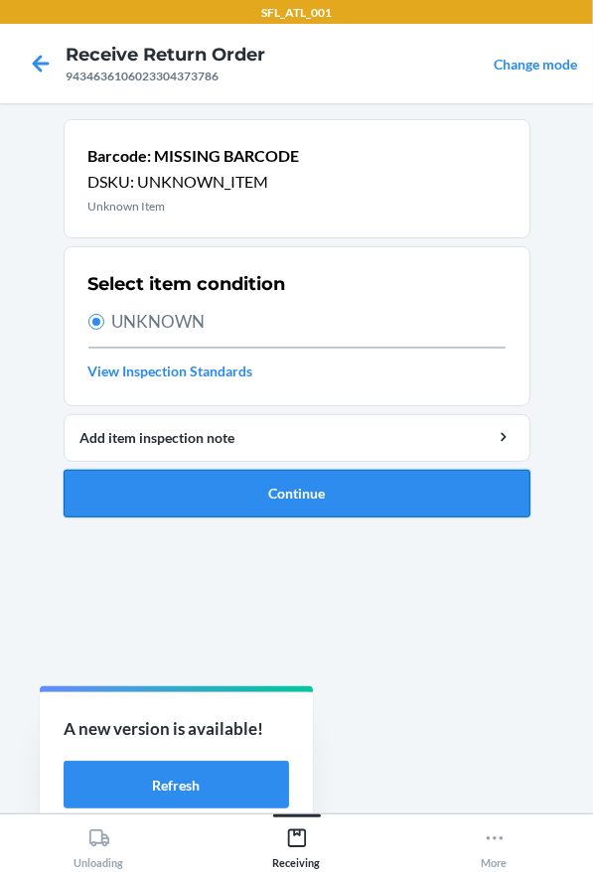
click at [213, 497] on button "Continue" at bounding box center [297, 494] width 467 height 48
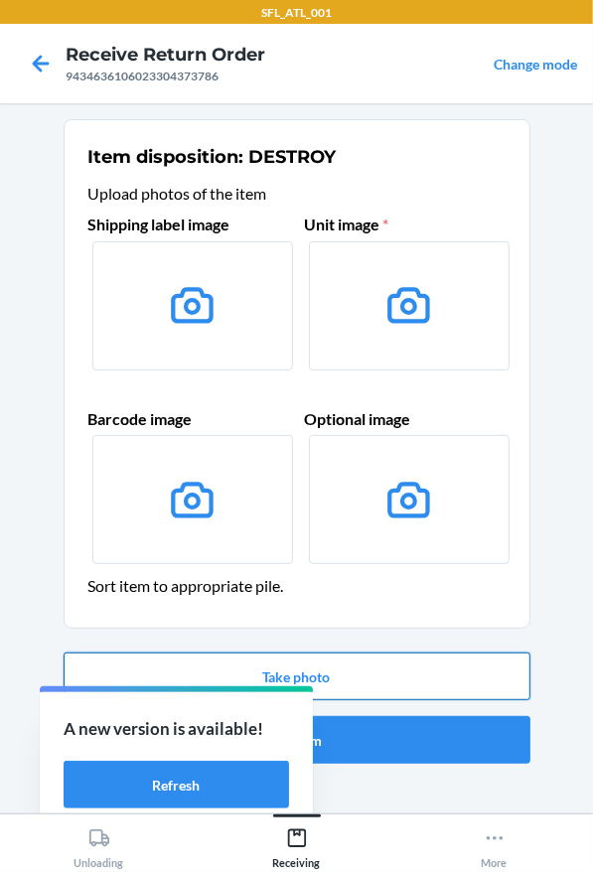
click at [289, 671] on button "Take photo" at bounding box center [297, 677] width 467 height 48
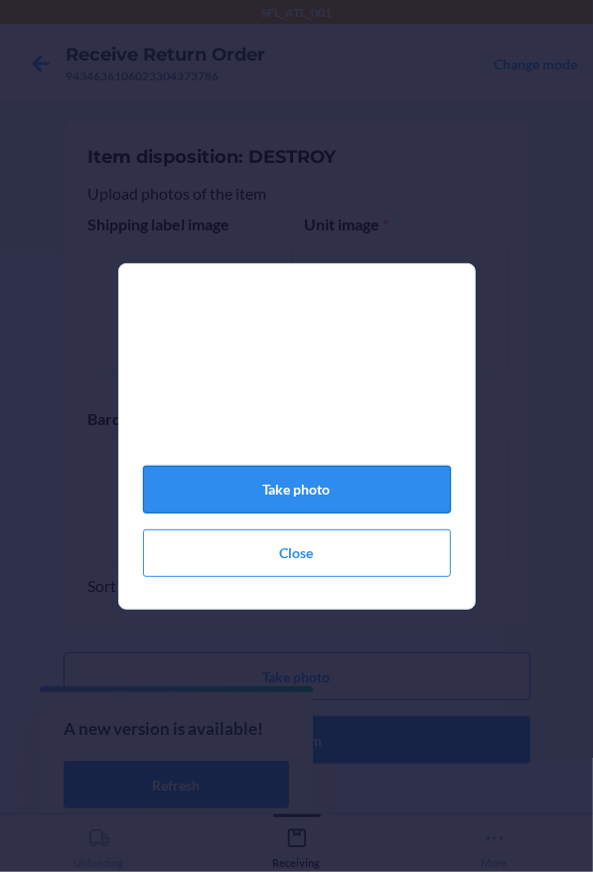
click at [309, 495] on button "Take photo" at bounding box center [297, 490] width 308 height 48
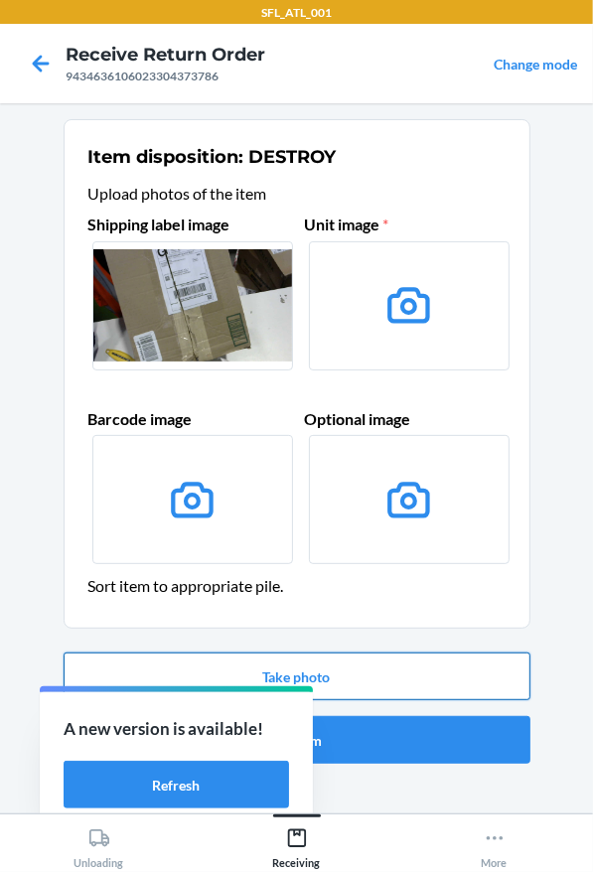
click at [363, 665] on button "Take photo" at bounding box center [297, 677] width 467 height 48
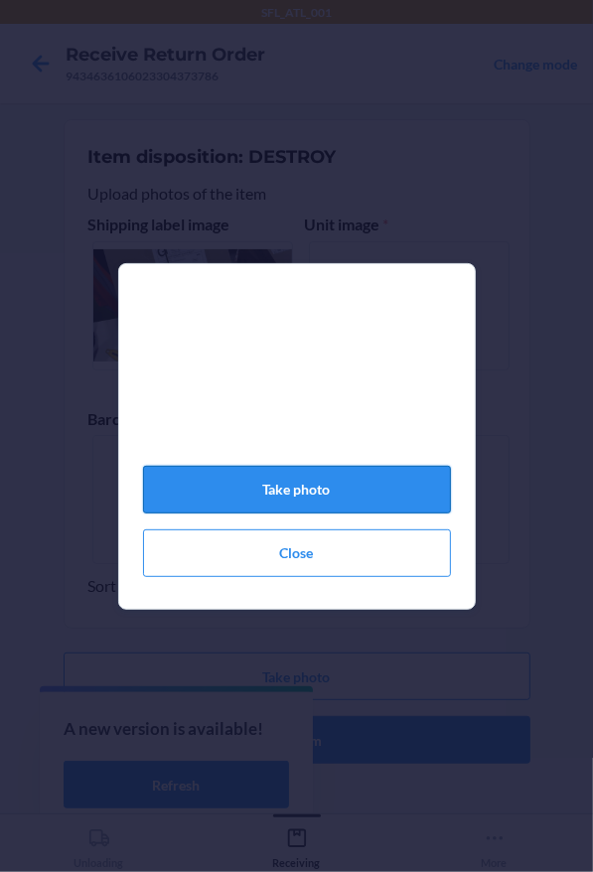
click at [281, 481] on button "Take photo" at bounding box center [297, 490] width 308 height 48
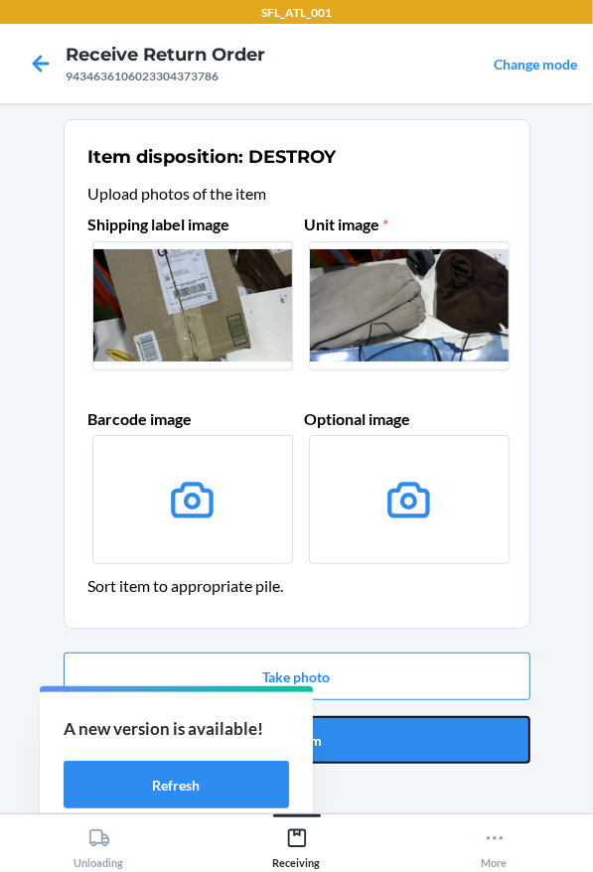
click at [412, 729] on button "Confirm" at bounding box center [297, 740] width 467 height 48
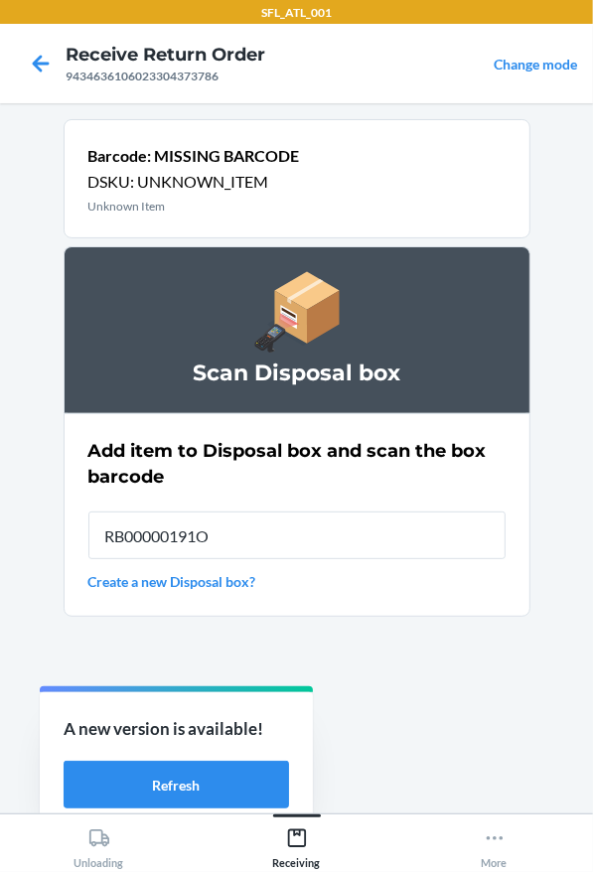
type input "RB00000191O"
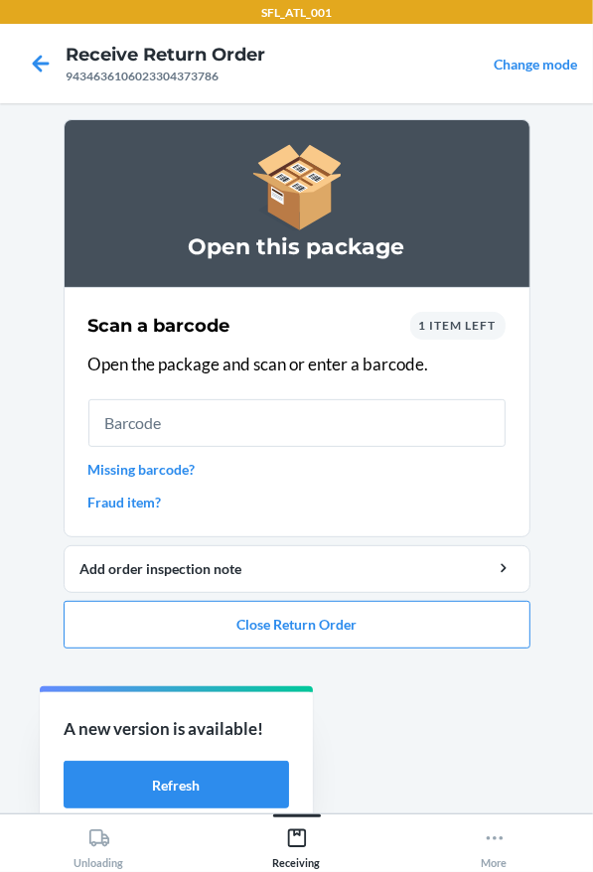
click at [163, 462] on link "Missing barcode?" at bounding box center [296, 469] width 417 height 21
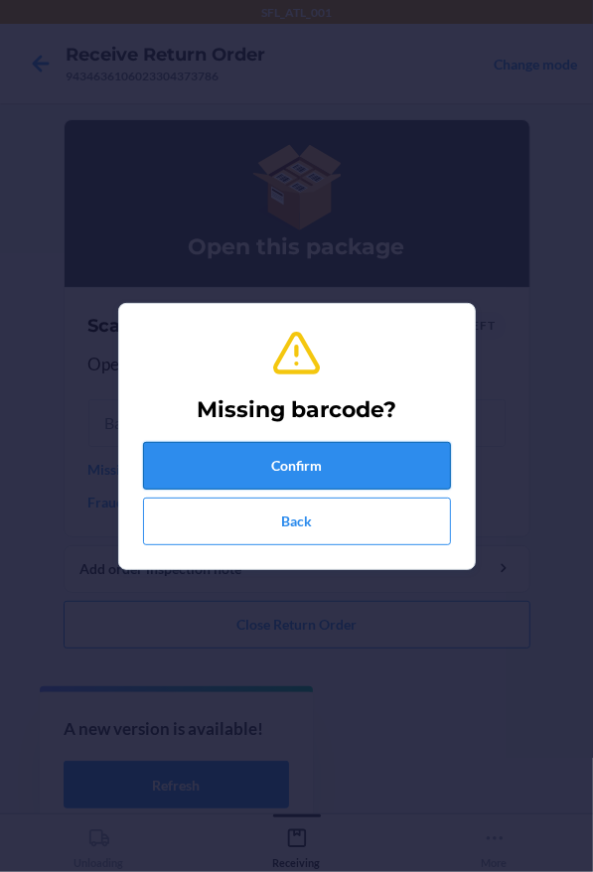
click at [165, 467] on button "Confirm" at bounding box center [297, 466] width 308 height 48
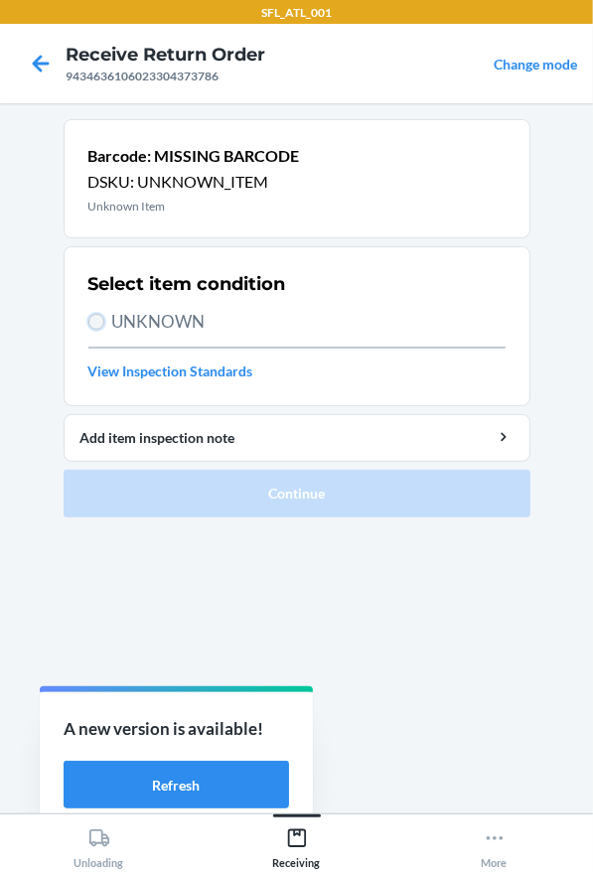
click at [101, 318] on input "UNKNOWN" at bounding box center [96, 322] width 16 height 16
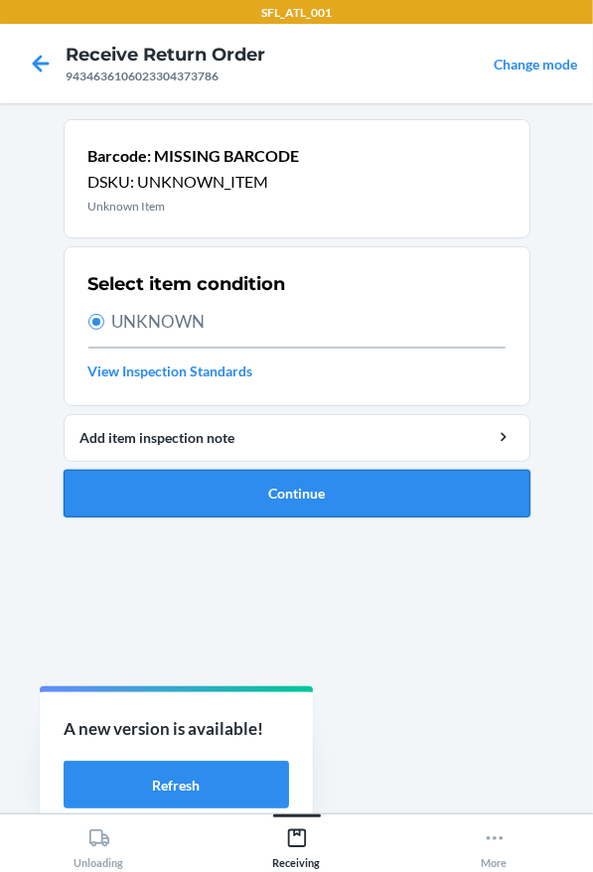
click at [220, 503] on button "Continue" at bounding box center [297, 494] width 467 height 48
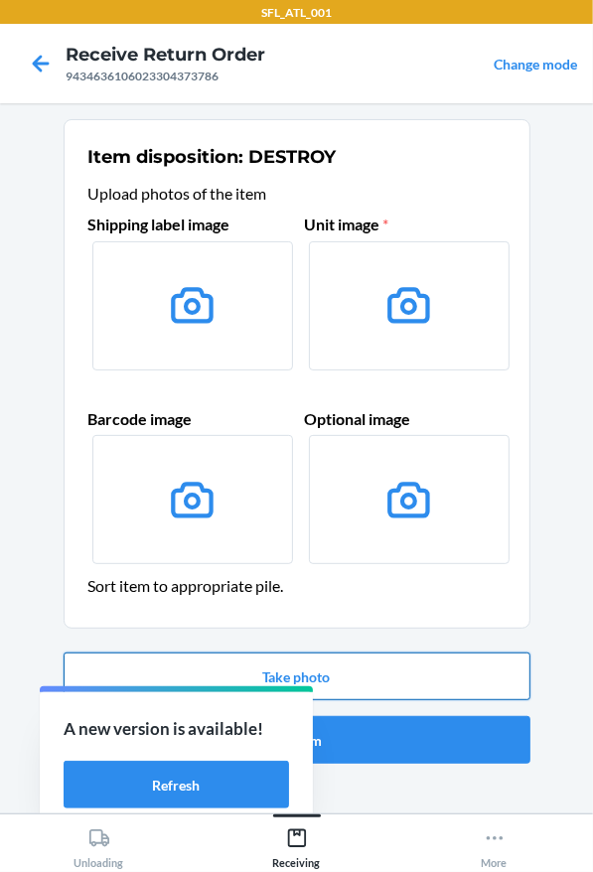
click at [256, 671] on button "Take photo" at bounding box center [297, 677] width 467 height 48
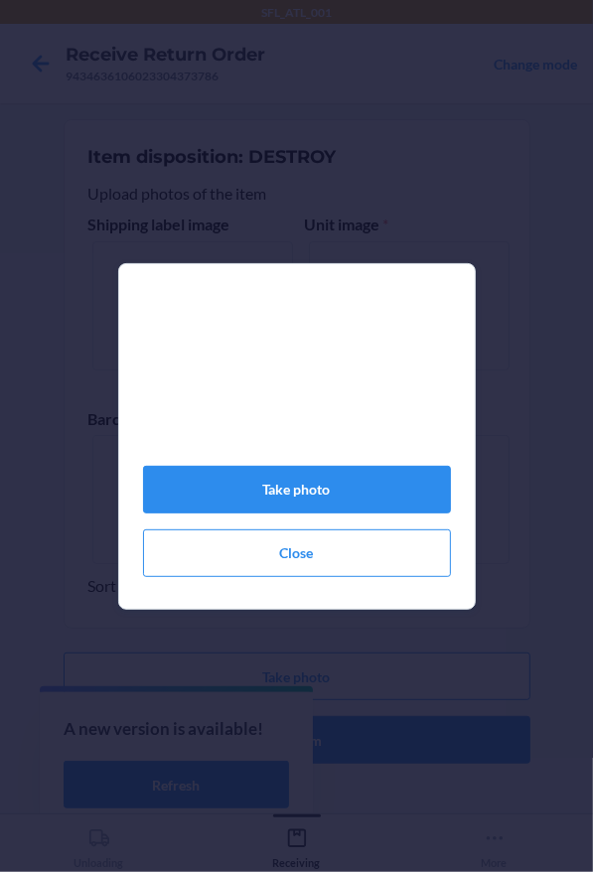
click at [592, 265] on html "SFL_ATL_001 Receive Return Order 9434636106023304373786 Change mode Item dispos…" at bounding box center [296, 436] width 593 height 872
click at [308, 488] on button "Take photo" at bounding box center [297, 490] width 308 height 48
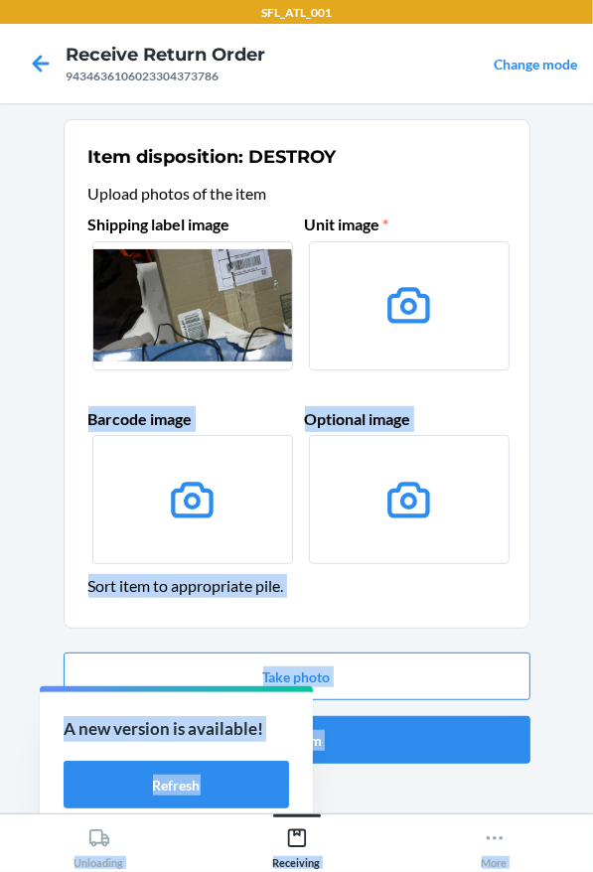
click at [393, 535] on label at bounding box center [409, 499] width 201 height 129
click at [0, 0] on input "file" at bounding box center [0, 0] width 0 height 0
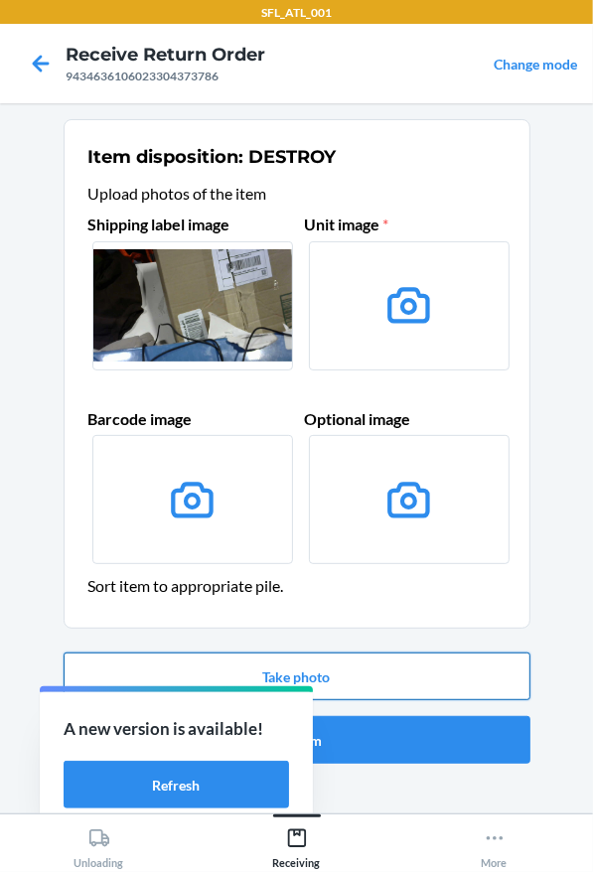
click at [436, 675] on button "Take photo" at bounding box center [297, 677] width 467 height 48
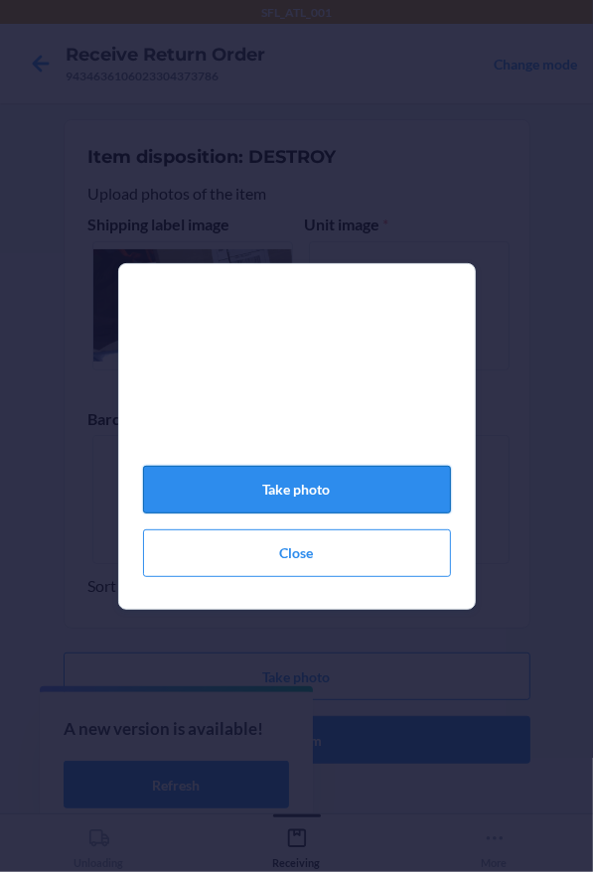
click at [281, 499] on button "Take photo" at bounding box center [297, 490] width 308 height 48
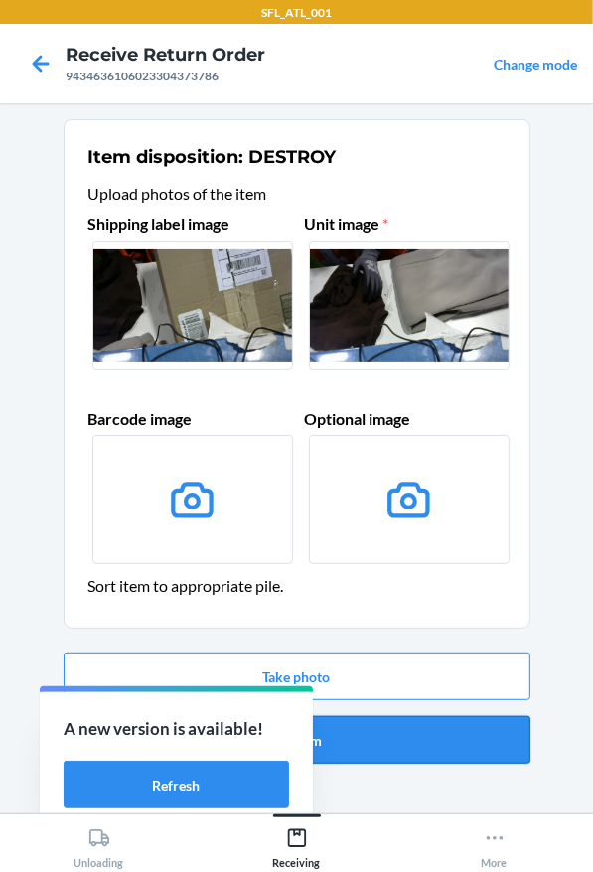
click at [331, 729] on button "Confirm" at bounding box center [297, 740] width 467 height 48
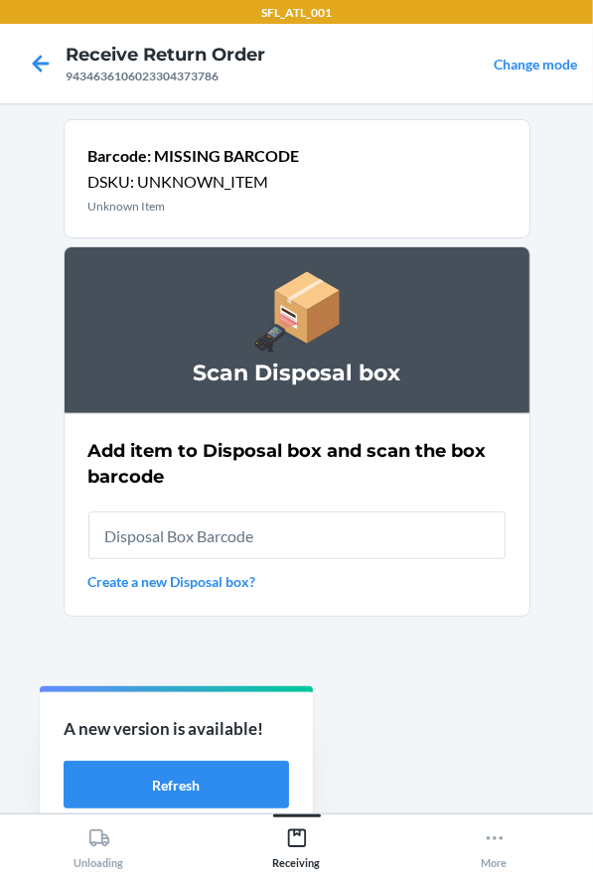
click at [321, 524] on input "text" at bounding box center [296, 535] width 417 height 48
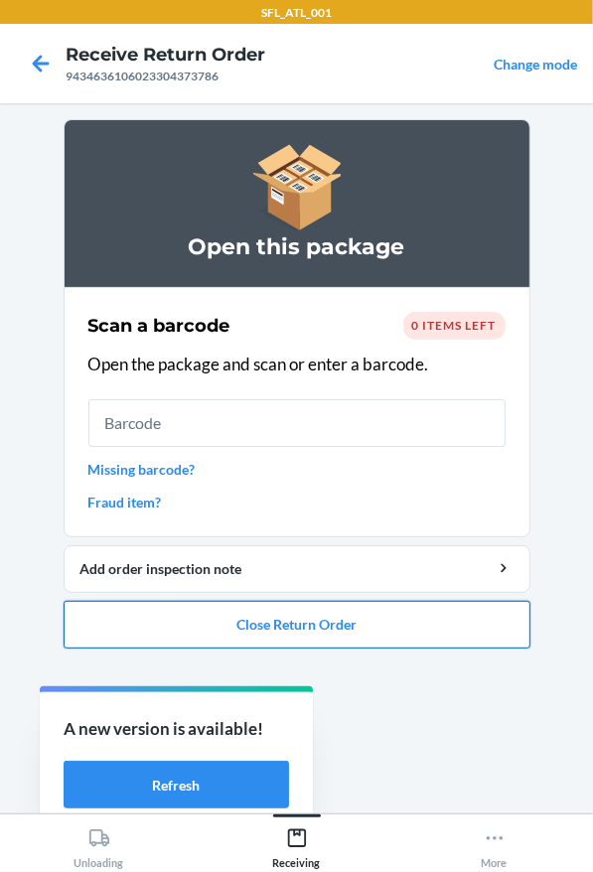
click at [230, 626] on button "Close Return Order" at bounding box center [297, 625] width 467 height 48
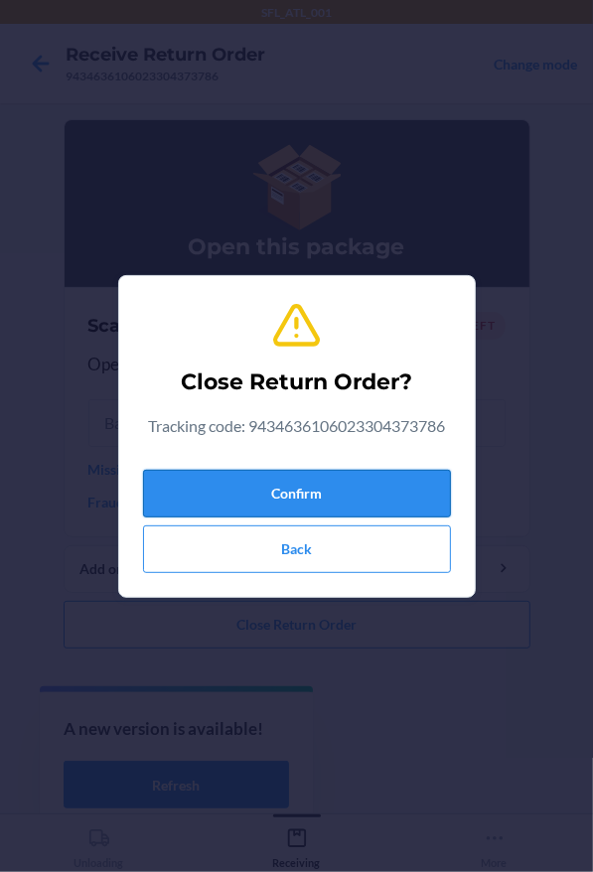
click at [330, 495] on button "Confirm" at bounding box center [297, 494] width 308 height 48
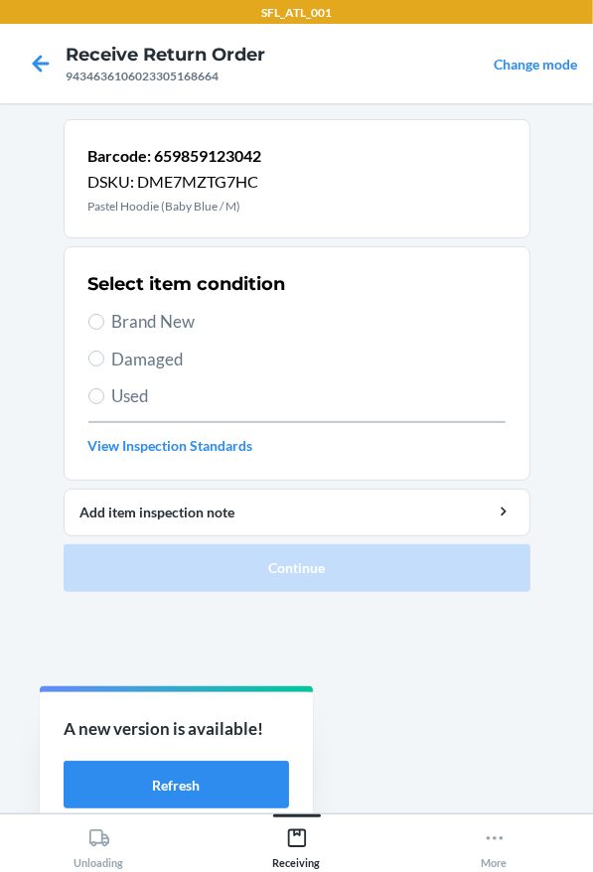
click at [114, 322] on span "Brand New" at bounding box center [308, 322] width 393 height 26
click at [104, 322] on input "Brand New" at bounding box center [96, 322] width 16 height 16
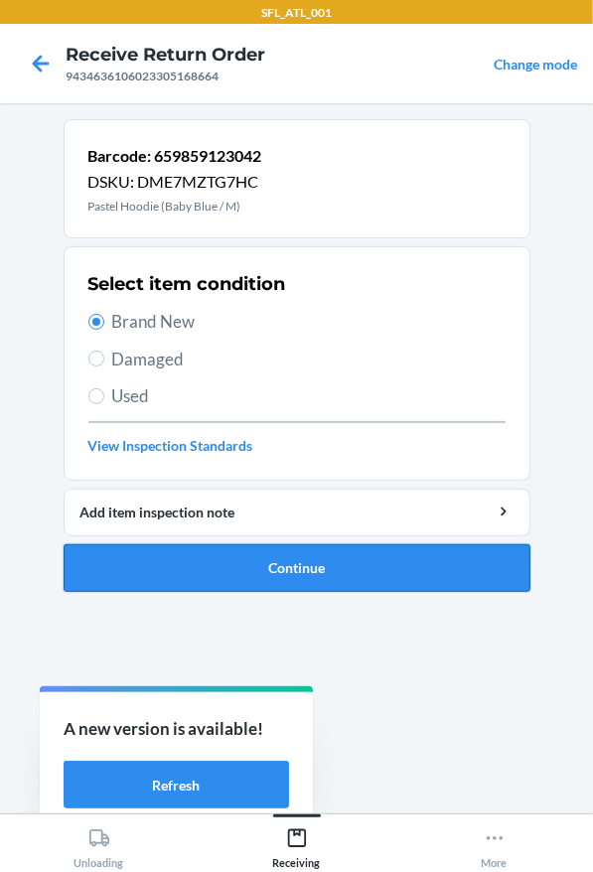
click at [198, 560] on button "Continue" at bounding box center [297, 568] width 467 height 48
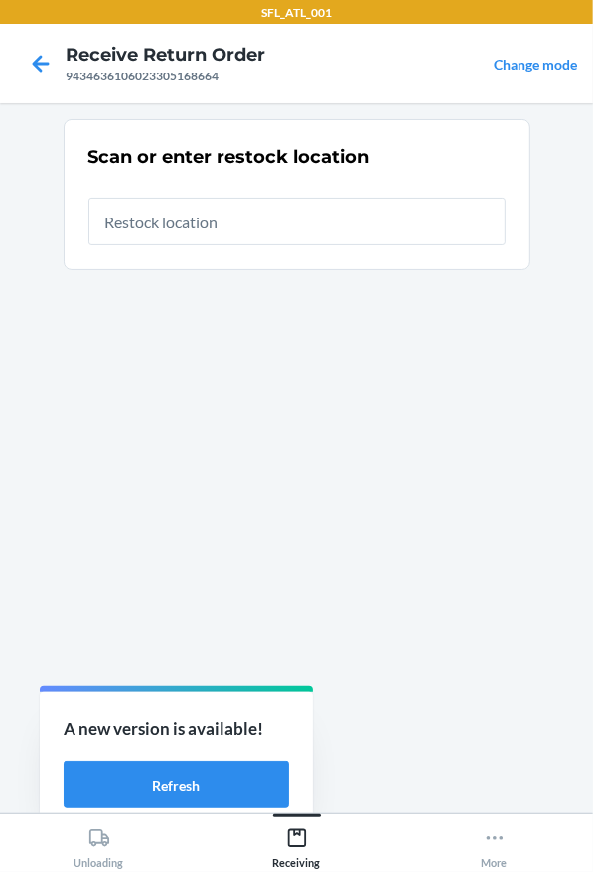
click at [157, 217] on input "text" at bounding box center [296, 222] width 417 height 48
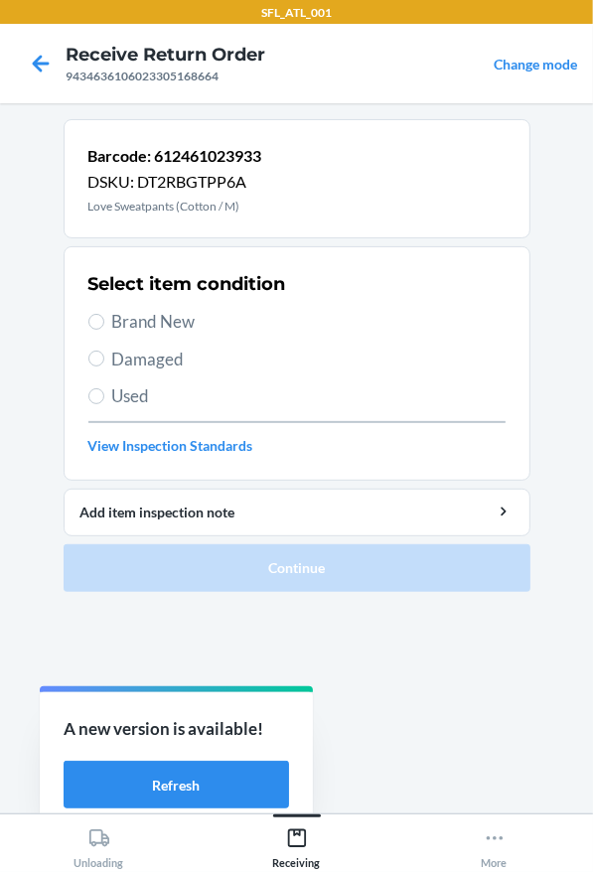
click at [168, 318] on span "Brand New" at bounding box center [308, 322] width 393 height 26
click at [104, 318] on input "Brand New" at bounding box center [96, 322] width 16 height 16
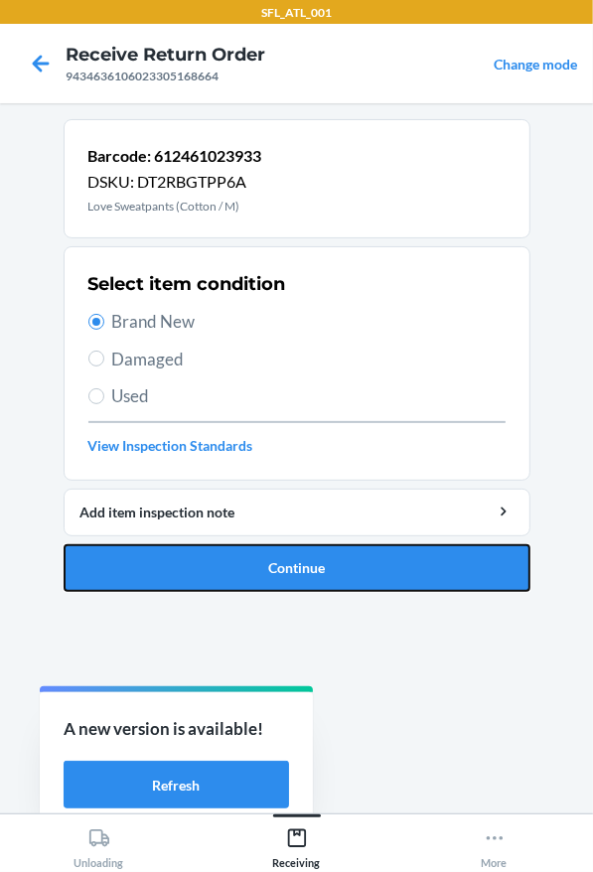
drag, startPoint x: 322, startPoint y: 574, endPoint x: 334, endPoint y: 550, distance: 26.6
click at [323, 574] on button "Continue" at bounding box center [297, 568] width 467 height 48
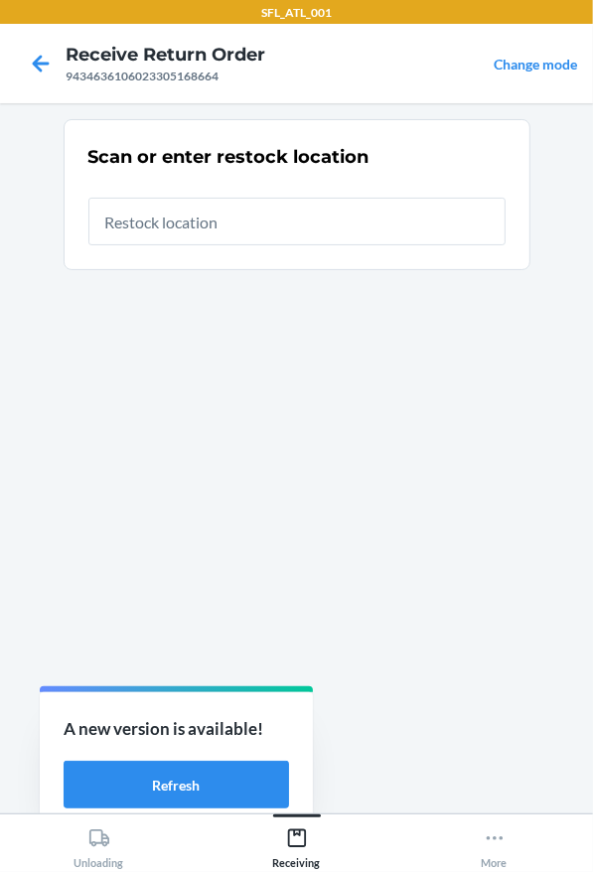
click at [202, 241] on input "text" at bounding box center [296, 222] width 417 height 48
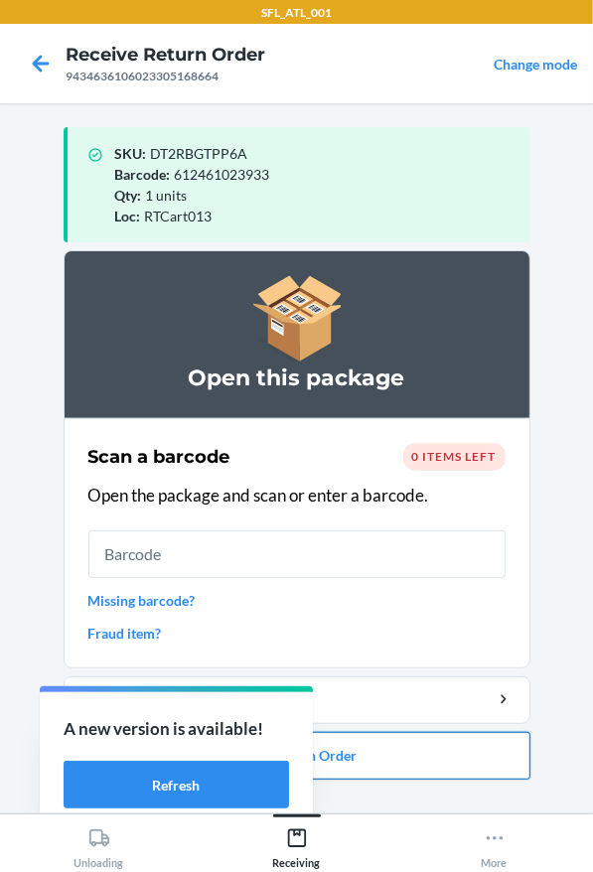
click at [369, 770] on button "Close Return Order" at bounding box center [297, 756] width 467 height 48
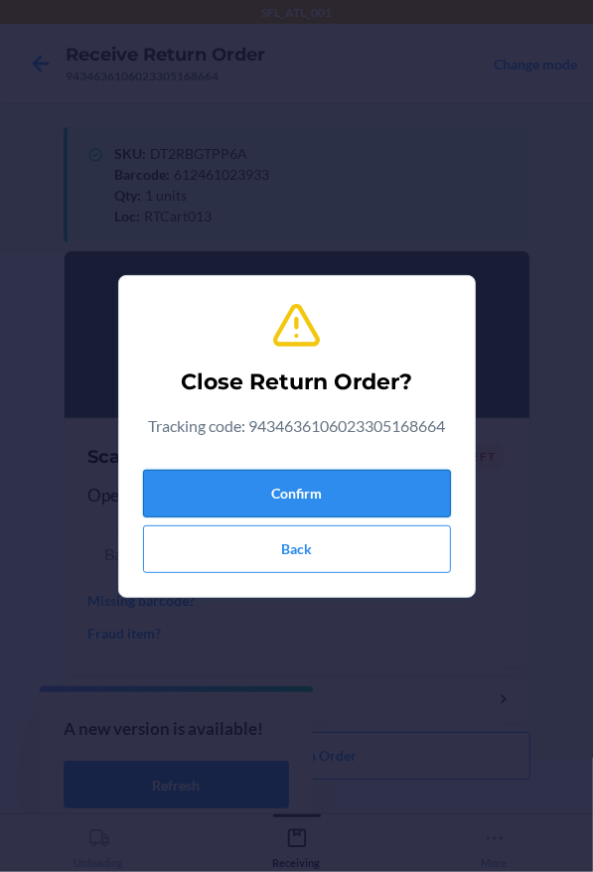
click at [348, 490] on button "Confirm" at bounding box center [297, 494] width 308 height 48
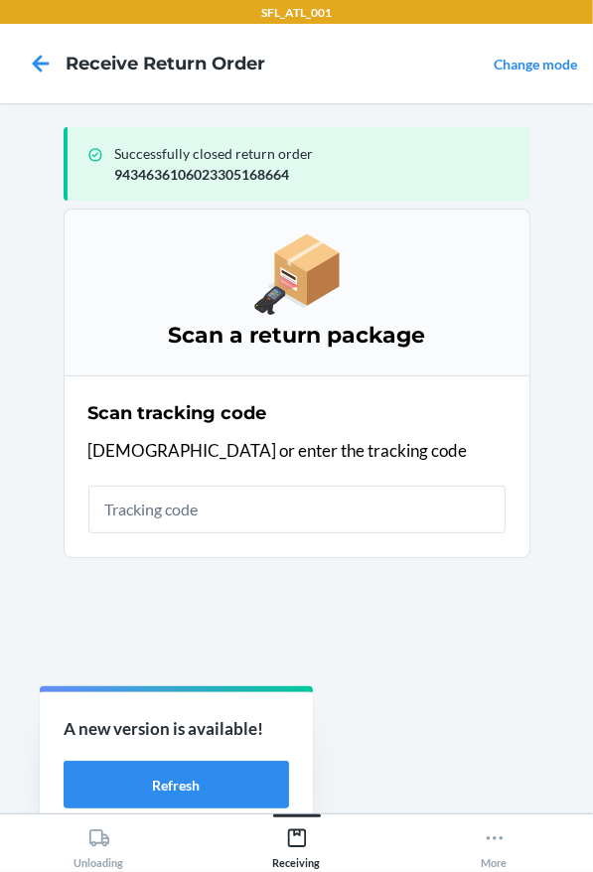
click at [282, 495] on input "text" at bounding box center [296, 510] width 417 height 48
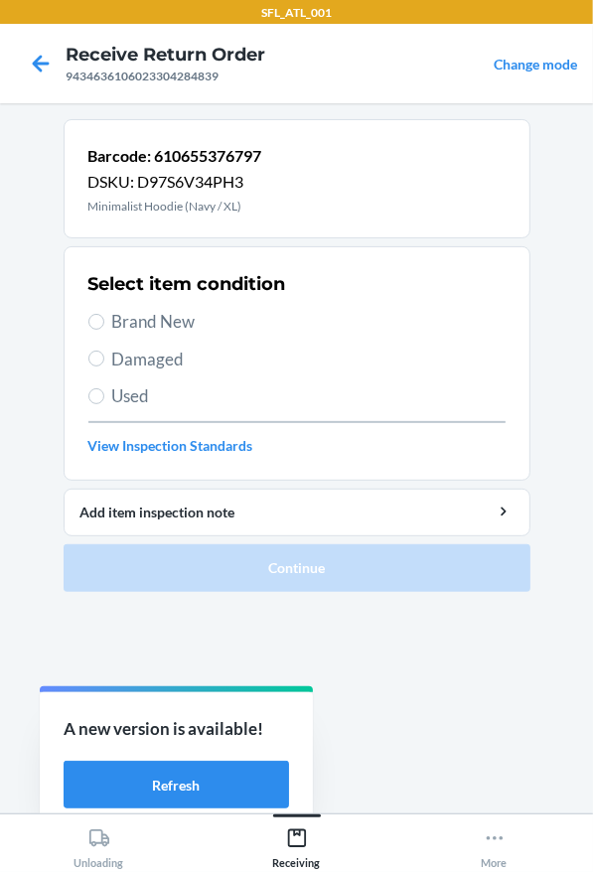
click at [298, 323] on span "Brand New" at bounding box center [308, 322] width 393 height 26
click at [104, 323] on input "Brand New" at bounding box center [96, 322] width 16 height 16
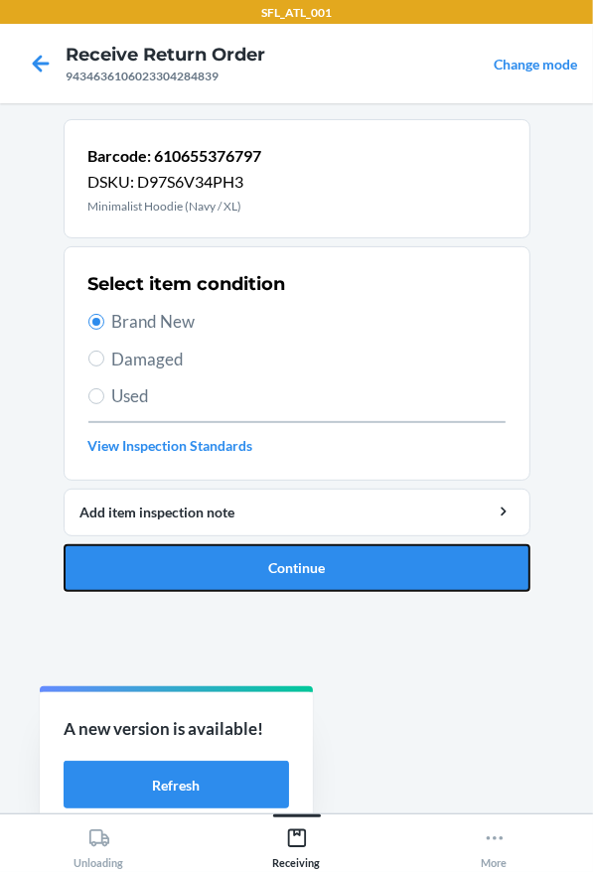
drag, startPoint x: 266, startPoint y: 557, endPoint x: 198, endPoint y: 339, distance: 229.0
click at [267, 557] on button "Continue" at bounding box center [297, 568] width 467 height 48
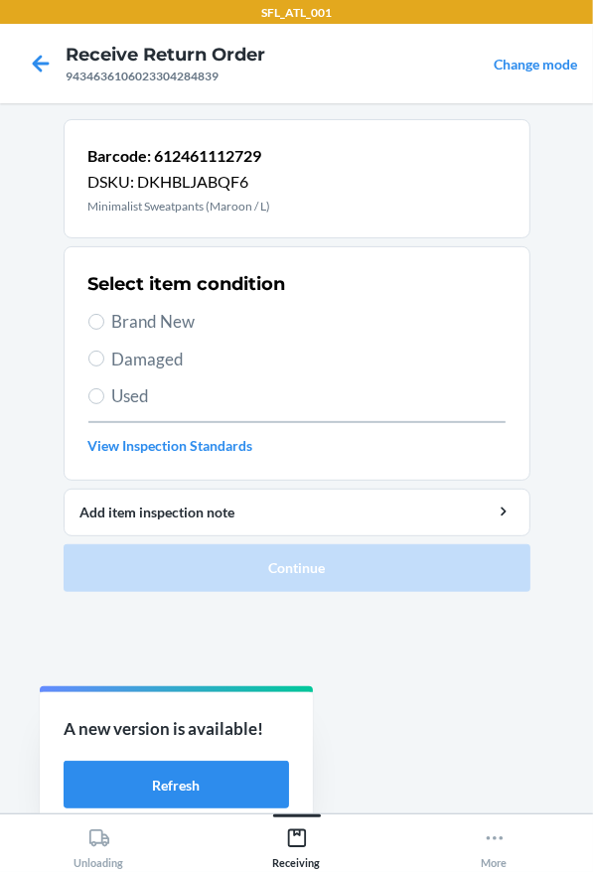
drag, startPoint x: 146, startPoint y: 324, endPoint x: 194, endPoint y: 424, distance: 111.1
click at [146, 324] on span "Brand New" at bounding box center [308, 322] width 393 height 26
click at [104, 324] on input "Brand New" at bounding box center [96, 322] width 16 height 16
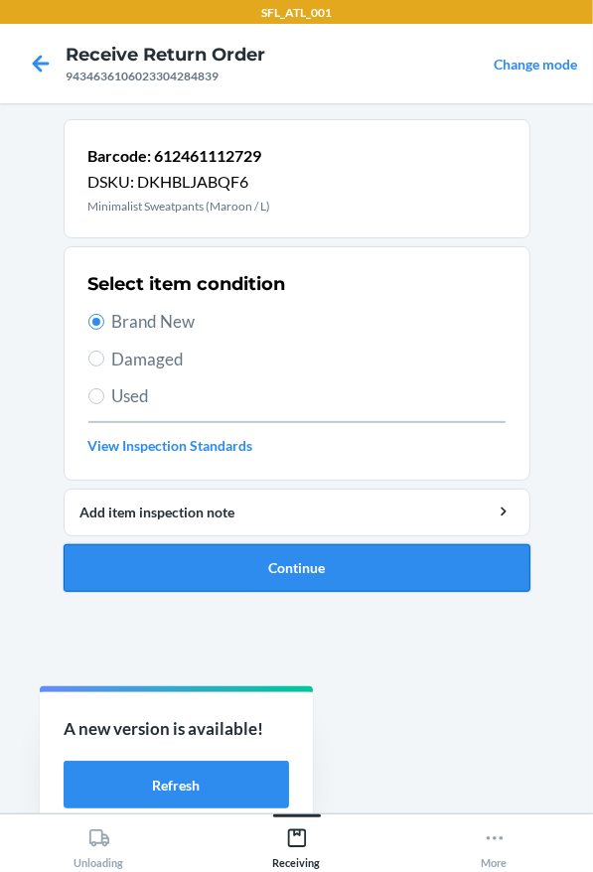
click at [220, 549] on button "Continue" at bounding box center [297, 568] width 467 height 48
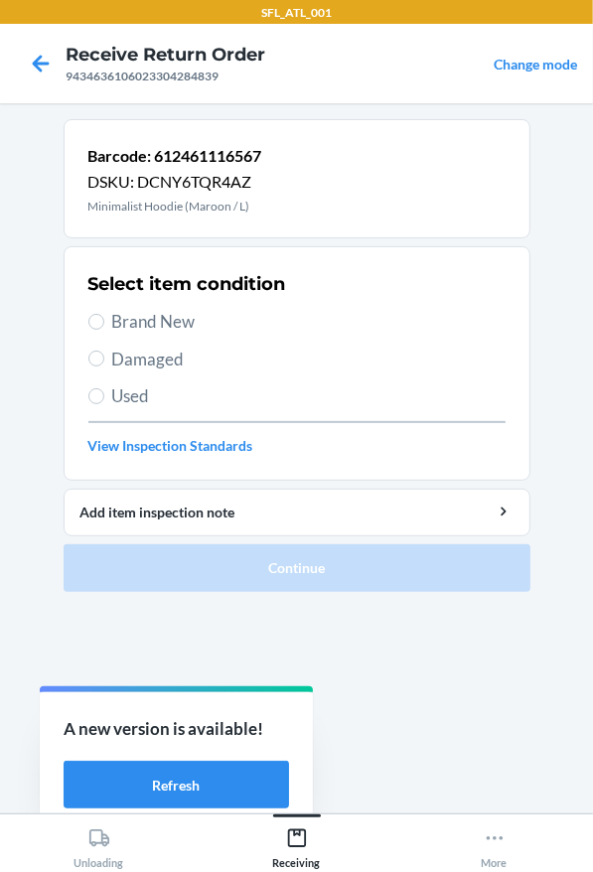
click at [191, 323] on span "Brand New" at bounding box center [308, 322] width 393 height 26
click at [104, 323] on input "Brand New" at bounding box center [96, 322] width 16 height 16
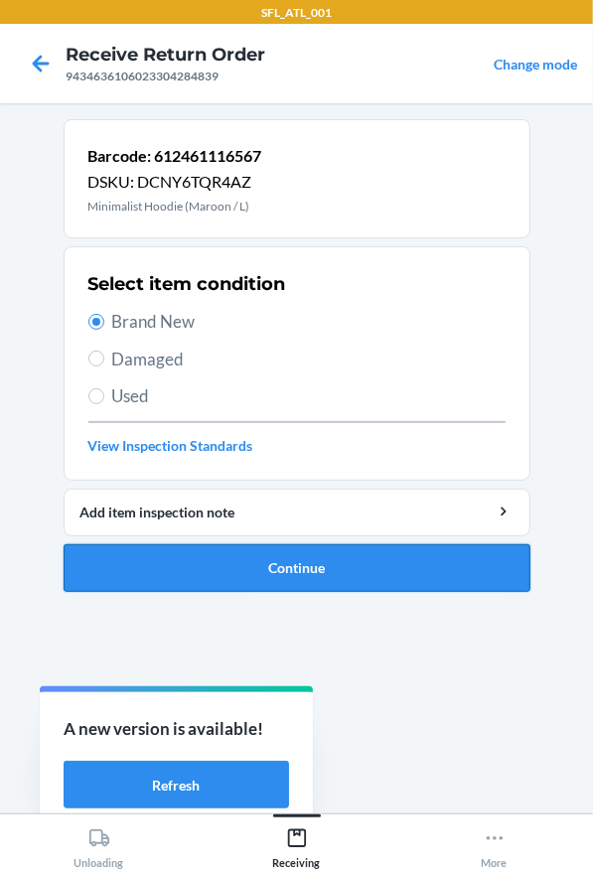
click at [205, 583] on button "Continue" at bounding box center [297, 568] width 467 height 48
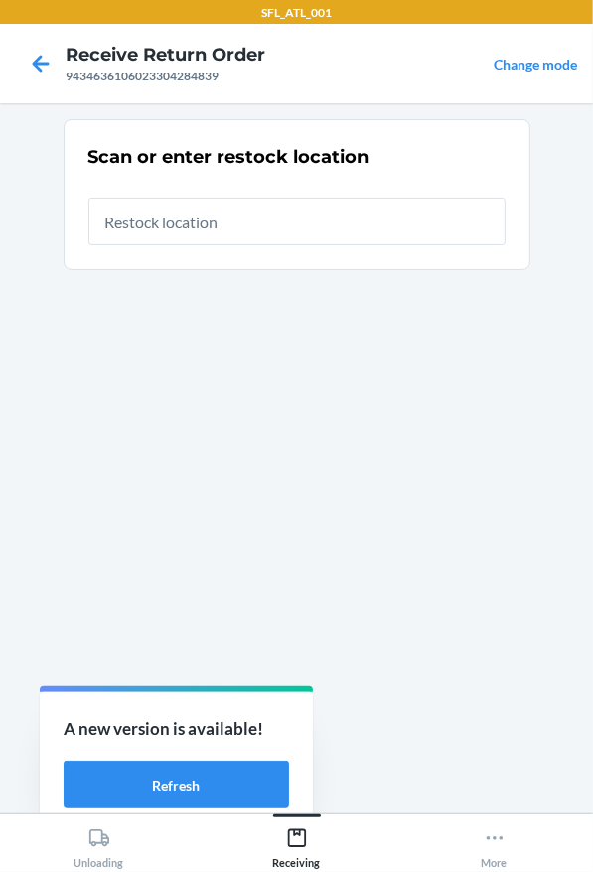
click at [181, 228] on input "text" at bounding box center [296, 222] width 417 height 48
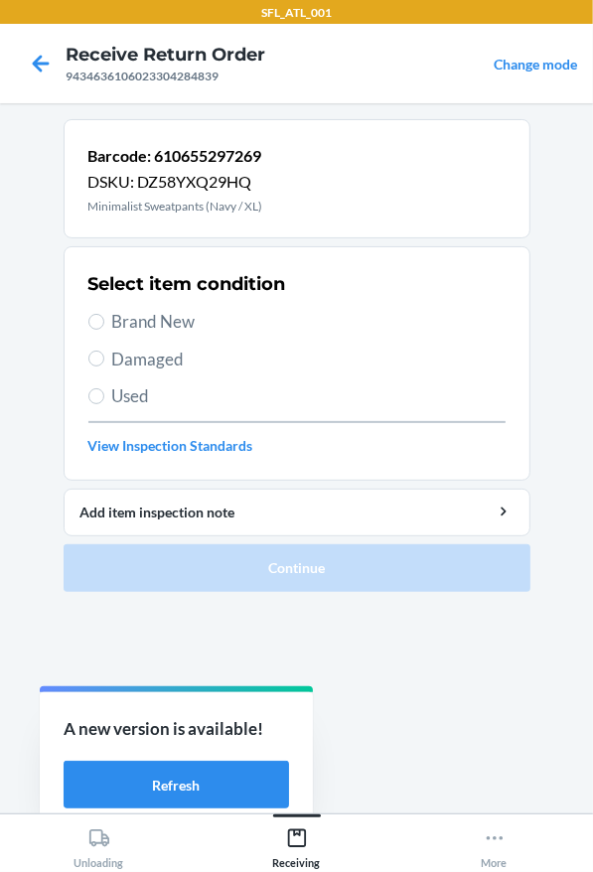
click at [117, 326] on span "Brand New" at bounding box center [308, 322] width 393 height 26
click at [104, 326] on input "Brand New" at bounding box center [96, 322] width 16 height 16
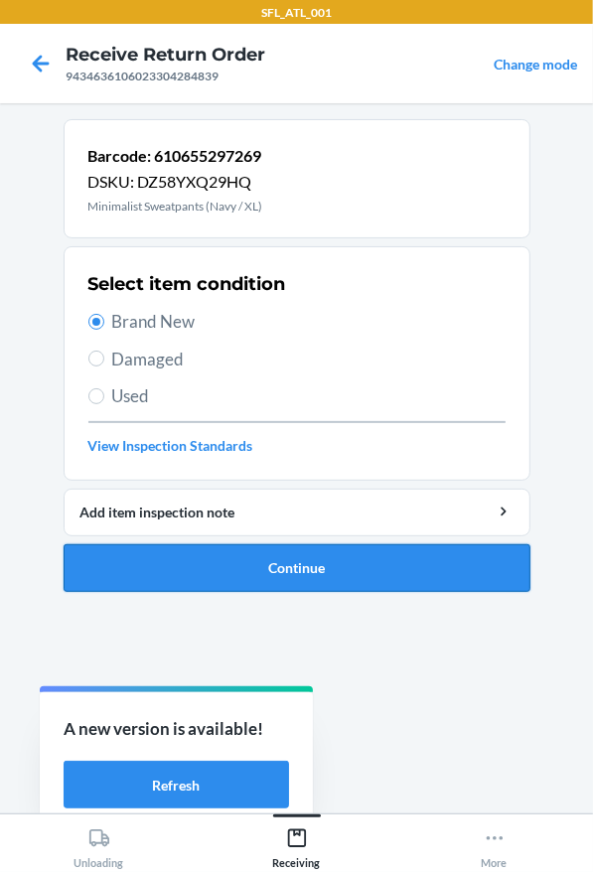
click at [226, 557] on button "Continue" at bounding box center [297, 568] width 467 height 48
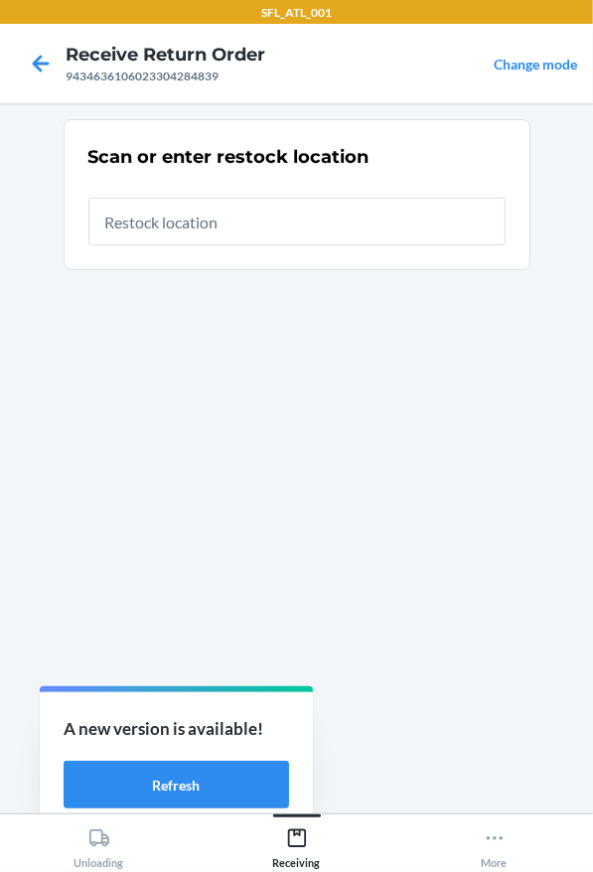
click at [168, 234] on input "text" at bounding box center [296, 222] width 417 height 48
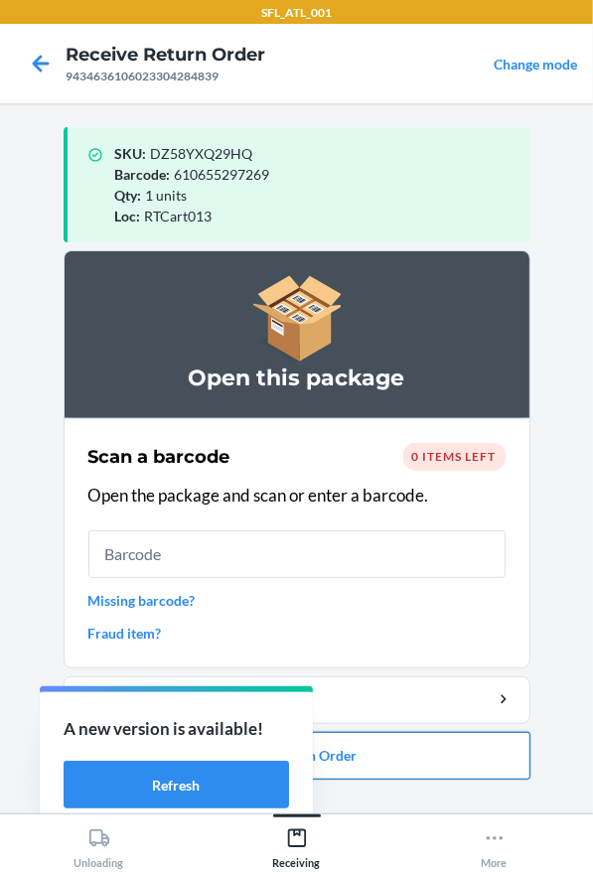
click at [365, 740] on button "Close Return Order" at bounding box center [297, 756] width 467 height 48
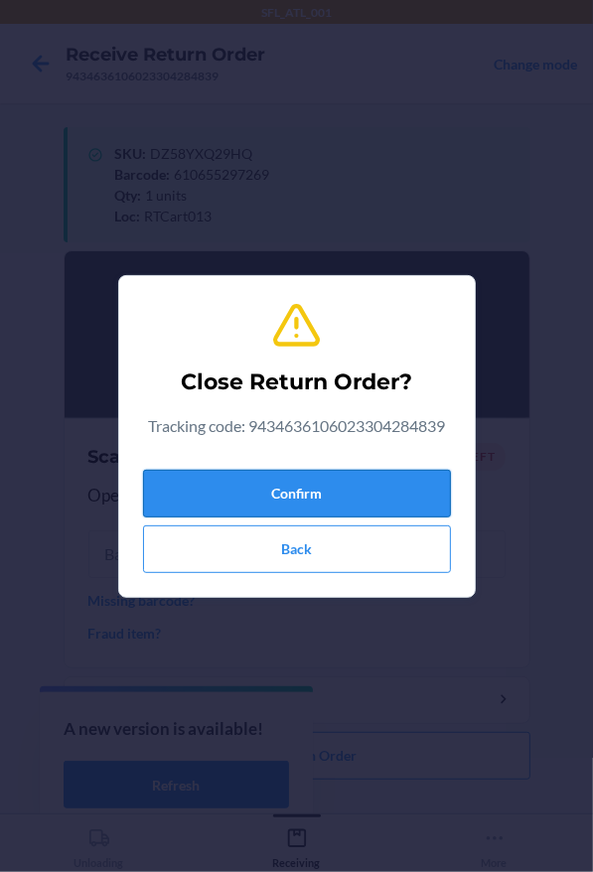
click at [329, 499] on button "Confirm" at bounding box center [297, 494] width 308 height 48
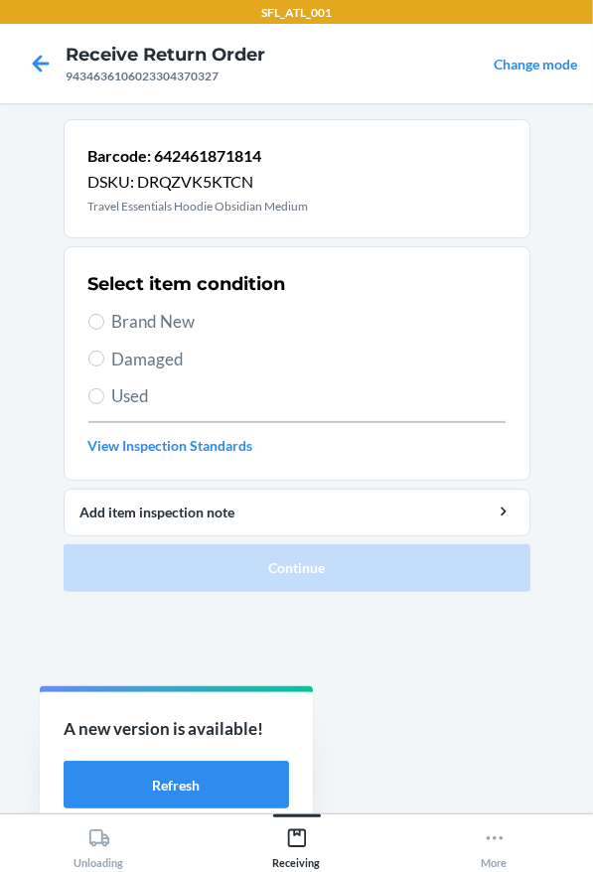
click at [159, 322] on span "Brand New" at bounding box center [308, 322] width 393 height 26
click at [104, 322] on input "Brand New" at bounding box center [96, 322] width 16 height 16
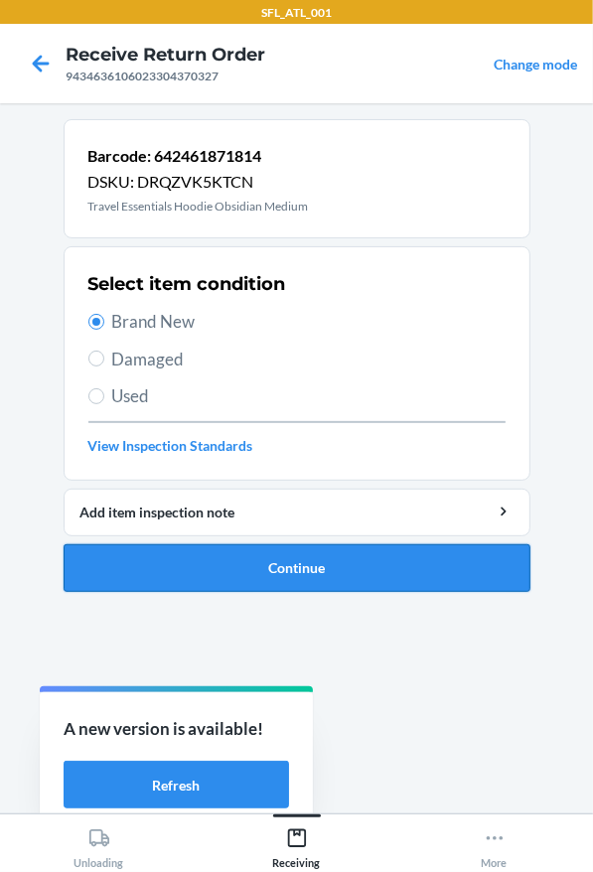
click at [226, 549] on button "Continue" at bounding box center [297, 568] width 467 height 48
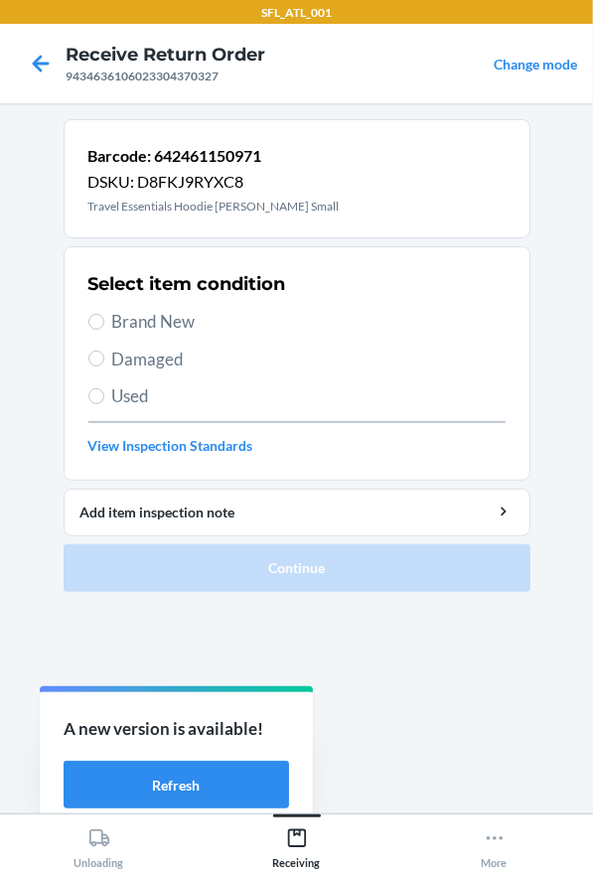
click at [273, 322] on span "Brand New" at bounding box center [308, 322] width 393 height 26
click at [104, 322] on input "Brand New" at bounding box center [96, 322] width 16 height 16
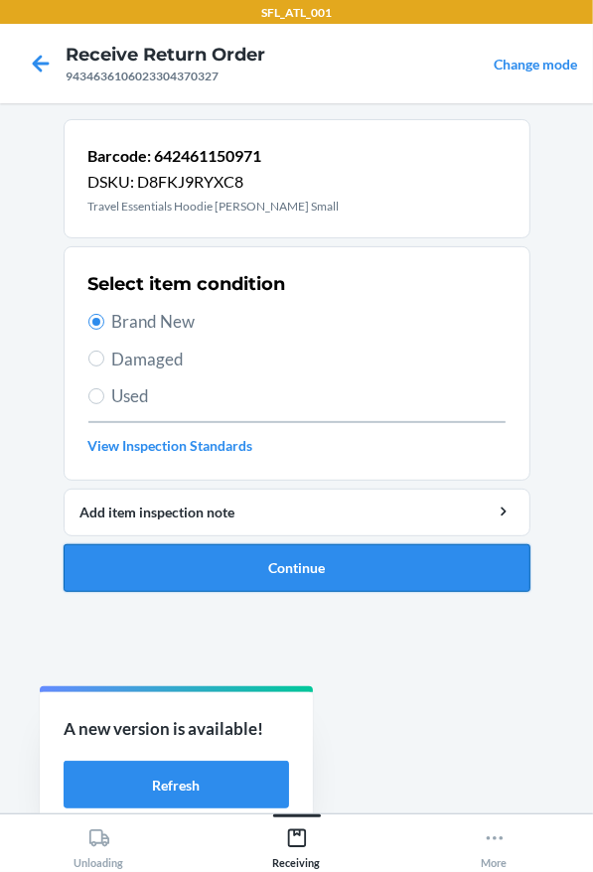
click at [328, 558] on button "Continue" at bounding box center [297, 568] width 467 height 48
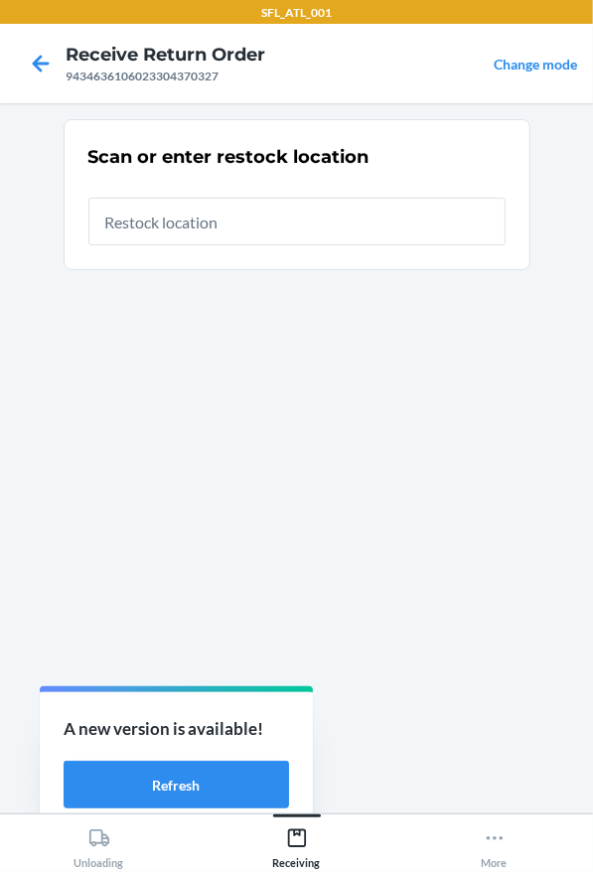
click at [271, 211] on input "text" at bounding box center [296, 222] width 417 height 48
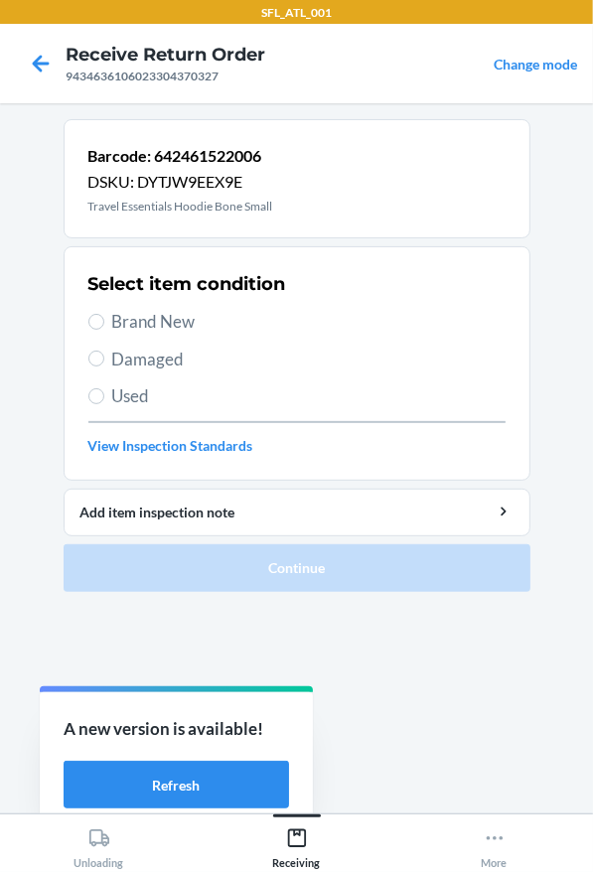
click at [155, 316] on span "Brand New" at bounding box center [308, 322] width 393 height 26
click at [104, 316] on input "Brand New" at bounding box center [96, 322] width 16 height 16
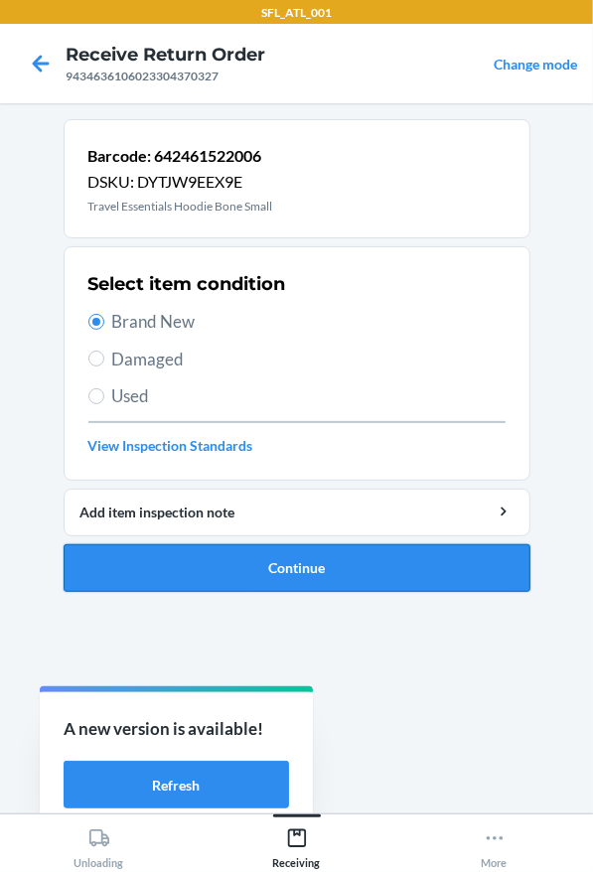
click at [155, 569] on button "Continue" at bounding box center [297, 568] width 467 height 48
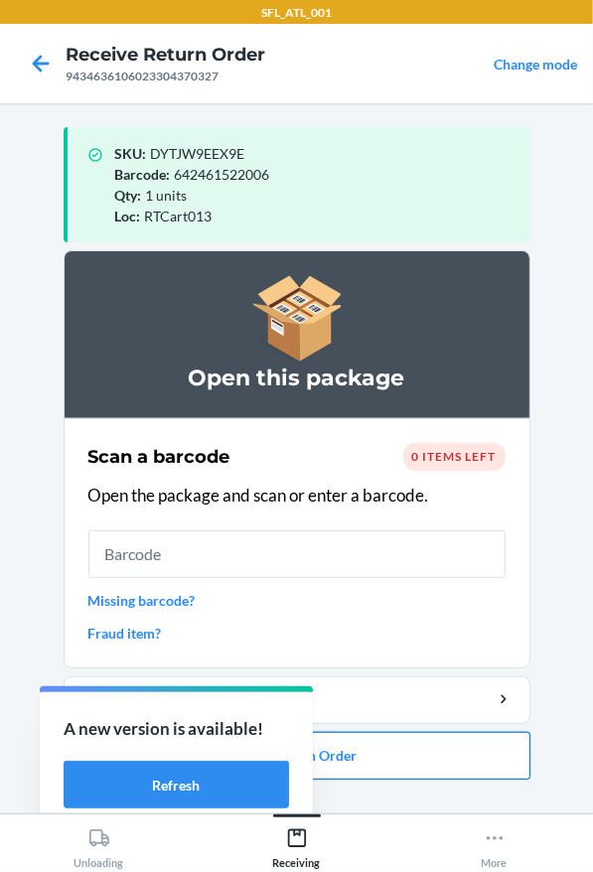
click at [457, 775] on button "Close Return Order" at bounding box center [297, 756] width 467 height 48
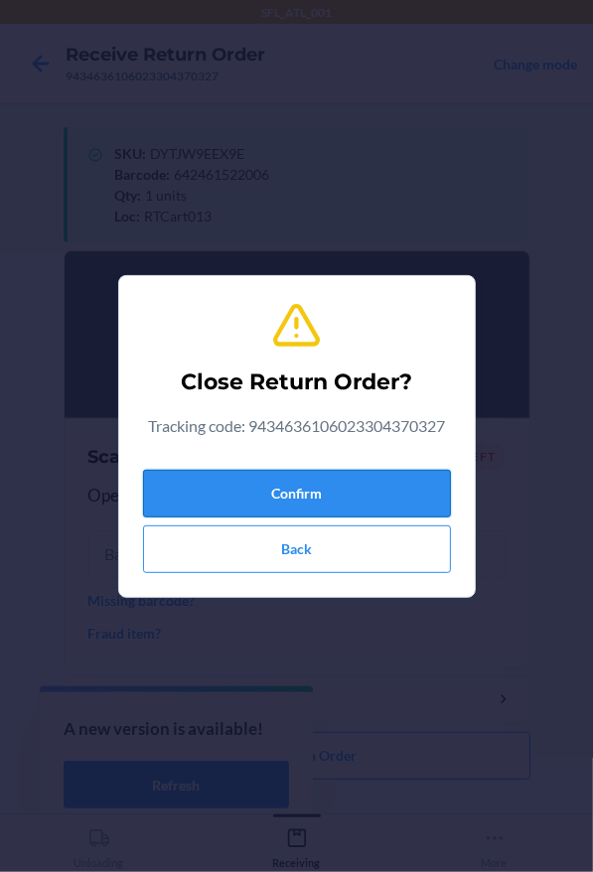
click at [365, 481] on button "Confirm" at bounding box center [297, 494] width 308 height 48
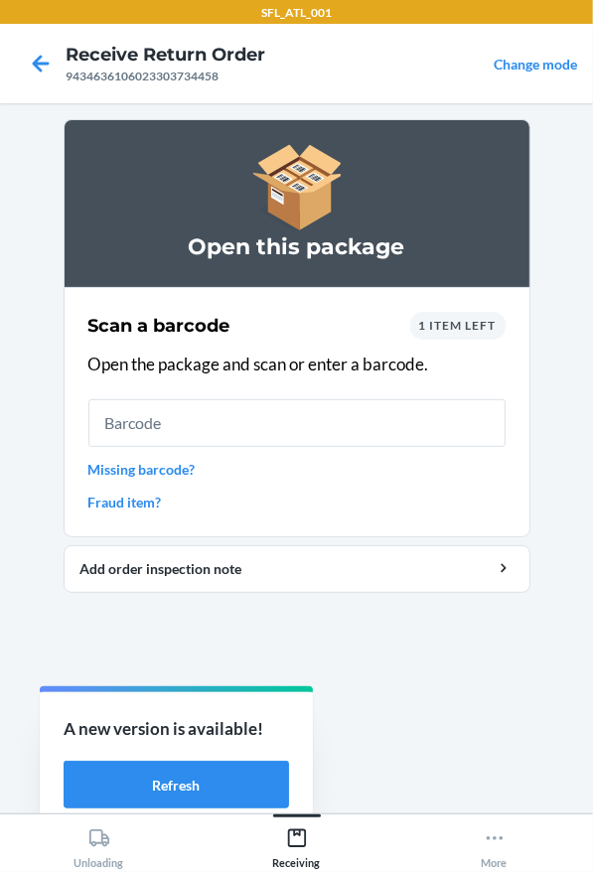
click at [141, 504] on link "Fraud item?" at bounding box center [296, 502] width 417 height 21
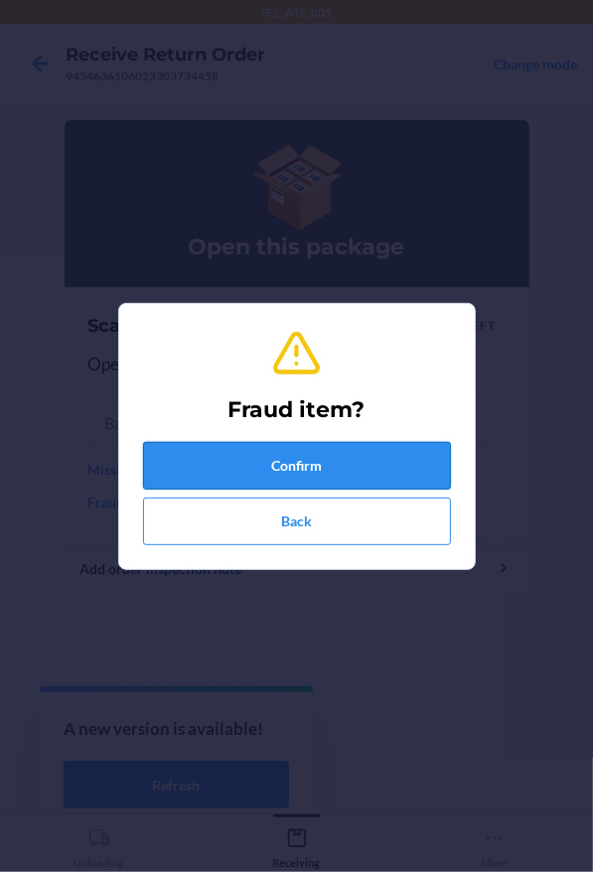
click at [170, 452] on button "Confirm" at bounding box center [297, 466] width 308 height 48
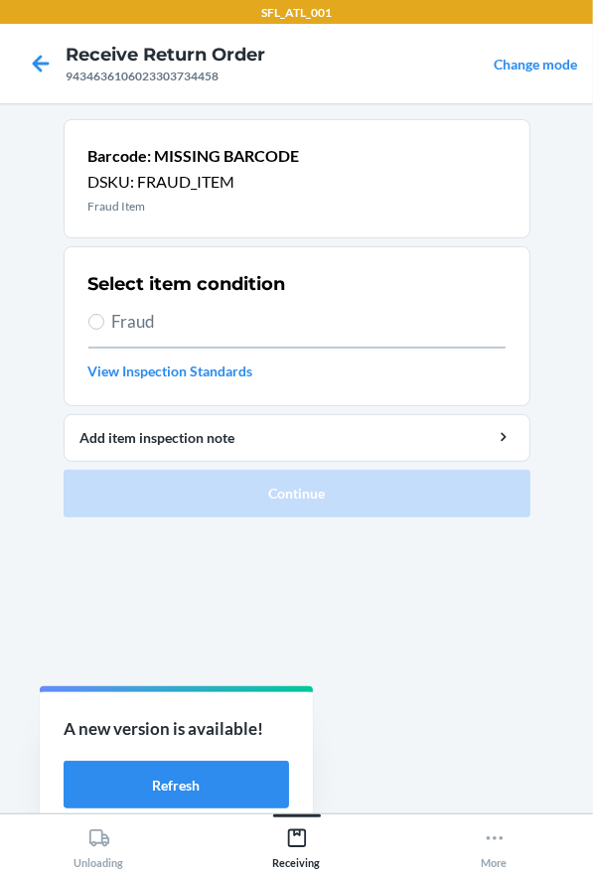
click at [120, 326] on span "Fraud" at bounding box center [308, 322] width 393 height 26
click at [104, 326] on input "Fraud" at bounding box center [96, 322] width 16 height 16
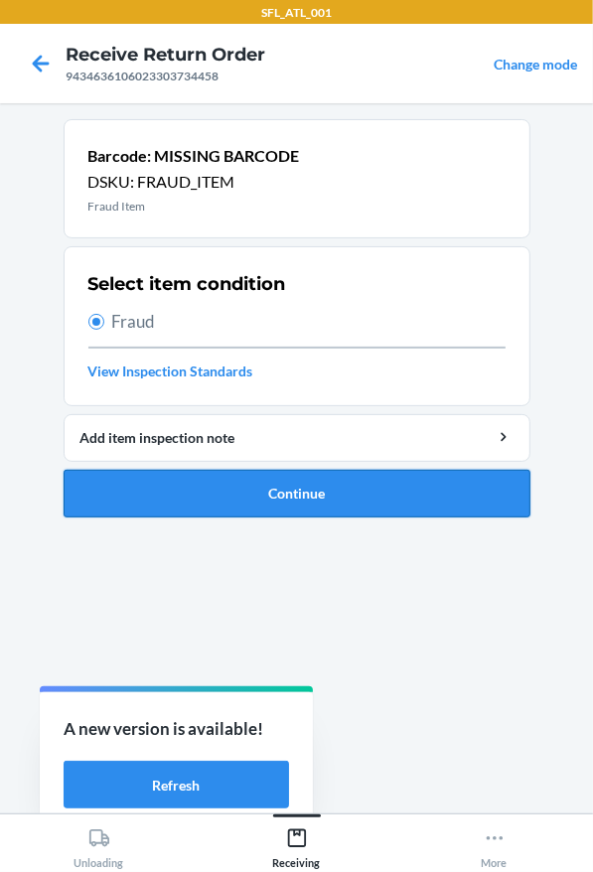
click at [193, 484] on button "Continue" at bounding box center [297, 494] width 467 height 48
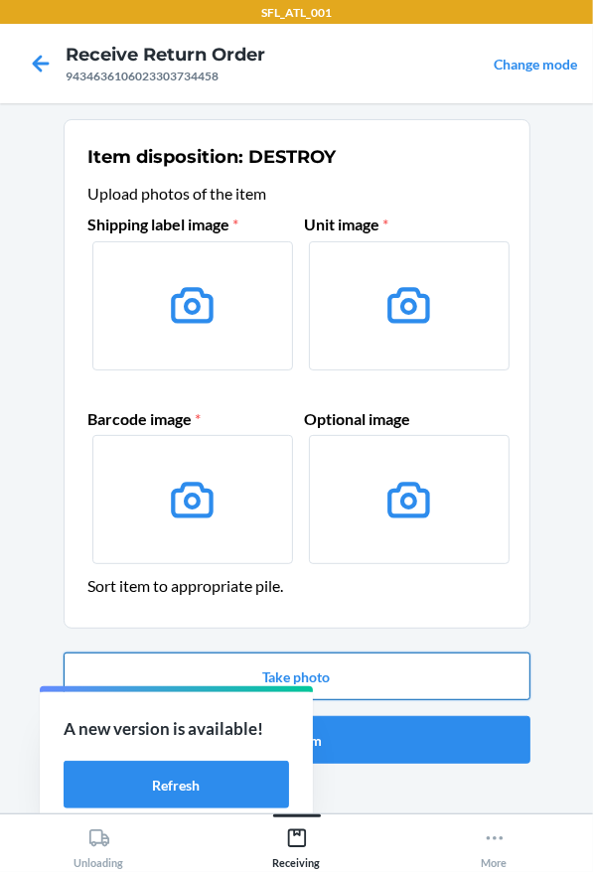
click at [334, 659] on button "Take photo" at bounding box center [297, 677] width 467 height 48
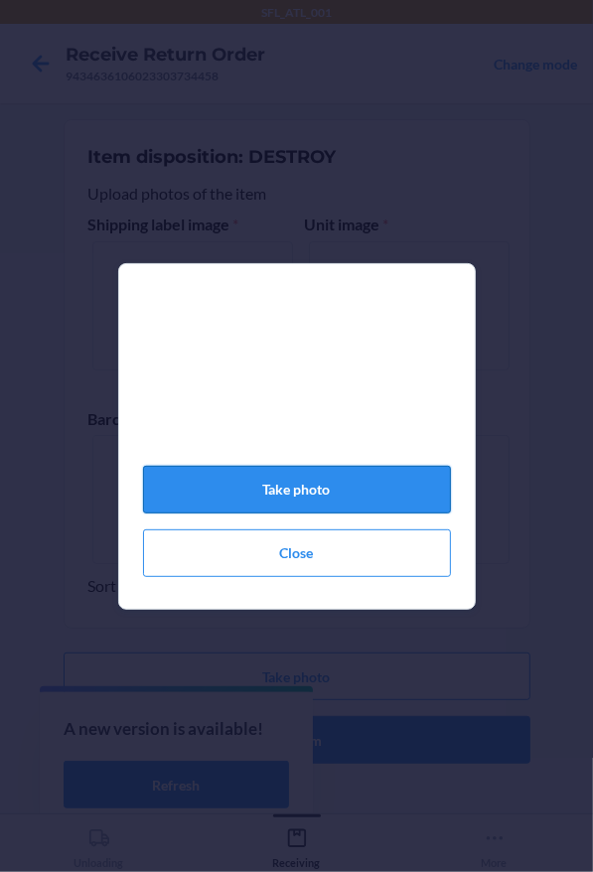
click at [290, 507] on button "Take photo" at bounding box center [297, 490] width 308 height 48
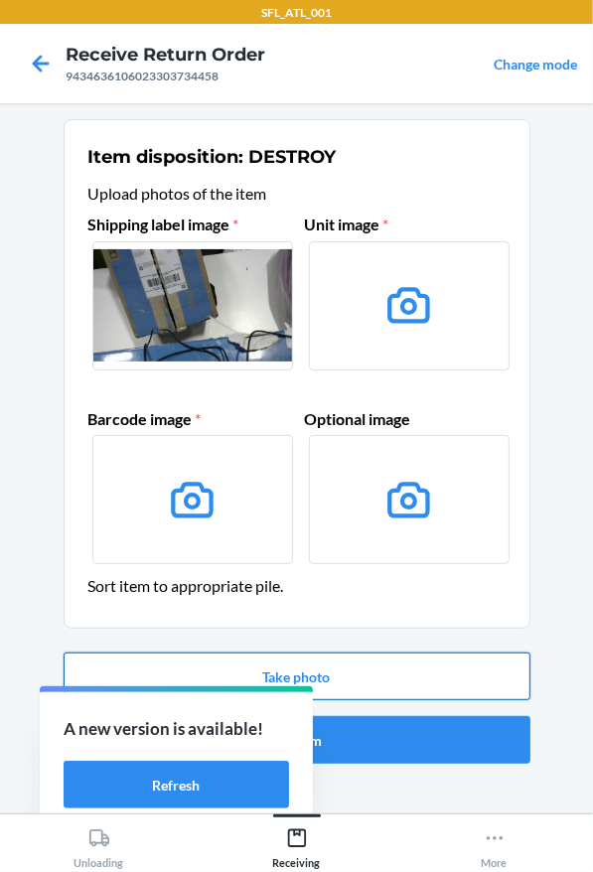
click at [380, 688] on button "Take photo" at bounding box center [297, 677] width 467 height 48
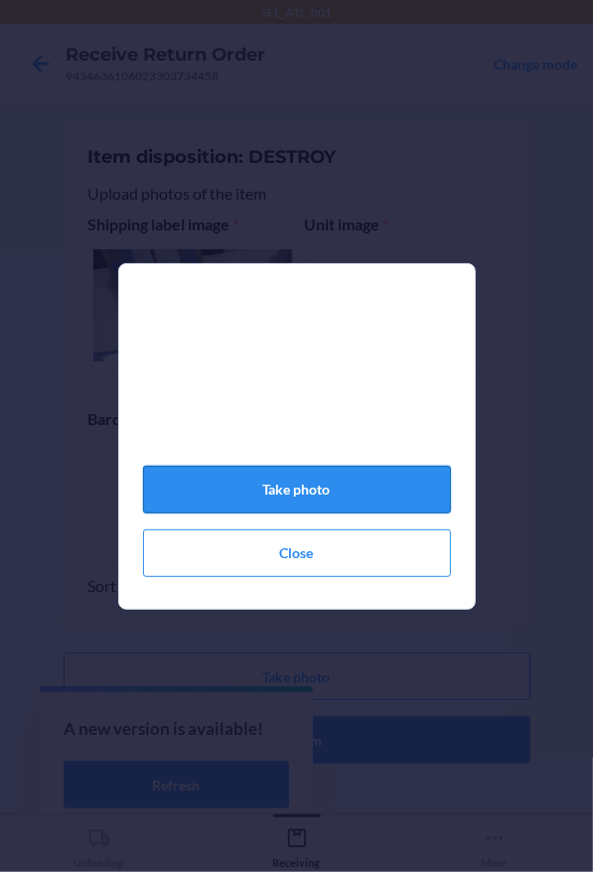
click at [237, 500] on button "Take photo" at bounding box center [297, 490] width 308 height 48
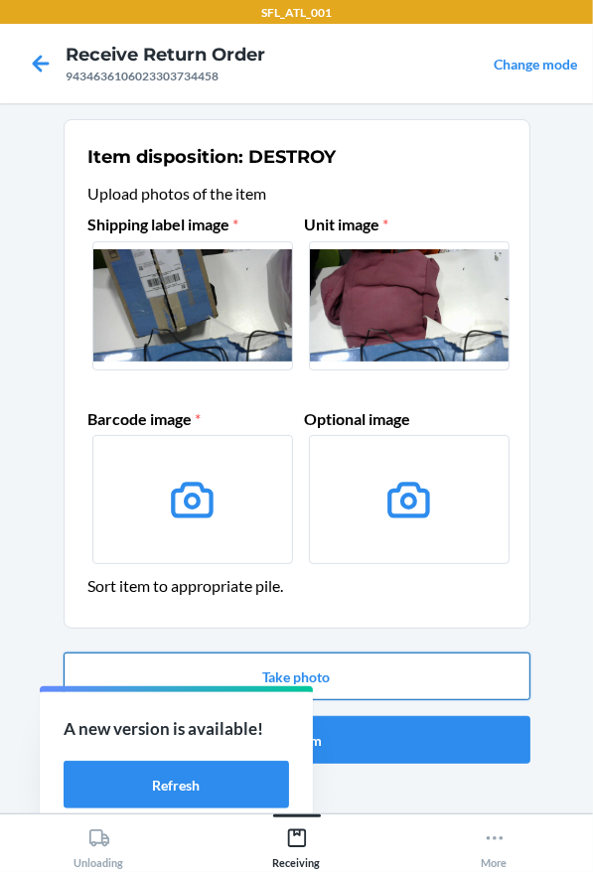
click at [300, 671] on button "Take photo" at bounding box center [297, 677] width 467 height 48
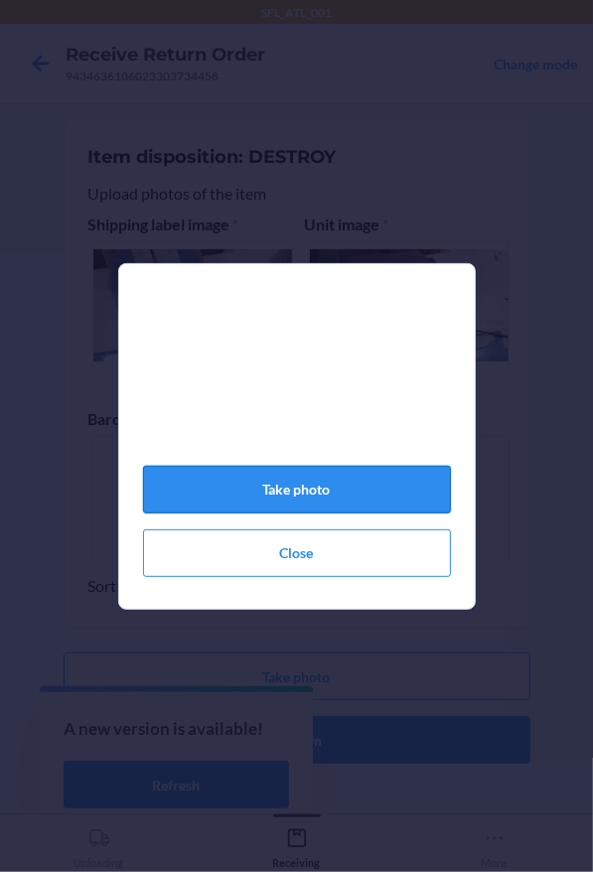
click at [254, 496] on button "Take photo" at bounding box center [297, 490] width 308 height 48
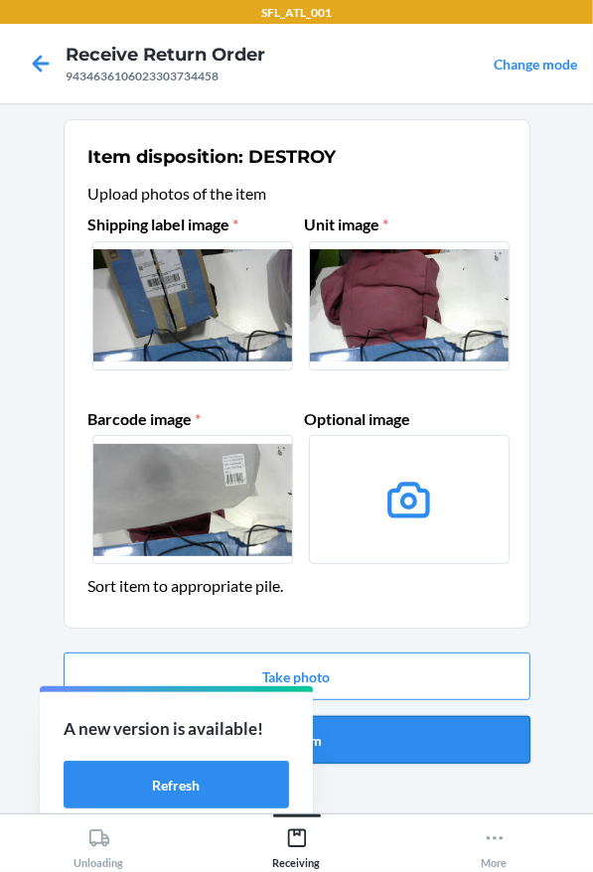
click at [365, 751] on button "Confirm" at bounding box center [297, 740] width 467 height 48
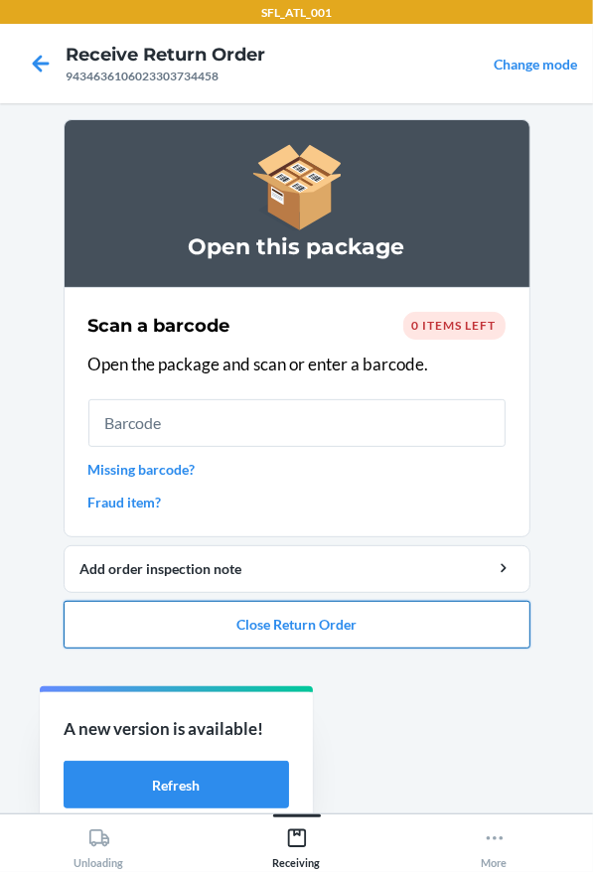
click at [319, 636] on button "Close Return Order" at bounding box center [297, 625] width 467 height 48
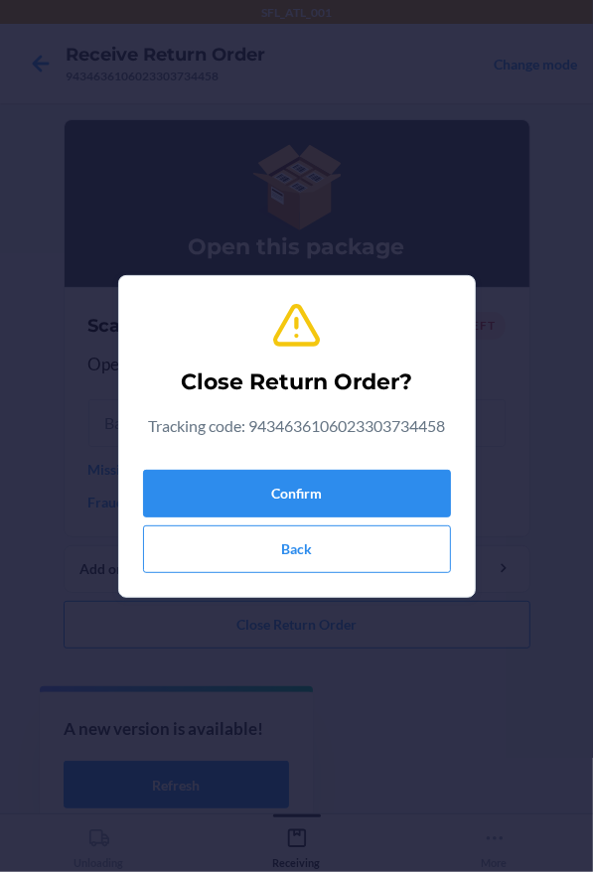
click at [380, 462] on div "Confirm Back" at bounding box center [297, 517] width 308 height 111
drag, startPoint x: 382, startPoint y: 481, endPoint x: 357, endPoint y: 473, distance: 27.0
click at [382, 481] on button "Confirm" at bounding box center [297, 494] width 308 height 48
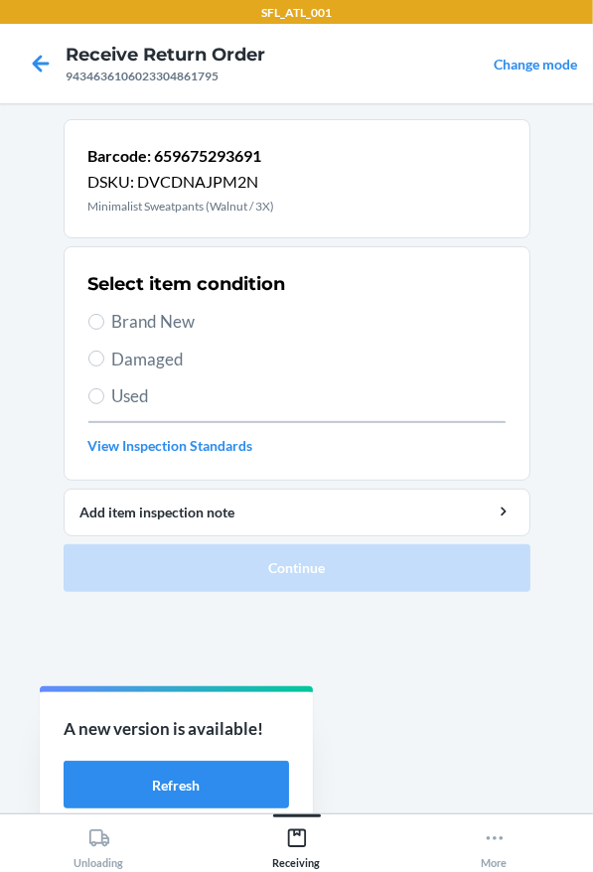
click at [113, 325] on span "Brand New" at bounding box center [308, 322] width 393 height 26
click at [104, 325] on input "Brand New" at bounding box center [96, 322] width 16 height 16
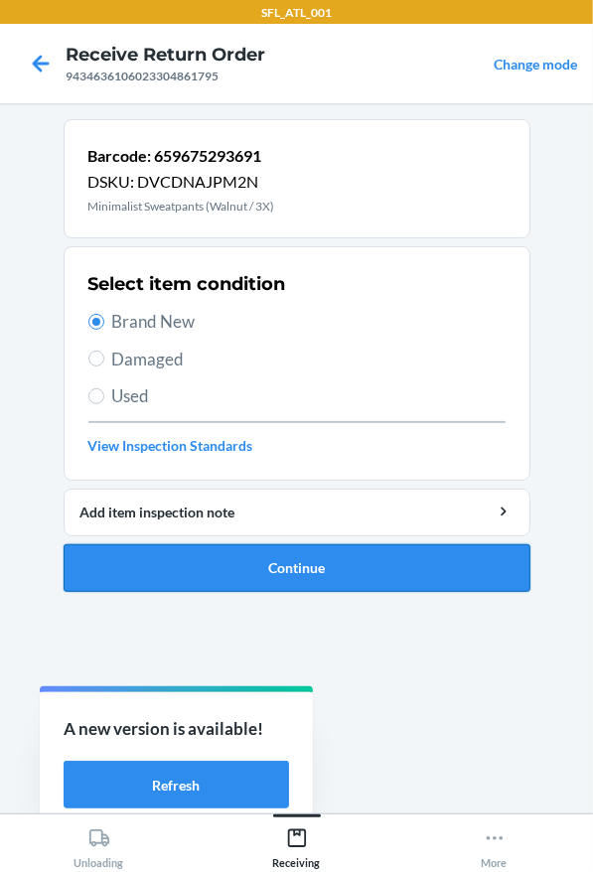
click at [246, 563] on button "Continue" at bounding box center [297, 568] width 467 height 48
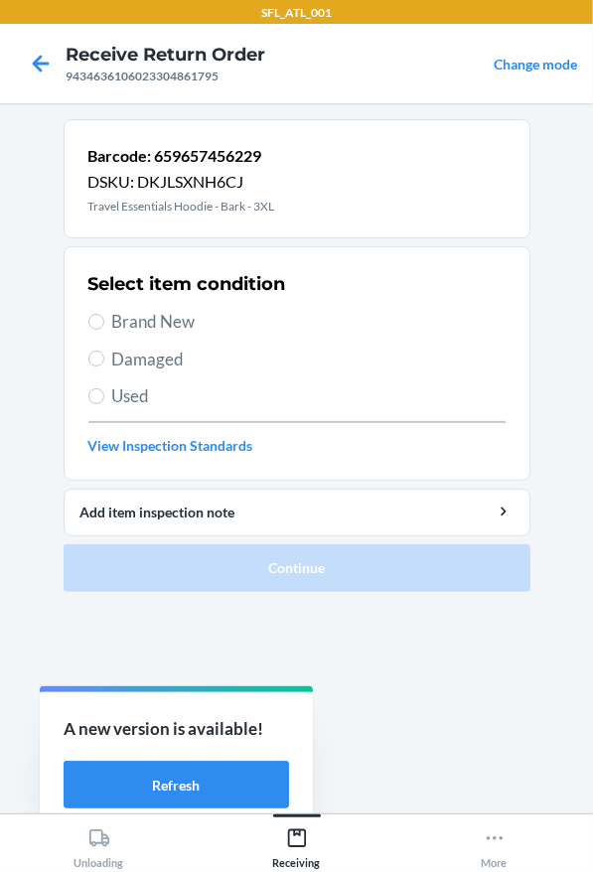
drag, startPoint x: 142, startPoint y: 329, endPoint x: 141, endPoint y: 416, distance: 87.4
click at [134, 354] on div "Select item condition Brand New Damaged Used View Inspection Standards" at bounding box center [296, 363] width 417 height 197
click at [163, 309] on span "Brand New" at bounding box center [308, 322] width 393 height 26
click at [104, 314] on input "Brand New" at bounding box center [96, 322] width 16 height 16
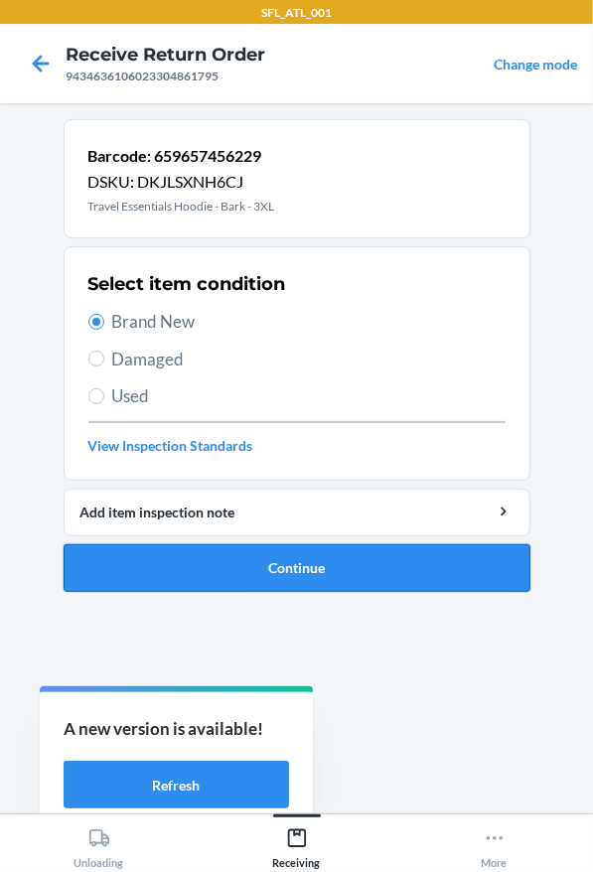
click at [270, 568] on button "Continue" at bounding box center [297, 568] width 467 height 48
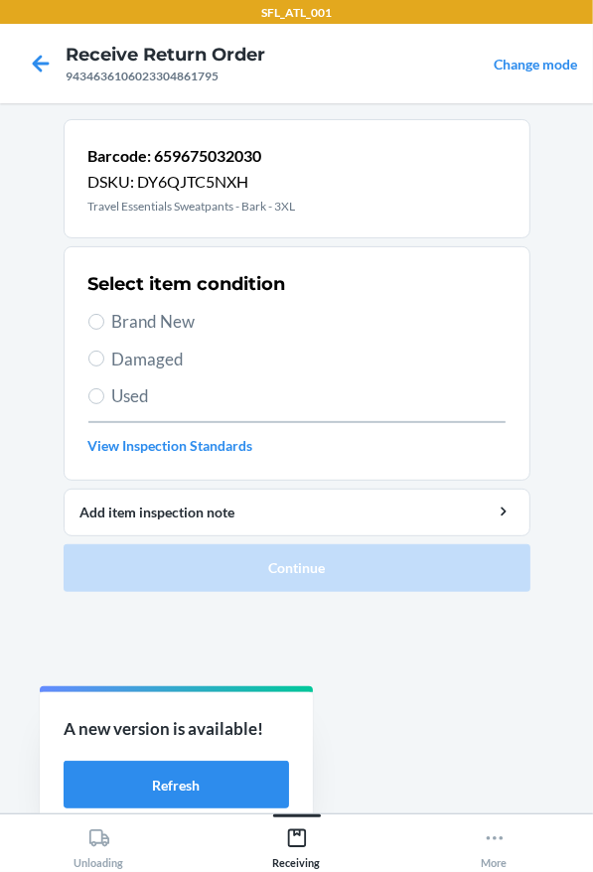
click at [184, 324] on span "Brand New" at bounding box center [308, 322] width 393 height 26
click at [104, 324] on input "Brand New" at bounding box center [96, 322] width 16 height 16
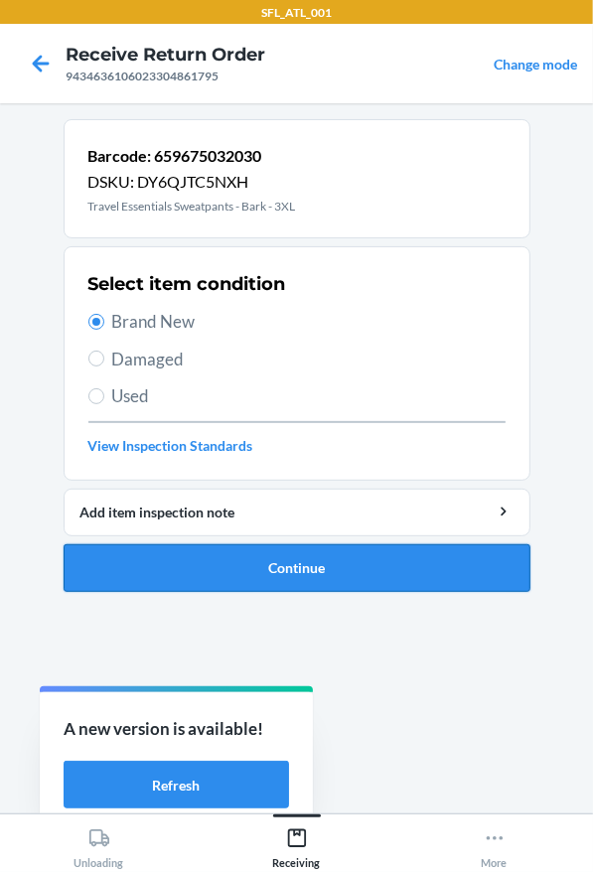
click at [278, 566] on button "Continue" at bounding box center [297, 568] width 467 height 48
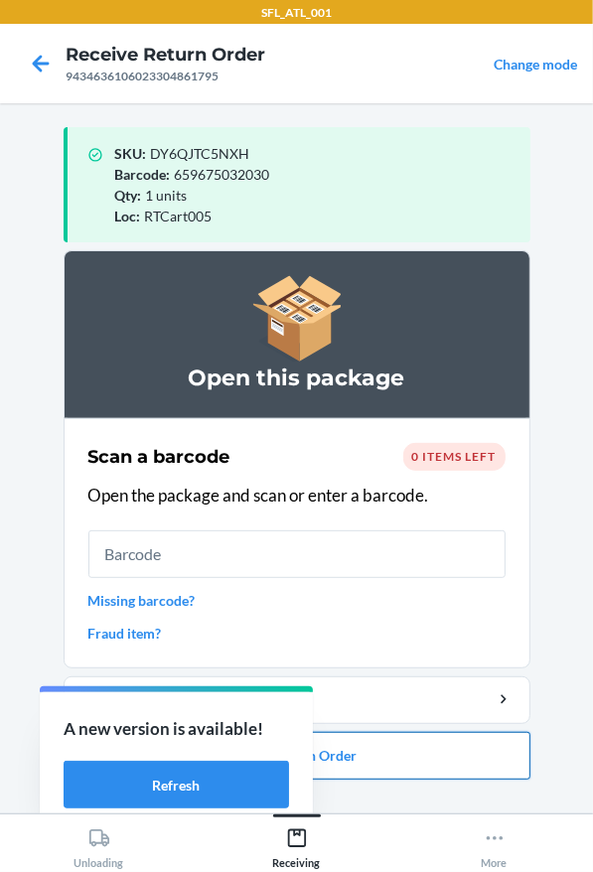
click at [366, 752] on button "Close Return Order" at bounding box center [297, 756] width 467 height 48
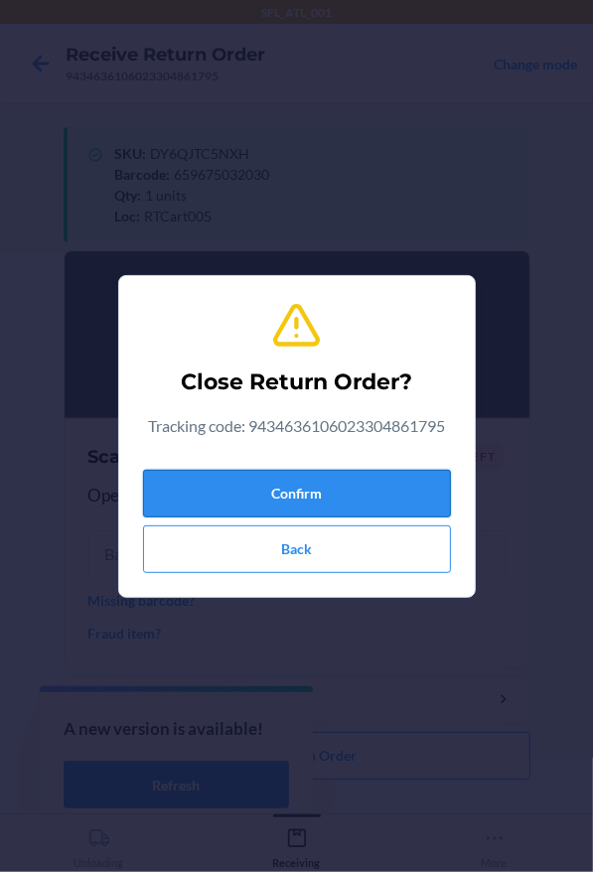
click at [329, 488] on button "Confirm" at bounding box center [297, 494] width 308 height 48
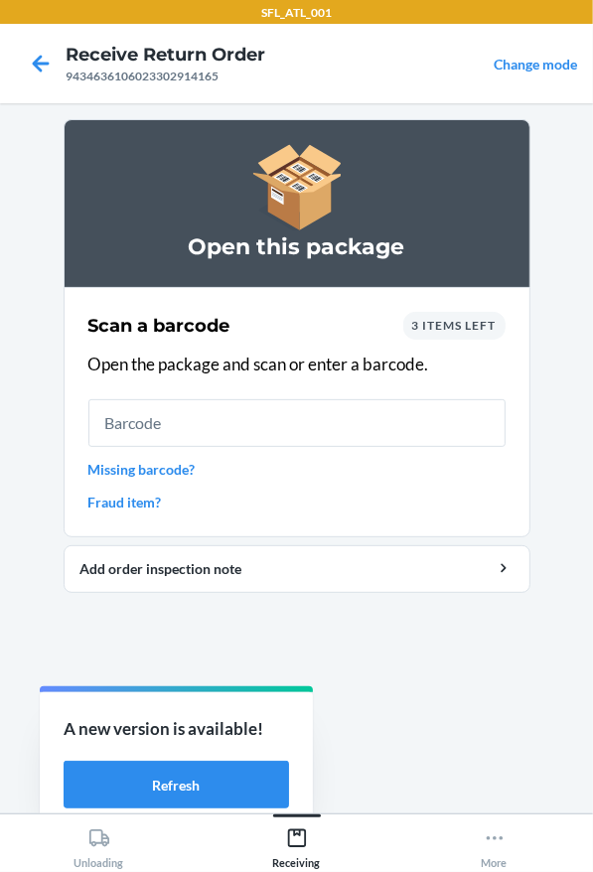
drag, startPoint x: 251, startPoint y: 389, endPoint x: 255, endPoint y: 407, distance: 18.3
click at [251, 389] on div "Scan a barcode 3 items left Open the package and scan or enter a barcode. Missi…" at bounding box center [296, 412] width 417 height 213
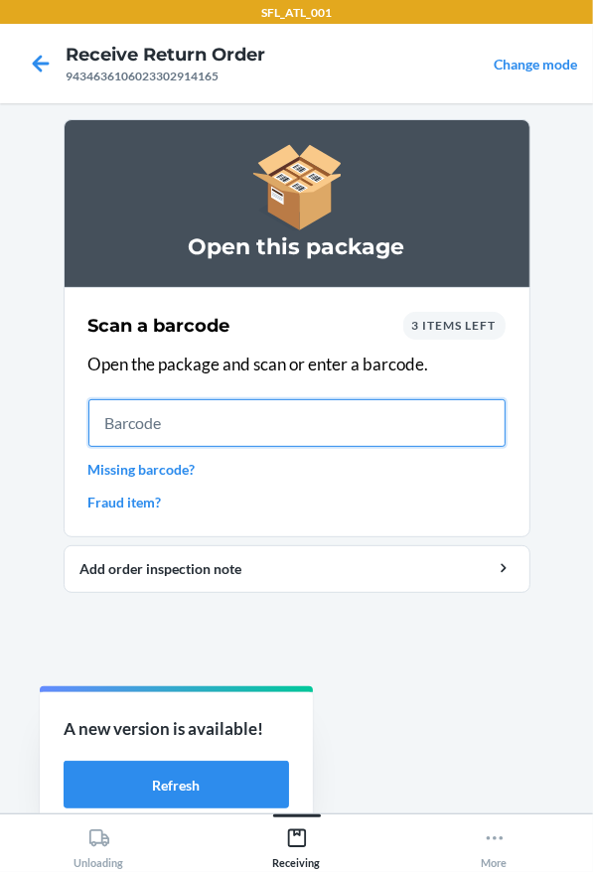
click at [255, 407] on input "text" at bounding box center [296, 423] width 417 height 48
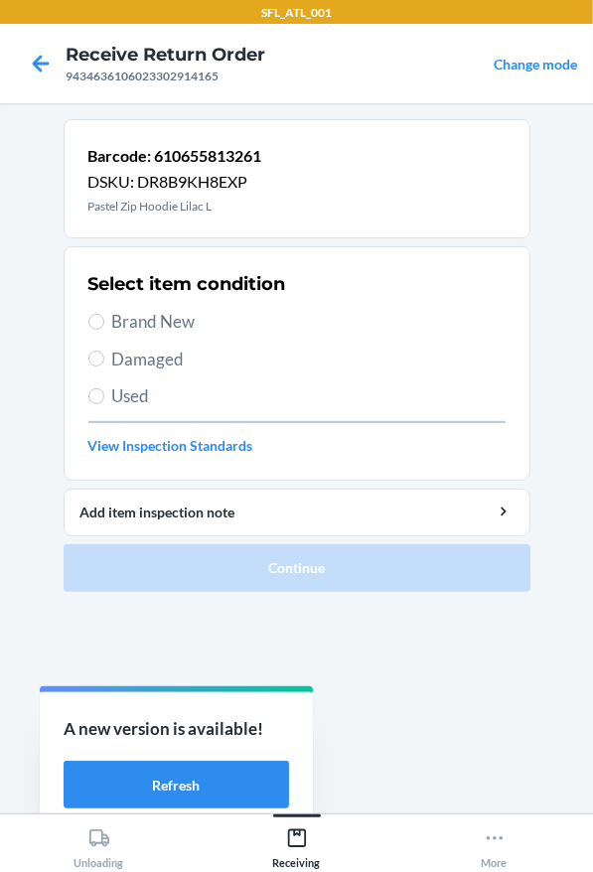
click at [127, 326] on span "Brand New" at bounding box center [308, 322] width 393 height 26
click at [104, 326] on input "Brand New" at bounding box center [96, 322] width 16 height 16
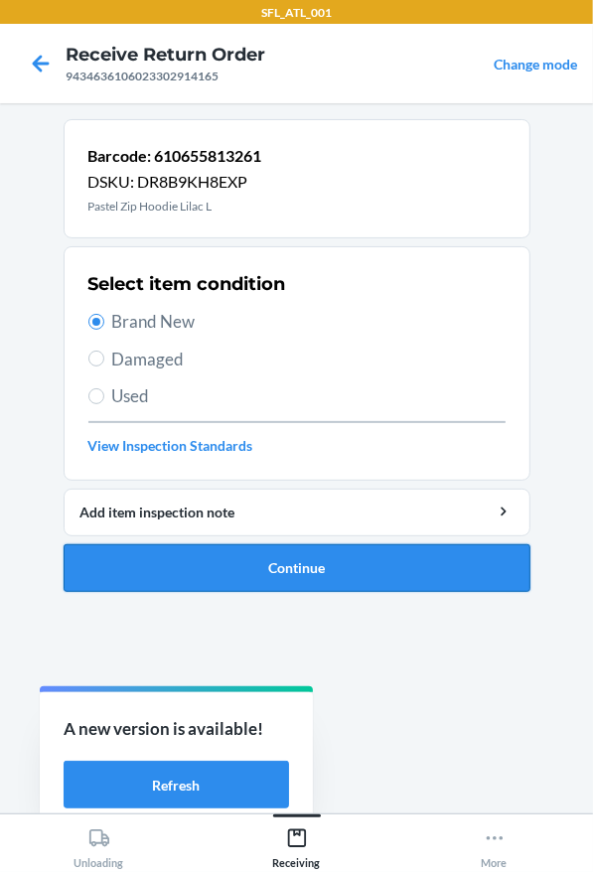
click at [157, 577] on button "Continue" at bounding box center [297, 568] width 467 height 48
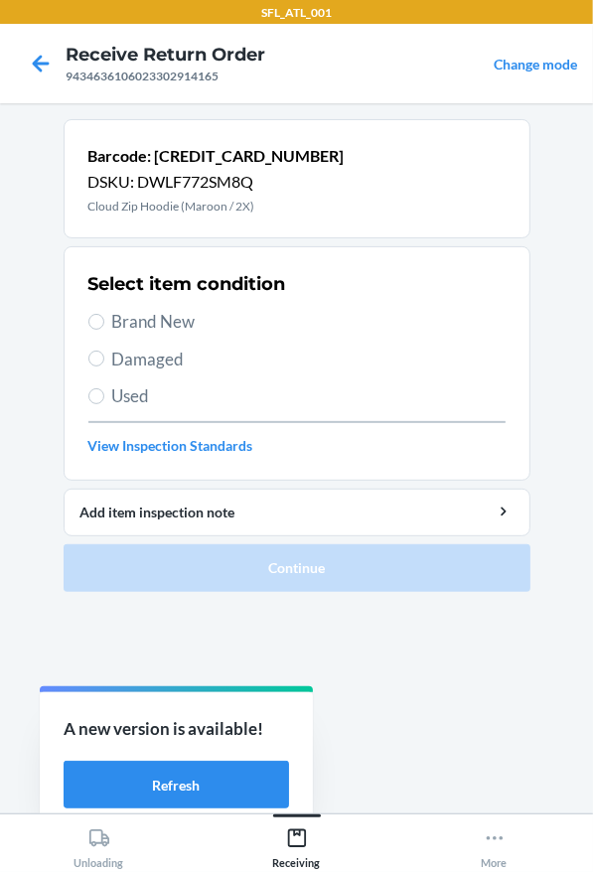
click at [178, 303] on div "Select item condition Brand New Damaged Used View Inspection Standards" at bounding box center [296, 363] width 417 height 197
click at [188, 322] on span "Brand New" at bounding box center [308, 322] width 393 height 26
click at [104, 322] on input "Brand New" at bounding box center [96, 322] width 16 height 16
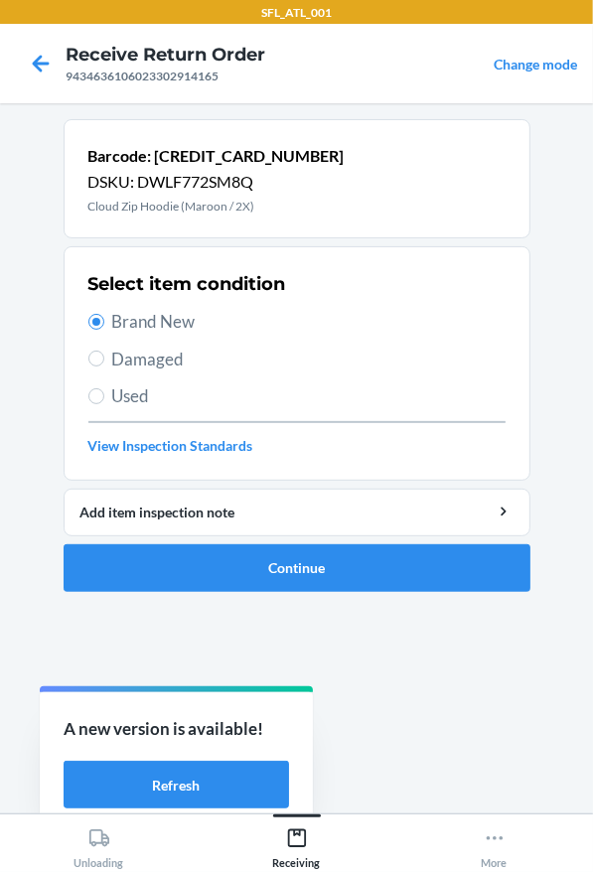
click at [235, 591] on ol "Barcode: [CREDIT_CARD_NUMBER] DSKU: DWLF772SM8Q Cloud Zip Hoodie (Maroon / 2X) …" at bounding box center [297, 363] width 467 height 489
click at [203, 571] on button "Continue" at bounding box center [297, 568] width 467 height 48
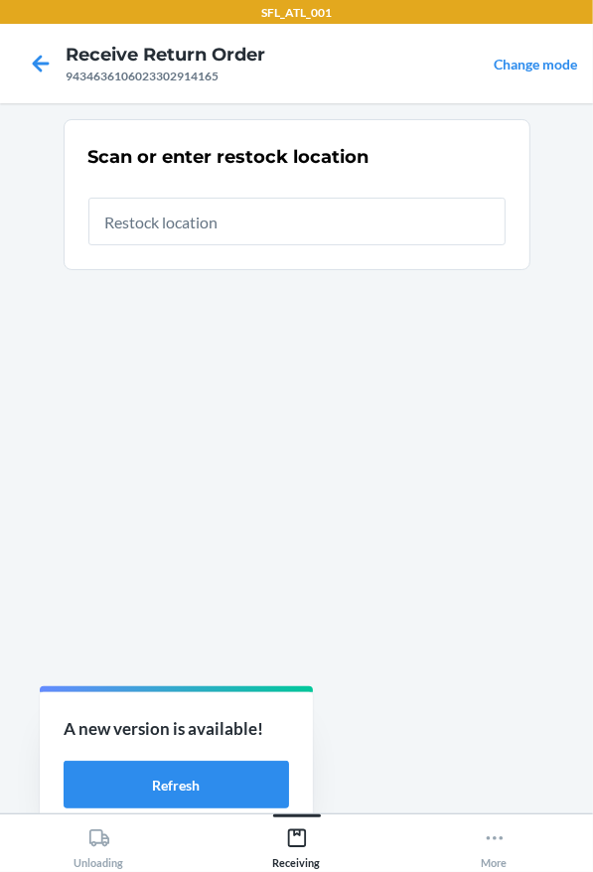
click at [155, 237] on input "text" at bounding box center [296, 222] width 417 height 48
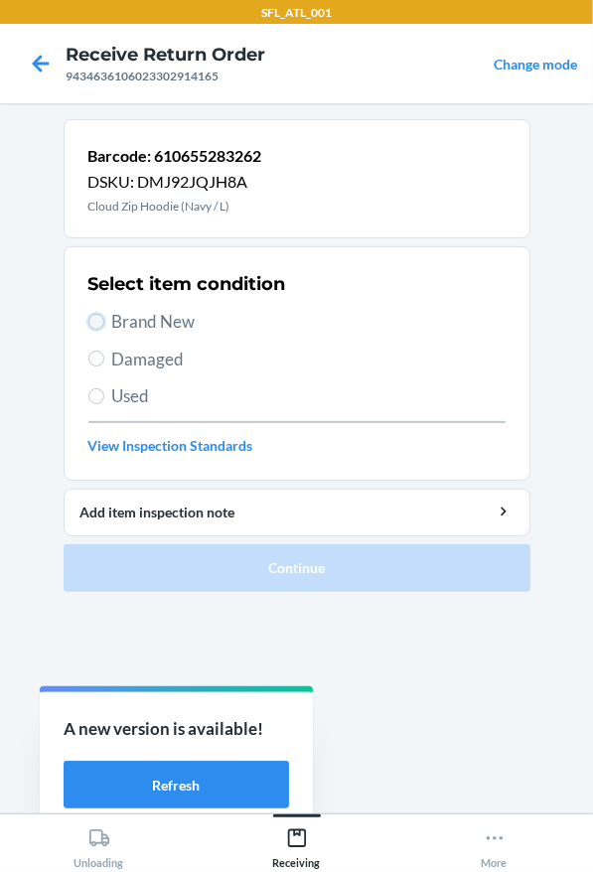
click at [98, 325] on input "Brand New" at bounding box center [96, 322] width 16 height 16
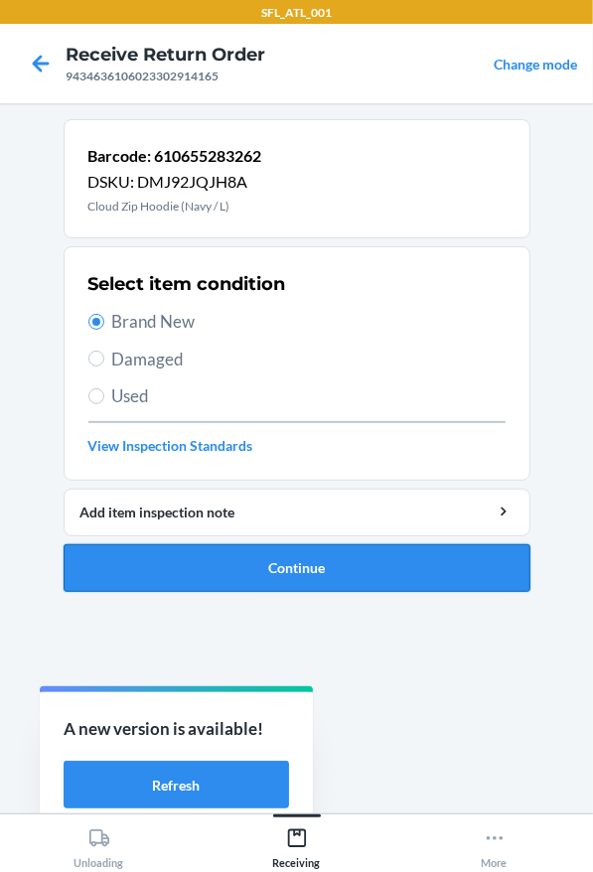
click at [162, 567] on button "Continue" at bounding box center [297, 568] width 467 height 48
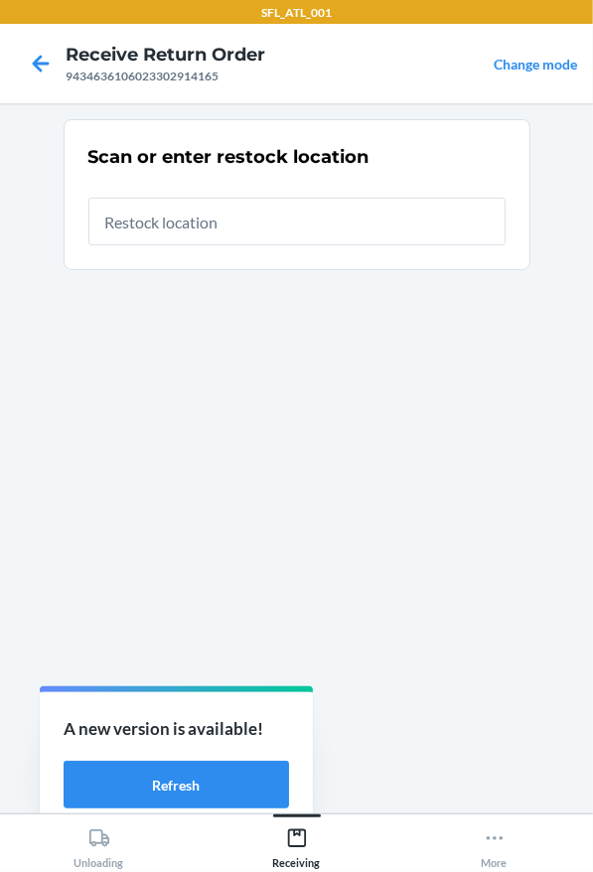
click at [132, 214] on input "text" at bounding box center [296, 222] width 417 height 48
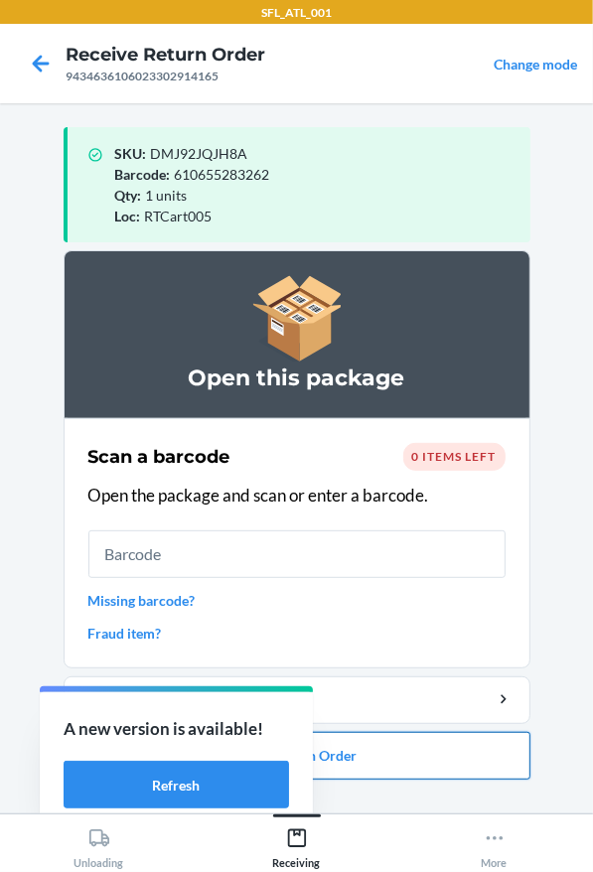
click at [382, 742] on button "Close Return Order" at bounding box center [297, 756] width 467 height 48
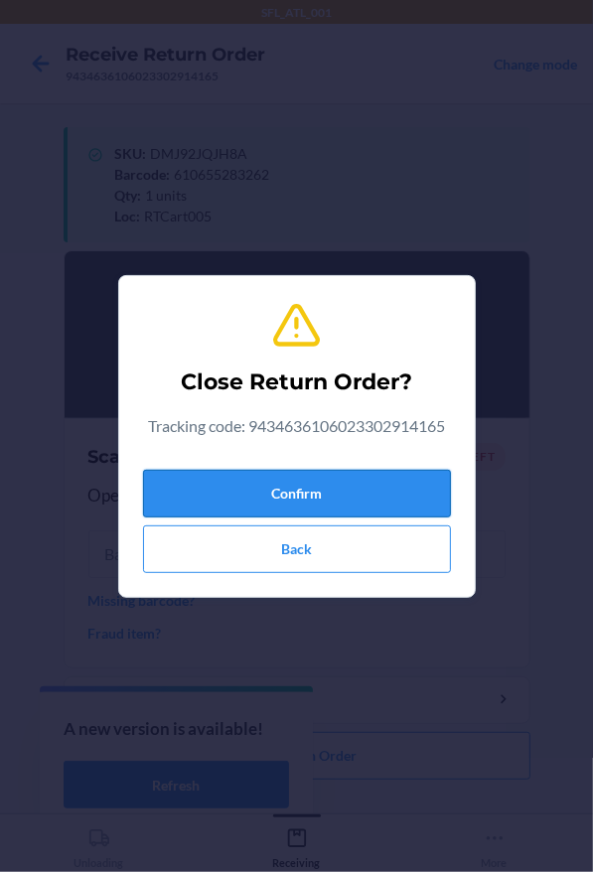
click at [277, 495] on button "Confirm" at bounding box center [297, 494] width 308 height 48
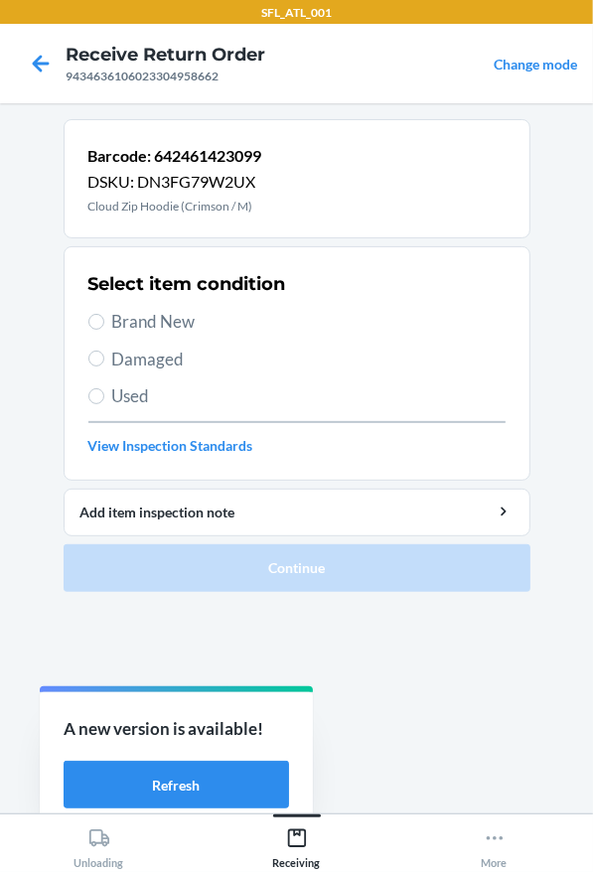
click at [120, 320] on span "Brand New" at bounding box center [308, 322] width 393 height 26
click at [104, 320] on input "Brand New" at bounding box center [96, 322] width 16 height 16
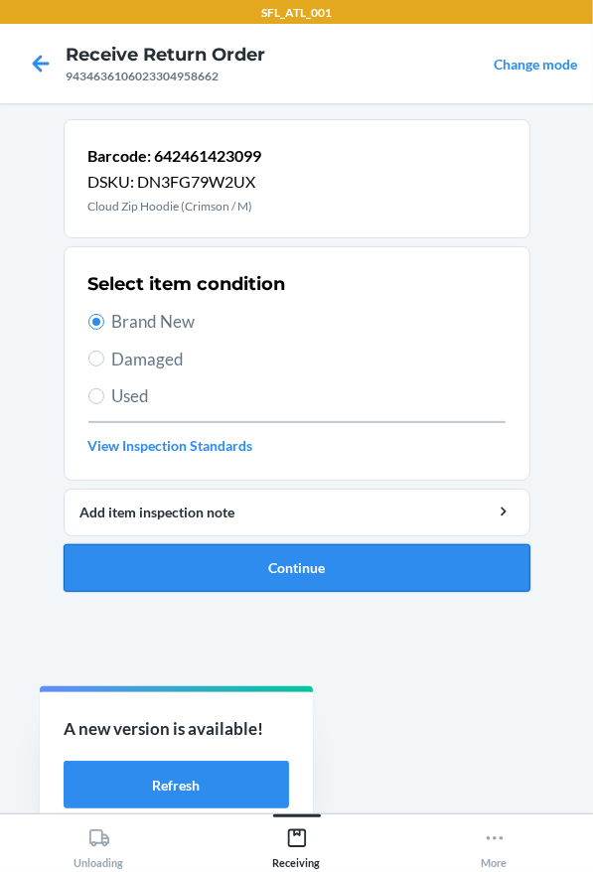
click at [226, 573] on button "Continue" at bounding box center [297, 568] width 467 height 48
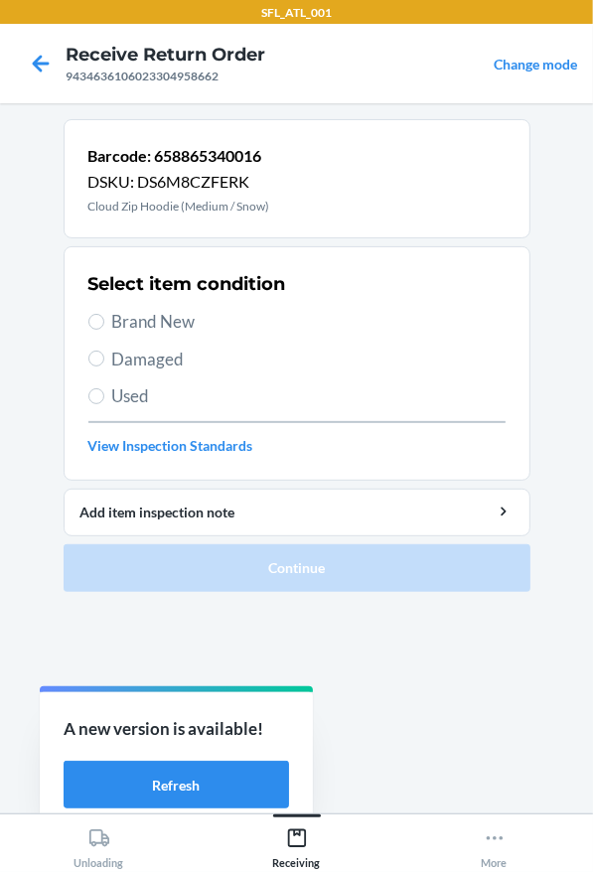
click at [180, 309] on span "Brand New" at bounding box center [308, 322] width 393 height 26
click at [104, 314] on input "Brand New" at bounding box center [96, 322] width 16 height 16
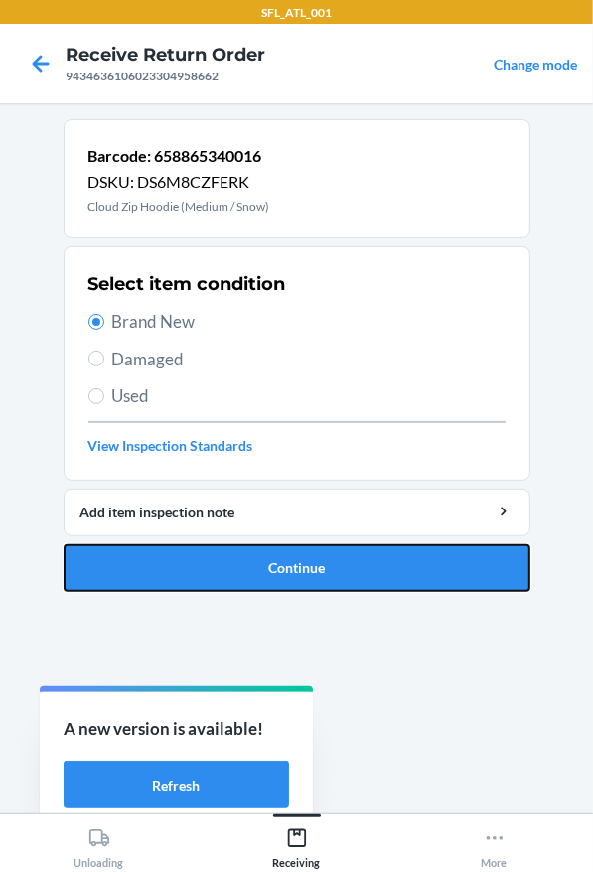
click at [282, 576] on button "Continue" at bounding box center [297, 568] width 467 height 48
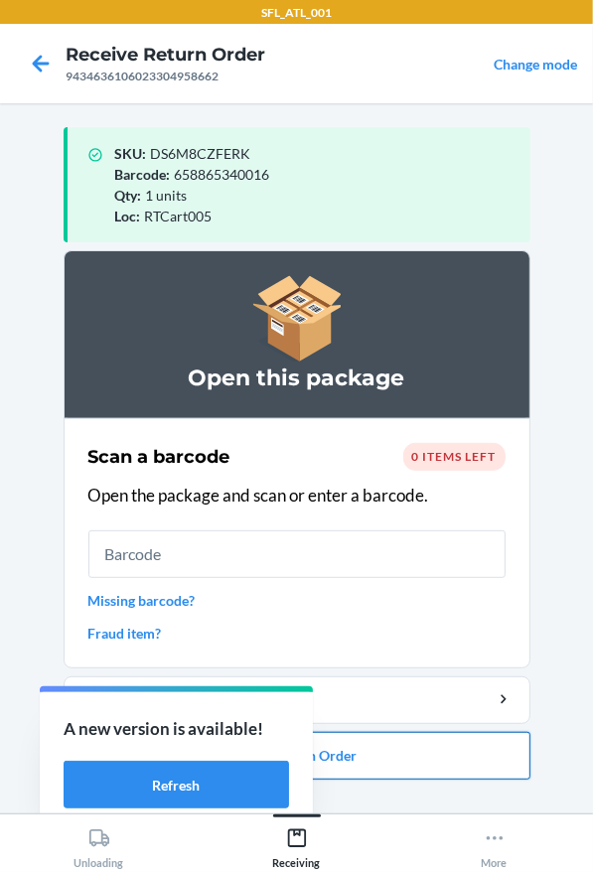
click at [394, 756] on button "Close Return Order" at bounding box center [297, 756] width 467 height 48
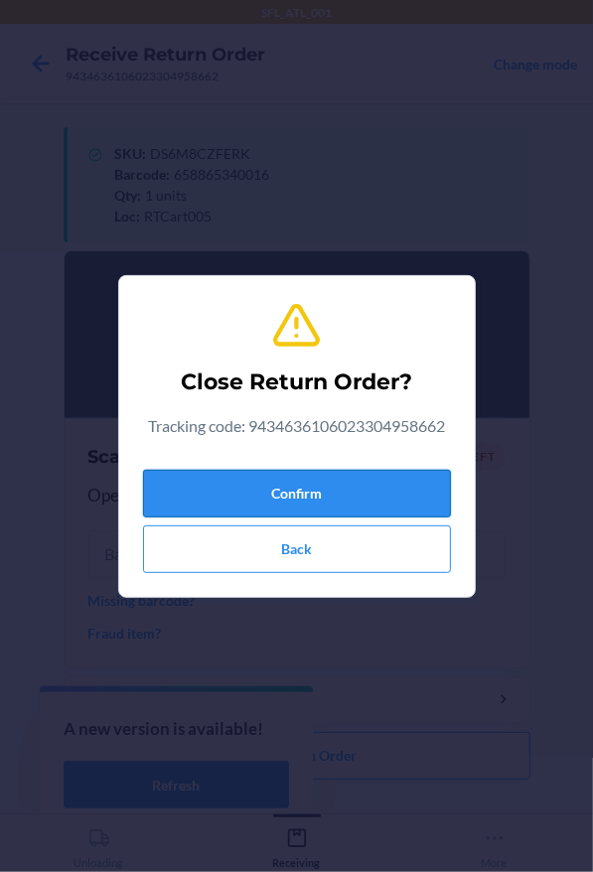
click at [346, 495] on button "Confirm" at bounding box center [297, 494] width 308 height 48
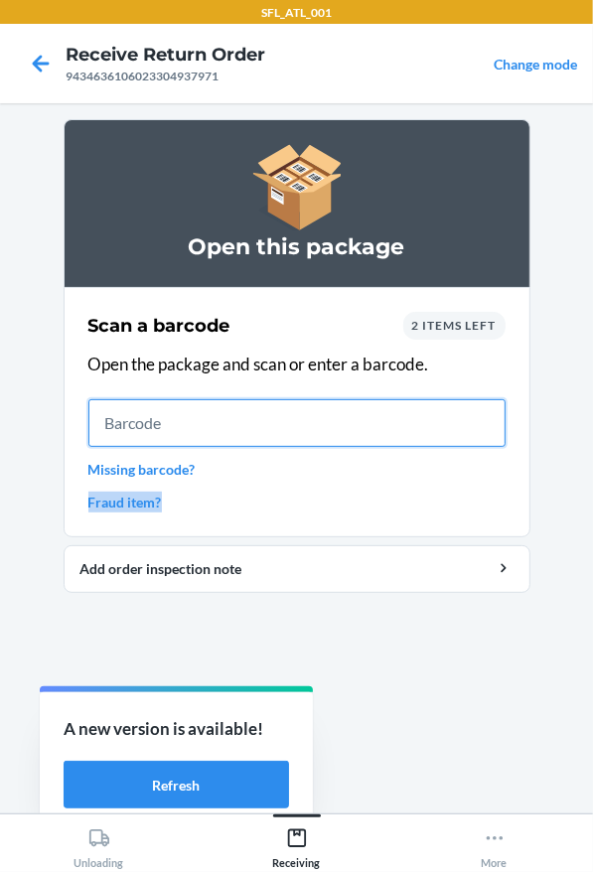
click at [187, 426] on input "text" at bounding box center [296, 423] width 417 height 48
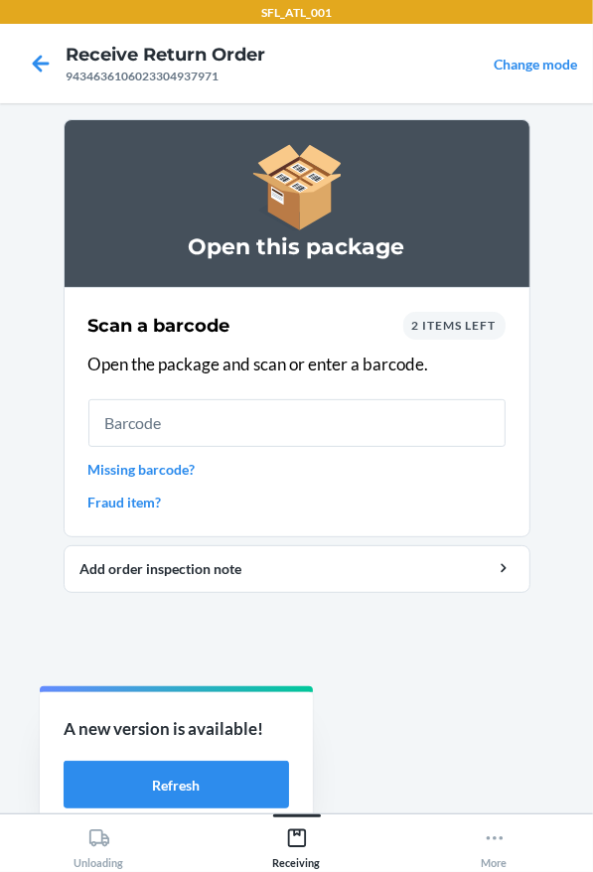
click at [384, 623] on section "Open this package Scan a barcode 2 items left Open the package and scan or ente…" at bounding box center [297, 458] width 467 height 678
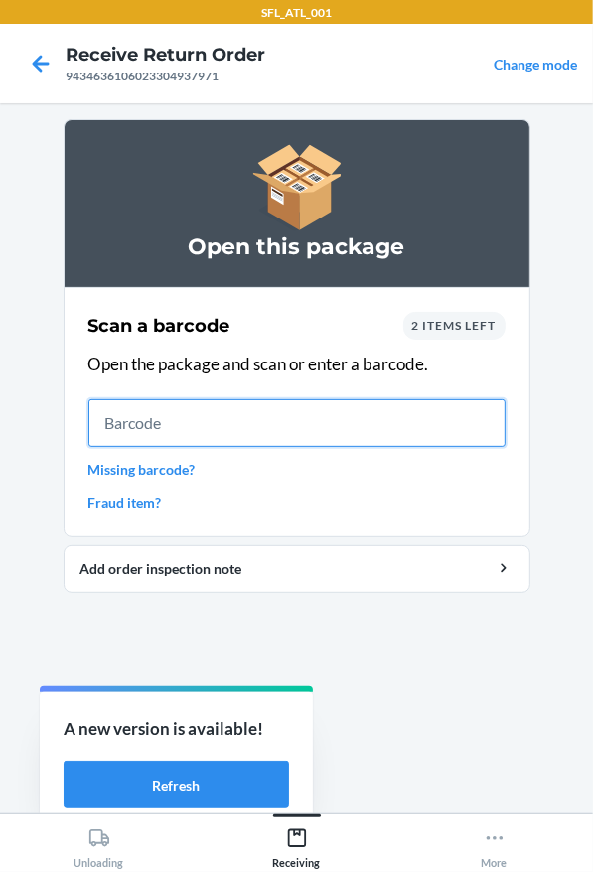
click at [131, 440] on input "text" at bounding box center [296, 423] width 417 height 48
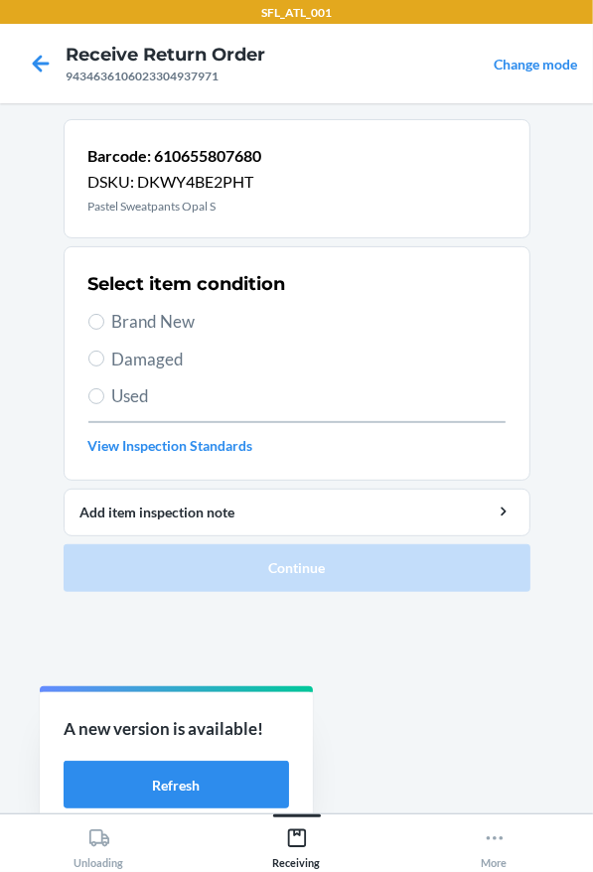
click at [215, 334] on div "Select item condition Brand New Damaged Used View Inspection Standards" at bounding box center [296, 363] width 417 height 197
click at [192, 319] on span "Brand New" at bounding box center [308, 322] width 393 height 26
click at [104, 319] on input "Brand New" at bounding box center [96, 322] width 16 height 16
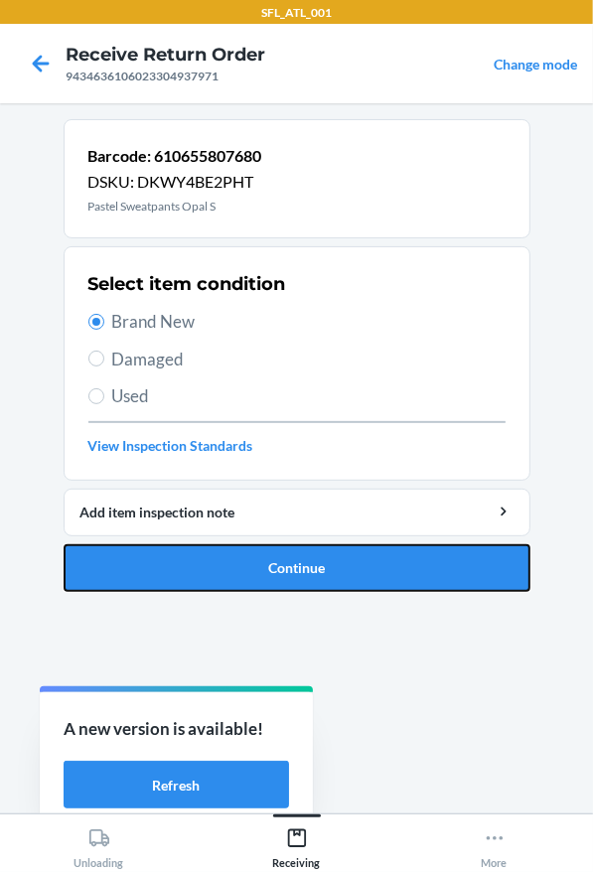
drag, startPoint x: 222, startPoint y: 569, endPoint x: 234, endPoint y: 503, distance: 67.6
click at [225, 570] on button "Continue" at bounding box center [297, 568] width 467 height 48
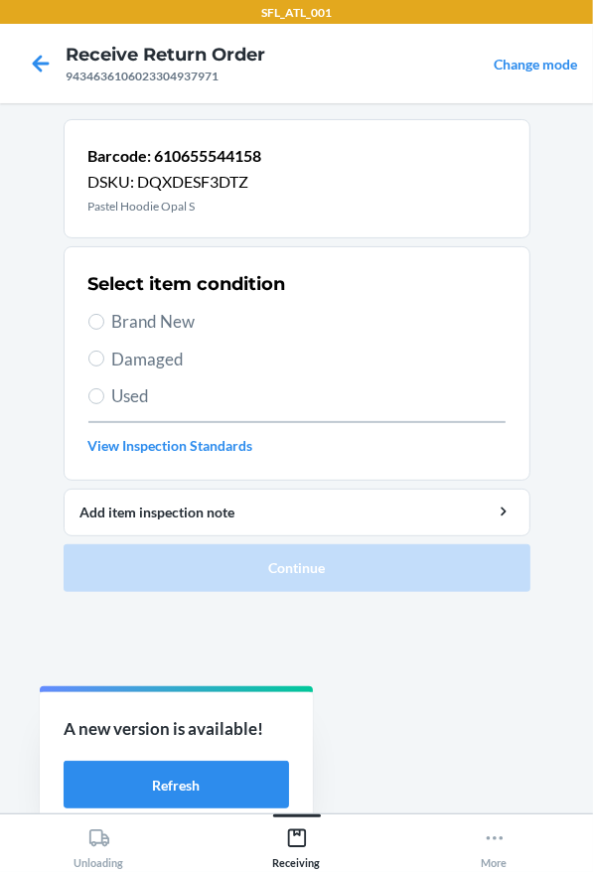
click at [127, 321] on span "Brand New" at bounding box center [308, 322] width 393 height 26
click at [104, 321] on input "Brand New" at bounding box center [96, 322] width 16 height 16
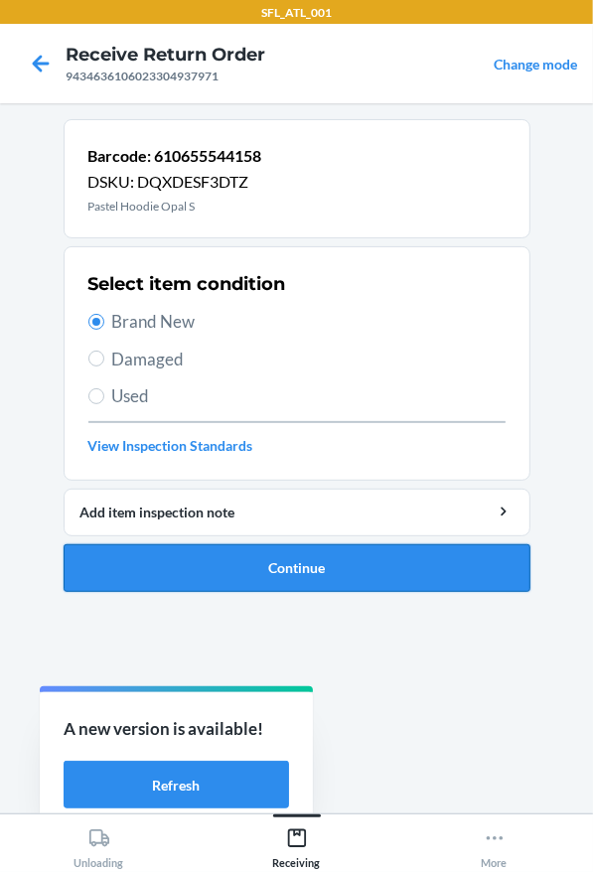
click at [293, 578] on button "Continue" at bounding box center [297, 568] width 467 height 48
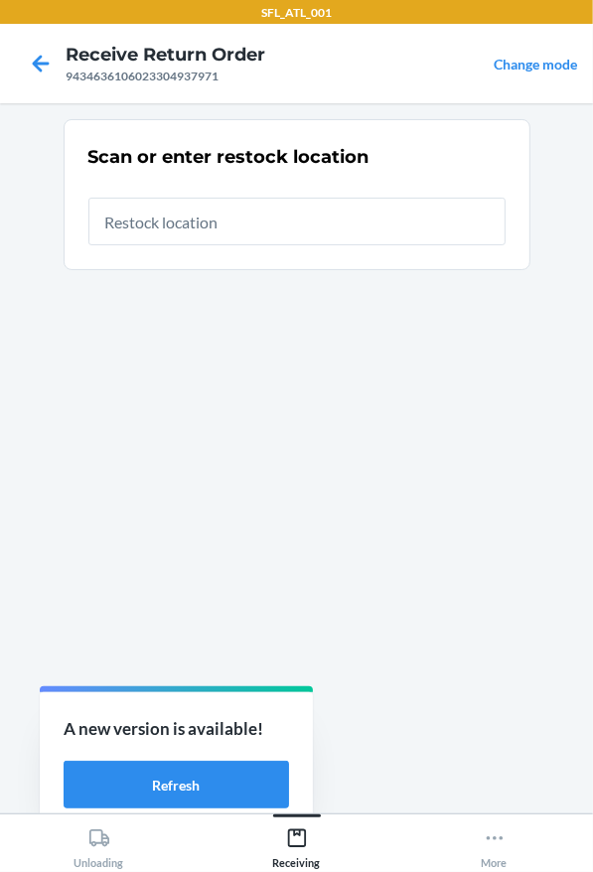
click at [226, 213] on input "text" at bounding box center [296, 222] width 417 height 48
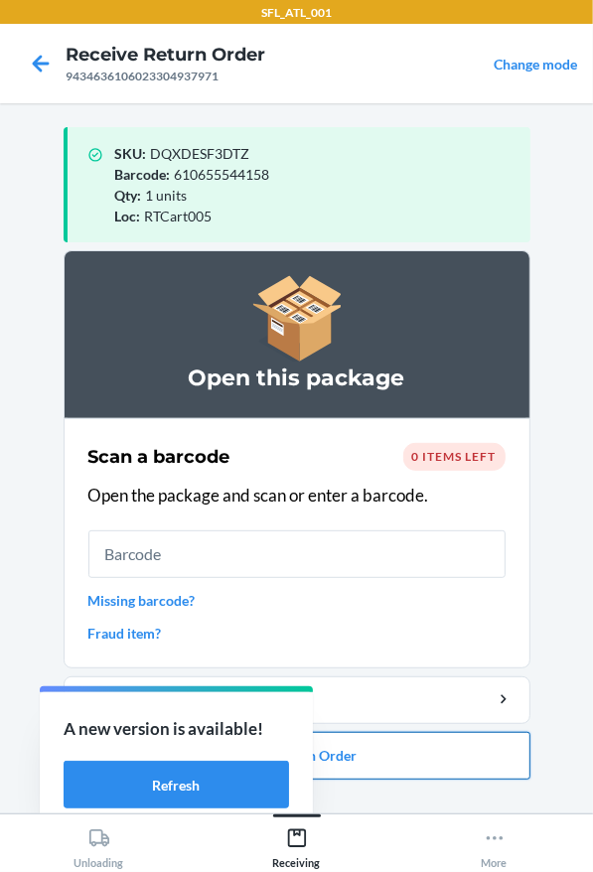
click at [364, 770] on button "Close Return Order" at bounding box center [297, 756] width 467 height 48
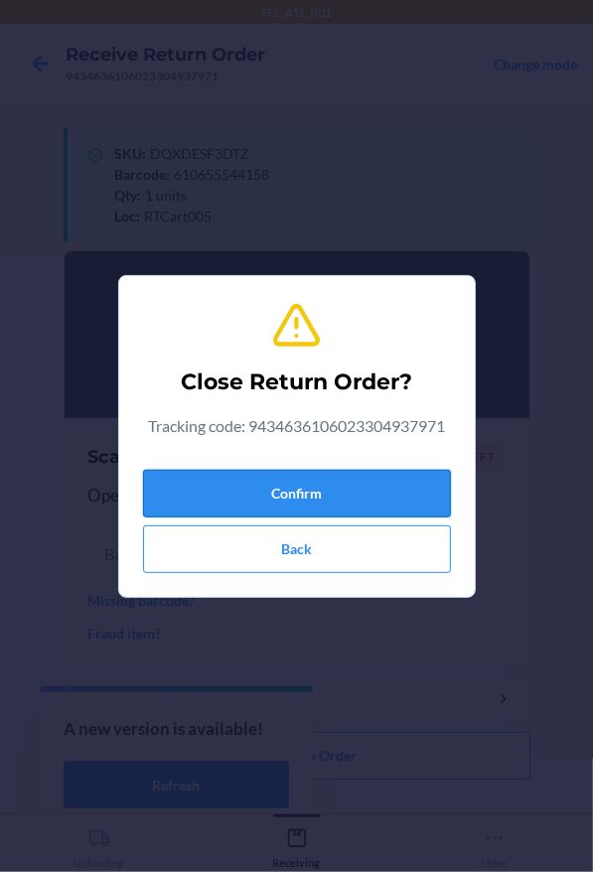
click at [305, 509] on button "Confirm" at bounding box center [297, 494] width 308 height 48
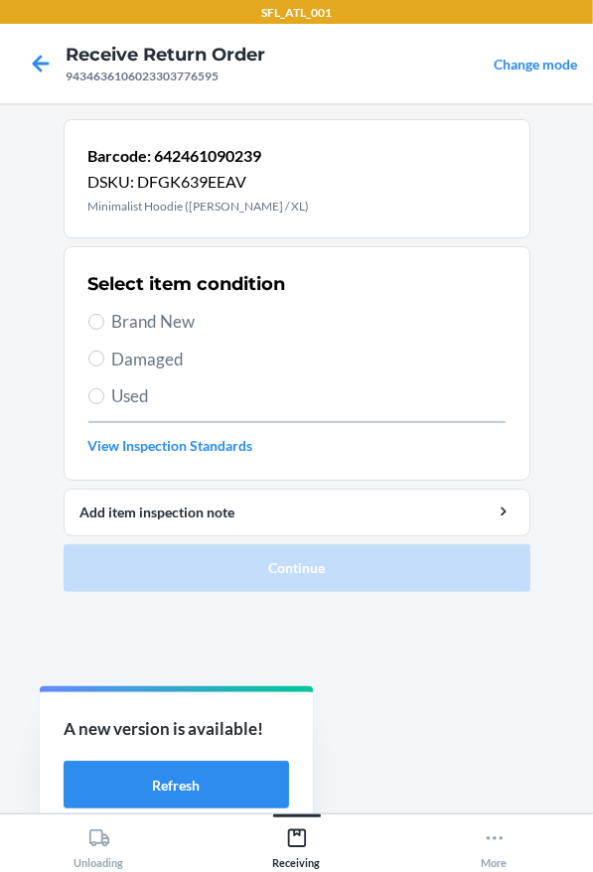
click at [158, 312] on span "Brand New" at bounding box center [308, 322] width 393 height 26
click at [104, 314] on input "Brand New" at bounding box center [96, 322] width 16 height 16
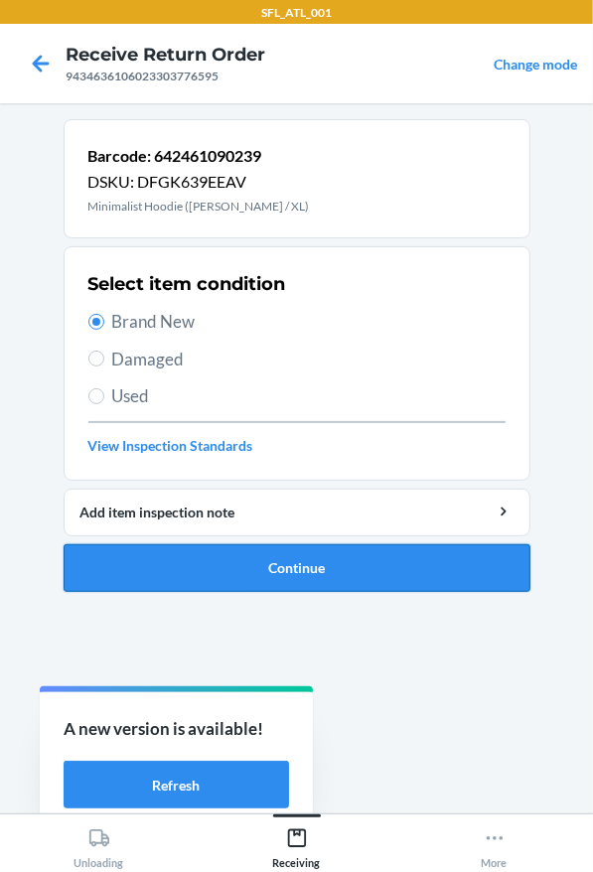
click at [266, 567] on button "Continue" at bounding box center [297, 568] width 467 height 48
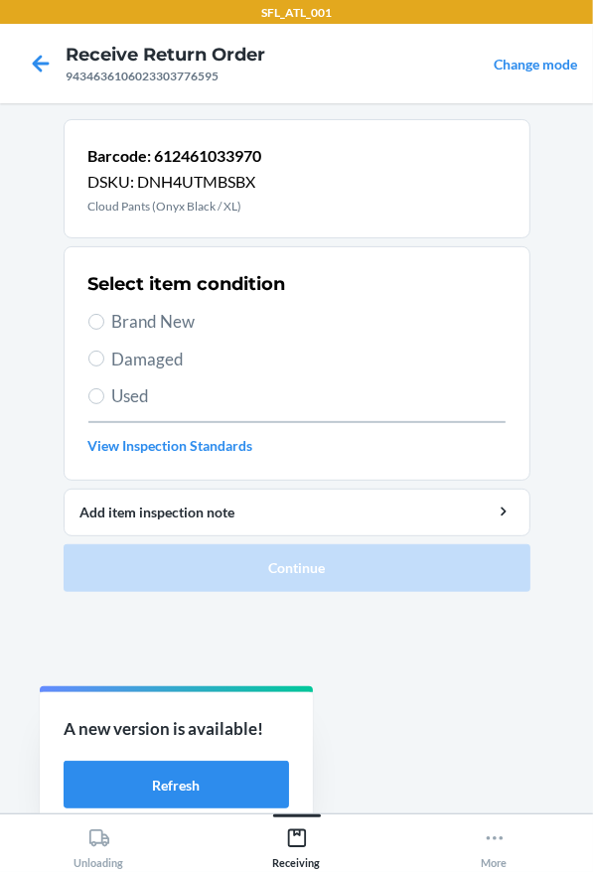
drag, startPoint x: 118, startPoint y: 325, endPoint x: 196, endPoint y: 390, distance: 101.5
click at [119, 325] on span "Brand New" at bounding box center [308, 322] width 393 height 26
click at [104, 325] on input "Brand New" at bounding box center [96, 322] width 16 height 16
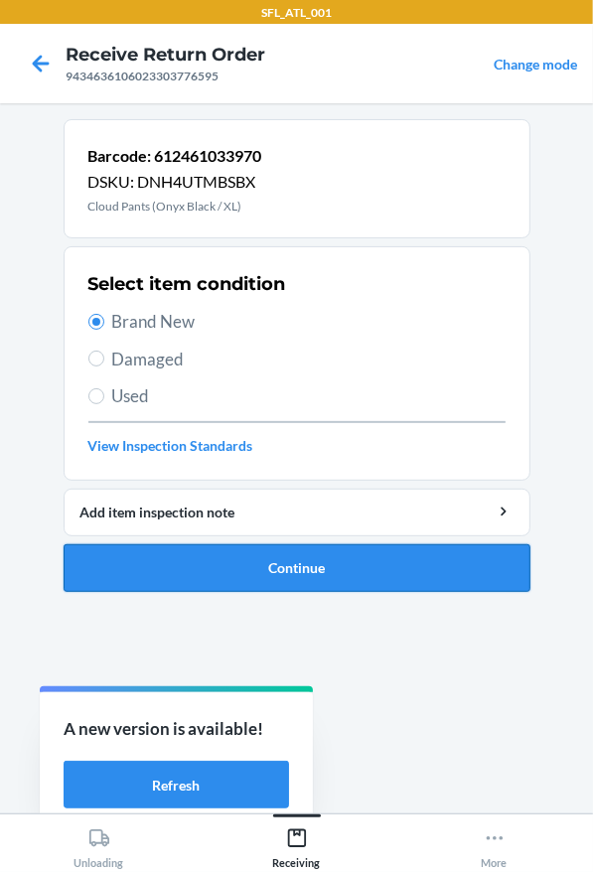
click at [259, 551] on button "Continue" at bounding box center [297, 568] width 467 height 48
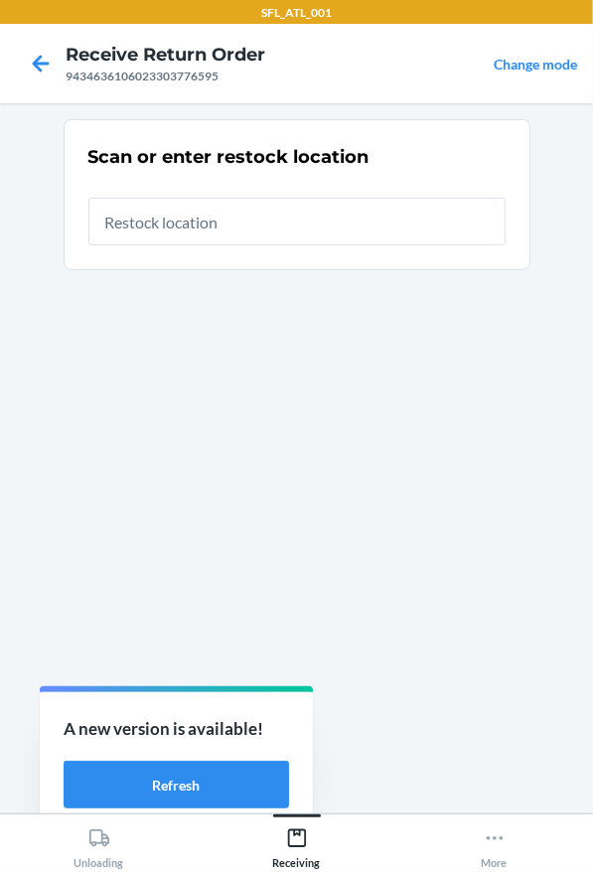
click at [164, 223] on input "text" at bounding box center [296, 222] width 417 height 48
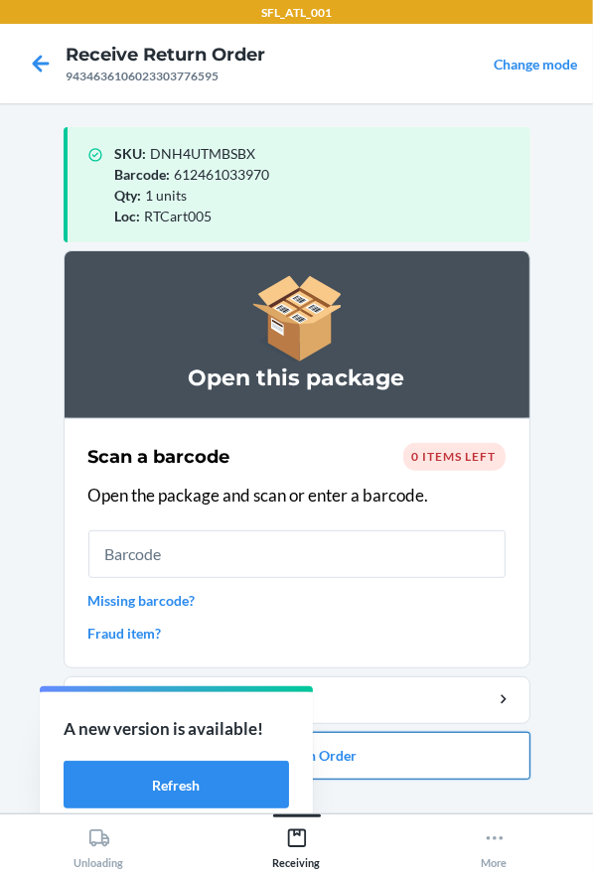
click at [383, 753] on button "Close Return Order" at bounding box center [297, 756] width 467 height 48
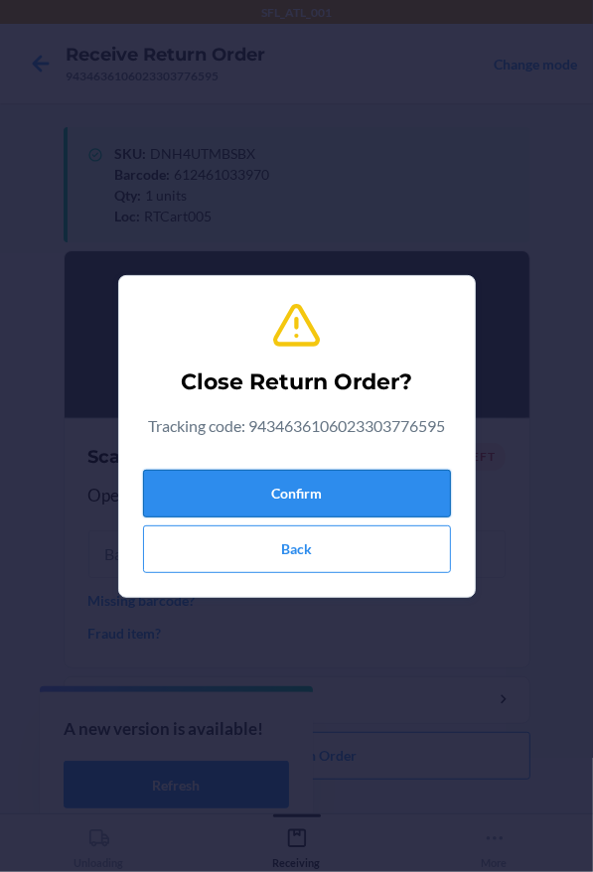
click at [283, 470] on button "Confirm" at bounding box center [297, 494] width 308 height 48
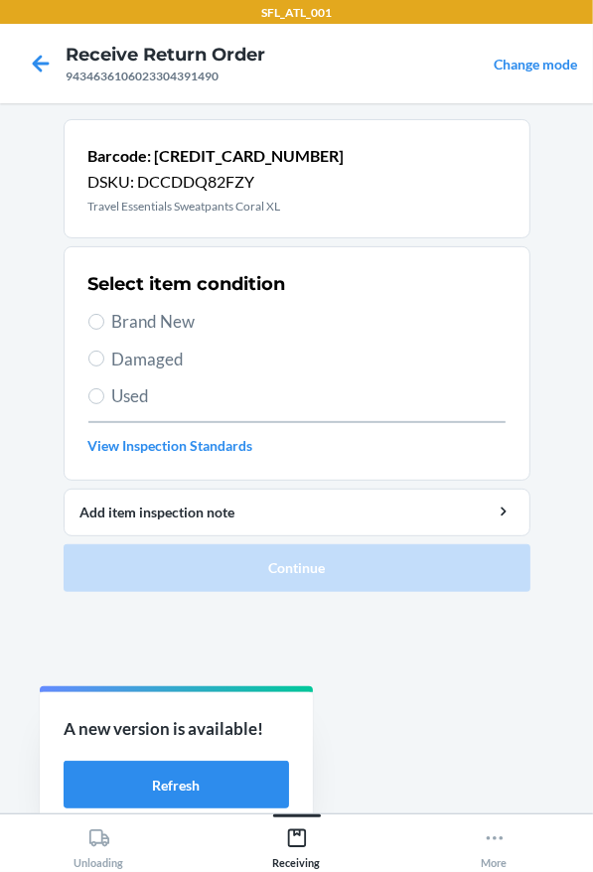
click at [152, 325] on span "Brand New" at bounding box center [308, 322] width 393 height 26
click at [104, 325] on input "Brand New" at bounding box center [96, 322] width 16 height 16
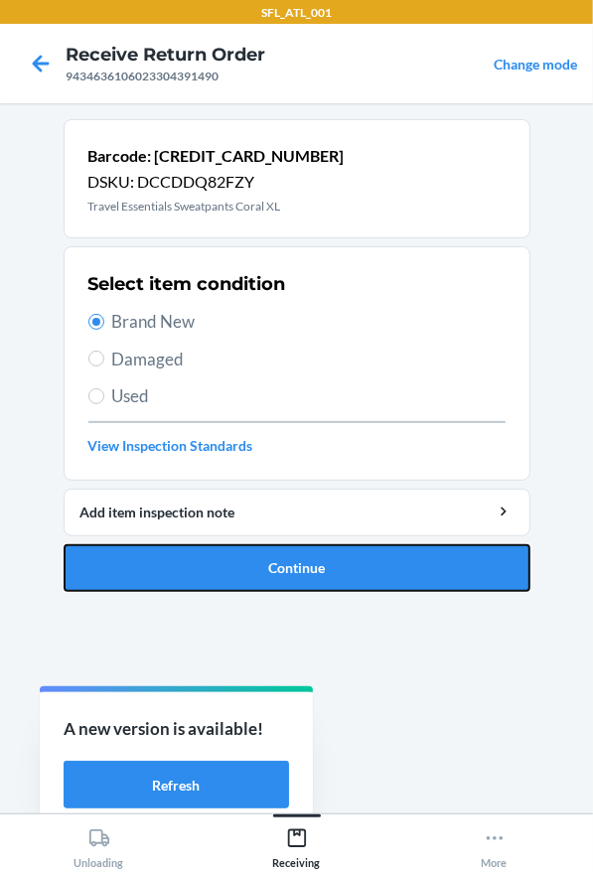
click at [275, 588] on button "Continue" at bounding box center [297, 568] width 467 height 48
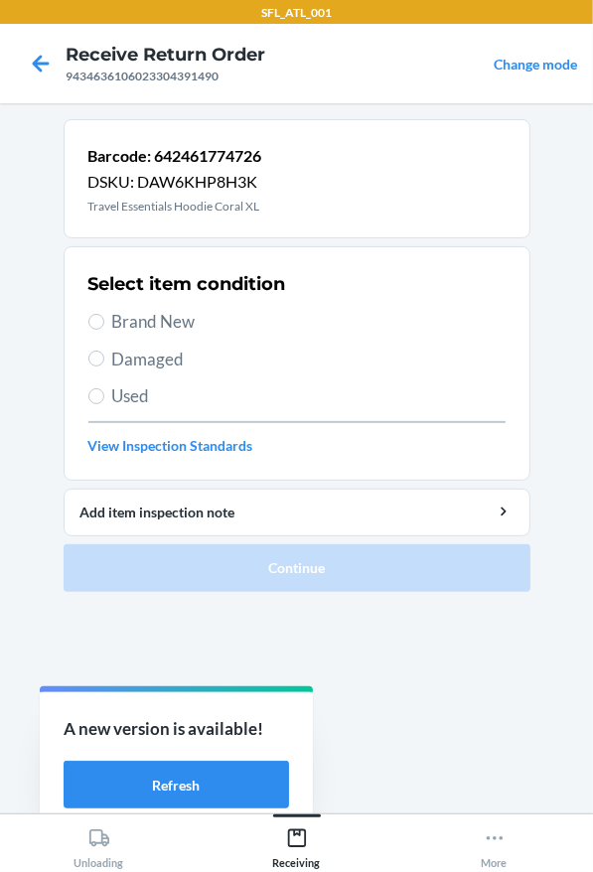
click at [119, 330] on label "Brand New" at bounding box center [296, 322] width 417 height 26
click at [113, 316] on span "Brand New" at bounding box center [308, 322] width 393 height 26
click at [104, 316] on input "Brand New" at bounding box center [96, 322] width 16 height 16
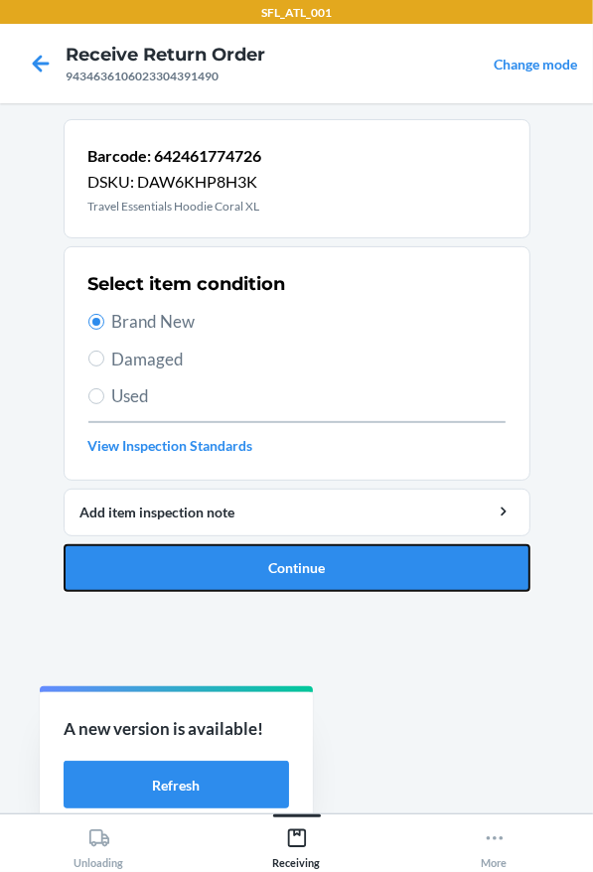
click at [220, 555] on button "Continue" at bounding box center [297, 568] width 467 height 48
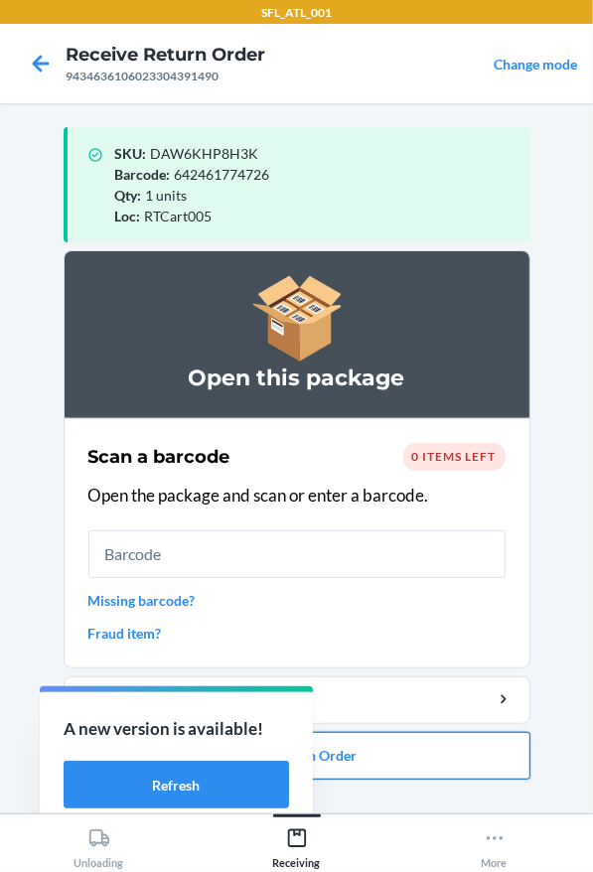
click at [453, 754] on button "Close Return Order" at bounding box center [297, 756] width 467 height 48
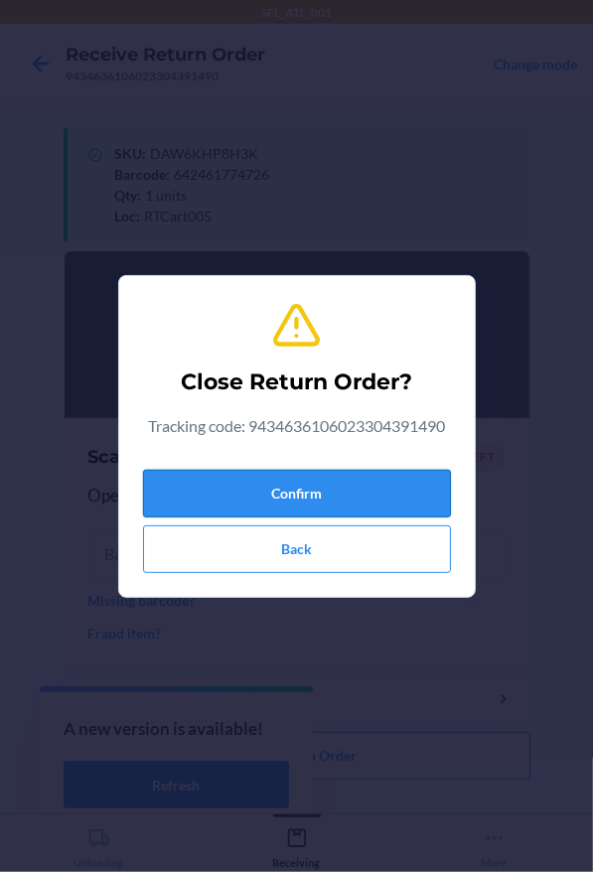
click at [327, 517] on div "Confirm Back" at bounding box center [297, 517] width 308 height 111
click at [337, 495] on button "Confirm" at bounding box center [297, 494] width 308 height 48
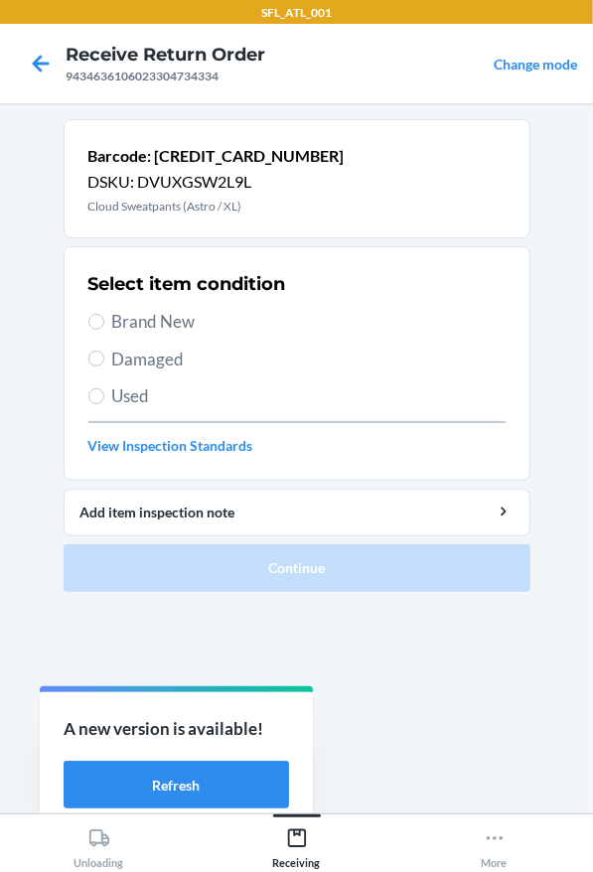
drag, startPoint x: 119, startPoint y: 315, endPoint x: 267, endPoint y: 458, distance: 205.8
click at [119, 316] on span "Brand New" at bounding box center [308, 322] width 393 height 26
click at [104, 316] on input "Brand New" at bounding box center [96, 322] width 16 height 16
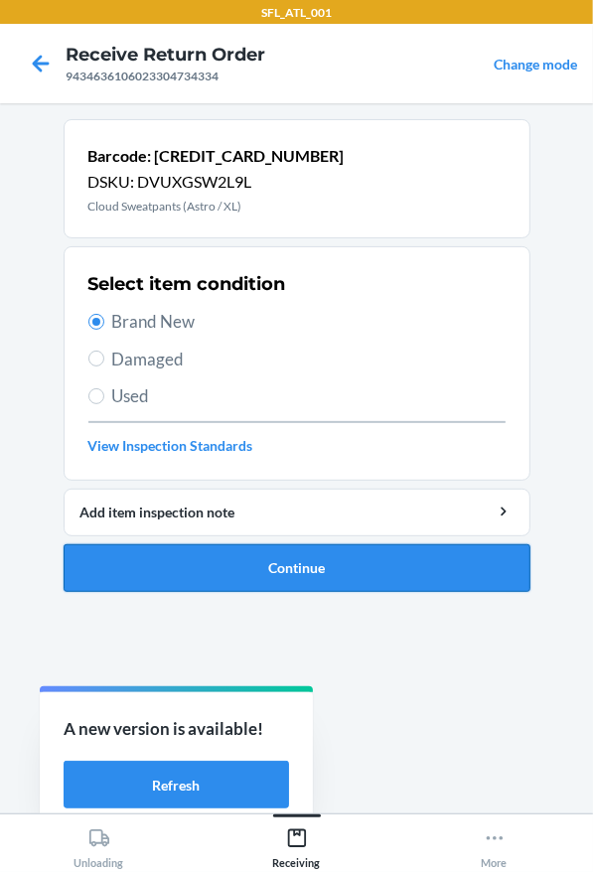
click at [256, 555] on button "Continue" at bounding box center [297, 568] width 467 height 48
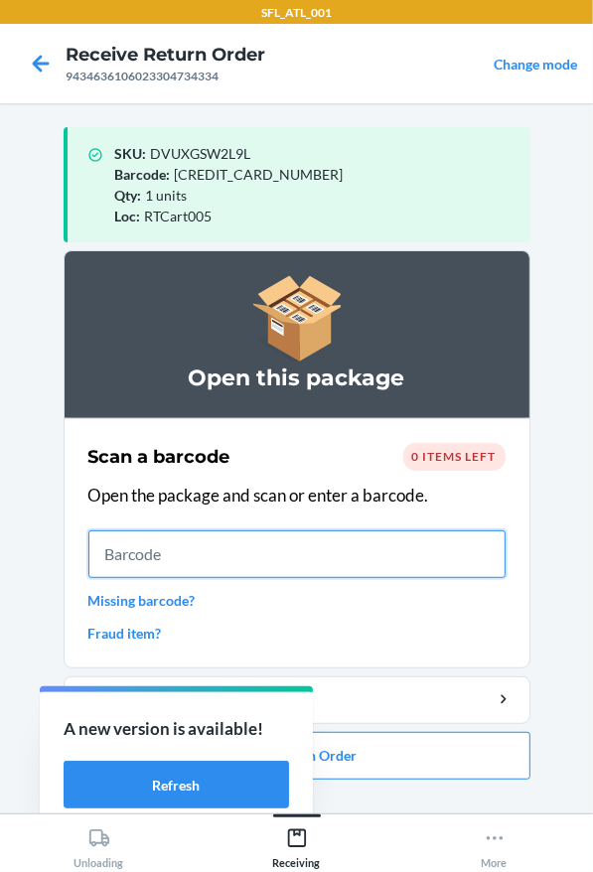
click at [380, 567] on input "text" at bounding box center [296, 554] width 417 height 48
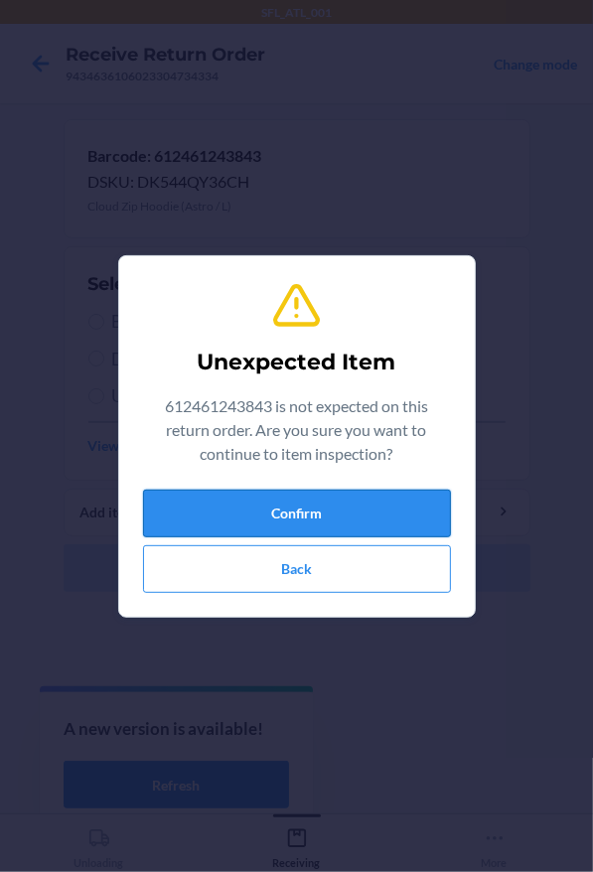
click at [183, 497] on button "Confirm" at bounding box center [297, 514] width 308 height 48
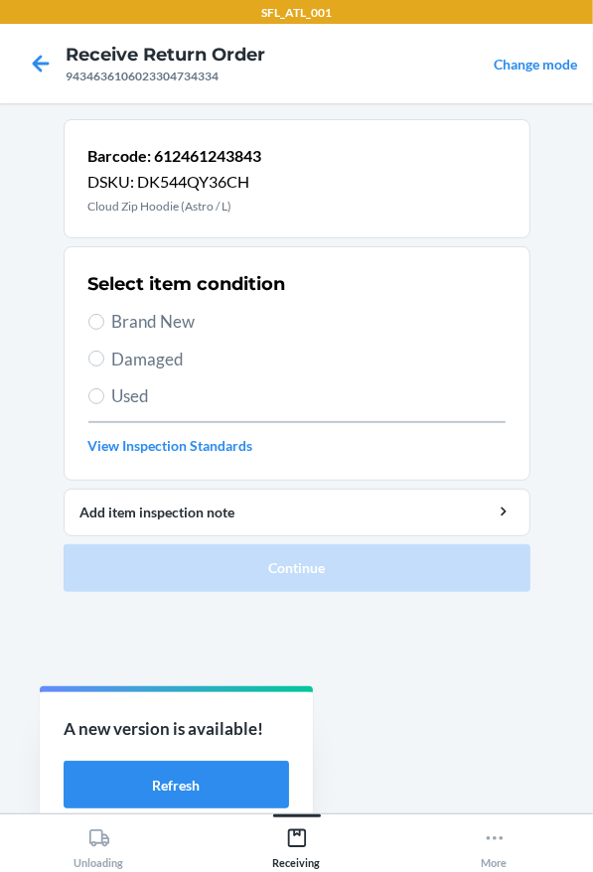
click at [150, 322] on span "Brand New" at bounding box center [308, 322] width 393 height 26
click at [104, 322] on input "Brand New" at bounding box center [96, 322] width 16 height 16
click at [175, 322] on span "Brand New" at bounding box center [308, 322] width 393 height 26
click at [104, 322] on input "Brand New" at bounding box center [96, 322] width 16 height 16
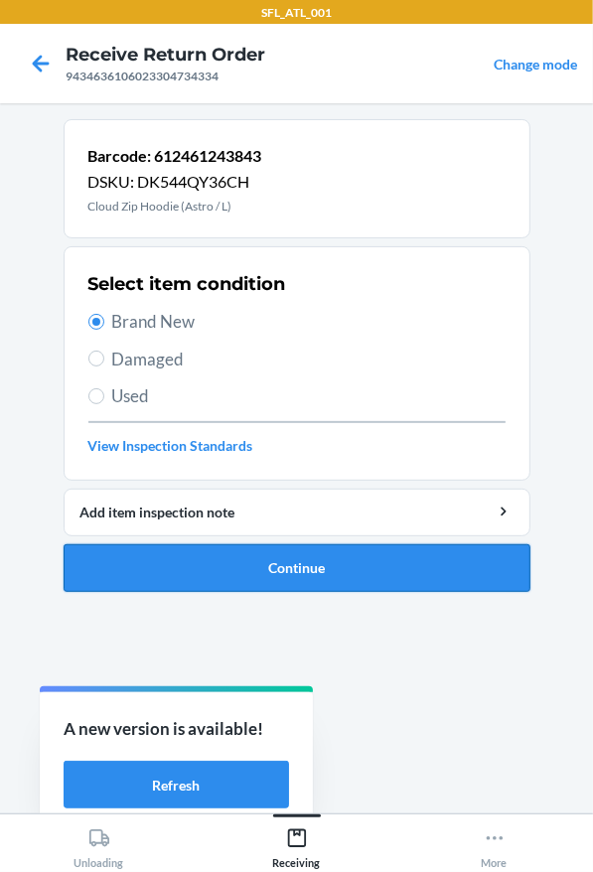
click at [213, 603] on ol "Barcode: 612461243843 DSKU: DK544QY36CH Cloud Zip Hoodie (Astro / L) Select ite…" at bounding box center [297, 363] width 467 height 489
click at [200, 580] on button "Continue" at bounding box center [297, 568] width 467 height 48
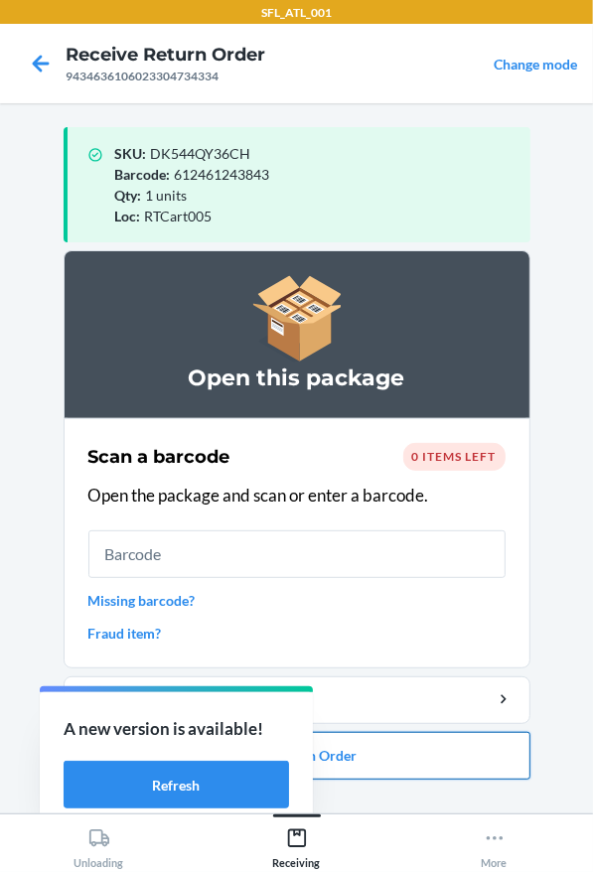
click at [390, 752] on button "Close Return Order" at bounding box center [297, 756] width 467 height 48
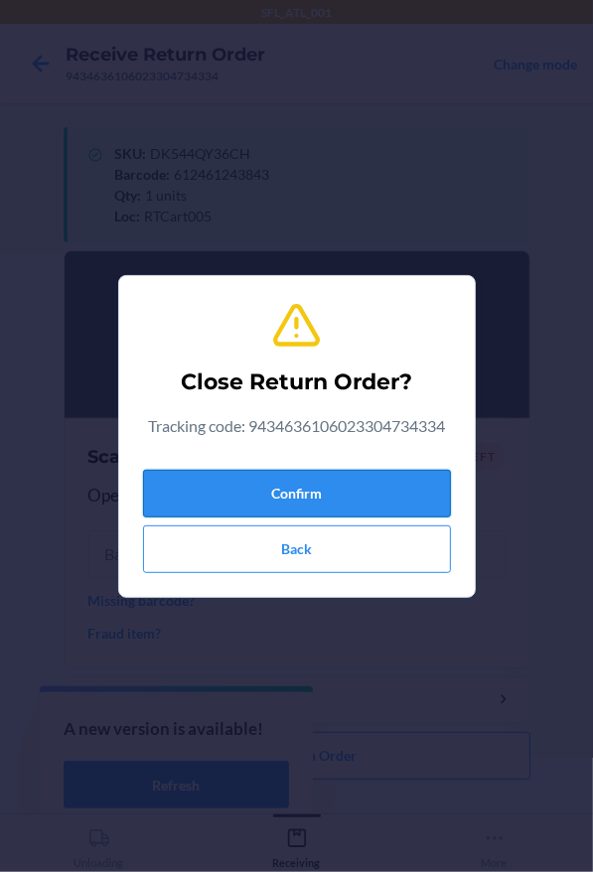
click at [293, 488] on button "Confirm" at bounding box center [297, 494] width 308 height 48
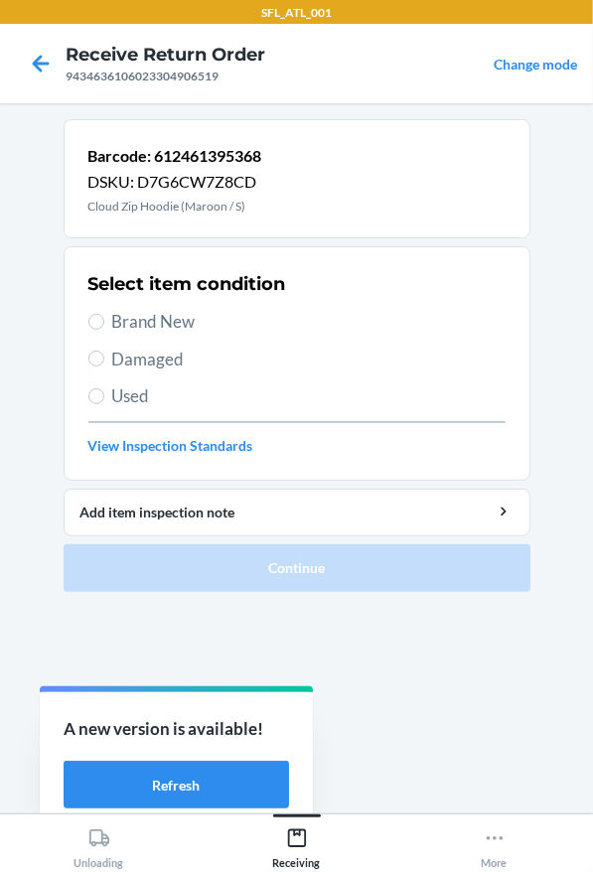
click at [127, 325] on span "Brand New" at bounding box center [308, 322] width 393 height 26
click at [104, 325] on input "Brand New" at bounding box center [96, 322] width 16 height 16
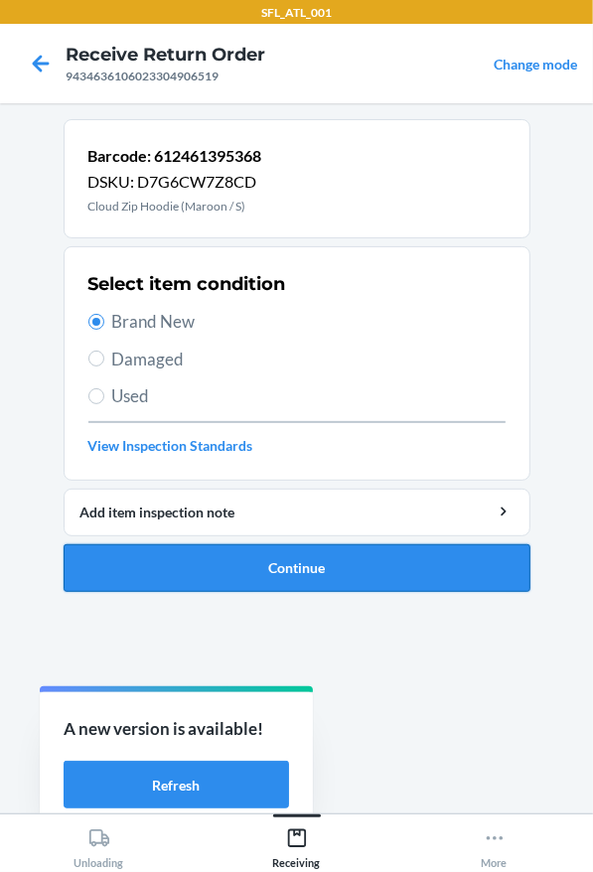
click at [218, 578] on button "Continue" at bounding box center [297, 568] width 467 height 48
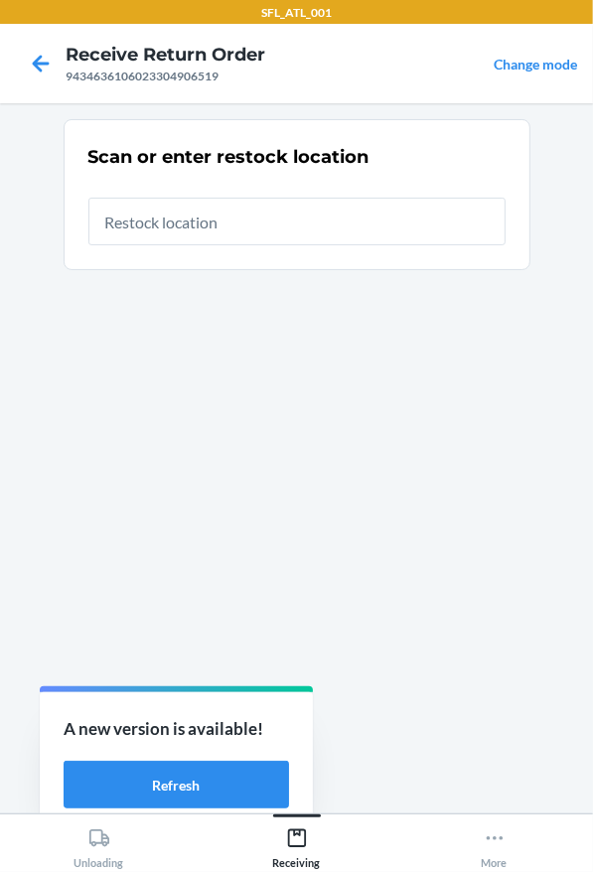
click at [143, 244] on input "text" at bounding box center [296, 222] width 417 height 48
click at [143, 246] on div "Scan or enter restock location" at bounding box center [296, 194] width 417 height 113
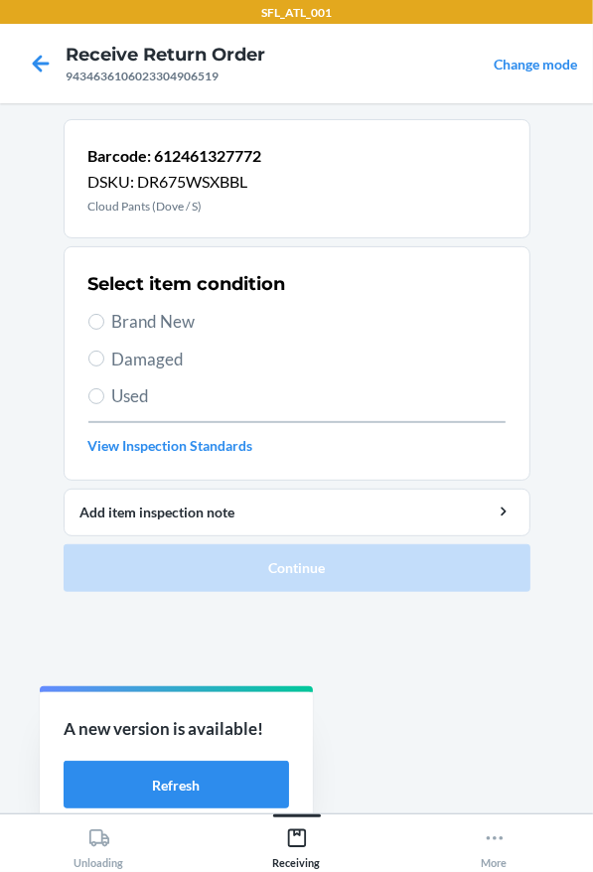
click at [115, 319] on span "Brand New" at bounding box center [308, 322] width 393 height 26
click at [104, 319] on input "Brand New" at bounding box center [96, 322] width 16 height 16
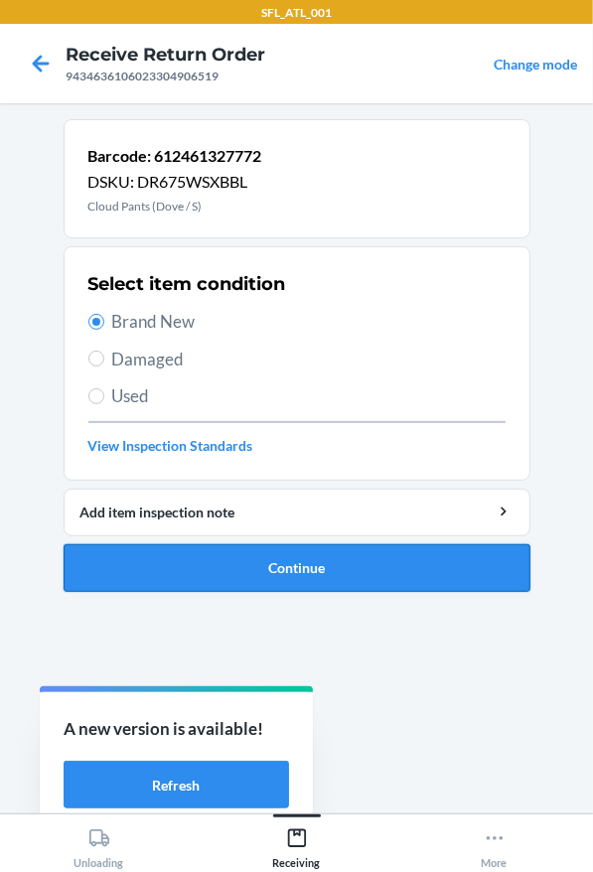
click at [224, 564] on button "Continue" at bounding box center [297, 568] width 467 height 48
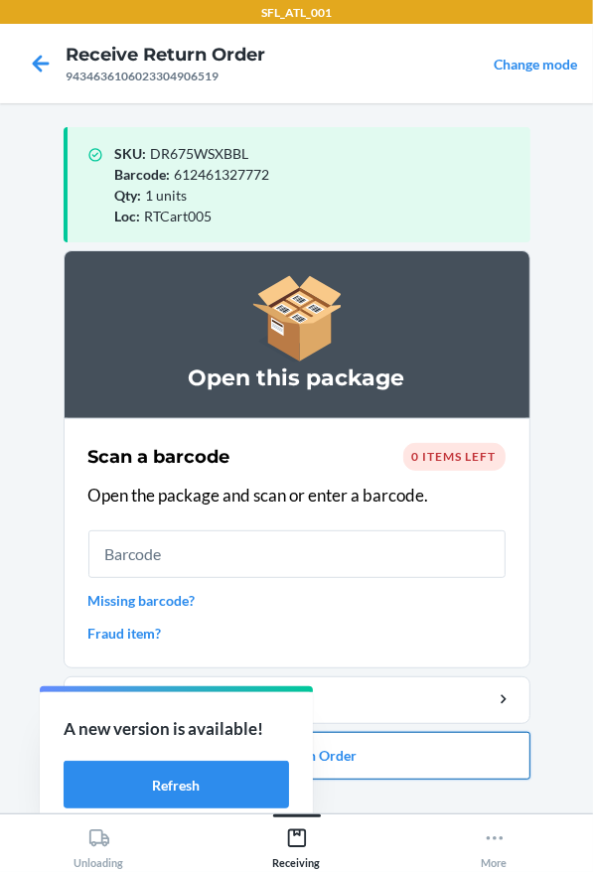
click at [380, 761] on button "Close Return Order" at bounding box center [297, 756] width 467 height 48
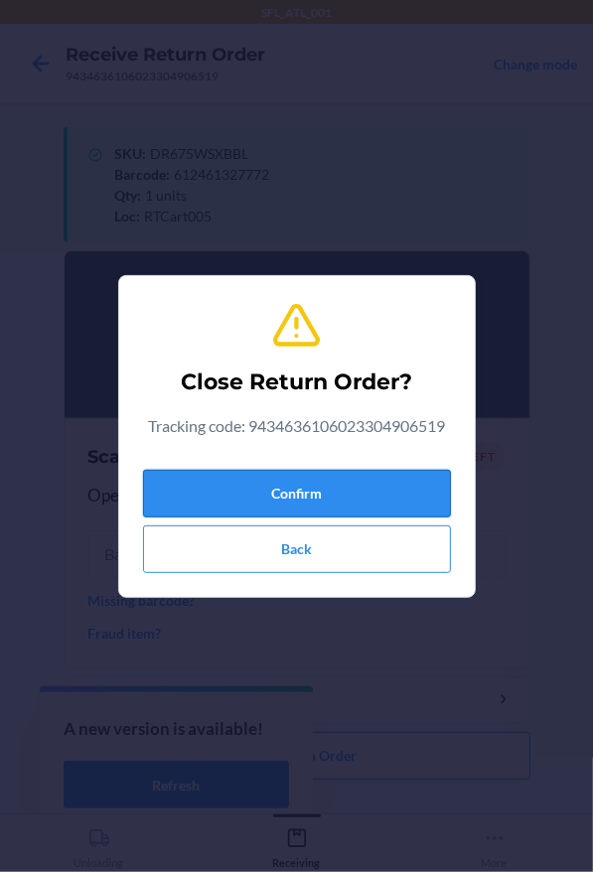
drag, startPoint x: 322, startPoint y: 495, endPoint x: 295, endPoint y: 495, distance: 26.8
click at [322, 495] on button "Confirm" at bounding box center [297, 494] width 308 height 48
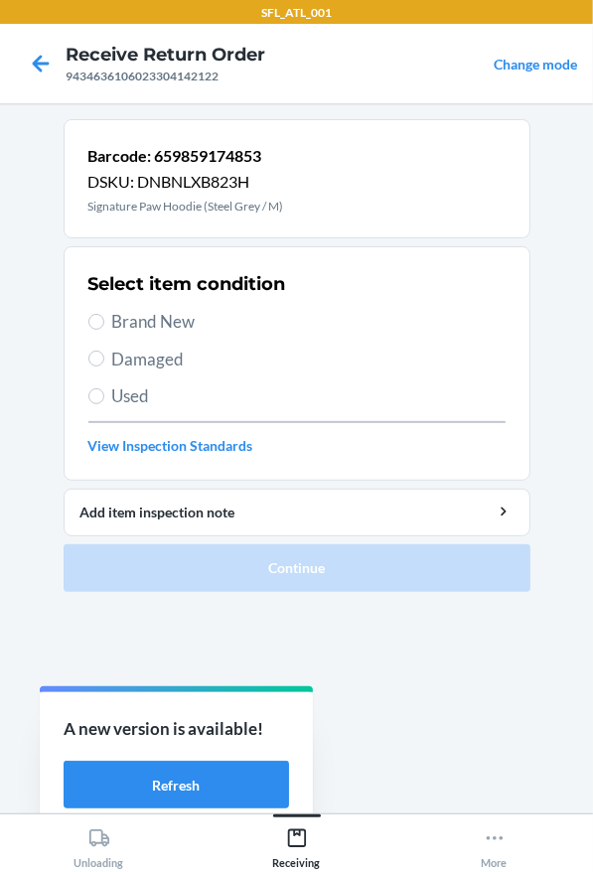
click at [129, 397] on span "Used" at bounding box center [308, 396] width 393 height 26
click at [104, 397] on input "Used" at bounding box center [96, 396] width 16 height 16
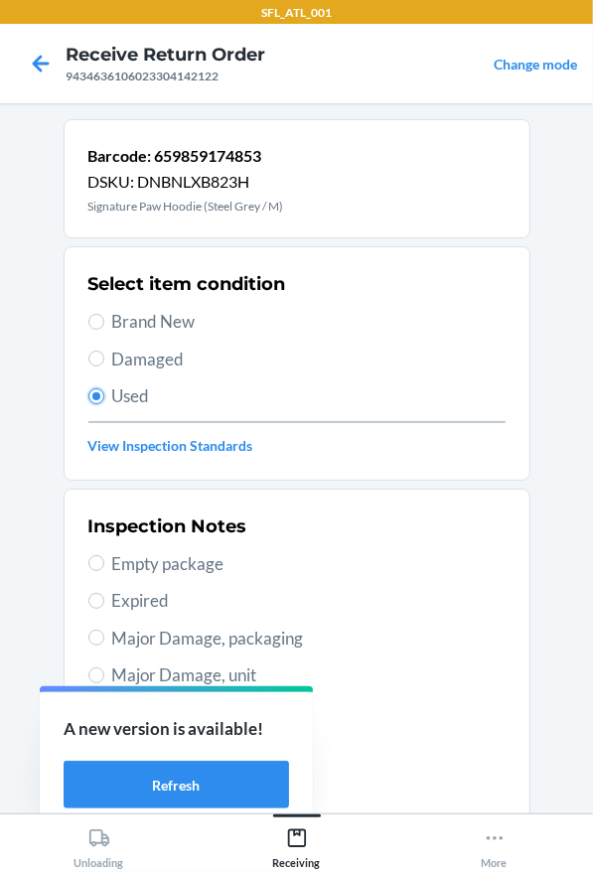
scroll to position [298, 0]
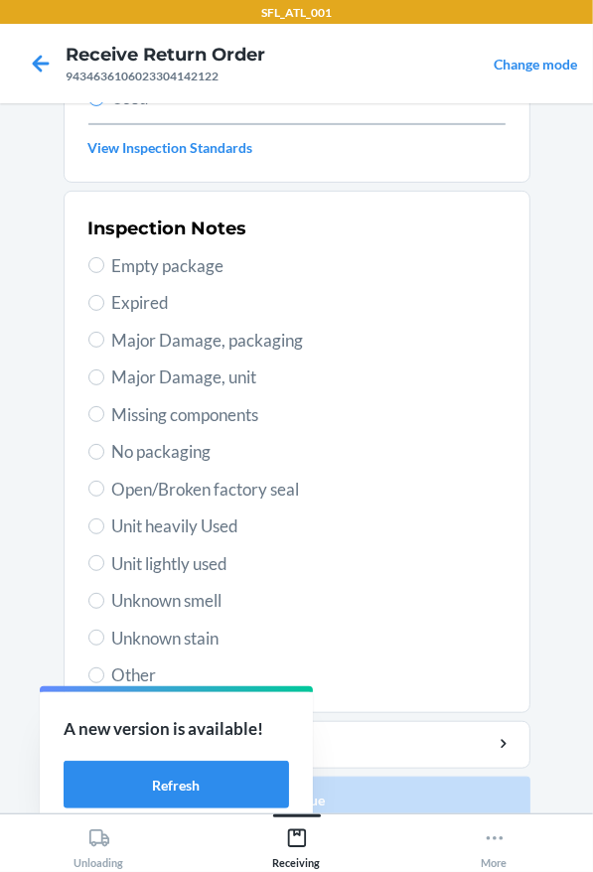
drag, startPoint x: 177, startPoint y: 562, endPoint x: 245, endPoint y: 584, distance: 71.9
click at [176, 566] on span "Unit lightly used" at bounding box center [308, 564] width 393 height 26
click at [104, 566] on input "Unit lightly used" at bounding box center [96, 563] width 16 height 16
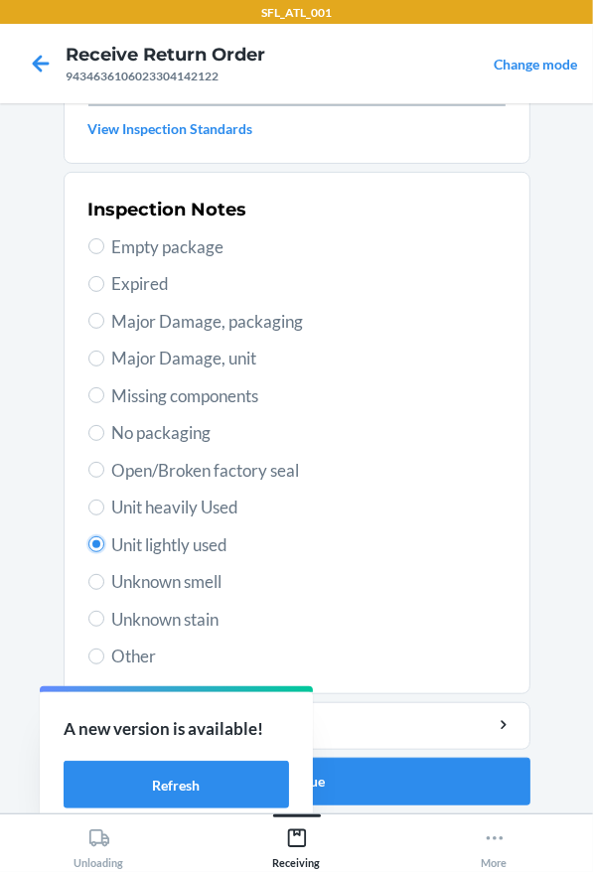
scroll to position [323, 0]
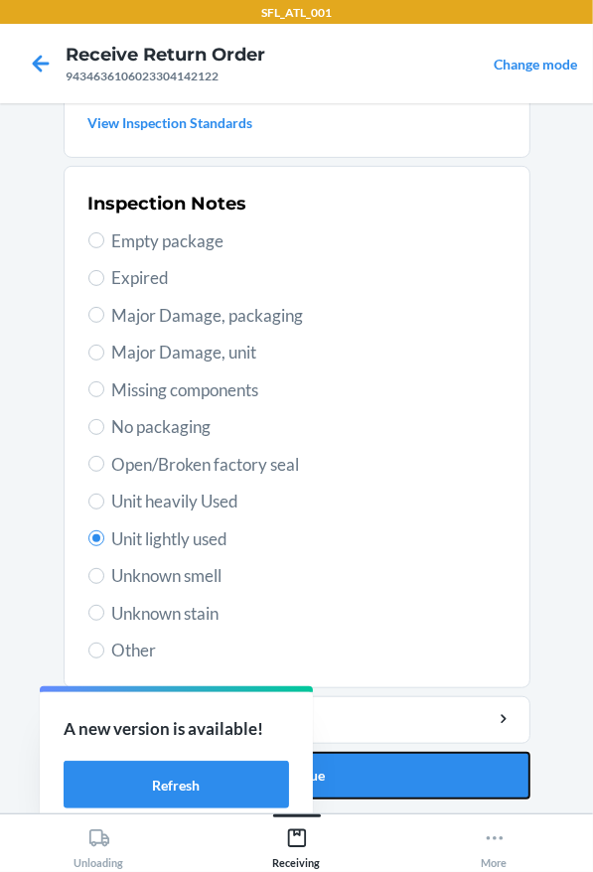
click at [425, 775] on button "Continue" at bounding box center [297, 776] width 467 height 48
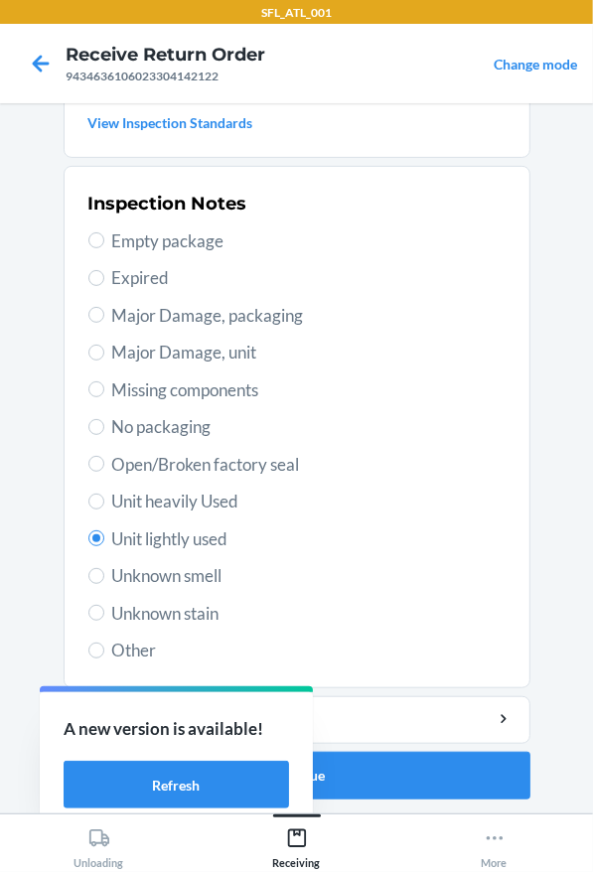
scroll to position [0, 0]
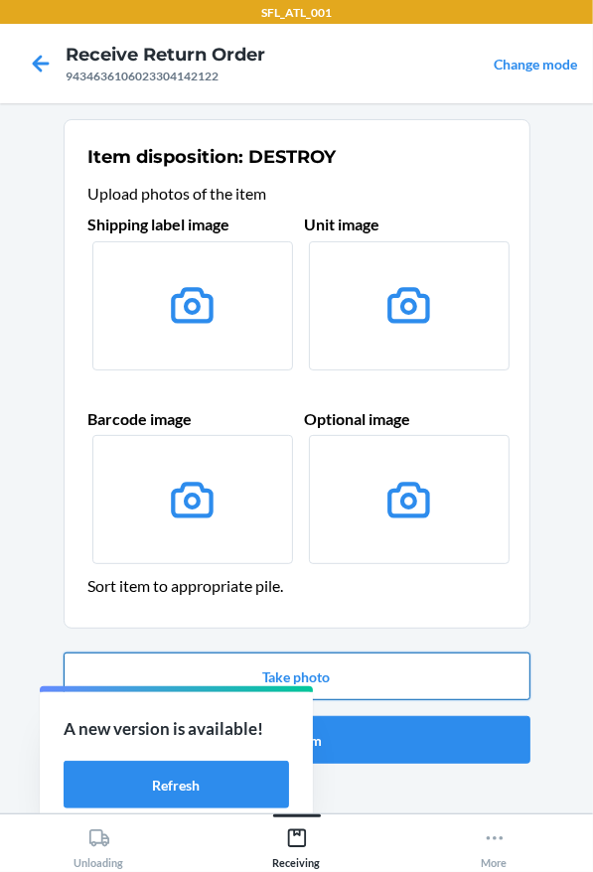
click at [309, 664] on button "Take photo" at bounding box center [297, 677] width 467 height 48
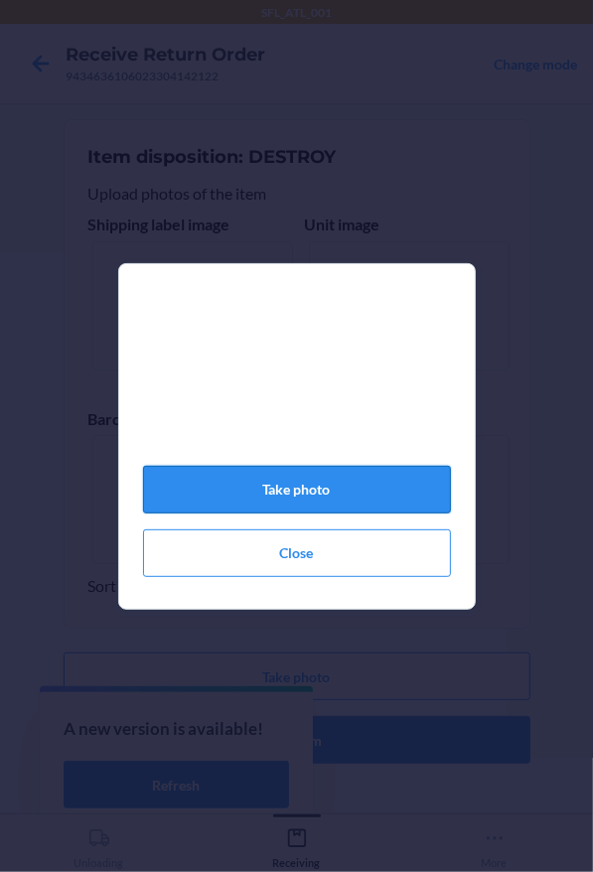
click at [359, 504] on button "Take photo" at bounding box center [297, 490] width 308 height 48
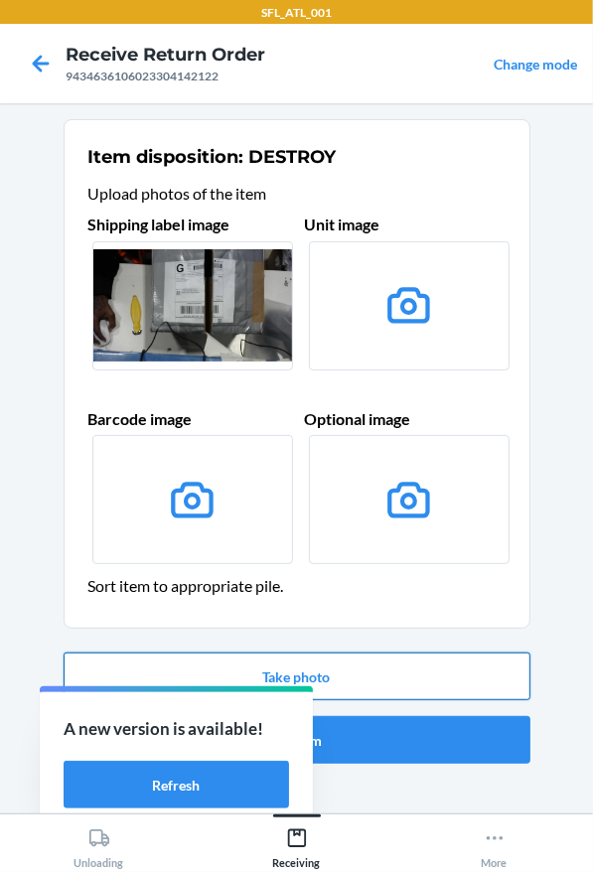
click at [357, 656] on button "Take photo" at bounding box center [297, 677] width 467 height 48
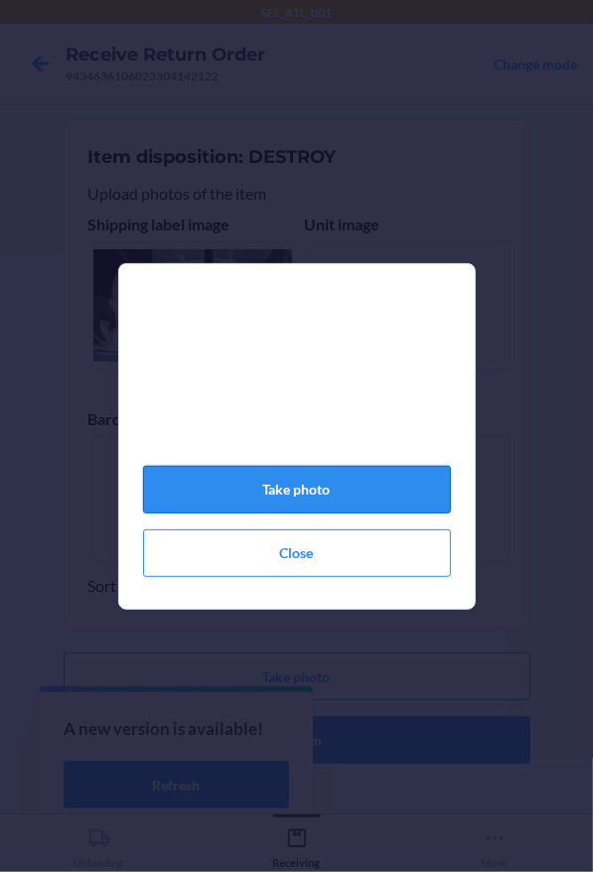
click at [393, 508] on button "Take photo" at bounding box center [297, 490] width 308 height 48
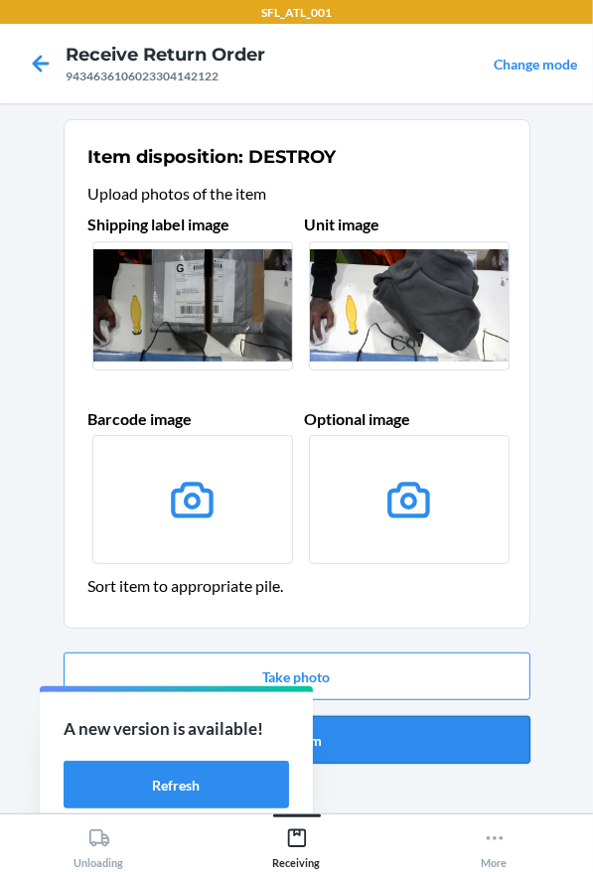
click at [363, 736] on button "Confirm" at bounding box center [297, 740] width 467 height 48
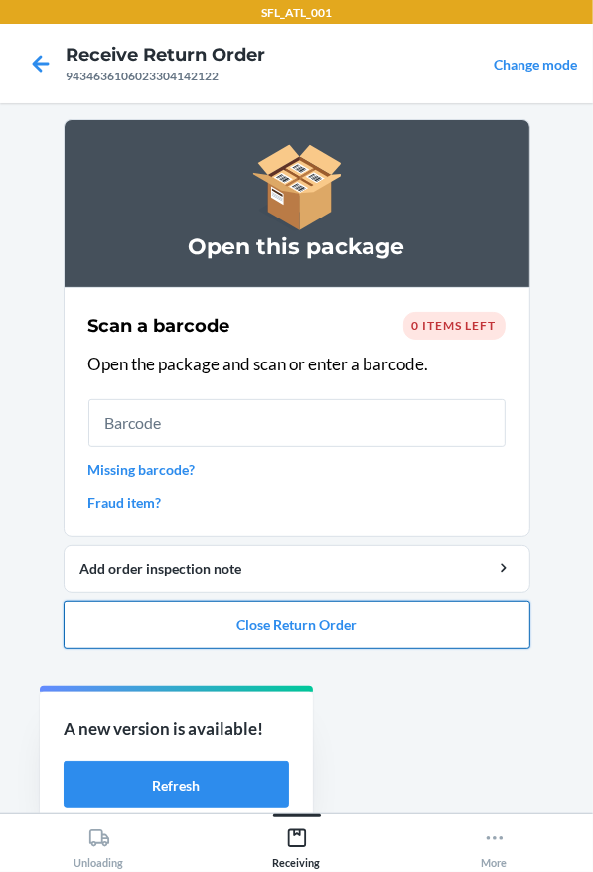
click at [286, 622] on button "Close Return Order" at bounding box center [297, 625] width 467 height 48
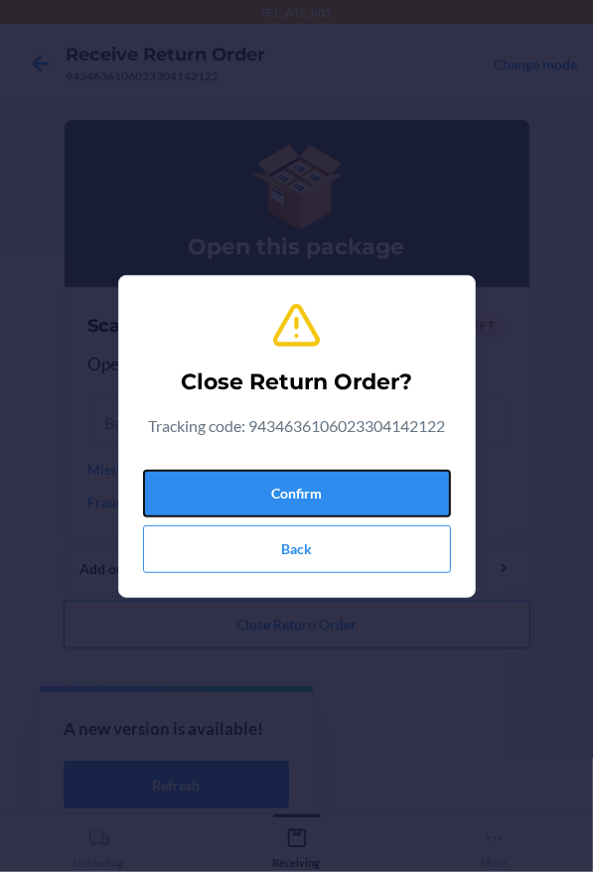
drag, startPoint x: 267, startPoint y: 472, endPoint x: 234, endPoint y: 461, distance: 34.5
click at [267, 470] on button "Confirm" at bounding box center [297, 494] width 308 height 48
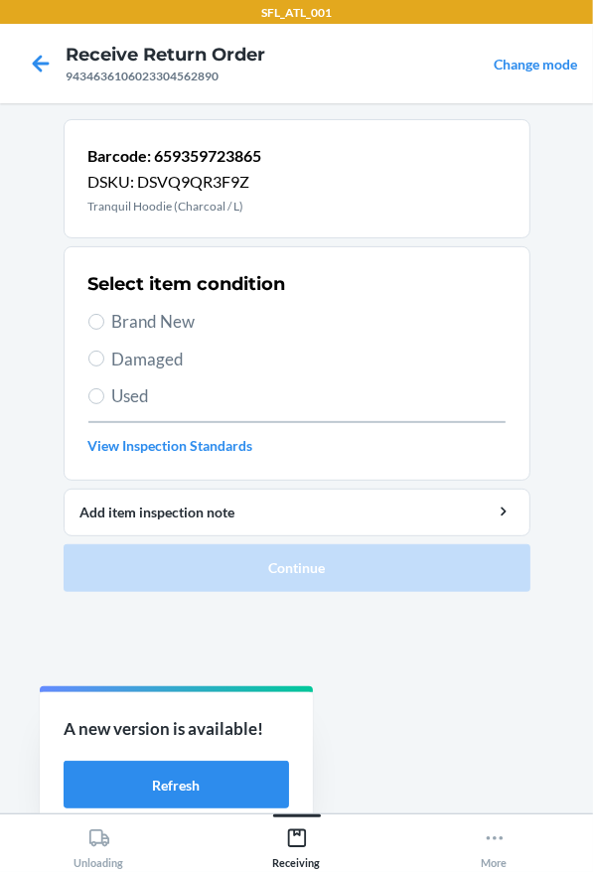
click at [71, 385] on section "Select item condition Brand New Damaged Used View Inspection Standards" at bounding box center [297, 363] width 467 height 234
click at [120, 310] on span "Brand New" at bounding box center [308, 322] width 393 height 26
click at [104, 314] on input "Brand New" at bounding box center [96, 322] width 16 height 16
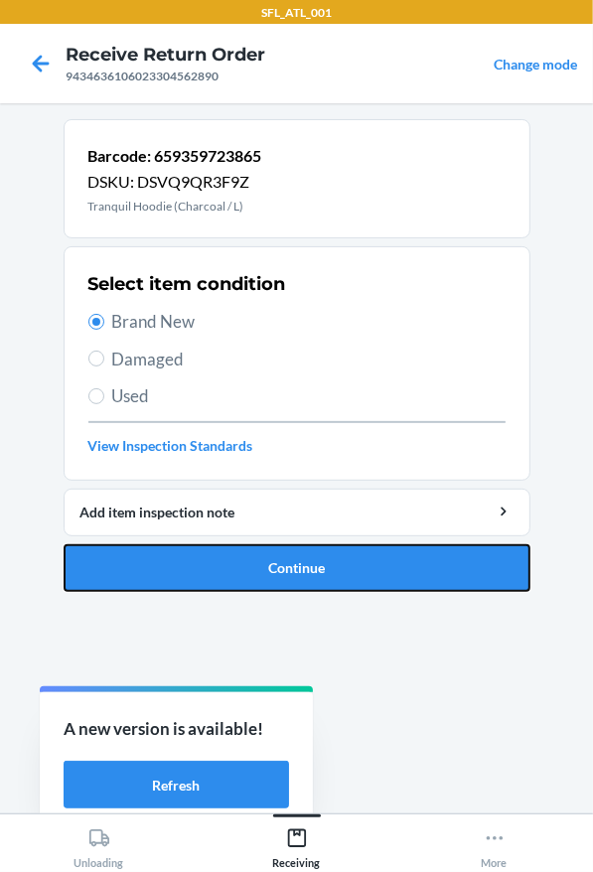
click at [230, 565] on button "Continue" at bounding box center [297, 568] width 467 height 48
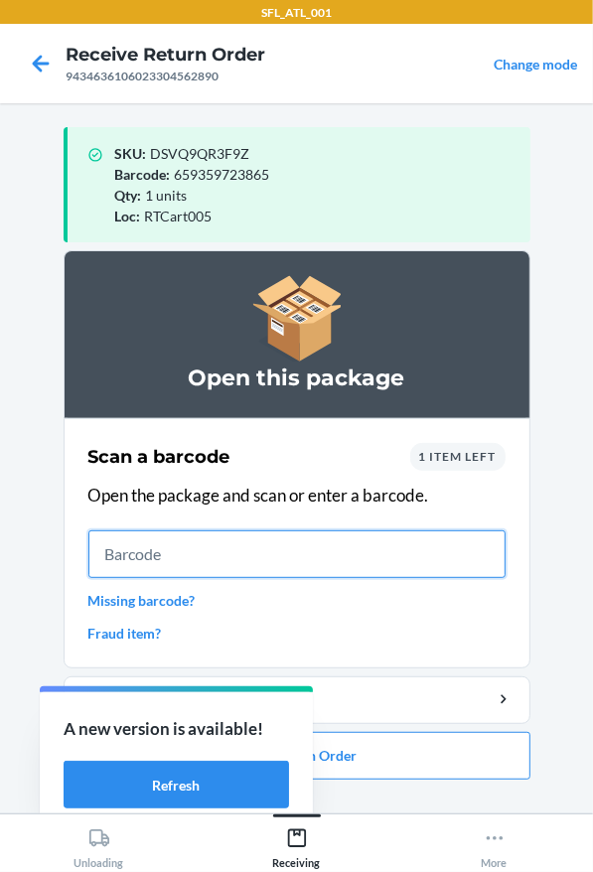
click at [231, 532] on input "text" at bounding box center [296, 554] width 417 height 48
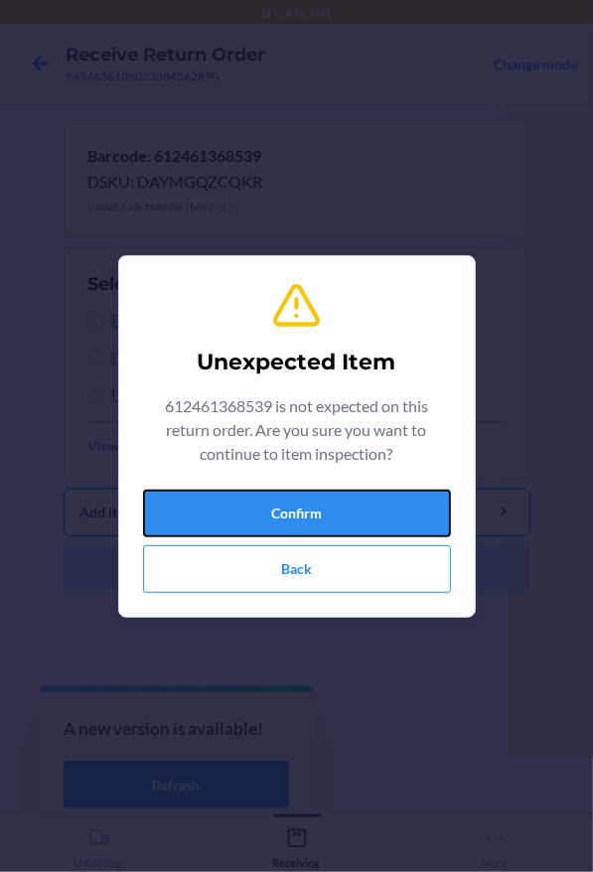
click at [211, 514] on button "Confirm" at bounding box center [297, 514] width 308 height 48
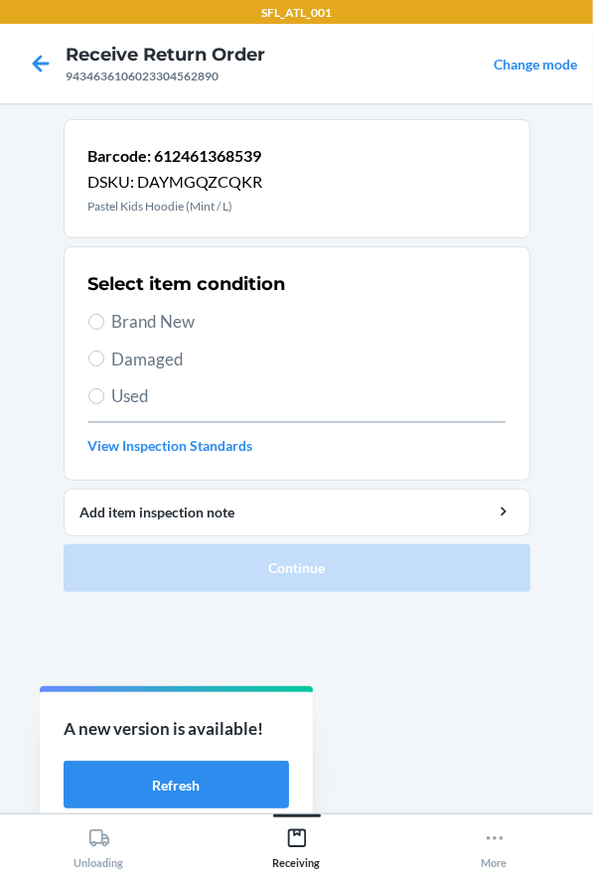
click at [178, 328] on span "Brand New" at bounding box center [308, 322] width 393 height 26
click at [104, 328] on input "Brand New" at bounding box center [96, 322] width 16 height 16
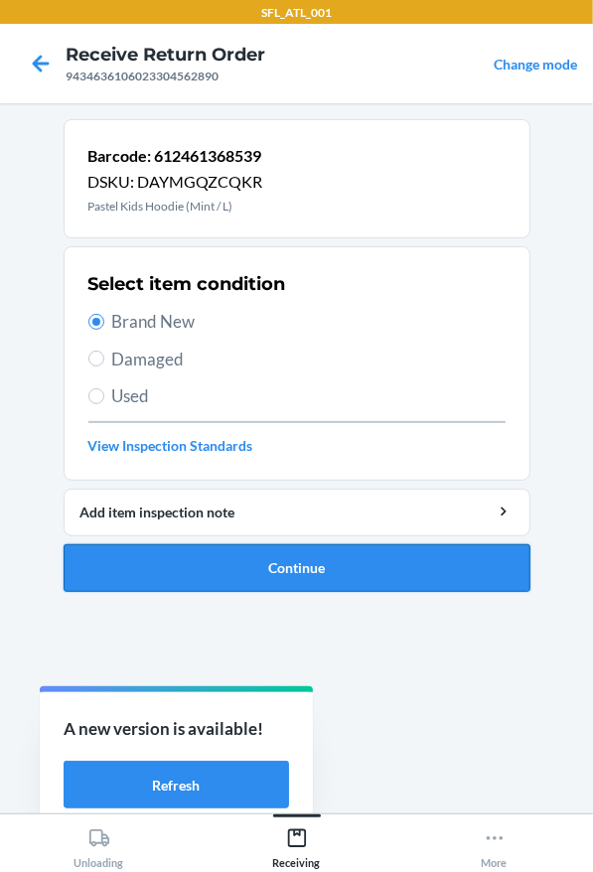
click at [339, 583] on button "Continue" at bounding box center [297, 568] width 467 height 48
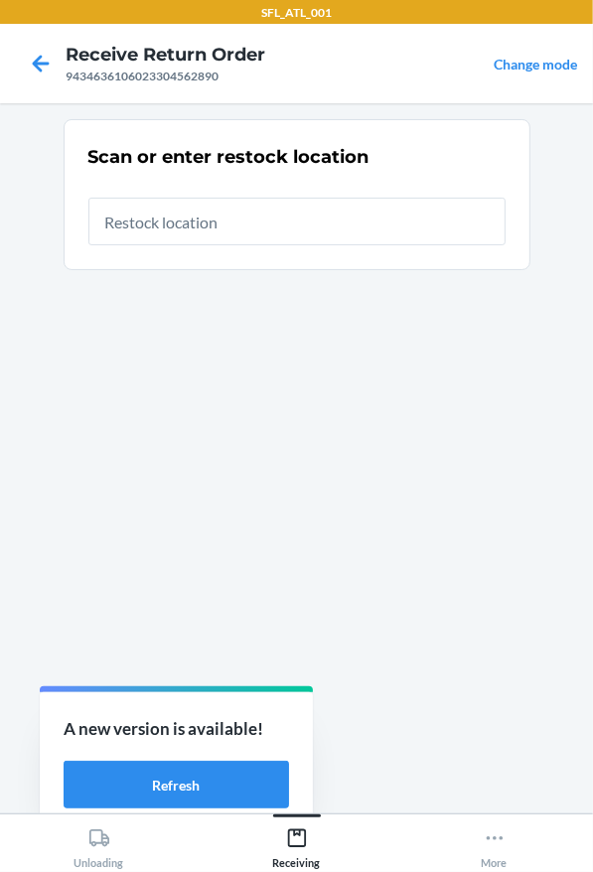
click at [158, 214] on input "text" at bounding box center [296, 222] width 417 height 48
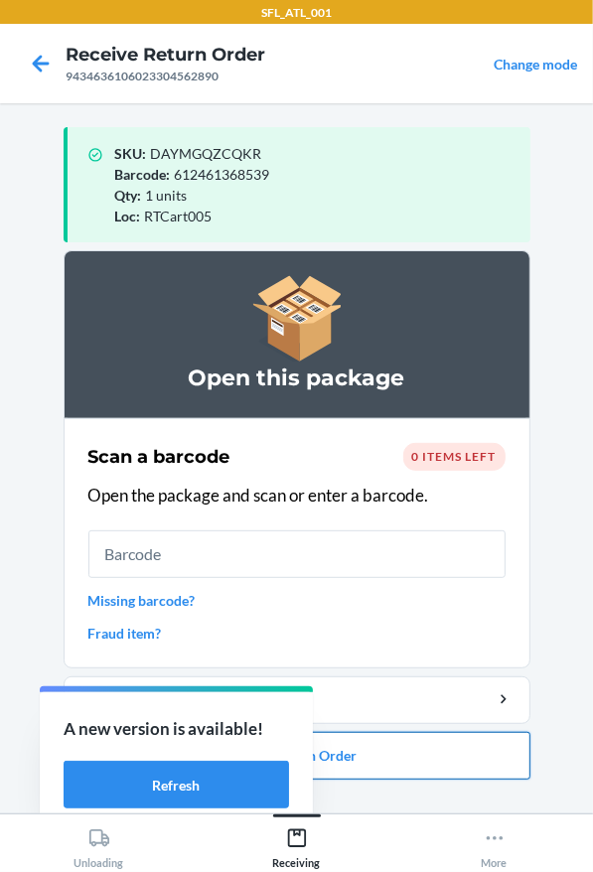
click at [382, 760] on button "Close Return Order" at bounding box center [297, 756] width 467 height 48
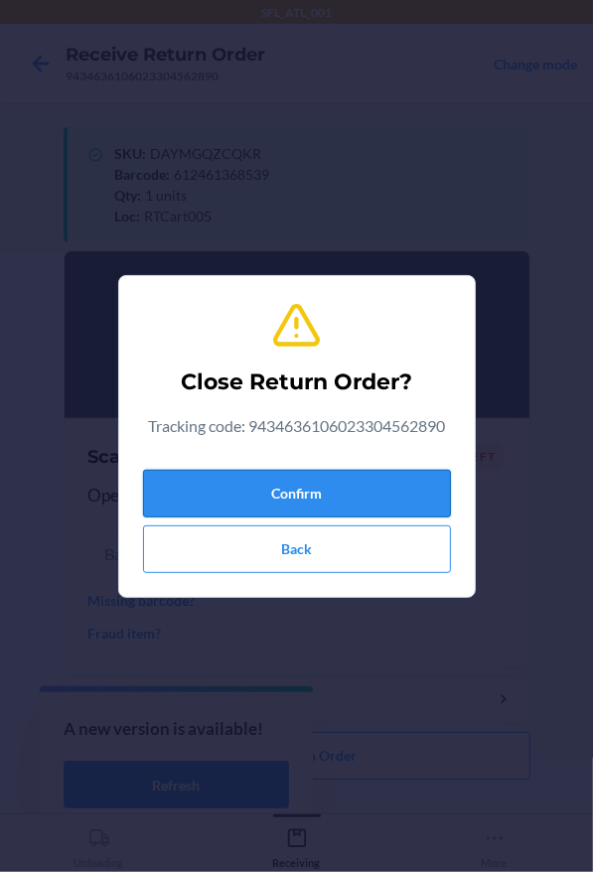
click at [246, 497] on button "Confirm" at bounding box center [297, 494] width 308 height 48
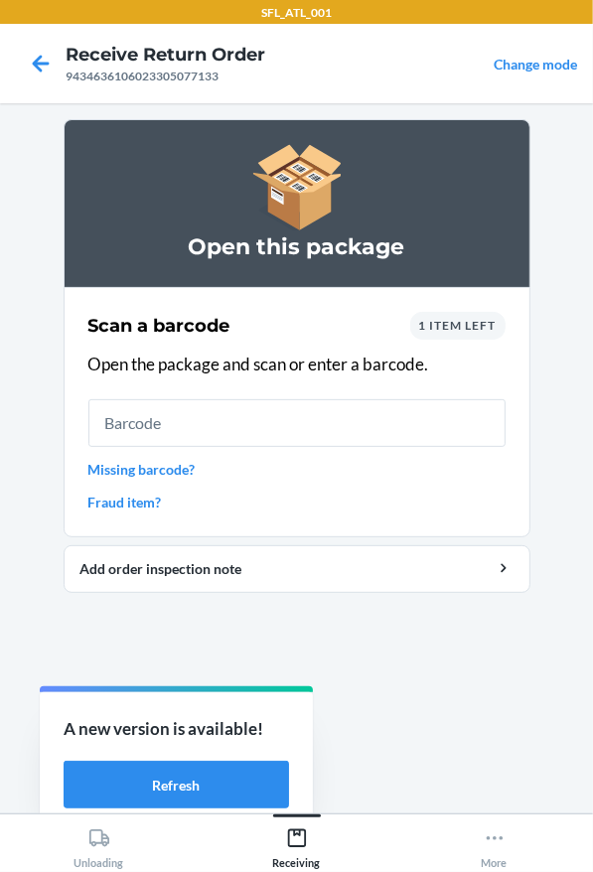
click at [174, 467] on link "Missing barcode?" at bounding box center [296, 469] width 417 height 21
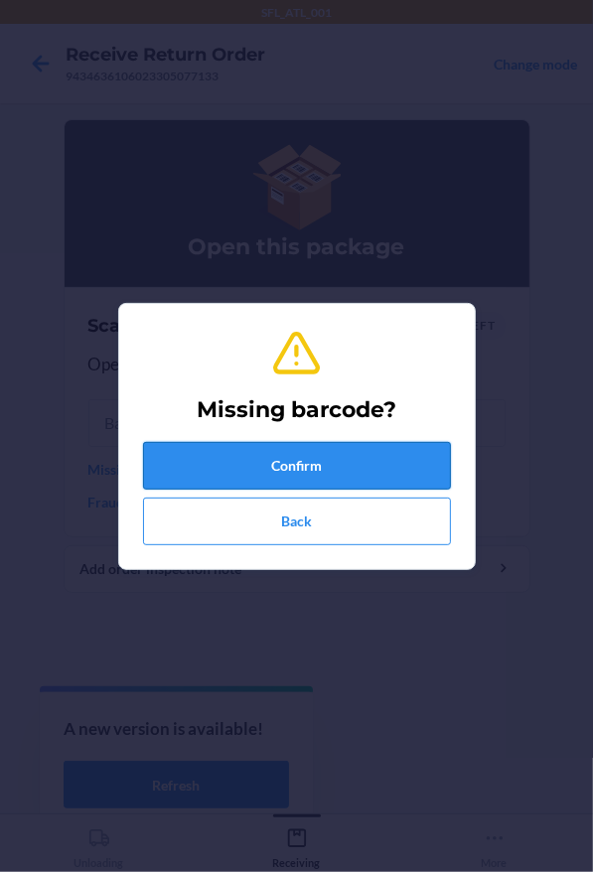
click at [249, 478] on button "Confirm" at bounding box center [297, 466] width 308 height 48
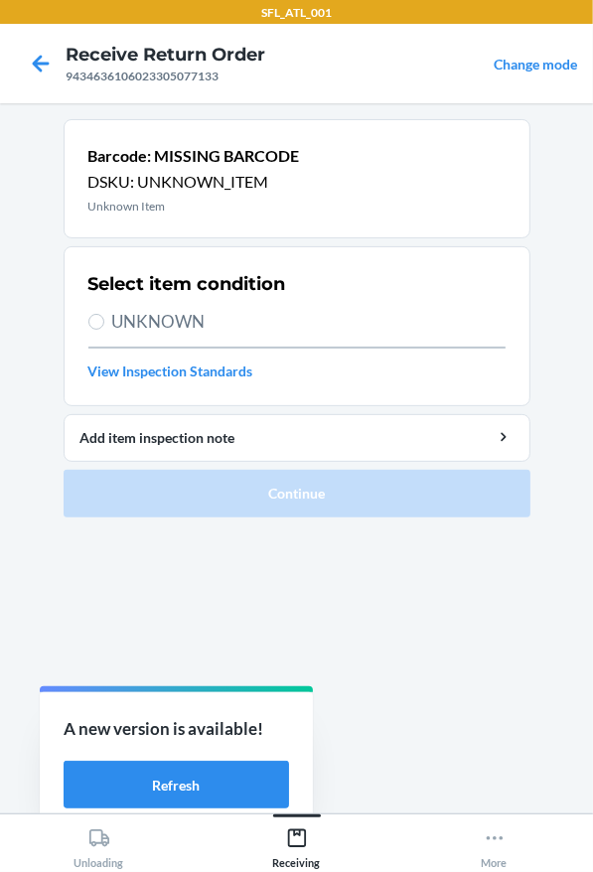
click at [283, 320] on span "UNKNOWN" at bounding box center [308, 322] width 393 height 26
click at [104, 320] on input "UNKNOWN" at bounding box center [96, 322] width 16 height 16
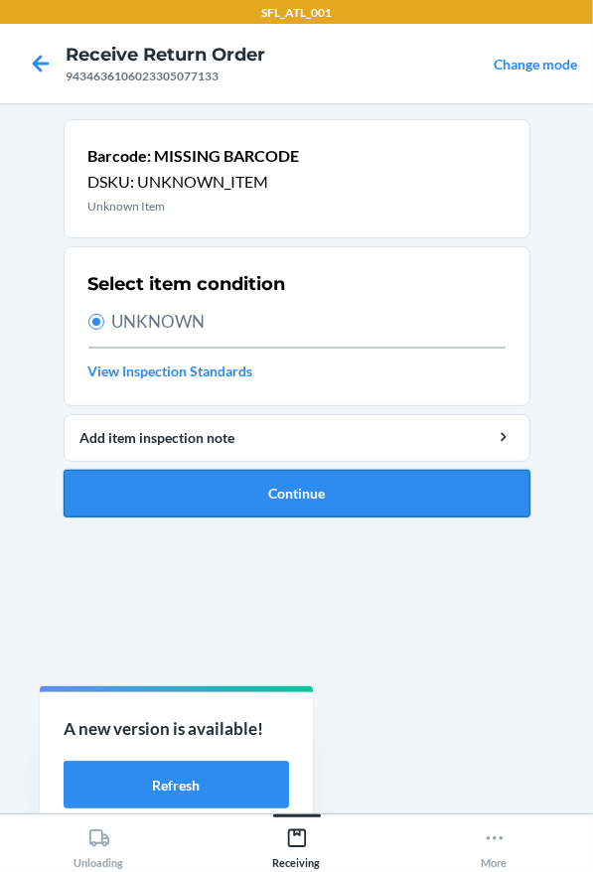
click at [287, 489] on button "Continue" at bounding box center [297, 494] width 467 height 48
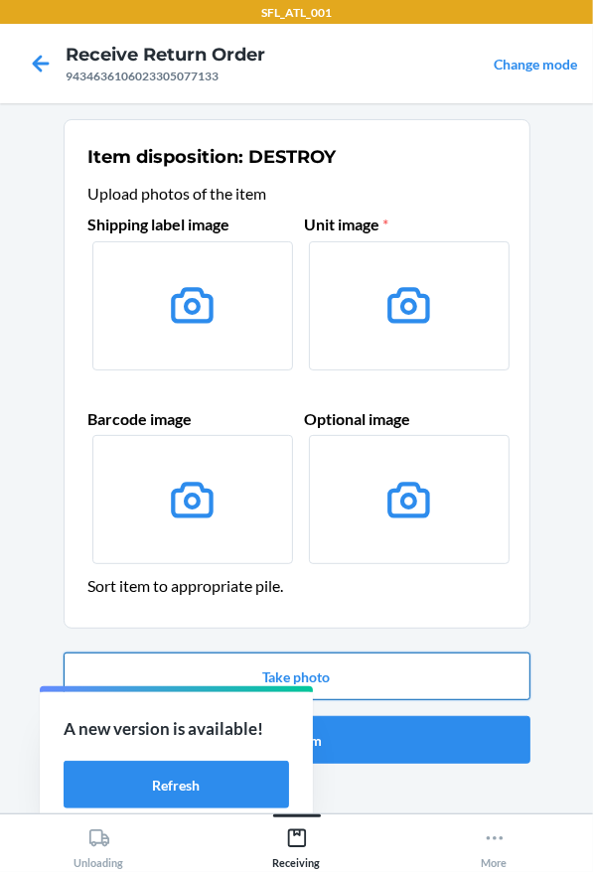
click at [312, 665] on button "Take photo" at bounding box center [297, 677] width 467 height 48
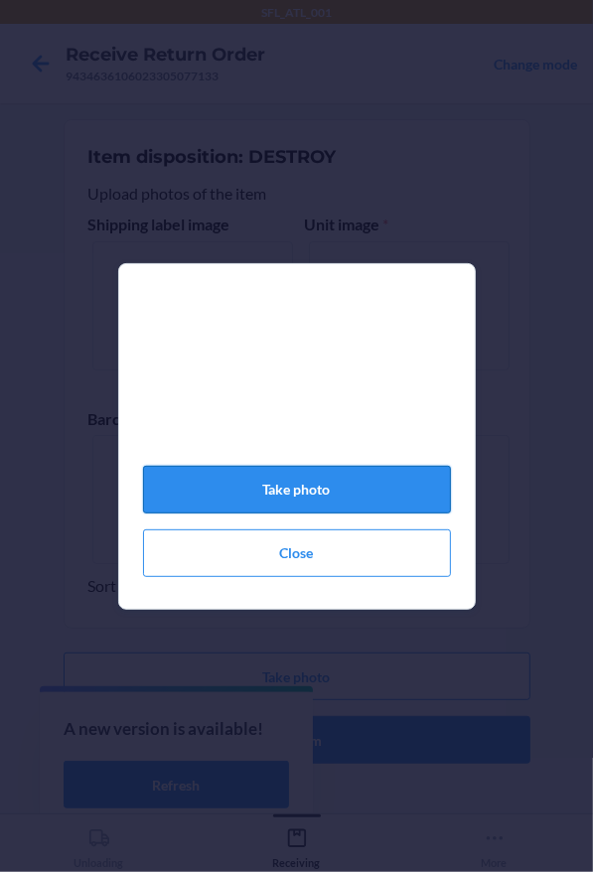
drag, startPoint x: 393, startPoint y: 500, endPoint x: 425, endPoint y: 512, distance: 34.3
click at [405, 510] on button "Take photo" at bounding box center [297, 490] width 308 height 48
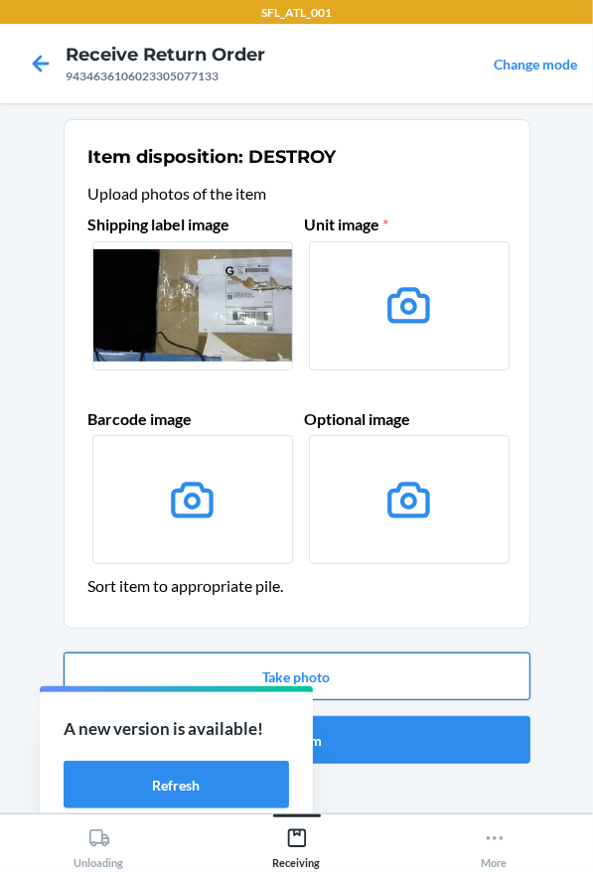
click at [499, 659] on button "Take photo" at bounding box center [297, 677] width 467 height 48
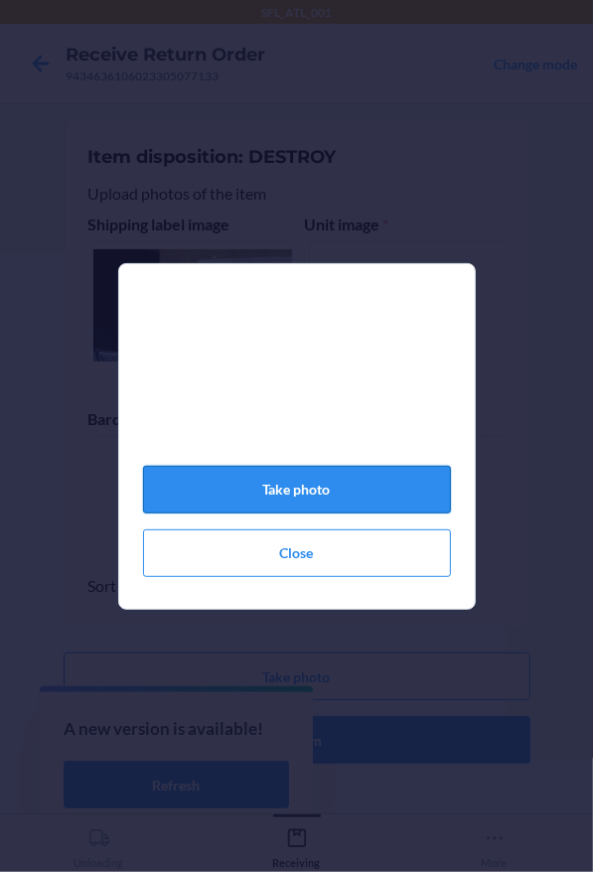
click at [355, 482] on button "Take photo" at bounding box center [297, 490] width 308 height 48
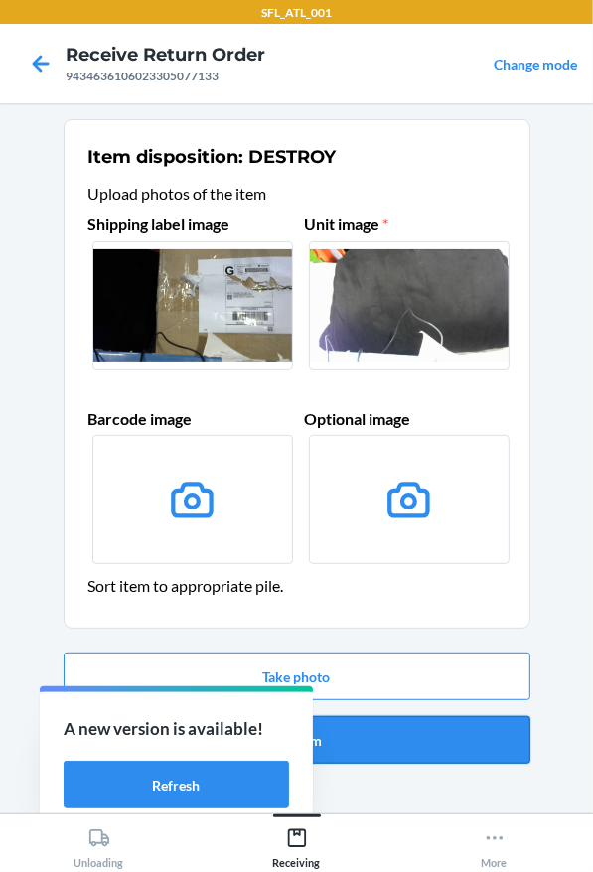
click at [391, 745] on button "Confirm" at bounding box center [297, 740] width 467 height 48
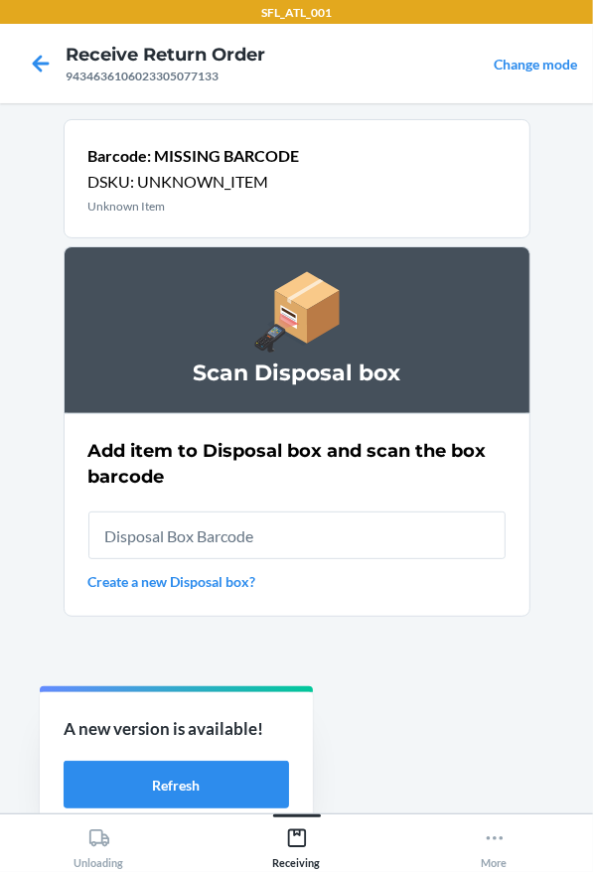
click at [256, 563] on div "Add item to Disposal box and scan the box barcode Create a new Disposal box?" at bounding box center [296, 515] width 417 height 166
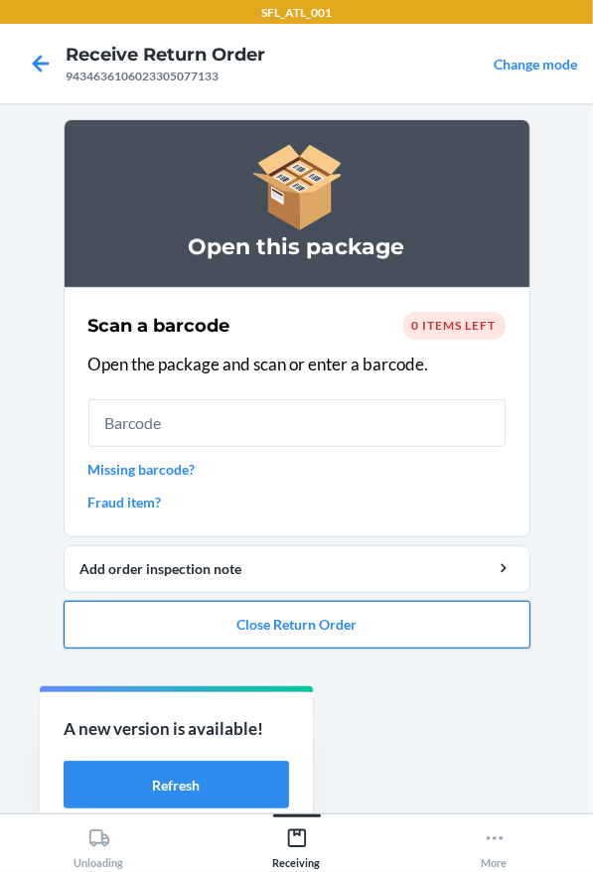
click at [445, 608] on button "Close Return Order" at bounding box center [297, 625] width 467 height 48
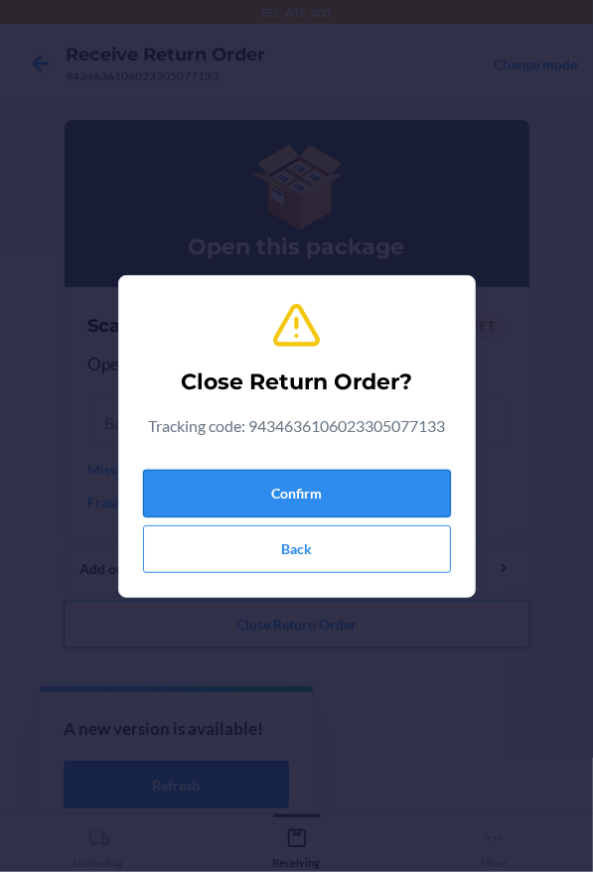
click at [345, 493] on button "Confirm" at bounding box center [297, 494] width 308 height 48
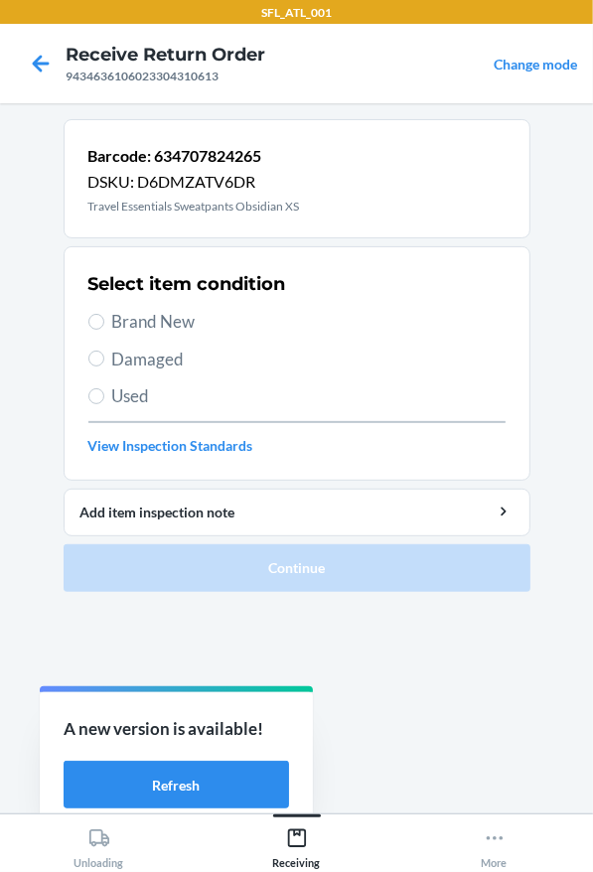
click at [161, 316] on span "Brand New" at bounding box center [308, 322] width 393 height 26
click at [104, 316] on input "Brand New" at bounding box center [96, 322] width 16 height 16
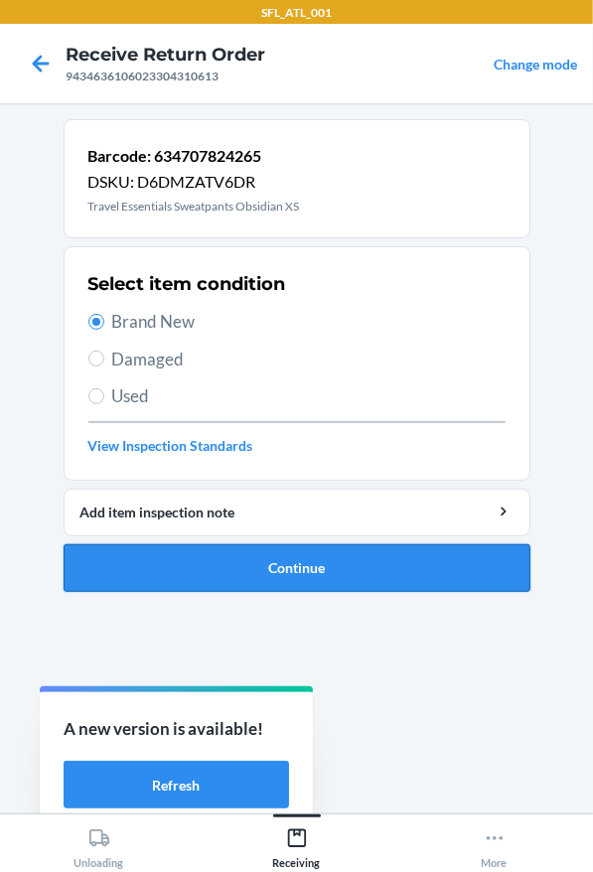
click at [245, 551] on button "Continue" at bounding box center [297, 568] width 467 height 48
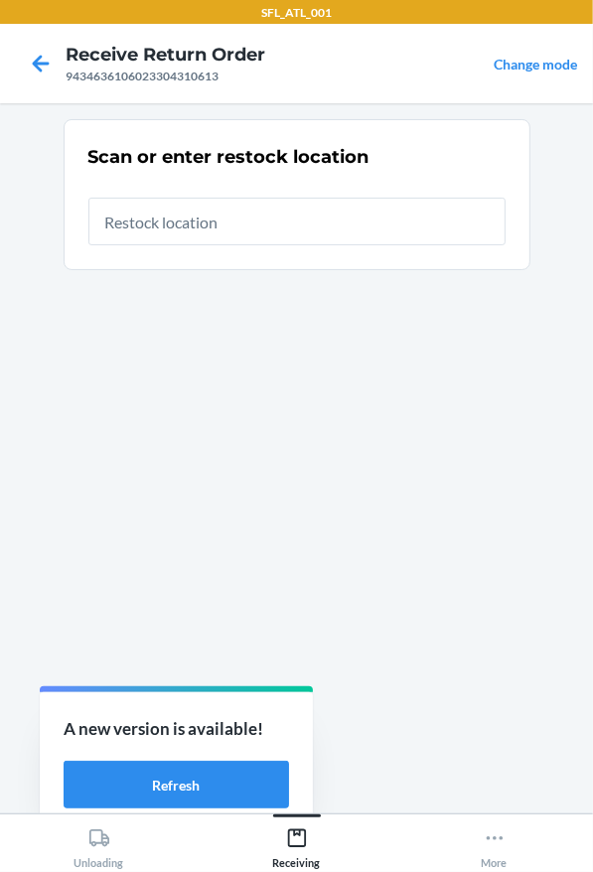
click at [183, 219] on input "text" at bounding box center [296, 222] width 417 height 48
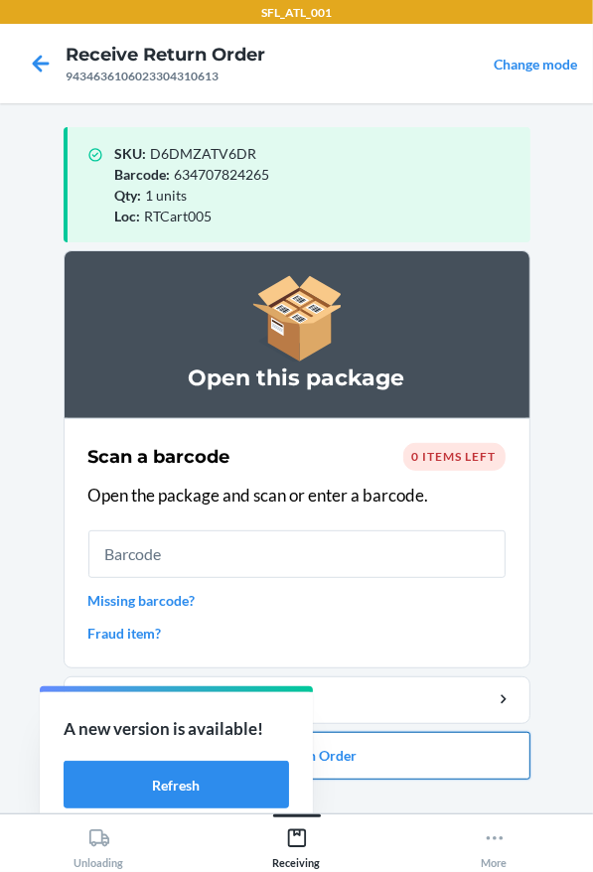
click at [406, 775] on button "Close Return Order" at bounding box center [297, 756] width 467 height 48
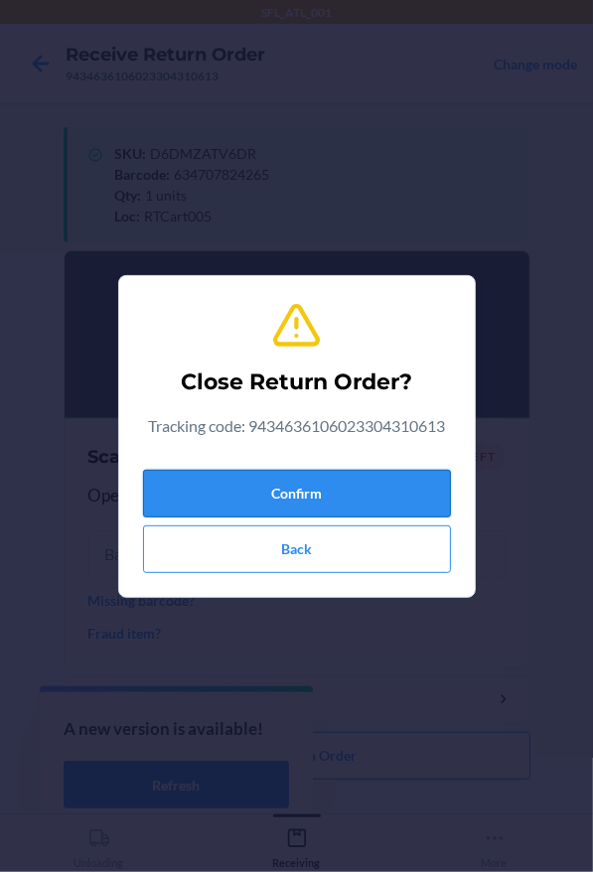
click at [338, 485] on button "Confirm" at bounding box center [297, 494] width 308 height 48
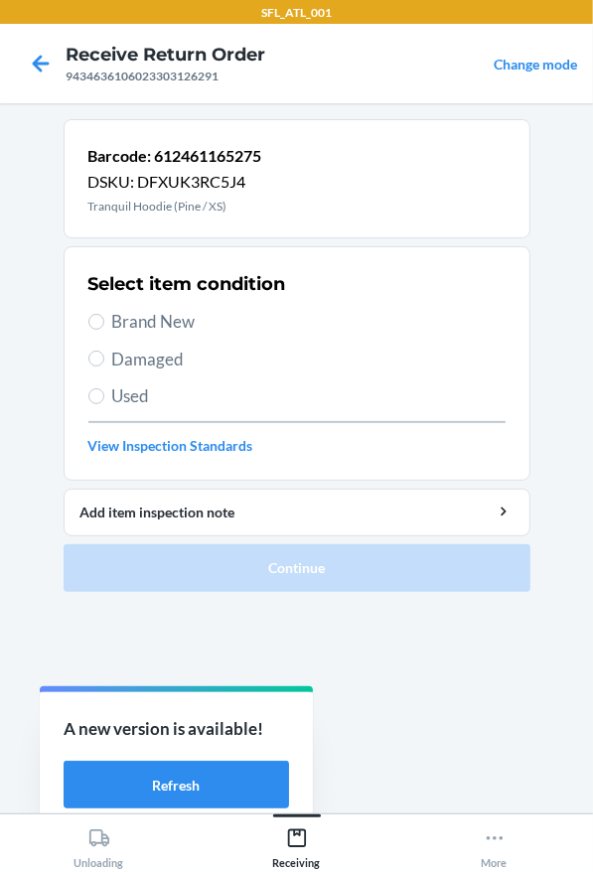
click at [253, 334] on div "Select item condition Brand New Damaged Used View Inspection Standards" at bounding box center [296, 363] width 417 height 197
click at [200, 328] on span "Brand New" at bounding box center [308, 322] width 393 height 26
click at [104, 328] on input "Brand New" at bounding box center [96, 322] width 16 height 16
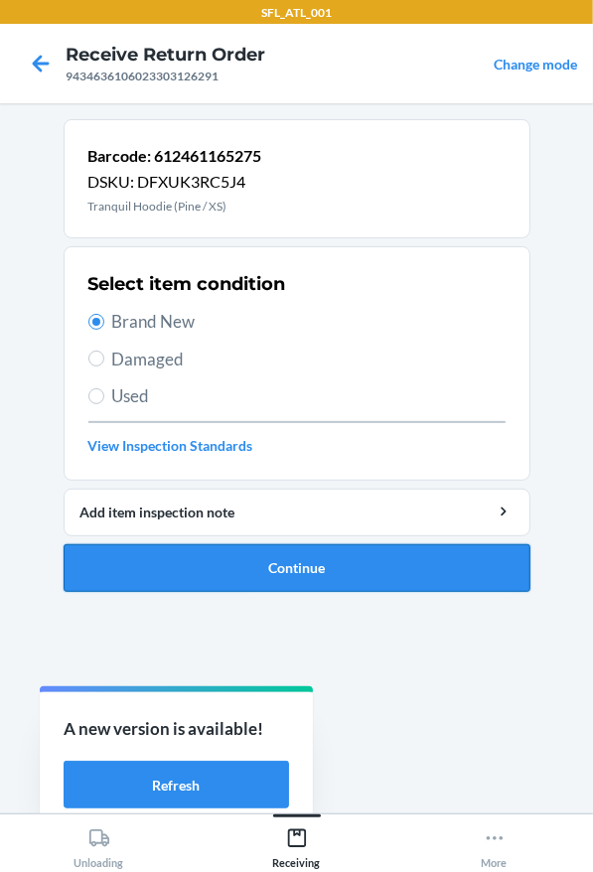
click at [257, 566] on button "Continue" at bounding box center [297, 568] width 467 height 48
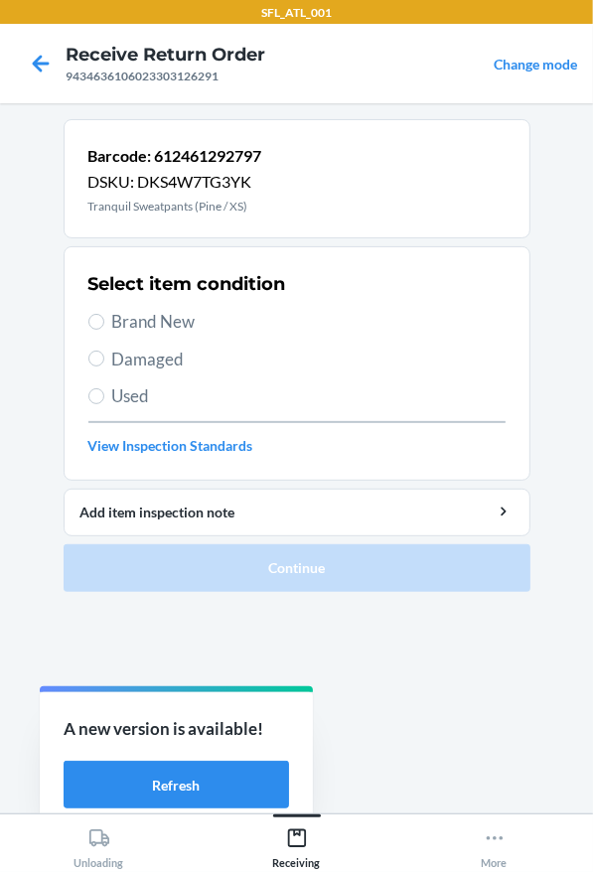
click at [158, 316] on span "Brand New" at bounding box center [308, 322] width 393 height 26
click at [104, 316] on input "Brand New" at bounding box center [96, 322] width 16 height 16
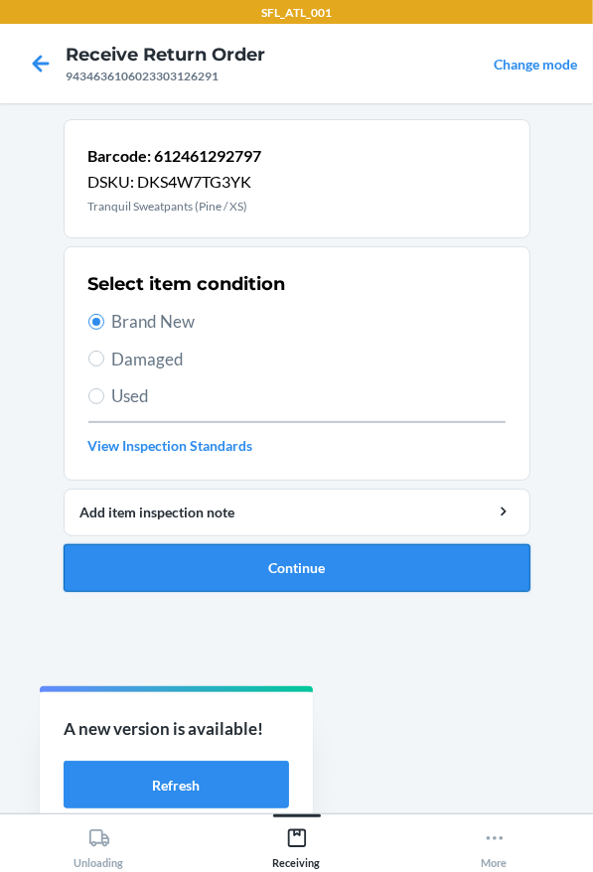
click at [266, 563] on button "Continue" at bounding box center [297, 568] width 467 height 48
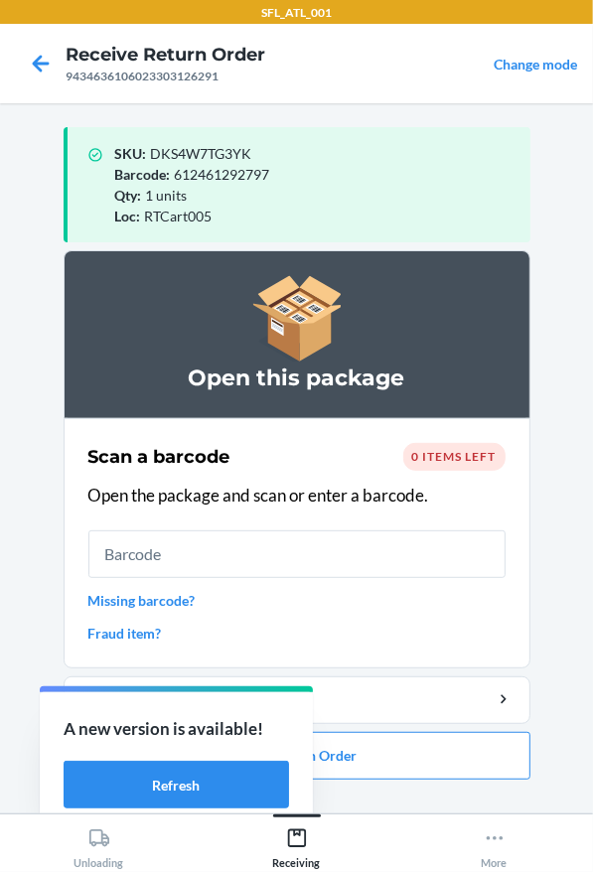
click at [392, 728] on li "Open this package Scan a barcode 0 items left Open the package and scan or ente…" at bounding box center [297, 514] width 467 height 529
click at [392, 744] on button "Close Return Order" at bounding box center [297, 756] width 467 height 48
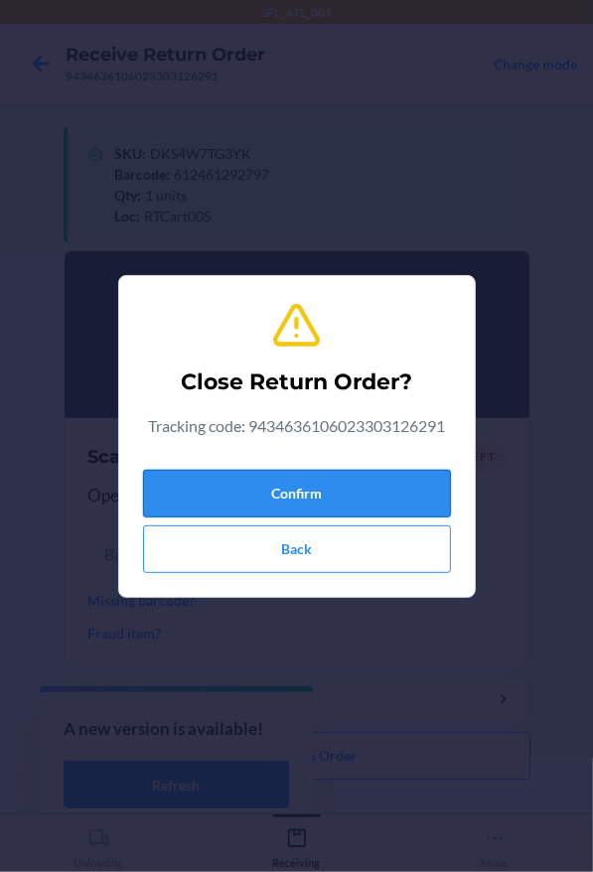
click at [278, 496] on button "Confirm" at bounding box center [297, 494] width 308 height 48
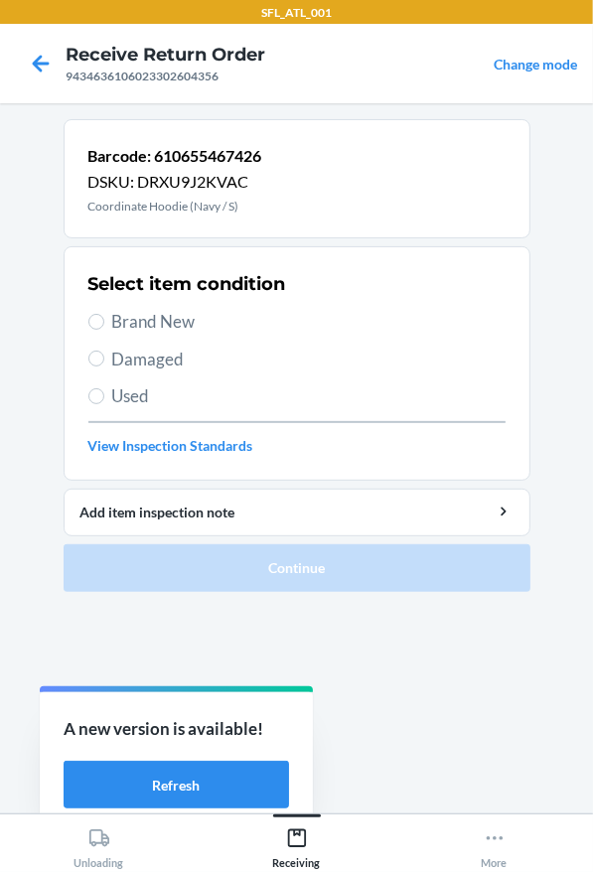
click at [143, 316] on span "Brand New" at bounding box center [308, 322] width 393 height 26
click at [104, 316] on input "Brand New" at bounding box center [96, 322] width 16 height 16
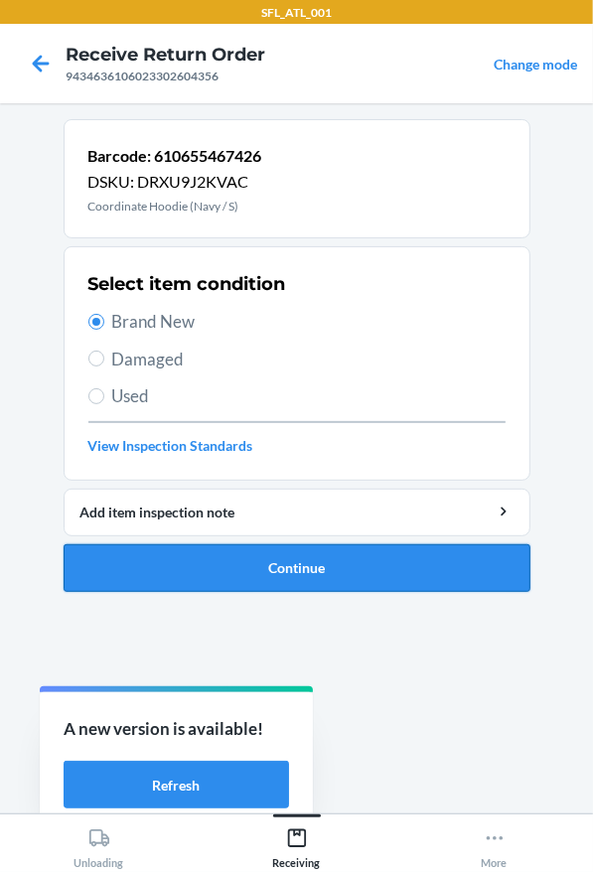
click at [194, 549] on button "Continue" at bounding box center [297, 568] width 467 height 48
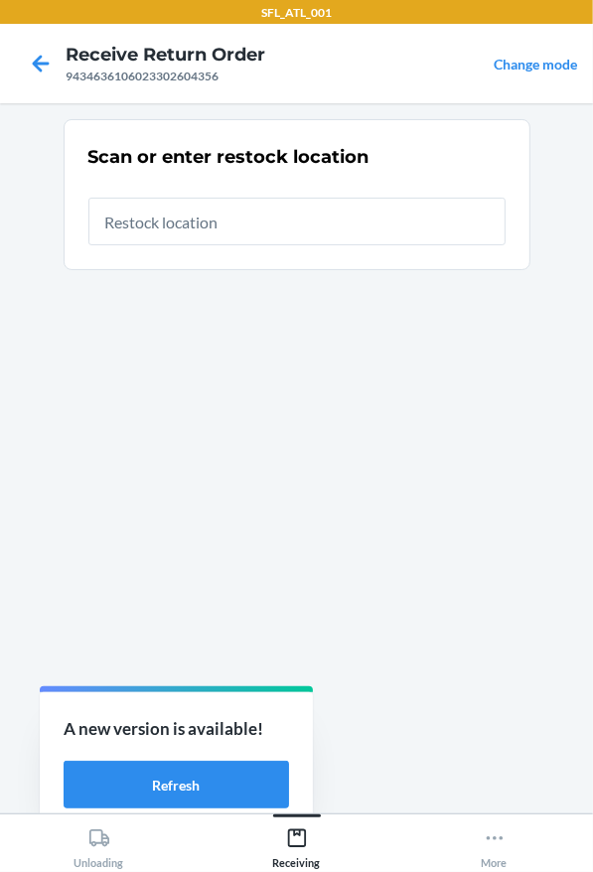
click at [195, 233] on input "text" at bounding box center [296, 222] width 417 height 48
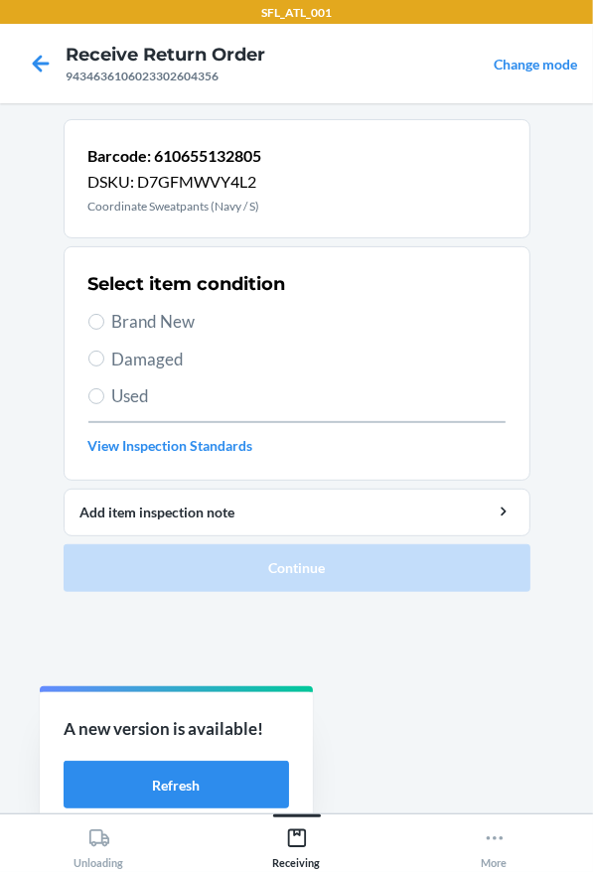
drag, startPoint x: 242, startPoint y: 324, endPoint x: 270, endPoint y: 395, distance: 76.7
click at [241, 325] on span "Brand New" at bounding box center [308, 322] width 393 height 26
click at [104, 325] on input "Brand New" at bounding box center [96, 322] width 16 height 16
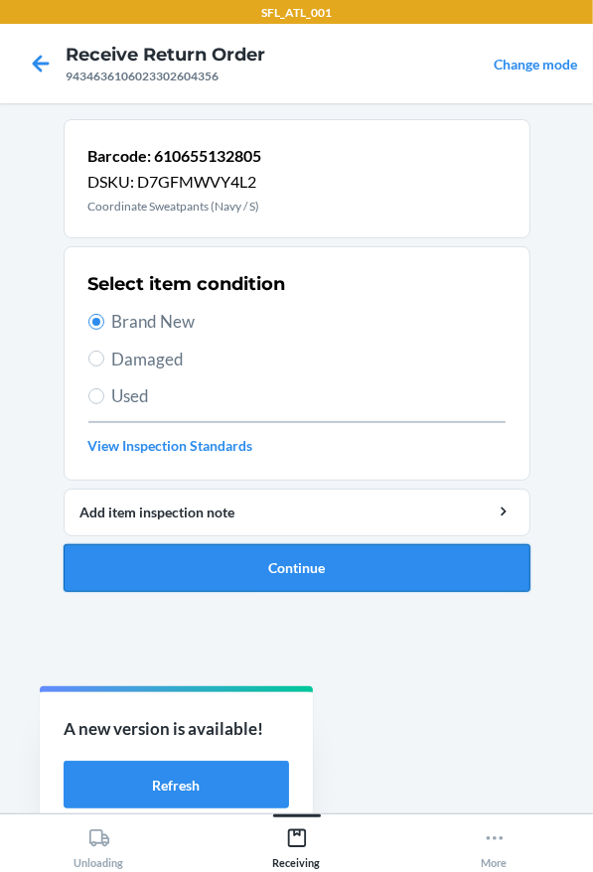
click at [298, 584] on button "Continue" at bounding box center [297, 568] width 467 height 48
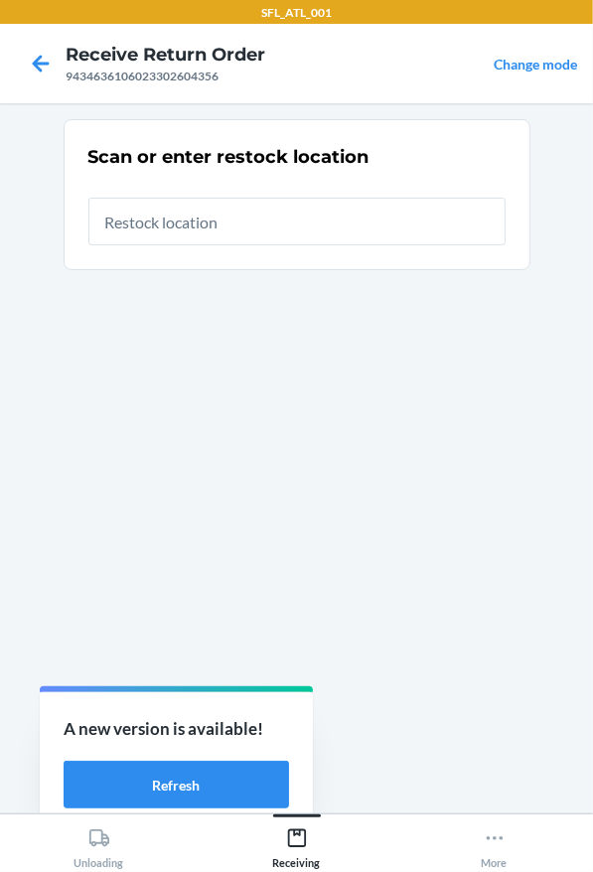
click at [268, 218] on input "text" at bounding box center [296, 222] width 417 height 48
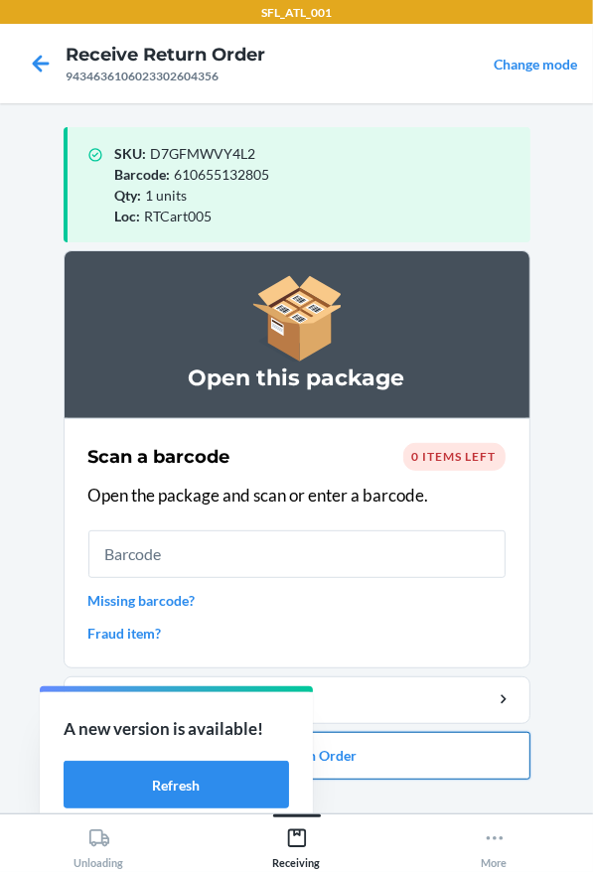
click at [408, 751] on button "Close Return Order" at bounding box center [297, 756] width 467 height 48
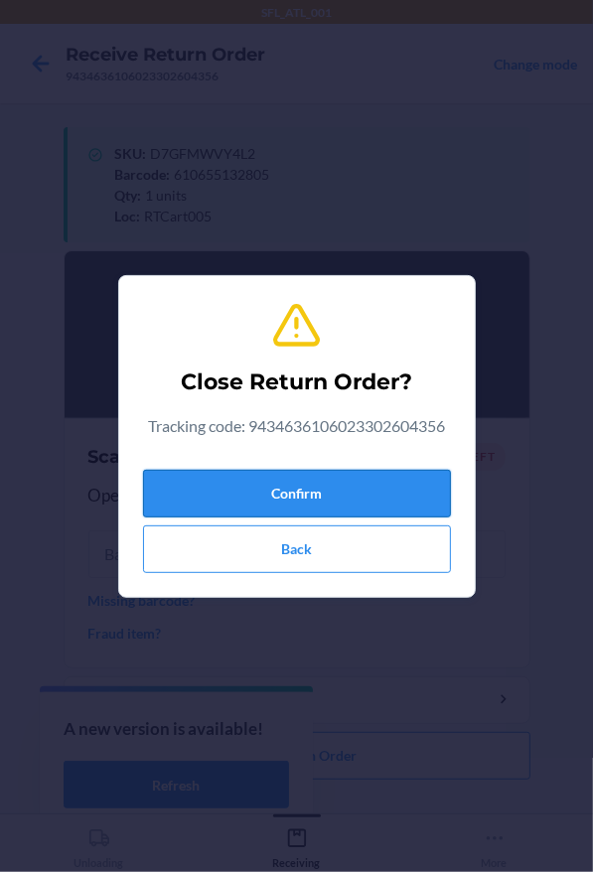
click at [400, 473] on button "Confirm" at bounding box center [297, 494] width 308 height 48
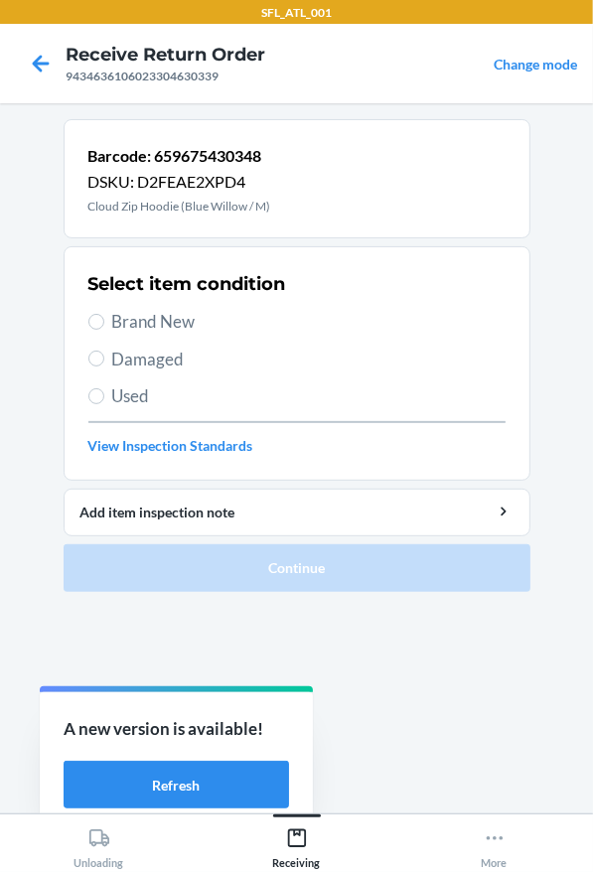
click at [187, 328] on span "Brand New" at bounding box center [308, 322] width 393 height 26
click at [104, 328] on input "Brand New" at bounding box center [96, 322] width 16 height 16
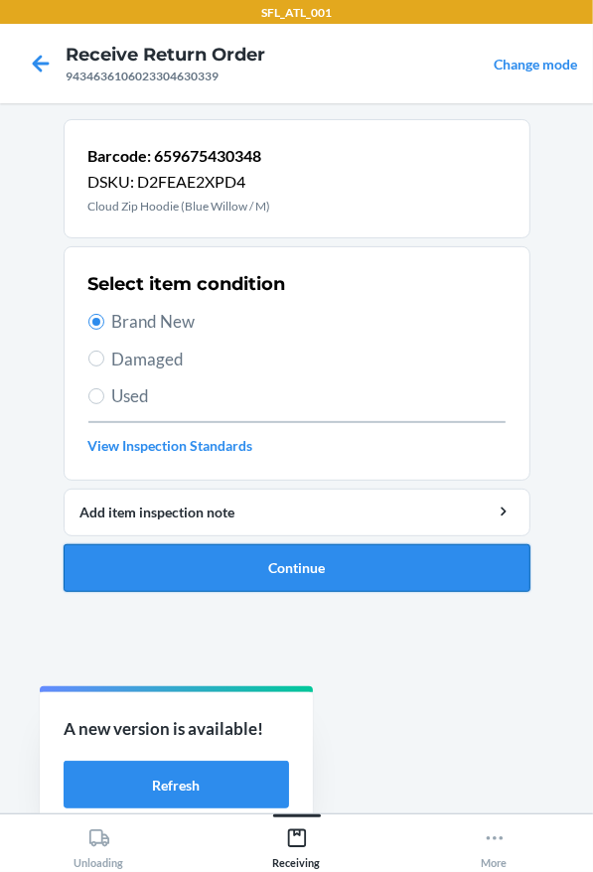
click at [176, 554] on button "Continue" at bounding box center [297, 568] width 467 height 48
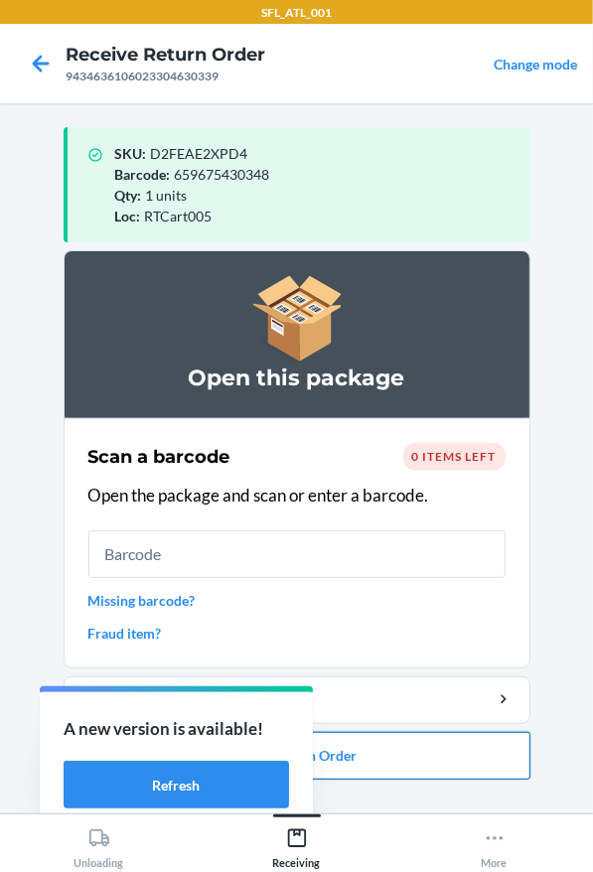
click at [420, 773] on button "Close Return Order" at bounding box center [297, 756] width 467 height 48
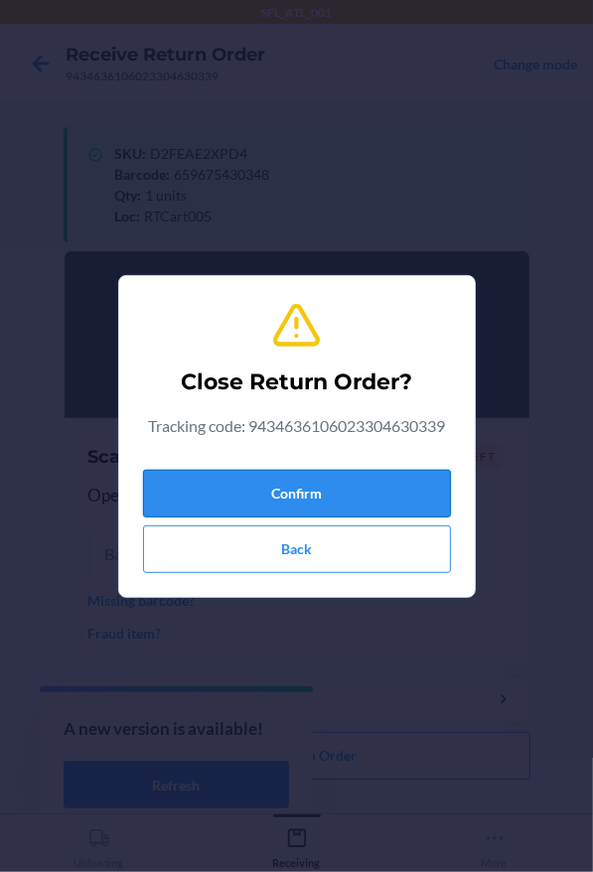
click at [306, 491] on button "Confirm" at bounding box center [297, 494] width 308 height 48
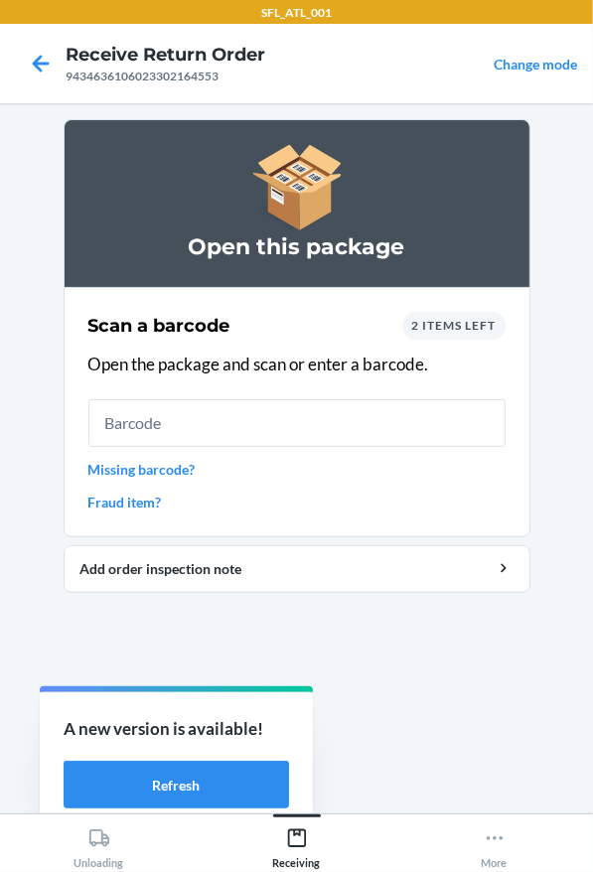
click at [157, 461] on link "Missing barcode?" at bounding box center [296, 469] width 417 height 21
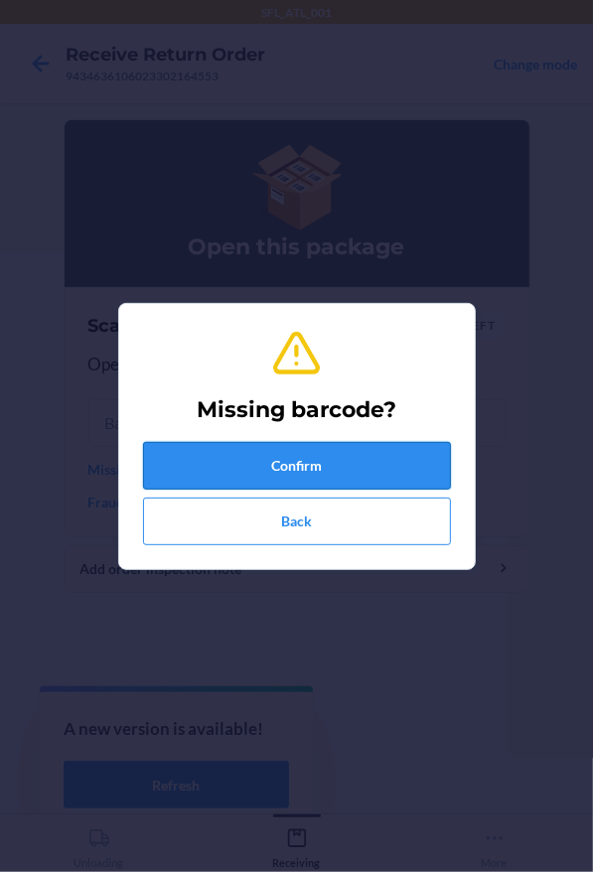
click at [271, 467] on button "Confirm" at bounding box center [297, 466] width 308 height 48
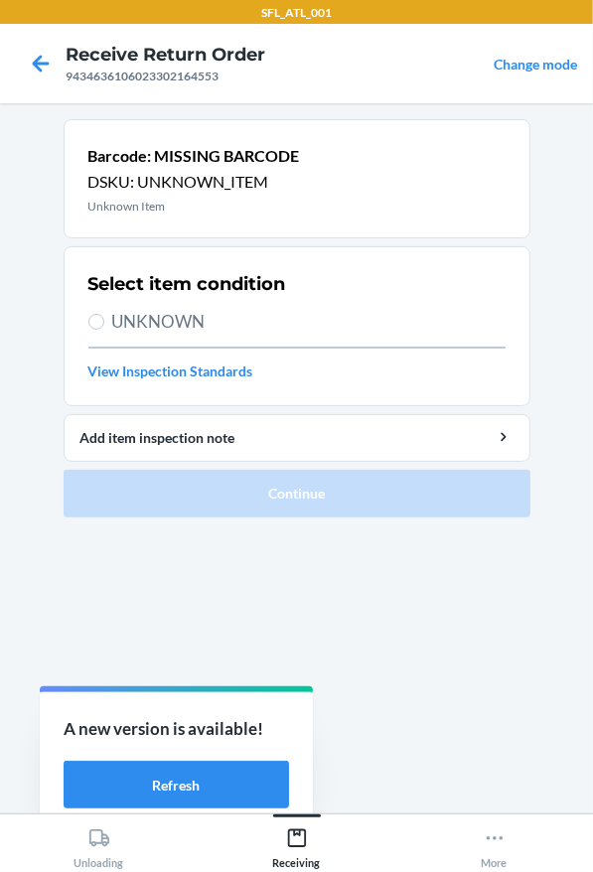
click at [220, 326] on span "UNKNOWN" at bounding box center [308, 322] width 393 height 26
click at [104, 326] on input "UNKNOWN" at bounding box center [96, 322] width 16 height 16
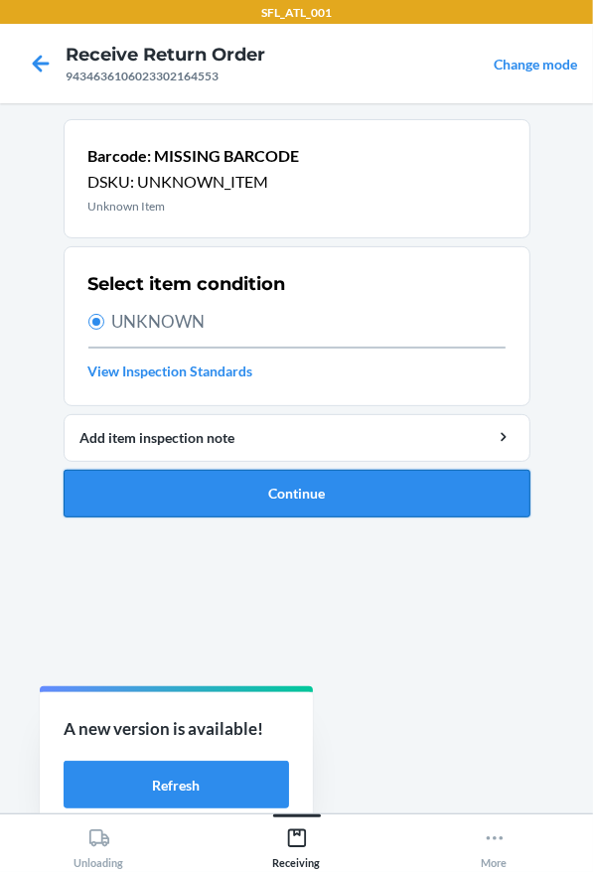
click at [306, 482] on button "Continue" at bounding box center [297, 494] width 467 height 48
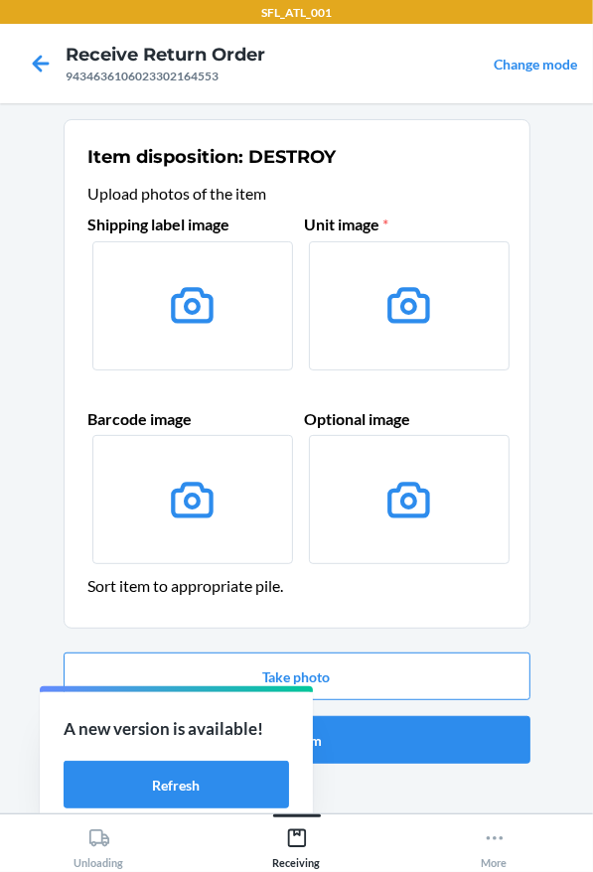
click at [311, 686] on div at bounding box center [176, 689] width 273 height 6
click at [326, 668] on button "Take photo" at bounding box center [297, 677] width 467 height 48
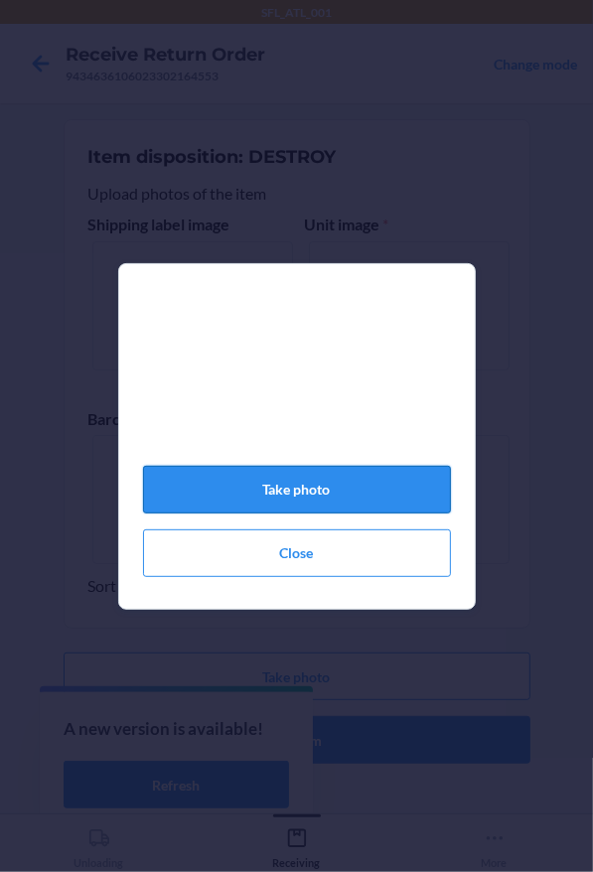
click at [348, 509] on button "Take photo" at bounding box center [297, 490] width 308 height 48
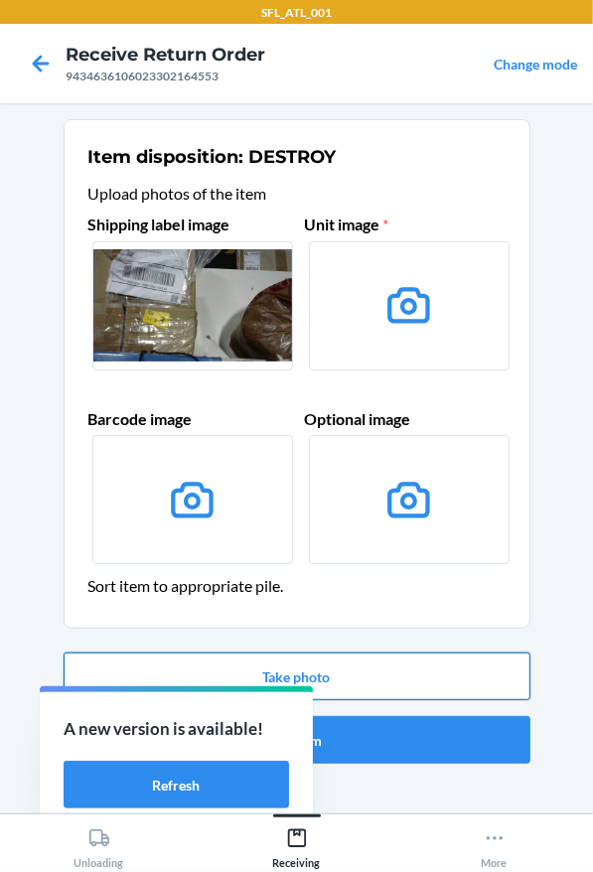
click at [392, 682] on button "Take photo" at bounding box center [297, 677] width 467 height 48
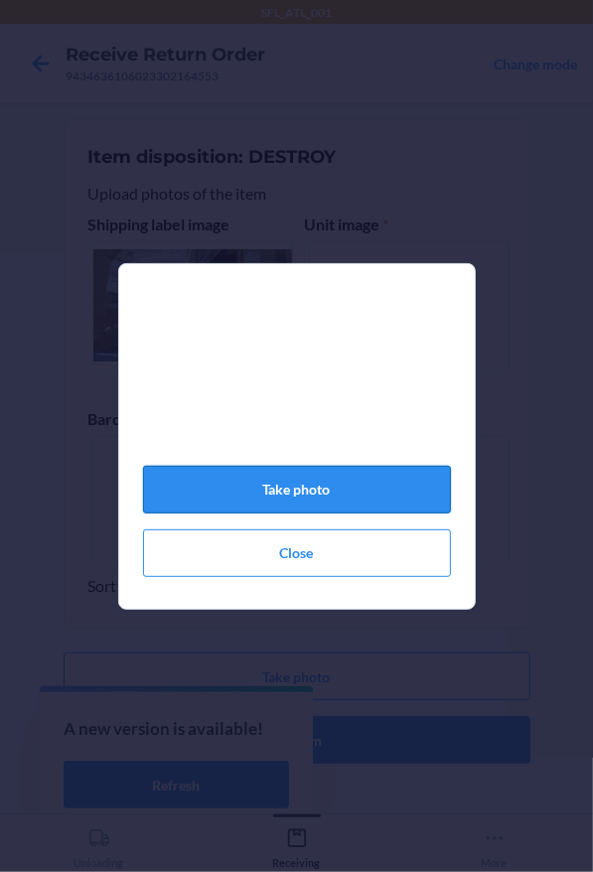
click at [419, 482] on button "Take photo" at bounding box center [297, 490] width 308 height 48
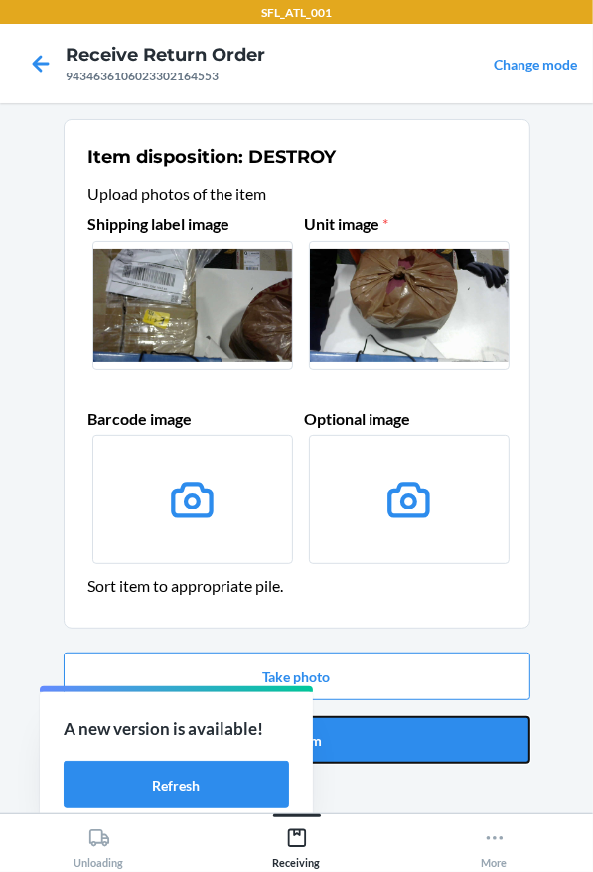
drag, startPoint x: 439, startPoint y: 736, endPoint x: 435, endPoint y: 693, distance: 42.9
click at [438, 737] on button "Confirm" at bounding box center [297, 740] width 467 height 48
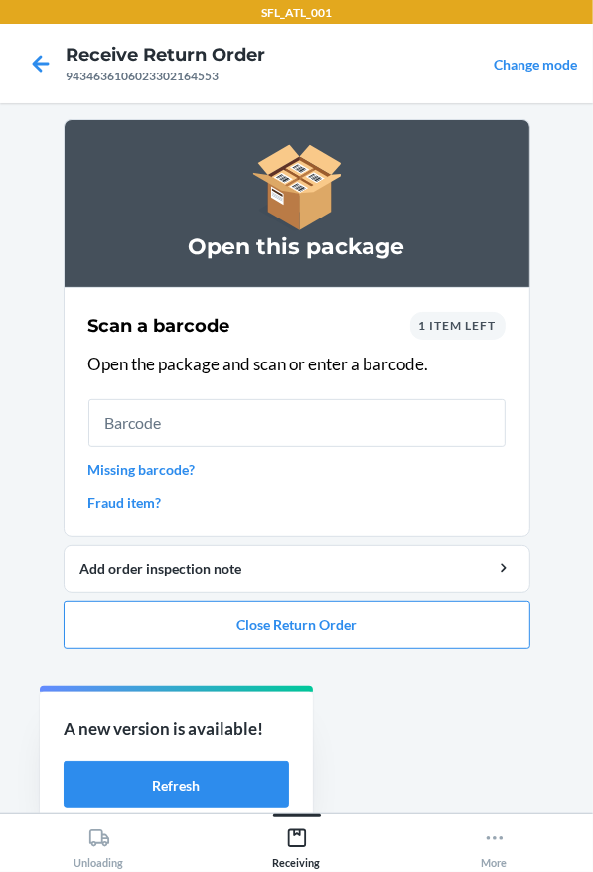
click at [101, 471] on link "Missing barcode?" at bounding box center [296, 469] width 417 height 21
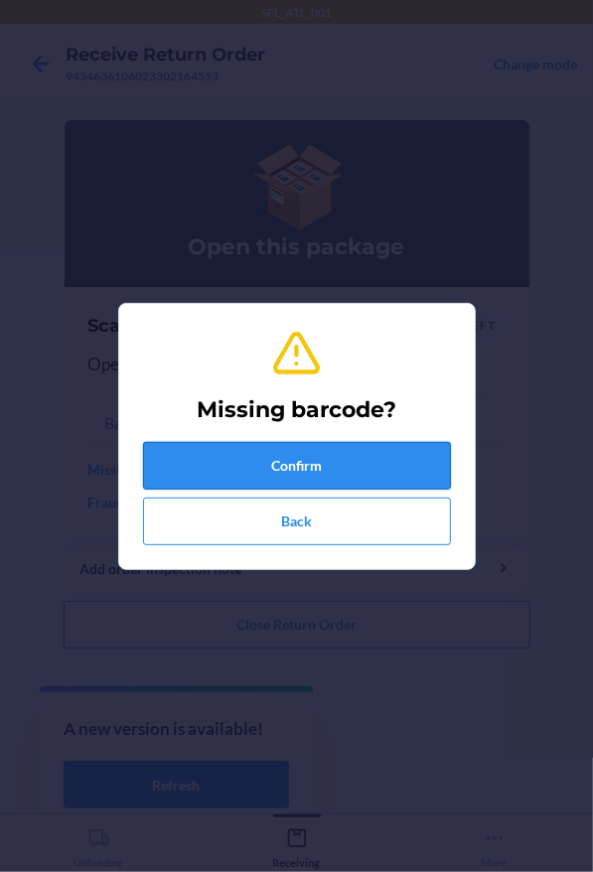
click at [191, 443] on button "Confirm" at bounding box center [297, 466] width 308 height 48
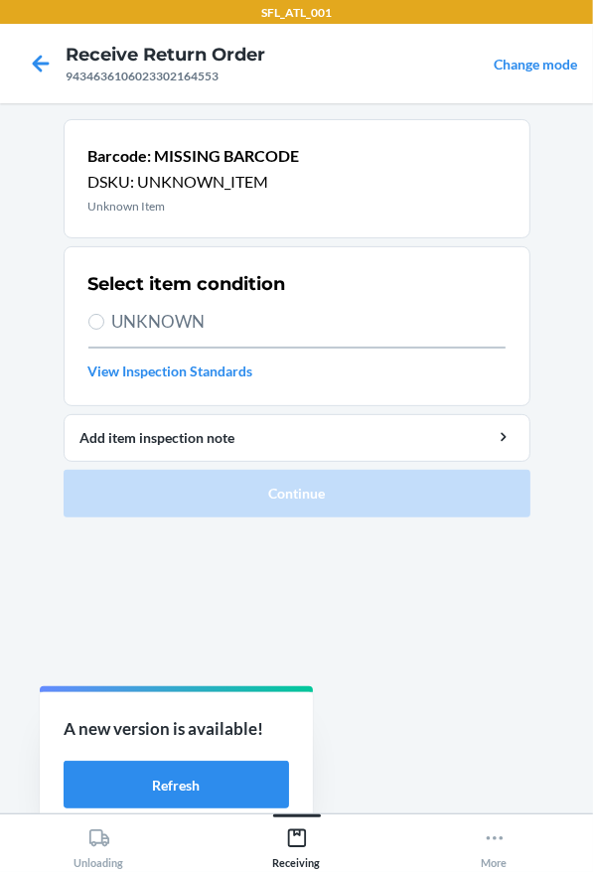
click at [240, 333] on span "UNKNOWN" at bounding box center [308, 322] width 393 height 26
click at [104, 330] on input "UNKNOWN" at bounding box center [96, 322] width 16 height 16
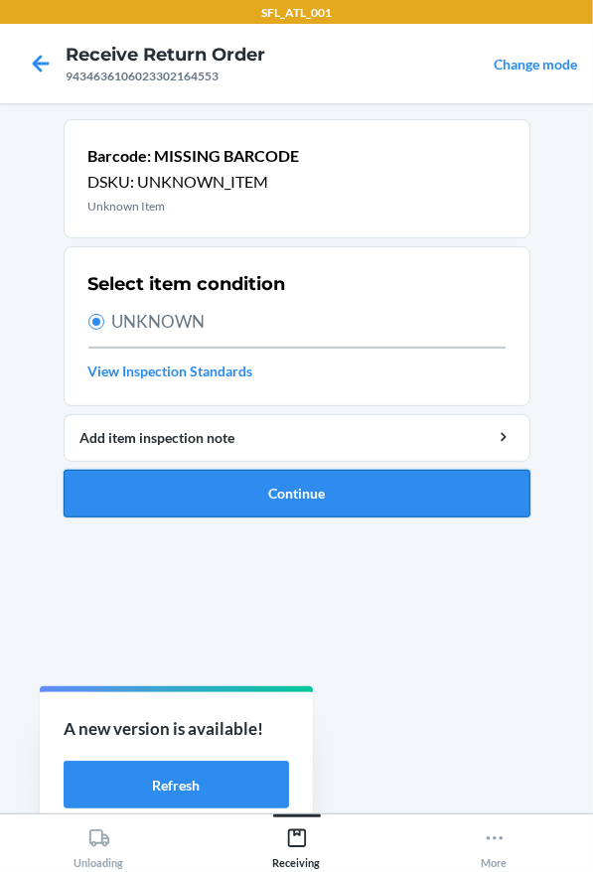
click at [242, 499] on button "Continue" at bounding box center [297, 494] width 467 height 48
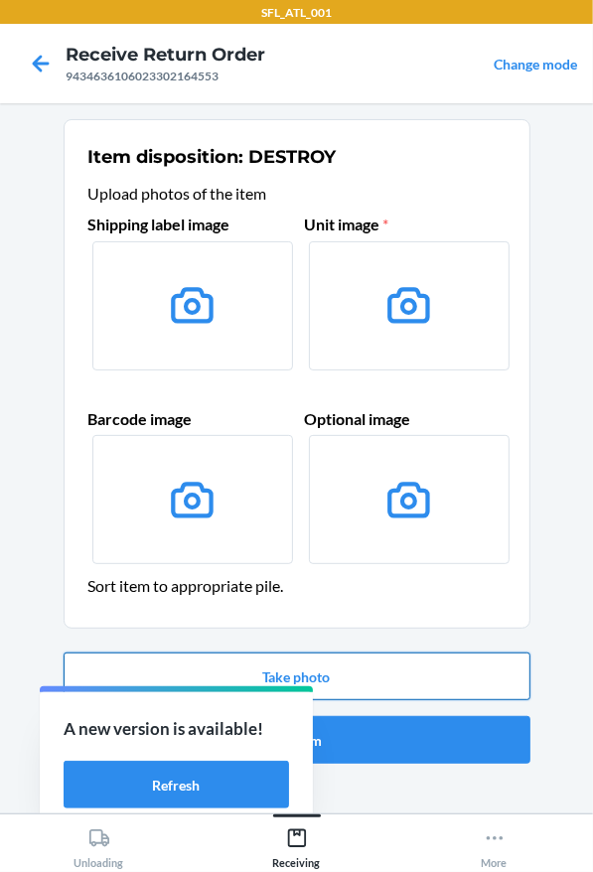
click at [325, 661] on button "Take photo" at bounding box center [297, 677] width 467 height 48
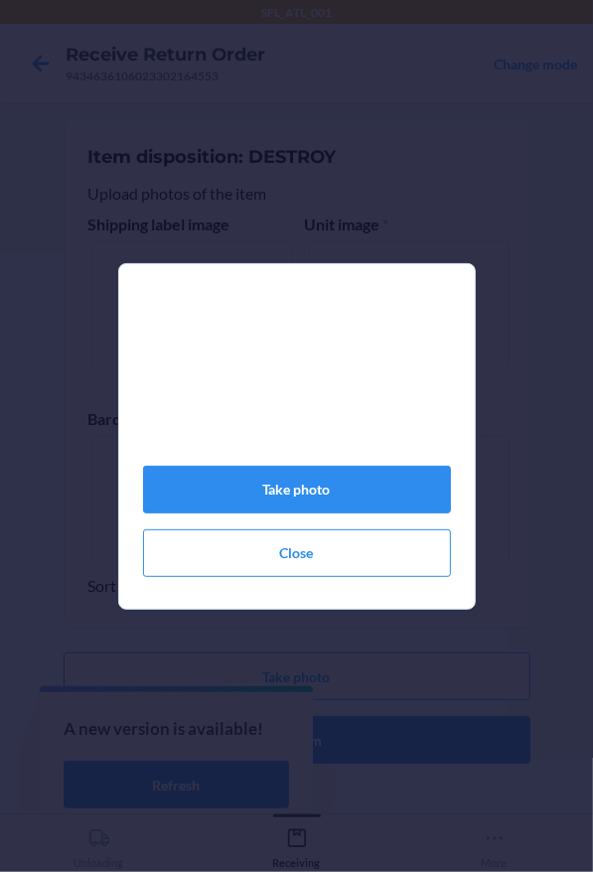
click at [385, 523] on div "Take photo Close" at bounding box center [297, 444] width 308 height 281
click at [385, 513] on button "Take photo" at bounding box center [297, 490] width 308 height 48
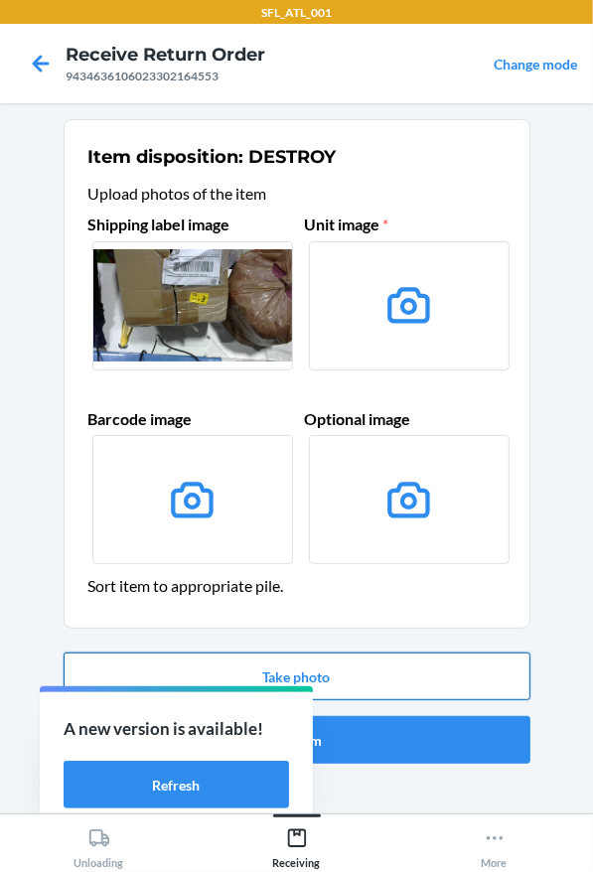
click at [454, 656] on button "Take photo" at bounding box center [297, 677] width 467 height 48
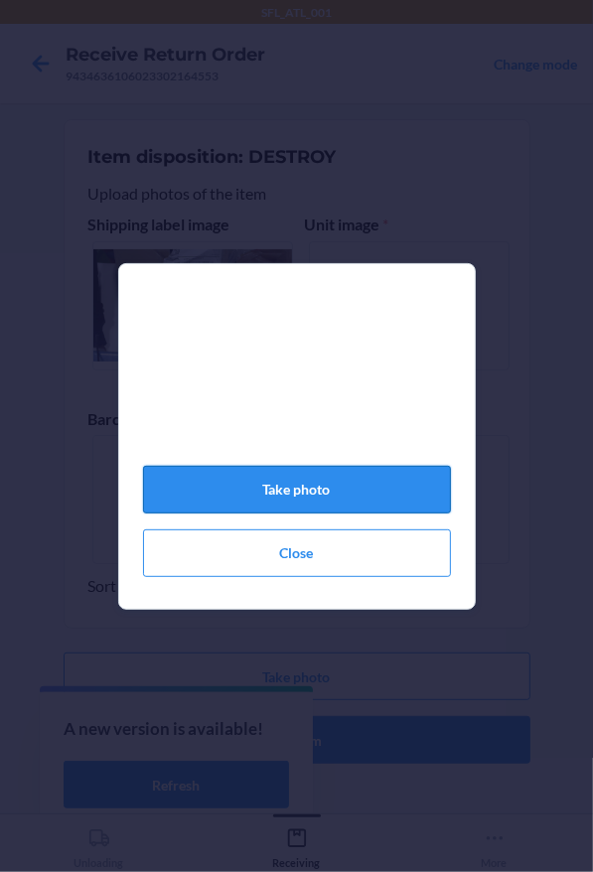
click at [264, 510] on button "Take photo" at bounding box center [297, 490] width 308 height 48
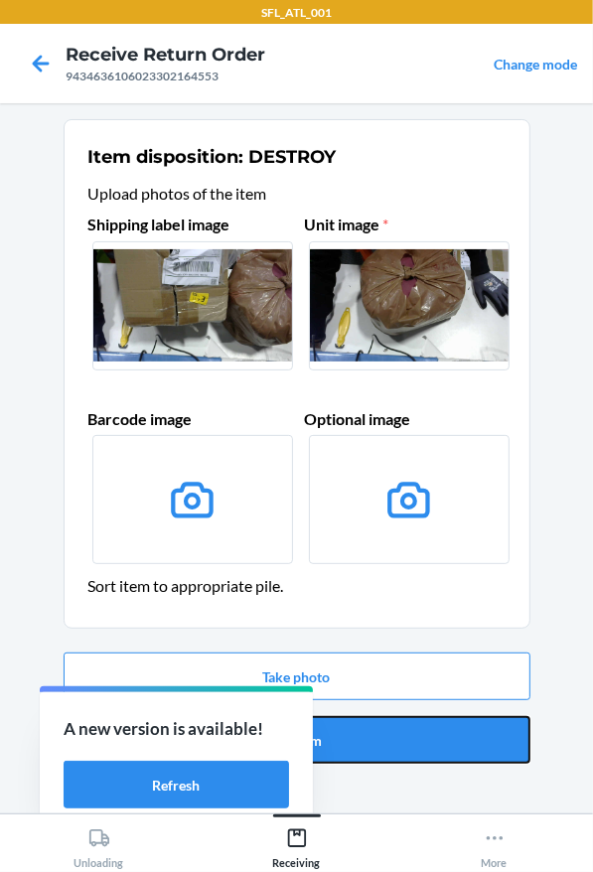
drag, startPoint x: 458, startPoint y: 750, endPoint x: 434, endPoint y: 736, distance: 27.6
click at [459, 748] on button "Confirm" at bounding box center [297, 740] width 467 height 48
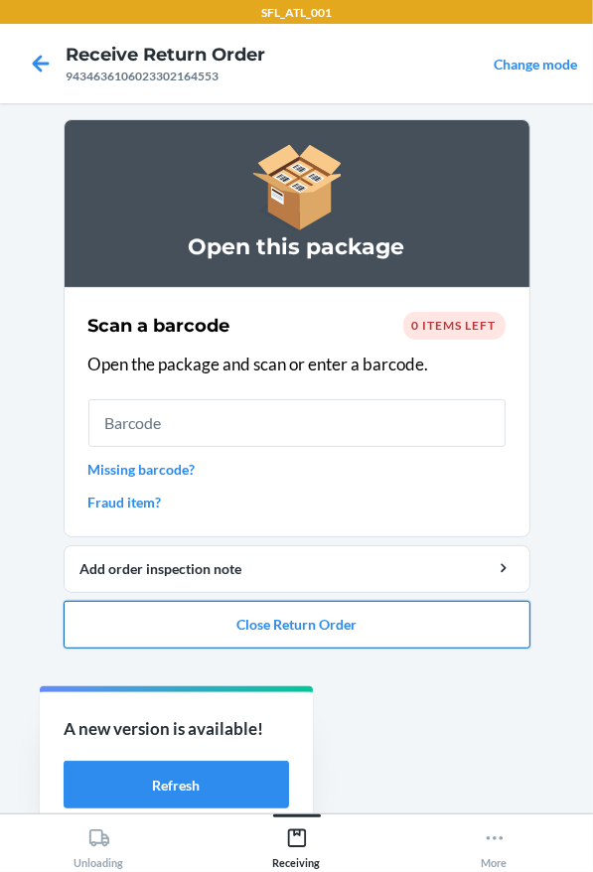
click at [337, 613] on button "Close Return Order" at bounding box center [297, 625] width 467 height 48
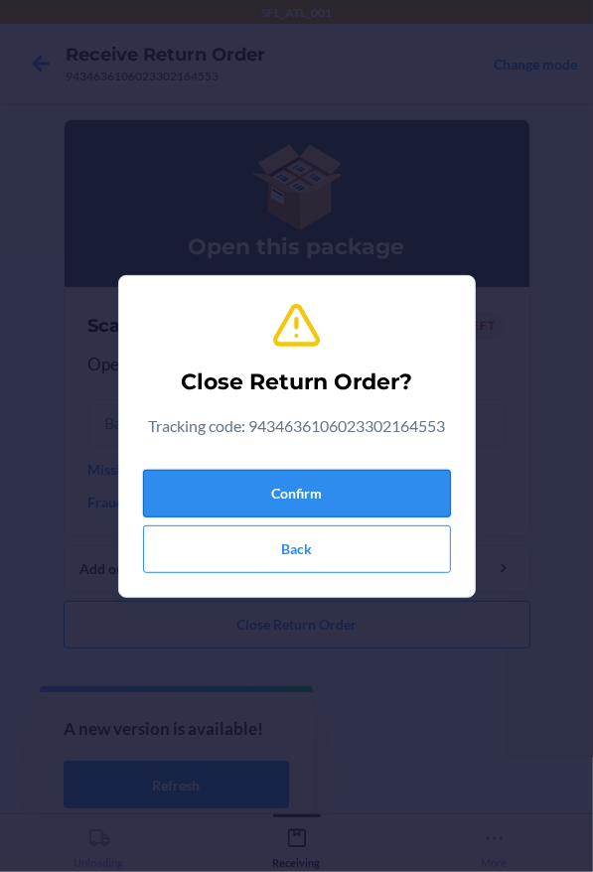
click at [308, 476] on button "Confirm" at bounding box center [297, 494] width 308 height 48
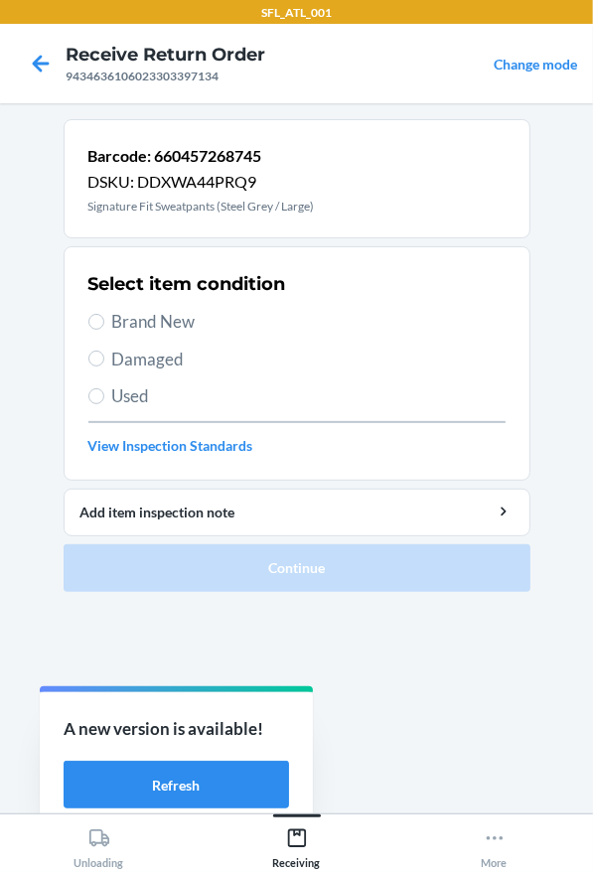
drag, startPoint x: 308, startPoint y: 335, endPoint x: 328, endPoint y: 372, distance: 42.6
click at [308, 335] on div "Select item condition Brand New Damaged Used View Inspection Standards" at bounding box center [296, 363] width 417 height 197
click at [246, 309] on span "Brand New" at bounding box center [308, 322] width 393 height 26
click at [104, 314] on input "Brand New" at bounding box center [96, 322] width 16 height 16
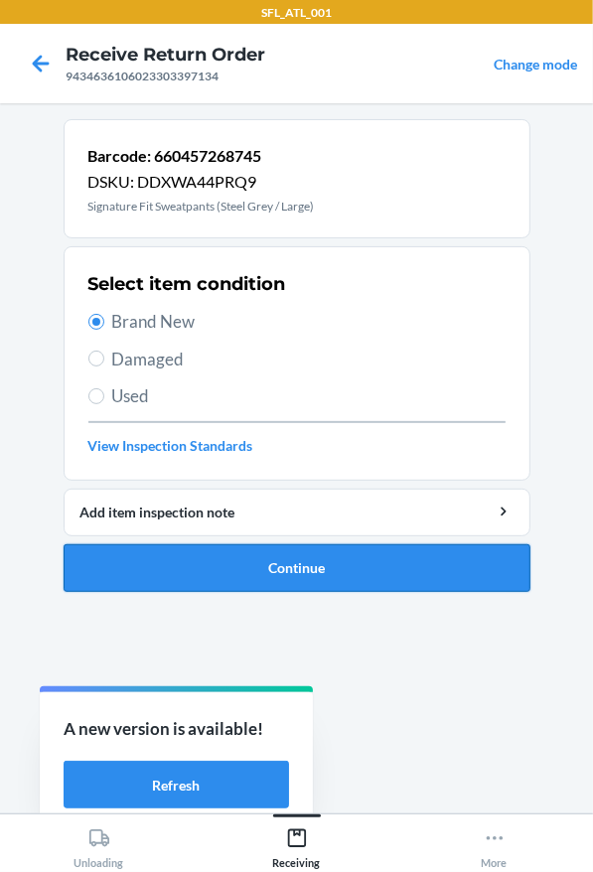
click at [288, 556] on button "Continue" at bounding box center [297, 568] width 467 height 48
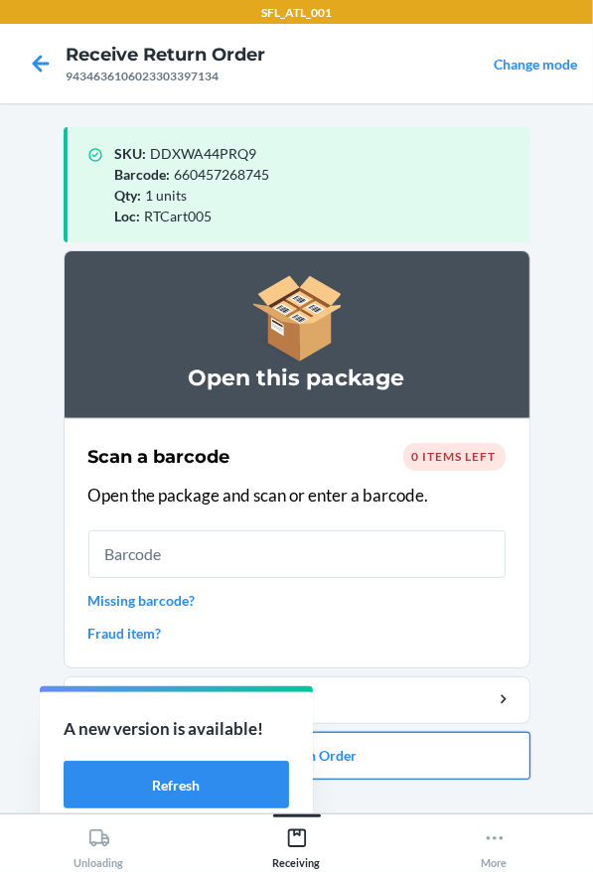
click at [420, 750] on button "Close Return Order" at bounding box center [297, 756] width 467 height 48
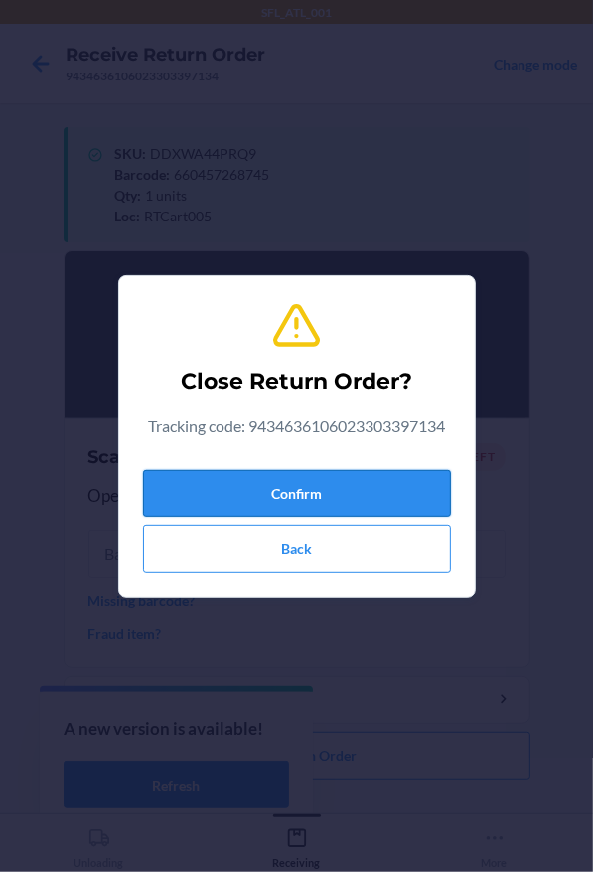
click at [344, 494] on button "Confirm" at bounding box center [297, 494] width 308 height 48
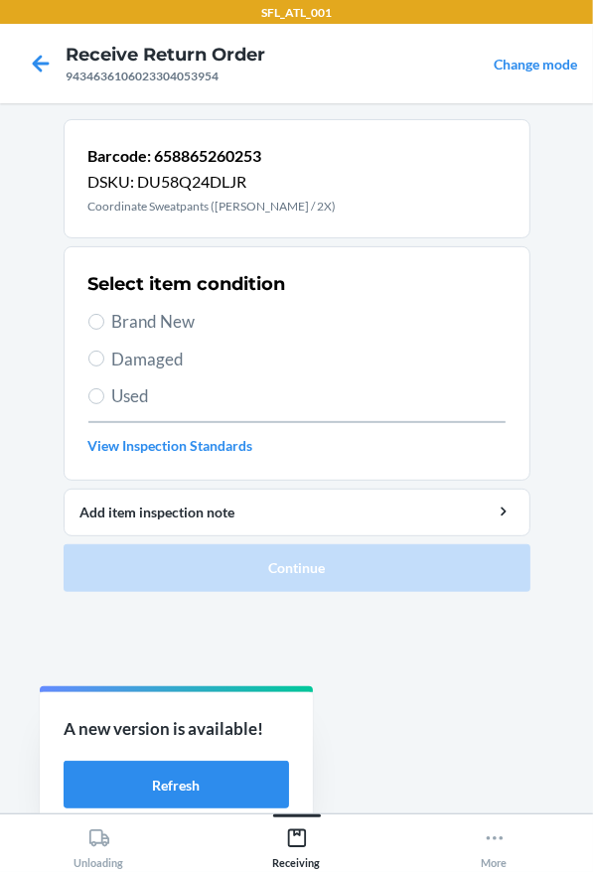
click at [128, 303] on div "Select item condition Brand New Damaged Used View Inspection Standards" at bounding box center [296, 363] width 417 height 197
click at [132, 312] on span "Brand New" at bounding box center [308, 322] width 393 height 26
click at [104, 314] on input "Brand New" at bounding box center [96, 322] width 16 height 16
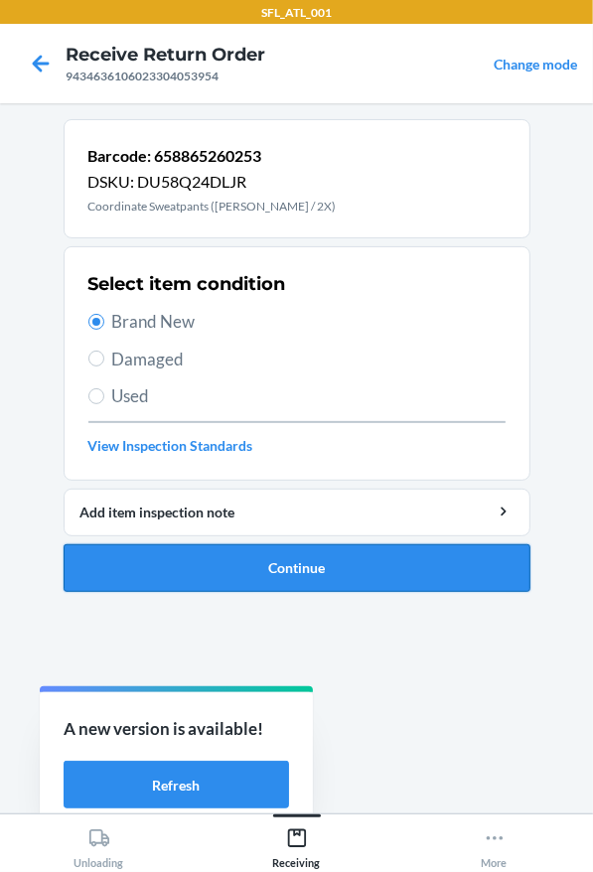
click at [289, 569] on button "Continue" at bounding box center [297, 568] width 467 height 48
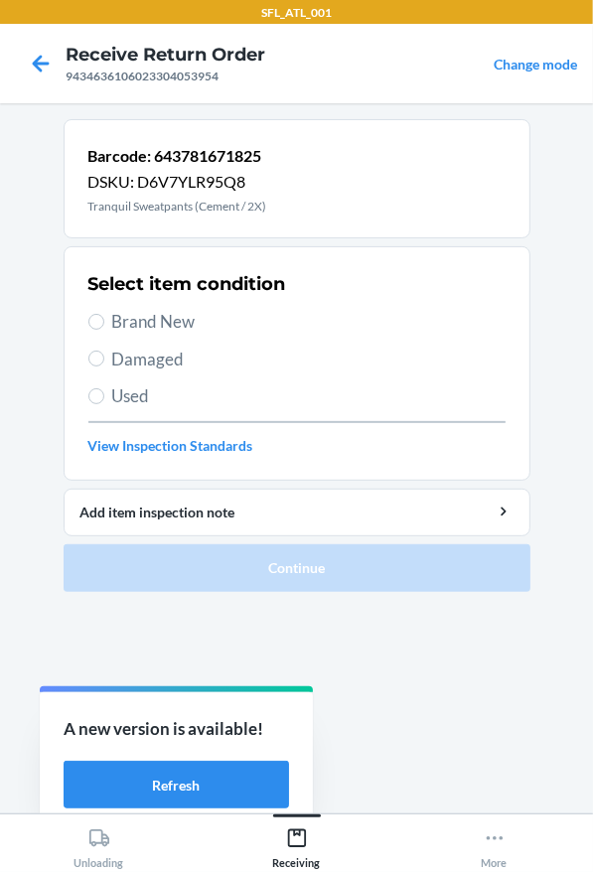
click at [520, 336] on section "Select item condition Brand New Damaged Used View Inspection Standards" at bounding box center [297, 363] width 467 height 234
click at [455, 347] on span "Damaged" at bounding box center [308, 360] width 393 height 26
click at [104, 351] on input "Damaged" at bounding box center [96, 359] width 16 height 16
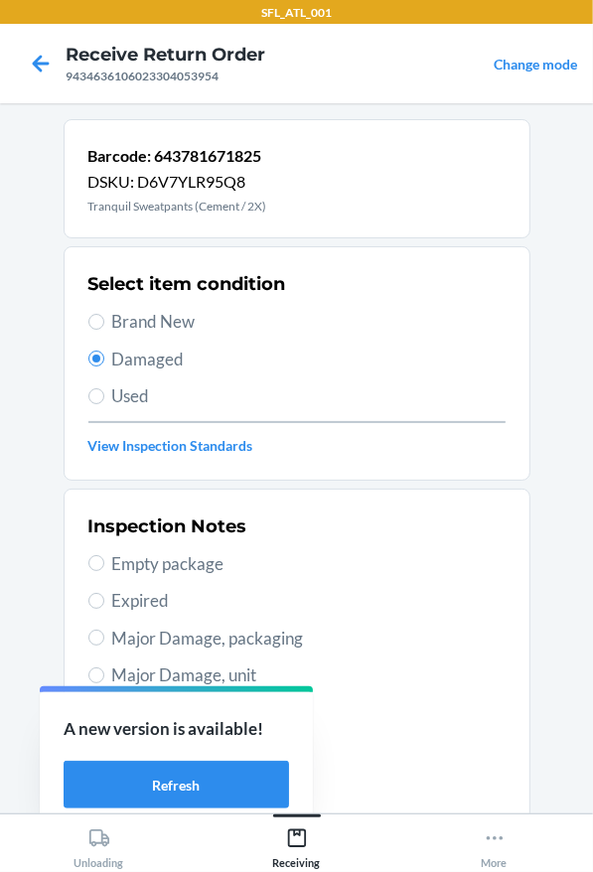
click at [154, 302] on div "Select item condition Brand New Damaged Used View Inspection Standards" at bounding box center [296, 363] width 417 height 197
click at [152, 310] on span "Brand New" at bounding box center [308, 322] width 393 height 26
click at [104, 314] on input "Brand New" at bounding box center [96, 322] width 16 height 16
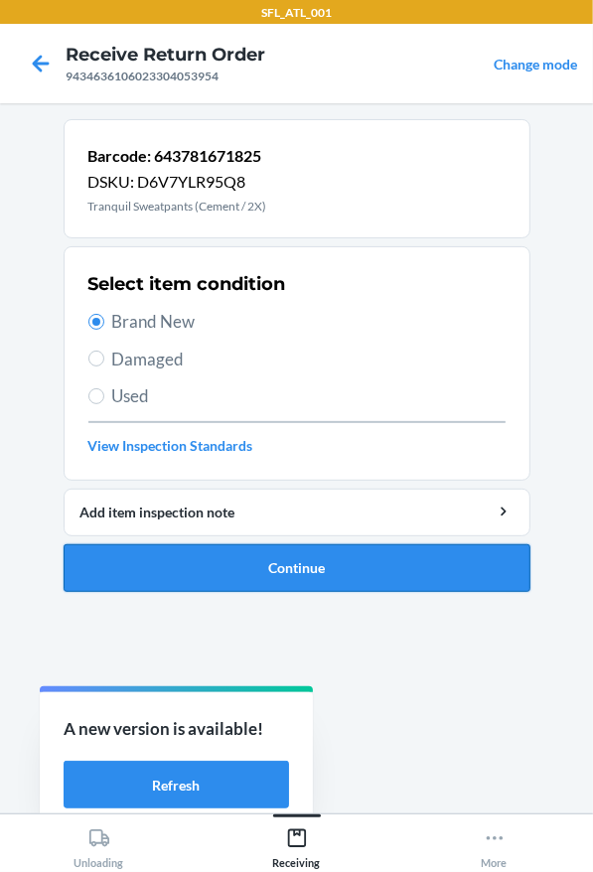
click at [318, 548] on button "Continue" at bounding box center [297, 568] width 467 height 48
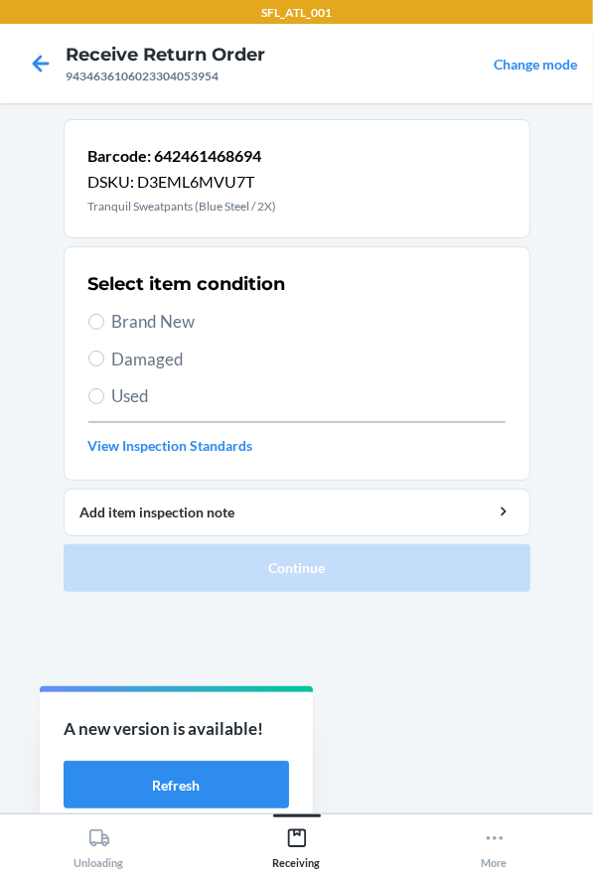
click at [287, 333] on span "Brand New" at bounding box center [308, 322] width 393 height 26
click at [104, 330] on input "Brand New" at bounding box center [96, 322] width 16 height 16
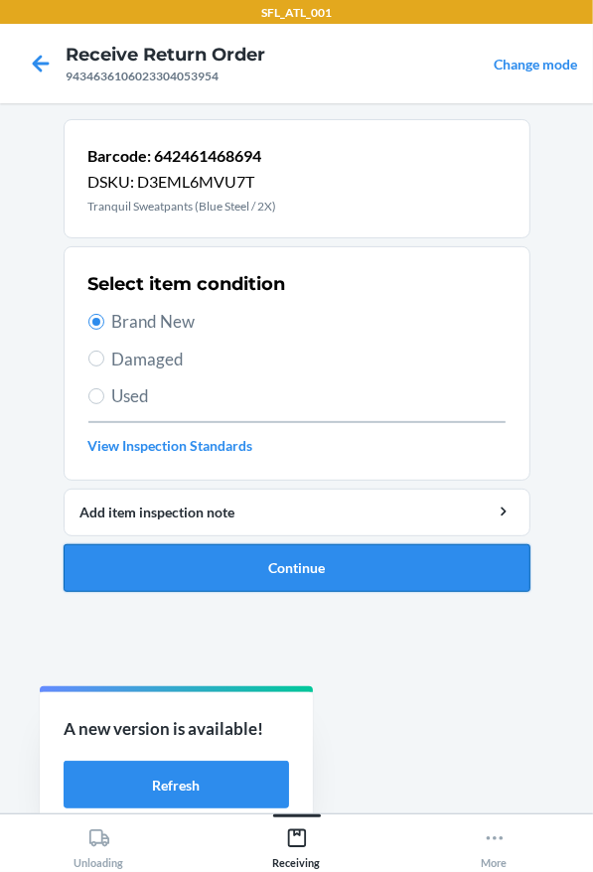
click at [329, 552] on button "Continue" at bounding box center [297, 568] width 467 height 48
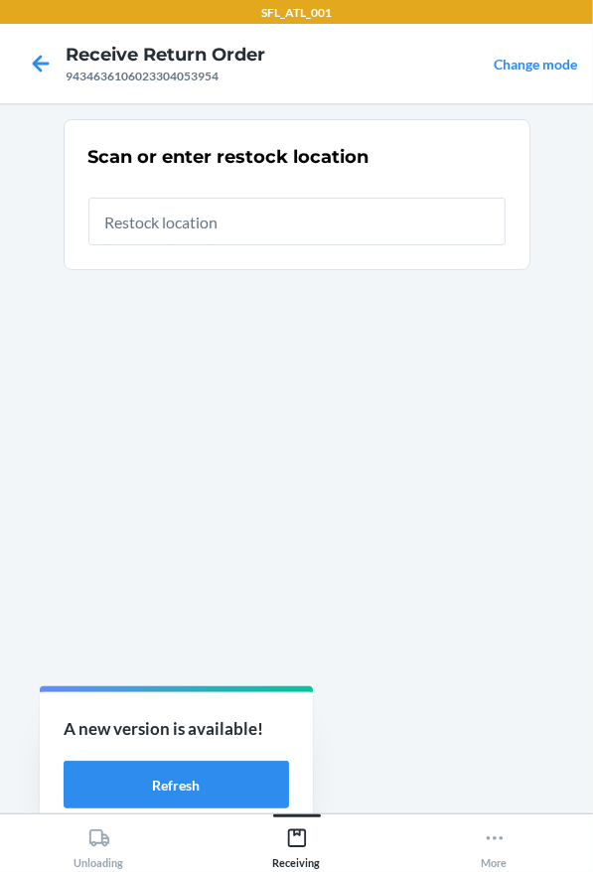
click at [258, 213] on input "text" at bounding box center [296, 222] width 417 height 48
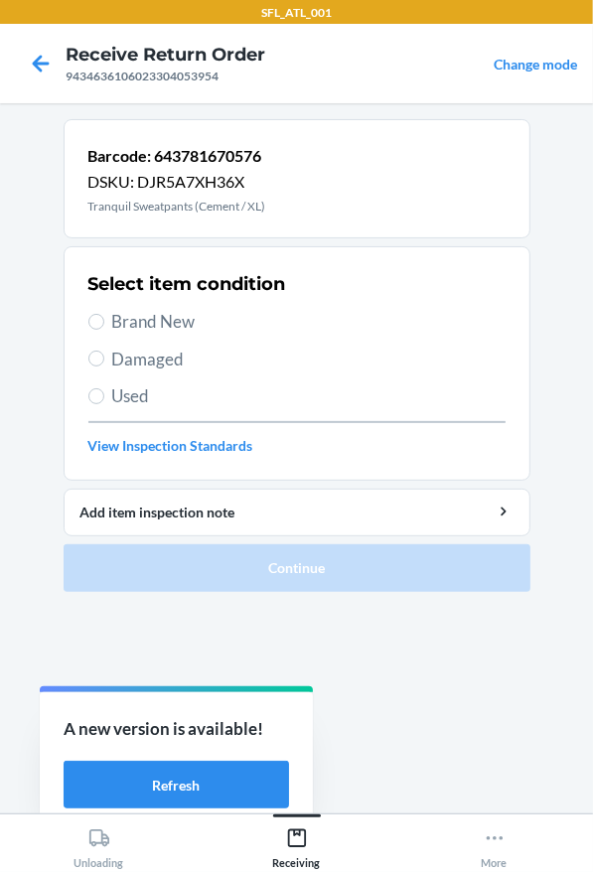
drag, startPoint x: 134, startPoint y: 316, endPoint x: 138, endPoint y: 339, distance: 23.2
click at [134, 319] on span "Brand New" at bounding box center [308, 322] width 393 height 26
click at [104, 319] on input "Brand New" at bounding box center [96, 322] width 16 height 16
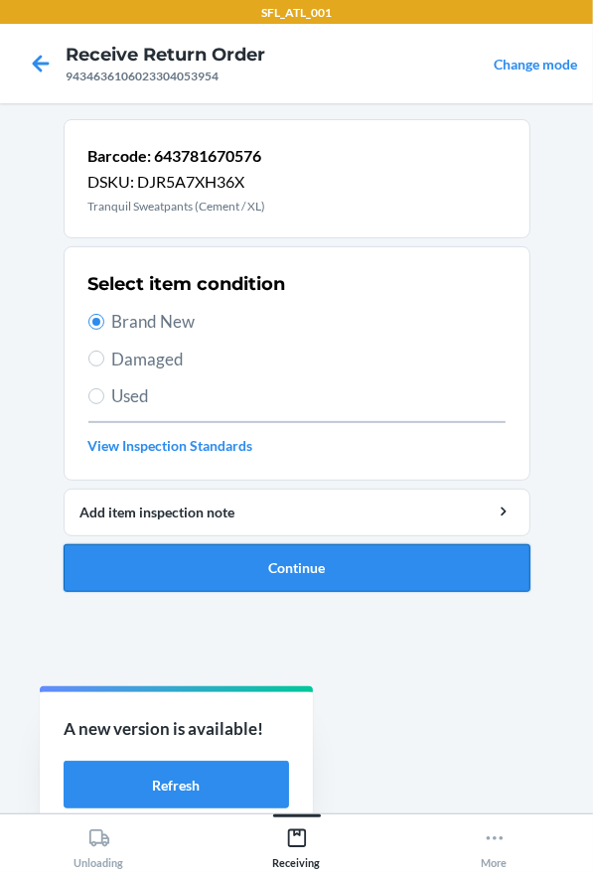
click at [283, 575] on button "Continue" at bounding box center [297, 568] width 467 height 48
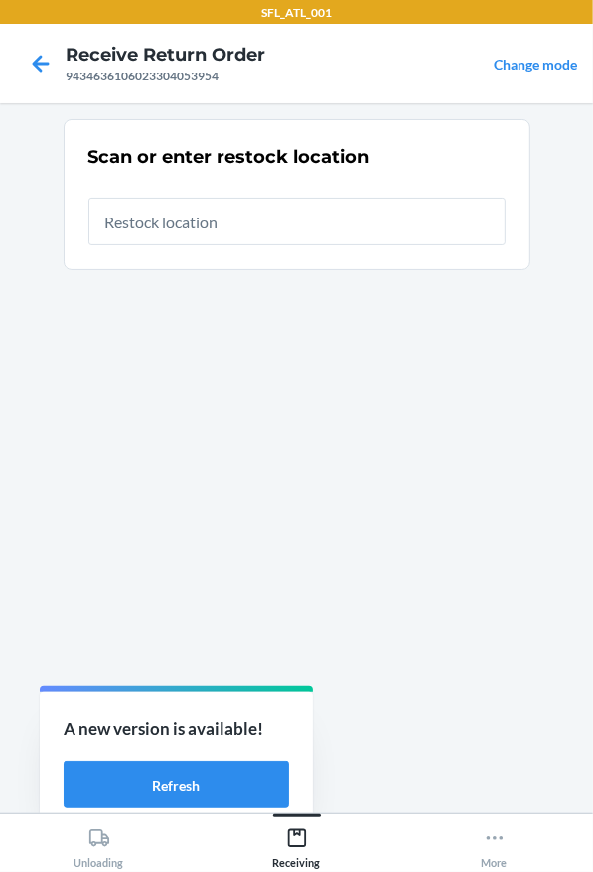
click at [319, 217] on input "text" at bounding box center [296, 222] width 417 height 48
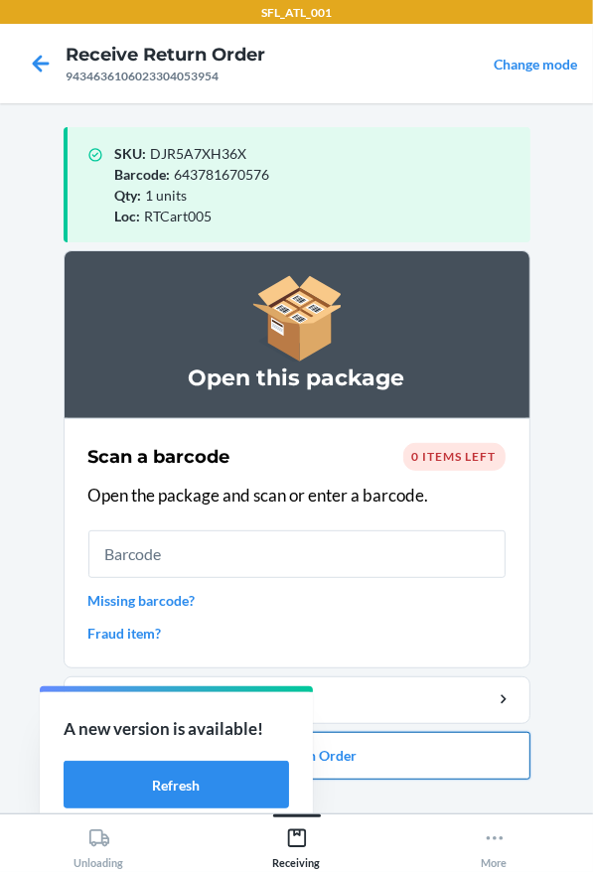
click at [423, 754] on button "Close Return Order" at bounding box center [297, 756] width 467 height 48
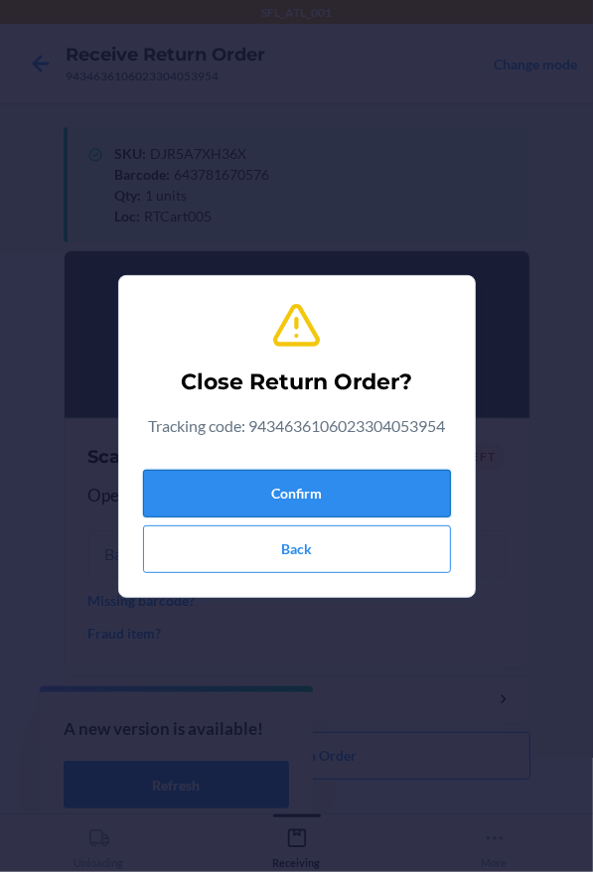
click at [381, 489] on button "Confirm" at bounding box center [297, 494] width 308 height 48
